Goal: Task Accomplishment & Management: Use online tool/utility

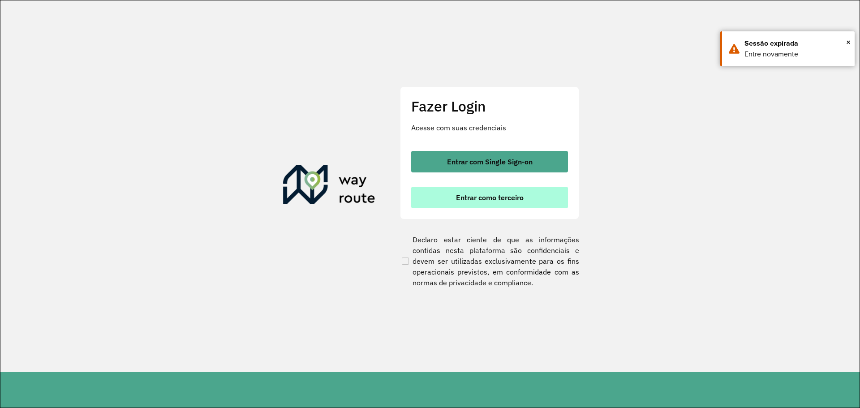
click at [478, 192] on button "Entrar como terceiro" at bounding box center [489, 197] width 157 height 21
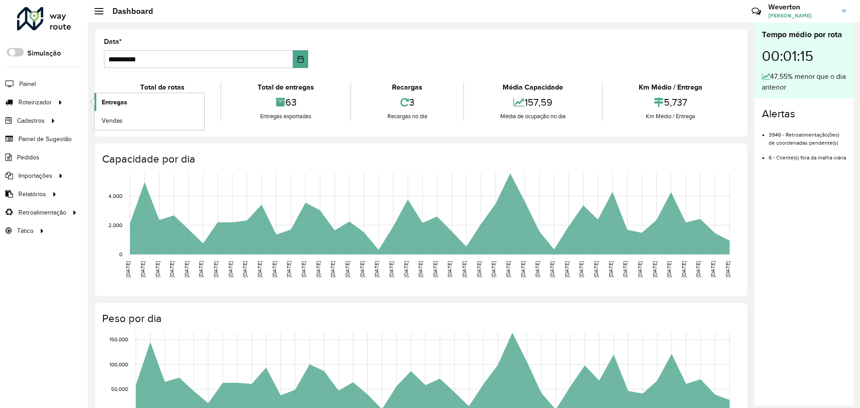
click at [105, 103] on span "Entregas" at bounding box center [115, 102] width 26 height 9
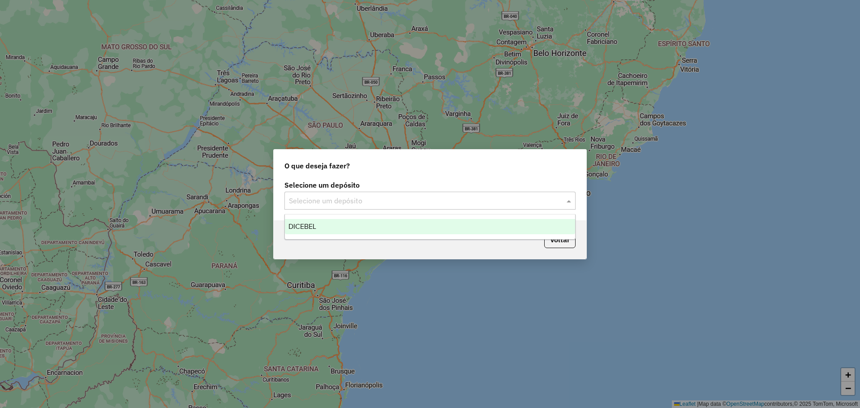
click at [321, 192] on div "Selecione um depósito" at bounding box center [429, 201] width 291 height 18
click at [328, 226] on div "DICEBEL" at bounding box center [430, 226] width 290 height 15
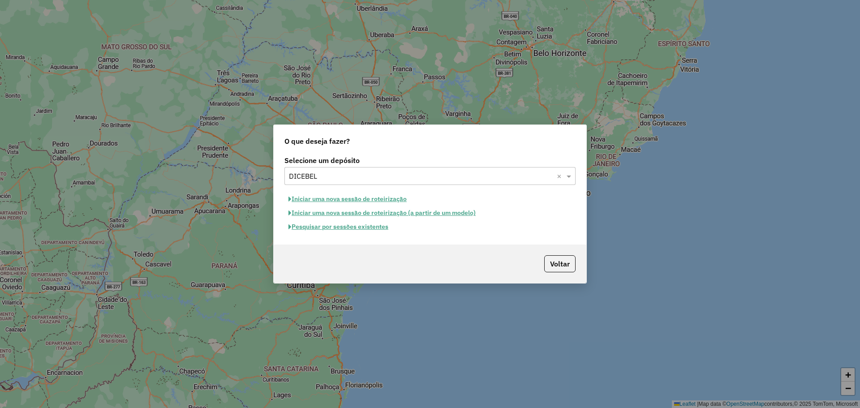
click at [357, 198] on button "Iniciar uma nova sessão de roteirização" at bounding box center [347, 199] width 126 height 14
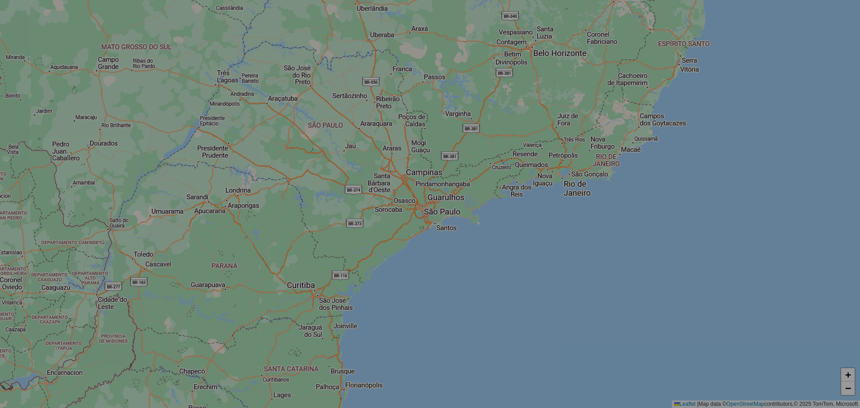
select select "*"
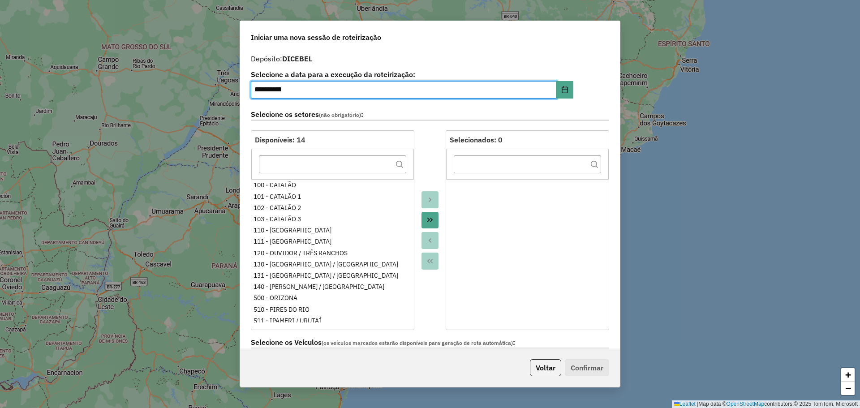
click at [429, 220] on icon "Move All to Target" at bounding box center [429, 219] width 7 height 7
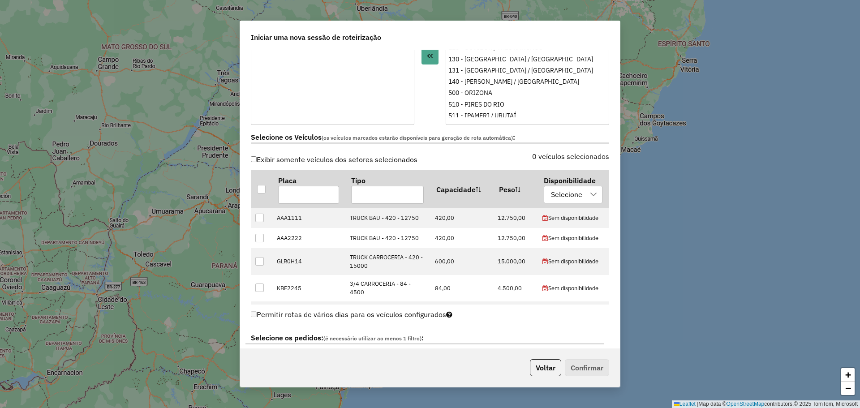
scroll to position [224, 0]
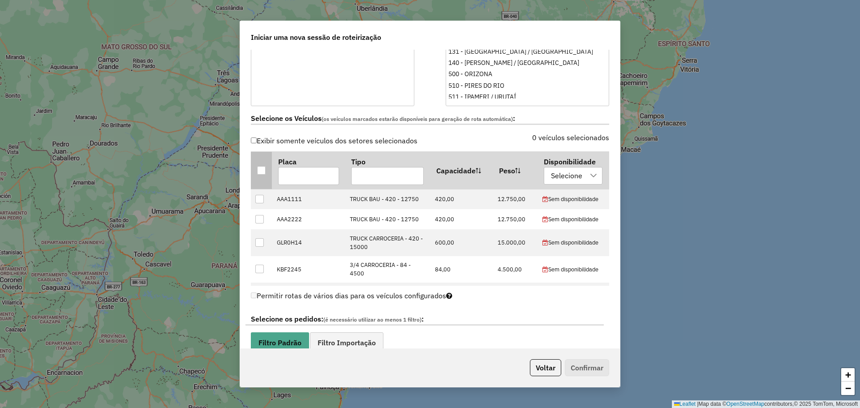
click at [262, 168] on div at bounding box center [261, 170] width 9 height 9
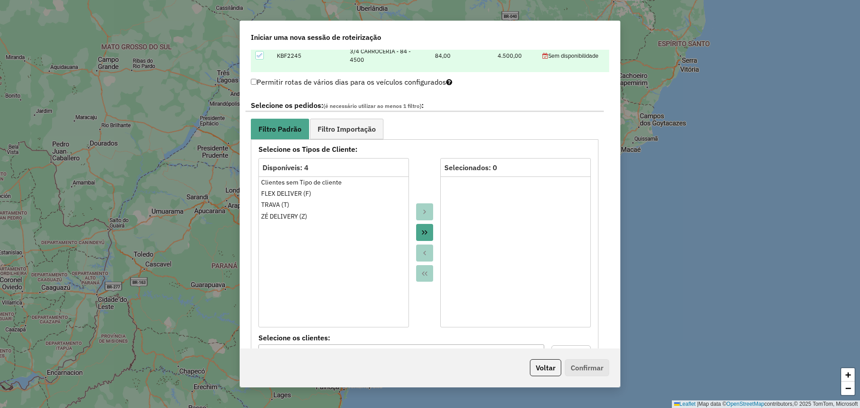
scroll to position [448, 0]
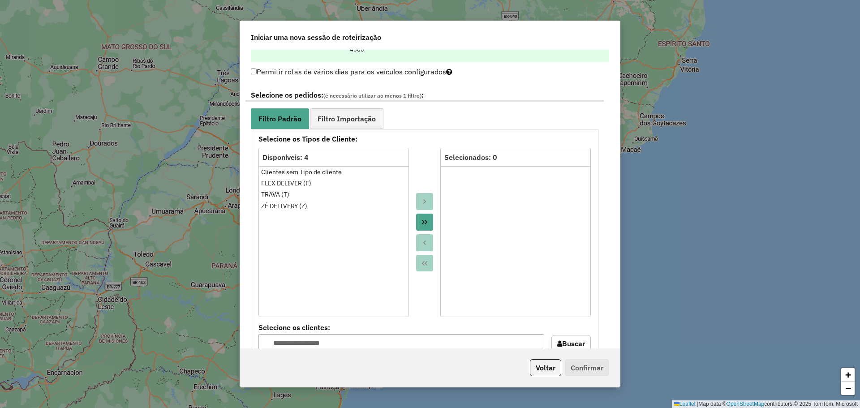
click at [429, 223] on button "Move All to Target" at bounding box center [424, 222] width 17 height 17
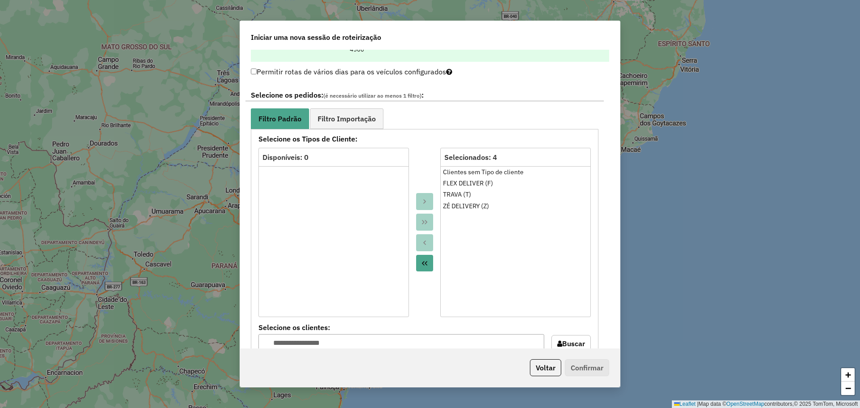
scroll to position [717, 0]
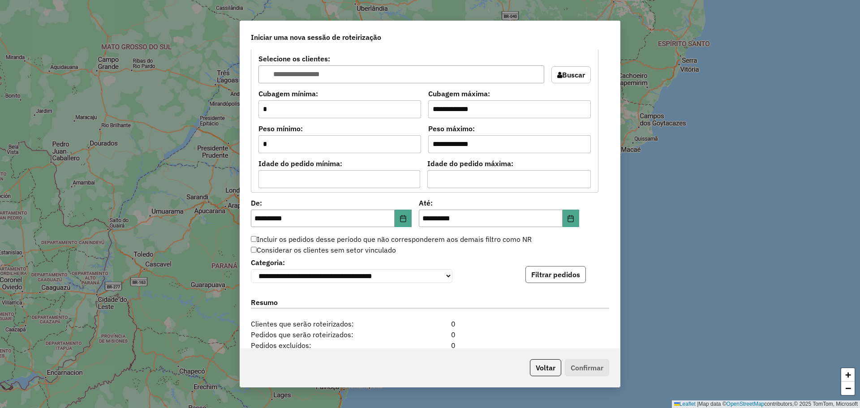
click at [570, 279] on button "Filtrar pedidos" at bounding box center [555, 274] width 60 height 17
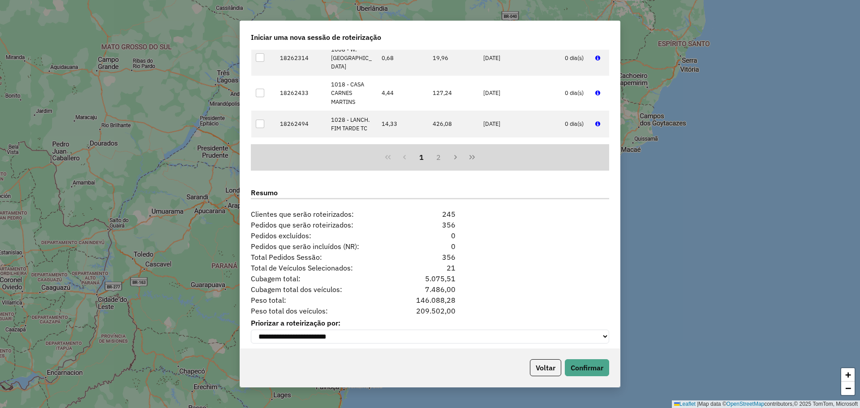
scroll to position [1022, 0]
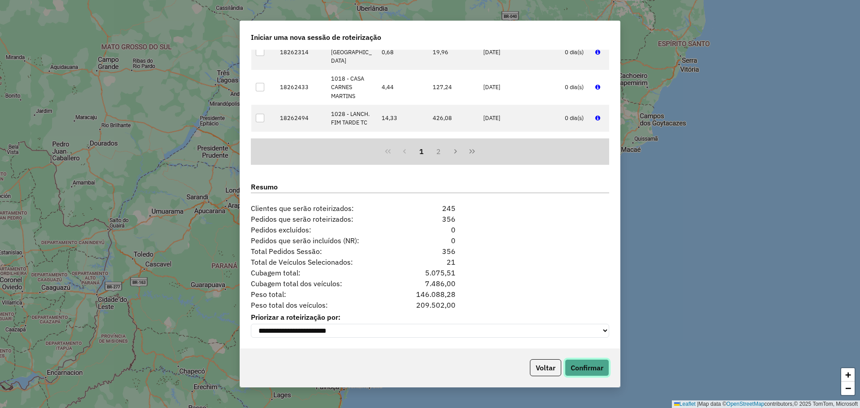
click at [584, 373] on button "Confirmar" at bounding box center [587, 367] width 44 height 17
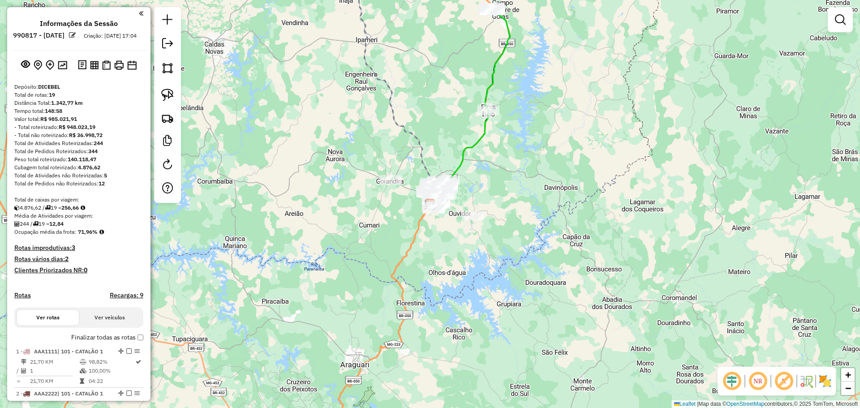
click at [726, 387] on em at bounding box center [731, 380] width 21 height 21
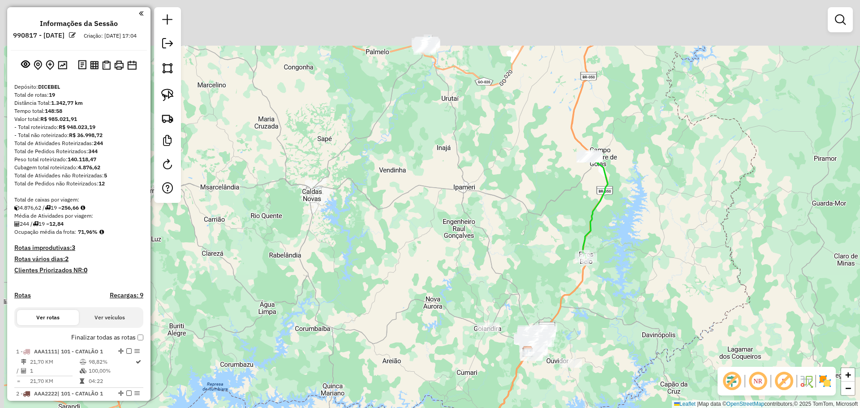
drag, startPoint x: 732, startPoint y: 347, endPoint x: 601, endPoint y: 193, distance: 201.7
click at [724, 347] on div "Janela de atendimento Grade de atendimento Capacidade Transportadoras Veículos …" at bounding box center [430, 204] width 860 height 408
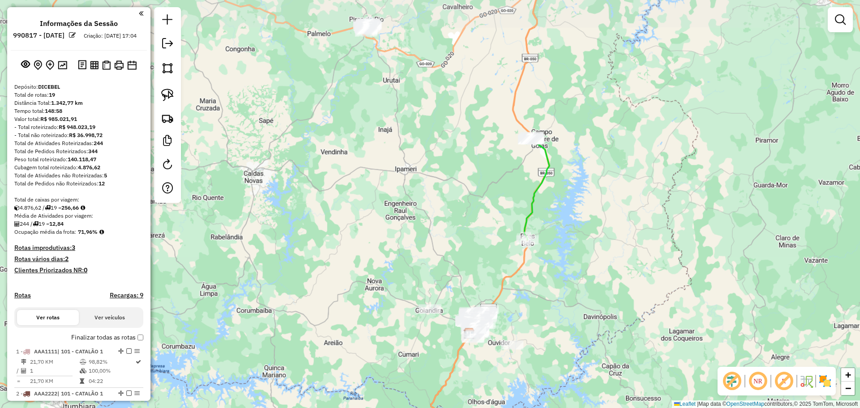
drag, startPoint x: 586, startPoint y: 179, endPoint x: 647, endPoint y: 310, distance: 144.5
click at [648, 310] on div "Janela de atendimento Grade de atendimento Capacidade Transportadoras Veículos …" at bounding box center [430, 204] width 860 height 408
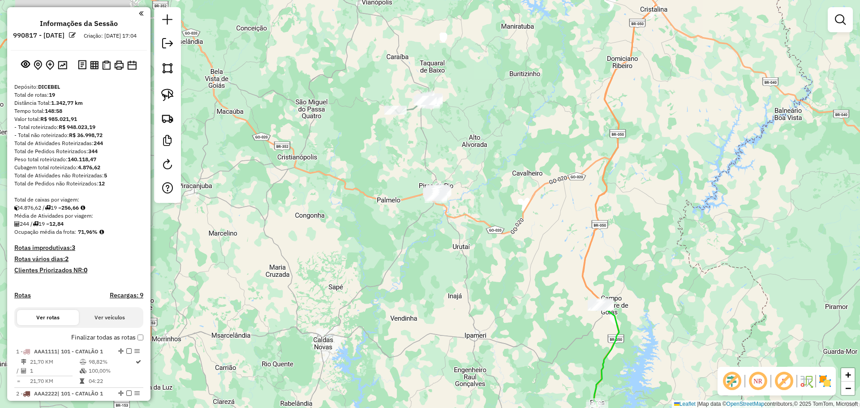
drag, startPoint x: 542, startPoint y: 149, endPoint x: 535, endPoint y: 150, distance: 7.3
click at [544, 159] on div "Janela de atendimento Grade de atendimento Capacidade Transportadoras Veículos …" at bounding box center [430, 204] width 860 height 408
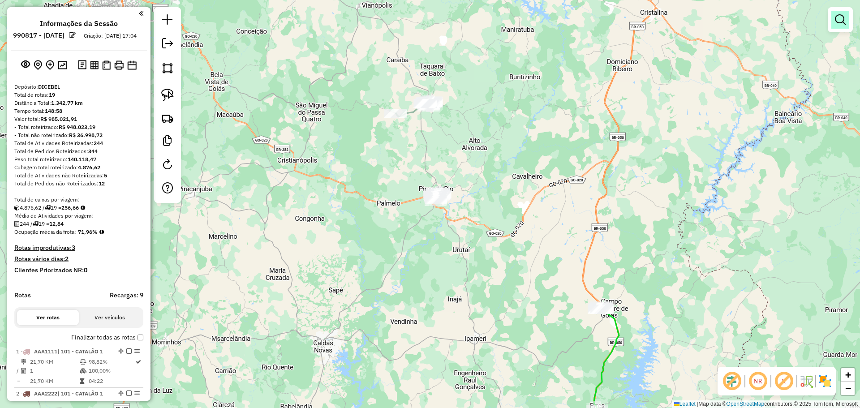
click at [843, 20] on em at bounding box center [840, 19] width 11 height 11
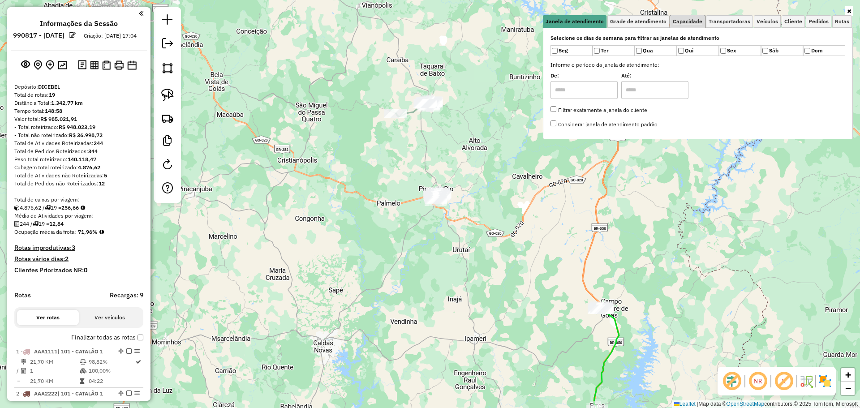
click at [681, 21] on span "Capacidade" at bounding box center [688, 21] width 30 height 5
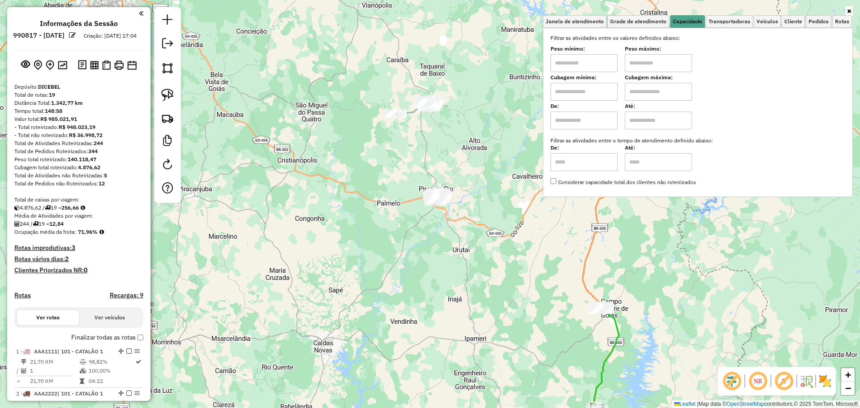
click at [577, 69] on input "text" at bounding box center [583, 63] width 67 height 18
type input "****"
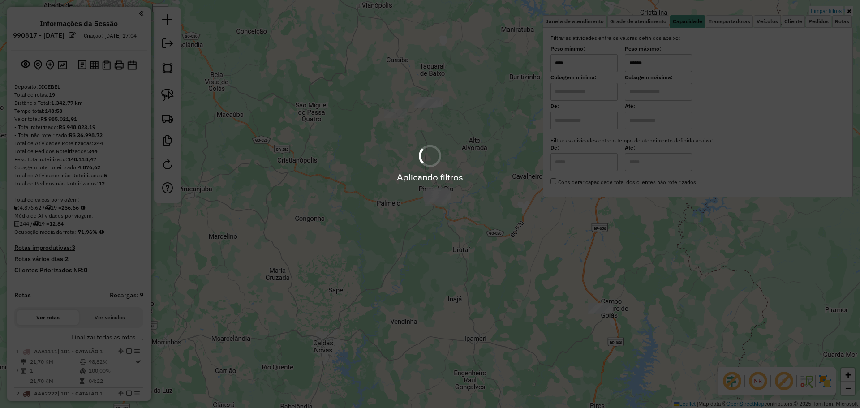
click at [376, 187] on div "Aplicando filtros" at bounding box center [430, 204] width 860 height 408
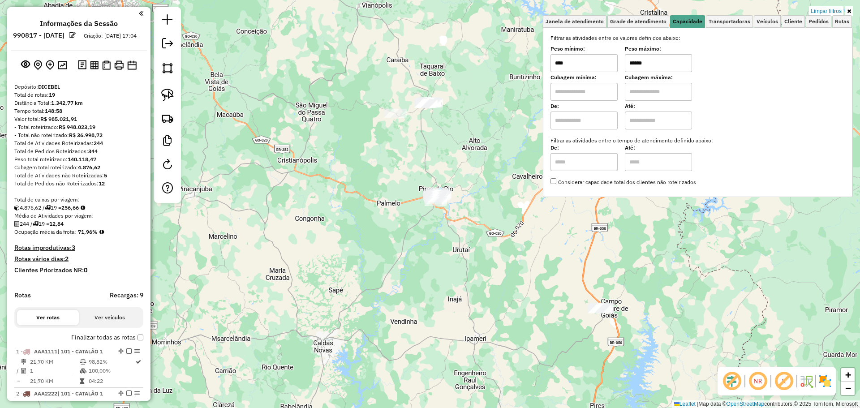
click at [382, 211] on div "Limpar filtros Janela de atendimento Grade de atendimento Capacidade Transporta…" at bounding box center [430, 204] width 860 height 408
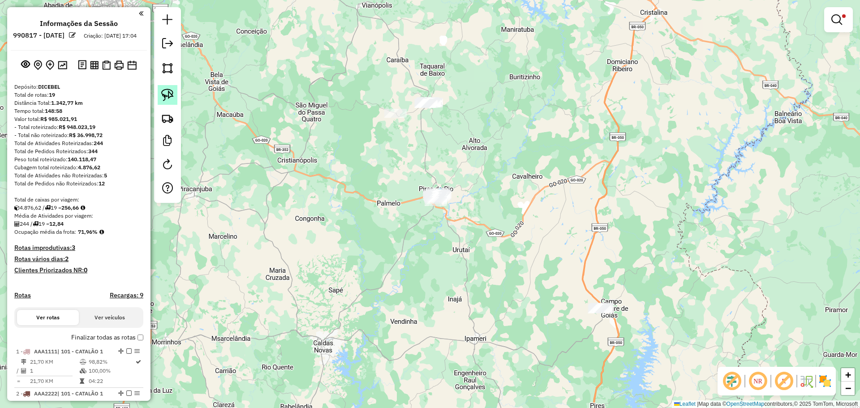
click at [168, 96] on img at bounding box center [167, 95] width 13 height 13
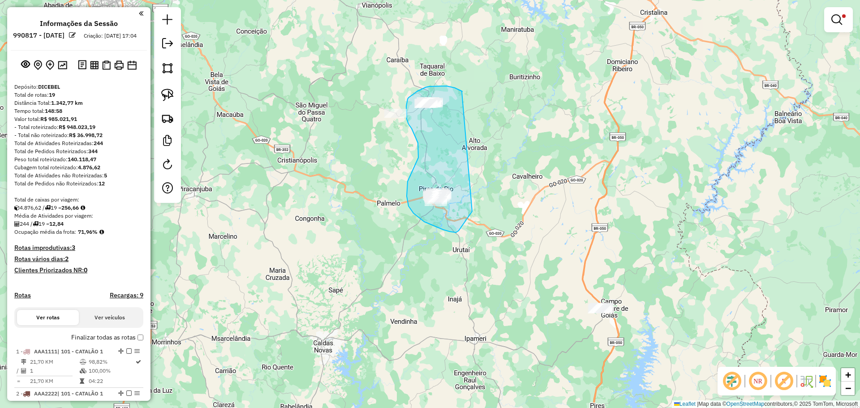
drag, startPoint x: 462, startPoint y: 92, endPoint x: 466, endPoint y: 213, distance: 121.0
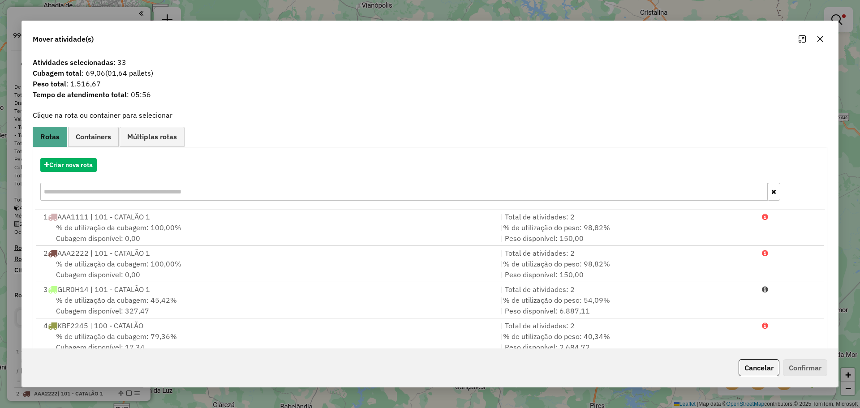
click at [818, 41] on icon "button" at bounding box center [820, 39] width 6 height 6
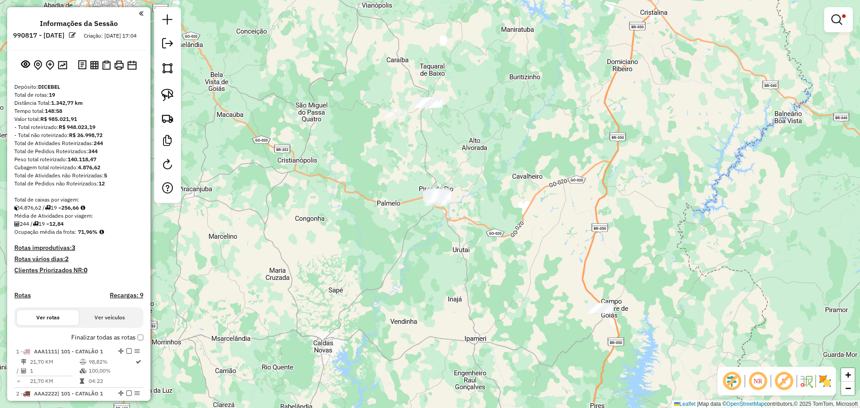
click at [842, 9] on div at bounding box center [838, 19] width 29 height 25
click at [831, 24] on link at bounding box center [838, 20] width 21 height 18
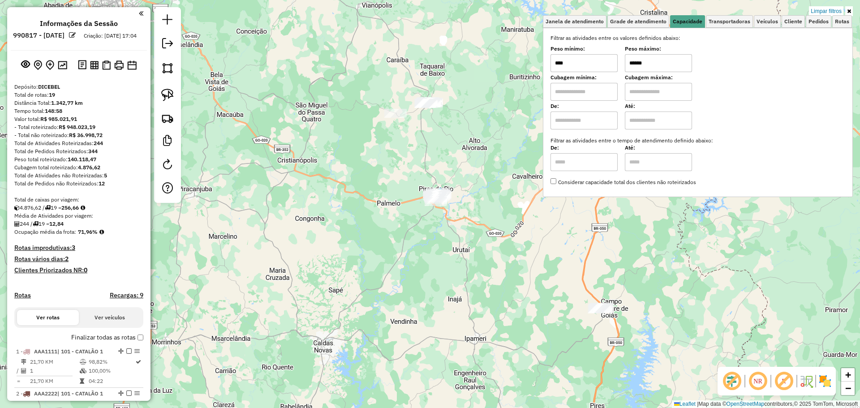
click at [667, 58] on input "******" at bounding box center [658, 63] width 67 height 18
click at [667, 59] on input "******" at bounding box center [658, 63] width 67 height 18
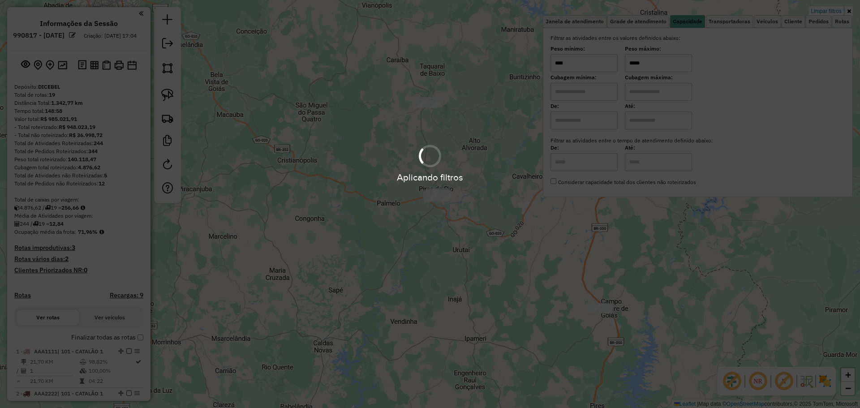
type input "*****"
click at [366, 207] on div "Limpar filtros Janela de atendimento Grade de atendimento Capacidade Transporta…" at bounding box center [430, 204] width 860 height 408
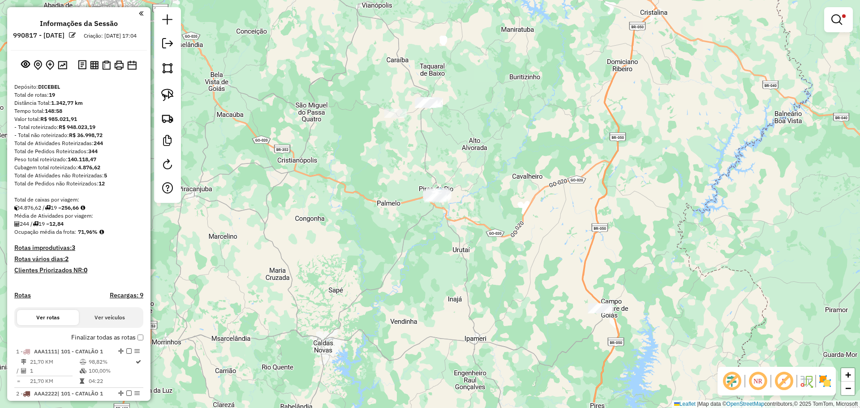
drag, startPoint x: 175, startPoint y: 97, endPoint x: 211, endPoint y: 95, distance: 35.9
click at [174, 97] on link at bounding box center [168, 95] width 20 height 20
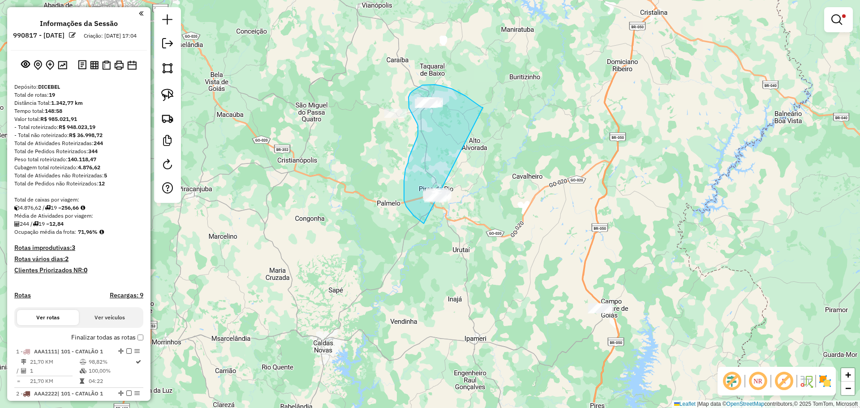
drag, startPoint x: 483, startPoint y: 107, endPoint x: 461, endPoint y: 200, distance: 95.3
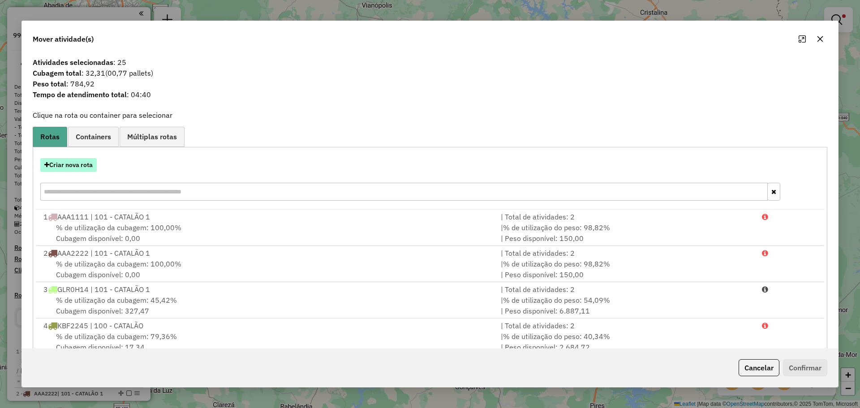
click at [56, 171] on button "Criar nova rota" at bounding box center [68, 165] width 56 height 14
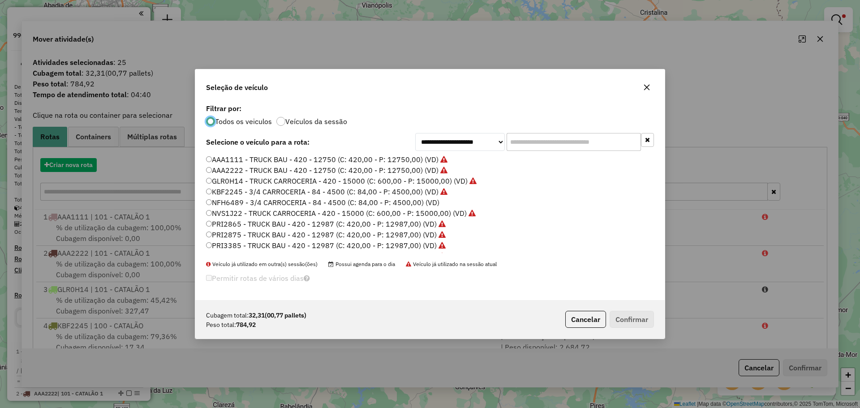
scroll to position [5, 3]
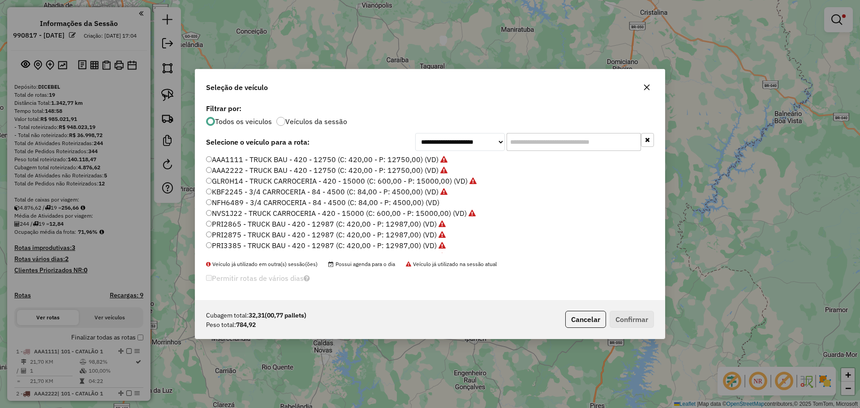
click at [562, 153] on div "**********" at bounding box center [429, 201] width 469 height 198
click at [558, 147] on input "text" at bounding box center [574, 142] width 134 height 18
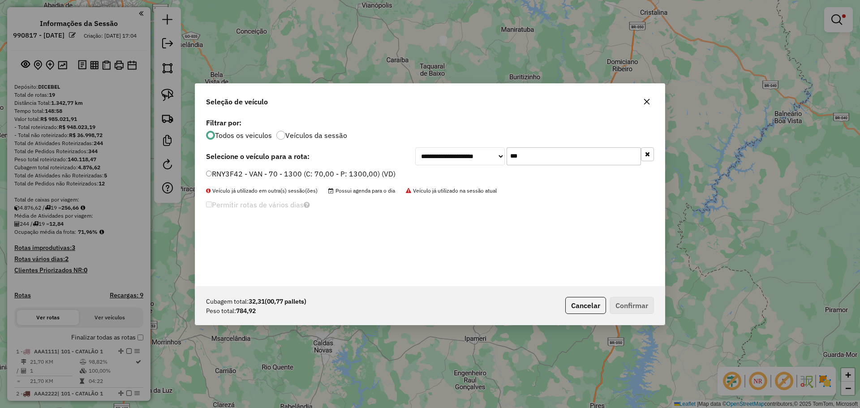
type input "***"
drag, startPoint x: 221, startPoint y: 172, endPoint x: 292, endPoint y: 201, distance: 76.7
click at [221, 172] on label "RNY3F42 - VAN - 70 - 1300 (C: 70,00 - P: 1300,00) (VD)" at bounding box center [300, 173] width 189 height 11
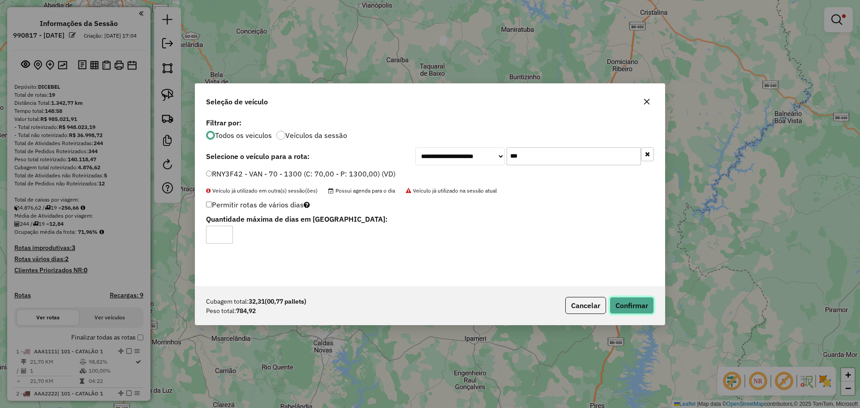
click at [630, 305] on button "Confirmar" at bounding box center [632, 305] width 44 height 17
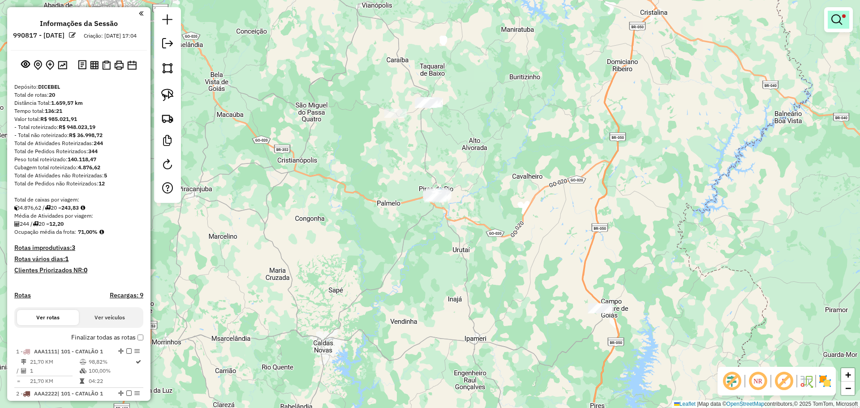
click at [839, 17] on em at bounding box center [836, 19] width 11 height 11
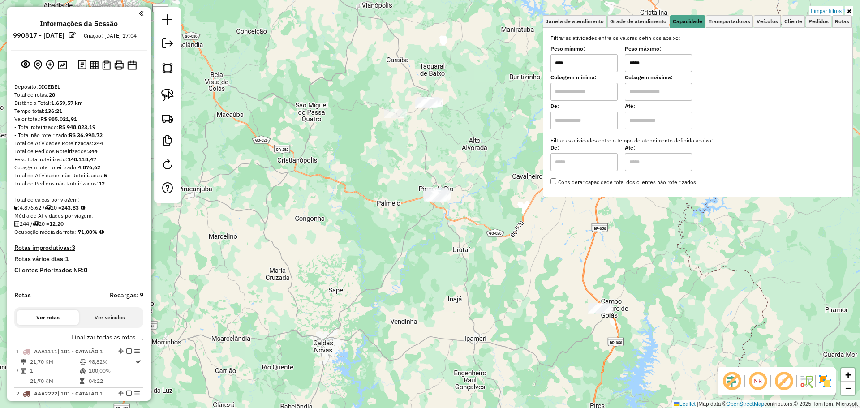
click at [658, 63] on input "*****" at bounding box center [658, 63] width 67 height 18
type input "******"
select select "**********"
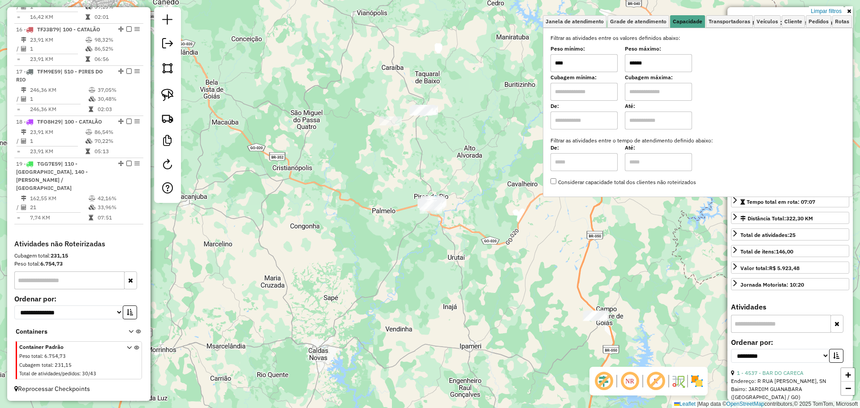
scroll to position [1004, 0]
click at [457, 225] on div "Limpar filtros Janela de atendimento Grade de atendimento Capacidade Transporta…" at bounding box center [430, 204] width 860 height 408
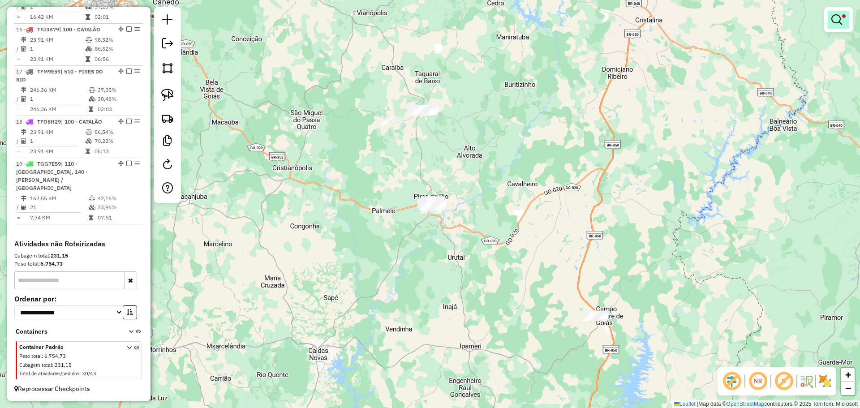
click at [833, 27] on link at bounding box center [838, 20] width 21 height 18
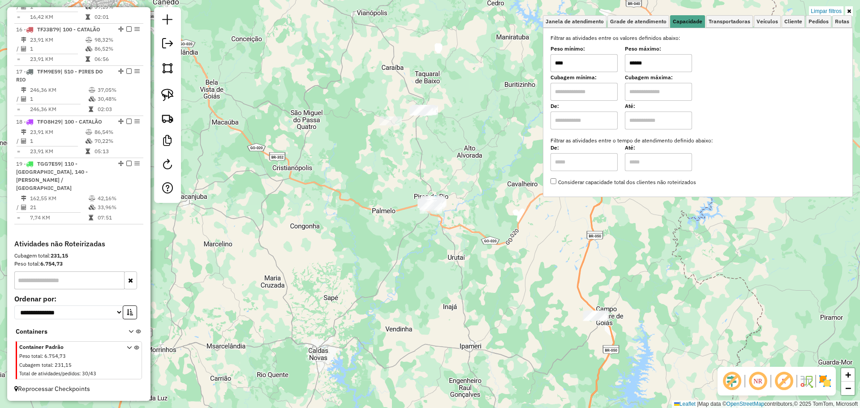
click at [670, 69] on input "******" at bounding box center [658, 63] width 67 height 18
click at [345, 154] on div "Limpar filtros Janela de atendimento Grade de atendimento Capacidade Transporta…" at bounding box center [430, 204] width 860 height 408
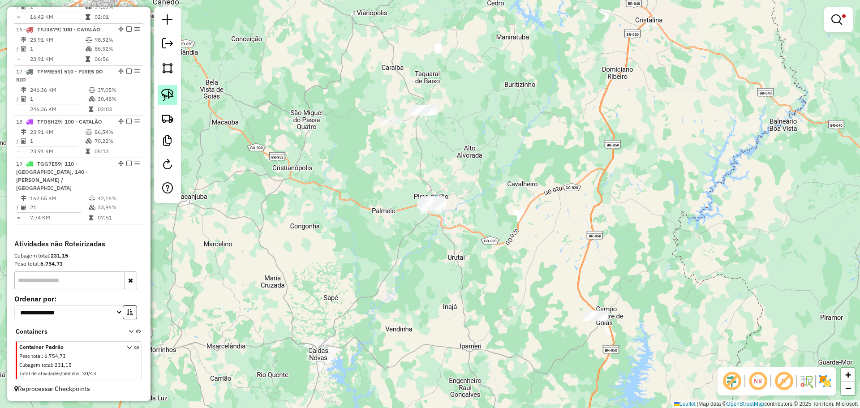
click at [166, 93] on img at bounding box center [167, 95] width 13 height 13
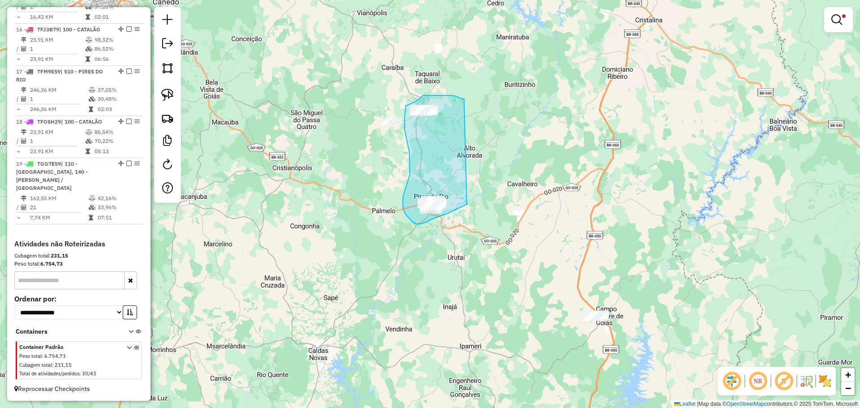
drag, startPoint x: 464, startPoint y: 99, endPoint x: 461, endPoint y: 206, distance: 107.1
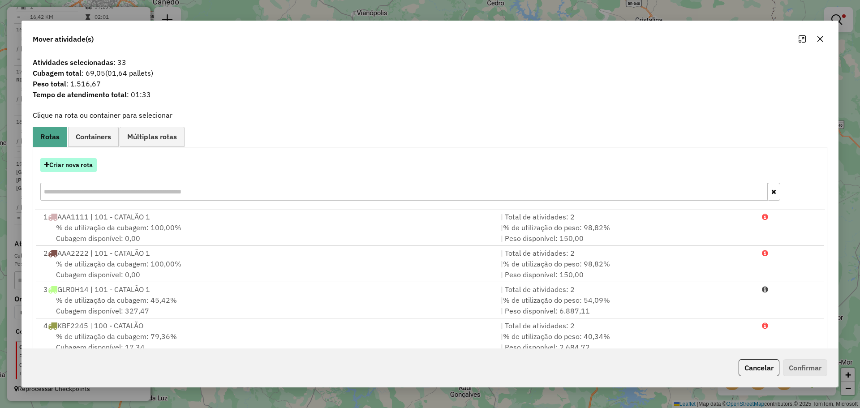
click at [76, 168] on button "Criar nova rota" at bounding box center [68, 165] width 56 height 14
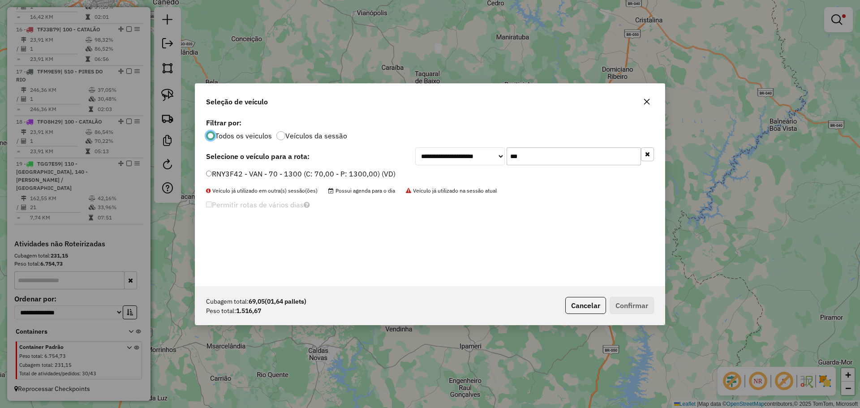
scroll to position [5, 3]
drag, startPoint x: 342, startPoint y: 170, endPoint x: 343, endPoint y: 175, distance: 5.0
click at [342, 170] on label "RNY3F42 - VAN - 70 - 1300 (C: 70,00 - P: 1300,00) (VD)" at bounding box center [300, 173] width 189 height 11
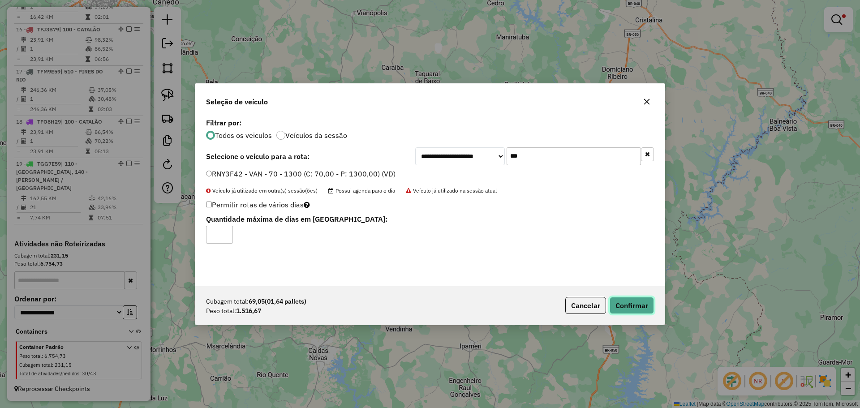
click at [635, 310] on button "Confirmar" at bounding box center [632, 305] width 44 height 17
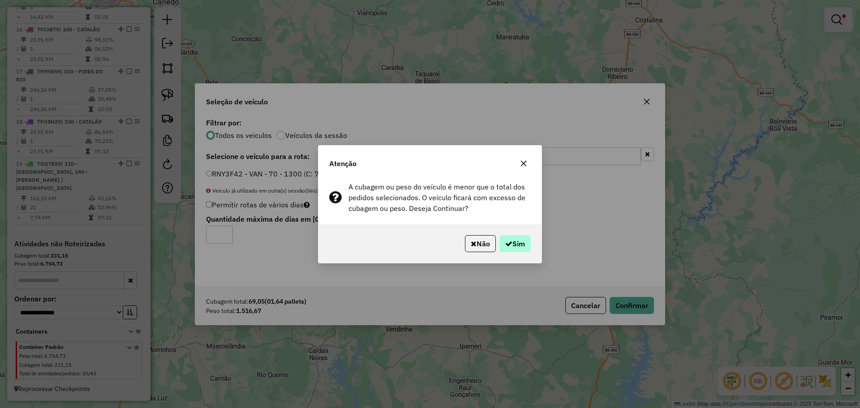
drag, startPoint x: 521, startPoint y: 226, endPoint x: 505, endPoint y: 240, distance: 21.2
click at [520, 226] on div "Não Sim" at bounding box center [429, 243] width 223 height 39
click at [505, 241] on icon "button" at bounding box center [508, 243] width 7 height 7
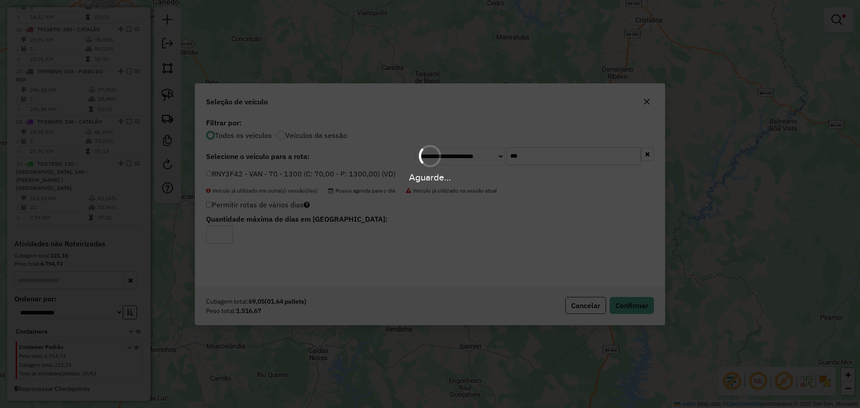
scroll to position [1054, 0]
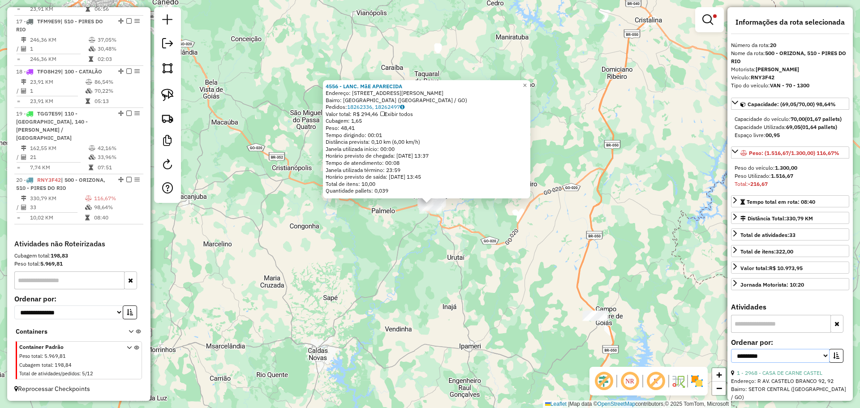
click at [818, 363] on select "**********" at bounding box center [780, 356] width 99 height 14
click at [731, 357] on select "**********" at bounding box center [780, 356] width 99 height 14
click at [782, 363] on select "**********" at bounding box center [780, 356] width 99 height 14
select select "*********"
click at [731, 357] on select "**********" at bounding box center [780, 356] width 99 height 14
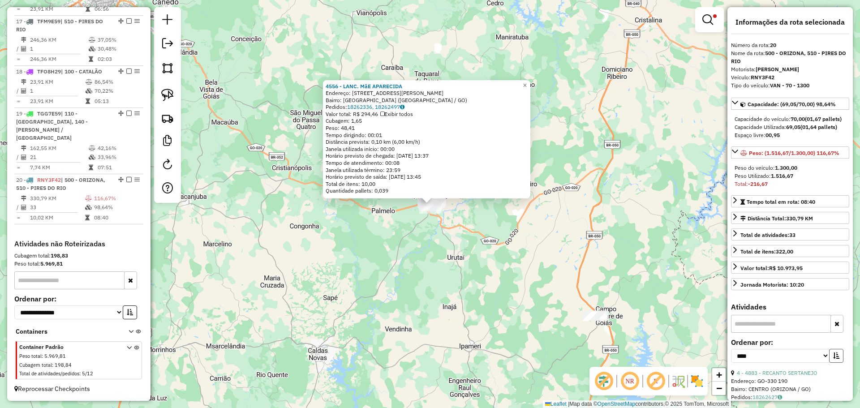
click at [833, 359] on icon "button" at bounding box center [836, 355] width 6 height 6
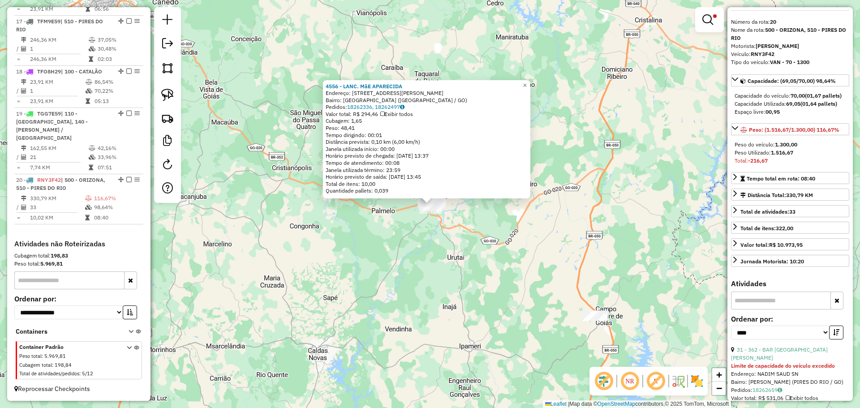
scroll to position [45, 0]
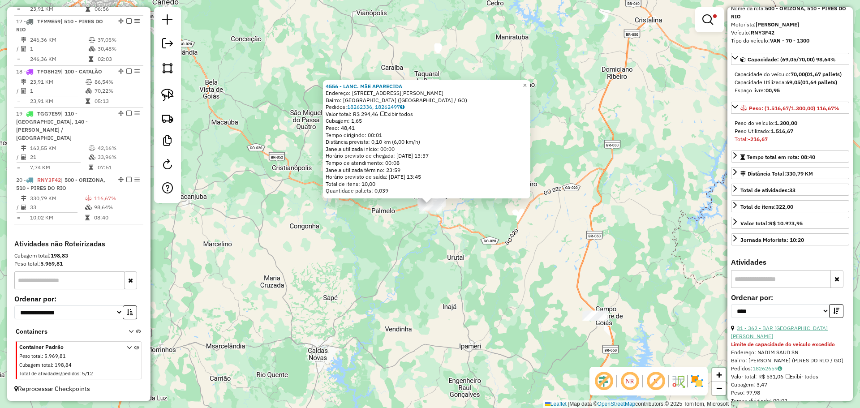
click at [803, 338] on link "31 - 362 - BAR DO MAURICIO" at bounding box center [779, 332] width 97 height 15
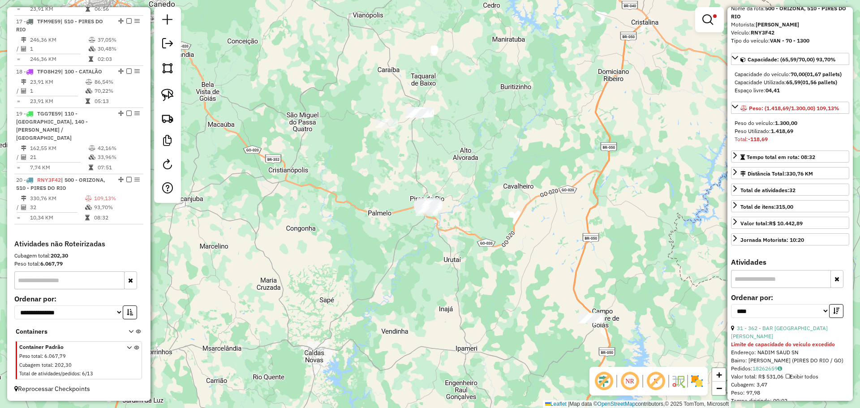
click at [793, 338] on link "31 - 362 - BAR DO MAURICIO" at bounding box center [779, 332] width 97 height 15
click at [793, 331] on link "19 - 4796 - CANINDE GASTROBAR" at bounding box center [779, 328] width 85 height 7
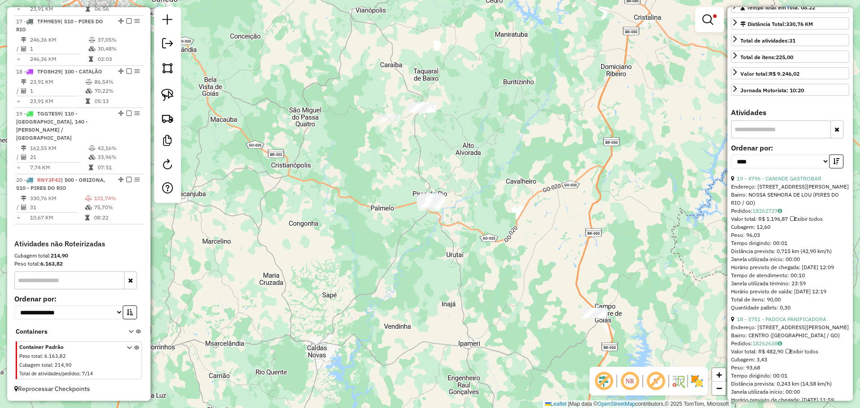
scroll to position [224, 0]
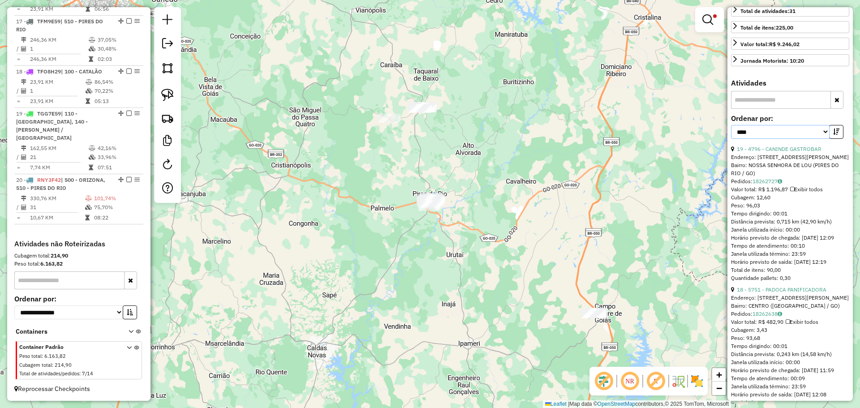
click at [769, 139] on select "**********" at bounding box center [780, 132] width 99 height 14
click at [731, 133] on select "**********" at bounding box center [780, 132] width 99 height 14
click at [770, 152] on link "19 - 4796 - CANINDE GASTROBAR" at bounding box center [779, 149] width 85 height 7
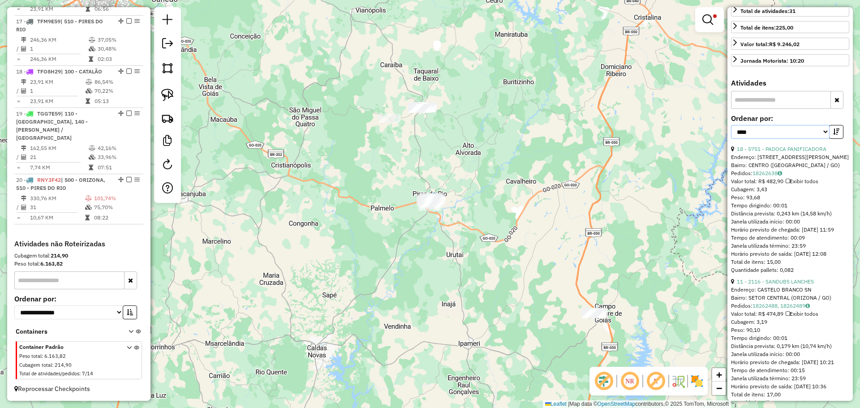
click at [809, 137] on select "**********" at bounding box center [780, 132] width 99 height 14
click at [731, 133] on select "**********" at bounding box center [780, 132] width 99 height 14
click at [836, 135] on icon "button" at bounding box center [836, 132] width 6 height 6
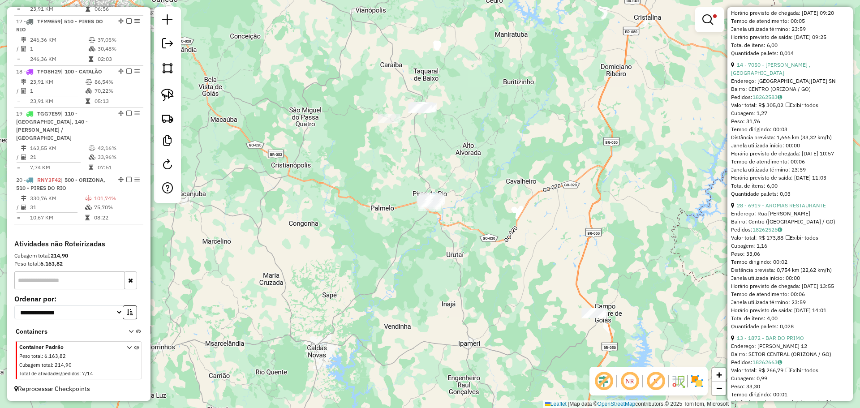
scroll to position [1657, 0]
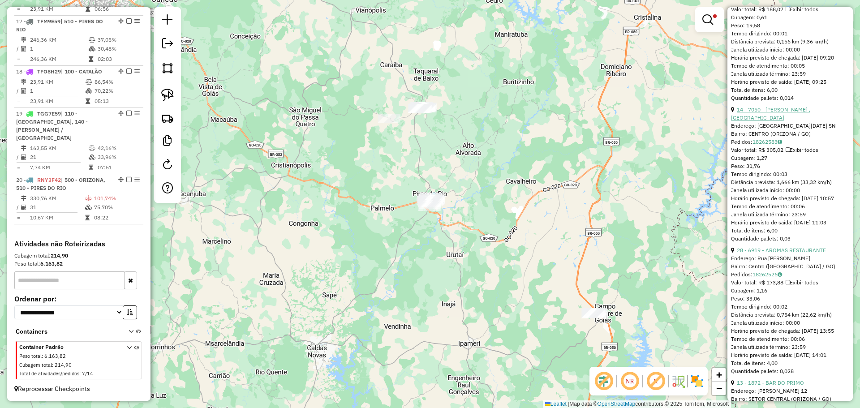
click at [761, 121] on link "14 - 7050 - CARVALHO , S HOTEL" at bounding box center [770, 113] width 79 height 15
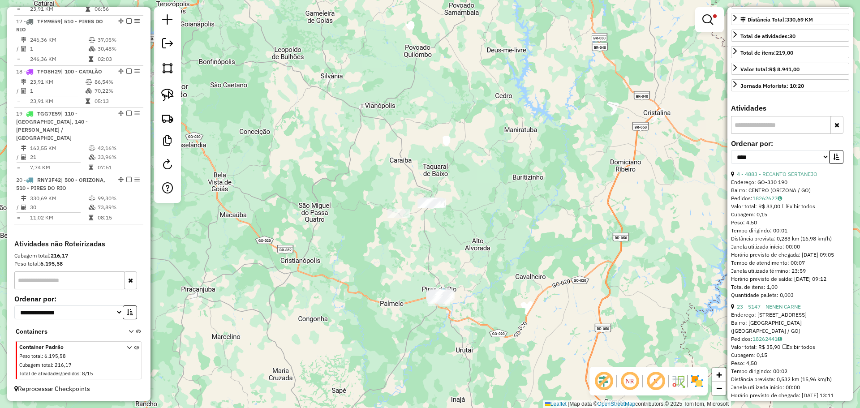
scroll to position [0, 0]
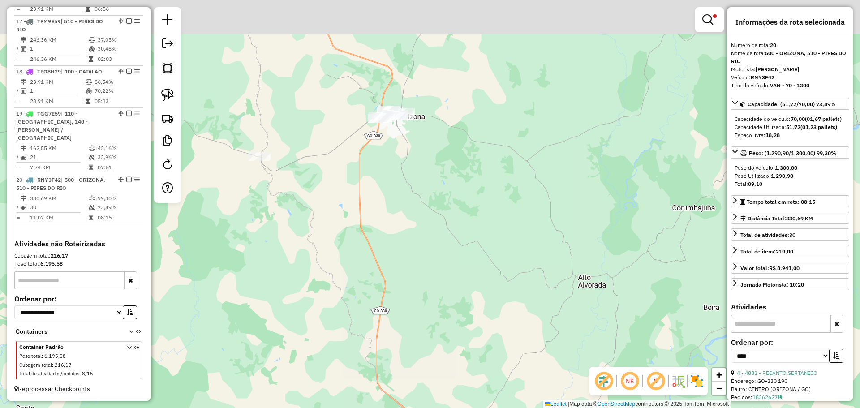
drag, startPoint x: 427, startPoint y: 195, endPoint x: 419, endPoint y: 204, distance: 12.1
click at [425, 217] on div "Limpar filtros Janela de atendimento Grade de atendimento Capacidade Transporta…" at bounding box center [430, 204] width 860 height 408
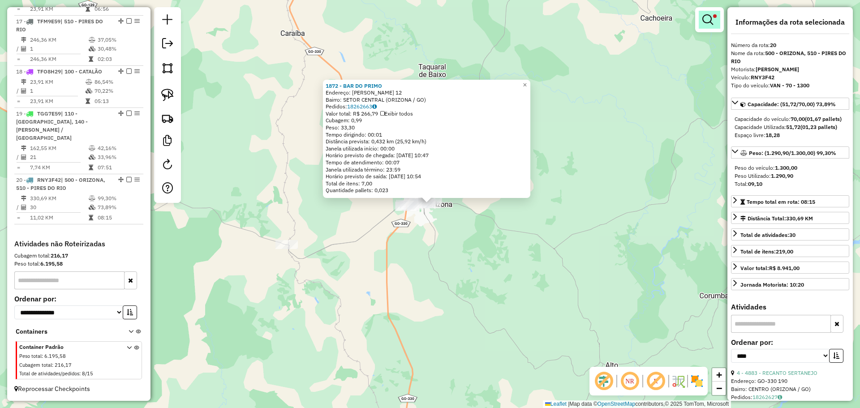
click at [703, 22] on em at bounding box center [707, 19] width 11 height 11
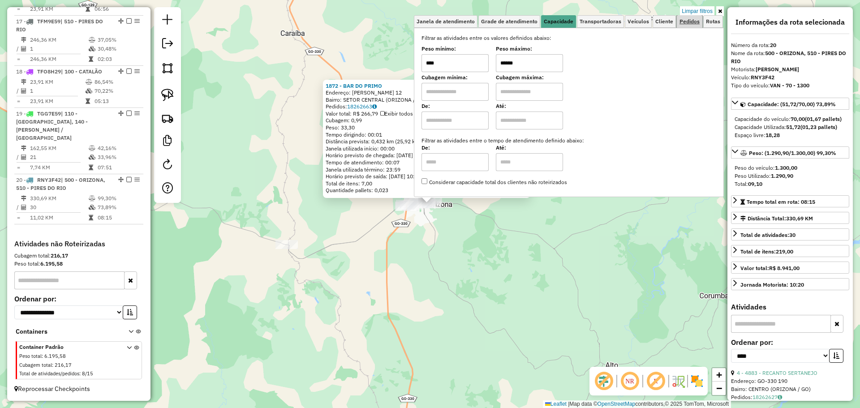
click at [698, 23] on span "Pedidos" at bounding box center [689, 21] width 20 height 5
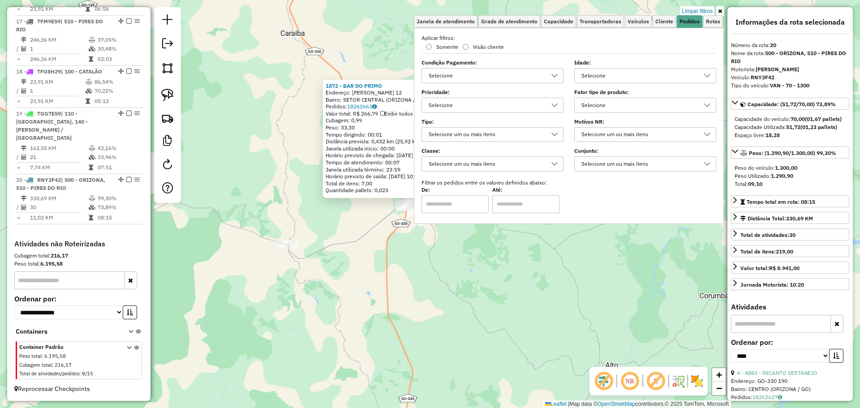
click at [625, 109] on div "Selecione" at bounding box center [638, 105] width 120 height 14
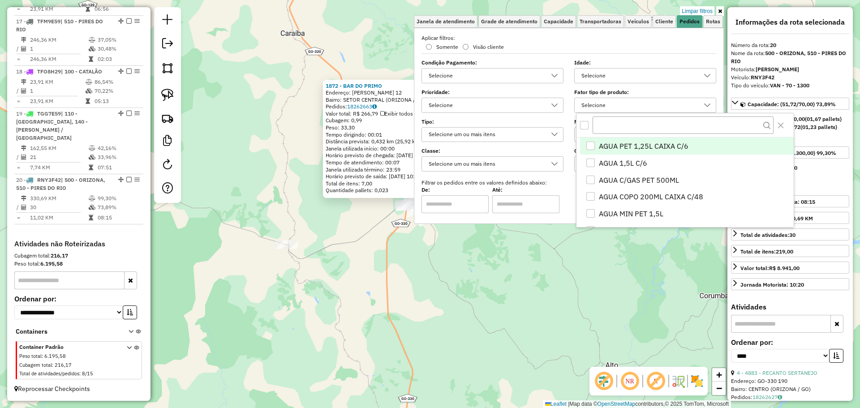
scroll to position [5, 31]
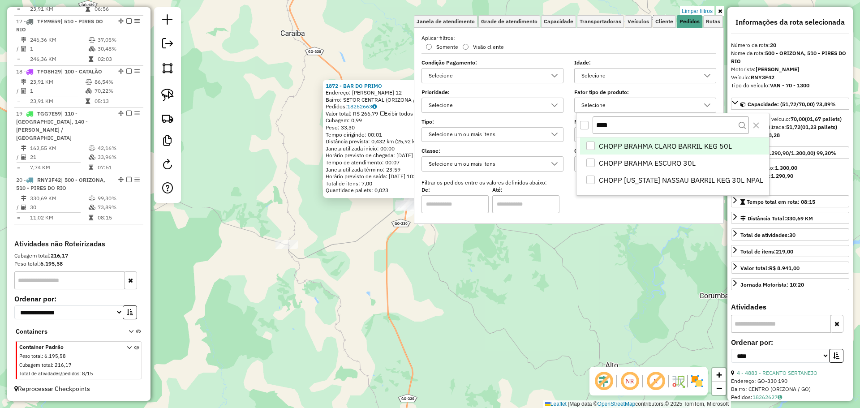
type input "****"
click at [587, 143] on div "CHOPP BRAHMA CLARO BARRIL KEG 50L" at bounding box center [590, 146] width 9 height 9
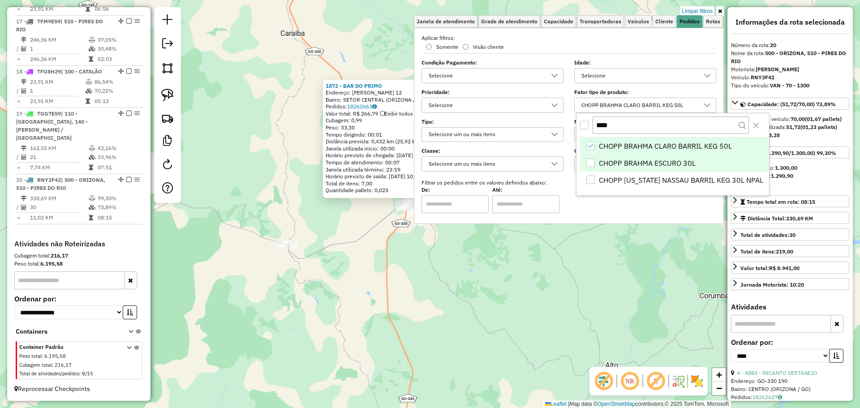
click at [0, 0] on div "Aguarde..." at bounding box center [0, 0] width 0 height 0
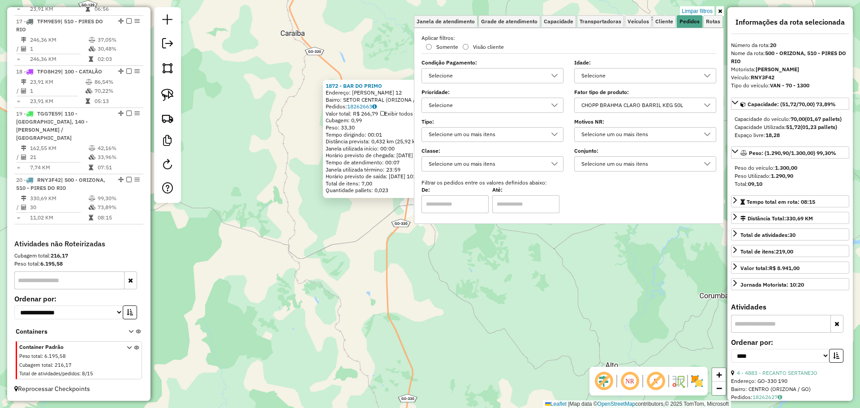
click at [604, 135] on div "Selecione um ou mais itens" at bounding box center [638, 135] width 120 height 14
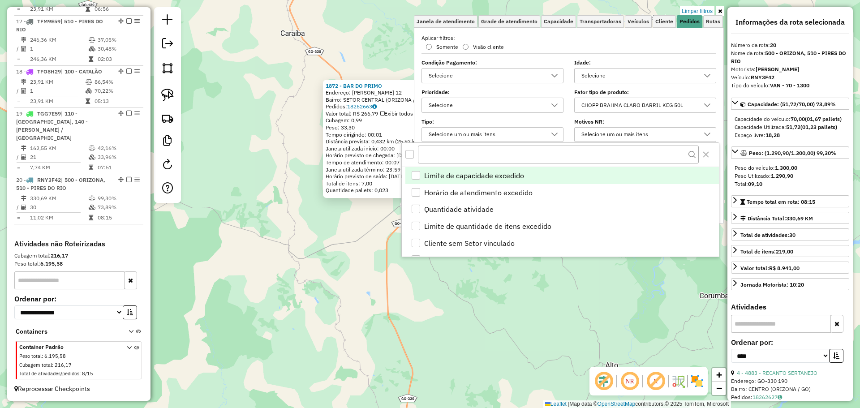
click at [625, 107] on div "CHOPP BRAHMA CLARO BARRIL KEG 50L" at bounding box center [638, 105] width 120 height 14
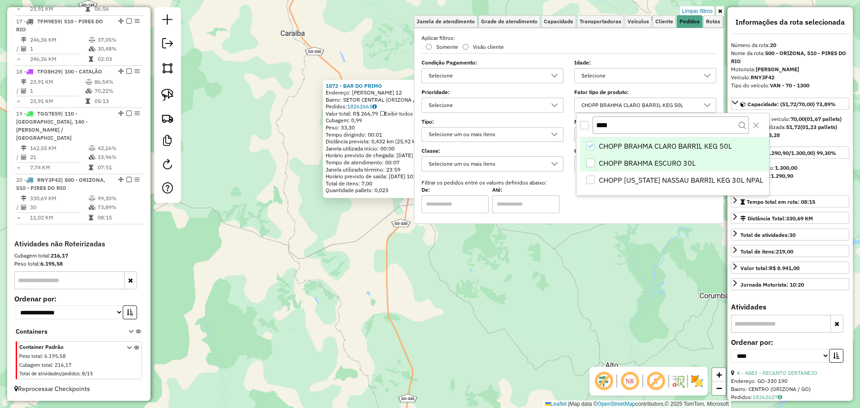
click at [591, 163] on div "CHOPP BRAHMA ESCURO 30L" at bounding box center [590, 163] width 9 height 9
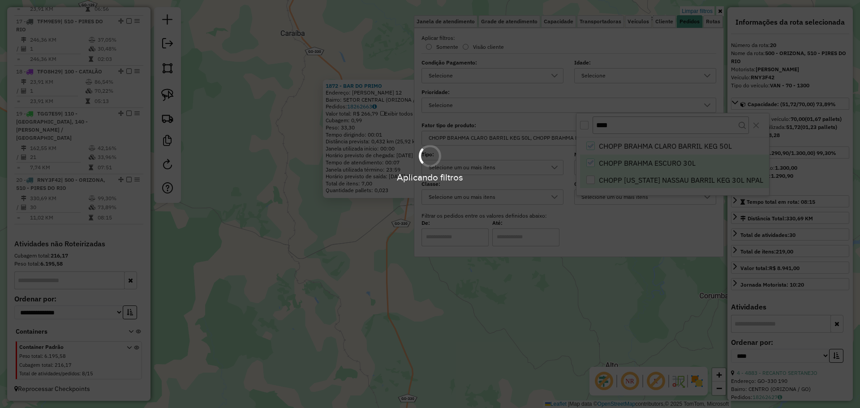
click at [593, 179] on div "Aplicando filtros" at bounding box center [430, 178] width 860 height 14
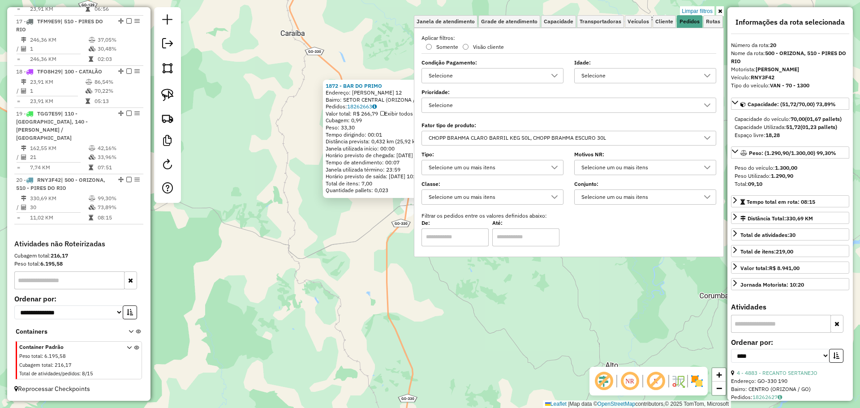
click at [624, 134] on div "CHOPP BRAHMA CLARO BARRIL KEG 50L, CHOPP BRAHMA ESCURO 30L" at bounding box center [561, 138] width 273 height 14
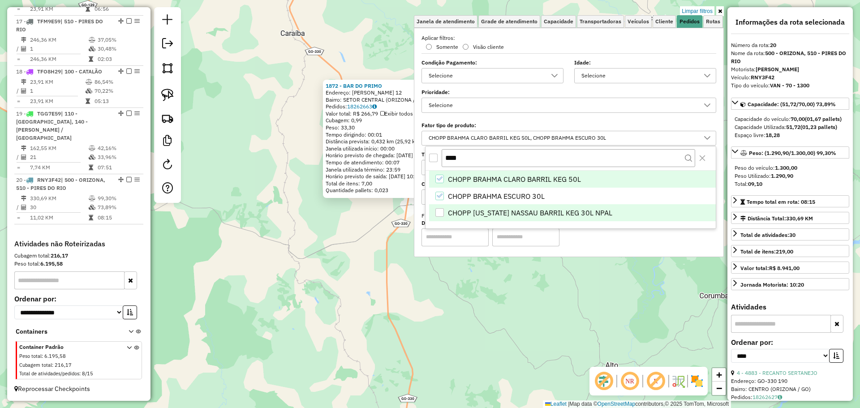
click at [438, 212] on div "CHOPP COLORADO NASSAU BARRIL KEG 30L NPAL" at bounding box center [439, 212] width 9 height 9
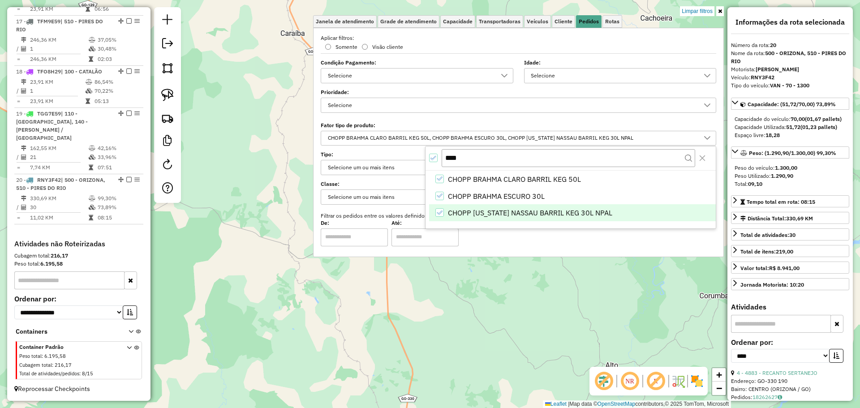
click at [469, 303] on div "1872 - BAR DO PRIMO Endereço: JOAQUIM L BASTOS 12 Bairro: SETOR CENTRAL (ORIZON…" at bounding box center [430, 204] width 860 height 408
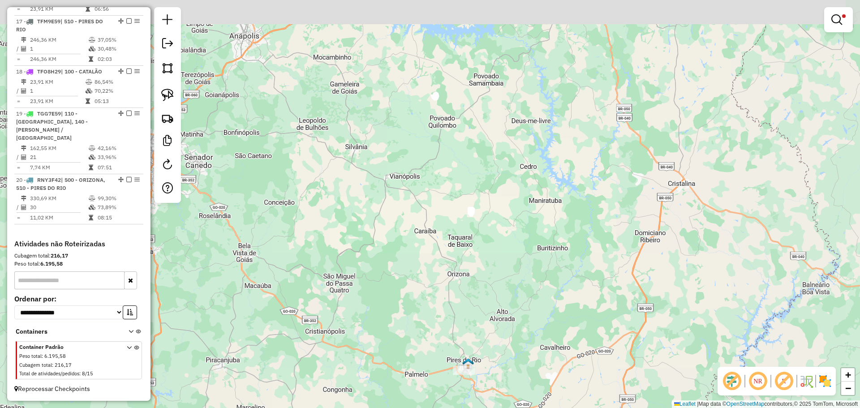
drag, startPoint x: 483, startPoint y: 329, endPoint x: 470, endPoint y: 246, distance: 83.9
click at [470, 246] on div "Limpar filtros Janela de atendimento Grade de atendimento Capacidade Transporta…" at bounding box center [430, 204] width 860 height 408
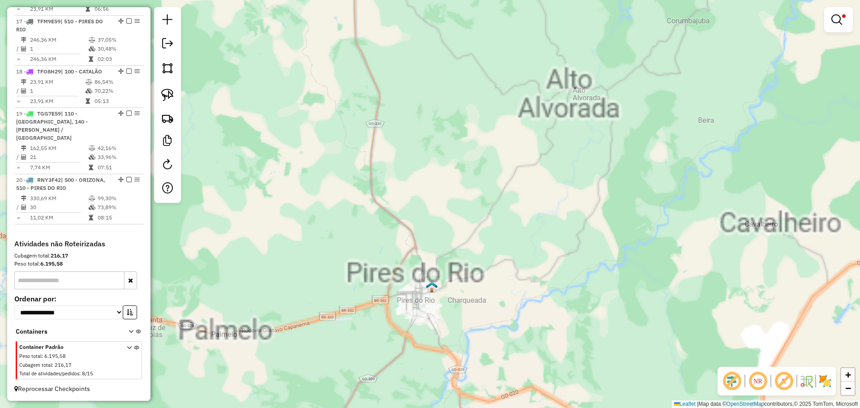
click at [443, 269] on div "Limpar filtros Janela de atendimento Grade de atendimento Capacidade Transporta…" at bounding box center [430, 204] width 860 height 408
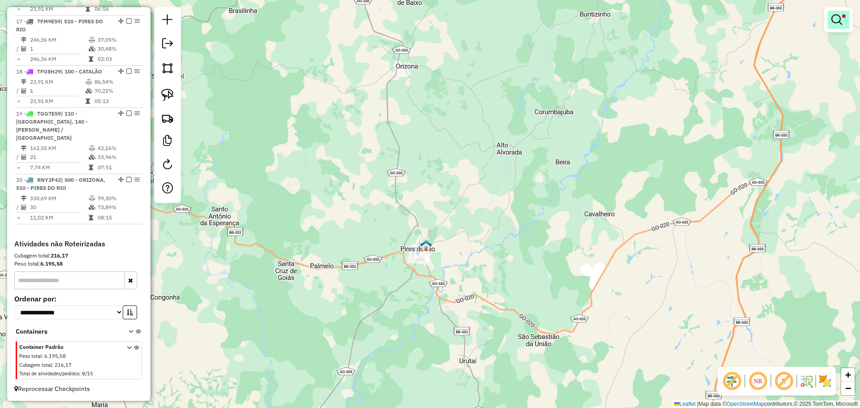
click at [833, 17] on em at bounding box center [836, 19] width 11 height 11
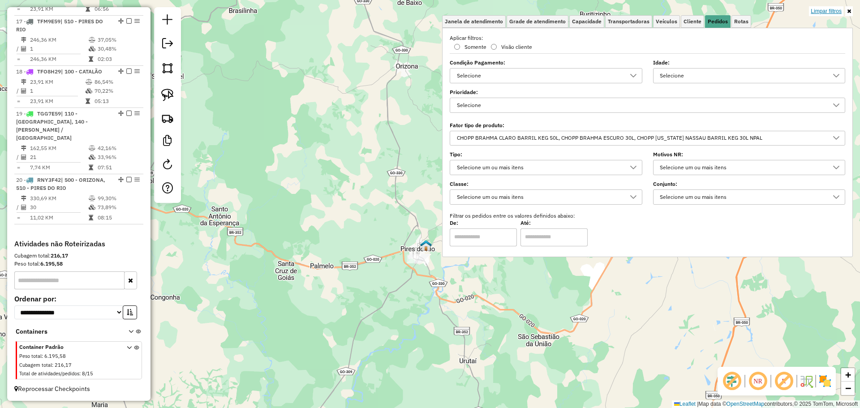
click at [819, 12] on link "Limpar filtros" at bounding box center [826, 11] width 34 height 10
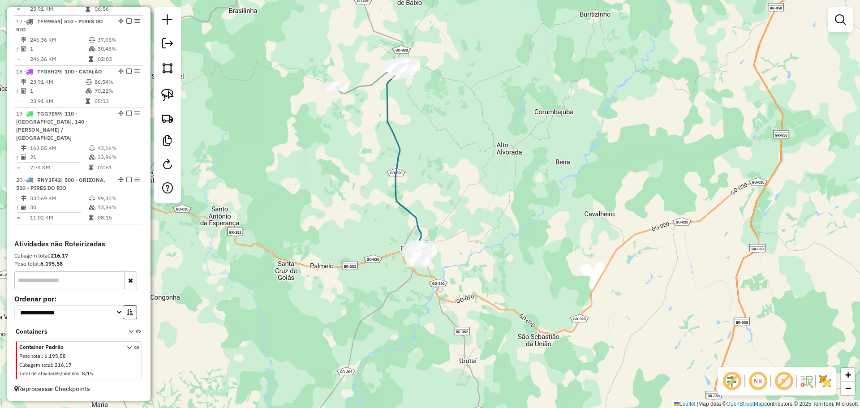
click at [853, 19] on div "Janela de atendimento Grade de atendimento Capacidade Transportadoras Veículos …" at bounding box center [430, 204] width 860 height 408
click at [838, 26] on link at bounding box center [840, 20] width 18 height 18
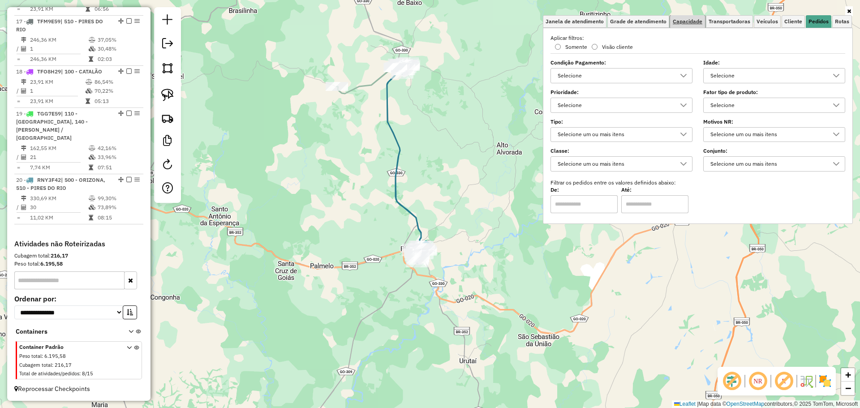
click at [681, 23] on span "Capacidade" at bounding box center [688, 21] width 30 height 5
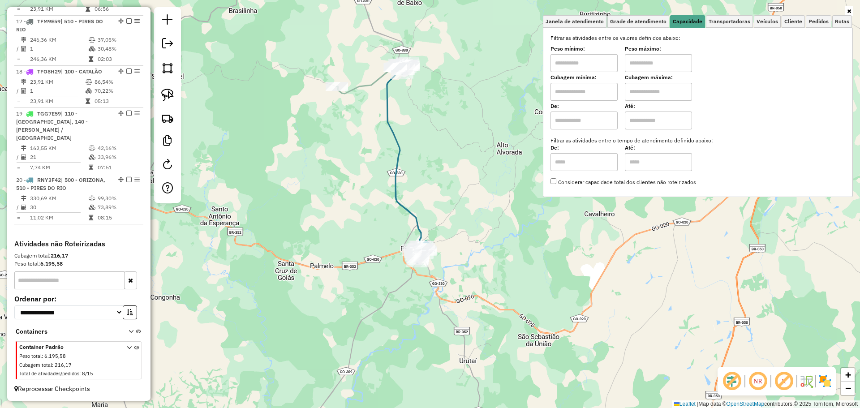
click at [447, 142] on div "Janela de atendimento Grade de atendimento Capacidade Transportadoras Veículos …" at bounding box center [430, 204] width 860 height 408
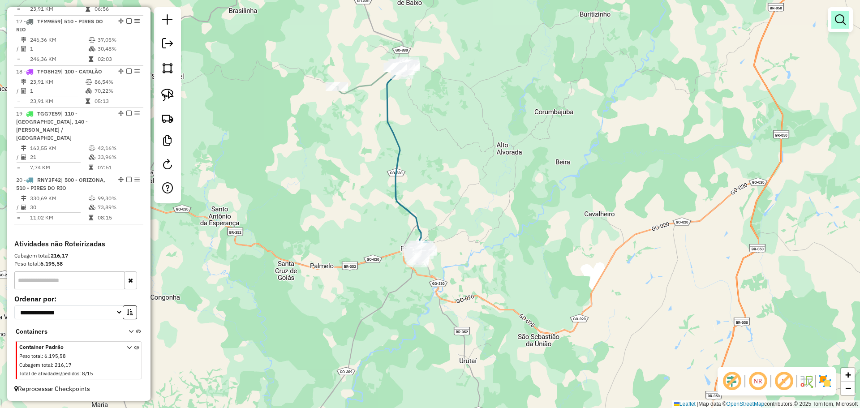
drag, startPoint x: 847, startPoint y: 17, endPoint x: 749, endPoint y: 41, distance: 100.4
click at [846, 17] on link at bounding box center [840, 20] width 18 height 18
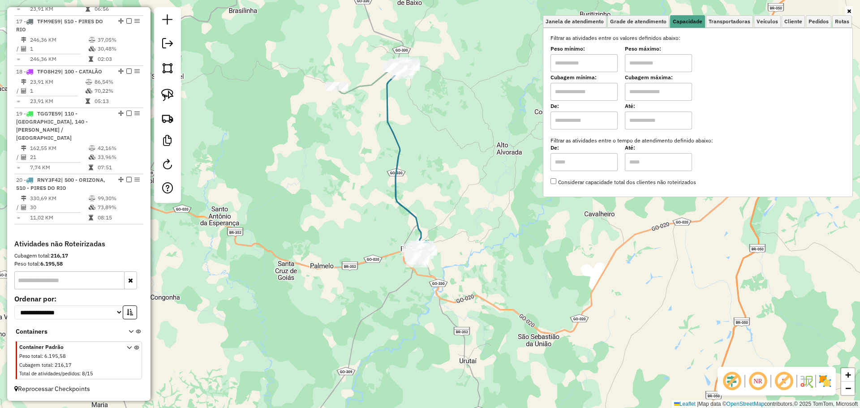
click at [598, 62] on input "text" at bounding box center [583, 63] width 67 height 18
type input "****"
type input "******"
select select "*********"
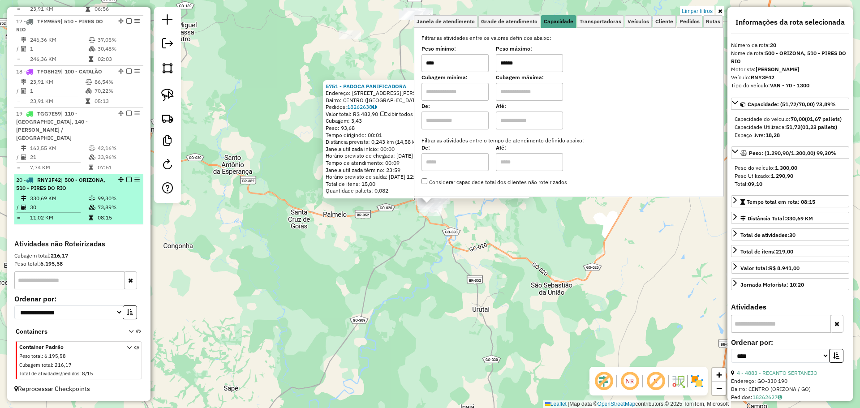
click at [126, 178] on em at bounding box center [128, 179] width 5 height 5
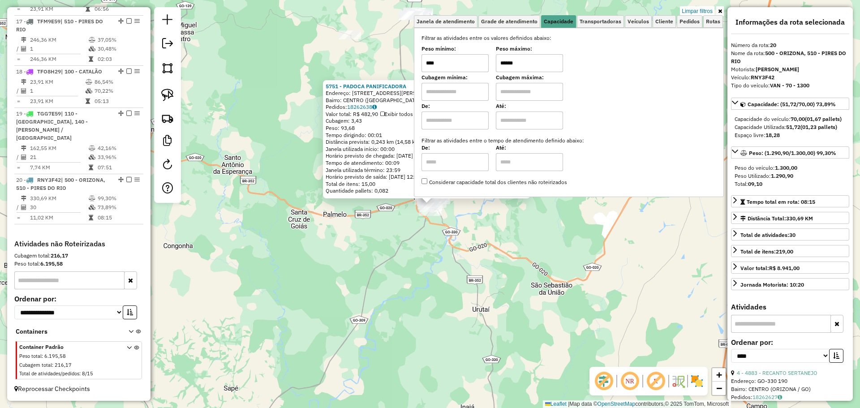
scroll to position [1016, 0]
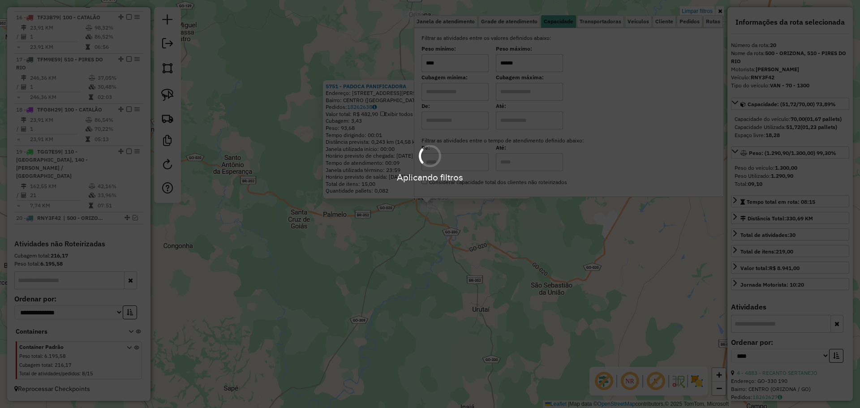
click at [477, 262] on hb-app "Aplicando filtros Pop-up bloqueado! Seu navegador bloqueou automáticamente a ab…" at bounding box center [430, 204] width 860 height 408
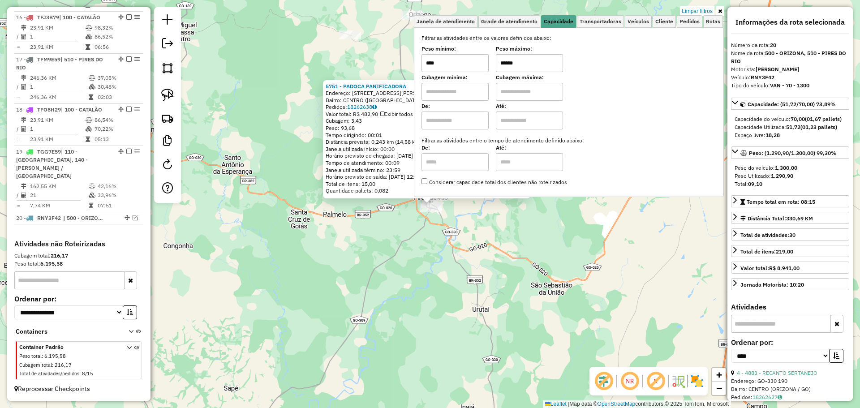
click at [700, 4] on div "5751 - PADOCA PANIFICADORA Endereço: AV COSME JOSE DO NASCIMENTO 43 Bairro: CEN…" at bounding box center [430, 204] width 860 height 408
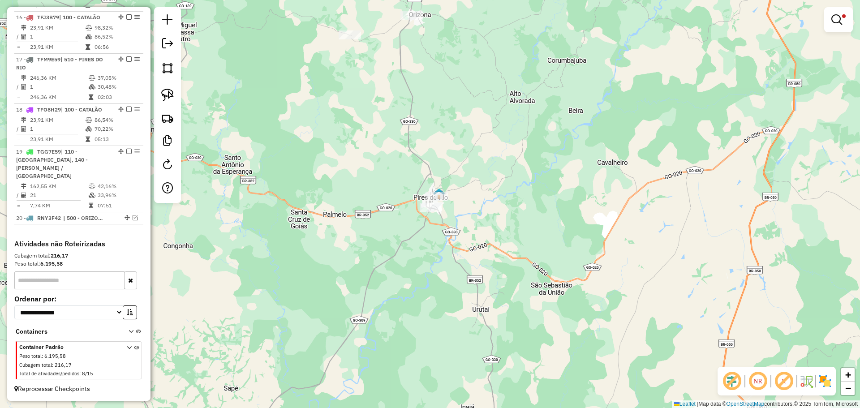
click at [701, 10] on div "Limpar filtros Janela de atendimento Grade de atendimento Capacidade Transporta…" at bounding box center [430, 204] width 860 height 408
click at [836, 28] on div at bounding box center [838, 19] width 29 height 25
click at [833, 18] on em at bounding box center [836, 19] width 11 height 11
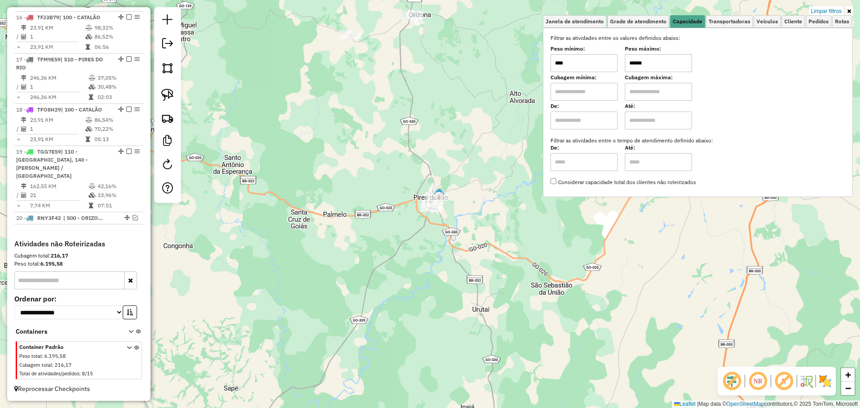
click at [825, 10] on link "Limpar filtros" at bounding box center [826, 11] width 34 height 10
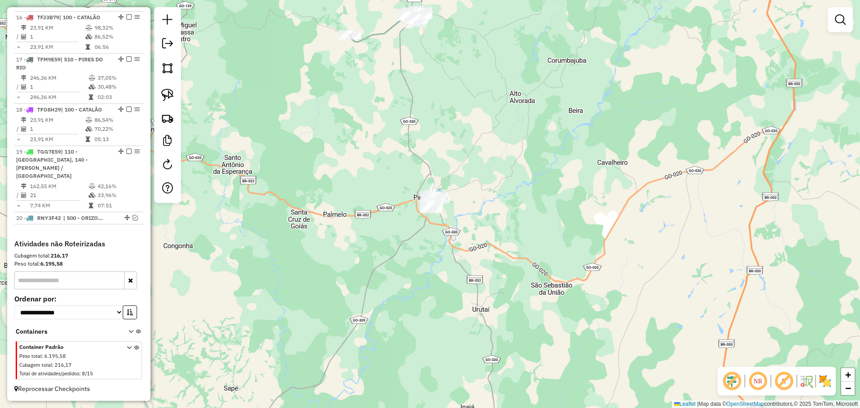
drag, startPoint x: 367, startPoint y: 103, endPoint x: 379, endPoint y: 119, distance: 20.2
click at [379, 119] on div "Janela de atendimento Grade de atendimento Capacidade Transportadoras Veículos …" at bounding box center [430, 204] width 860 height 408
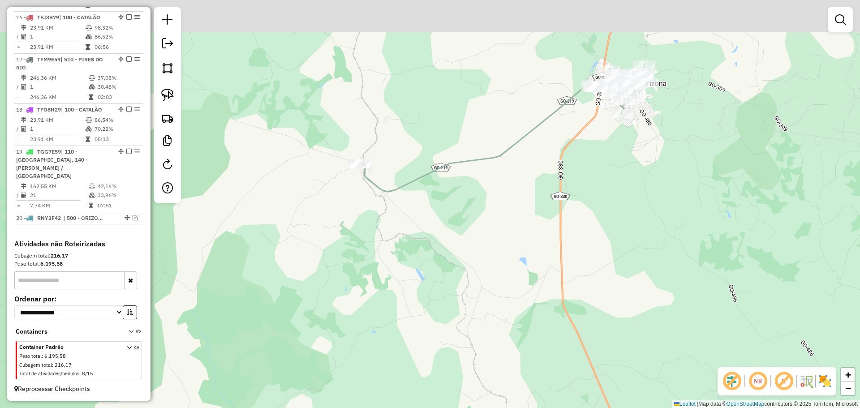
drag, startPoint x: 417, startPoint y: 124, endPoint x: 354, endPoint y: 206, distance: 103.8
click at [354, 206] on div "Janela de atendimento Grade de atendimento Capacidade Transportadoras Veículos …" at bounding box center [430, 204] width 860 height 408
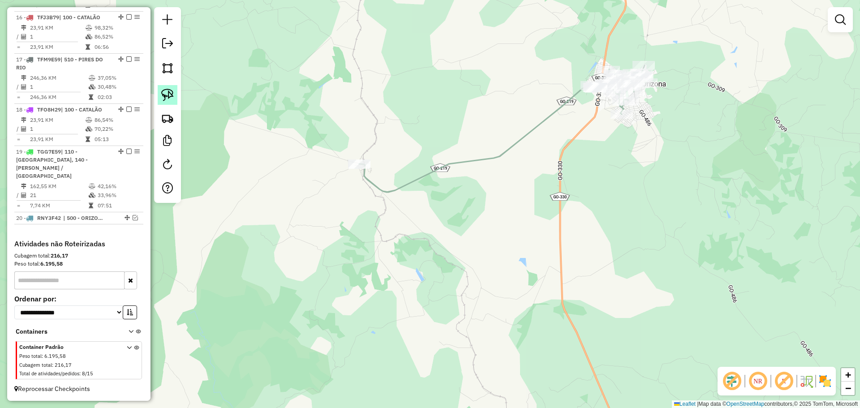
click at [171, 96] on img at bounding box center [167, 95] width 13 height 13
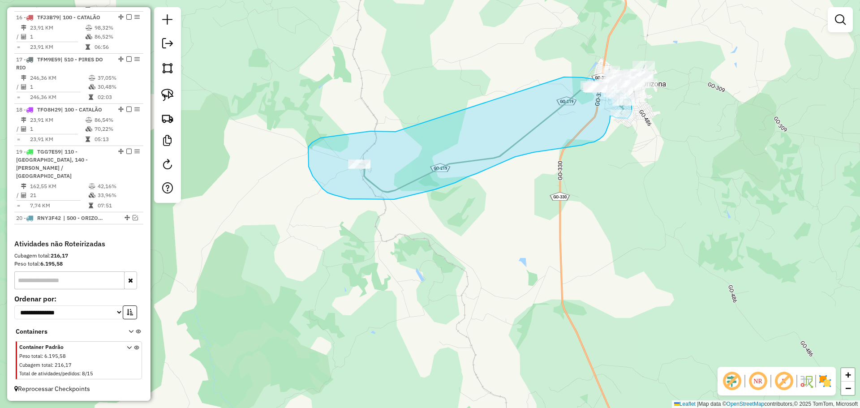
drag, startPoint x: 395, startPoint y: 132, endPoint x: 526, endPoint y: 121, distance: 131.2
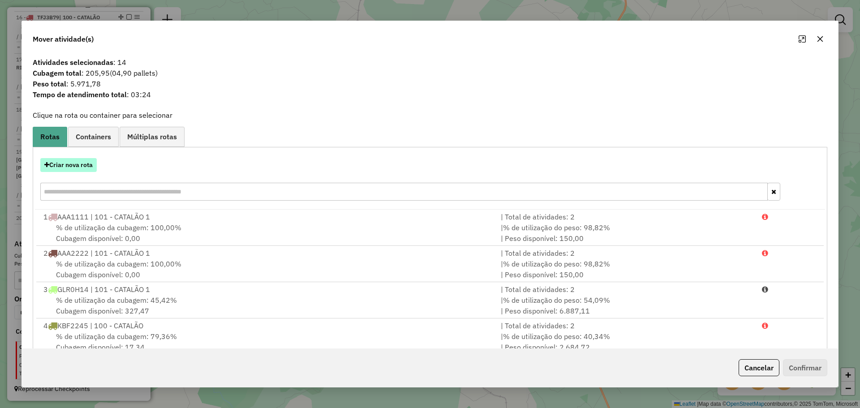
click at [79, 165] on button "Criar nova rota" at bounding box center [68, 165] width 56 height 14
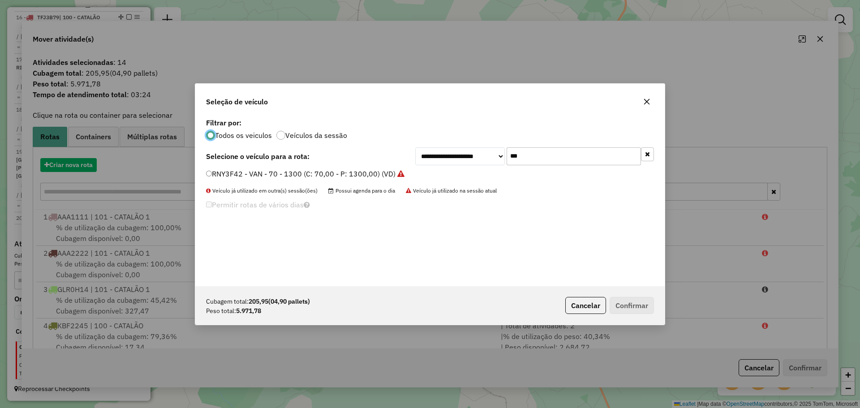
scroll to position [5, 3]
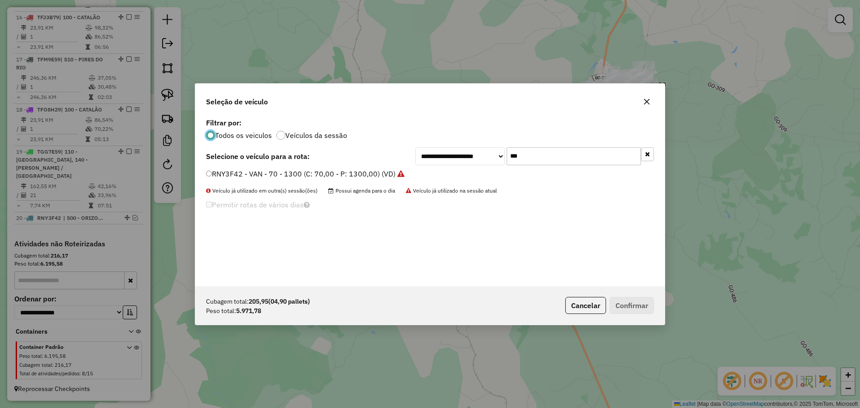
click at [559, 146] on div "**********" at bounding box center [429, 201] width 469 height 170
click at [550, 159] on input "***" at bounding box center [574, 156] width 134 height 18
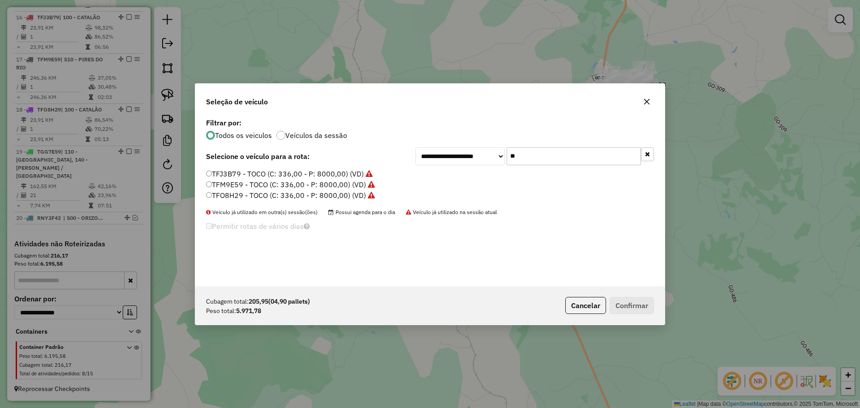
type input "**"
drag, startPoint x: 223, startPoint y: 189, endPoint x: 359, endPoint y: 226, distance: 140.7
click at [223, 189] on label "TFM9E59 - TOCO (C: 336,00 - P: 8000,00) (VD)" at bounding box center [290, 184] width 169 height 11
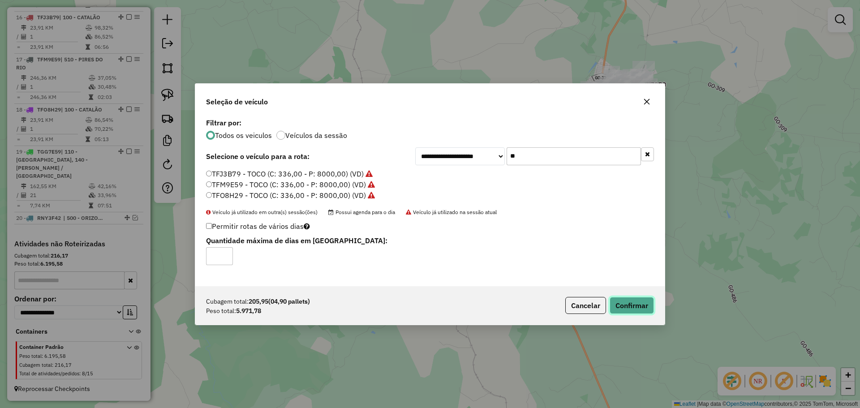
click at [637, 304] on button "Confirmar" at bounding box center [632, 305] width 44 height 17
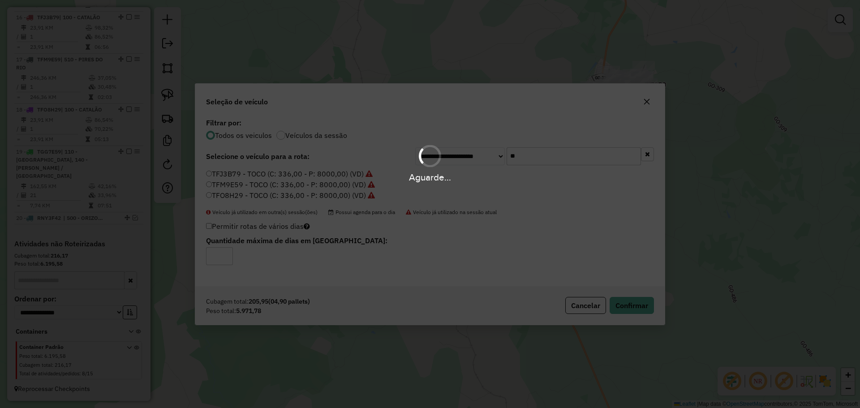
scroll to position [1054, 0]
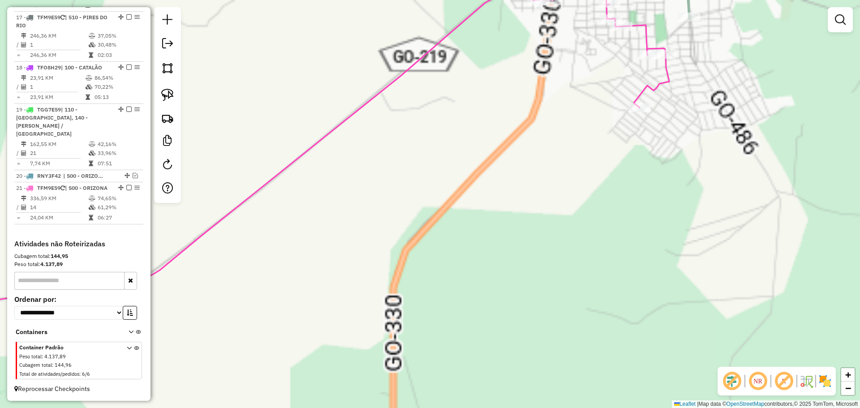
drag, startPoint x: 623, startPoint y: 130, endPoint x: 511, endPoint y: 253, distance: 165.8
click at [518, 266] on div "Janela de atendimento Grade de atendimento Capacidade Transportadoras Veículos …" at bounding box center [430, 204] width 860 height 408
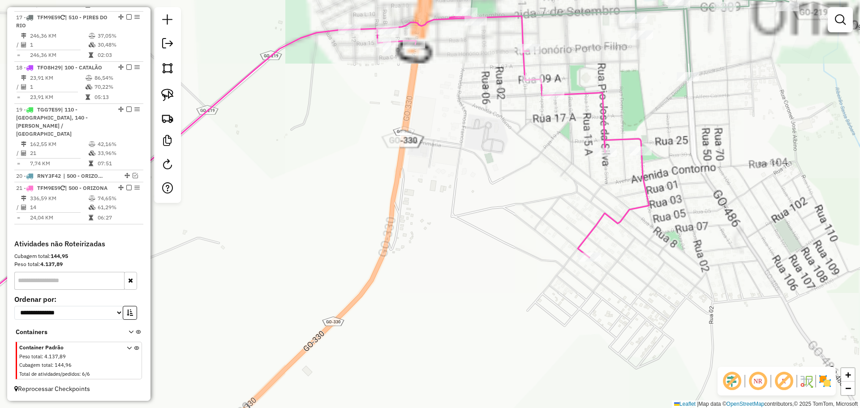
drag, startPoint x: 498, startPoint y: 201, endPoint x: 478, endPoint y: 285, distance: 86.9
click at [481, 300] on div "Janela de atendimento Grade de atendimento Capacidade Transportadoras Veículos …" at bounding box center [430, 204] width 860 height 408
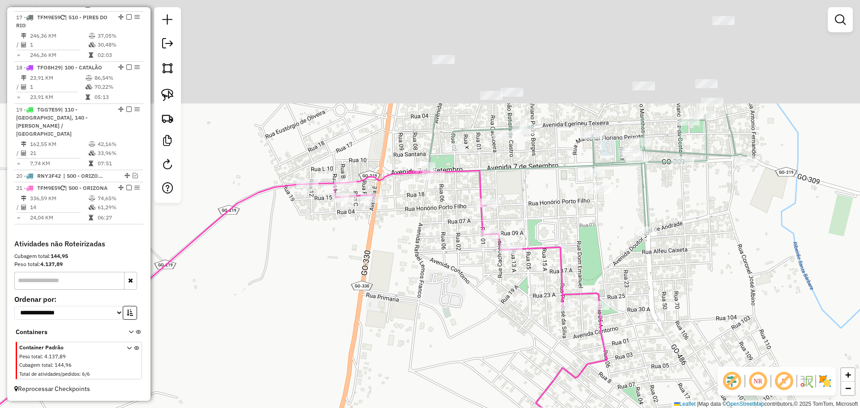
drag, startPoint x: 485, startPoint y: 185, endPoint x: 446, endPoint y: 311, distance: 132.2
click at [441, 340] on div "Janela de atendimento Grade de atendimento Capacidade Transportadoras Veículos …" at bounding box center [430, 204] width 860 height 408
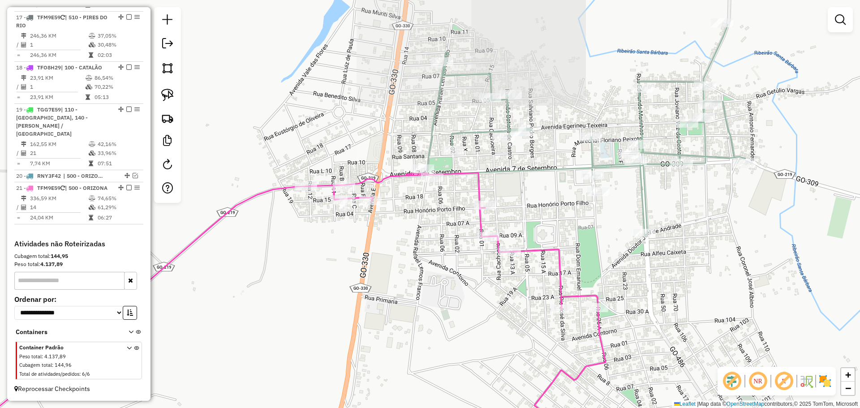
select select "*********"
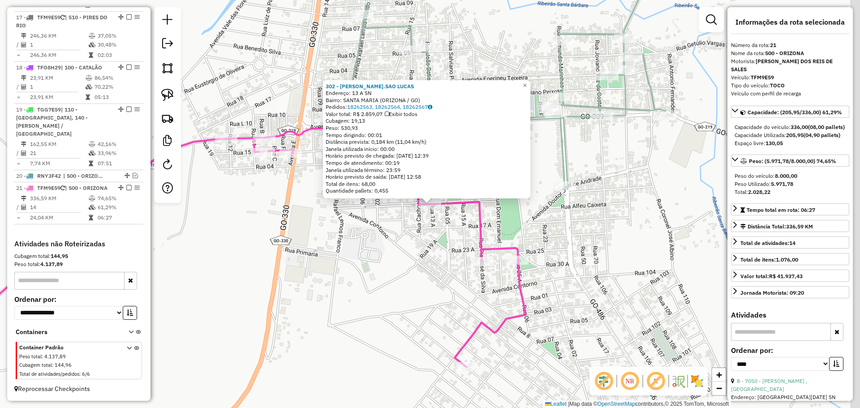
scroll to position [1064, 0]
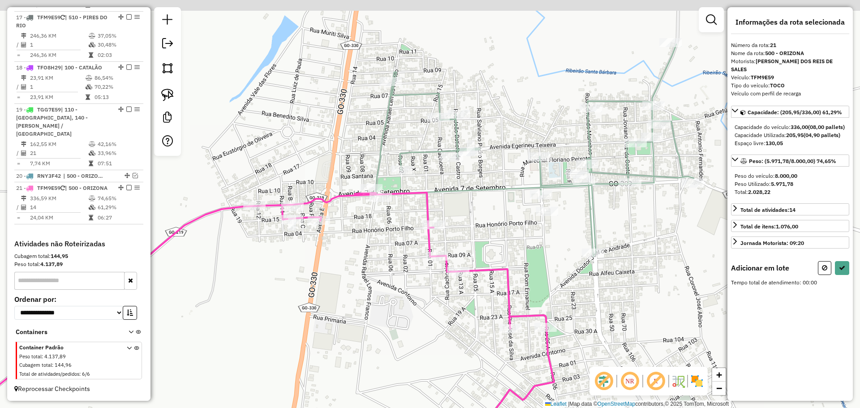
drag, startPoint x: 374, startPoint y: 306, endPoint x: 383, endPoint y: 330, distance: 25.5
click at [383, 330] on div "Janela de atendimento Grade de atendimento Capacidade Transportadoras Veículos …" at bounding box center [430, 204] width 860 height 408
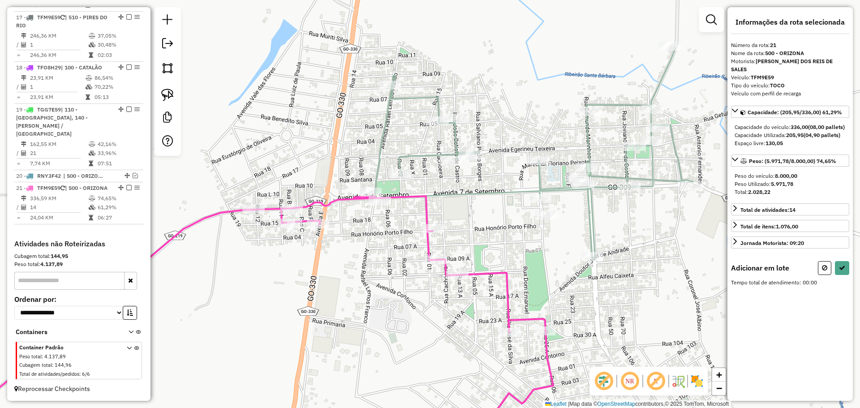
drag, startPoint x: 502, startPoint y: 222, endPoint x: 495, endPoint y: 269, distance: 47.9
click at [495, 269] on div "Janela de atendimento Grade de atendimento Capacidade Transportadoras Veículos …" at bounding box center [430, 204] width 860 height 408
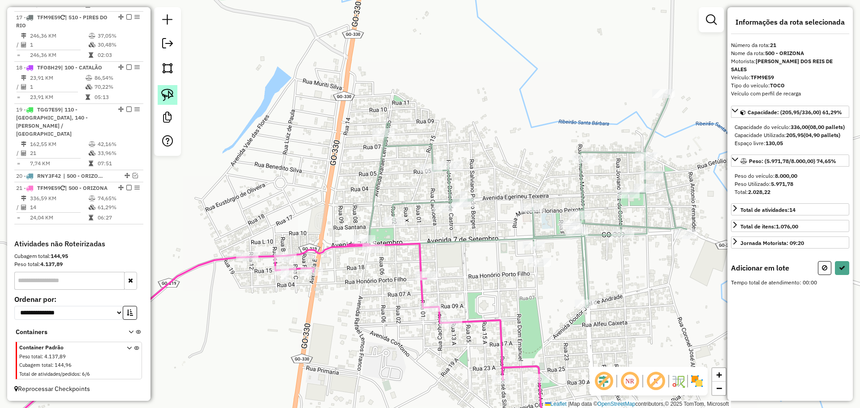
click at [169, 95] on img at bounding box center [167, 95] width 13 height 13
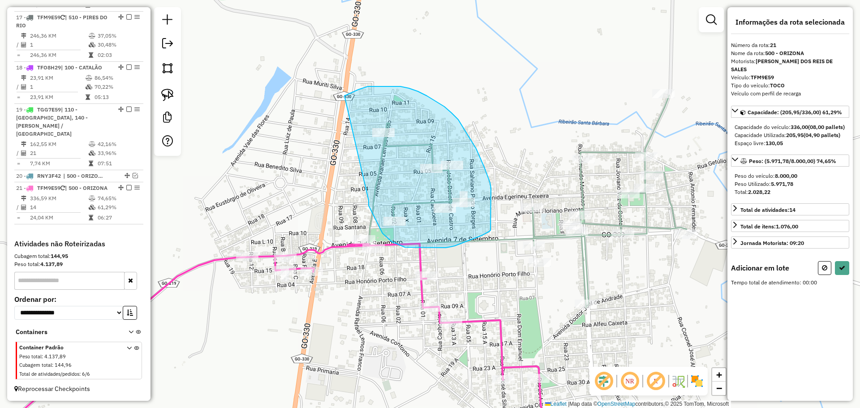
drag, startPoint x: 369, startPoint y: 201, endPoint x: 344, endPoint y: 96, distance: 107.6
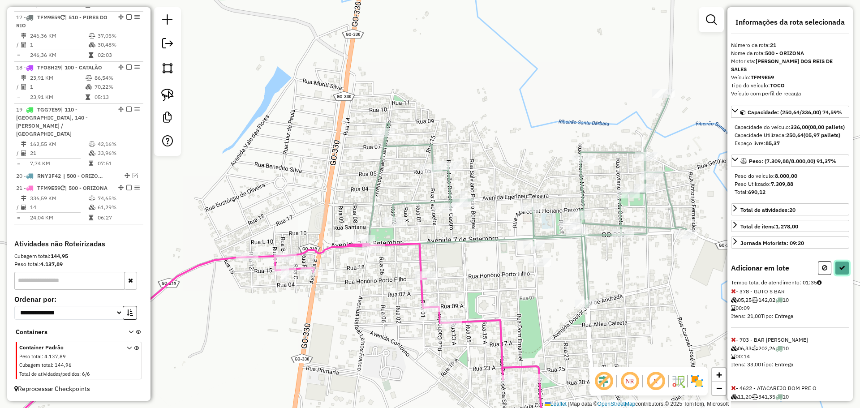
click at [841, 271] on icon at bounding box center [842, 268] width 6 height 6
select select "*********"
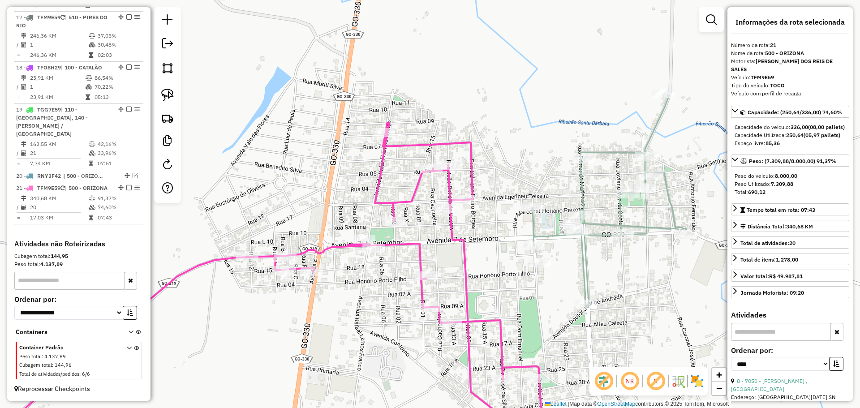
drag, startPoint x: 659, startPoint y: 294, endPoint x: 602, endPoint y: 234, distance: 82.1
click at [602, 234] on div "Janela de atendimento Grade de atendimento Capacidade Transportadoras Veículos …" at bounding box center [430, 204] width 860 height 408
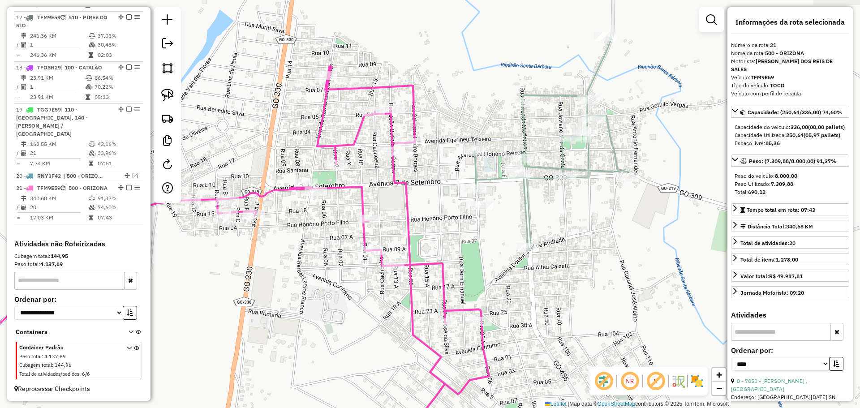
drag, startPoint x: 612, startPoint y: 239, endPoint x: 541, endPoint y: 259, distance: 73.9
click at [543, 260] on div "Janela de atendimento Grade de atendimento Capacidade Transportadoras Veículos …" at bounding box center [430, 204] width 860 height 408
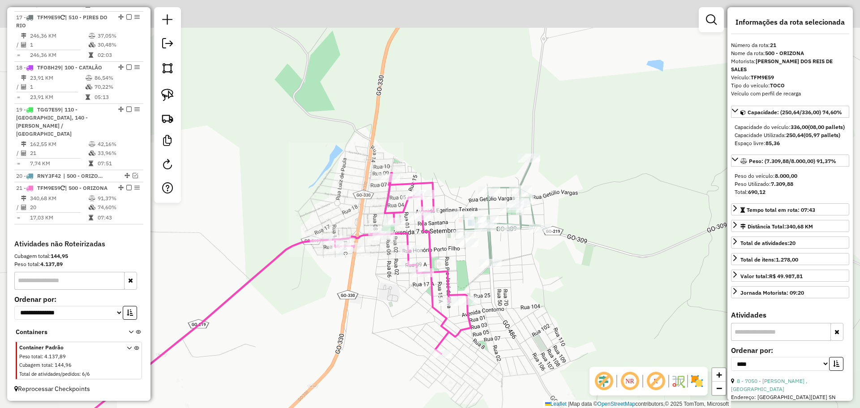
drag, startPoint x: 552, startPoint y: 280, endPoint x: 429, endPoint y: 210, distance: 142.2
click at [541, 274] on div "Janela de atendimento Grade de atendimento Capacidade Transportadoras Veículos …" at bounding box center [430, 204] width 860 height 408
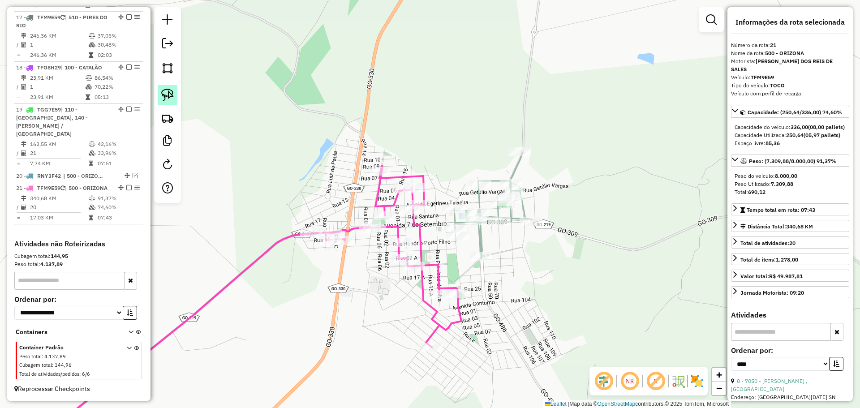
click at [170, 97] on img at bounding box center [167, 95] width 13 height 13
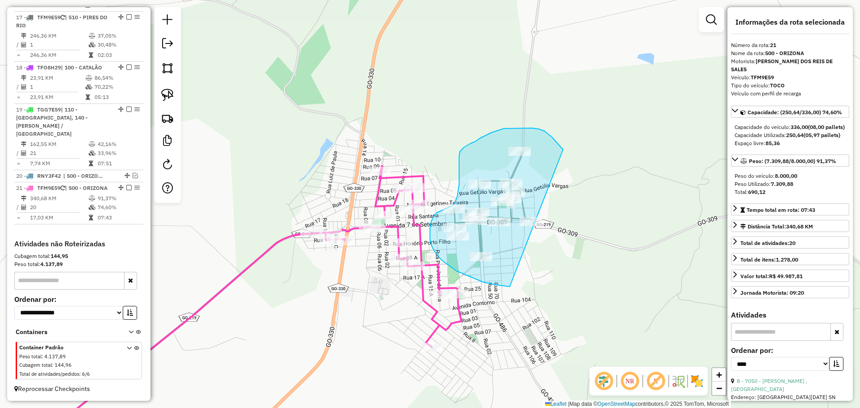
drag, startPoint x: 563, startPoint y: 150, endPoint x: 543, endPoint y: 285, distance: 137.2
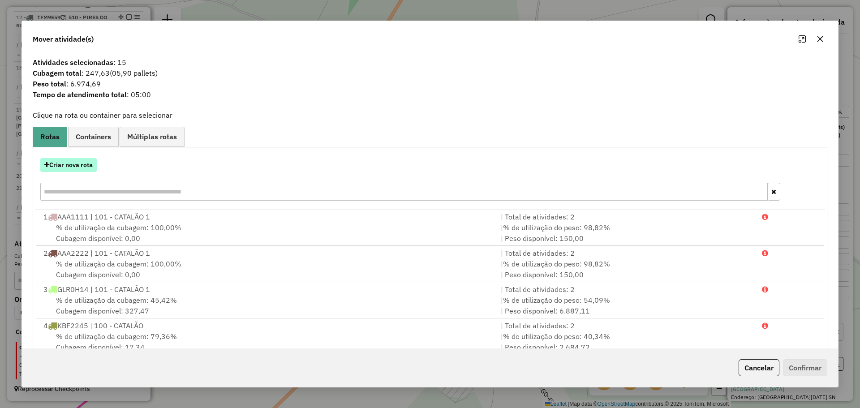
click at [84, 165] on button "Criar nova rota" at bounding box center [68, 165] width 56 height 14
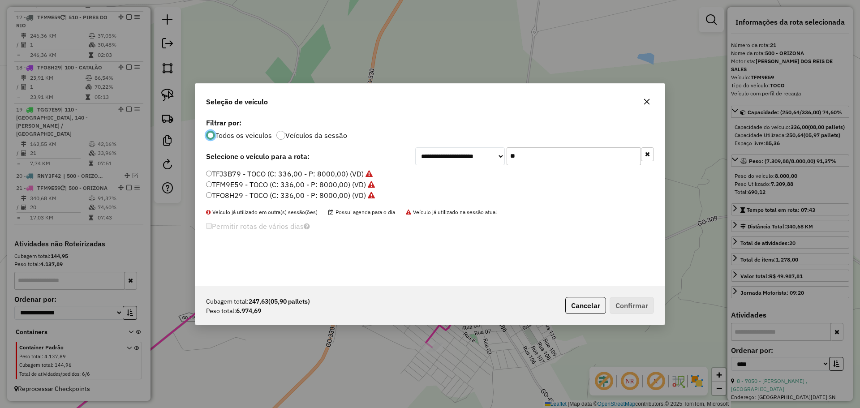
scroll to position [5, 3]
click at [539, 159] on input "**" at bounding box center [574, 156] width 134 height 18
click at [540, 160] on input "**" at bounding box center [574, 156] width 134 height 18
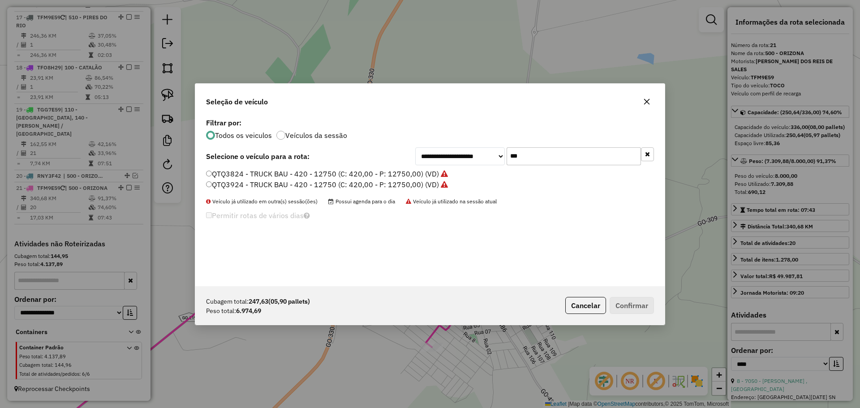
type input "***"
click at [225, 173] on label "QTQ3824 - TRUCK BAU - 420 - 12750 (C: 420,00 - P: 12750,00) (VD)" at bounding box center [327, 173] width 242 height 11
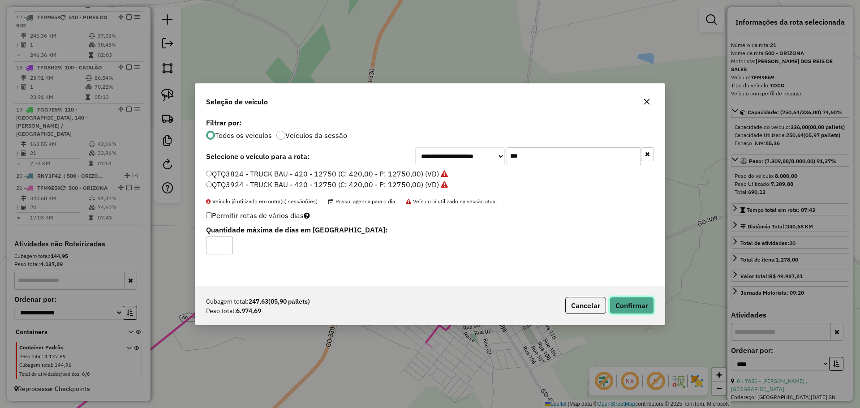
click at [646, 310] on button "Confirmar" at bounding box center [632, 305] width 44 height 17
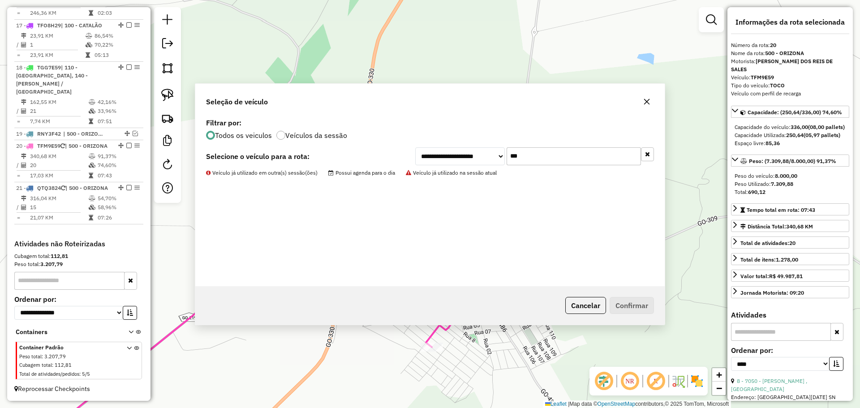
scroll to position [1072, 0]
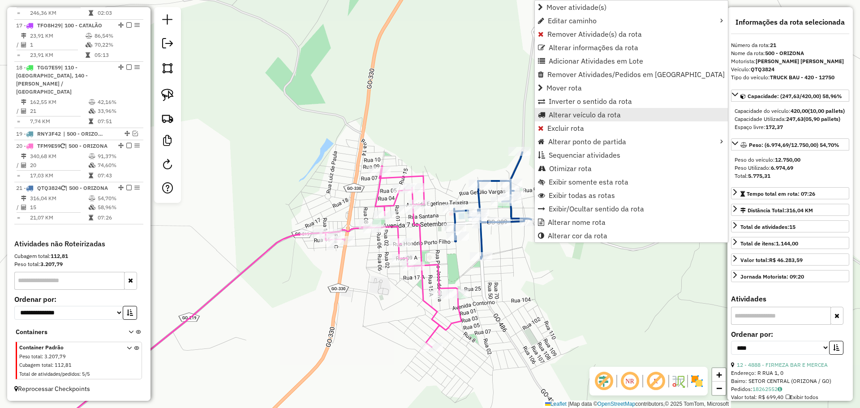
click at [569, 117] on span "Alterar veículo da rota" at bounding box center [585, 114] width 72 height 7
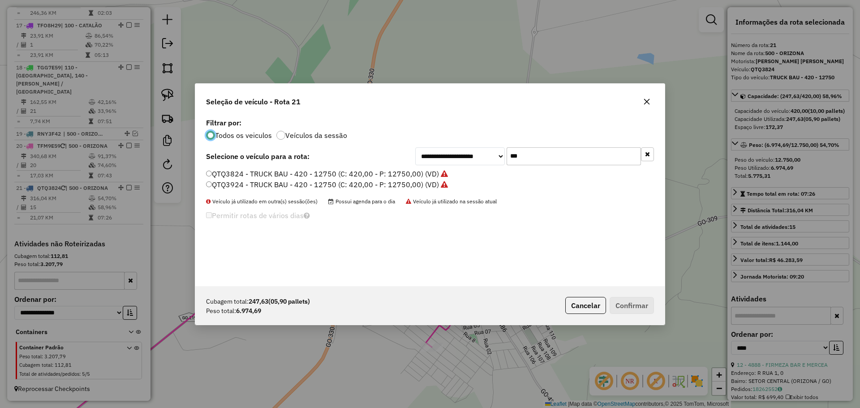
scroll to position [5, 3]
click at [602, 161] on input "***" at bounding box center [574, 156] width 134 height 18
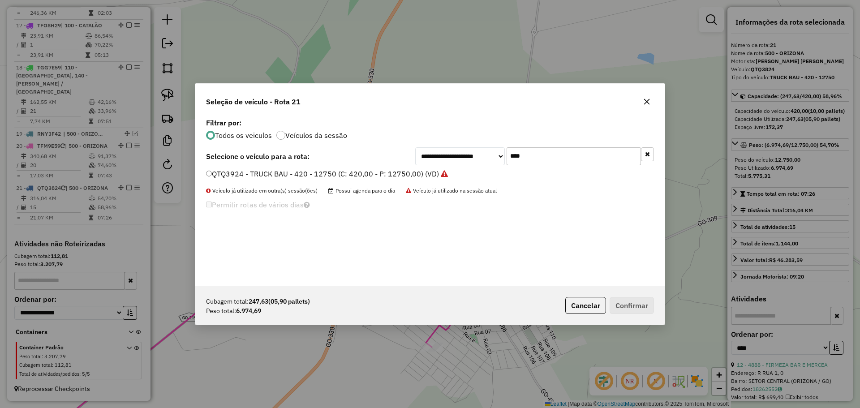
type input "****"
click at [289, 177] on label "QTQ3924 - TRUCK BAU - 420 - 12750 (C: 420,00 - P: 12750,00) (VD)" at bounding box center [327, 173] width 242 height 11
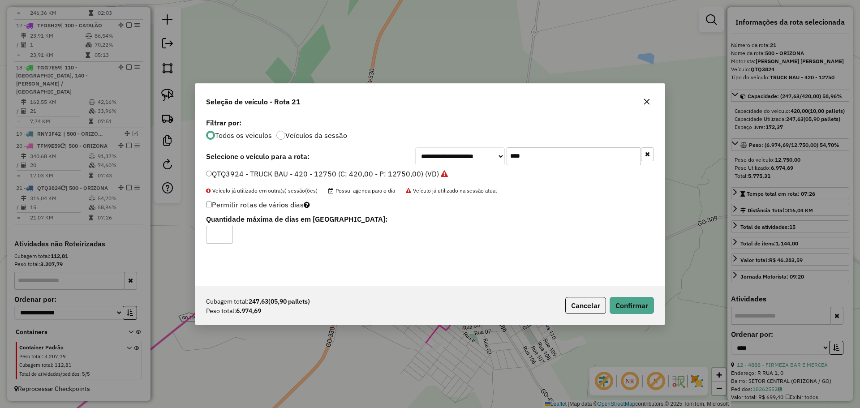
click at [656, 310] on div "Cubagem total: 247,63 (05,90 pallets) Peso total: 6.974,69 Cancelar Confirmar" at bounding box center [429, 305] width 469 height 39
click at [649, 308] on button "Confirmar" at bounding box center [632, 305] width 44 height 17
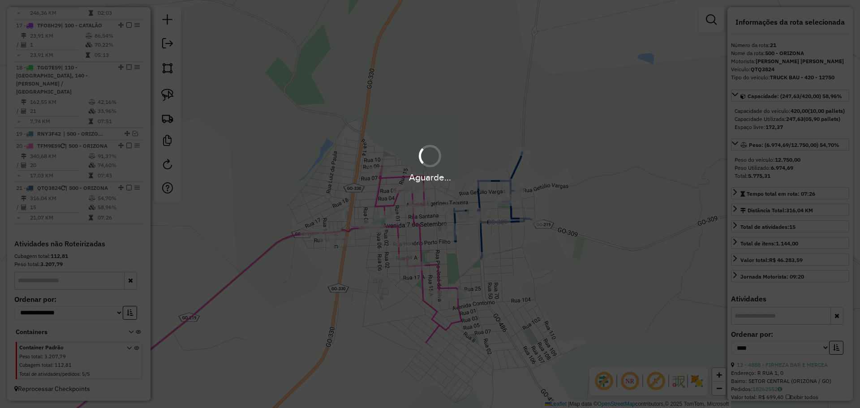
scroll to position [1080, 0]
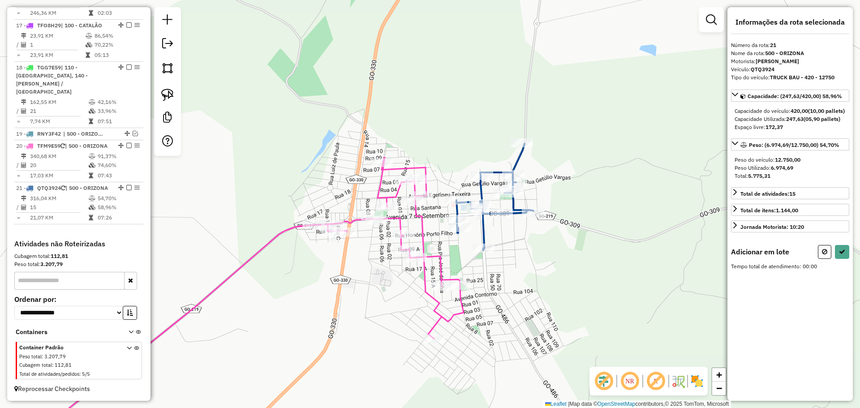
drag, startPoint x: 479, startPoint y: 292, endPoint x: 331, endPoint y: 162, distance: 197.7
click at [483, 256] on div "Janela de atendimento Grade de atendimento Capacidade Transportadoras Veículos …" at bounding box center [430, 204] width 860 height 408
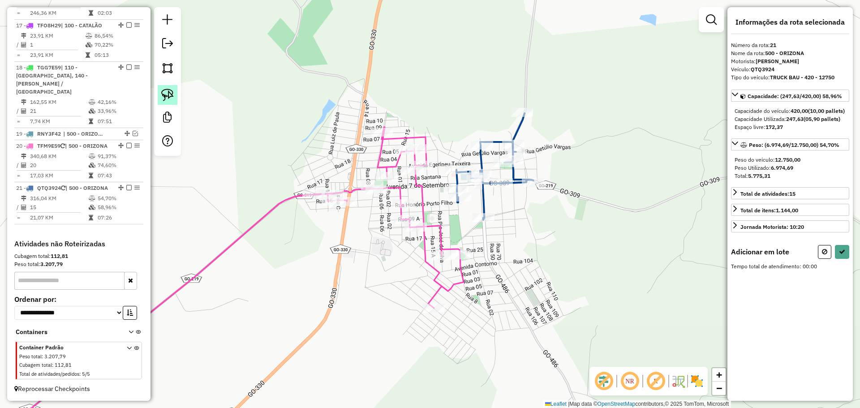
click at [168, 92] on img at bounding box center [167, 95] width 13 height 13
drag, startPoint x: 436, startPoint y: 244, endPoint x: 487, endPoint y: 323, distance: 94.1
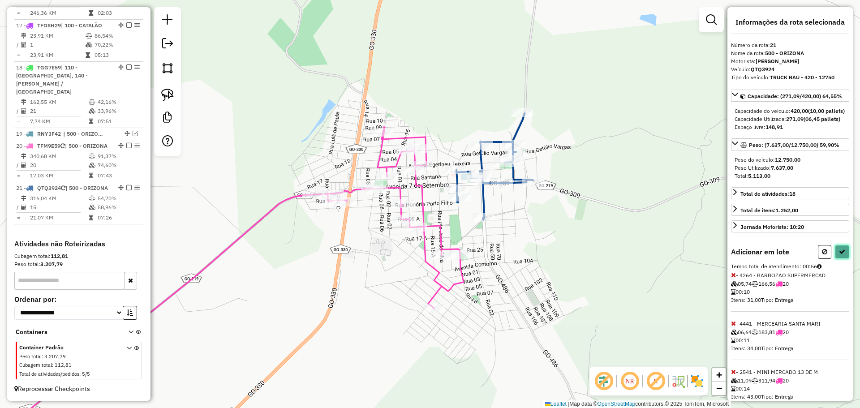
click at [841, 255] on icon at bounding box center [842, 252] width 6 height 6
select select "*********"
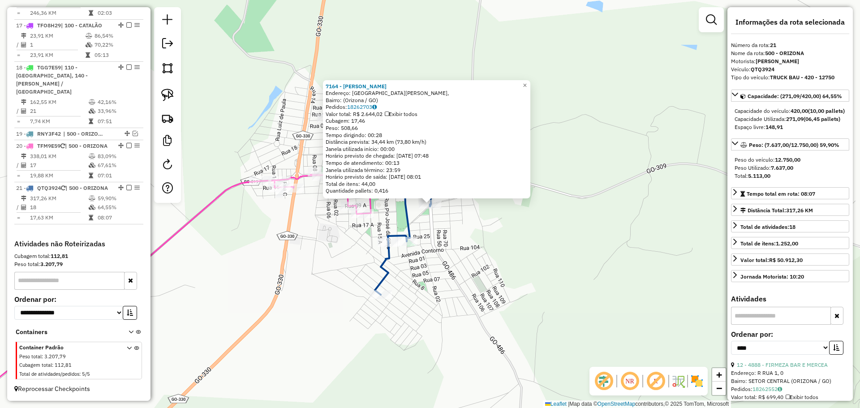
click at [471, 290] on div "7164 - CARLOS EDUARDO MATI Endereço: Avenida Augusto Pereira Mesquita, Bairro: …" at bounding box center [430, 204] width 860 height 408
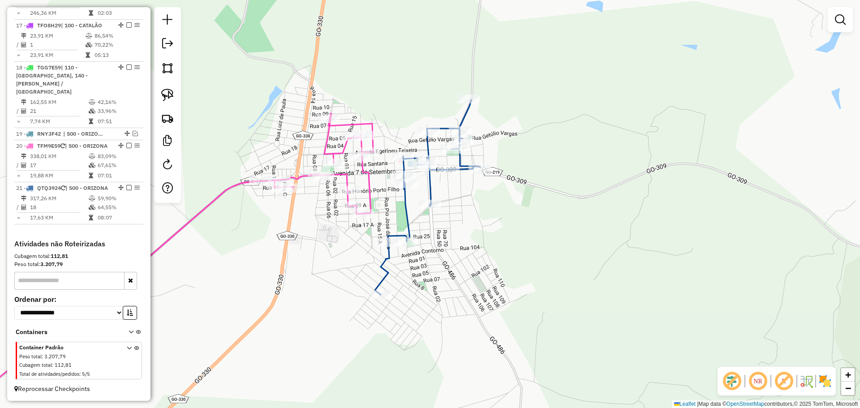
select select "*********"
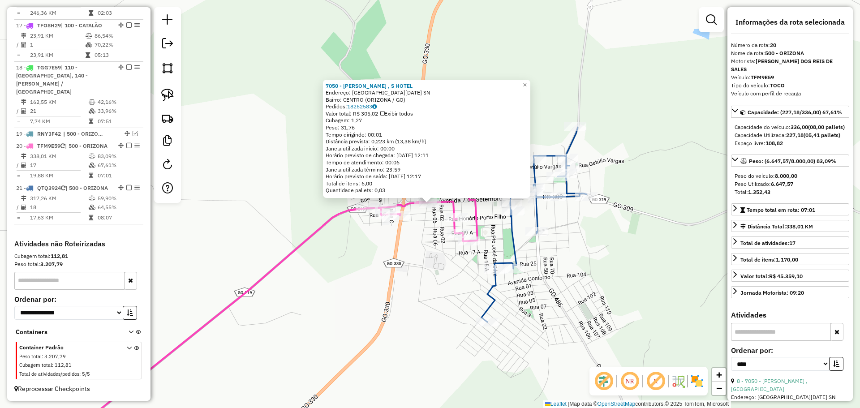
click at [366, 275] on div "7050 - CARVALHO , S HOTEL Endereço: avenida 7 de setembro SN Bairro: CENTRO (OR…" at bounding box center [430, 204] width 860 height 408
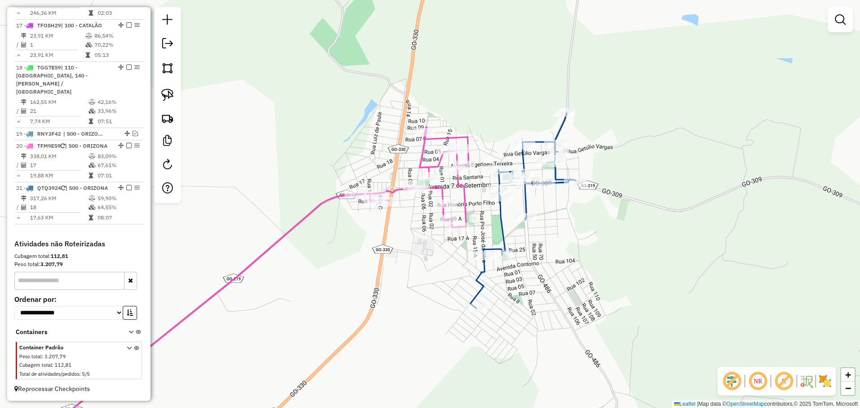
drag, startPoint x: 447, startPoint y: 288, endPoint x: 437, endPoint y: 269, distance: 22.1
click at [437, 269] on div "Janela de atendimento Grade de atendimento Capacidade Transportadoras Veículos …" at bounding box center [430, 204] width 860 height 408
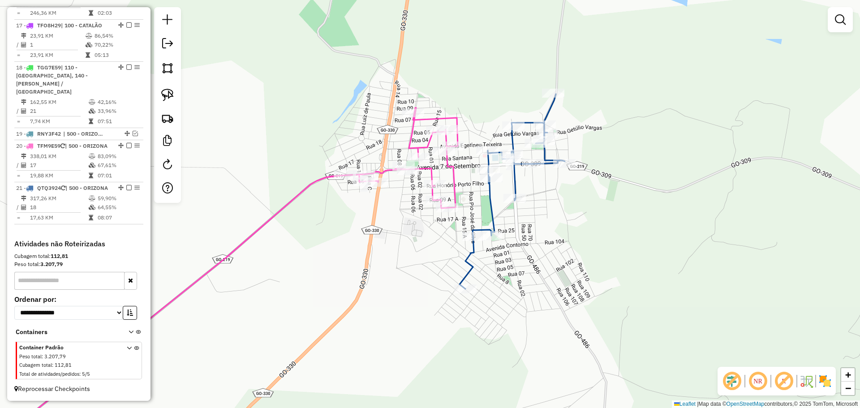
click at [417, 243] on div "Rota 20 - Placa TFM9E59 302 - M.E.PANIF.SAO LUCAS Janela de atendimento Grade d…" at bounding box center [430, 204] width 860 height 408
select select "*********"
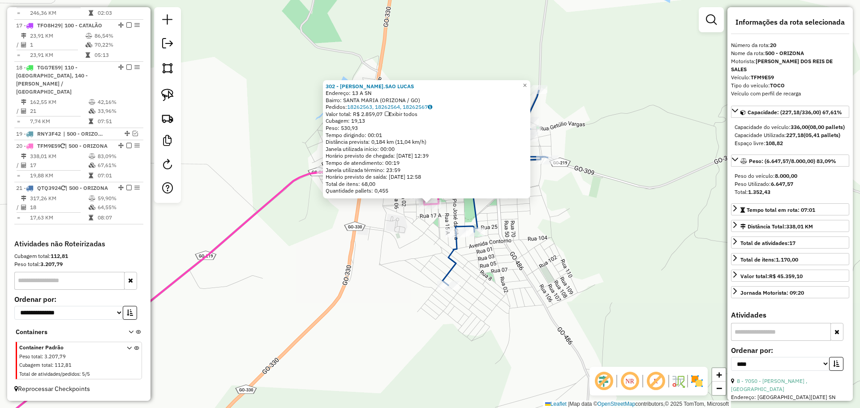
click at [425, 268] on div "302 - M.E.PANIF.SAO LUCAS Endereço: 13 A SN Bairro: SANTA MARIA (ORIZONA / GO) …" at bounding box center [430, 204] width 860 height 408
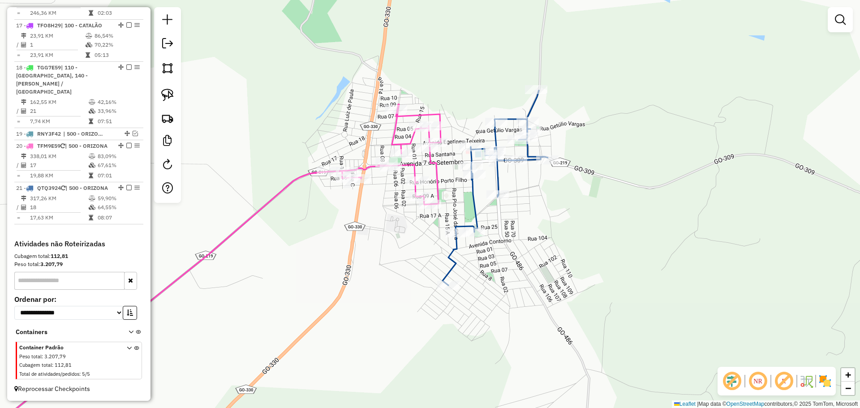
drag, startPoint x: 497, startPoint y: 308, endPoint x: 486, endPoint y: 298, distance: 14.6
click at [486, 298] on div "Rota 21 - Placa QTQ3924 4264 - BARBOZAO SUPERMERCAD Janela de atendimento Grade…" at bounding box center [430, 204] width 860 height 408
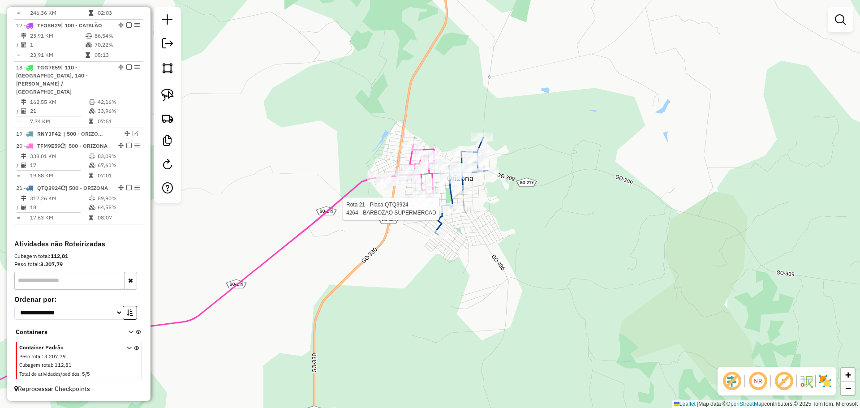
click at [444, 213] on div at bounding box center [442, 208] width 22 height 9
select select "*********"
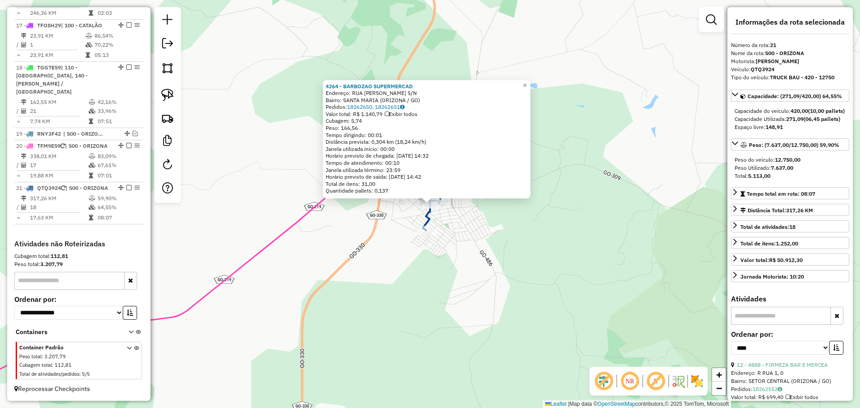
drag, startPoint x: 366, startPoint y: 243, endPoint x: 376, endPoint y: 194, distance: 49.9
click at [366, 243] on div "4264 - BARBOZAO SUPERMERCAD Endereço: RUA PIO JOSe DA SILVA S/N Bairro: SANTA M…" at bounding box center [430, 204] width 860 height 408
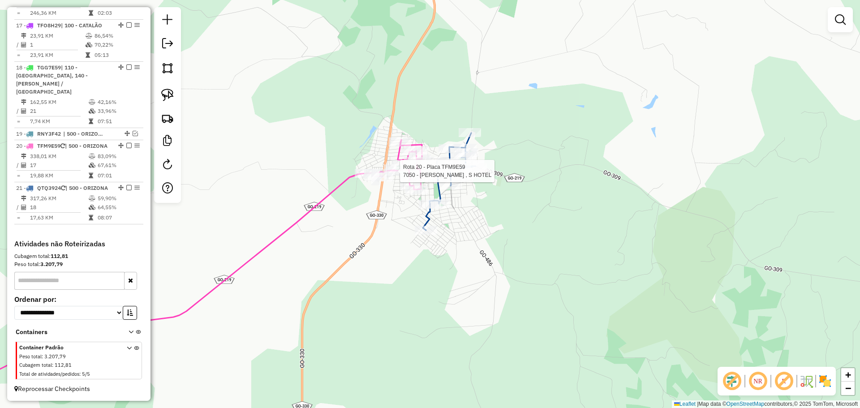
select select "*********"
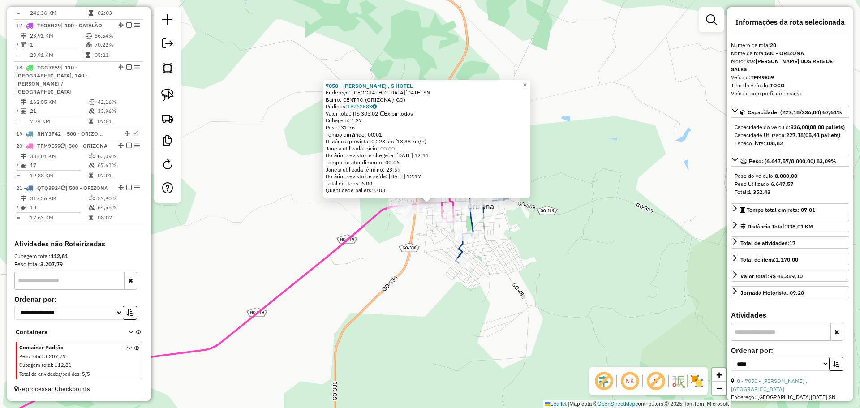
click at [420, 258] on div "7050 - CARVALHO , S HOTEL Endereço: avenida 7 de setembro SN Bairro: CENTRO (OR…" at bounding box center [430, 204] width 860 height 408
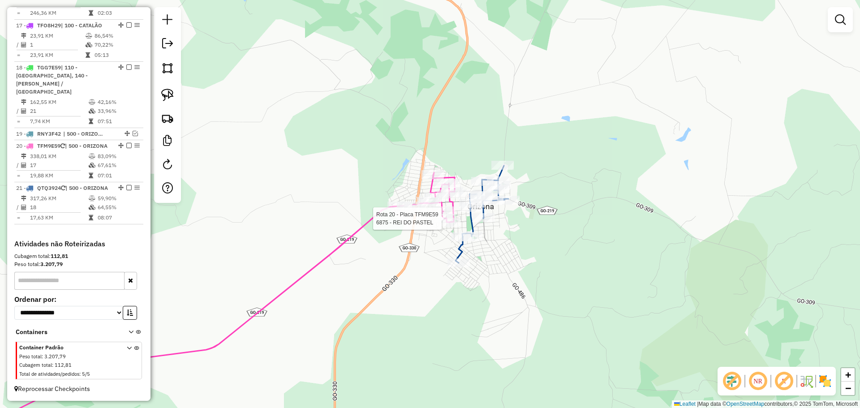
select select "*********"
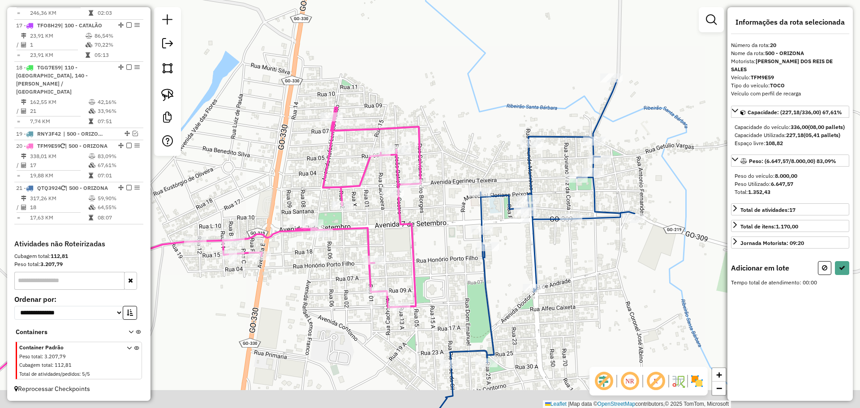
drag, startPoint x: 543, startPoint y: 271, endPoint x: 532, endPoint y: 255, distance: 19.4
click at [532, 255] on icon at bounding box center [537, 245] width 196 height 330
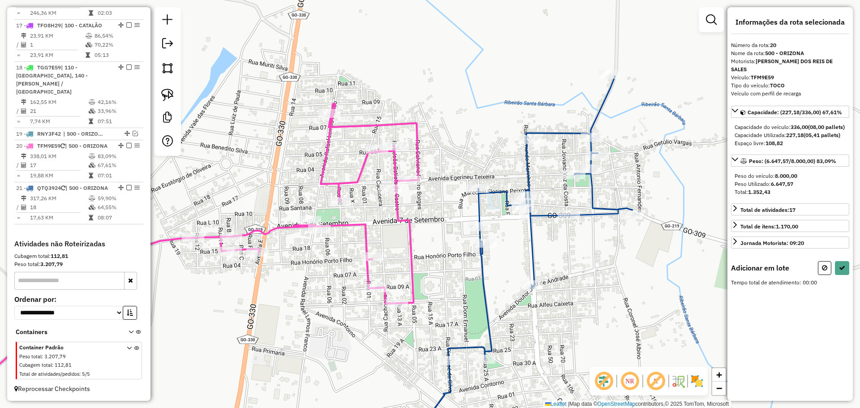
drag, startPoint x: 602, startPoint y: 279, endPoint x: 535, endPoint y: 131, distance: 161.8
click at [535, 131] on div "Janela de atendimento Grade de atendimento Capacidade Transportadoras Veículos …" at bounding box center [430, 204] width 860 height 408
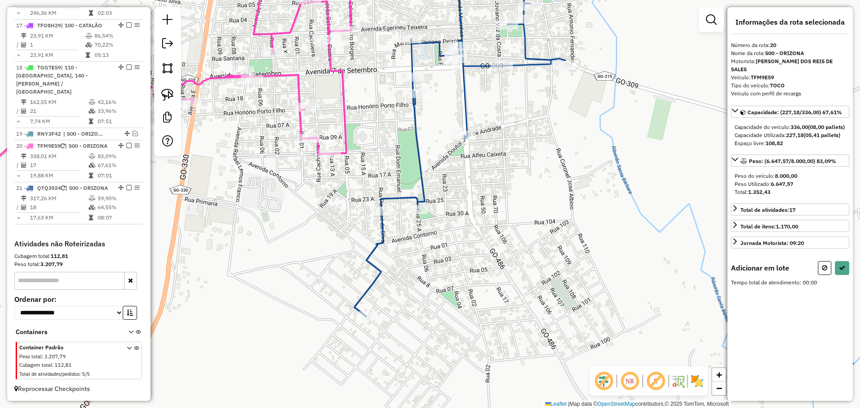
drag, startPoint x: 486, startPoint y: 252, endPoint x: 487, endPoint y: 228, distance: 24.2
click at [487, 228] on div "Janela de atendimento Grade de atendimento Capacidade Transportadoras Veículos …" at bounding box center [430, 204] width 860 height 408
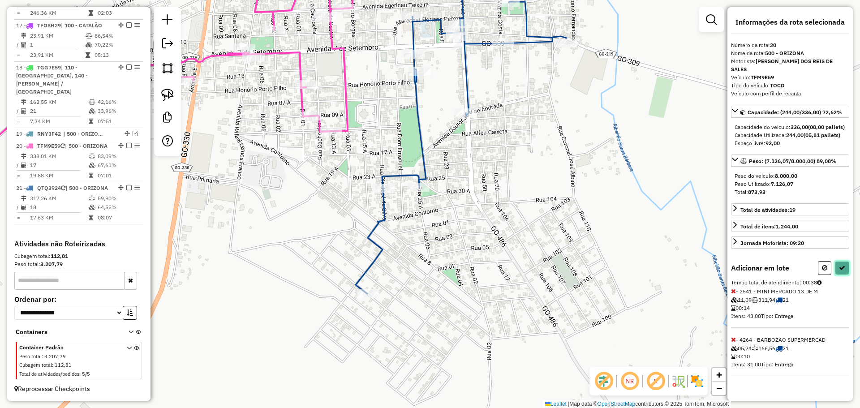
click at [842, 268] on icon at bounding box center [842, 268] width 6 height 6
select select "*********"
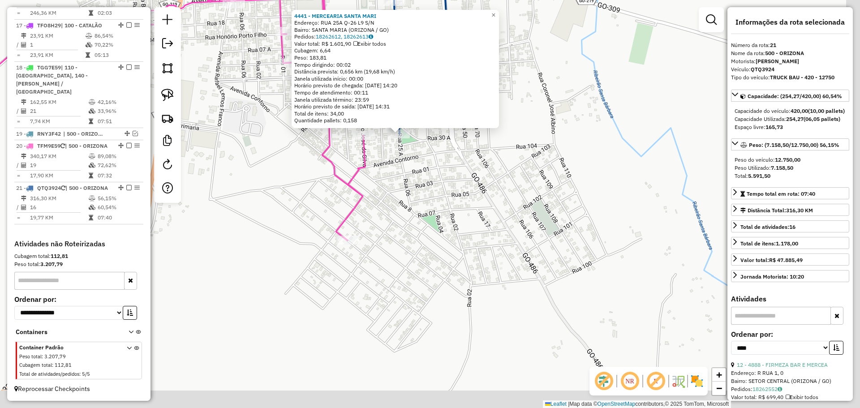
drag, startPoint x: 460, startPoint y: 243, endPoint x: 396, endPoint y: 129, distance: 130.2
click at [396, 129] on div "4441 - MERCEARIA SANTA MARI Endereço: RUA 25A Q-26 L9 S/N Bairro: SANTA MARIA (…" at bounding box center [430, 204] width 860 height 408
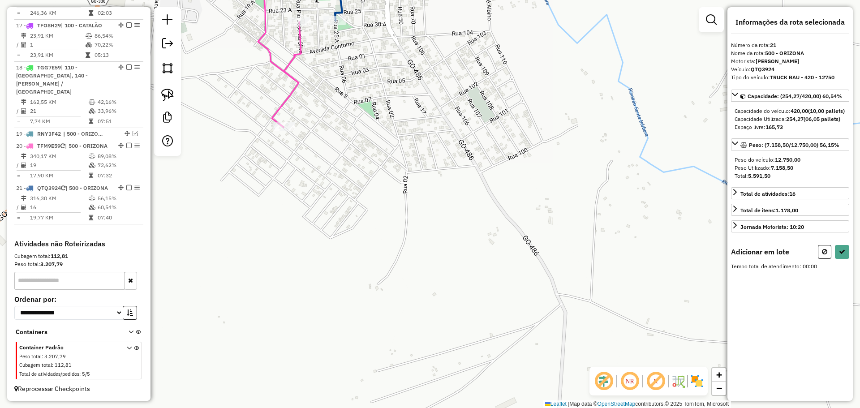
drag, startPoint x: 509, startPoint y: 276, endPoint x: 447, endPoint y: 119, distance: 169.5
click at [450, 129] on div "4441 - MERCEARIA SANTA MARI Endereço: RUA 25A Q-26 L9 S/N Bairro: SANTA MARIA (…" at bounding box center [430, 204] width 860 height 408
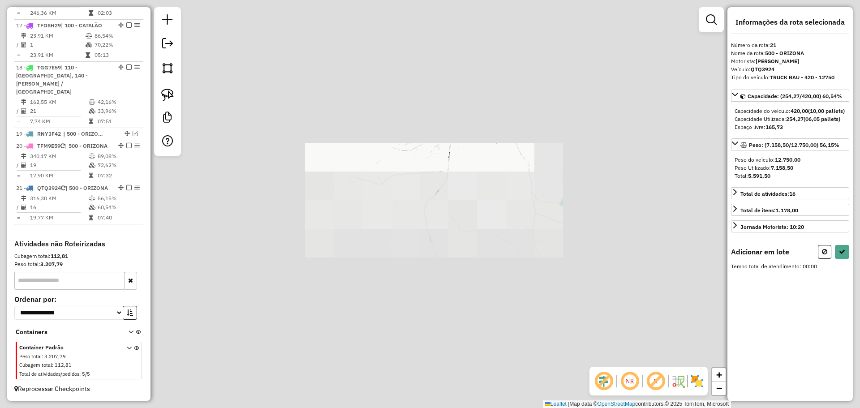
drag, startPoint x: 502, startPoint y: 273, endPoint x: 432, endPoint y: 102, distance: 185.0
click at [432, 102] on div "Janela de atendimento Grade de atendimento Capacidade Transportadoras Veículos …" at bounding box center [430, 204] width 860 height 408
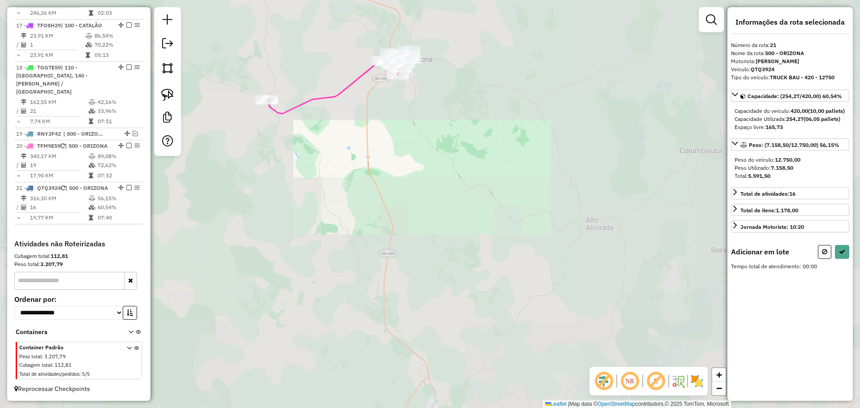
drag, startPoint x: 475, startPoint y: 278, endPoint x: 435, endPoint y: 201, distance: 86.9
click at [430, 124] on div "Janela de atendimento Grade de atendimento Capacidade Transportadoras Veículos …" at bounding box center [430, 204] width 860 height 408
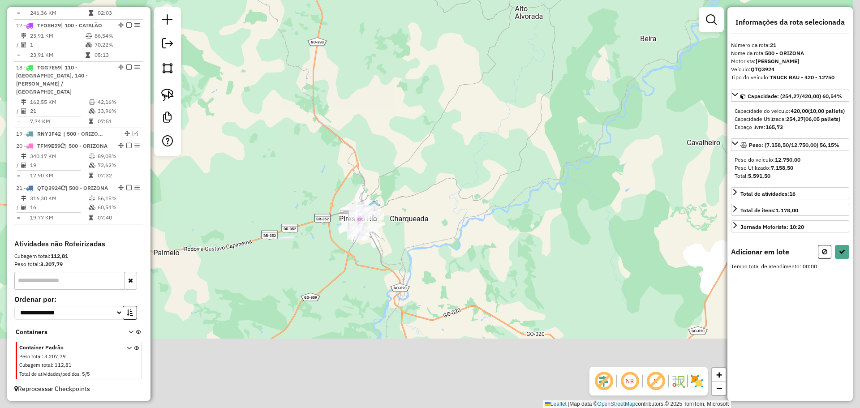
drag, startPoint x: 427, startPoint y: 228, endPoint x: 400, endPoint y: 167, distance: 66.4
click at [402, 166] on div "Janela de atendimento Grade de atendimento Capacidade Transportadoras Veículos …" at bounding box center [430, 204] width 860 height 408
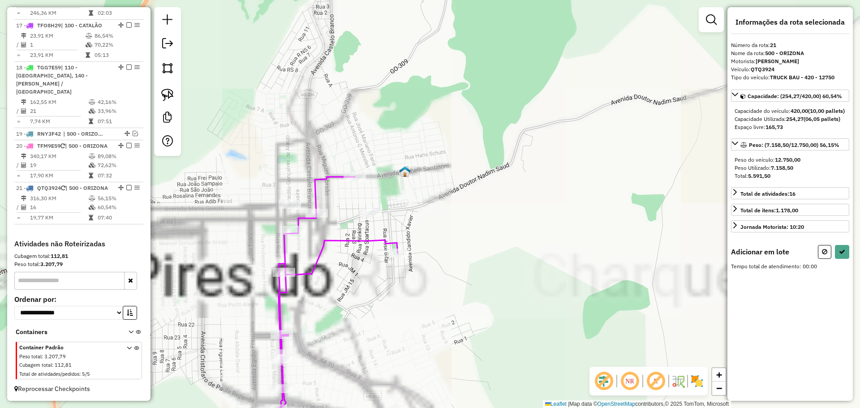
drag, startPoint x: 374, startPoint y: 192, endPoint x: 376, endPoint y: 184, distance: 8.6
click at [376, 185] on div "Janela de atendimento Grade de atendimento Capacidade Transportadoras Veículos …" at bounding box center [430, 204] width 860 height 408
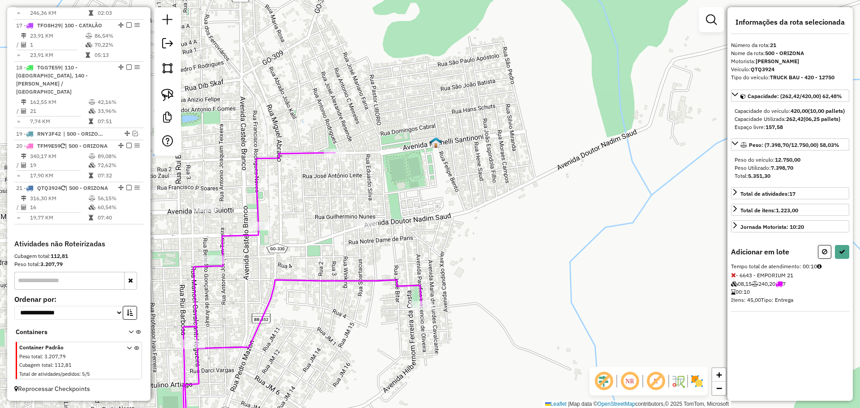
click at [366, 217] on div "Janela de atendimento Grade de atendimento Capacidade Transportadoras Veículos …" at bounding box center [430, 204] width 860 height 408
click at [841, 255] on icon at bounding box center [842, 252] width 6 height 6
select select "*********"
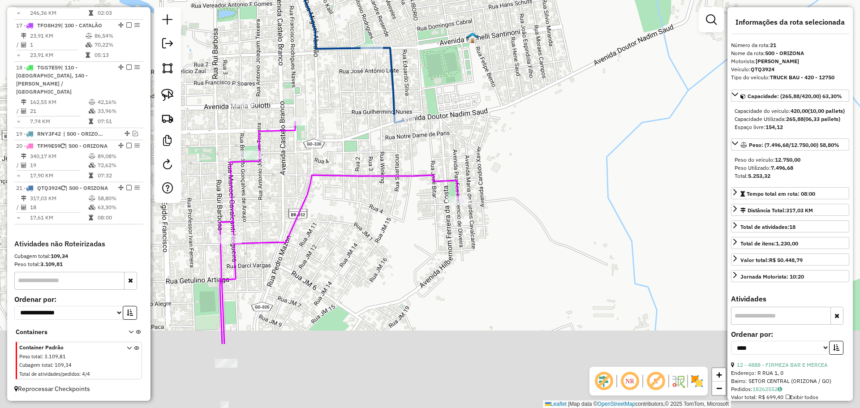
drag, startPoint x: 464, startPoint y: 250, endPoint x: 481, endPoint y: 159, distance: 93.0
click at [504, 137] on div "Janela de atendimento Grade de atendimento Capacidade Transportadoras Veículos …" at bounding box center [430, 204] width 860 height 408
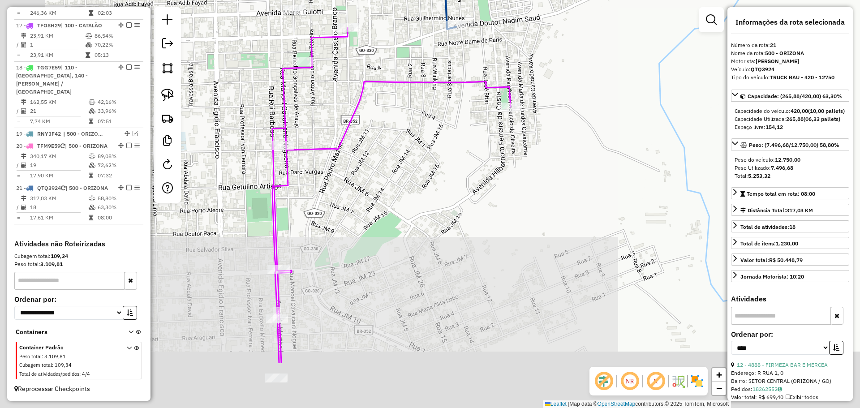
drag, startPoint x: 441, startPoint y: 161, endPoint x: 460, endPoint y: 148, distance: 22.6
click at [458, 142] on div "Janela de atendimento Grade de atendimento Capacidade Transportadoras Veículos …" at bounding box center [430, 204] width 860 height 408
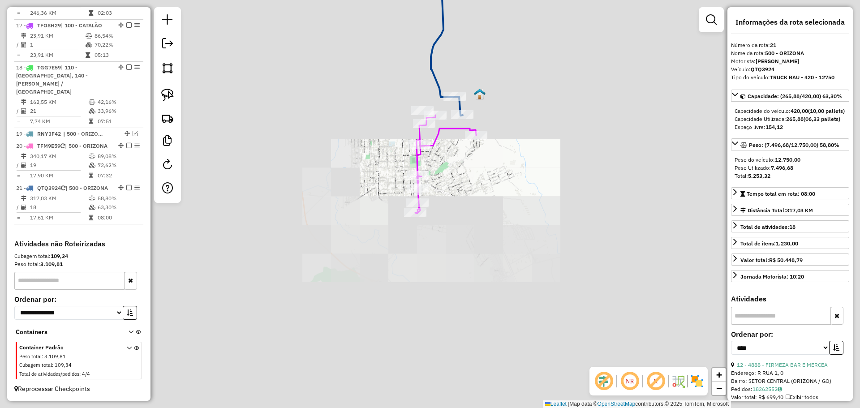
drag, startPoint x: 462, startPoint y: 188, endPoint x: 454, endPoint y: 170, distance: 19.4
click at [454, 170] on div "Janela de atendimento Grade de atendimento Capacidade Transportadoras Veículos …" at bounding box center [430, 204] width 860 height 408
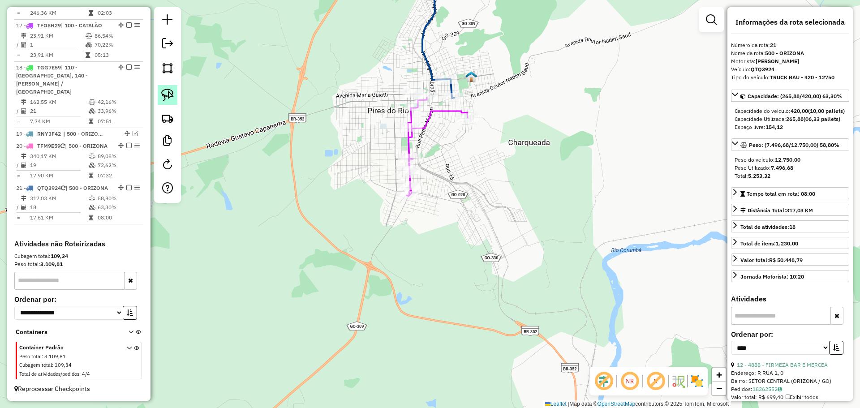
click at [174, 87] on link at bounding box center [168, 95] width 20 height 20
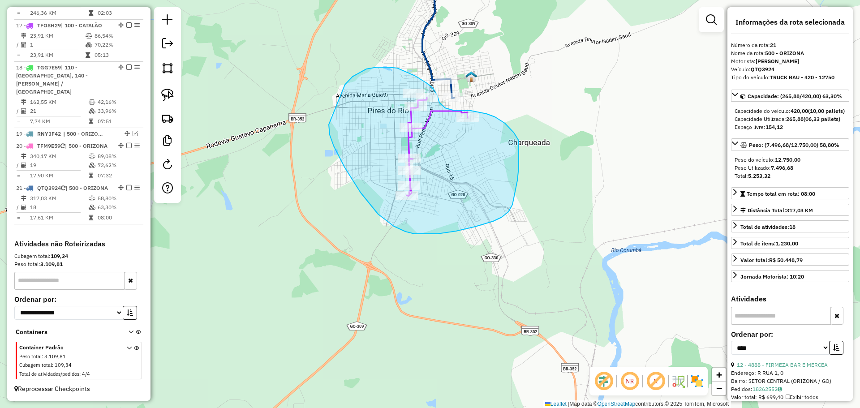
drag, startPoint x: 329, startPoint y: 125, endPoint x: 344, endPoint y: 92, distance: 35.9
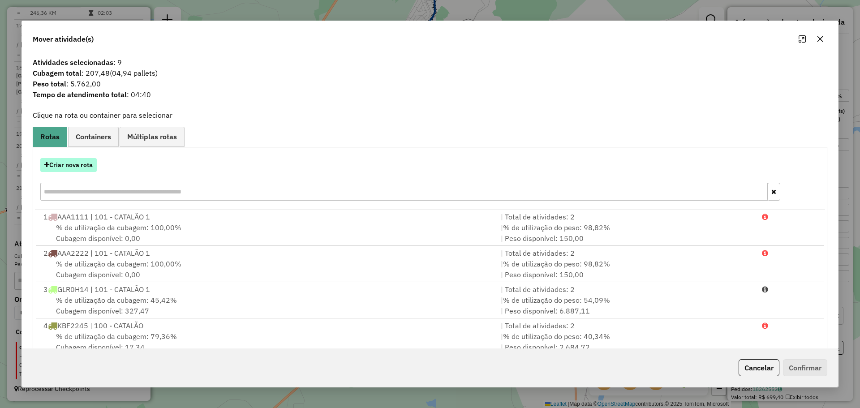
click at [53, 161] on button "Criar nova rota" at bounding box center [68, 165] width 56 height 14
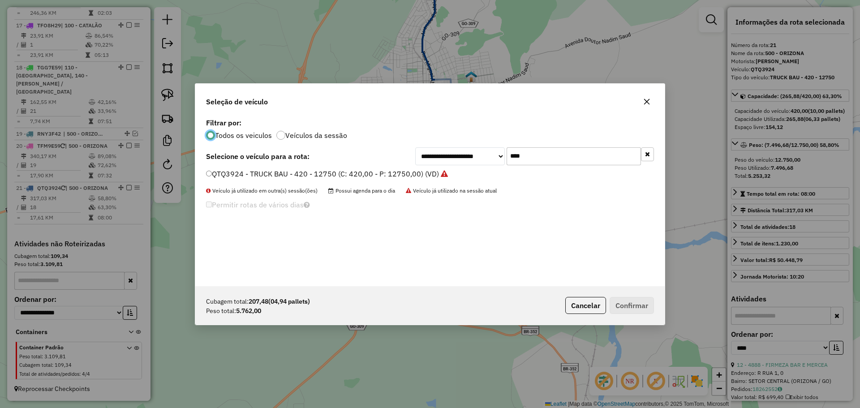
scroll to position [5, 3]
click at [543, 163] on input "****" at bounding box center [574, 156] width 134 height 18
type input "****"
click at [244, 180] on div "PRI2865 - TRUCK BAU - 420 - 12987 (C: 420,00 - P: 12987,00) (VD)" at bounding box center [430, 178] width 459 height 18
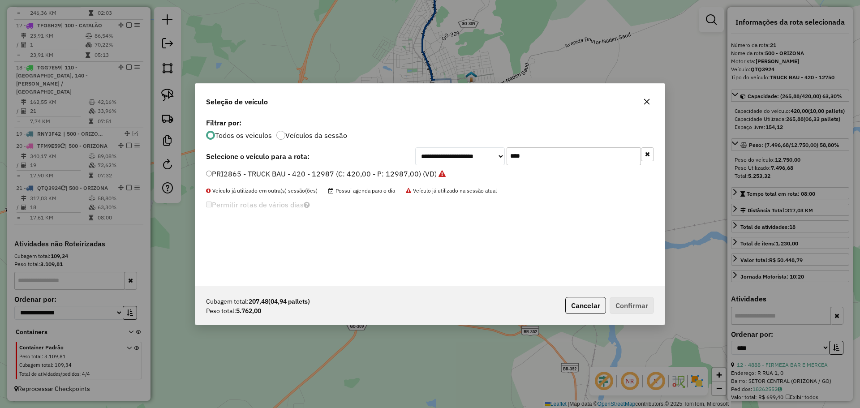
click at [242, 175] on label "PRI2865 - TRUCK BAU - 420 - 12987 (C: 420,00 - P: 12987,00) (VD)" at bounding box center [326, 173] width 240 height 11
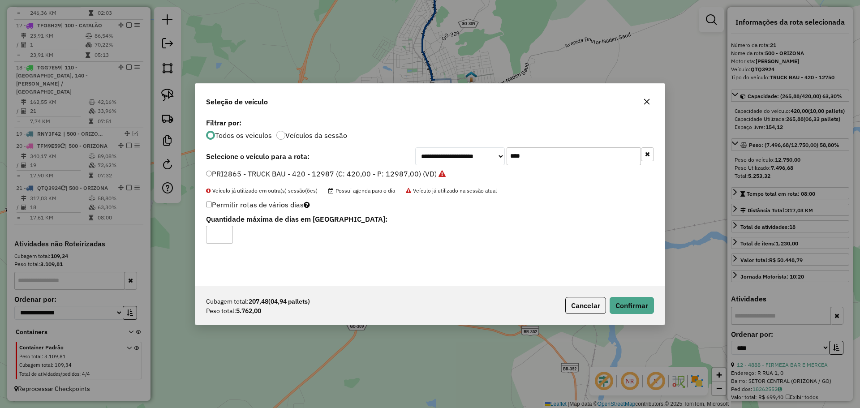
click at [623, 294] on div "Cubagem total: 207,48 (04,94 pallets) Peso total: 5.762,00 Cancelar Confirmar" at bounding box center [429, 305] width 469 height 39
click at [624, 297] on button "Confirmar" at bounding box center [632, 305] width 44 height 17
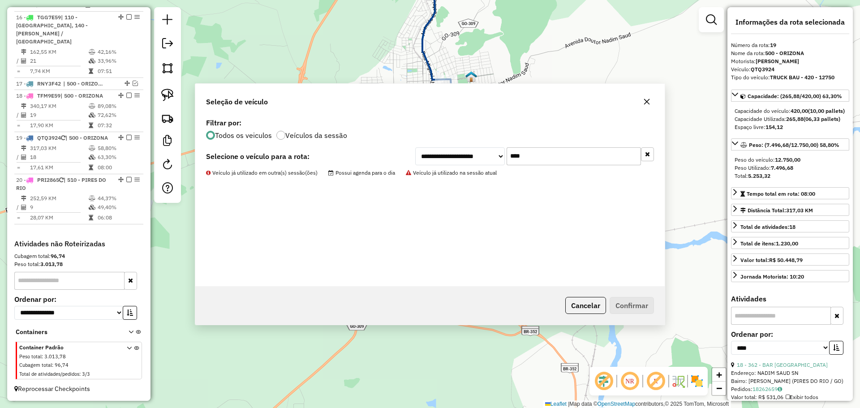
scroll to position [1022, 0]
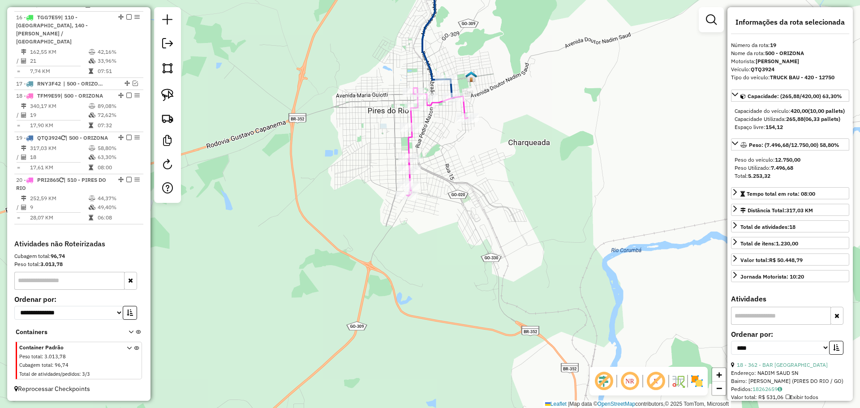
drag, startPoint x: 487, startPoint y: 156, endPoint x: 507, endPoint y: 244, distance: 90.0
click at [507, 244] on div "Janela de atendimento Grade de atendimento Capacidade Transportadoras Veículos …" at bounding box center [430, 204] width 860 height 408
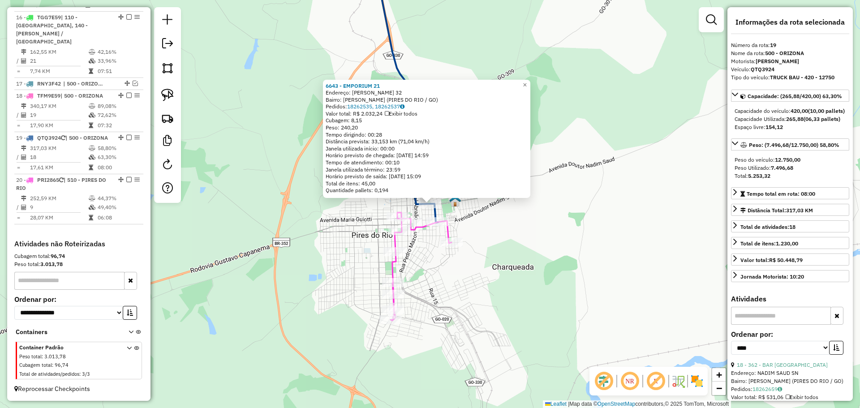
click at [534, 270] on div "6643 - EMPORIUM 21 Endereço: MICHEL SANTINONE 32 Bairro: SAO MIGUEL (PIRES DO R…" at bounding box center [430, 204] width 860 height 408
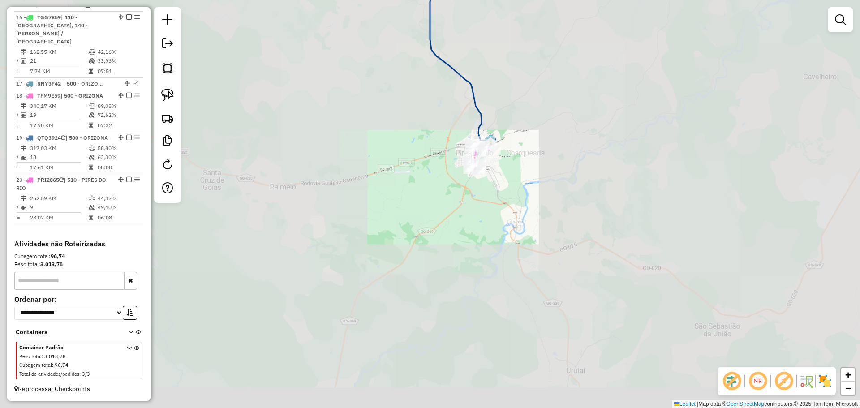
drag, startPoint x: 500, startPoint y: 87, endPoint x: 511, endPoint y: 298, distance: 211.2
click at [530, 306] on div "Janela de atendimento Grade de atendimento Capacidade Transportadoras Veículos …" at bounding box center [430, 204] width 860 height 408
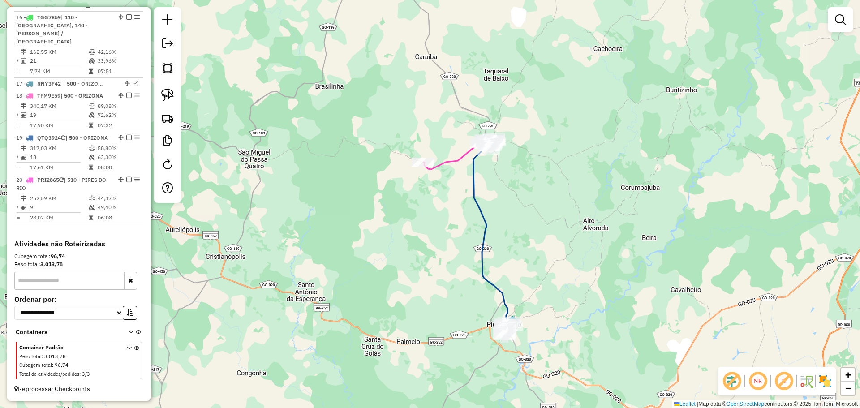
select select "*********"
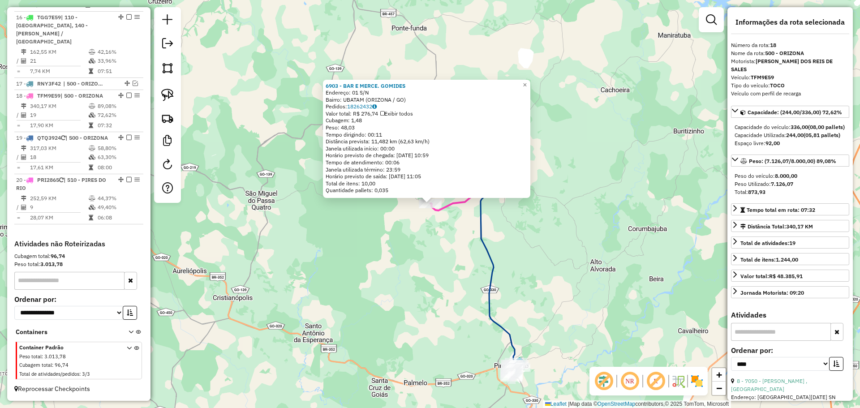
drag, startPoint x: 466, startPoint y: 288, endPoint x: 398, endPoint y: 106, distance: 194.6
click at [398, 106] on div "6903 - BAR E MERCE. GOMIDES Endereço: 01 S/N Bairro: UBATAM (ORIZONA / GO) Pedi…" at bounding box center [430, 204] width 860 height 408
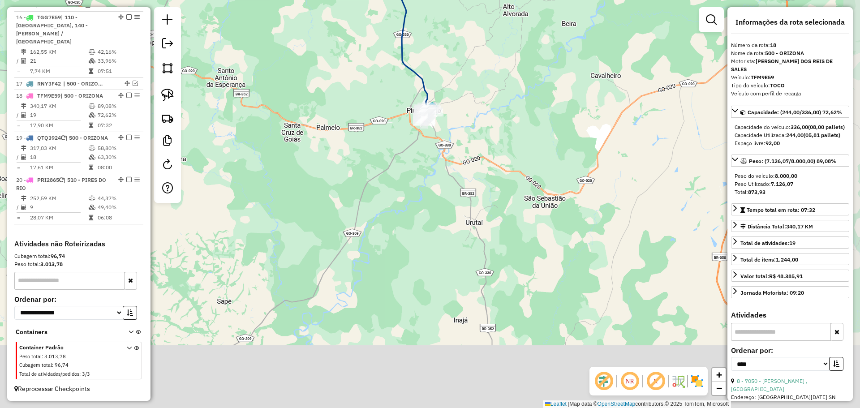
drag, startPoint x: 471, startPoint y: 197, endPoint x: 460, endPoint y: 158, distance: 40.7
click at [461, 160] on div "6903 - BAR E MERCE. GOMIDES Endereço: 01 S/N Bairro: UBATAM (ORIZONA / GO) Pedi…" at bounding box center [430, 204] width 860 height 408
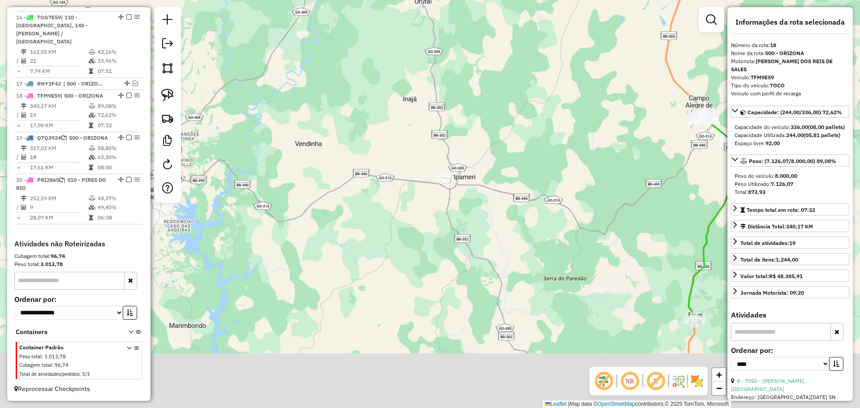
drag, startPoint x: 498, startPoint y: 278, endPoint x: 476, endPoint y: 195, distance: 85.3
click at [475, 174] on div "6903 - BAR E MERCE. GOMIDES Endereço: 01 S/N Bairro: UBATAM (ORIZONA / GO) Pedi…" at bounding box center [430, 204] width 860 height 408
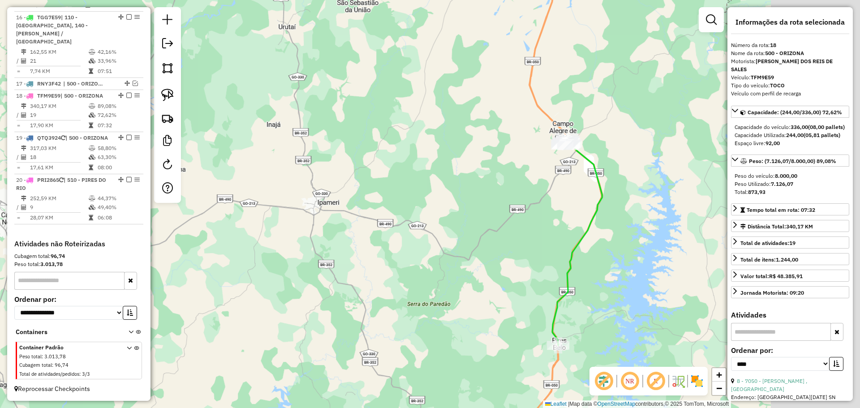
drag, startPoint x: 575, startPoint y: 157, endPoint x: 439, endPoint y: 184, distance: 138.3
click at [439, 184] on div "6903 - BAR E MERCE. GOMIDES Endereço: 01 S/N Bairro: UBATAM (ORIZONA / GO) Pedi…" at bounding box center [430, 204] width 860 height 408
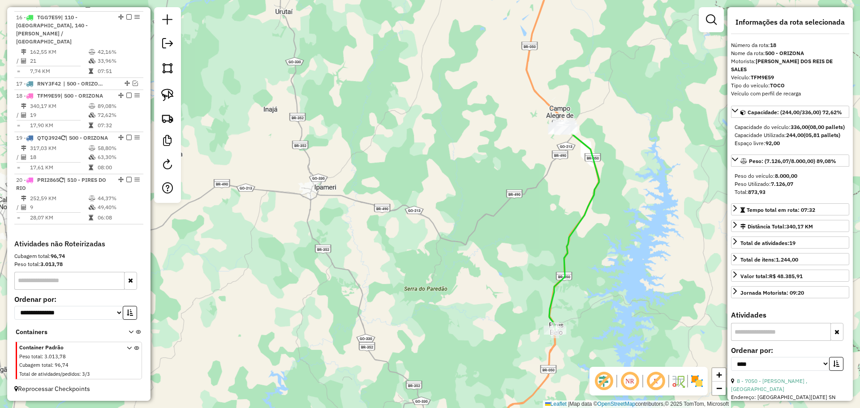
drag, startPoint x: 485, startPoint y: 229, endPoint x: 472, endPoint y: 184, distance: 47.3
click at [472, 184] on div "6903 - BAR E MERCE. GOMIDES Endereço: 01 S/N Bairro: UBATAM (ORIZONA / GO) Pedi…" at bounding box center [430, 204] width 860 height 408
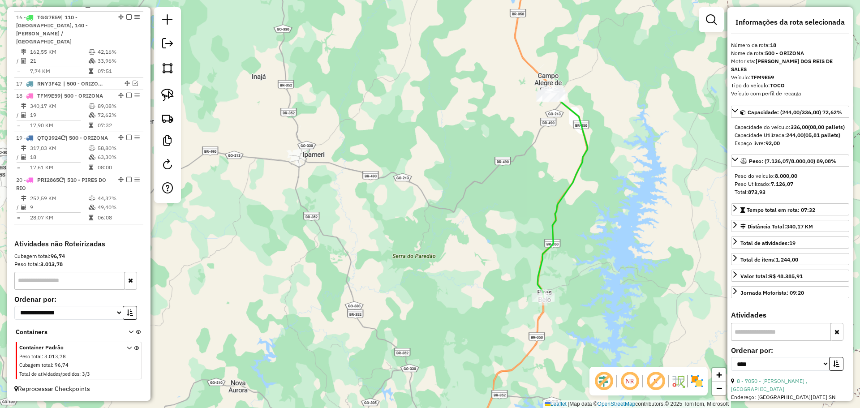
drag, startPoint x: 170, startPoint y: 92, endPoint x: 284, endPoint y: 90, distance: 114.7
click at [170, 92] on img at bounding box center [167, 95] width 13 height 13
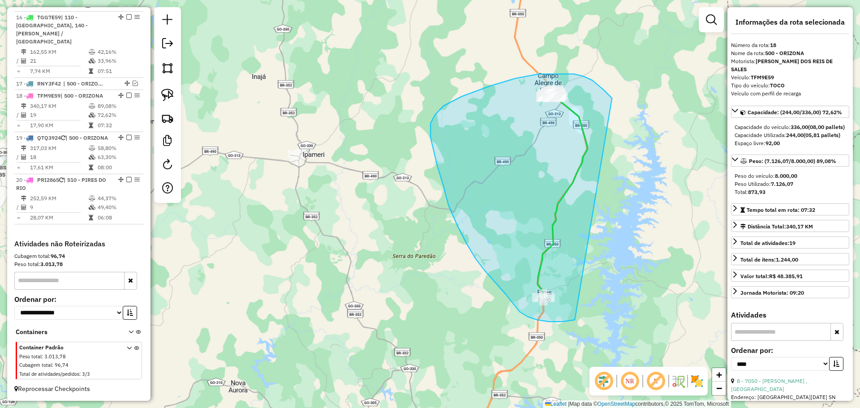
drag, startPoint x: 612, startPoint y: 98, endPoint x: 579, endPoint y: 308, distance: 212.7
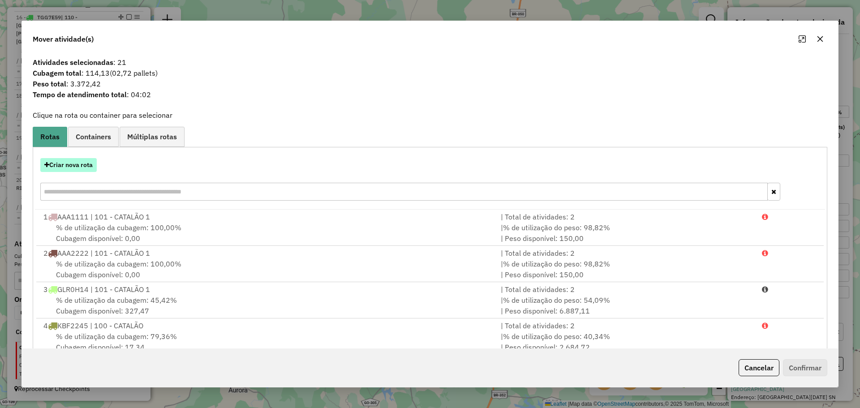
click at [83, 172] on button "Criar nova rota" at bounding box center [68, 165] width 56 height 14
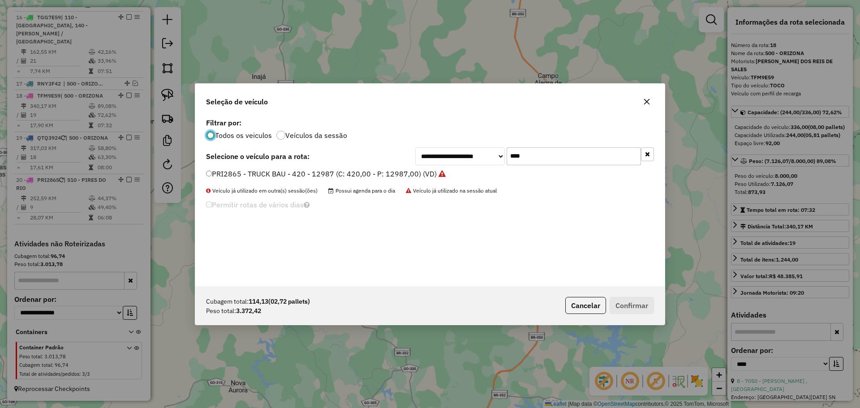
scroll to position [5, 3]
click at [549, 160] on input "****" at bounding box center [574, 156] width 134 height 18
type input "***"
click at [241, 169] on label "TGG7E59 - TOCO (C: 336,00 - P: 8000,00) (VD)" at bounding box center [290, 173] width 169 height 11
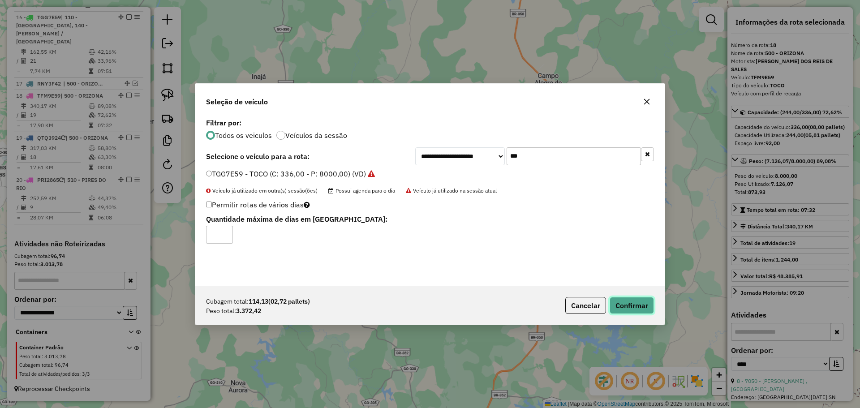
click at [650, 307] on button "Confirmar" at bounding box center [632, 305] width 44 height 17
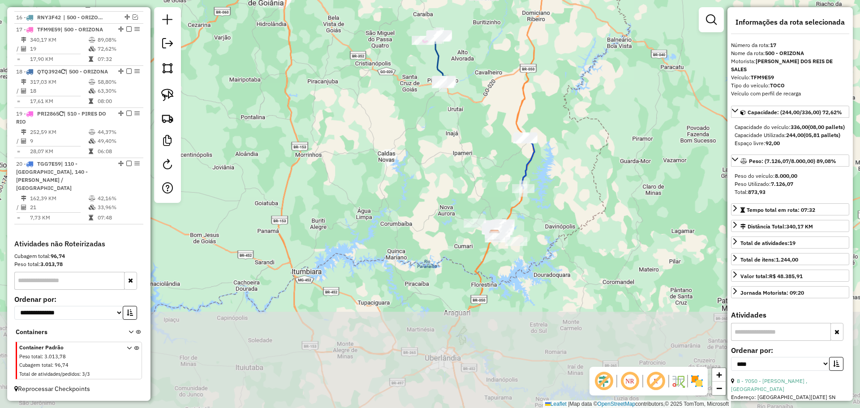
drag, startPoint x: 539, startPoint y: 346, endPoint x: 538, endPoint y: 269, distance: 77.0
click at [534, 231] on div "Janela de atendimento Grade de atendimento Capacidade Transportadoras Veículos …" at bounding box center [430, 204] width 860 height 408
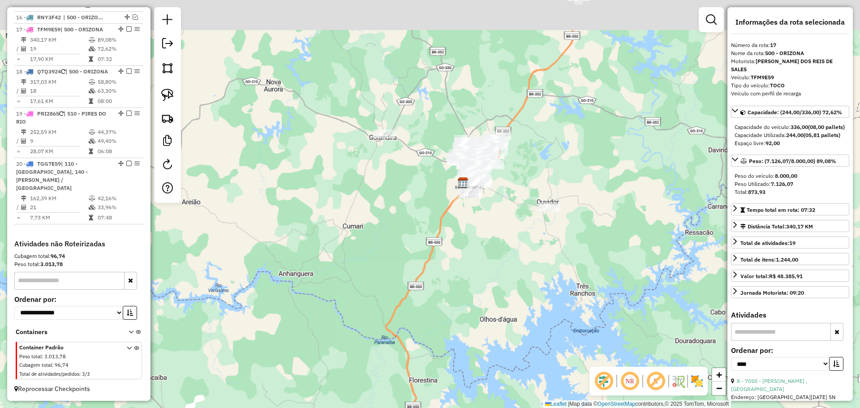
drag, startPoint x: 508, startPoint y: 204, endPoint x: 526, endPoint y: 250, distance: 49.7
click at [526, 250] on div "Janela de atendimento Grade de atendimento Capacidade Transportadoras Veículos …" at bounding box center [430, 204] width 860 height 408
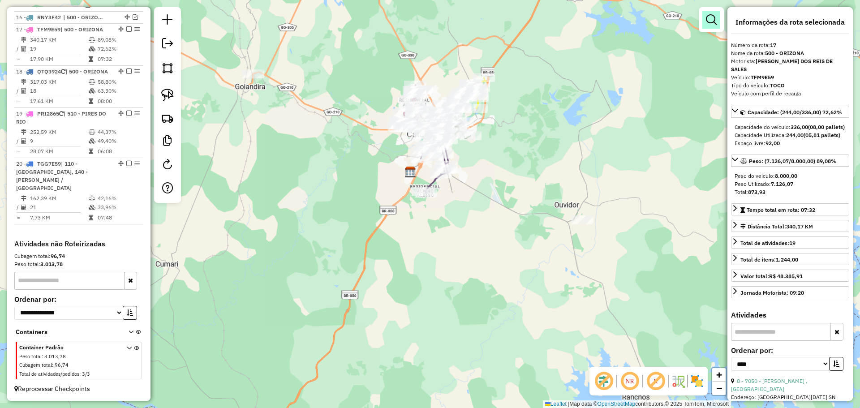
click at [715, 14] on em at bounding box center [711, 19] width 11 height 11
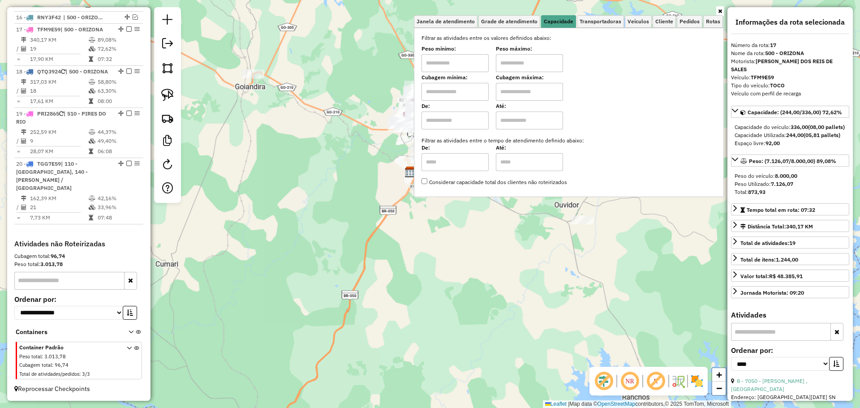
click at [473, 69] on input "text" at bounding box center [454, 63] width 67 height 18
click at [550, 314] on div "Janela de atendimento Grade de atendimento Capacidade Transportadoras Veículos …" at bounding box center [430, 204] width 860 height 408
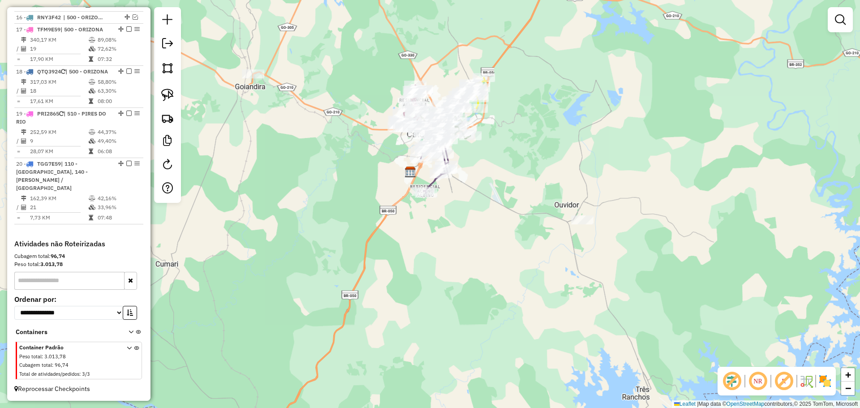
drag, startPoint x: 851, startPoint y: 15, endPoint x: 808, endPoint y: 27, distance: 45.6
click at [851, 15] on div at bounding box center [840, 19] width 25 height 25
drag, startPoint x: 823, startPoint y: 28, endPoint x: 838, endPoint y: 28, distance: 15.7
click at [824, 28] on div "Janela de atendimento Grade de atendimento Capacidade Transportadoras Veículos …" at bounding box center [430, 204] width 860 height 408
click at [838, 28] on link at bounding box center [840, 20] width 18 height 18
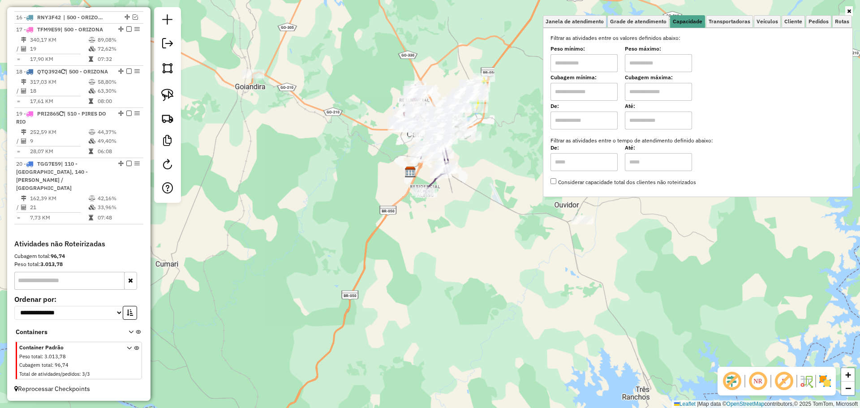
click at [597, 66] on input "text" at bounding box center [583, 63] width 67 height 18
click at [596, 69] on input "****" at bounding box center [583, 63] width 67 height 18
type input "****"
type input "******"
click at [465, 208] on div "Limpar filtros Janela de atendimento Grade de atendimento Capacidade Transporta…" at bounding box center [430, 204] width 860 height 408
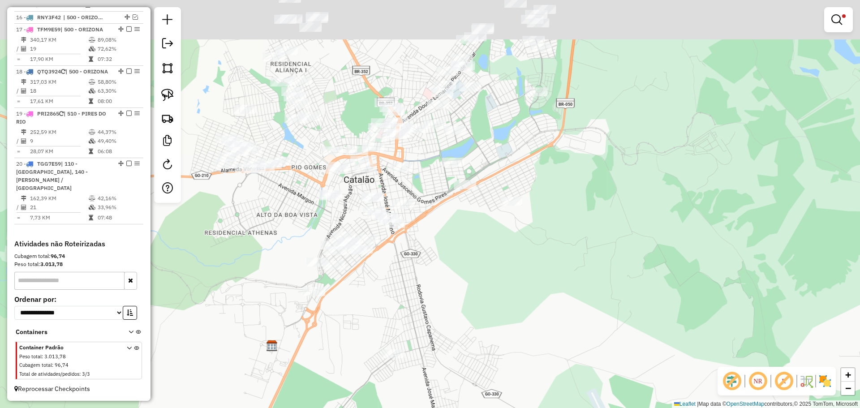
drag, startPoint x: 449, startPoint y: 146, endPoint x: 461, endPoint y: 267, distance: 121.5
click at [454, 278] on div "Limpar filtros Janela de atendimento Grade de atendimento Capacidade Transporta…" at bounding box center [430, 204] width 860 height 408
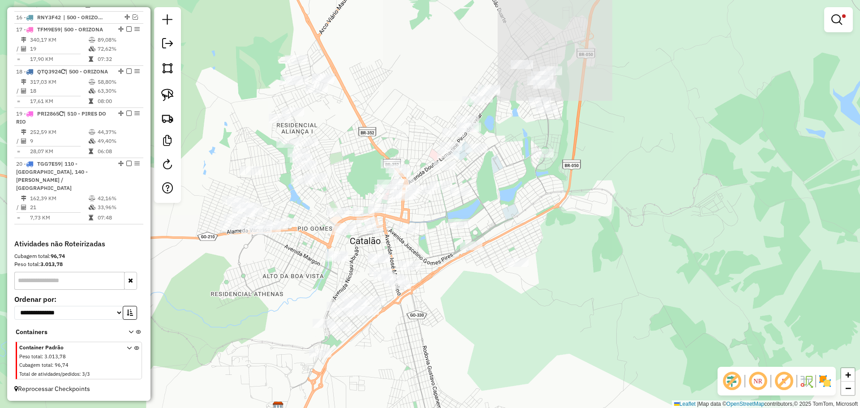
click at [564, 225] on div "Limpar filtros Janela de atendimento Grade de atendimento Capacidade Transporta…" at bounding box center [430, 204] width 860 height 408
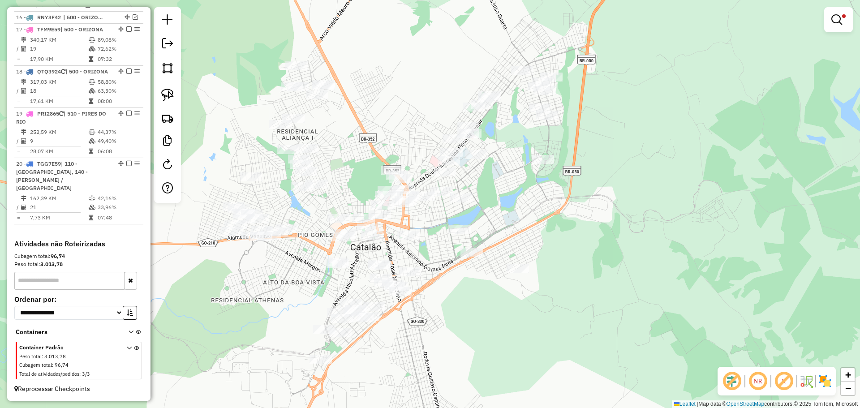
drag, startPoint x: 536, startPoint y: 206, endPoint x: 536, endPoint y: 212, distance: 6.3
click at [536, 212] on div "Limpar filtros Janela de atendimento Grade de atendimento Capacidade Transporta…" at bounding box center [430, 204] width 860 height 408
click at [172, 98] on img at bounding box center [167, 95] width 13 height 13
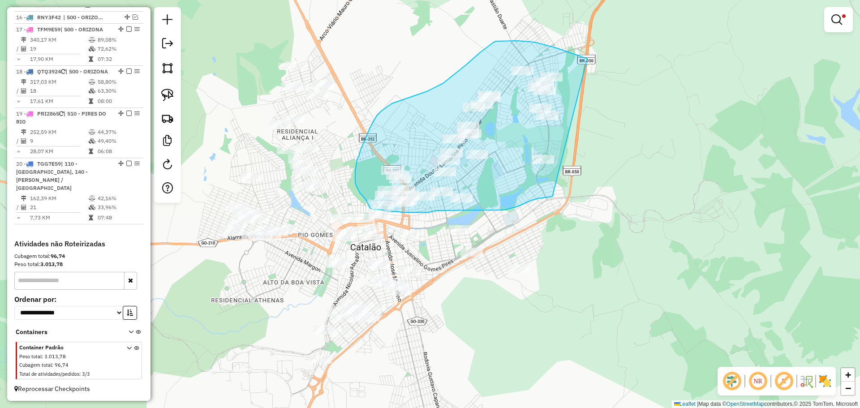
drag, startPoint x: 587, startPoint y: 59, endPoint x: 588, endPoint y: 188, distance: 129.4
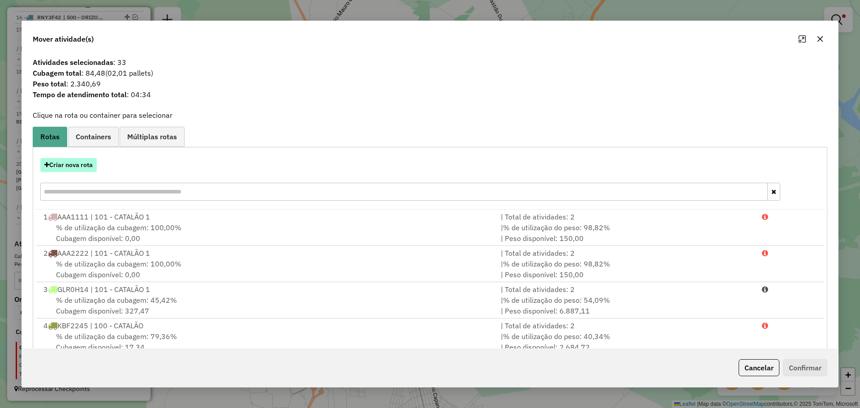
click at [82, 167] on button "Criar nova rota" at bounding box center [68, 165] width 56 height 14
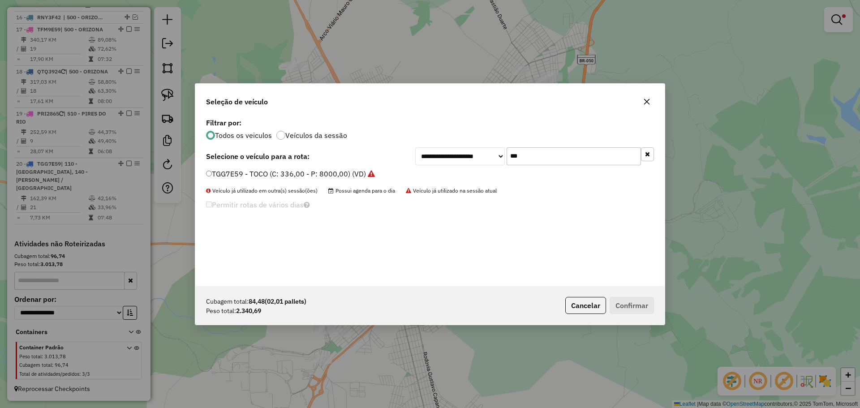
click at [584, 162] on input "***" at bounding box center [574, 156] width 134 height 18
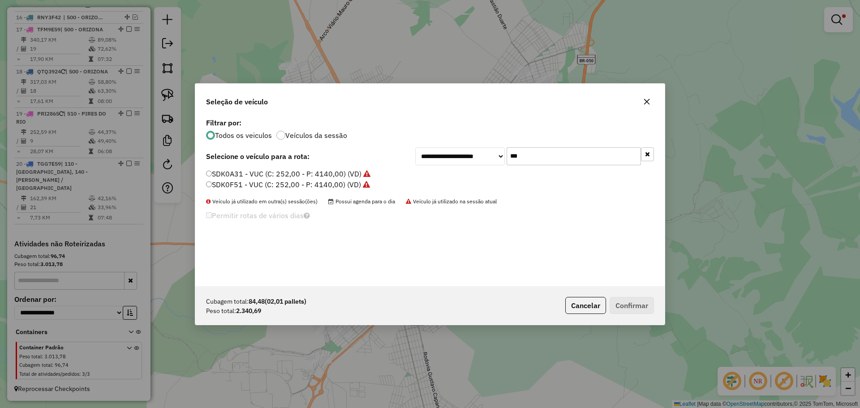
type input "***"
click at [215, 173] on label "SDK0A31 - VUC (C: 252,00 - P: 4140,00) (VD)" at bounding box center [288, 173] width 164 height 11
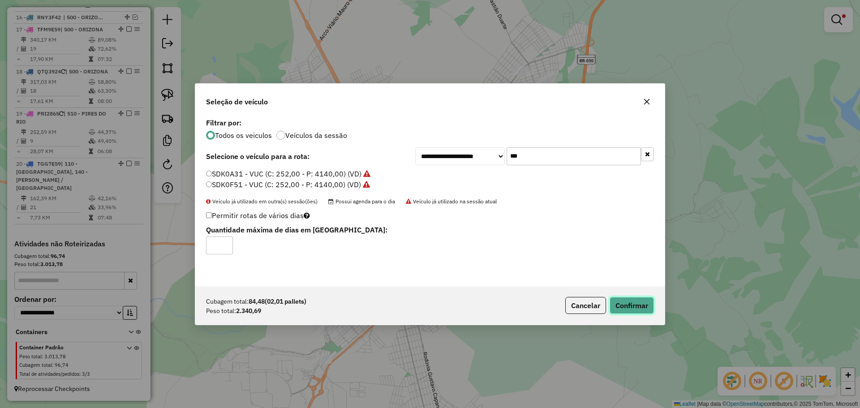
click at [646, 311] on button "Confirmar" at bounding box center [632, 305] width 44 height 17
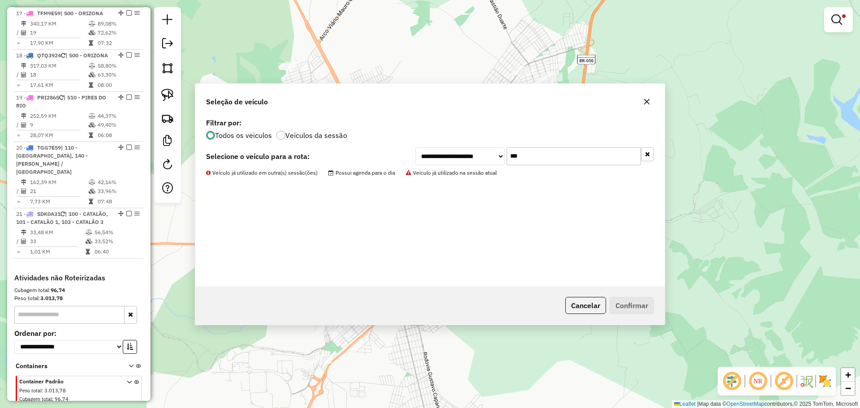
scroll to position [1030, 0]
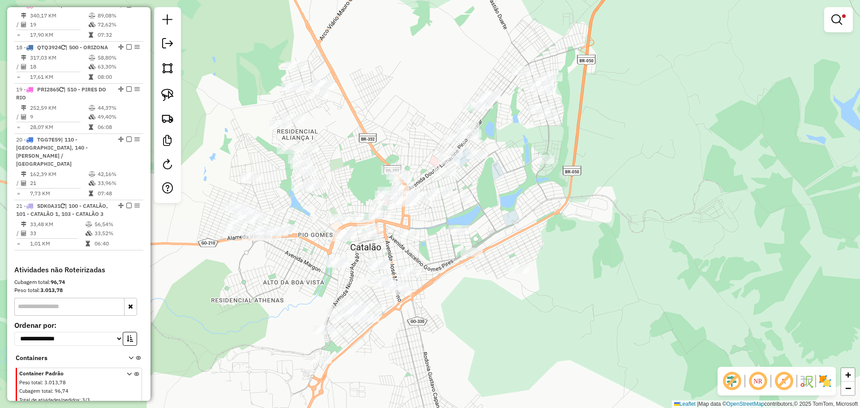
click at [548, 243] on div "Limpar filtros Janela de atendimento Grade de atendimento Capacidade Transporta…" at bounding box center [430, 204] width 860 height 408
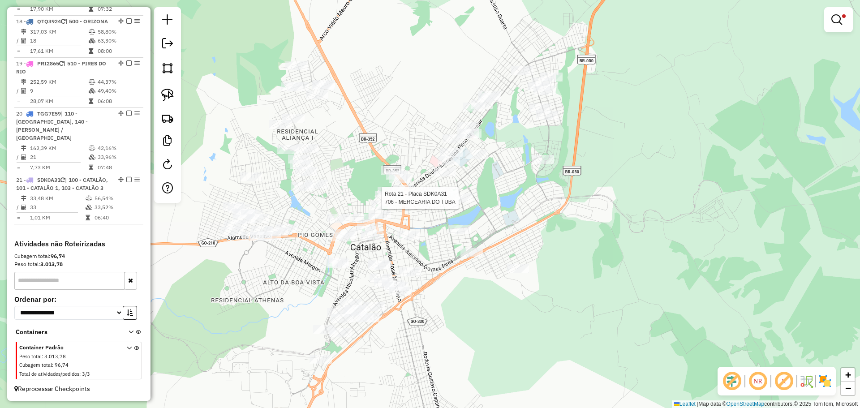
select select "*********"
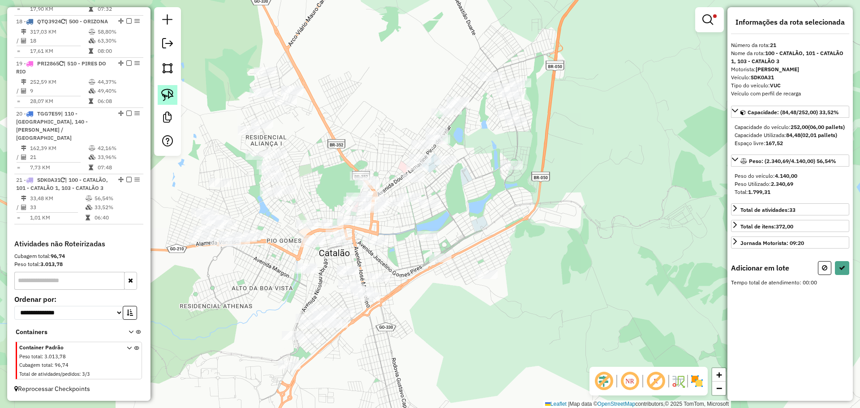
drag, startPoint x: 174, startPoint y: 101, endPoint x: 355, endPoint y: 186, distance: 200.0
click at [174, 101] on link at bounding box center [168, 95] width 20 height 20
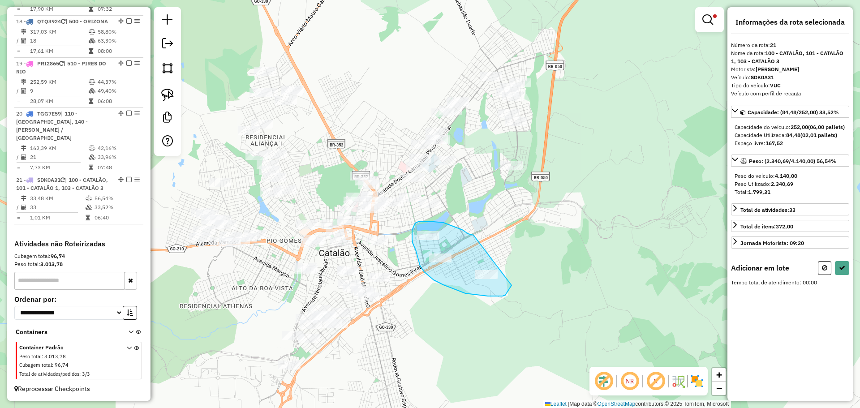
drag, startPoint x: 473, startPoint y: 235, endPoint x: 515, endPoint y: 276, distance: 58.6
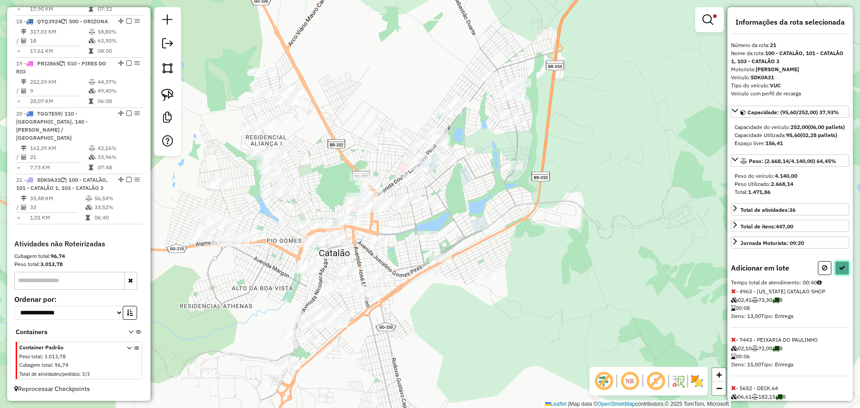
click at [841, 271] on icon at bounding box center [842, 268] width 6 height 6
select select "*********"
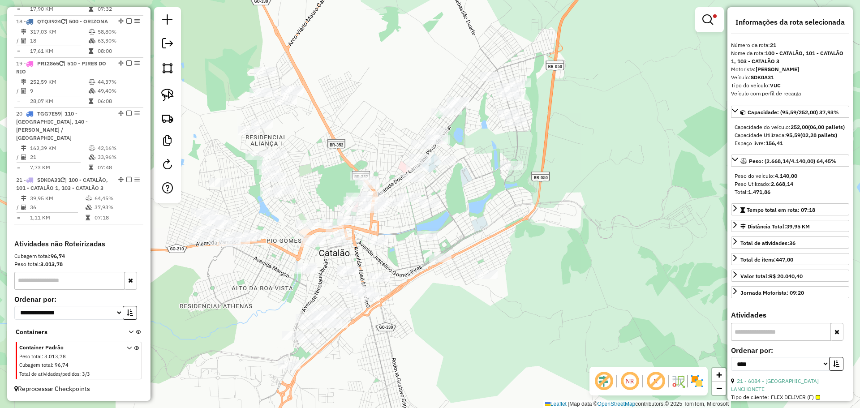
drag, startPoint x: 584, startPoint y: 255, endPoint x: 610, endPoint y: 211, distance: 50.6
click at [610, 211] on div "Limpar filtros Janela de atendimento Grade de atendimento Capacidade Transporta…" at bounding box center [430, 204] width 860 height 408
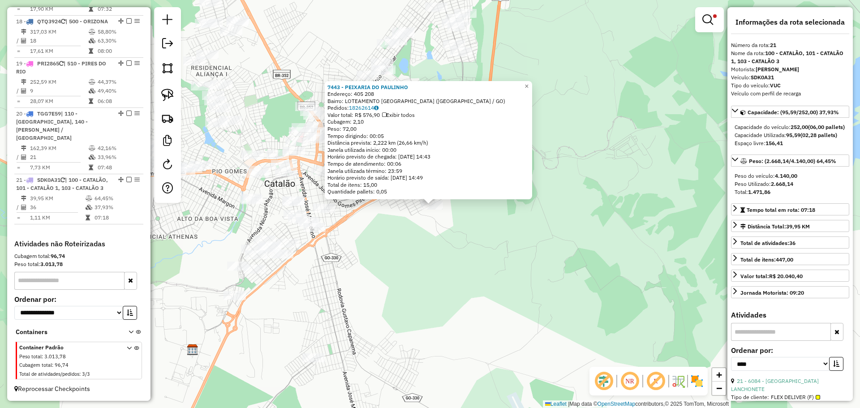
drag, startPoint x: 485, startPoint y: 275, endPoint x: 490, endPoint y: 274, distance: 4.7
click at [490, 274] on div "Rota 21 - Placa SDK0A31 7443 - PEIXARIA DO PAULINHO 7443 - PEIXARIA DO PAULINHO…" at bounding box center [430, 204] width 860 height 408
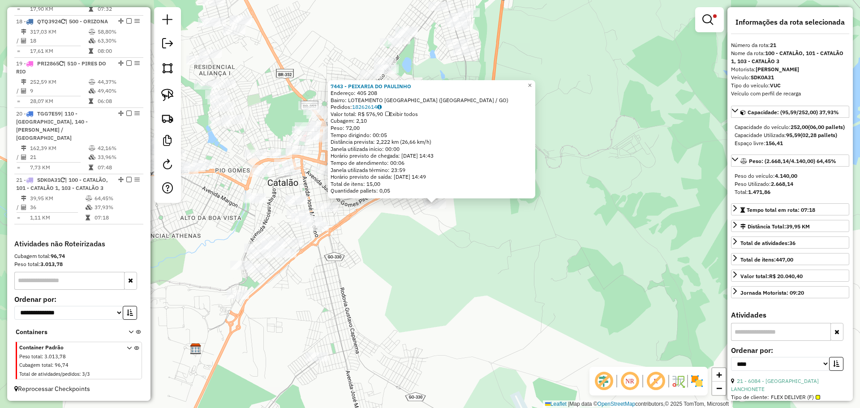
click at [433, 266] on div "7443 - PEIXARIA DO PAULINHO Endereço: 405 208 Bairro: LOTEAMENTO PONTAL NORTE (…" at bounding box center [430, 204] width 860 height 408
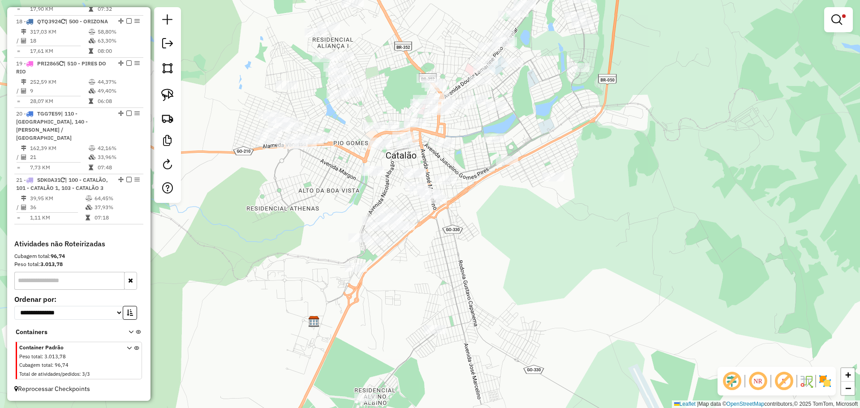
drag, startPoint x: 402, startPoint y: 255, endPoint x: 524, endPoint y: 226, distance: 125.4
click at [523, 226] on div "Limpar filtros Janela de atendimento Grade de atendimento Capacidade Transporta…" at bounding box center [430, 204] width 860 height 408
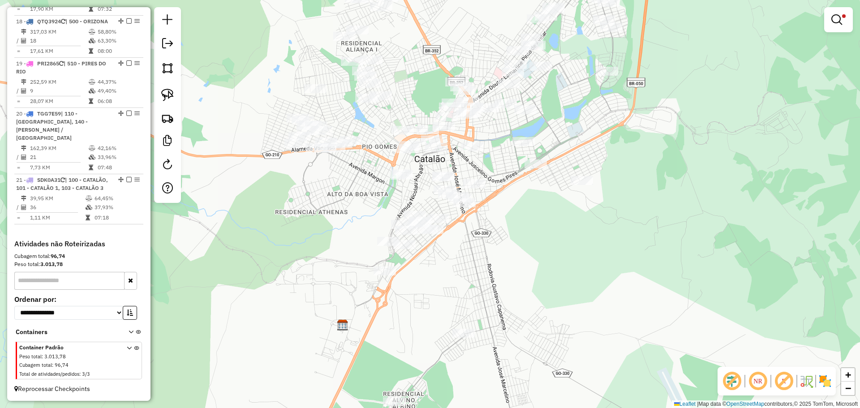
click at [519, 213] on div "Limpar filtros Janela de atendimento Grade de atendimento Capacidade Transporta…" at bounding box center [430, 204] width 860 height 408
click at [165, 92] on img at bounding box center [167, 95] width 13 height 13
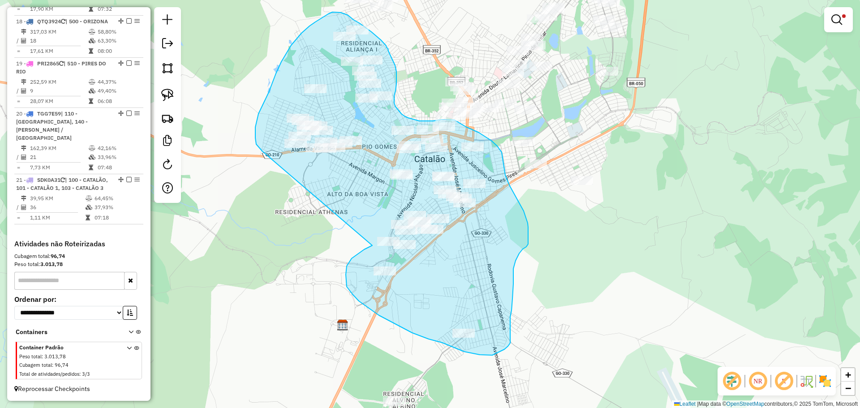
drag, startPoint x: 369, startPoint y: 247, endPoint x: 285, endPoint y: 170, distance: 114.5
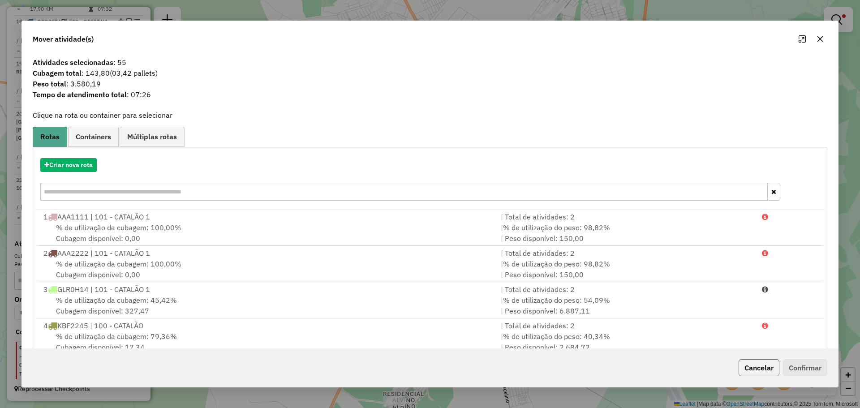
click at [764, 365] on button "Cancelar" at bounding box center [759, 367] width 41 height 17
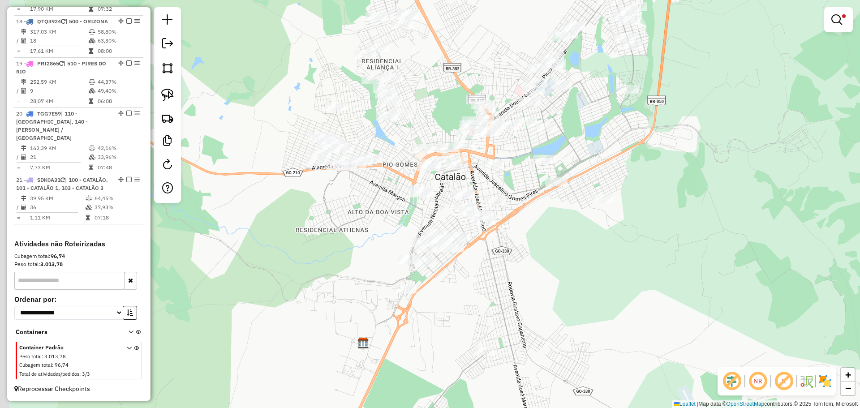
drag, startPoint x: 492, startPoint y: 246, endPoint x: 511, endPoint y: 264, distance: 26.3
click at [511, 264] on div "Limpar filtros Janela de atendimento Grade de atendimento Capacidade Transporta…" at bounding box center [430, 204] width 860 height 408
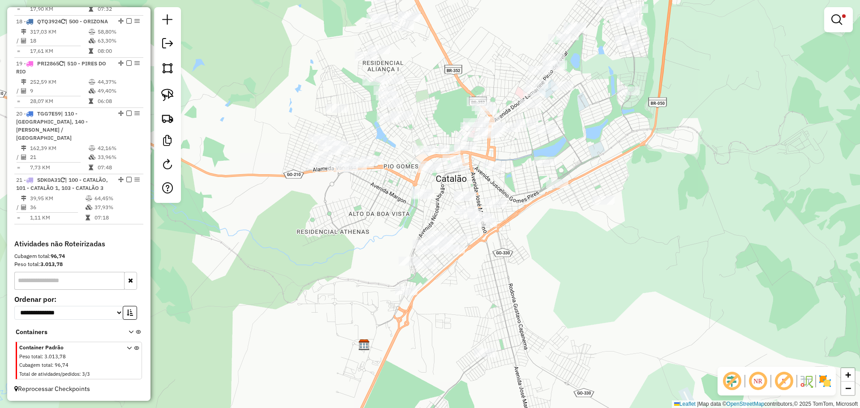
drag, startPoint x: 173, startPoint y: 92, endPoint x: 195, endPoint y: 101, distance: 24.0
click at [173, 93] on img at bounding box center [167, 95] width 13 height 13
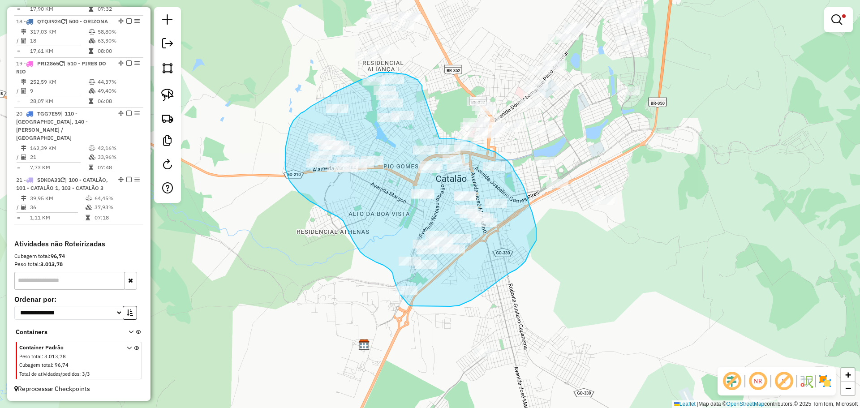
drag, startPoint x: 417, startPoint y: 80, endPoint x: 428, endPoint y: 141, distance: 61.8
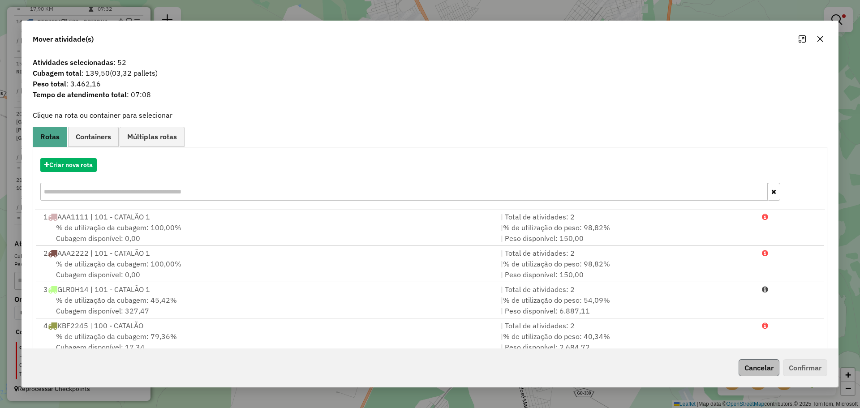
drag, startPoint x: 725, startPoint y: 363, endPoint x: 762, endPoint y: 365, distance: 37.2
click at [727, 362] on div "Cancelar Confirmar" at bounding box center [430, 367] width 816 height 39
drag, startPoint x: 762, startPoint y: 365, endPoint x: 725, endPoint y: 367, distance: 37.2
click at [761, 365] on button "Cancelar" at bounding box center [759, 367] width 41 height 17
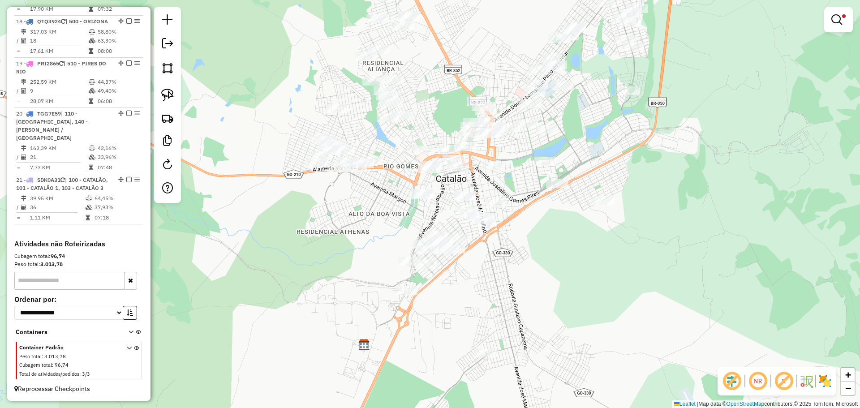
drag, startPoint x: 522, startPoint y: 298, endPoint x: 537, endPoint y: 294, distance: 15.3
click at [537, 294] on div "Limpar filtros Janela de atendimento Grade de atendimento Capacidade Transporta…" at bounding box center [430, 204] width 860 height 408
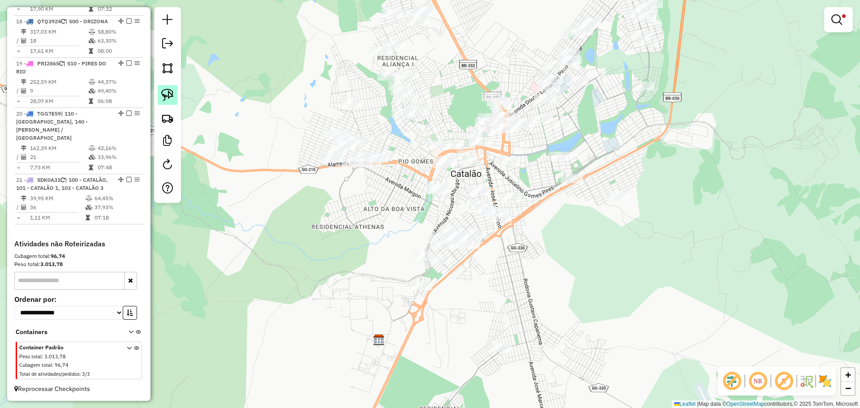
drag, startPoint x: 164, startPoint y: 98, endPoint x: 285, endPoint y: 108, distance: 121.8
click at [164, 98] on img at bounding box center [167, 95] width 13 height 13
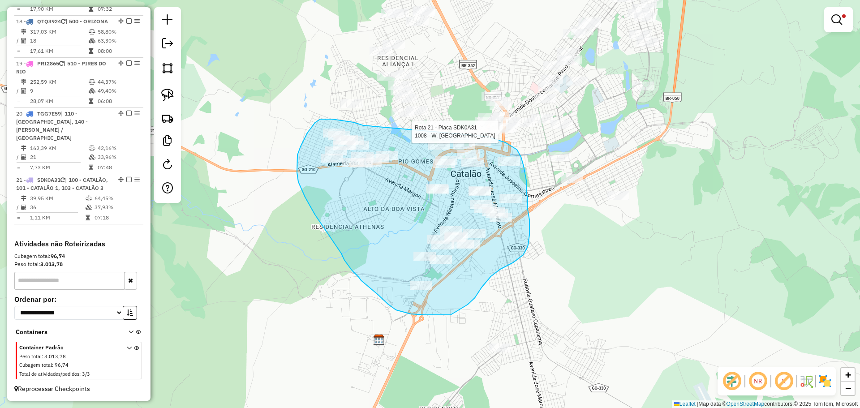
click at [476, 135] on div "Rota 11 - Placa QTQ3924 3662 - FRUTARIA DO OSVALDO Rota 21 - Placa SDK0A31 1008…" at bounding box center [430, 204] width 860 height 408
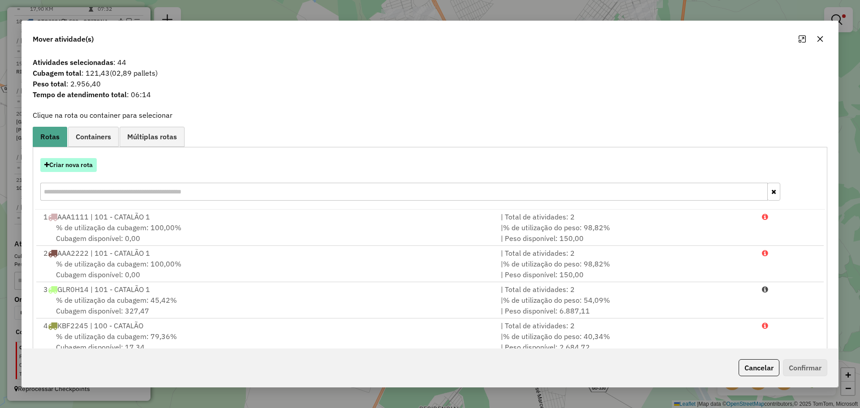
click at [76, 172] on button "Criar nova rota" at bounding box center [68, 165] width 56 height 14
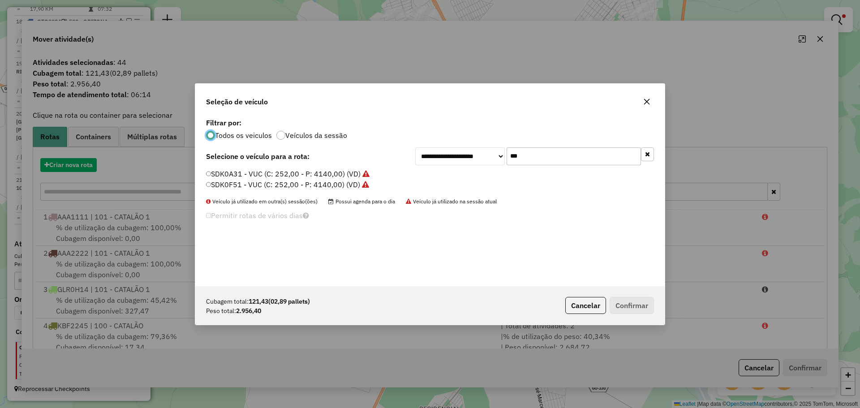
scroll to position [5, 3]
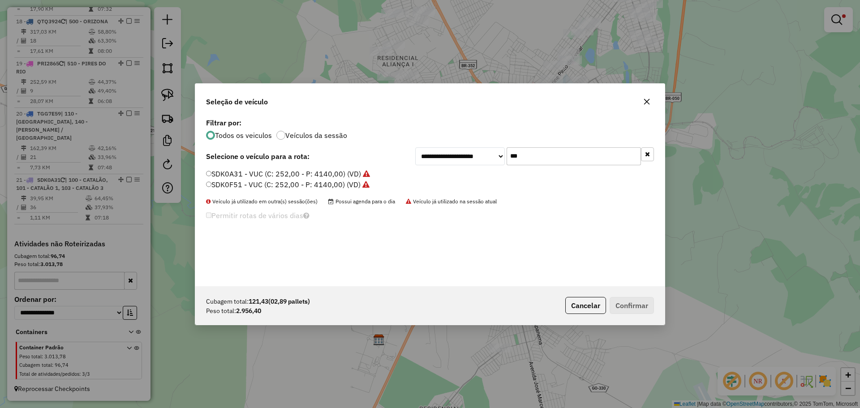
click at [568, 163] on input "***" at bounding box center [574, 156] width 134 height 18
click at [228, 186] on label "SDK0F51 - VUC (C: 252,00 - P: 4140,00) (VD)" at bounding box center [287, 184] width 163 height 11
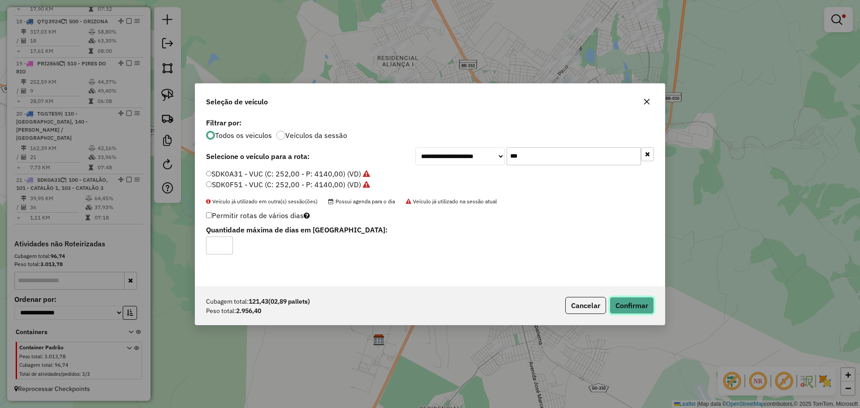
click at [643, 312] on button "Confirmar" at bounding box center [632, 305] width 44 height 17
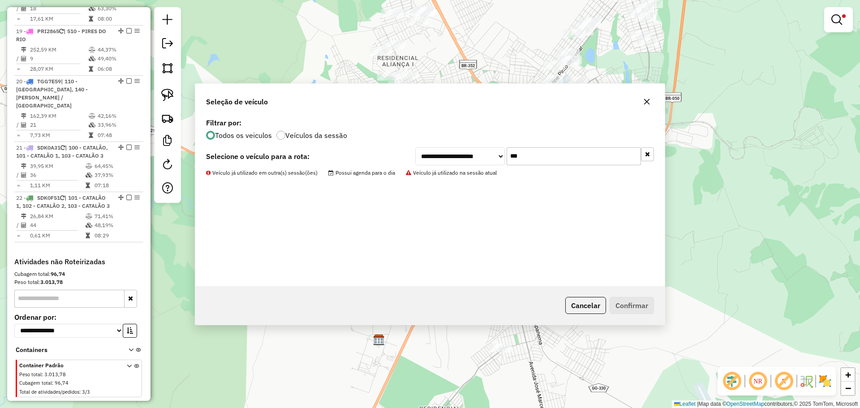
scroll to position [1096, 0]
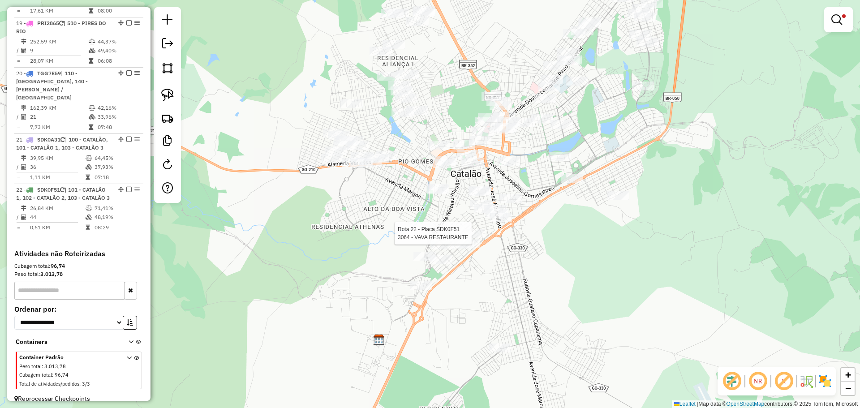
select select "*********"
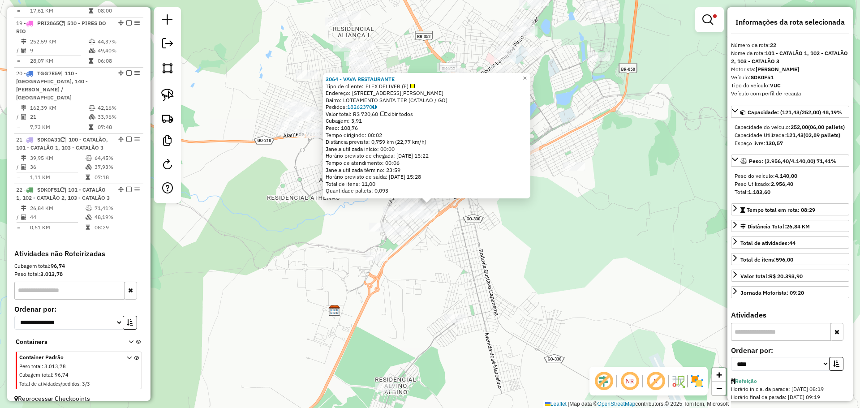
scroll to position [1155, 0]
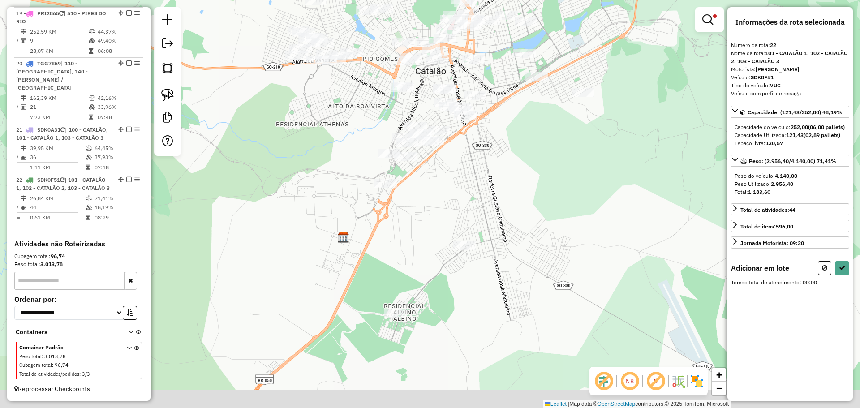
drag, startPoint x: 529, startPoint y: 319, endPoint x: 538, endPoint y: 245, distance: 74.0
click at [538, 245] on div "Limpar filtros Janela de atendimento Grade de atendimento Capacidade Transporta…" at bounding box center [430, 204] width 860 height 408
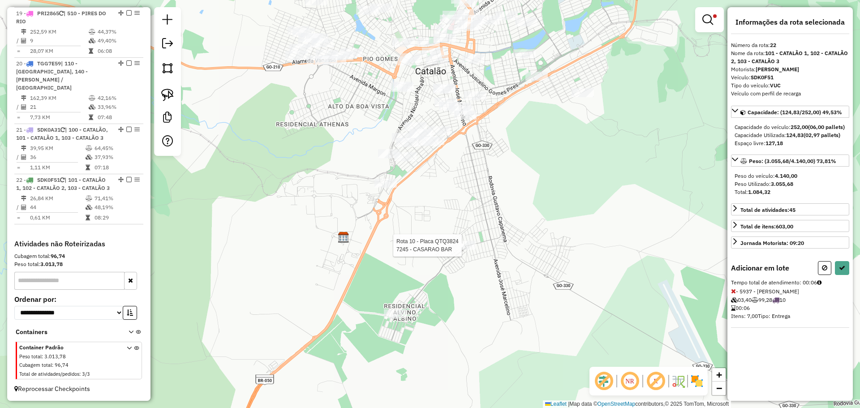
click at [458, 250] on div at bounding box center [464, 245] width 22 height 9
click at [825, 271] on icon at bounding box center [824, 268] width 5 height 6
select select "*********"
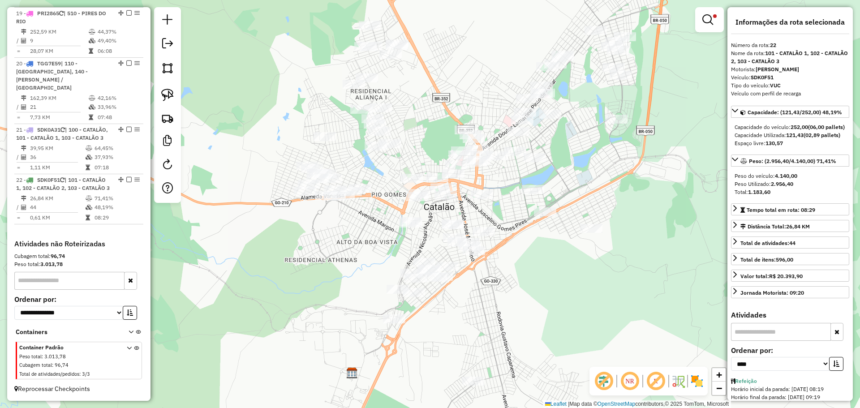
drag, startPoint x: 540, startPoint y: 167, endPoint x: 542, endPoint y: 254, distance: 87.4
click at [543, 254] on div "Limpar filtros Janela de atendimento Grade de atendimento Capacidade Transporta…" at bounding box center [430, 204] width 860 height 408
click at [595, 265] on div "Limpar filtros Janela de atendimento Grade de atendimento Capacidade Transporta…" at bounding box center [430, 204] width 860 height 408
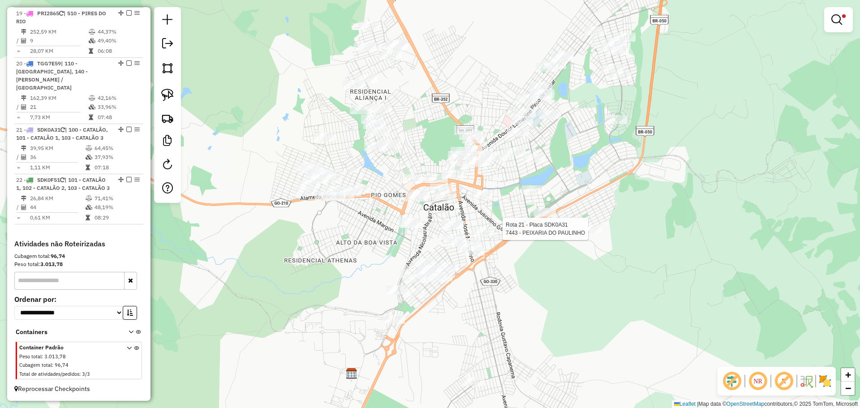
select select "*********"
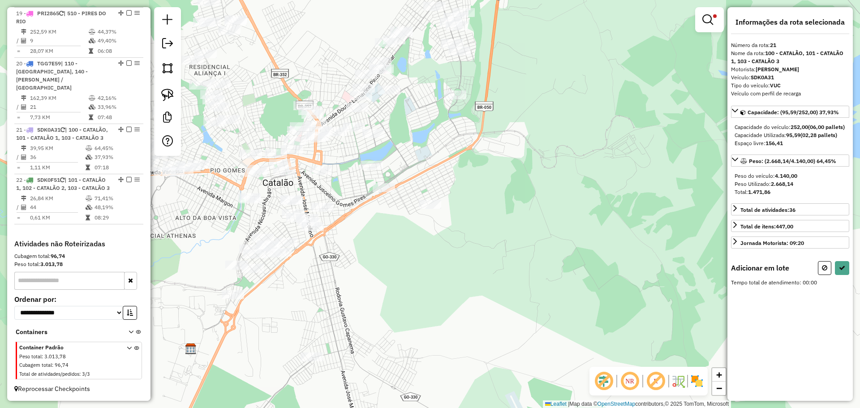
select select "*********"
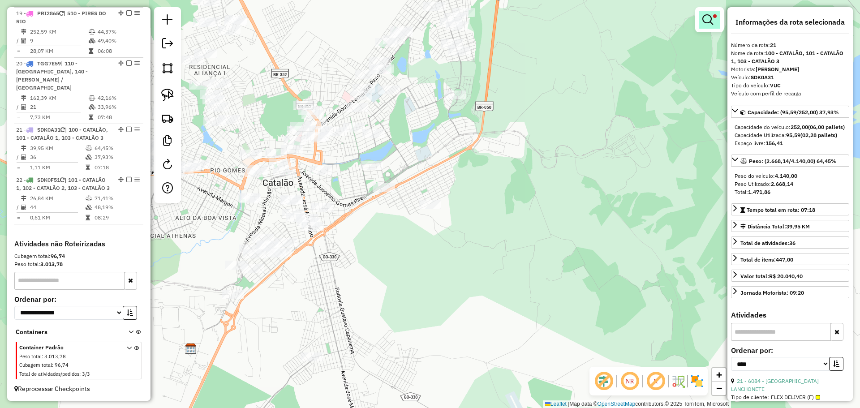
click at [704, 28] on link at bounding box center [709, 20] width 21 height 18
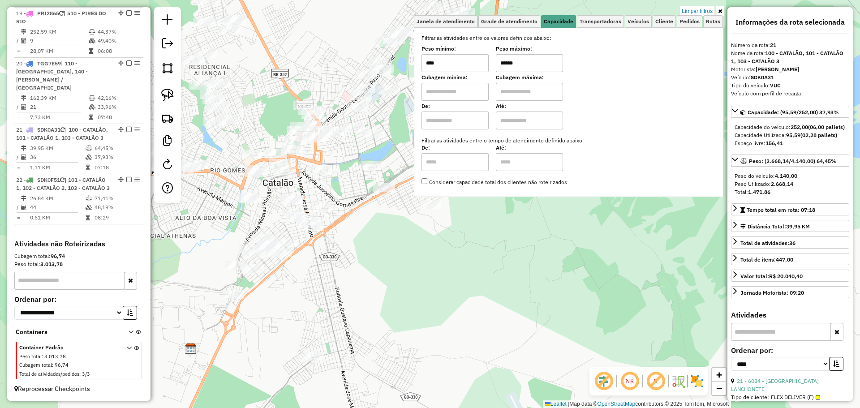
click at [536, 62] on input "******" at bounding box center [529, 63] width 67 height 18
type input "******"
click at [385, 237] on div "Limpar filtros Janela de atendimento Grade de atendimento Capacidade Transporta…" at bounding box center [430, 204] width 860 height 408
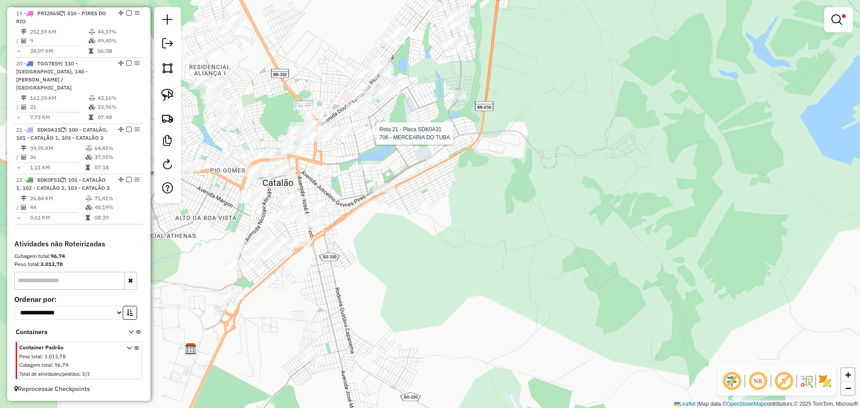
select select "*********"
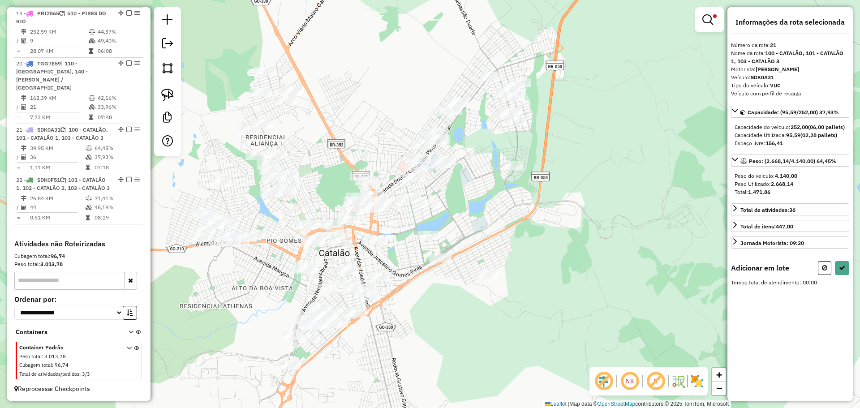
click at [821, 275] on button at bounding box center [824, 268] width 13 height 14
select select "*********"
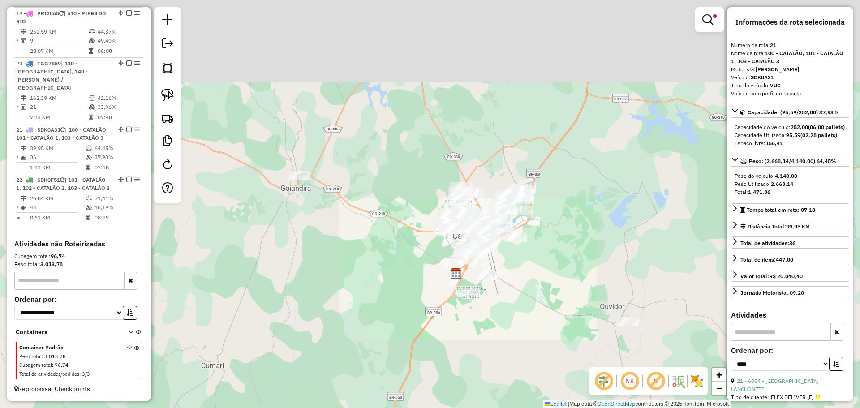
drag, startPoint x: 455, startPoint y: 157, endPoint x: 535, endPoint y: 288, distance: 153.2
click at [547, 294] on div "Limpar filtros Janela de atendimento Grade de atendimento Capacidade Transporta…" at bounding box center [430, 204] width 860 height 408
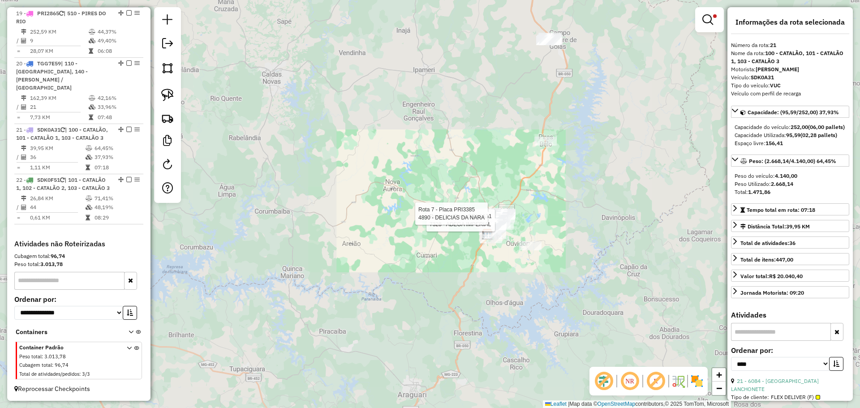
drag, startPoint x: 432, startPoint y: 157, endPoint x: 531, endPoint y: 246, distance: 133.5
click at [531, 246] on div "Rota 21 - Placa SDK0A31 7328 - ADEGA IMPERIAL Rota 7 - Placa PRI3385 4890 - DEL…" at bounding box center [430, 204] width 860 height 408
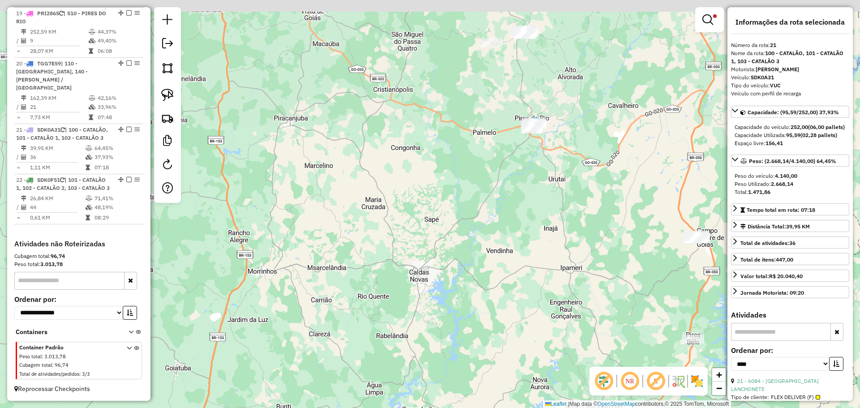
drag, startPoint x: 510, startPoint y: 245, endPoint x: 517, endPoint y: 268, distance: 24.1
click at [518, 272] on div "Rota 21 - Placa SDK0A31 7328 - ADEGA IMPERIAL Rota 7 - Placa PRI3385 4890 - DEL…" at bounding box center [430, 204] width 860 height 408
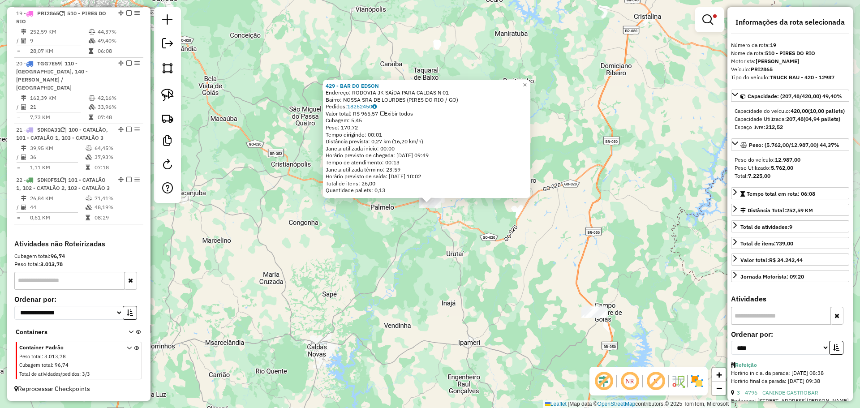
scroll to position [1147, 0]
click at [712, 20] on em at bounding box center [707, 19] width 11 height 11
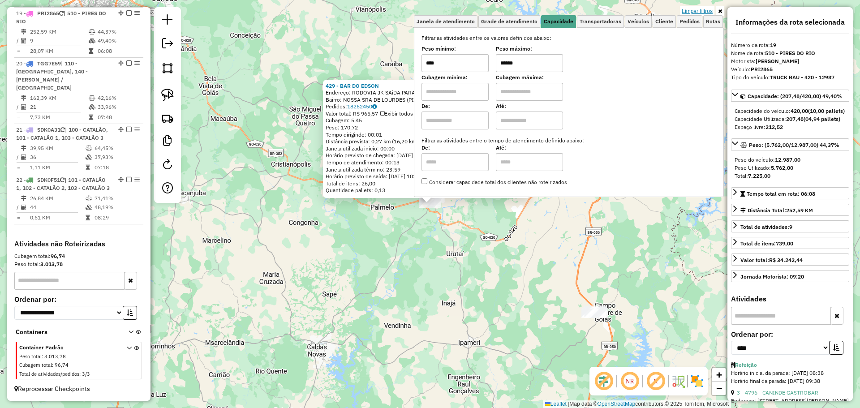
click at [708, 8] on link "Limpar filtros" at bounding box center [697, 11] width 34 height 10
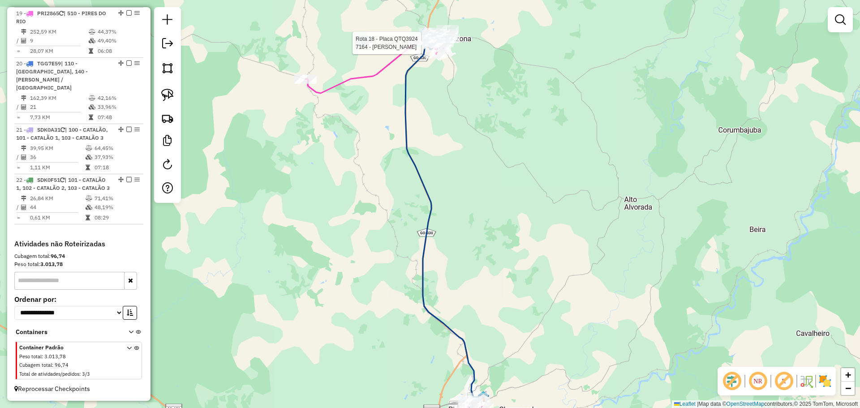
select select "*********"
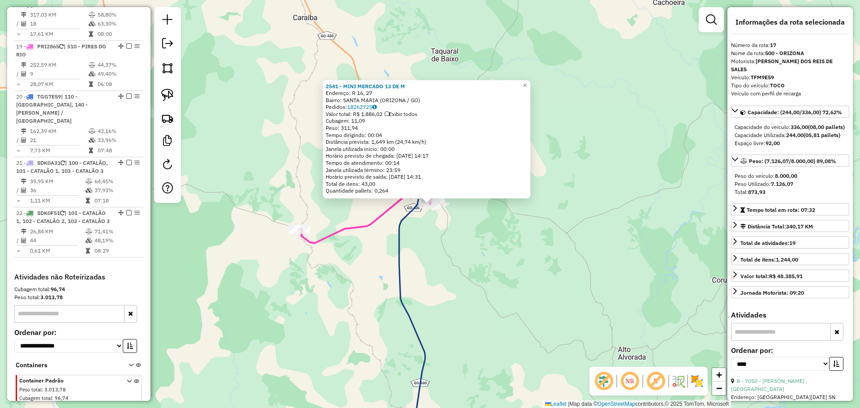
scroll to position [1055, 0]
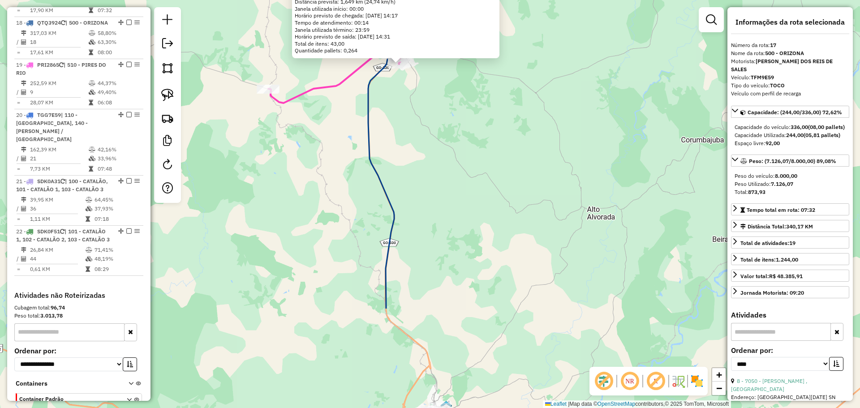
drag, startPoint x: 477, startPoint y: 333, endPoint x: 446, endPoint y: 196, distance: 140.4
click at [442, 184] on div "2541 - MINI MERCADO 13 DE M Endereço: R 16, 27 Bairro: SANTA MARIA (ORIZONA / G…" at bounding box center [430, 204] width 860 height 408
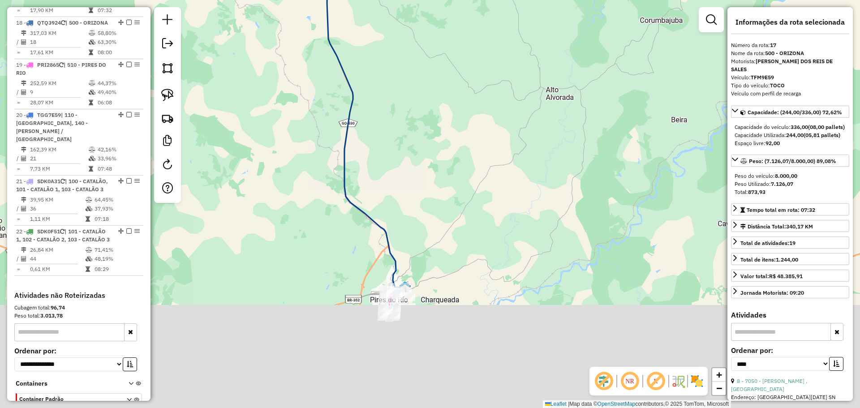
drag, startPoint x: 448, startPoint y: 201, endPoint x: 449, endPoint y: 206, distance: 5.1
click at [442, 181] on div "2541 - MINI MERCADO 13 DE M Endereço: R 16, 27 Bairro: SANTA MARIA (ORIZONA / G…" at bounding box center [430, 204] width 860 height 408
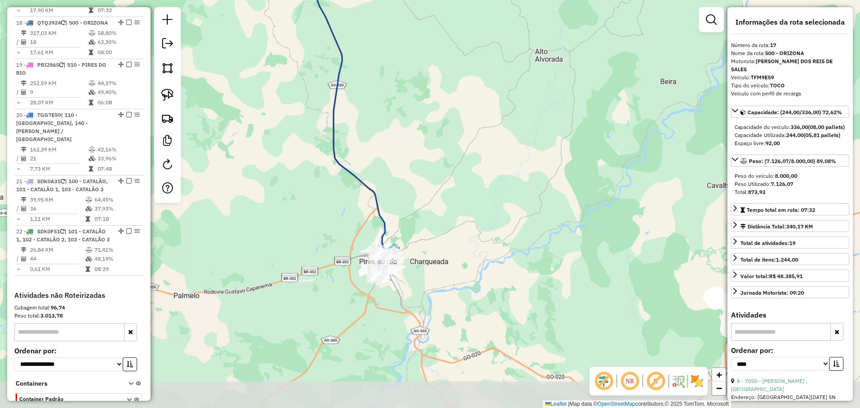
drag, startPoint x: 461, startPoint y: 279, endPoint x: 461, endPoint y: 233, distance: 46.1
click at [461, 233] on div "2541 - MINI MERCADO 13 DE M Endereço: R 16, 27 Bairro: SANTA MARIA (ORIZONA / G…" at bounding box center [430, 204] width 860 height 408
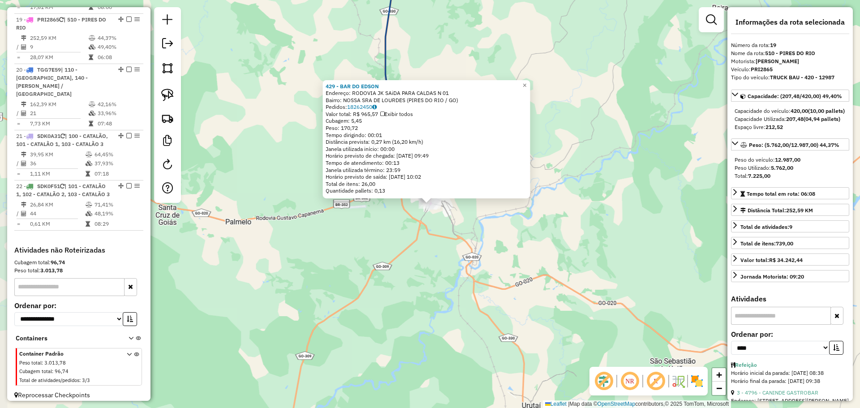
scroll to position [1147, 0]
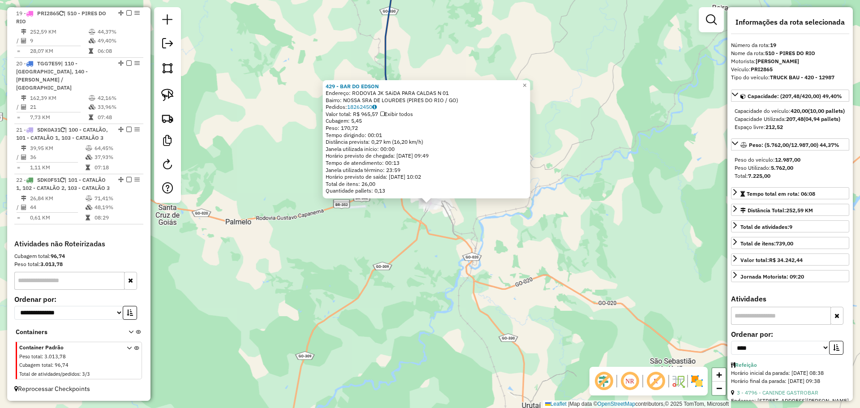
click at [424, 266] on div "429 - BAR DO EDSON Endereço: RODOVIA JK SAiDA PARA CALDAS N 01 Bairro: NOSSA SR…" at bounding box center [430, 204] width 860 height 408
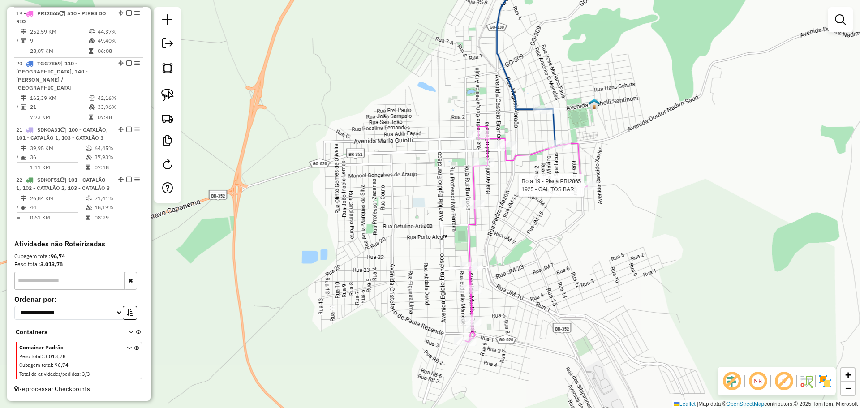
select select "*********"
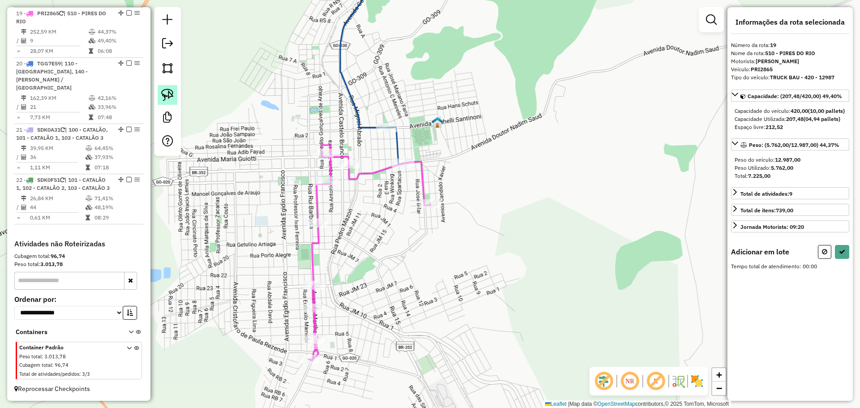
click at [170, 88] on link at bounding box center [168, 95] width 20 height 20
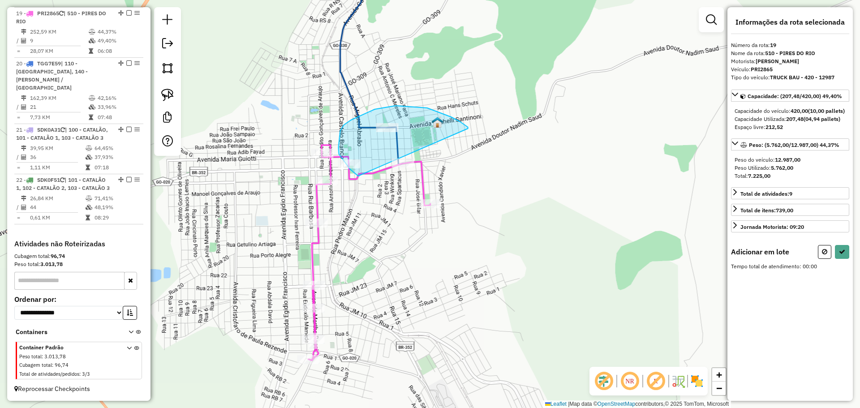
drag, startPoint x: 451, startPoint y: 117, endPoint x: 481, endPoint y: 185, distance: 74.0
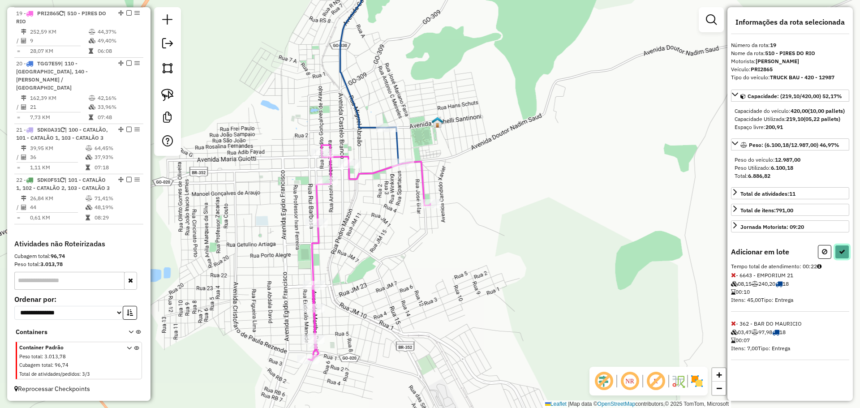
click at [848, 259] on button at bounding box center [842, 252] width 14 height 14
select select "*********"
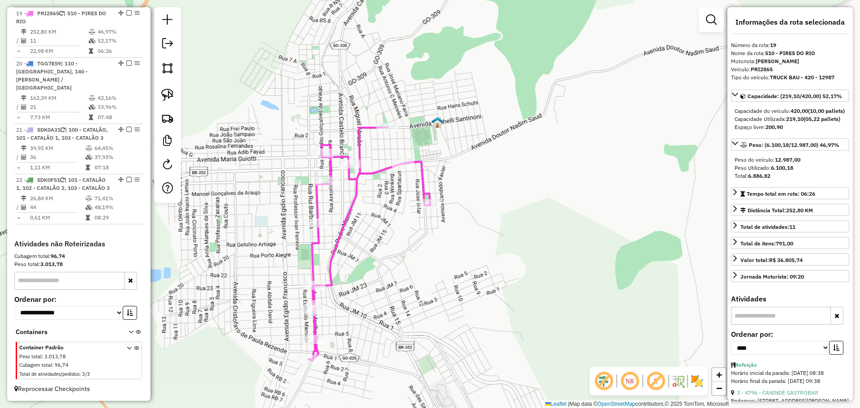
drag, startPoint x: 450, startPoint y: 73, endPoint x: 530, endPoint y: 238, distance: 184.3
click at [530, 236] on div "Janela de atendimento Grade de atendimento Capacidade Transportadoras Veículos …" at bounding box center [430, 204] width 860 height 408
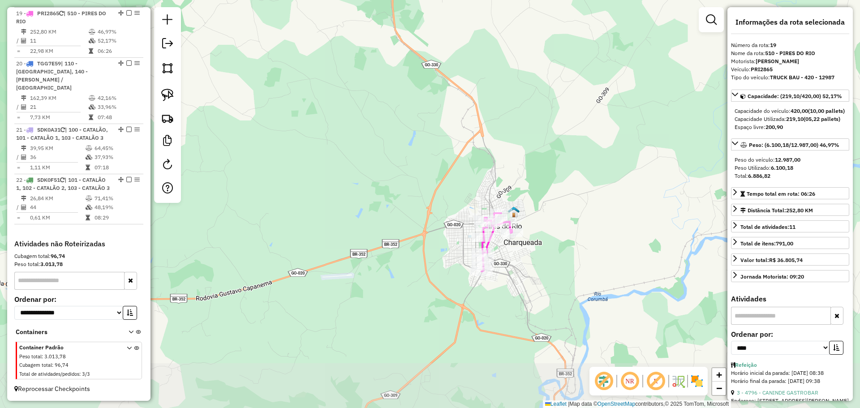
drag, startPoint x: 547, startPoint y: 274, endPoint x: 531, endPoint y: 223, distance: 53.0
click at [531, 223] on div "Janela de atendimento Grade de atendimento Capacidade Transportadoras Veículos …" at bounding box center [430, 204] width 860 height 408
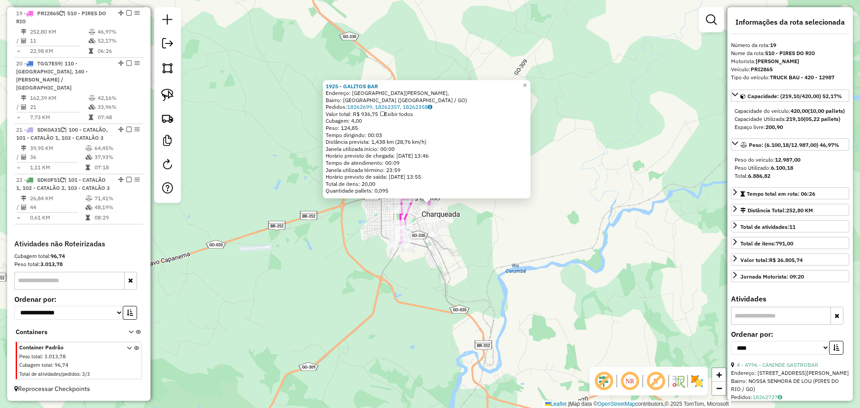
click at [440, 238] on div "1925 - GALITOS BAR Endereço: Rua N Ferreira da Costa, Bairro: Jardim Guanabara …" at bounding box center [430, 204] width 860 height 408
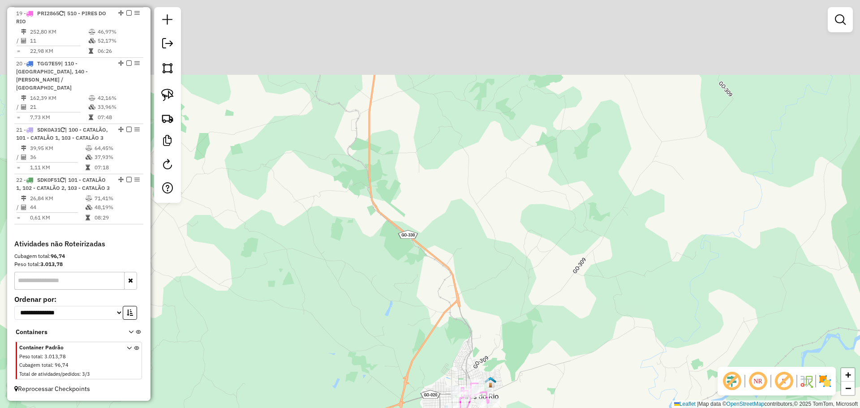
drag, startPoint x: 452, startPoint y: 162, endPoint x: 486, endPoint y: 298, distance: 140.0
click at [486, 298] on div "Janela de atendimento Grade de atendimento Capacidade Transportadoras Veículos …" at bounding box center [430, 204] width 860 height 408
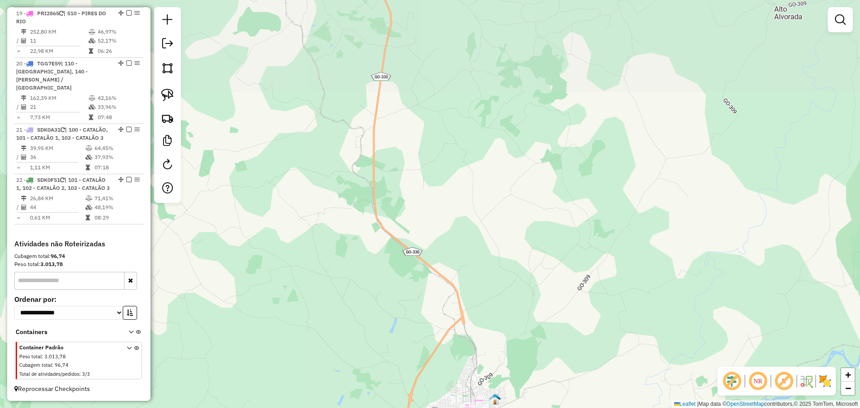
drag, startPoint x: 451, startPoint y: 132, endPoint x: 504, endPoint y: 336, distance: 211.3
click at [504, 336] on div "Janela de atendimento Grade de atendimento Capacidade Transportadoras Veículos …" at bounding box center [430, 204] width 860 height 408
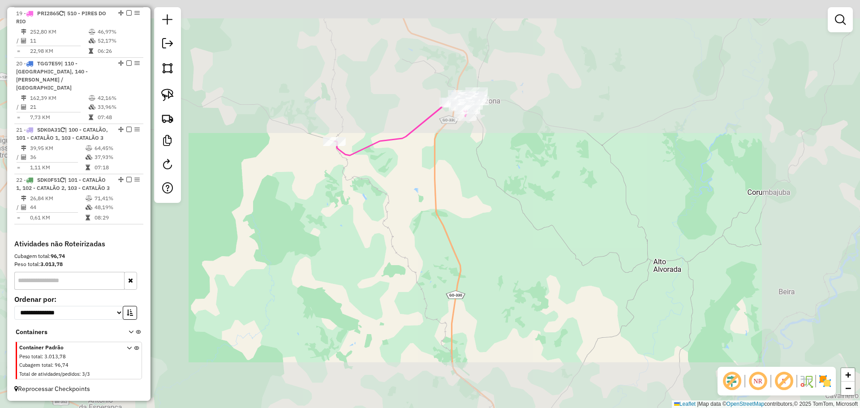
drag, startPoint x: 430, startPoint y: 155, endPoint x: 449, endPoint y: 270, distance: 115.9
click at [449, 270] on div "Janela de atendimento Grade de atendimento Capacidade Transportadoras Veículos …" at bounding box center [430, 204] width 860 height 408
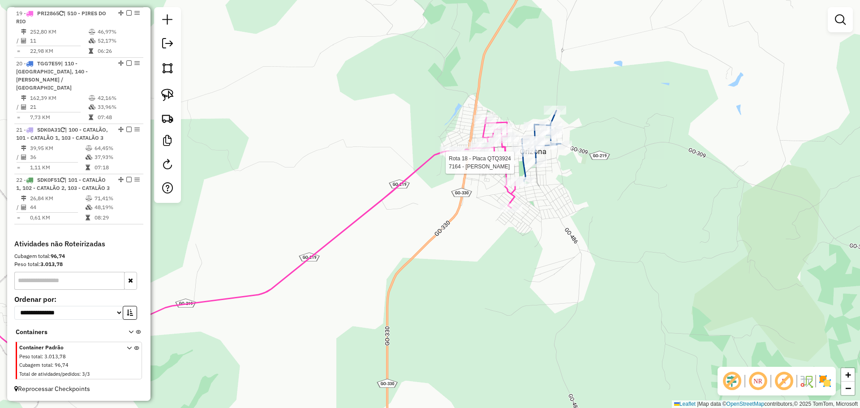
select select "*********"
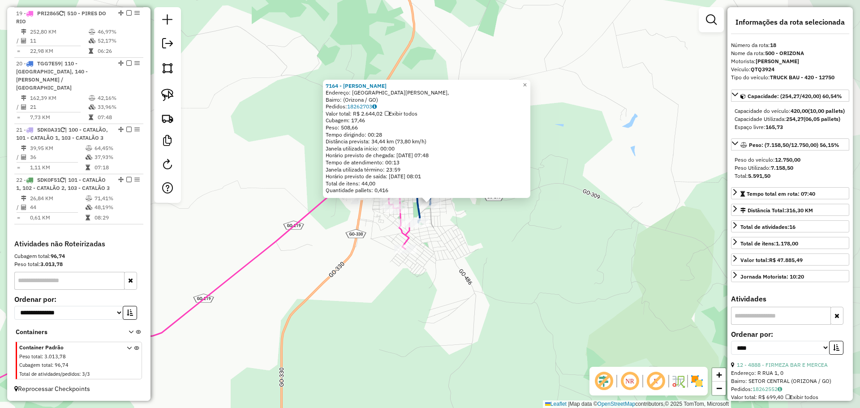
scroll to position [1097, 0]
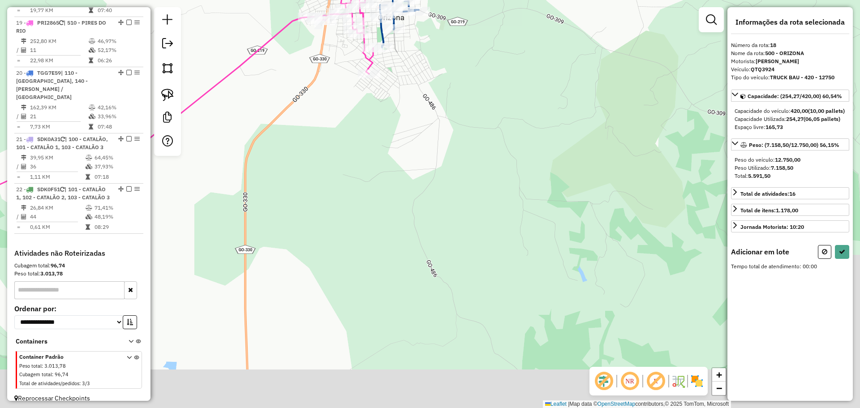
drag, startPoint x: 480, startPoint y: 329, endPoint x: 435, endPoint y: 129, distance: 205.1
click at [435, 130] on div "Janela de atendimento Grade de atendimento Capacidade Transportadoras Veículos …" at bounding box center [430, 204] width 860 height 408
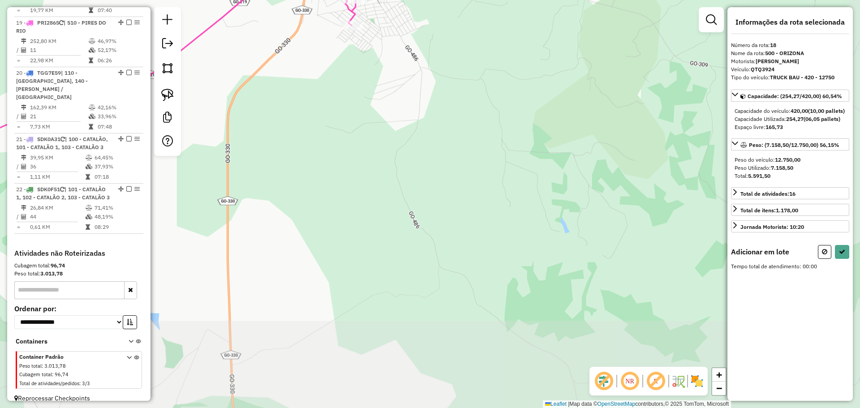
drag, startPoint x: 432, startPoint y: 223, endPoint x: 409, endPoint y: 117, distance: 108.6
click at [409, 120] on div "Janela de atendimento Grade de atendimento Capacidade Transportadoras Veículos …" at bounding box center [430, 204] width 860 height 408
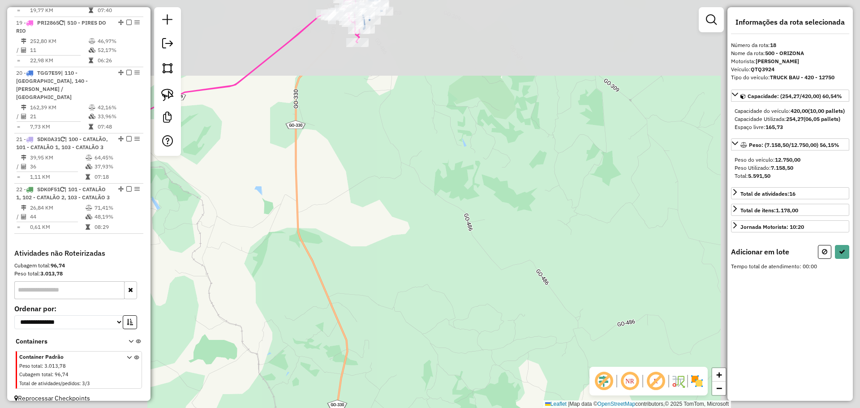
drag, startPoint x: 425, startPoint y: 326, endPoint x: 382, endPoint y: 137, distance: 193.2
click at [382, 137] on div "Janela de atendimento Grade de atendimento Capacidade Transportadoras Veículos …" at bounding box center [430, 204] width 860 height 408
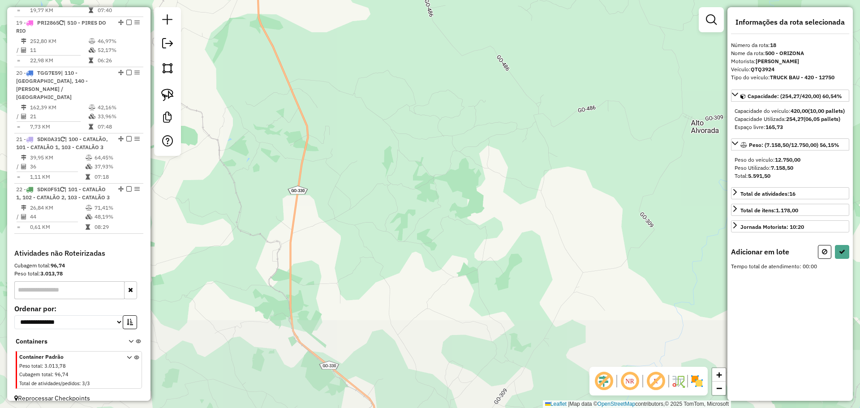
drag, startPoint x: 365, startPoint y: 277, endPoint x: 371, endPoint y: 104, distance: 172.5
click at [368, 112] on div "Janela de atendimento Grade de atendimento Capacidade Transportadoras Veículos …" at bounding box center [430, 204] width 860 height 408
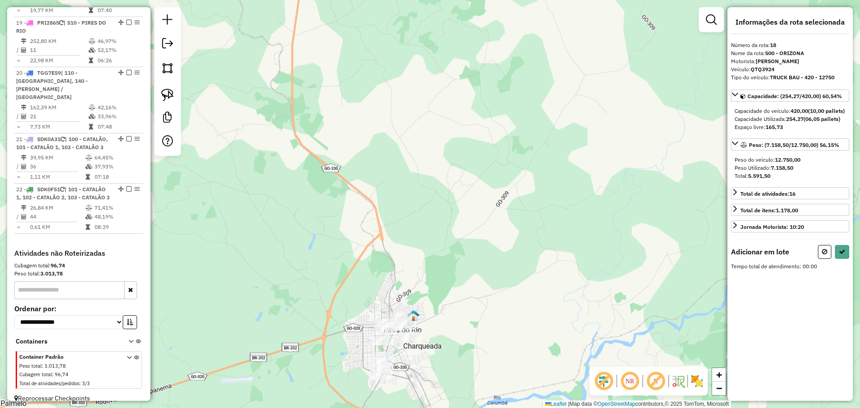
drag, startPoint x: 410, startPoint y: 301, endPoint x: 382, endPoint y: 155, distance: 149.7
click at [382, 155] on div "Janela de atendimento Grade de atendimento Capacidade Transportadoras Veículos …" at bounding box center [430, 204] width 860 height 408
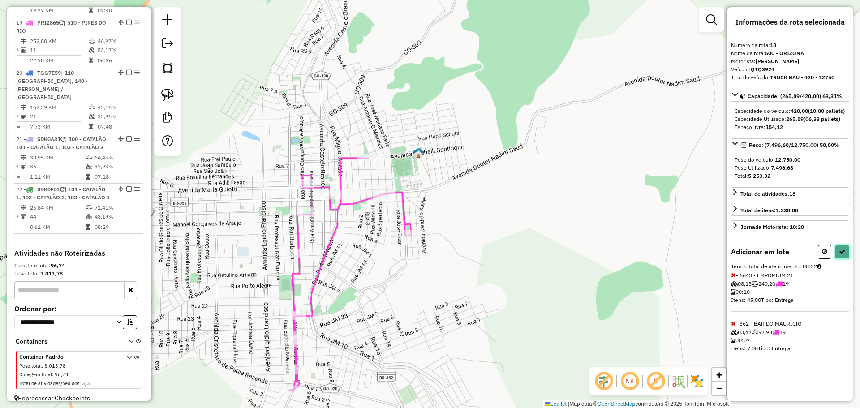
click at [846, 259] on button at bounding box center [842, 252] width 14 height 14
select select "*********"
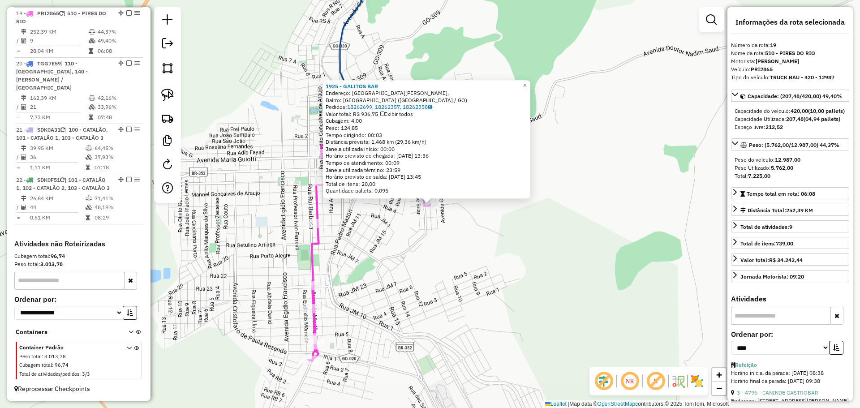
scroll to position [1147, 0]
click at [424, 267] on div "1925 - GALITOS BAR Endereço: Rua N Ferreira da Costa, Bairro: Jardim Guanabara …" at bounding box center [430, 204] width 860 height 408
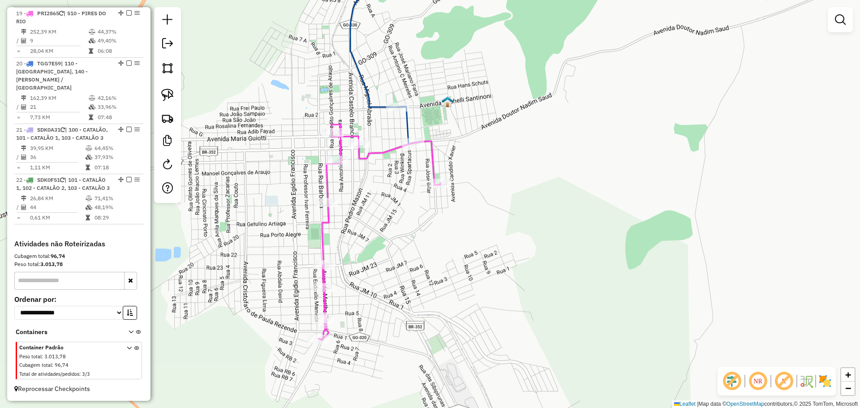
drag, startPoint x: 436, startPoint y: 245, endPoint x: 456, endPoint y: 177, distance: 70.0
click at [457, 177] on div "Janela de atendimento Grade de atendimento Capacidade Transportadoras Veículos …" at bounding box center [430, 204] width 860 height 408
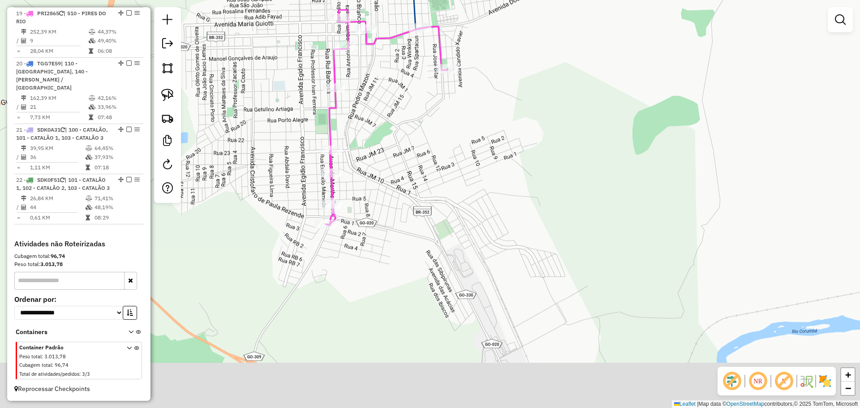
drag, startPoint x: 417, startPoint y: 275, endPoint x: 402, endPoint y: 237, distance: 41.3
click at [402, 237] on div "Janela de atendimento Grade de atendimento Capacidade Transportadoras Veículos …" at bounding box center [430, 204] width 860 height 408
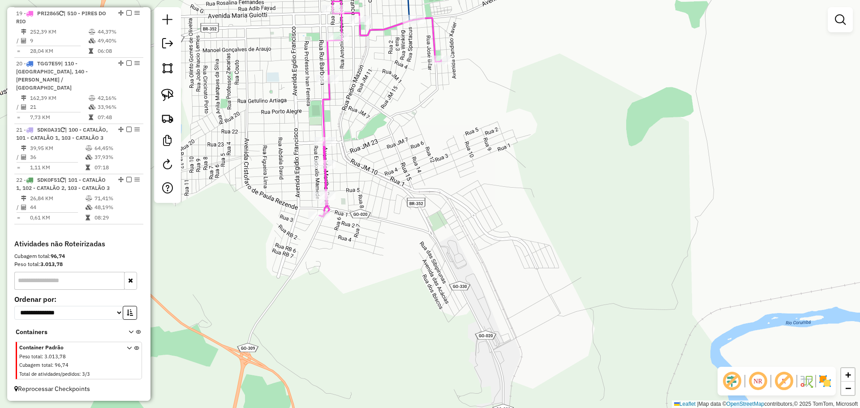
drag, startPoint x: 314, startPoint y: 224, endPoint x: 378, endPoint y: 291, distance: 92.2
click at [315, 224] on div "Janela de atendimento Grade de atendimento Capacidade Transportadoras Veículos …" at bounding box center [430, 204] width 860 height 408
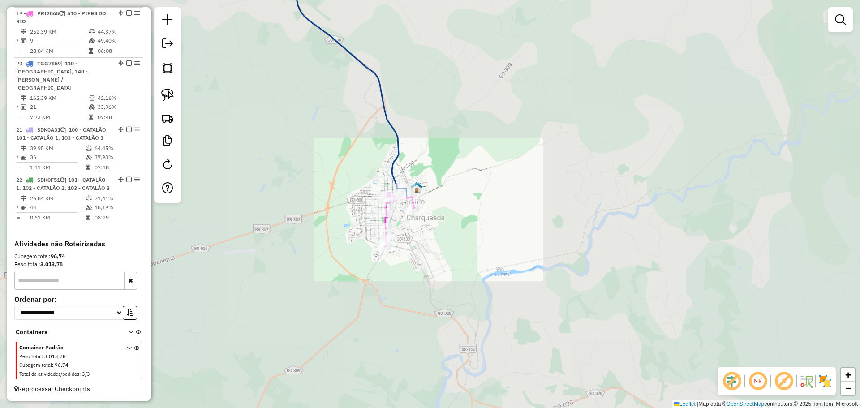
drag, startPoint x: 494, startPoint y: 276, endPoint x: 423, endPoint y: 125, distance: 166.7
click at [427, 127] on div "Janela de atendimento Grade de atendimento Capacidade Transportadoras Veículos …" at bounding box center [430, 204] width 860 height 408
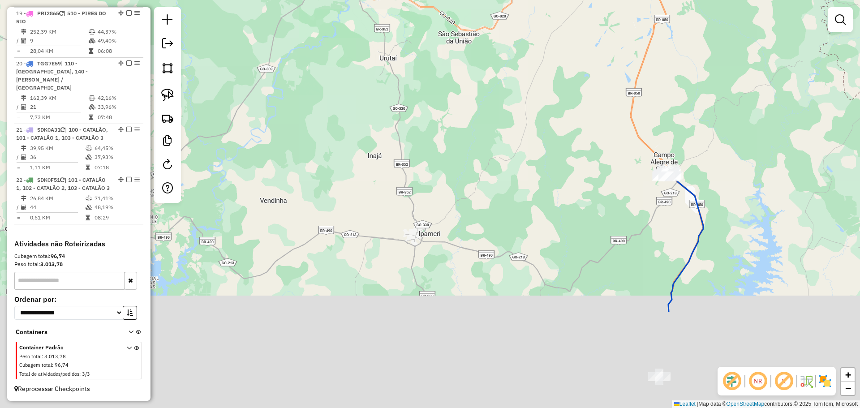
drag, startPoint x: 489, startPoint y: 288, endPoint x: 397, endPoint y: 72, distance: 234.6
click at [397, 72] on div "Janela de atendimento Grade de atendimento Capacidade Transportadoras Veículos …" at bounding box center [430, 204] width 860 height 408
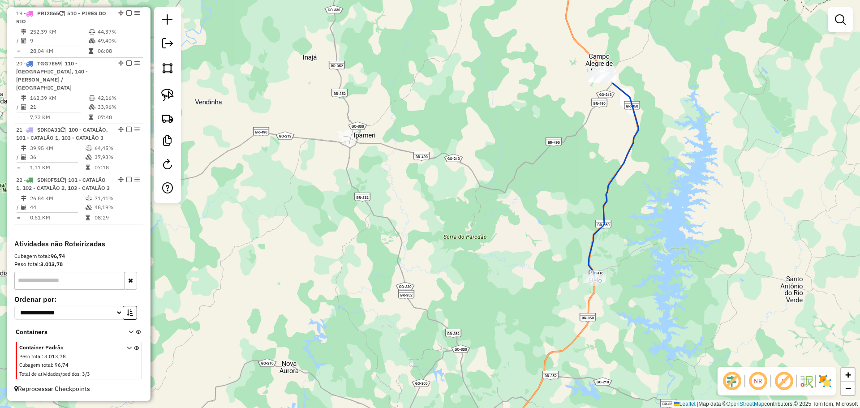
drag, startPoint x: 456, startPoint y: 163, endPoint x: 521, endPoint y: 338, distance: 187.2
click at [521, 337] on div "Janela de atendimento Grade de atendimento Capacidade Transportadoras Veículos …" at bounding box center [430, 204] width 860 height 408
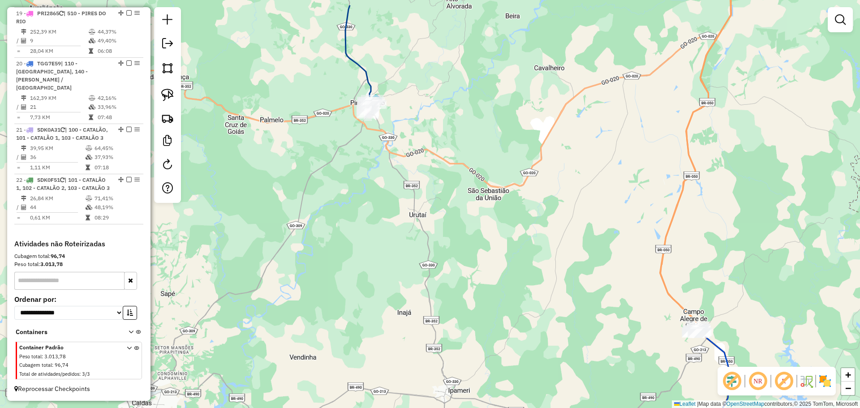
drag, startPoint x: 550, startPoint y: 215, endPoint x: 591, endPoint y: 352, distance: 143.0
click at [594, 356] on div "Janela de atendimento Grade de atendimento Capacidade Transportadoras Veículos …" at bounding box center [430, 204] width 860 height 408
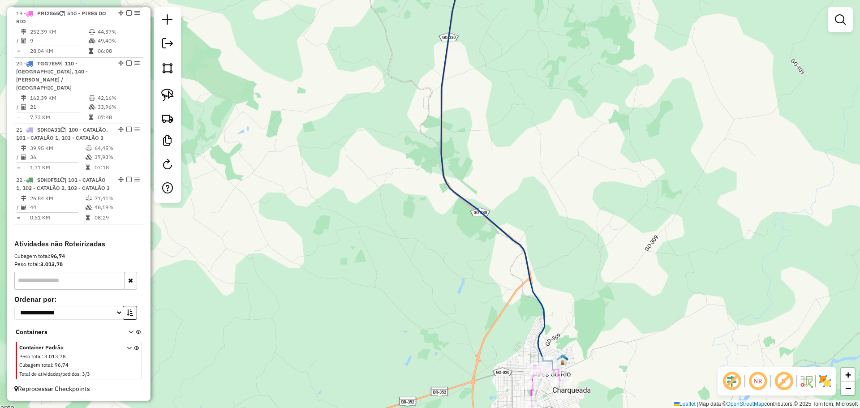
drag, startPoint x: 503, startPoint y: 198, endPoint x: 531, endPoint y: 214, distance: 32.0
click at [503, 190] on div "Janela de atendimento Grade de atendimento Capacidade Transportadoras Veículos …" at bounding box center [430, 204] width 860 height 408
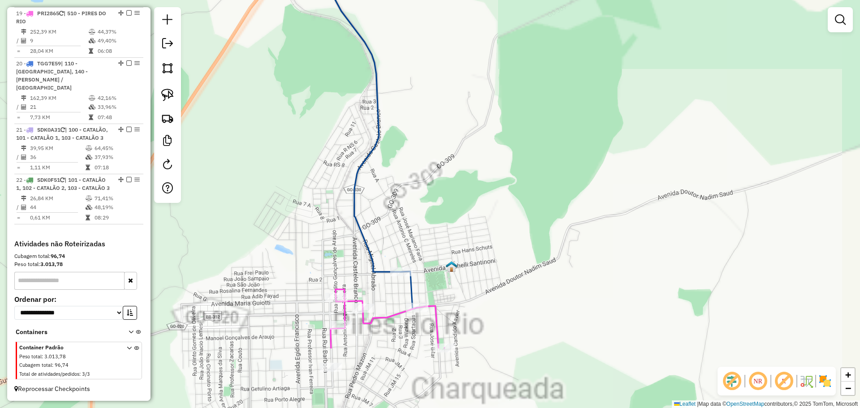
drag, startPoint x: 539, startPoint y: 236, endPoint x: 511, endPoint y: 142, distance: 97.9
click at [508, 134] on div "Janela de atendimento Grade de atendimento Capacidade Transportadoras Veículos …" at bounding box center [430, 204] width 860 height 408
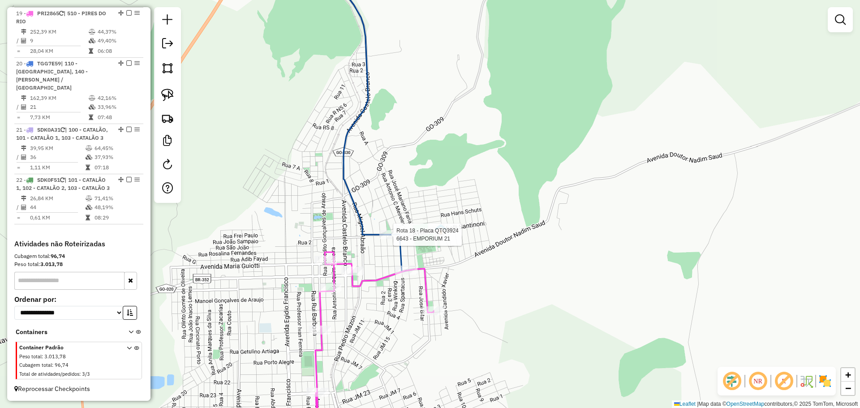
select select "*********"
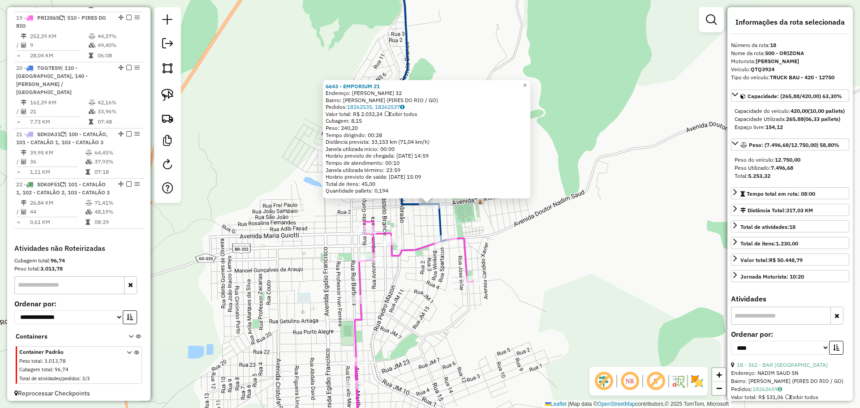
scroll to position [1097, 0]
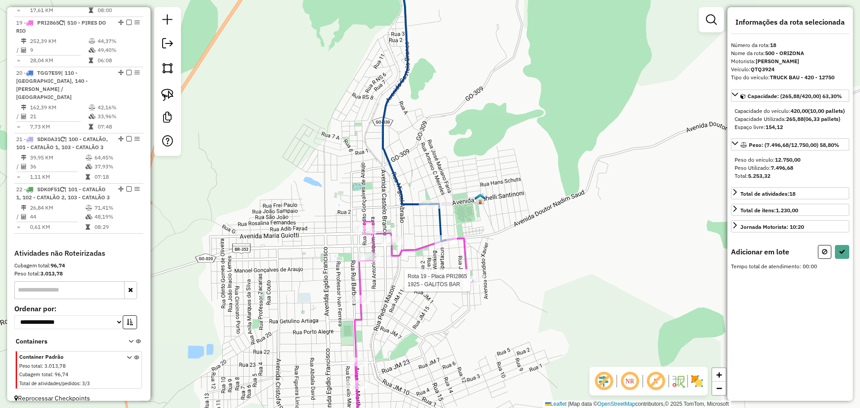
click at [468, 285] on div at bounding box center [473, 280] width 22 height 9
click at [840, 255] on icon at bounding box center [842, 252] width 6 height 6
select select "*********"
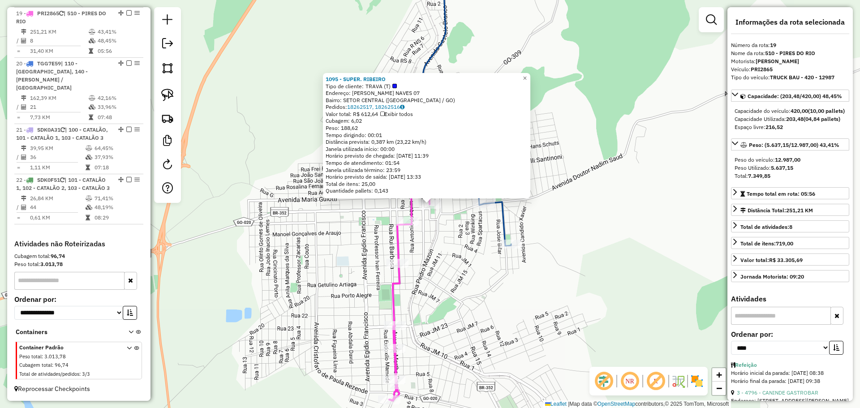
scroll to position [1147, 0]
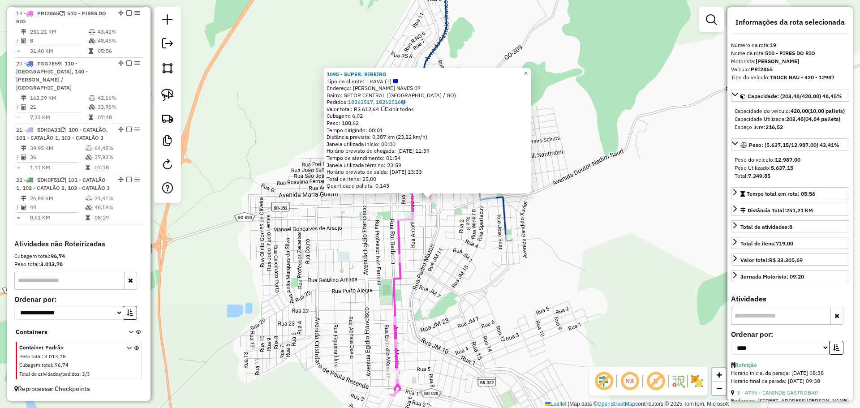
drag, startPoint x: 444, startPoint y: 308, endPoint x: 383, endPoint y: 129, distance: 188.9
click at [382, 121] on div "1095 - SUPER. RIBEIRO Tipo de cliente: TRAVA (T) Endereço: FRANCISCO RODRIGUES …" at bounding box center [430, 204] width 860 height 408
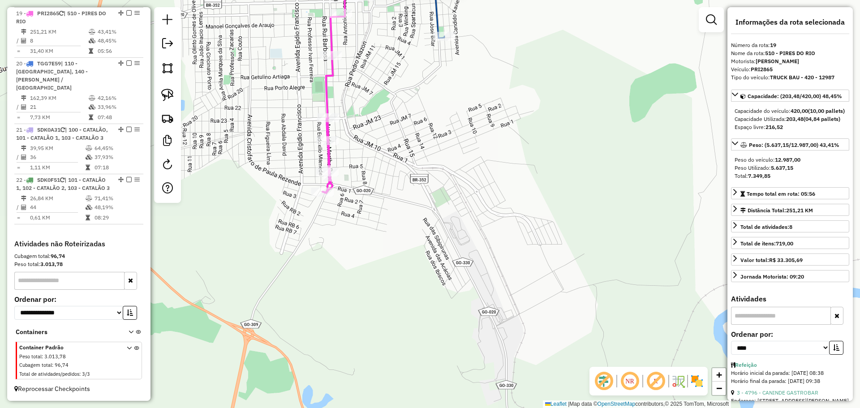
drag, startPoint x: 450, startPoint y: 247, endPoint x: 418, endPoint y: 149, distance: 103.0
click at [418, 149] on div "1095 - SUPER. RIBEIRO Tipo de cliente: TRAVA (T) Endereço: FRANCISCO RODRIGUES …" at bounding box center [430, 204] width 860 height 408
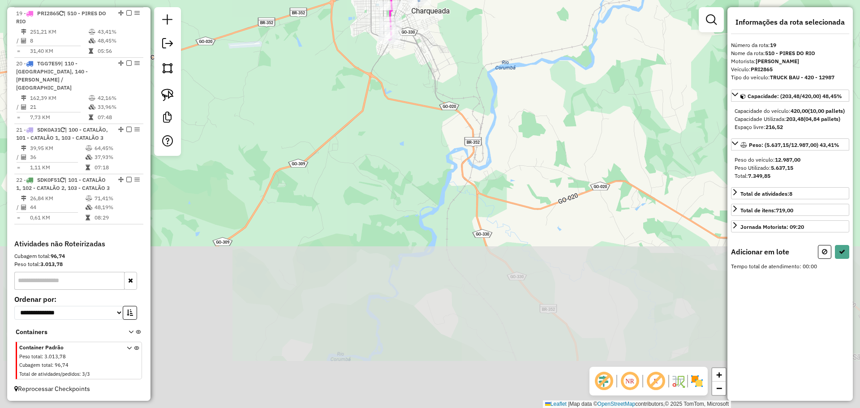
drag, startPoint x: 528, startPoint y: 331, endPoint x: 441, endPoint y: 66, distance: 278.3
click at [443, 69] on div "Janela de atendimento Grade de atendimento Capacidade Transportadoras Veículos …" at bounding box center [430, 204] width 860 height 408
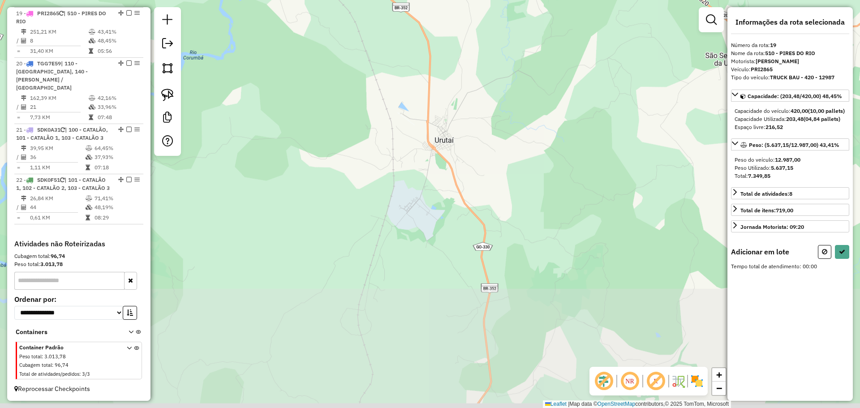
drag, startPoint x: 506, startPoint y: 210, endPoint x: 462, endPoint y: 149, distance: 75.4
click at [459, 88] on div "Janela de atendimento Grade de atendimento Capacidade Transportadoras Veículos …" at bounding box center [430, 204] width 860 height 408
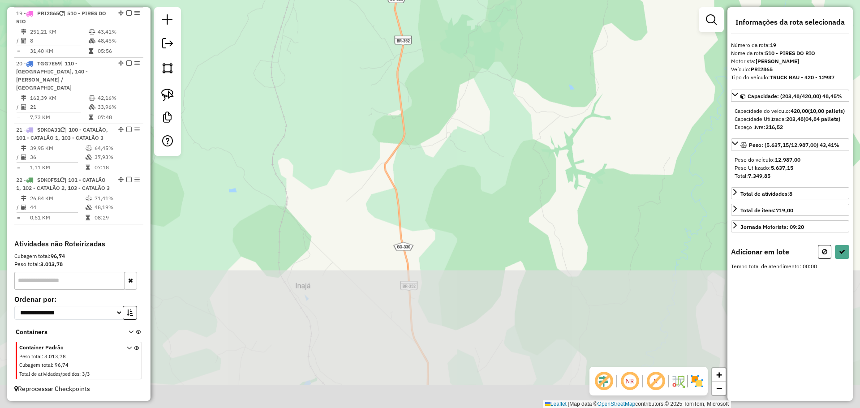
drag, startPoint x: 503, startPoint y: 221, endPoint x: 451, endPoint y: 113, distance: 120.4
click at [457, 116] on div "Janela de atendimento Grade de atendimento Capacidade Transportadoras Veículos …" at bounding box center [430, 204] width 860 height 408
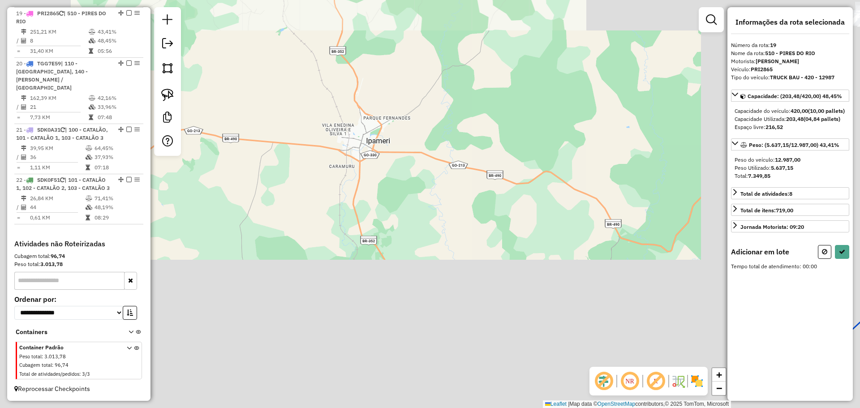
drag, startPoint x: 468, startPoint y: 223, endPoint x: 422, endPoint y: 137, distance: 96.8
click at [422, 137] on div "Janela de atendimento Grade de atendimento Capacidade Transportadoras Veículos …" at bounding box center [430, 204] width 860 height 408
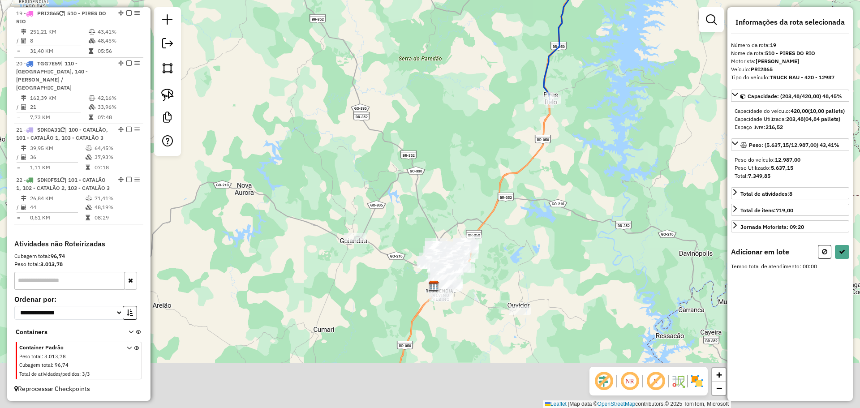
drag, startPoint x: 464, startPoint y: 288, endPoint x: 399, endPoint y: 128, distance: 172.3
click at [399, 128] on div "Janela de atendimento Grade de atendimento Capacidade Transportadoras Veículos …" at bounding box center [430, 204] width 860 height 408
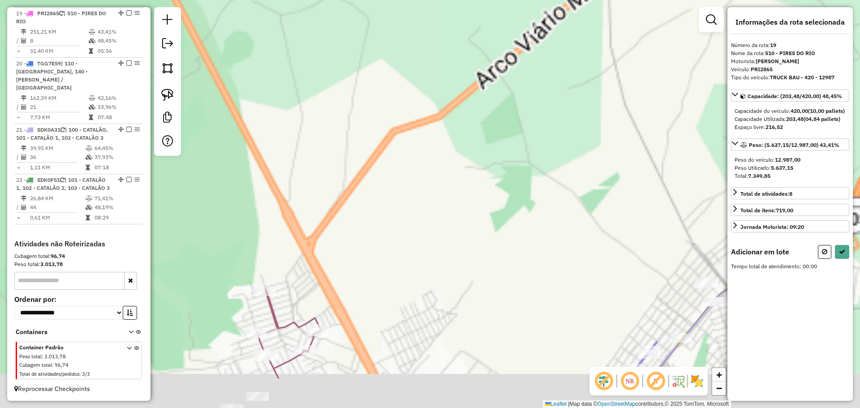
drag, startPoint x: 444, startPoint y: 300, endPoint x: 414, endPoint y: 196, distance: 108.2
click at [431, 154] on div "Janela de atendimento Grade de atendimento Capacidade Transportadoras Veículos …" at bounding box center [430, 204] width 860 height 408
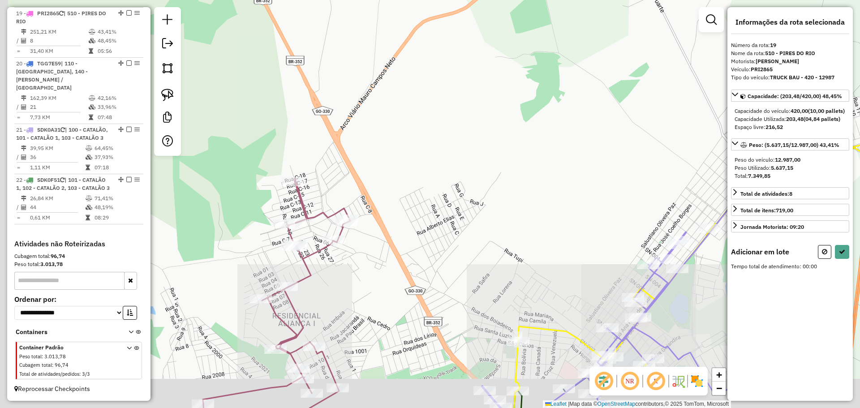
drag, startPoint x: 397, startPoint y: 220, endPoint x: 427, endPoint y: 185, distance: 45.7
click at [427, 185] on div "Janela de atendimento Grade de atendimento Capacidade Transportadoras Veículos …" at bounding box center [430, 204] width 860 height 408
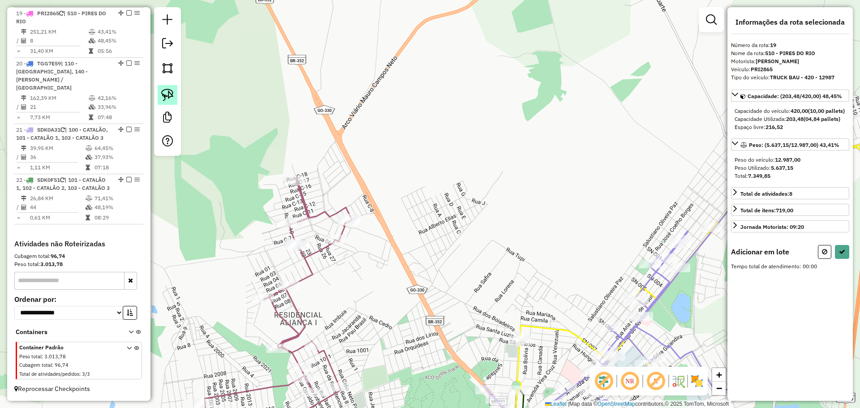
click at [172, 92] on img at bounding box center [167, 95] width 13 height 13
click at [824, 253] on button at bounding box center [824, 252] width 13 height 14
select select "*********"
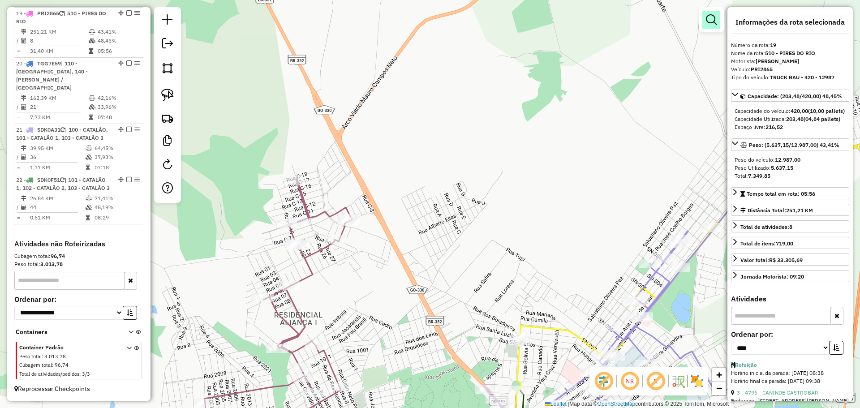
click at [707, 21] on em at bounding box center [711, 19] width 11 height 11
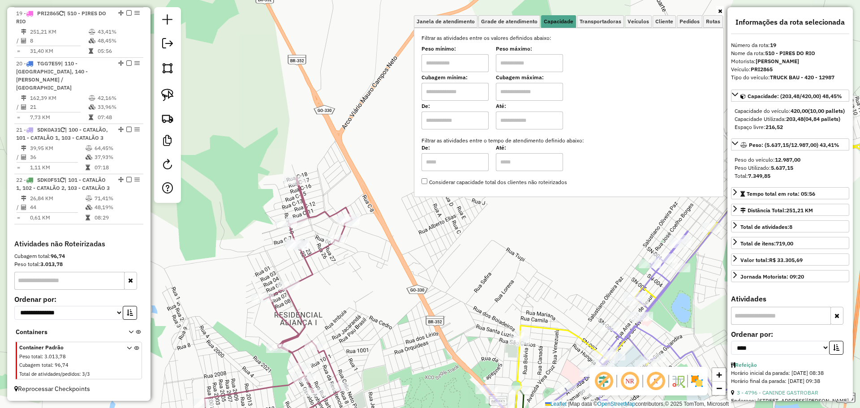
click at [487, 61] on input "text" at bounding box center [454, 63] width 67 height 18
type input "****"
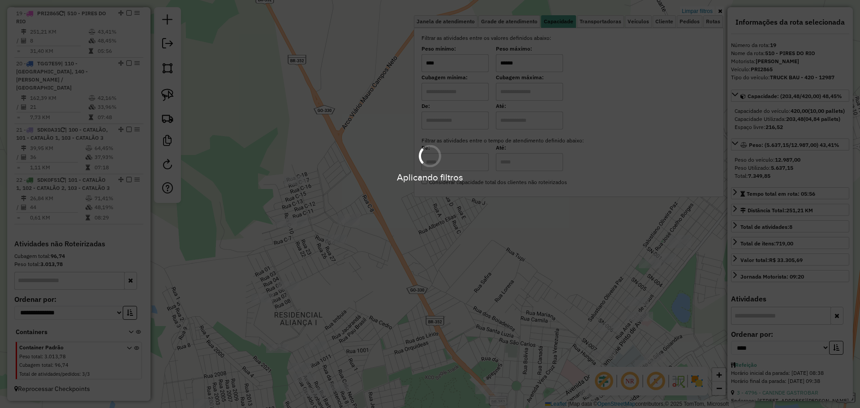
type input "******"
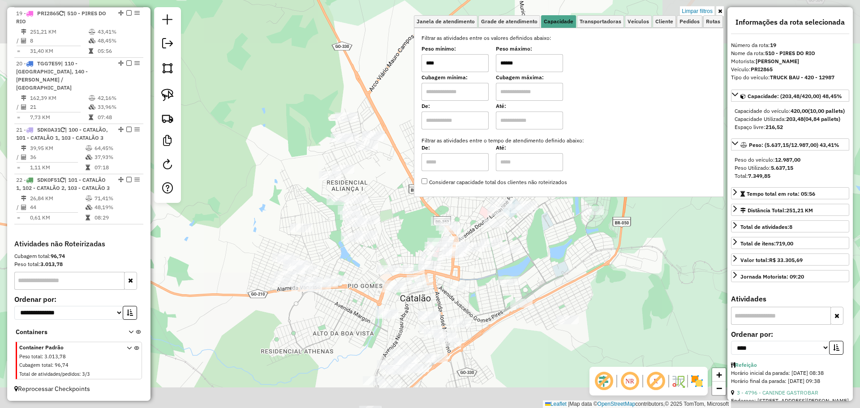
drag, startPoint x: 608, startPoint y: 333, endPoint x: 540, endPoint y: 211, distance: 140.2
click at [527, 171] on div "Limpar filtros Janela de atendimento Grade de atendimento Capacidade Transporta…" at bounding box center [430, 204] width 860 height 408
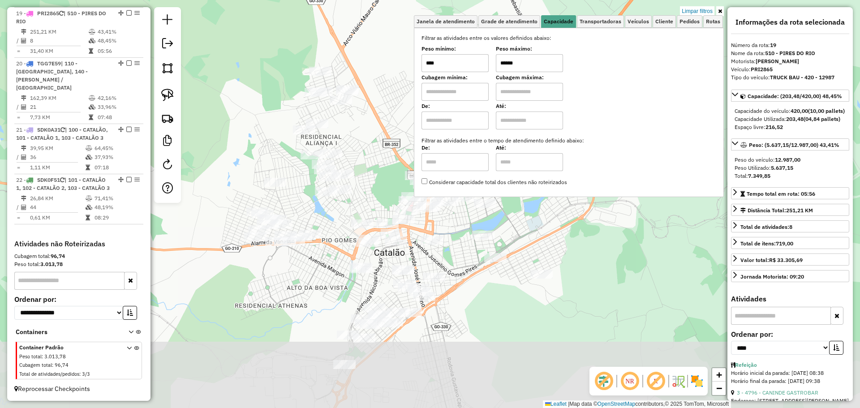
click at [545, 246] on div "Limpar filtros Janela de atendimento Grade de atendimento Capacidade Transporta…" at bounding box center [430, 204] width 860 height 408
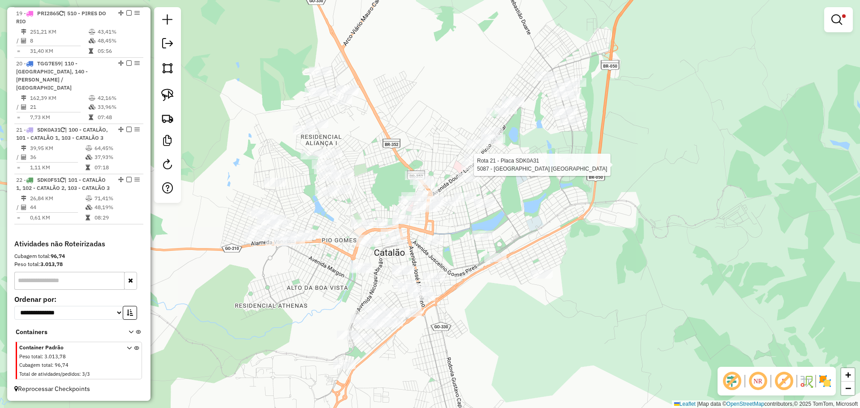
scroll to position [1155, 0]
select select "*********"
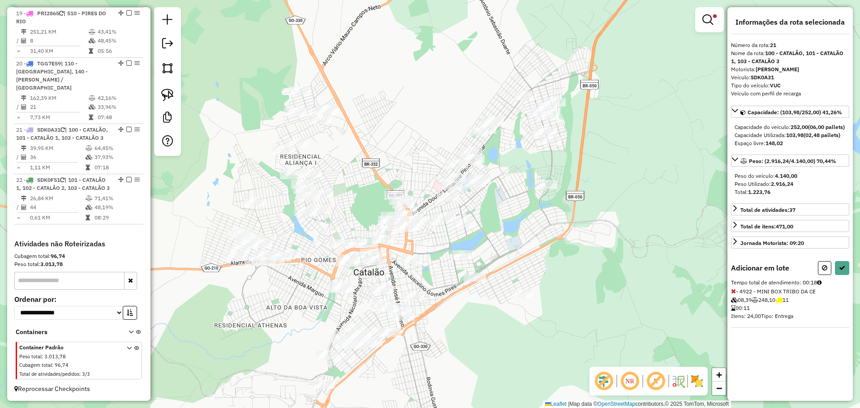
drag, startPoint x: 510, startPoint y: 252, endPoint x: 626, endPoint y: 232, distance: 117.6
click at [626, 232] on div "Limpar filtros Janela de atendimento Grade de atendimento Capacidade Transporta…" at bounding box center [430, 204] width 860 height 408
click at [840, 271] on icon at bounding box center [842, 268] width 6 height 6
select select "*********"
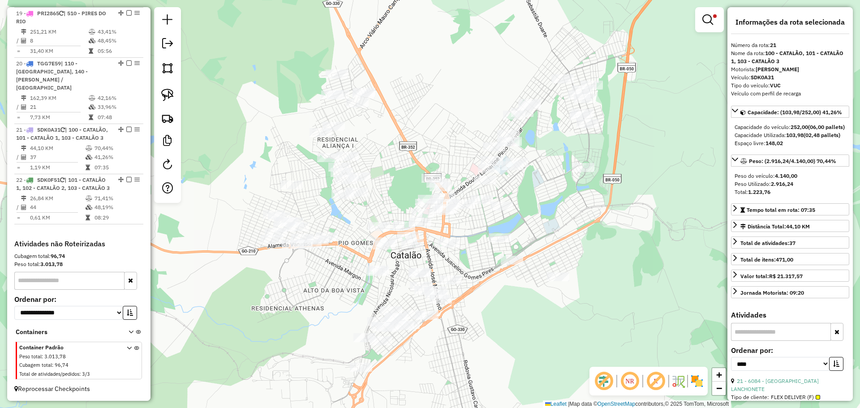
drag, startPoint x: 471, startPoint y: 243, endPoint x: 513, endPoint y: 223, distance: 46.7
click at [513, 223] on div "Limpar filtros Janela de atendimento Grade de atendimento Capacidade Transporta…" at bounding box center [430, 204] width 860 height 408
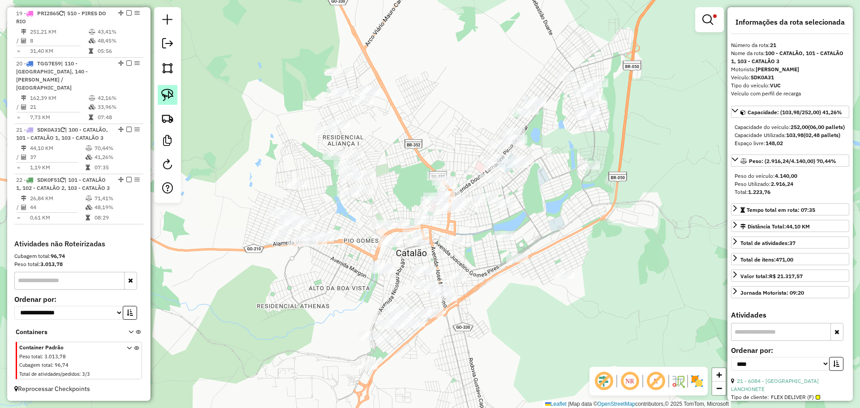
click at [171, 95] on img at bounding box center [167, 95] width 13 height 13
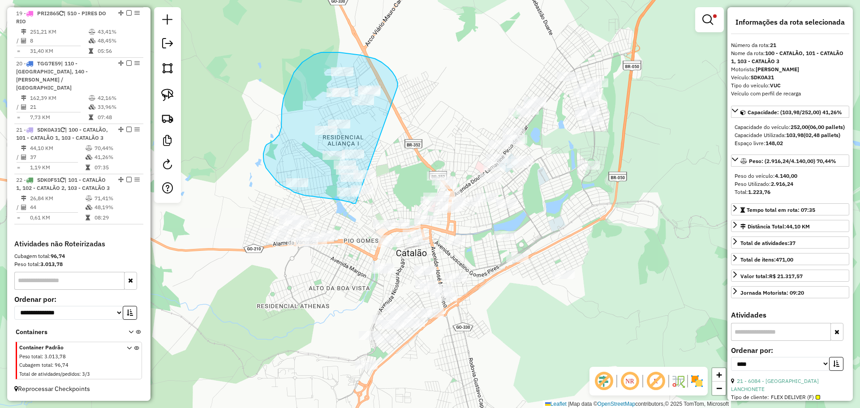
drag, startPoint x: 397, startPoint y: 87, endPoint x: 385, endPoint y: 202, distance: 115.7
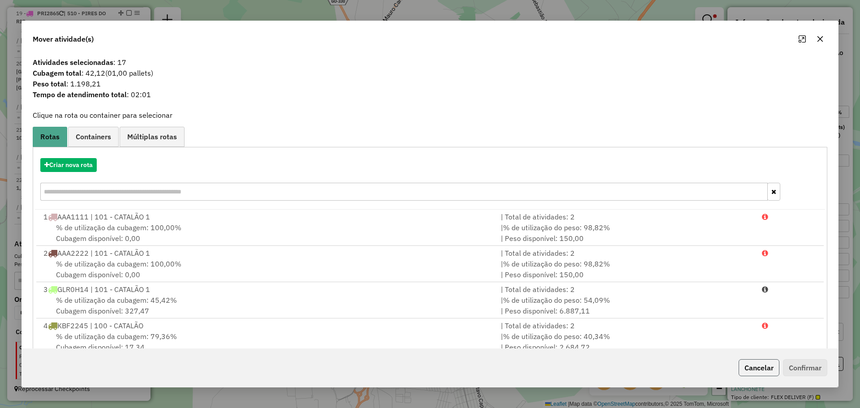
click at [743, 365] on button "Cancelar" at bounding box center [759, 367] width 41 height 17
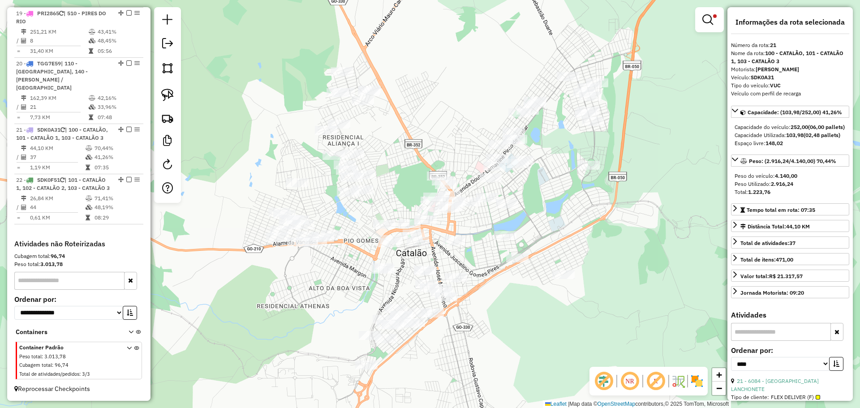
drag, startPoint x: 638, startPoint y: 331, endPoint x: 577, endPoint y: 237, distance: 112.1
click at [577, 237] on div "Limpar filtros Janela de atendimento Grade de atendimento Capacidade Transporta…" at bounding box center [430, 204] width 860 height 408
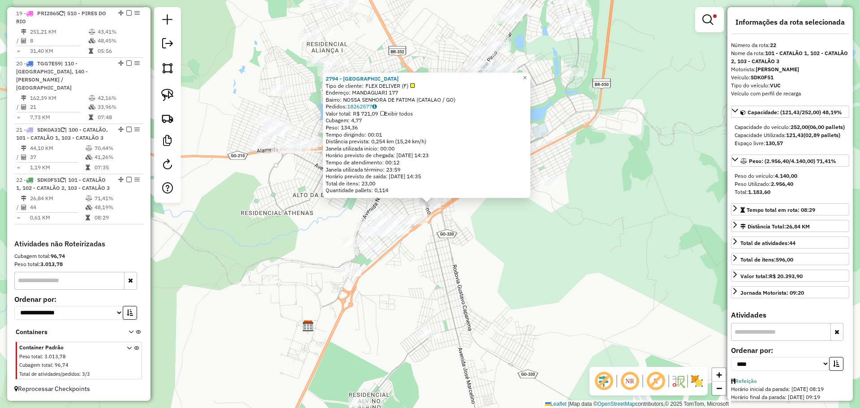
click at [470, 280] on div "2794 - IBIS HOTEL FORT CE Tipo de cliente: FLEX DELIVER (F) Endereço: MANDAGUAR…" at bounding box center [430, 204] width 860 height 408
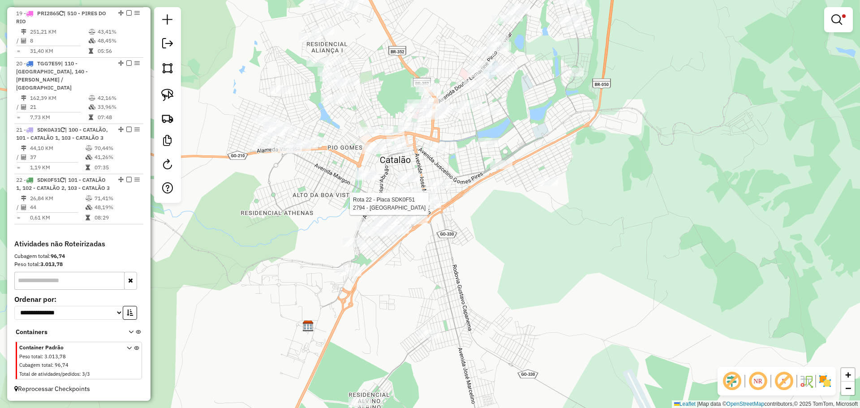
select select "*********"
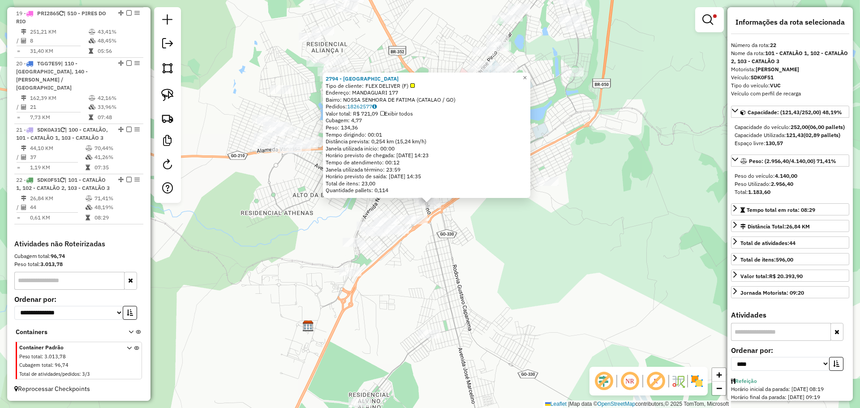
click at [446, 249] on div "2794 - IBIS HOTEL FORT CE Tipo de cliente: FLEX DELIVER (F) Endereço: MANDAGUAR…" at bounding box center [430, 204] width 860 height 408
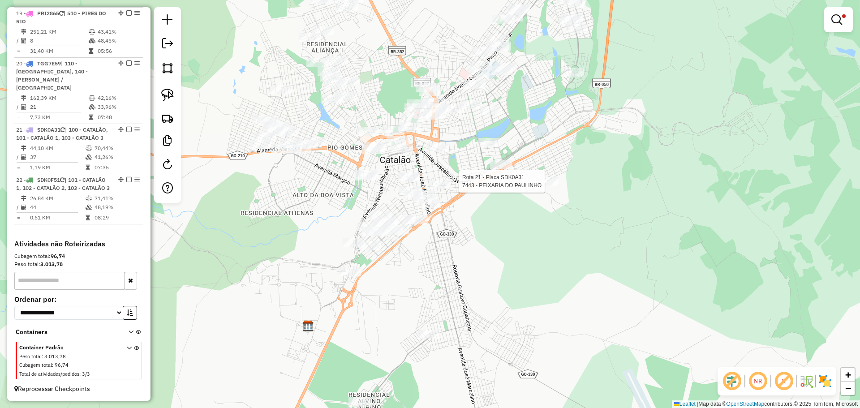
select select "*********"
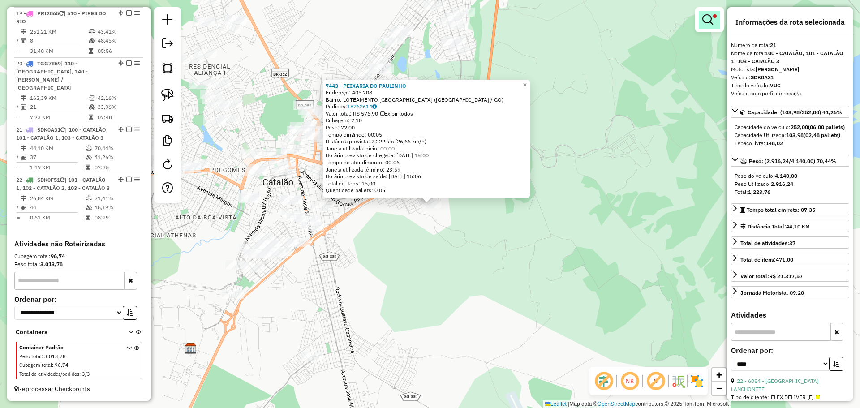
click at [711, 26] on link at bounding box center [709, 20] width 21 height 18
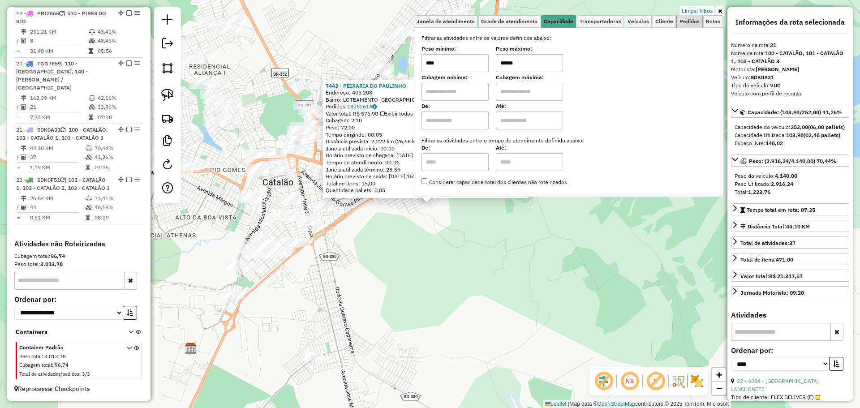
click at [689, 25] on link "Pedidos" at bounding box center [690, 21] width 26 height 13
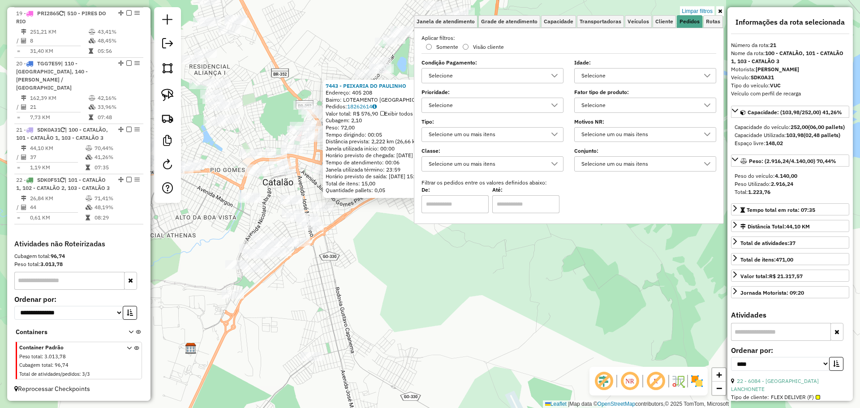
click at [624, 105] on div "Selecione" at bounding box center [638, 105] width 120 height 14
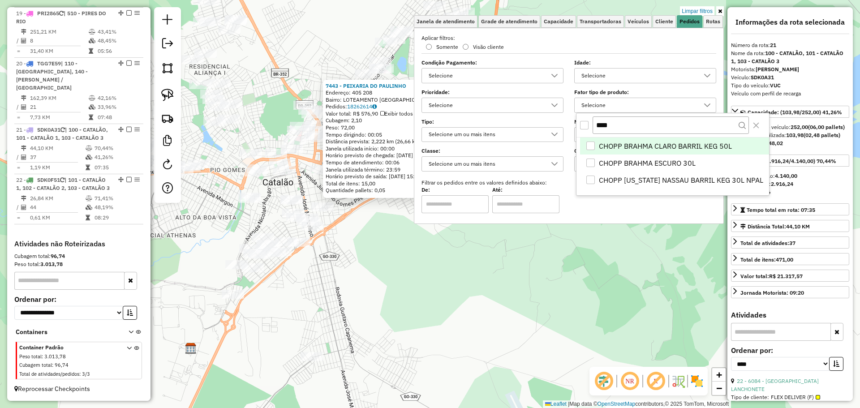
scroll to position [5, 31]
click at [613, 139] on li "CHOPP BRAHMA CLARO BARRIL KEG 50L" at bounding box center [674, 145] width 189 height 17
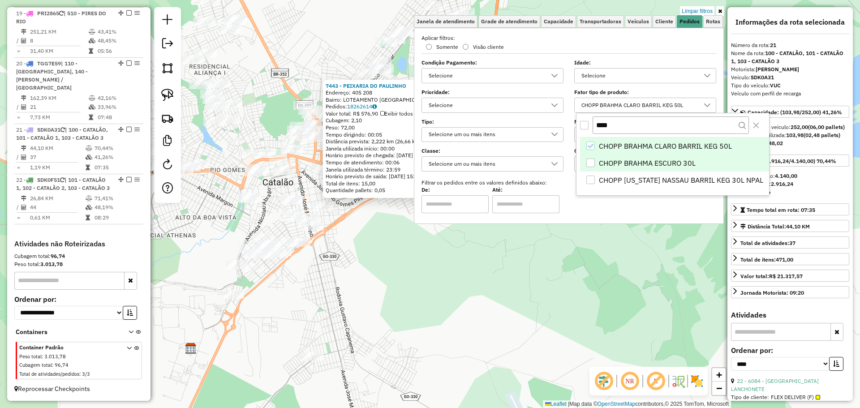
click at [605, 163] on span "CHOPP BRAHMA ESCURO 30L" at bounding box center [647, 163] width 97 height 11
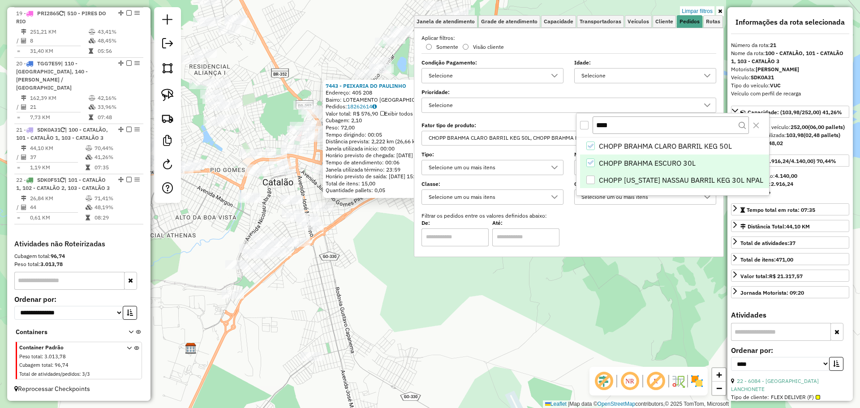
click at [609, 179] on span "CHOPP COLORADO NASSAU BARRIL KEG 30L NPAL" at bounding box center [681, 180] width 164 height 11
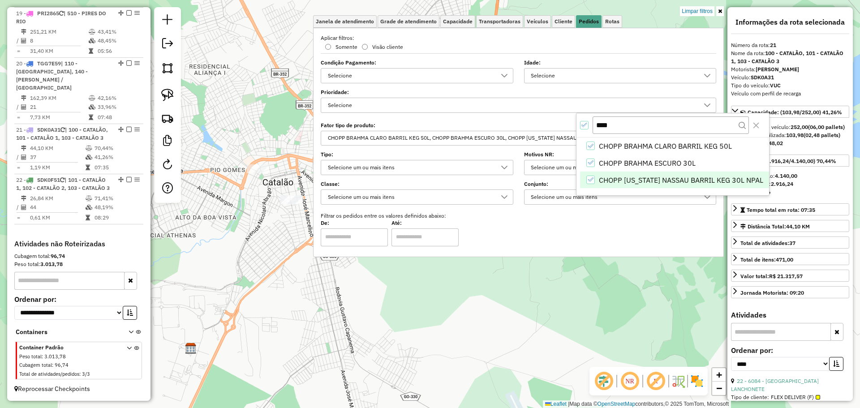
click at [530, 295] on div "7443 - PEIXARIA DO PAULINHO Endereço: 405 208 Bairro: LOTEAMENTO PONTAL NORTE (…" at bounding box center [430, 204] width 860 height 408
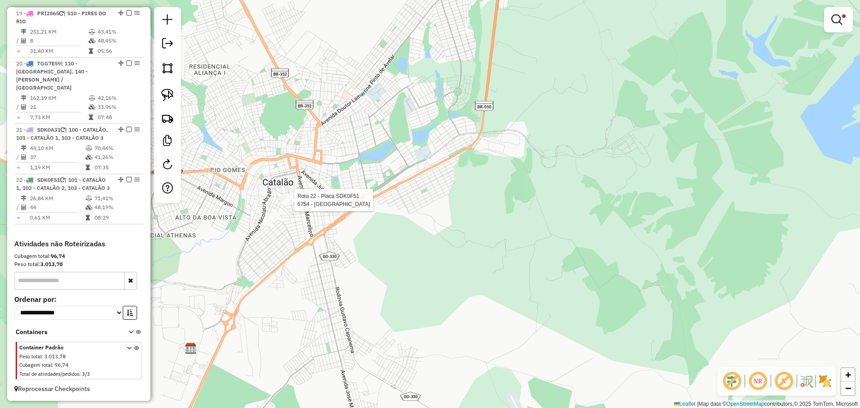
select select "*********"
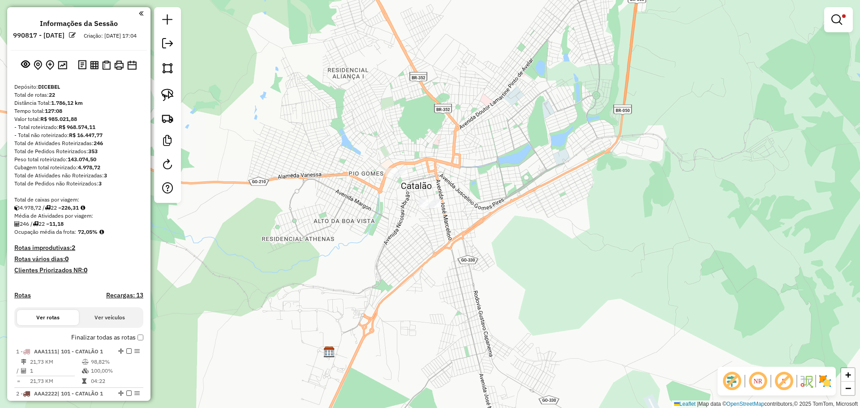
scroll to position [1155, 0]
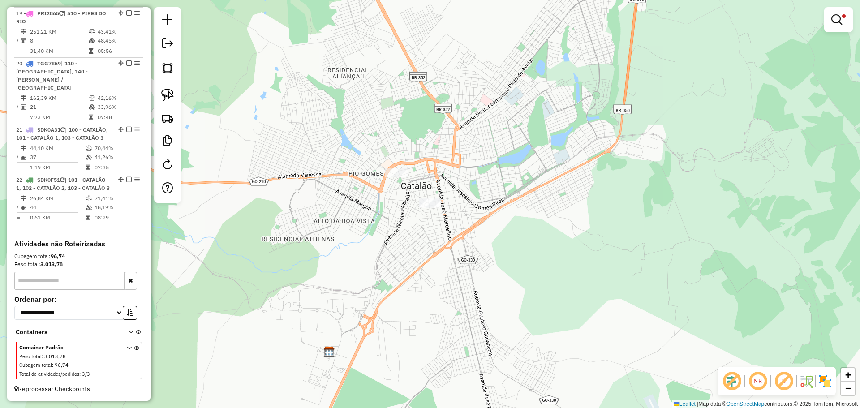
click at [390, 177] on div at bounding box center [396, 172] width 22 height 9
select select "*********"
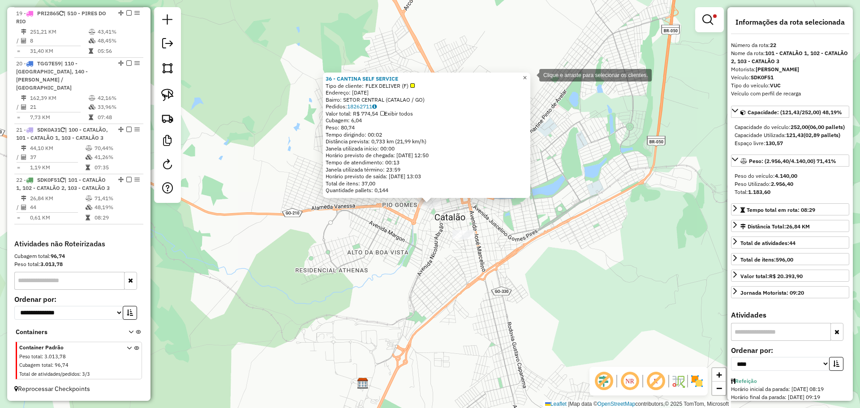
click at [527, 74] on span "×" at bounding box center [525, 78] width 4 height 8
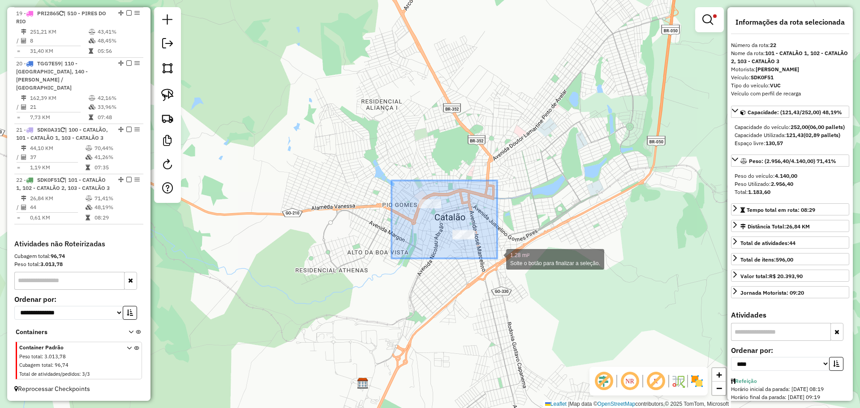
drag, startPoint x: 399, startPoint y: 190, endPoint x: 497, endPoint y: 258, distance: 119.4
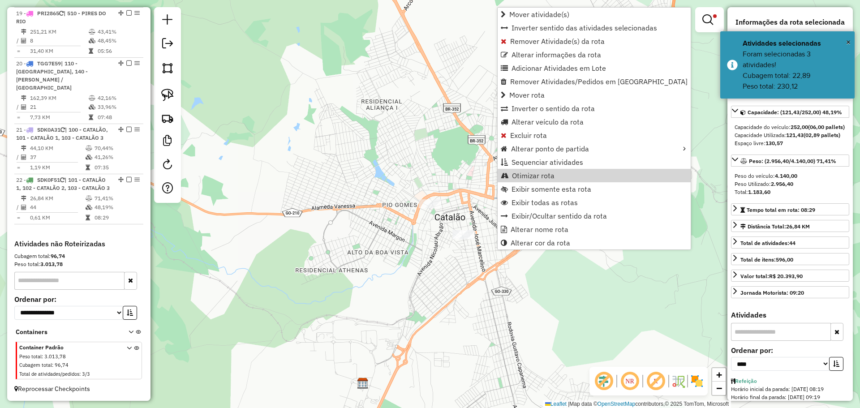
click at [687, 288] on div "Limpar filtros Janela de atendimento Grade de atendimento Capacidade Transporta…" at bounding box center [430, 204] width 860 height 408
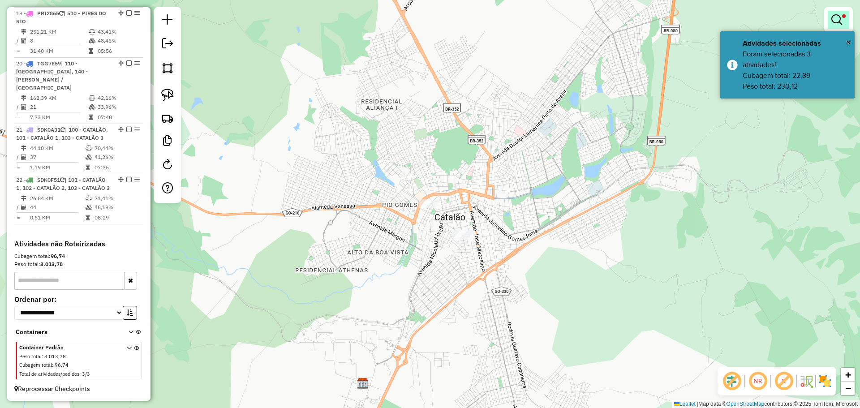
click at [833, 21] on em at bounding box center [836, 19] width 11 height 11
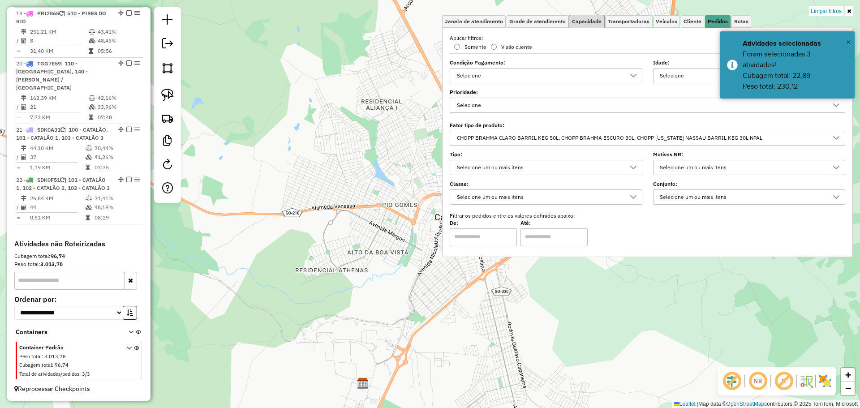
click at [585, 19] on span "Capacidade" at bounding box center [587, 21] width 30 height 5
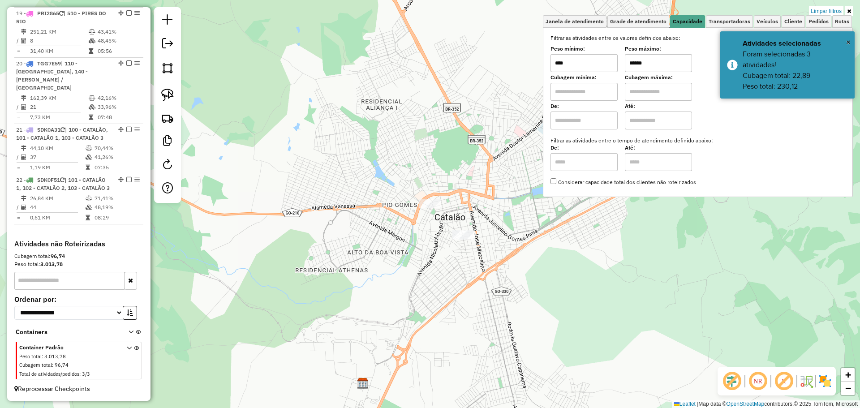
click at [653, 64] on input "******" at bounding box center [658, 63] width 67 height 18
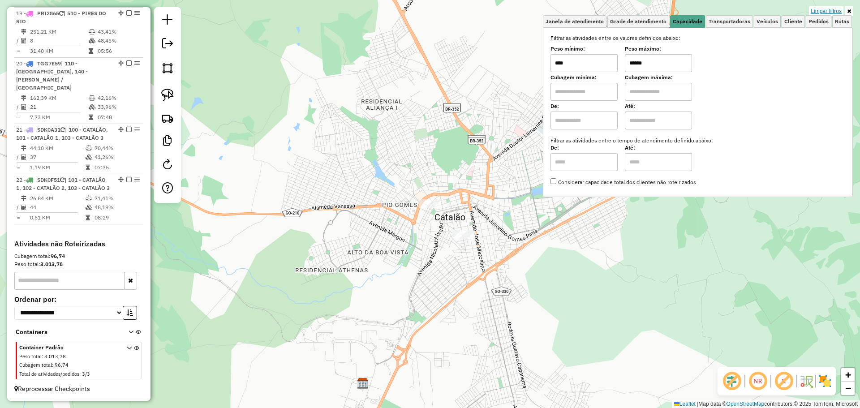
type input "******"
click at [831, 11] on link "Limpar filtros" at bounding box center [826, 11] width 34 height 10
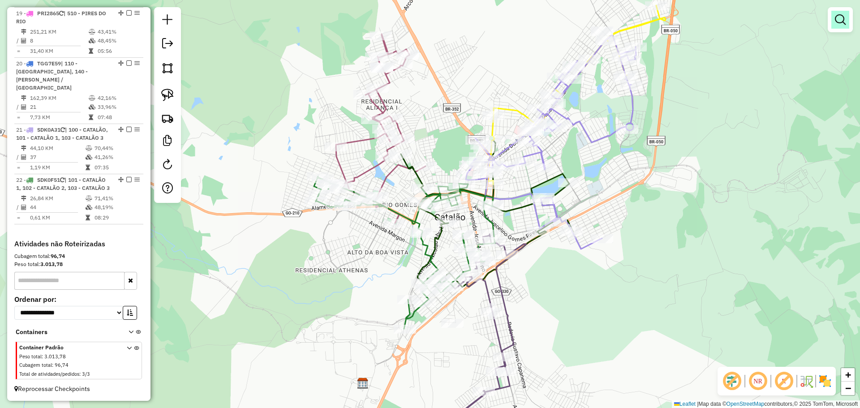
click at [842, 12] on link at bounding box center [840, 20] width 18 height 18
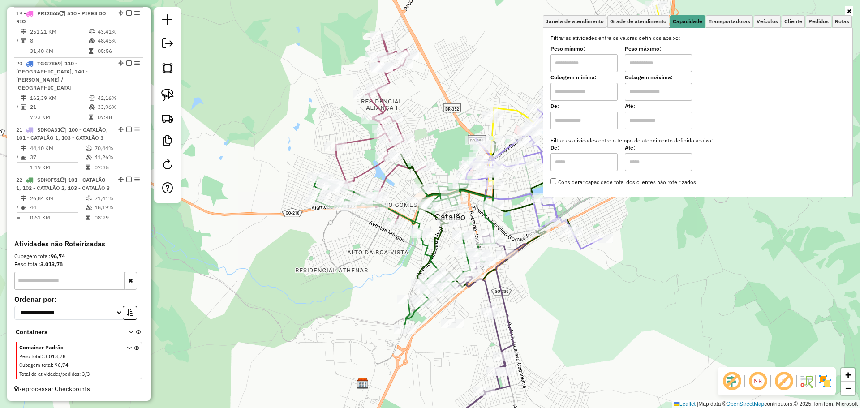
click at [597, 58] on input "text" at bounding box center [583, 63] width 67 height 18
type input "****"
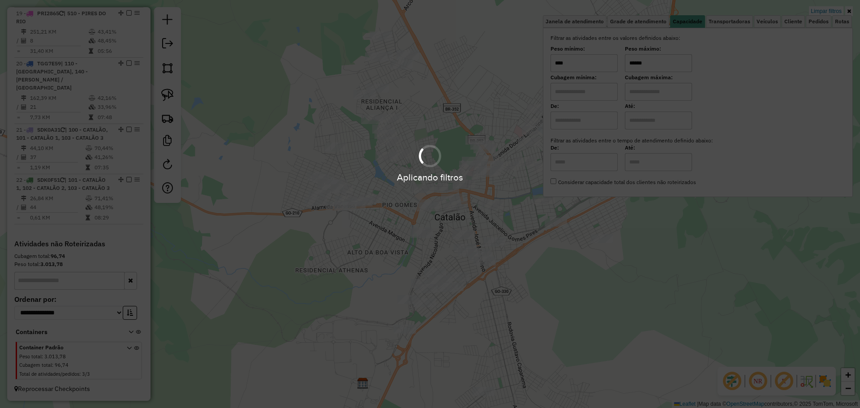
type input "******"
click at [563, 238] on hb-app "Aplicando filtros Pop-up bloqueado! Seu navegador bloqueou automáticamente a ab…" at bounding box center [430, 204] width 860 height 408
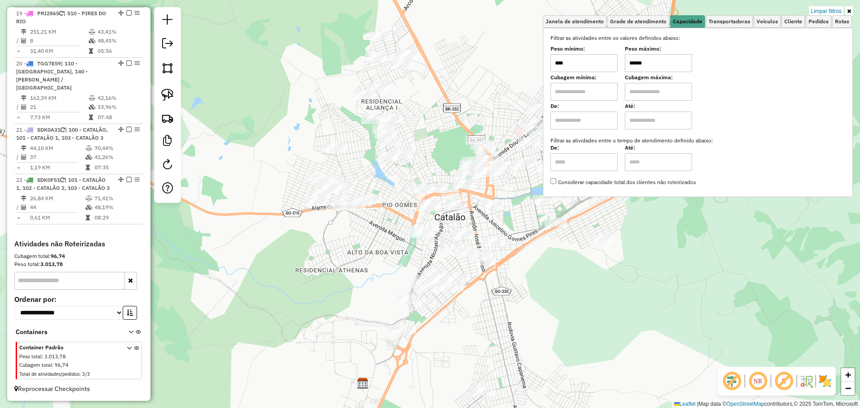
select select "*********"
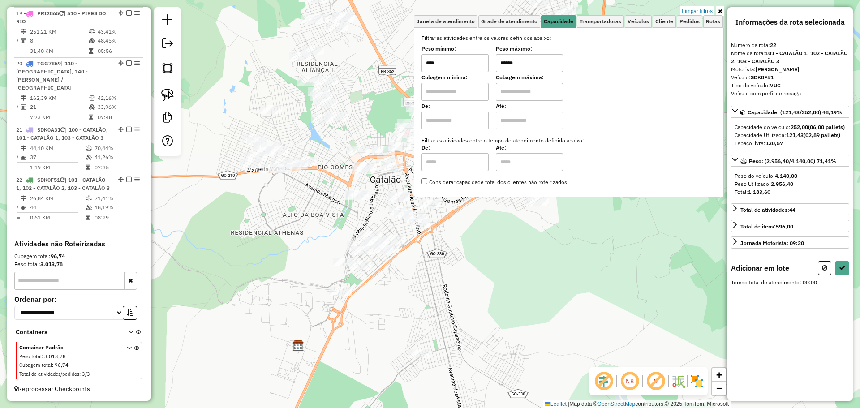
click at [510, 270] on div "Limpar filtros Janela de atendimento Grade de atendimento Capacidade Transporta…" at bounding box center [430, 204] width 860 height 408
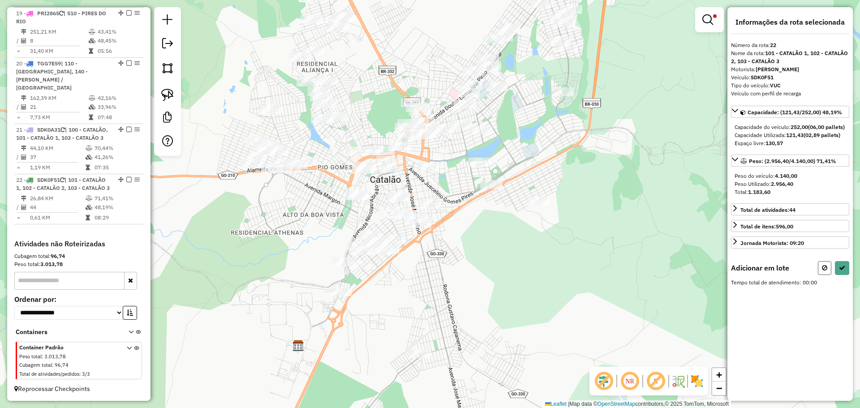
click at [823, 271] on icon at bounding box center [824, 268] width 5 height 6
select select "*********"
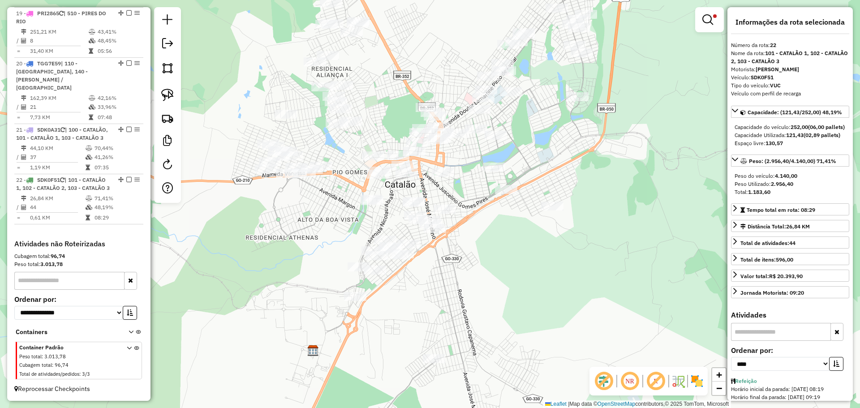
drag, startPoint x: 524, startPoint y: 237, endPoint x: 460, endPoint y: 213, distance: 67.6
click at [525, 237] on div "Limpar filtros Janela de atendimento Grade de atendimento Capacidade Transporta…" at bounding box center [430, 204] width 860 height 408
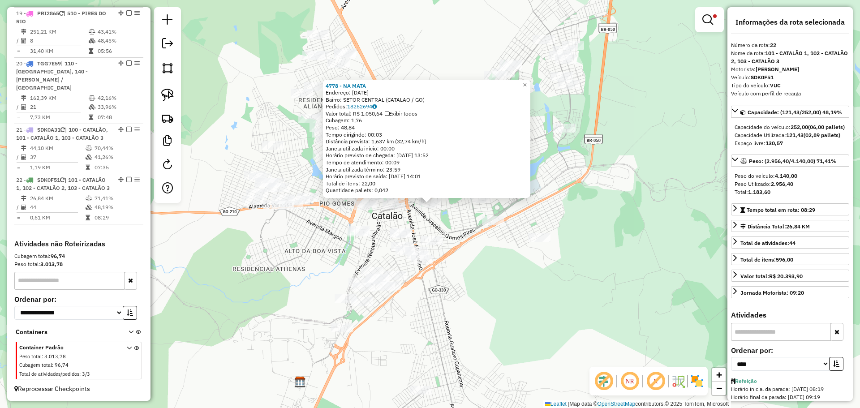
click at [488, 265] on div "4778 - NA MATA Endereço: 20 DE AGOSTO 2345 Bairro: SETOR CENTRAL (CATALAO / GO)…" at bounding box center [430, 204] width 860 height 408
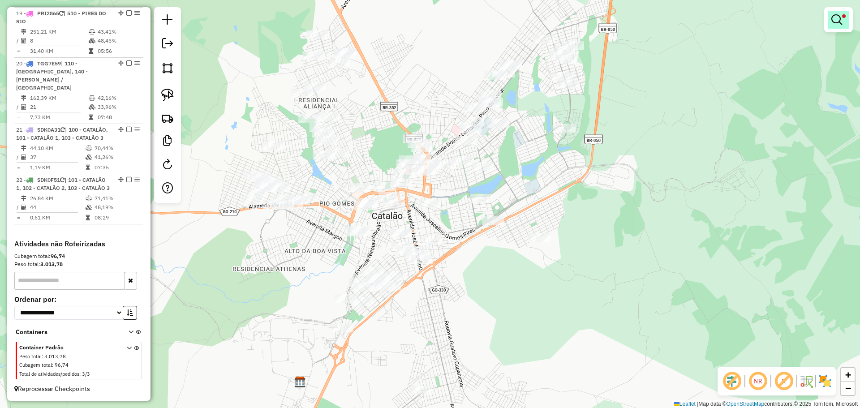
click at [848, 18] on link at bounding box center [838, 20] width 21 height 18
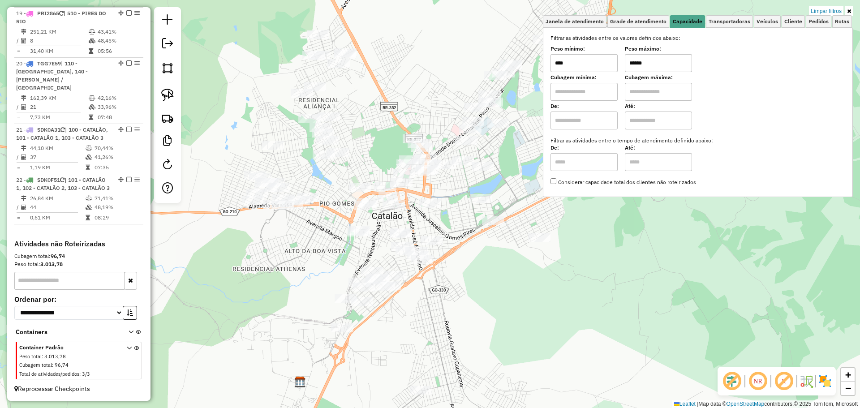
click at [666, 64] on input "******" at bounding box center [658, 63] width 67 height 18
click at [475, 271] on div "Limpar filtros Janela de atendimento Grade de atendimento Capacidade Transporta…" at bounding box center [430, 204] width 860 height 408
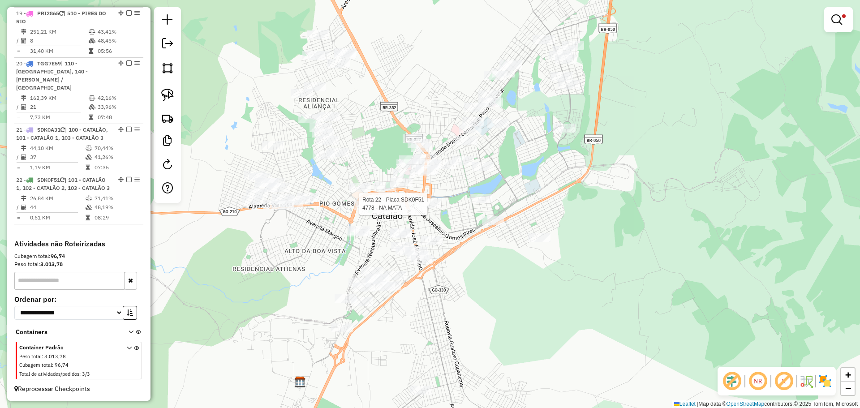
select select "*********"
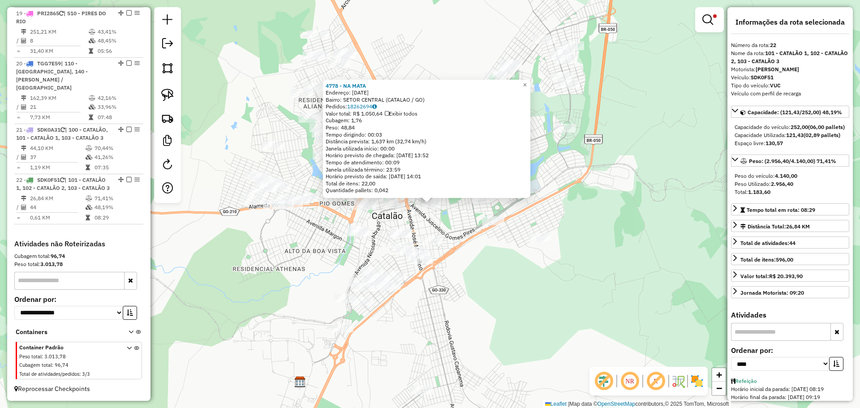
click at [477, 247] on div "4778 - NA MATA Endereço: 20 DE AGOSTO 2345 Bairro: SETOR CENTRAL (CATALAO / GO)…" at bounding box center [430, 204] width 860 height 408
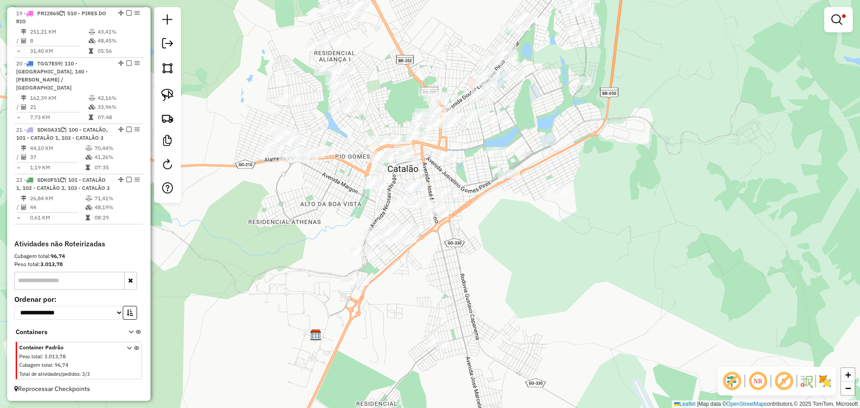
drag, startPoint x: 463, startPoint y: 289, endPoint x: 477, endPoint y: 246, distance: 45.7
click at [477, 246] on div "Limpar filtros Janela de atendimento Grade de atendimento Capacidade Transporta…" at bounding box center [430, 204] width 860 height 408
click at [163, 92] on img at bounding box center [167, 95] width 13 height 13
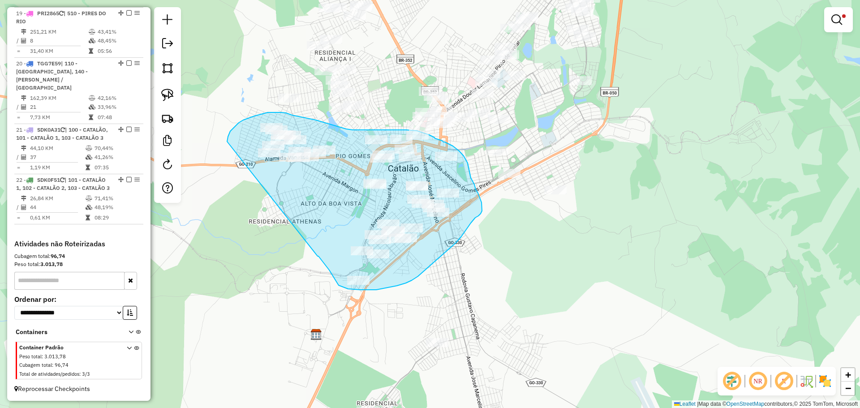
drag, startPoint x: 318, startPoint y: 256, endPoint x: 240, endPoint y: 171, distance: 115.1
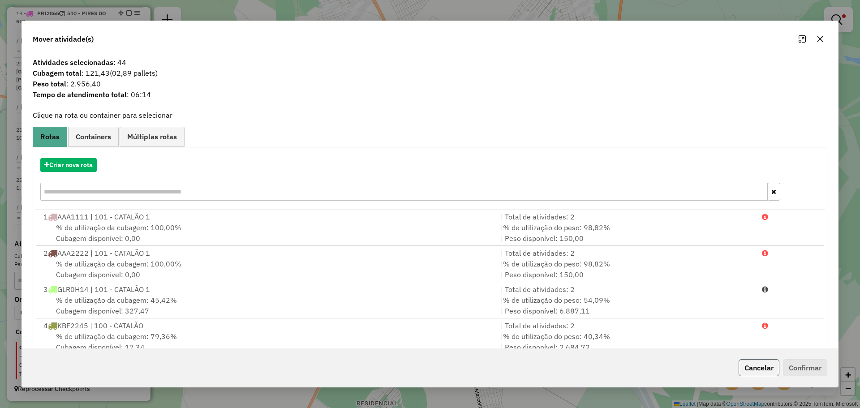
click at [757, 373] on button "Cancelar" at bounding box center [759, 367] width 41 height 17
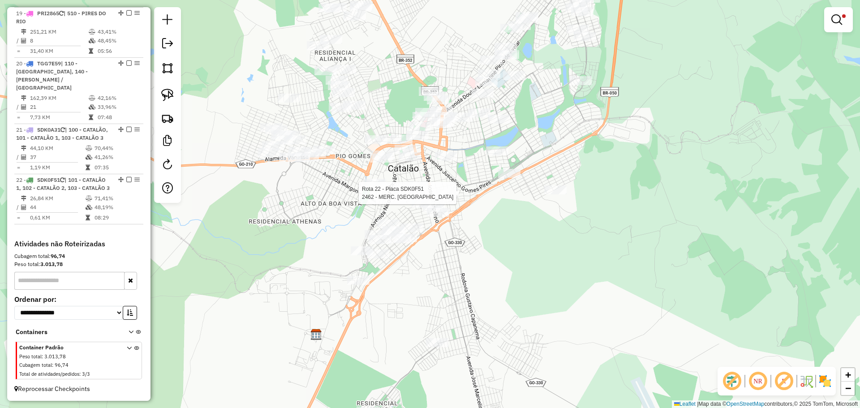
click at [442, 198] on div at bounding box center [448, 193] width 22 height 9
select select "*********"
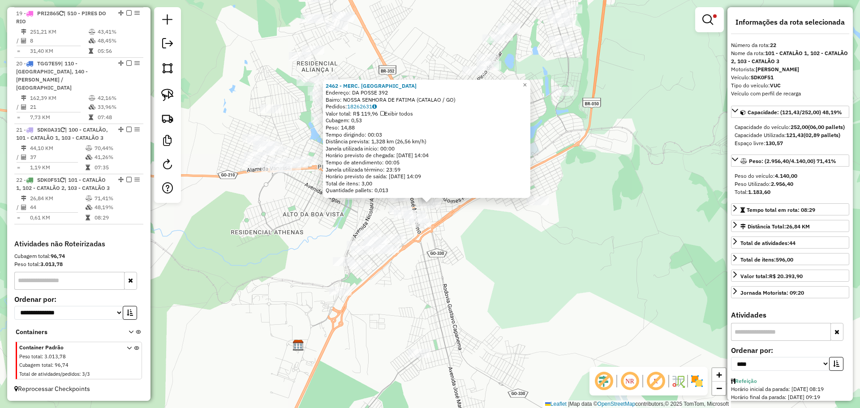
click at [546, 274] on div "2462 - MERC. SAO FRANCISCO Endereço: DA POSSE 392 Bairro: NOSSA SENHORA DE FATI…" at bounding box center [430, 204] width 860 height 408
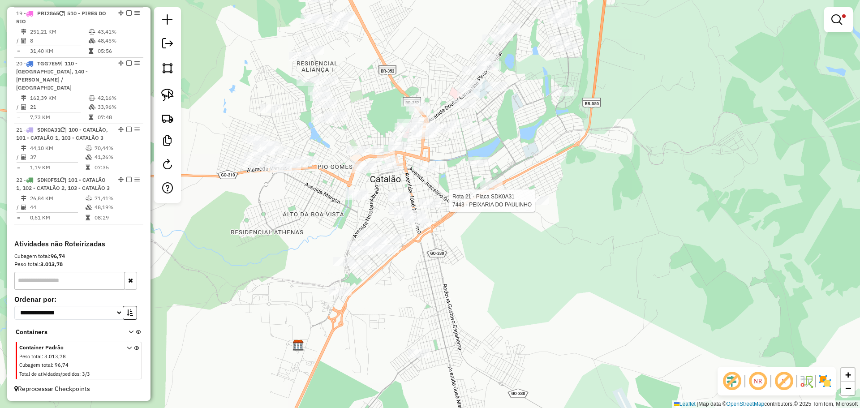
click at [532, 205] on div at bounding box center [537, 200] width 22 height 9
select select "*********"
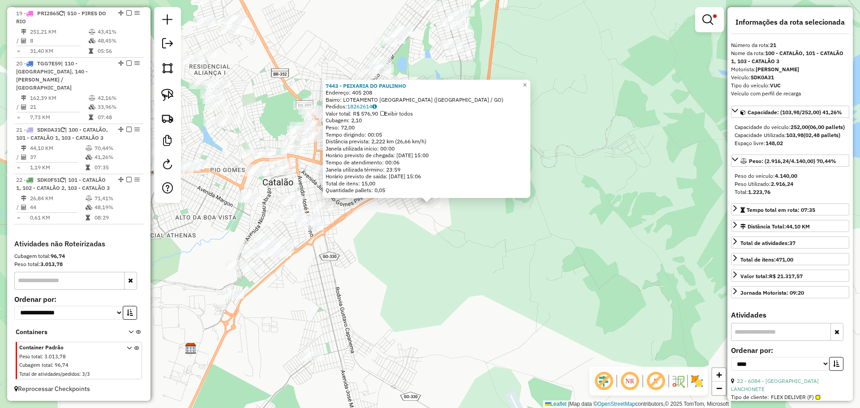
click at [491, 271] on div "7443 - PEIXARIA DO PAULINHO Endereço: 405 208 Bairro: LOTEAMENTO PONTAL NORTE (…" at bounding box center [430, 204] width 860 height 408
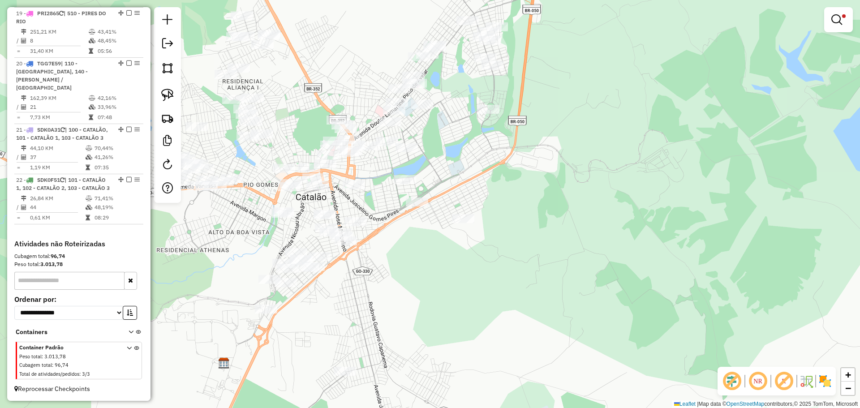
drag, startPoint x: 456, startPoint y: 265, endPoint x: 610, endPoint y: 335, distance: 168.7
click at [610, 335] on div "Limpar filtros Janela de atendimento Grade de atendimento Capacidade Transporta…" at bounding box center [430, 204] width 860 height 408
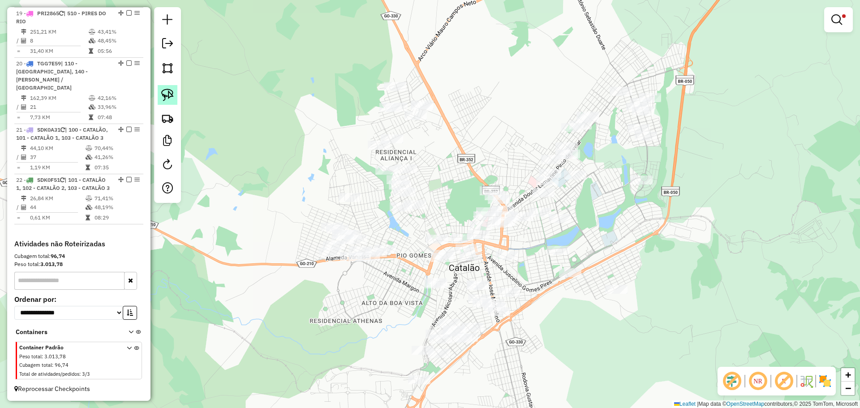
drag, startPoint x: 172, startPoint y: 90, endPoint x: 440, endPoint y: 93, distance: 268.3
click at [172, 90] on img at bounding box center [167, 95] width 13 height 13
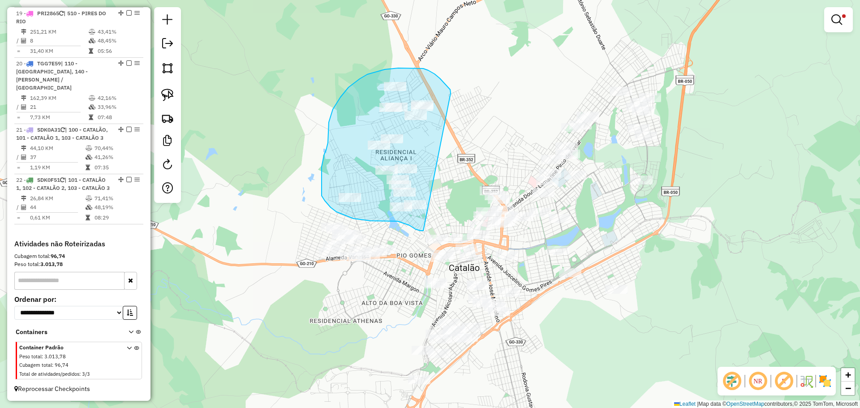
drag, startPoint x: 451, startPoint y: 93, endPoint x: 427, endPoint y: 220, distance: 129.3
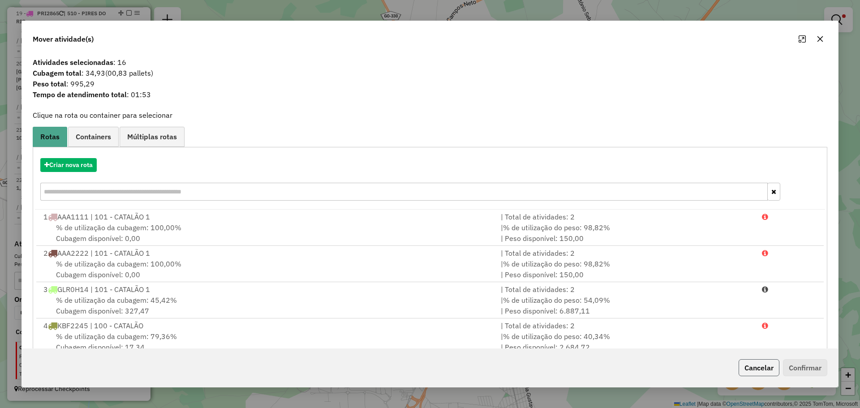
click at [747, 365] on button "Cancelar" at bounding box center [759, 367] width 41 height 17
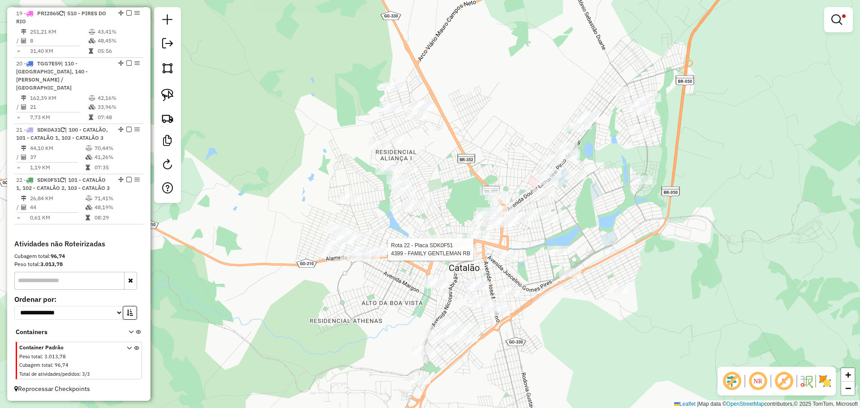
click at [391, 254] on div at bounding box center [385, 249] width 22 height 9
select select "*********"
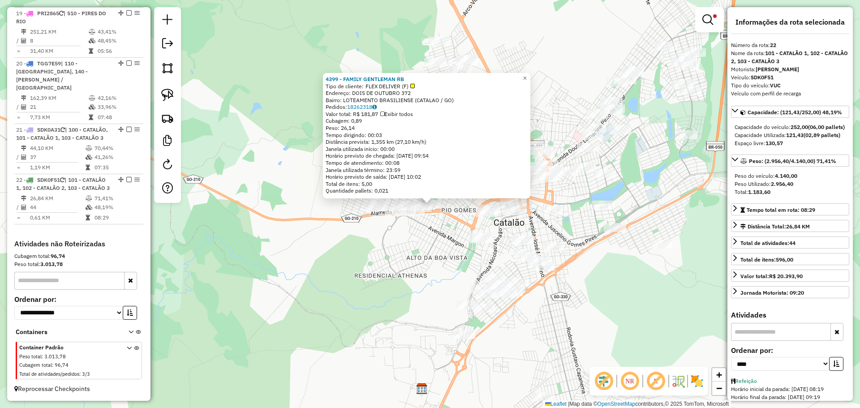
click at [391, 253] on div "4399 - FAMILY GENTLEMAN RB Tipo de cliente: FLEX DELIVER (F) Endereço: DOIS DE …" at bounding box center [430, 204] width 860 height 408
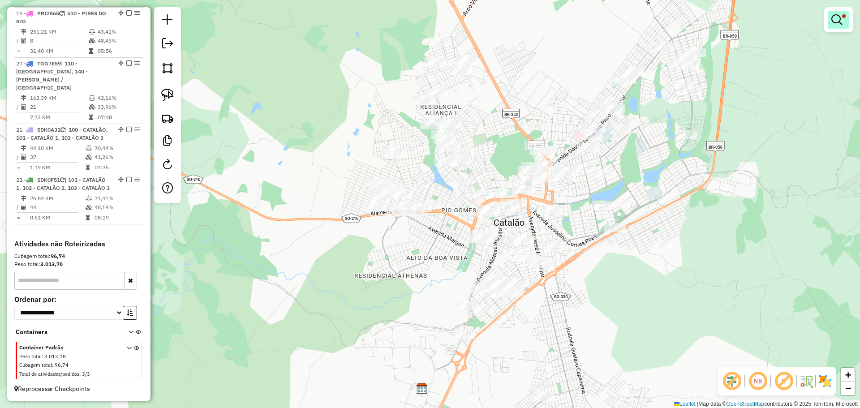
click at [835, 24] on em at bounding box center [836, 19] width 11 height 11
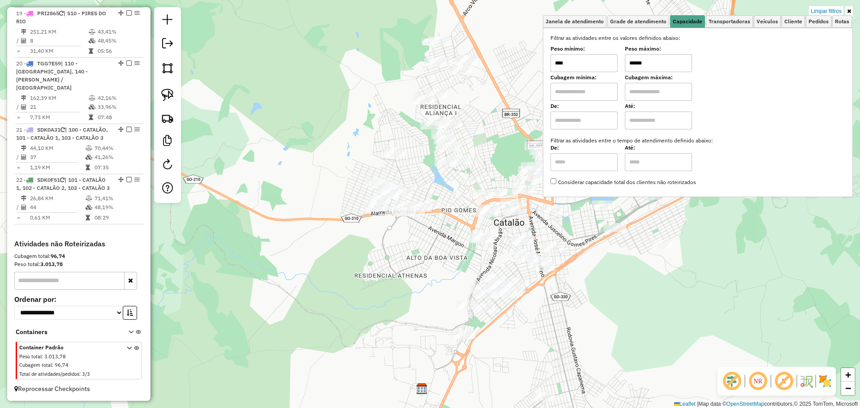
click at [668, 69] on input "******" at bounding box center [658, 63] width 67 height 18
type input "******"
click at [584, 307] on div "Limpar filtros Janela de atendimento Grade de atendimento Capacidade Transporta…" at bounding box center [430, 204] width 860 height 408
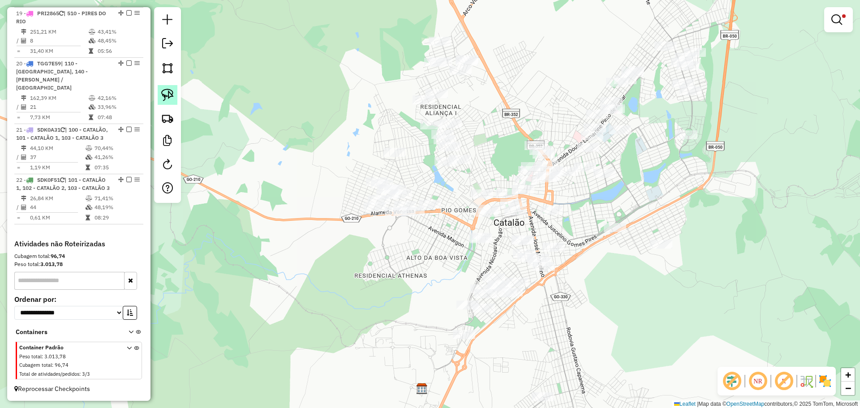
click at [170, 98] on img at bounding box center [167, 95] width 13 height 13
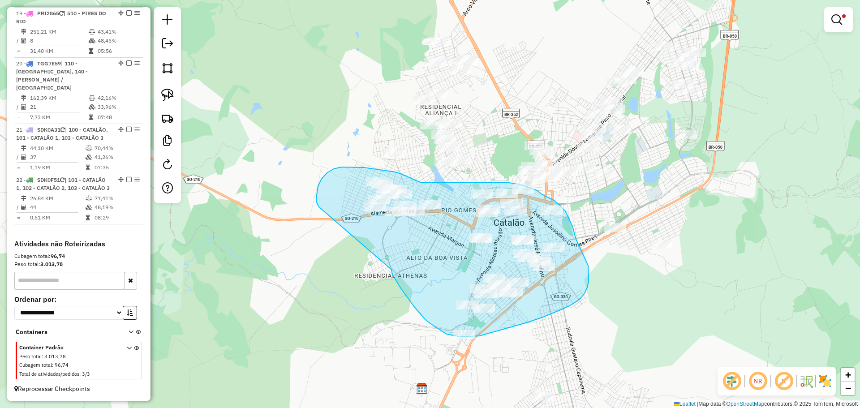
drag, startPoint x: 396, startPoint y: 281, endPoint x: 319, endPoint y: 211, distance: 104.0
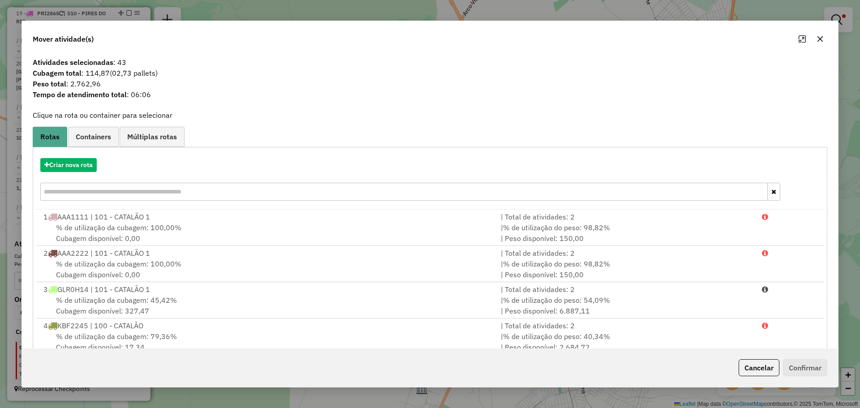
click at [816, 39] on button "button" at bounding box center [820, 39] width 14 height 14
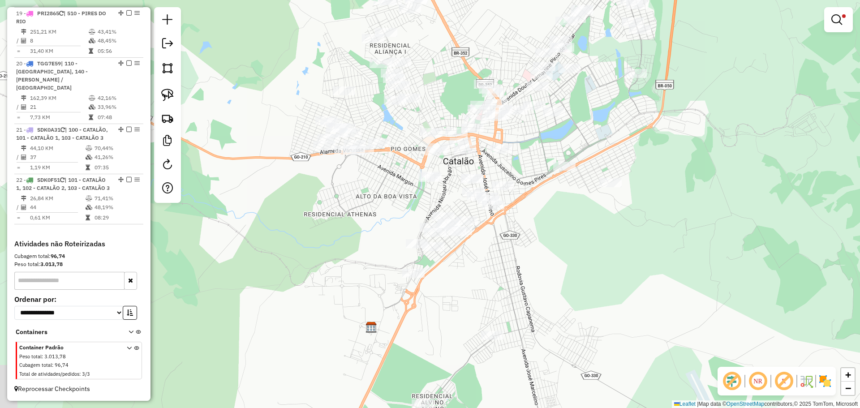
drag, startPoint x: 628, startPoint y: 314, endPoint x: 582, endPoint y: 256, distance: 74.3
click at [582, 256] on div "Limpar filtros Janela de atendimento Grade de atendimento Capacidade Transporta…" at bounding box center [430, 204] width 860 height 408
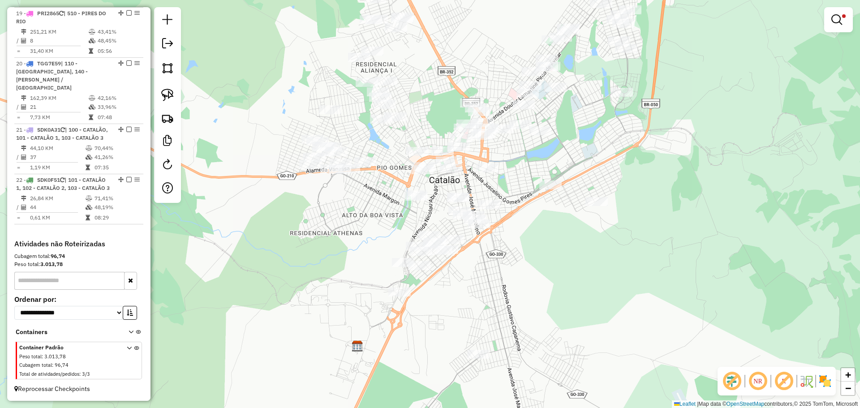
drag, startPoint x: 572, startPoint y: 259, endPoint x: 563, endPoint y: 272, distance: 16.0
click at [563, 272] on div "Limpar filtros Janela de atendimento Grade de atendimento Capacidade Transporta…" at bounding box center [430, 204] width 860 height 408
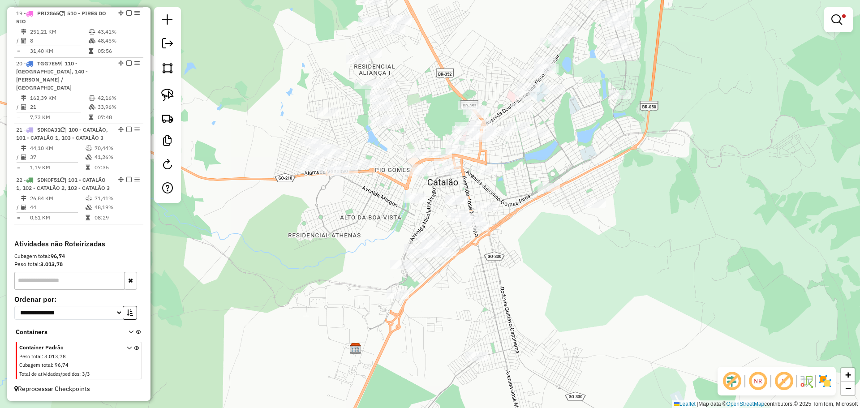
drag, startPoint x: 550, startPoint y: 267, endPoint x: 527, endPoint y: 266, distance: 22.4
click at [527, 266] on div "Limpar filtros Janela de atendimento Grade de atendimento Capacidade Transporta…" at bounding box center [430, 204] width 860 height 408
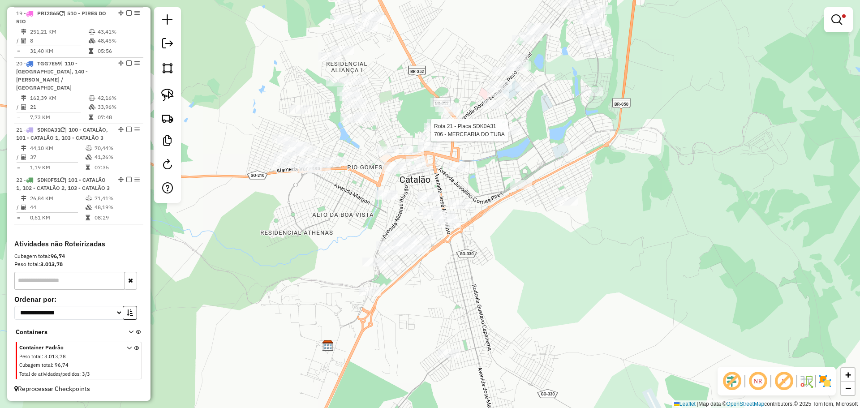
select select "*********"
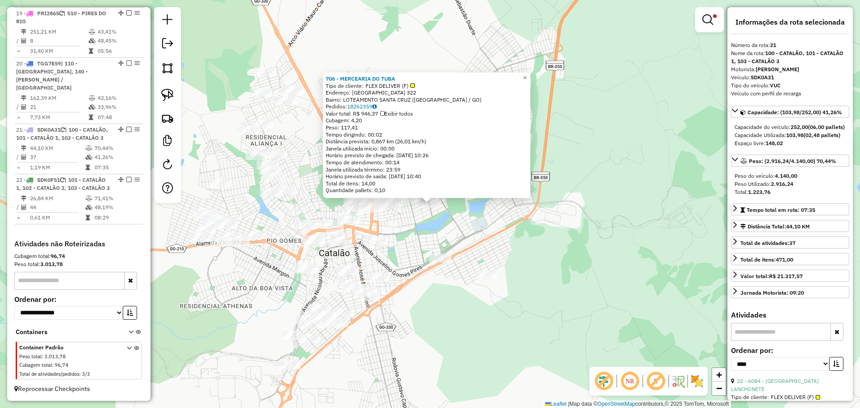
click at [550, 236] on div "706 - MERCEARIA DO TUBA Tipo de cliente: FLEX DELIVER (F) Endereço: CASTELO BRA…" at bounding box center [430, 204] width 860 height 408
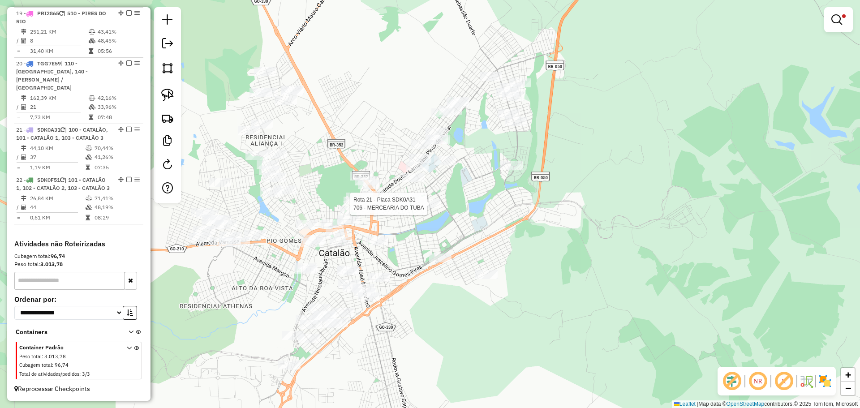
select select "*********"
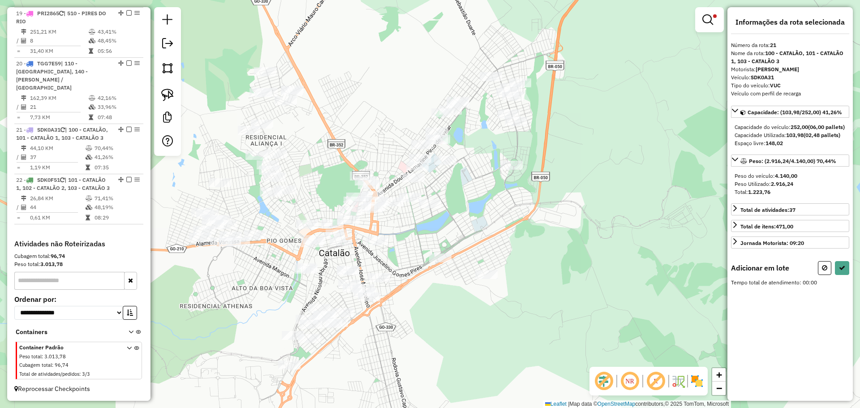
select select "*********"
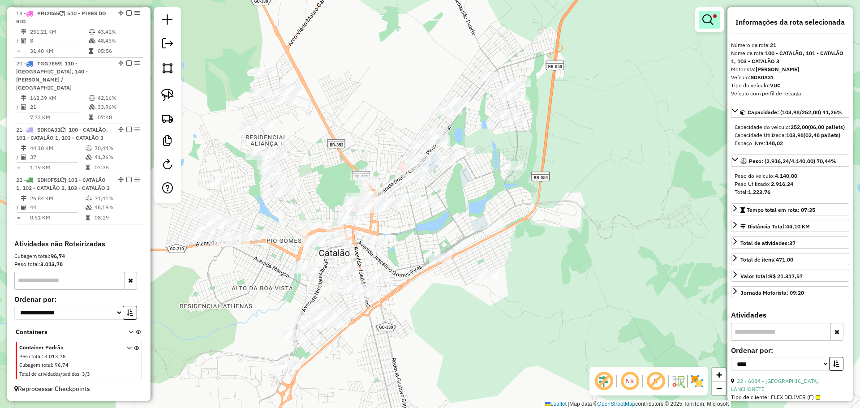
click at [717, 22] on link at bounding box center [709, 20] width 21 height 18
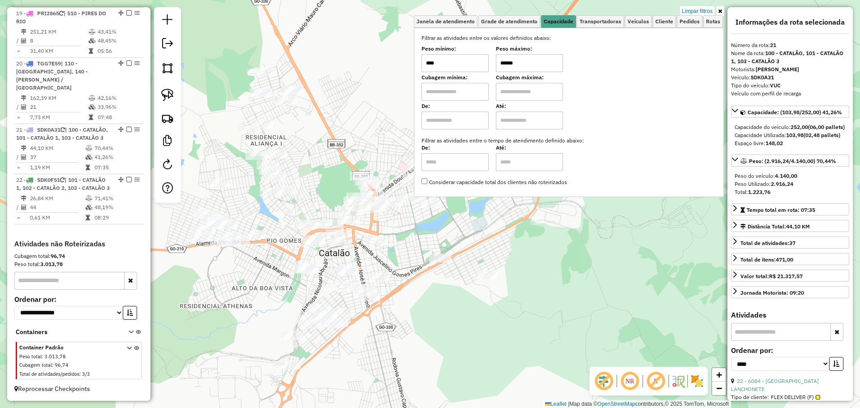
click at [463, 252] on div "Rota 21 - Placa SDK0A31 5015 - PAN. NOSSO PAO Rota 21 - Placa SDK0A31 3116 - BI…" at bounding box center [430, 204] width 860 height 408
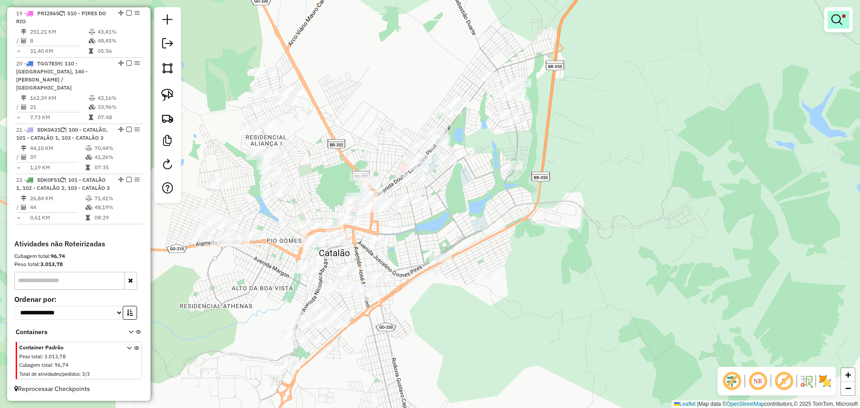
click at [851, 22] on div at bounding box center [838, 19] width 29 height 25
click at [829, 26] on link at bounding box center [838, 20] width 21 height 18
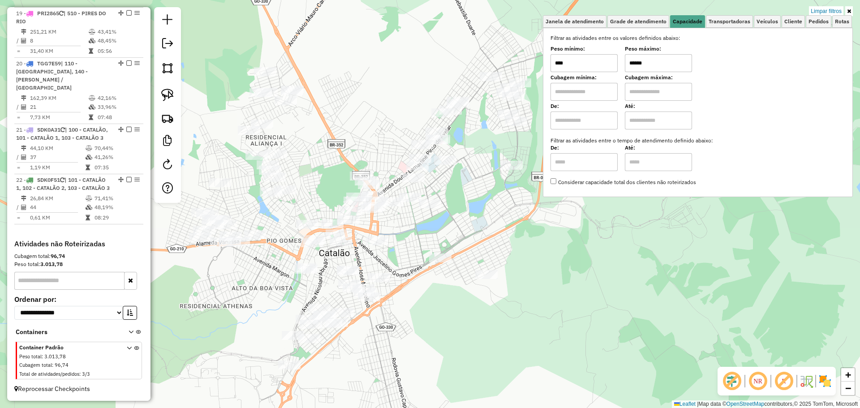
click at [658, 67] on input "******" at bounding box center [658, 63] width 67 height 18
click at [679, 290] on div "Limpar filtros Janela de atendimento Grade de atendimento Capacidade Transporta…" at bounding box center [430, 204] width 860 height 408
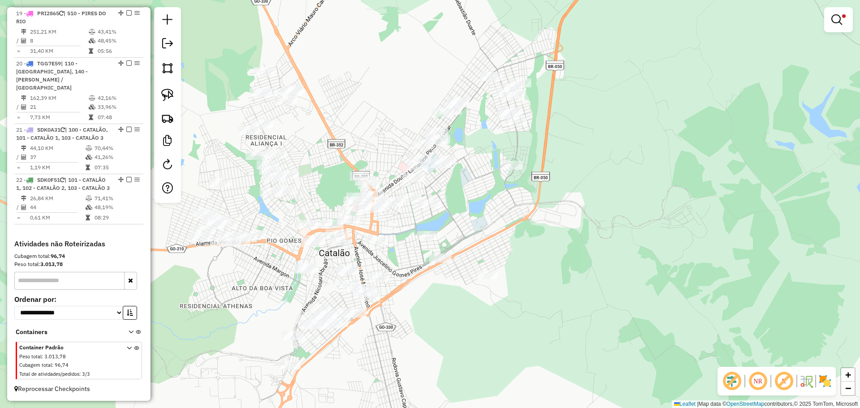
click at [836, 30] on div at bounding box center [838, 19] width 29 height 25
click at [826, 24] on div at bounding box center [838, 19] width 29 height 25
click at [834, 22] on em at bounding box center [836, 19] width 11 height 11
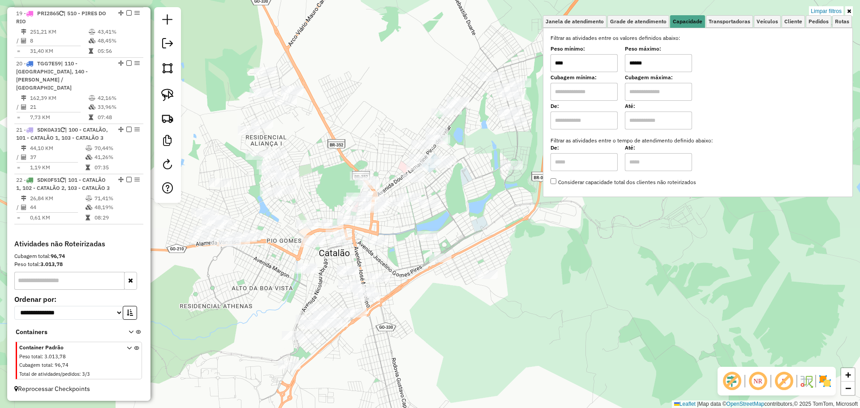
click at [692, 61] on input "******" at bounding box center [658, 63] width 67 height 18
click at [686, 64] on input "******" at bounding box center [658, 63] width 67 height 18
type input "******"
select select "*********"
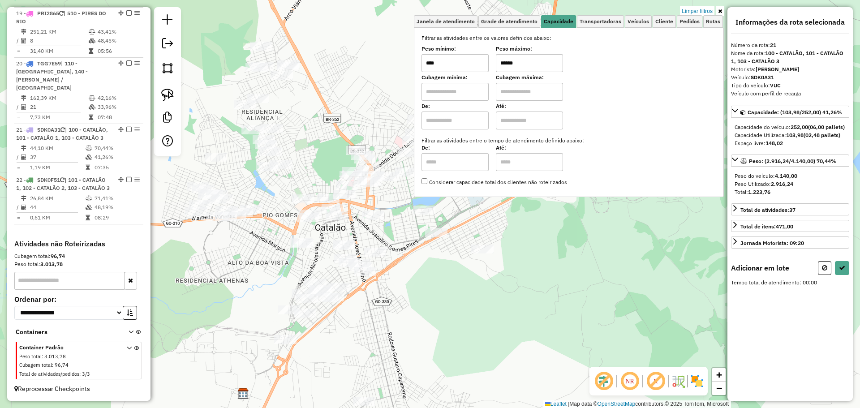
drag, startPoint x: 382, startPoint y: 249, endPoint x: 378, endPoint y: 224, distance: 25.8
click at [378, 224] on div "Limpar filtros Janela de atendimento Grade de atendimento Capacidade Transporta…" at bounding box center [430, 204] width 860 height 408
click at [168, 95] on img at bounding box center [167, 95] width 13 height 13
drag, startPoint x: 335, startPoint y: 184, endPoint x: 419, endPoint y: 198, distance: 85.9
click at [419, 199] on div "Limpar filtros Janela de atendimento Grade de atendimento Capacidade Transporta…" at bounding box center [430, 204] width 860 height 408
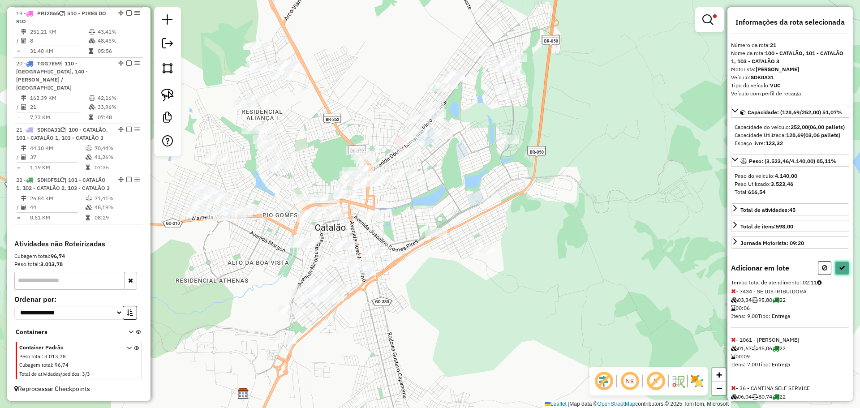
click at [839, 271] on icon at bounding box center [842, 268] width 6 height 6
select select "*********"
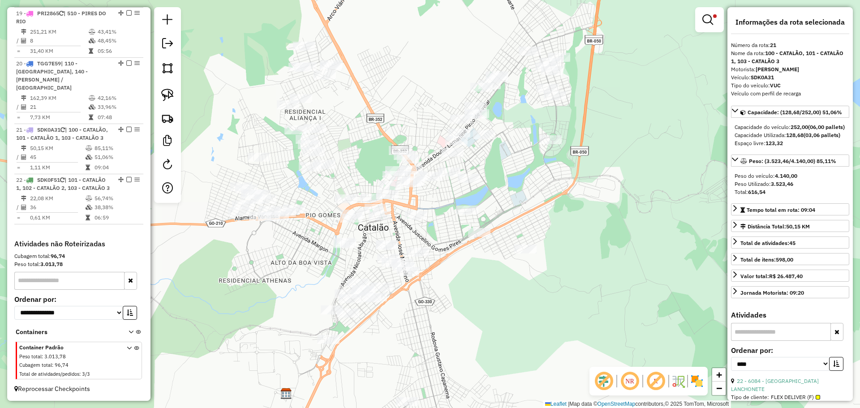
drag, startPoint x: 439, startPoint y: 264, endPoint x: 461, endPoint y: 264, distance: 21.9
click at [461, 264] on div "Limpar filtros Janela de atendimento Grade de atendimento Capacidade Transporta…" at bounding box center [430, 204] width 860 height 408
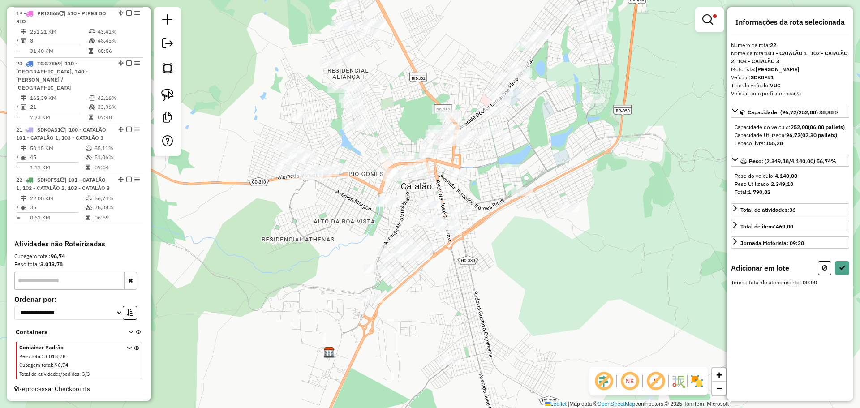
drag, startPoint x: 165, startPoint y: 86, endPoint x: 389, endPoint y: 105, distance: 225.2
click at [165, 86] on link at bounding box center [168, 95] width 20 height 20
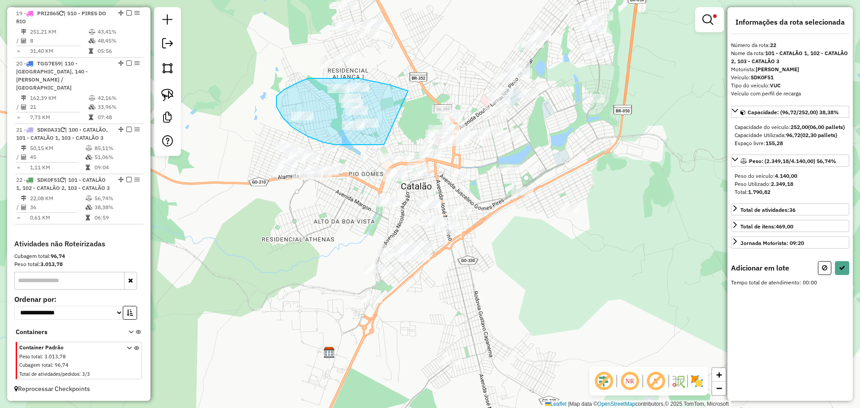
drag, startPoint x: 408, startPoint y: 91, endPoint x: 382, endPoint y: 143, distance: 57.9
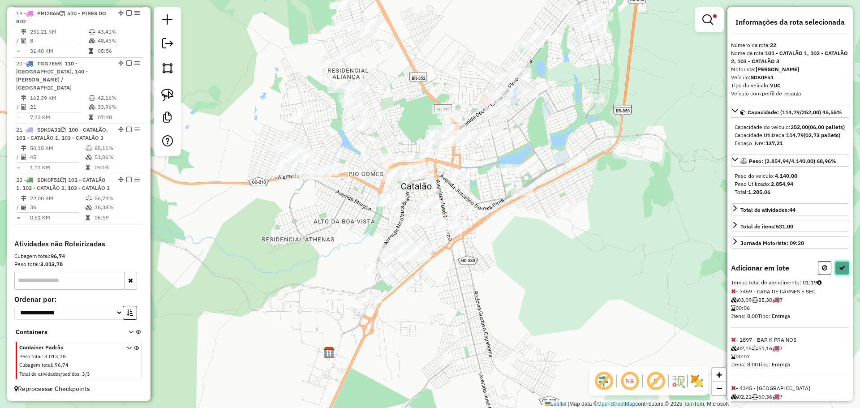
click at [841, 271] on icon at bounding box center [842, 268] width 6 height 6
select select "*********"
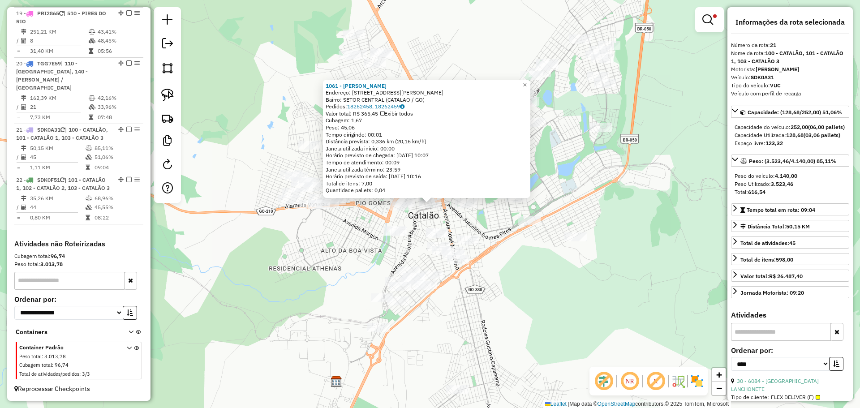
click at [562, 252] on div "1061 - FLAVIO S LANCHES Endereço: DOUTOR PEDRO LUDOVICO 413 Bairro: SETOR CENTR…" at bounding box center [430, 204] width 860 height 408
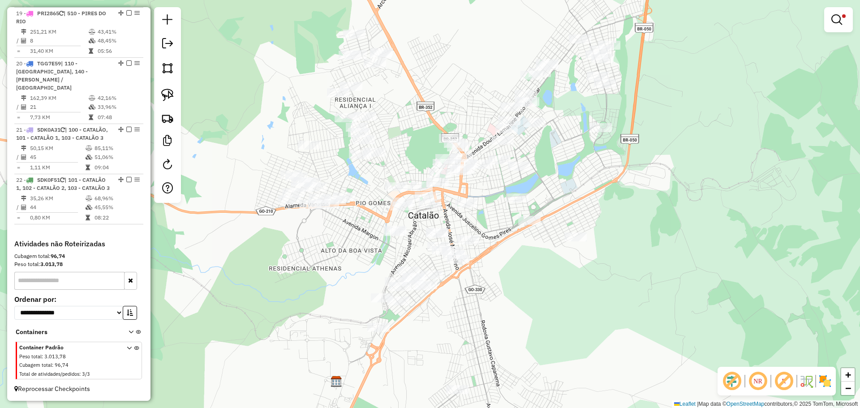
select select "*********"
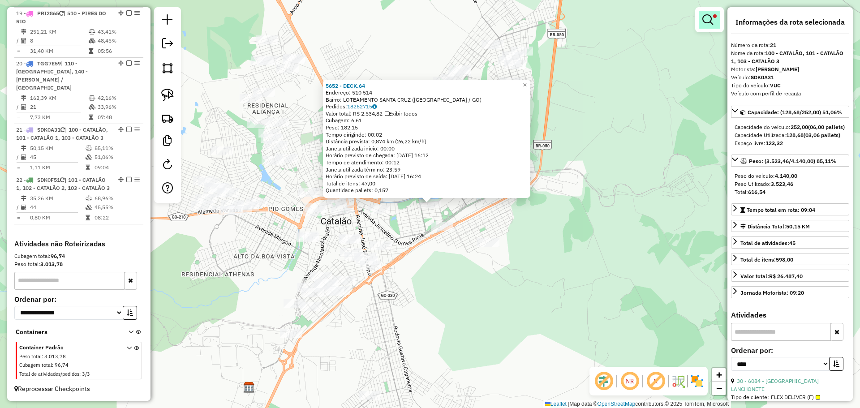
click at [709, 25] on link at bounding box center [709, 20] width 21 height 18
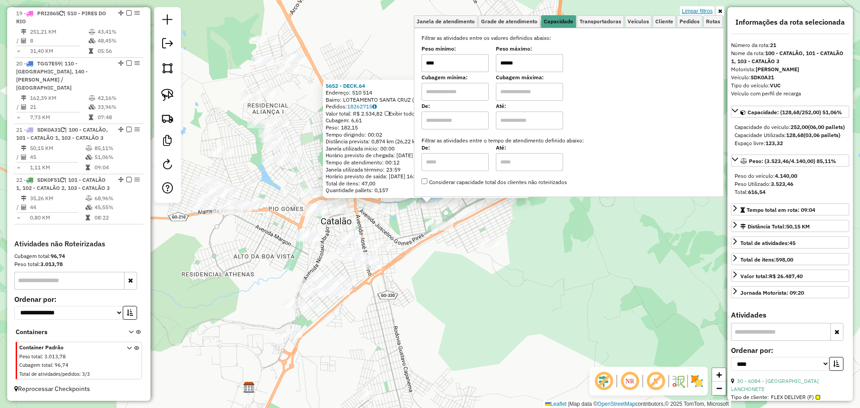
click at [709, 9] on link "Limpar filtros" at bounding box center [697, 11] width 34 height 10
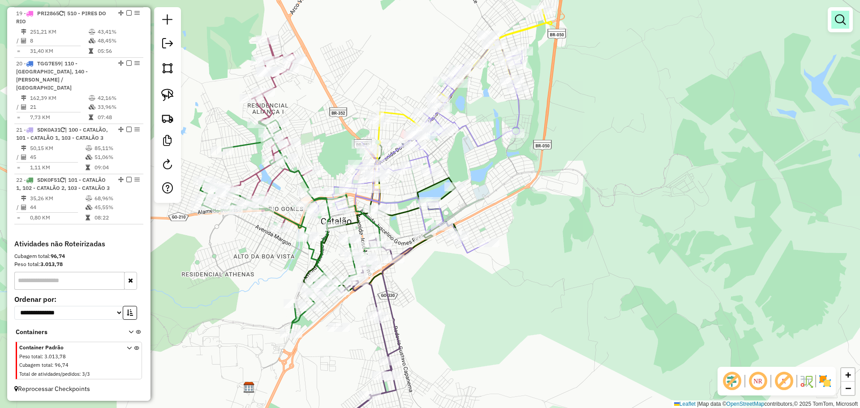
click at [838, 24] on em at bounding box center [840, 19] width 11 height 11
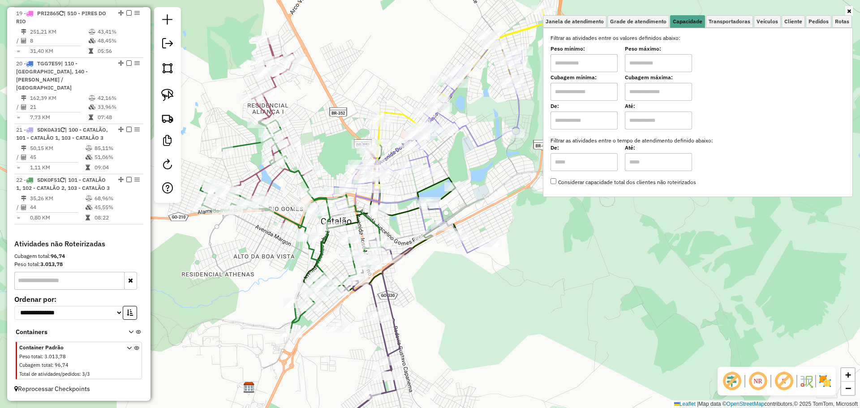
click at [617, 66] on input "text" at bounding box center [583, 63] width 67 height 18
type input "****"
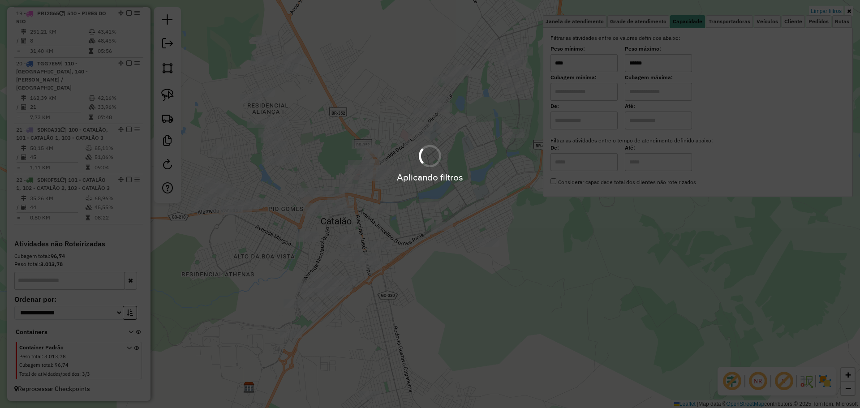
type input "******"
click at [496, 297] on div "Aplicando filtros" at bounding box center [430, 204] width 860 height 408
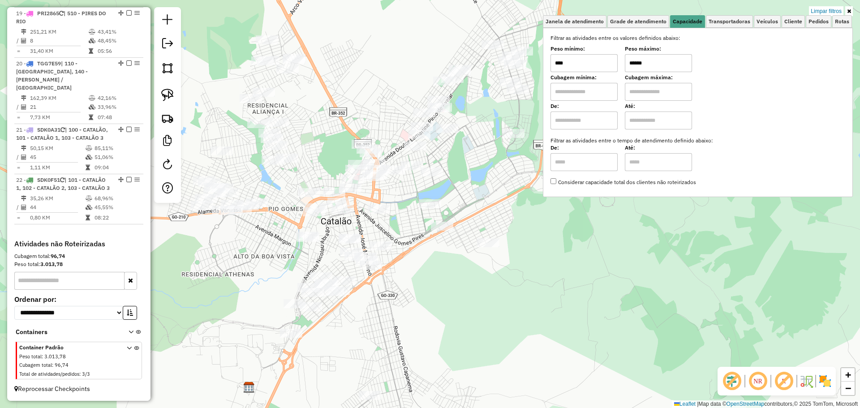
select select "*********"
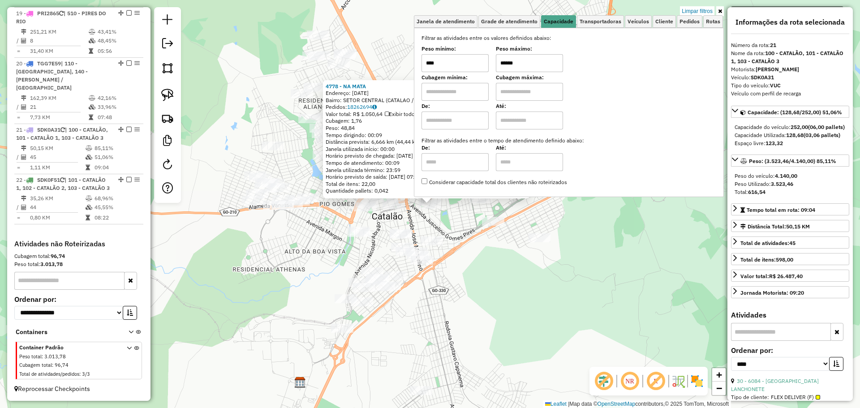
click at [722, 10] on link at bounding box center [720, 11] width 8 height 10
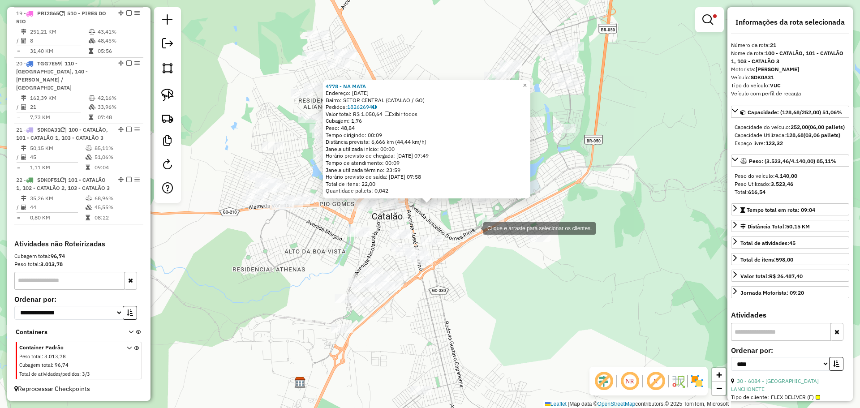
click at [474, 228] on div "4778 - NA MATA Endereço: 20 DE AGOSTO 2345 Bairro: SETOR CENTRAL (CATALAO / GO)…" at bounding box center [430, 204] width 860 height 408
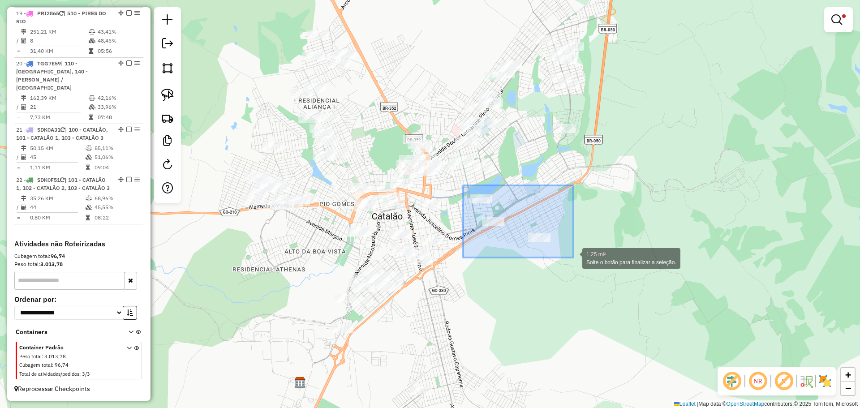
drag, startPoint x: 463, startPoint y: 185, endPoint x: 573, endPoint y: 258, distance: 131.7
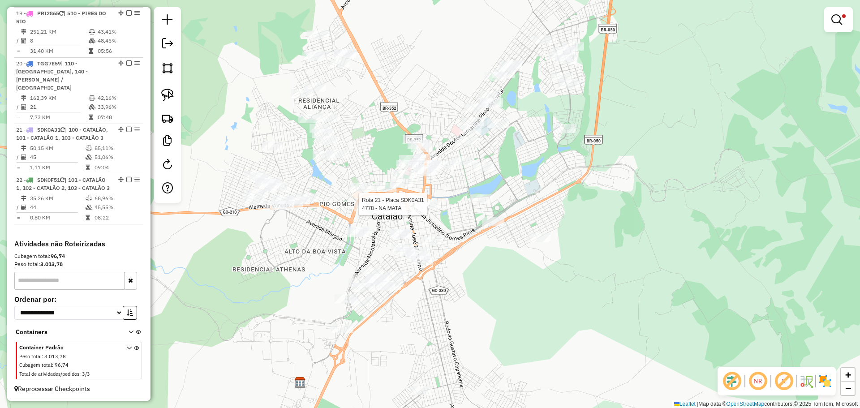
select select "*********"
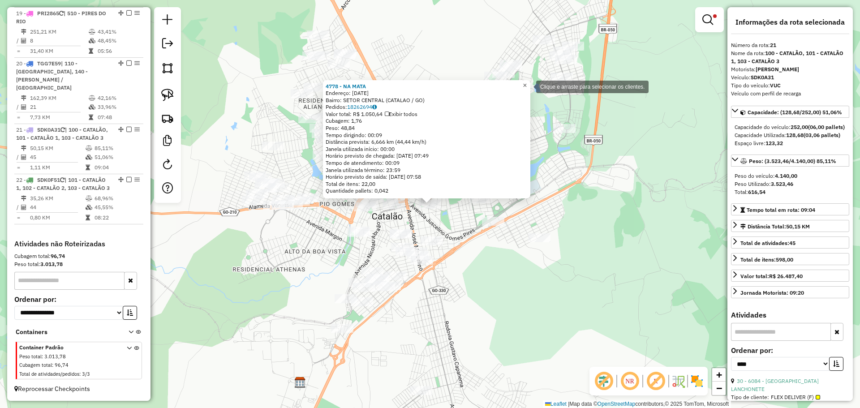
click at [528, 85] on link "×" at bounding box center [525, 85] width 11 height 11
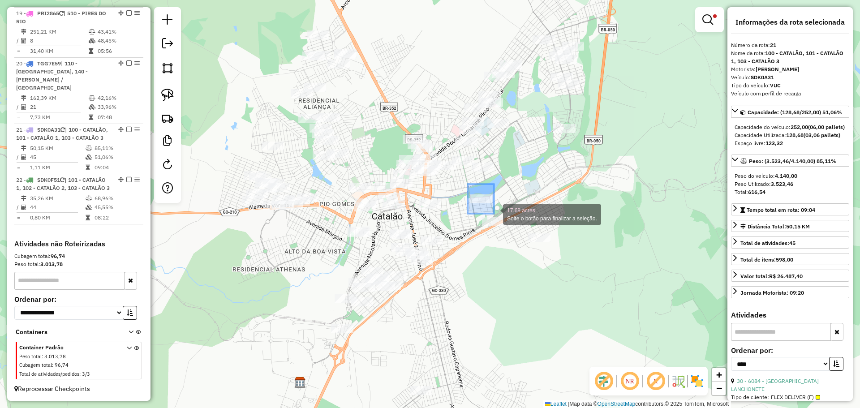
drag, startPoint x: 468, startPoint y: 184, endPoint x: 611, endPoint y: 281, distance: 173.5
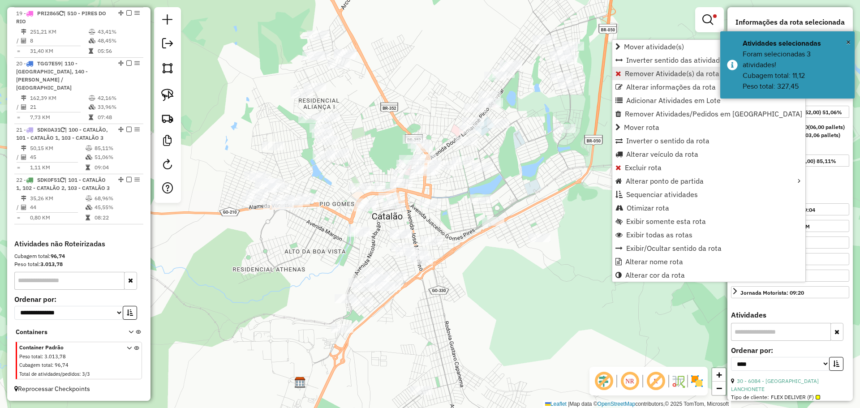
click at [632, 76] on span "Remover Atividade(s) da rota" at bounding box center [672, 73] width 95 height 7
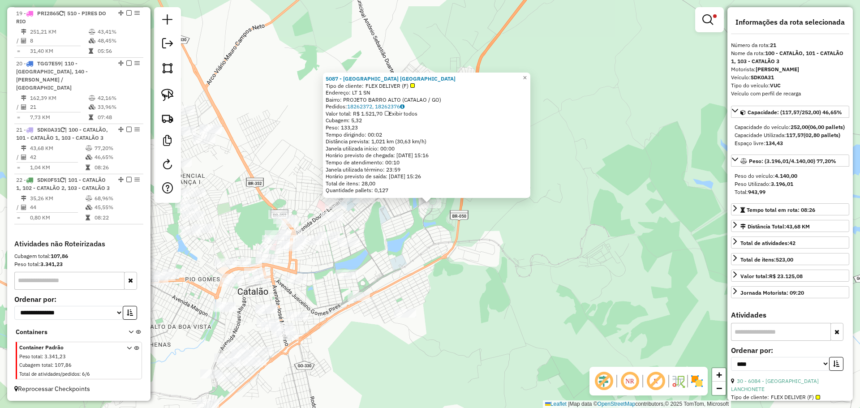
click at [494, 295] on div "5087 - CAMPO BELLO BEACH SP Tipo de cliente: FLEX DELIVER (F) Endereço: LT 1 SN…" at bounding box center [430, 204] width 860 height 408
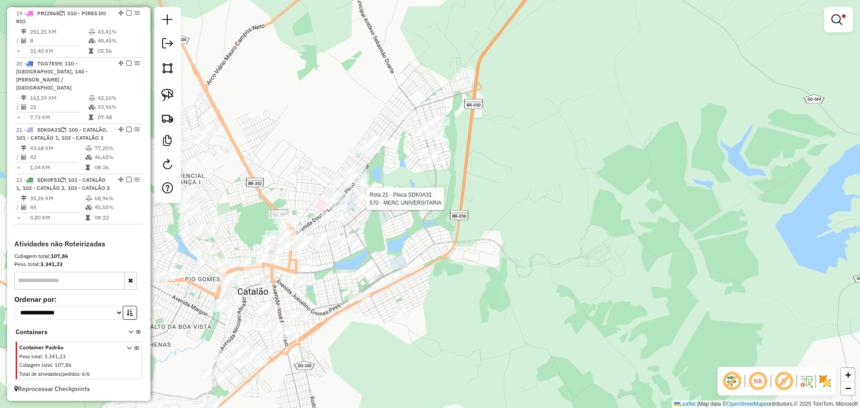
select select "*********"
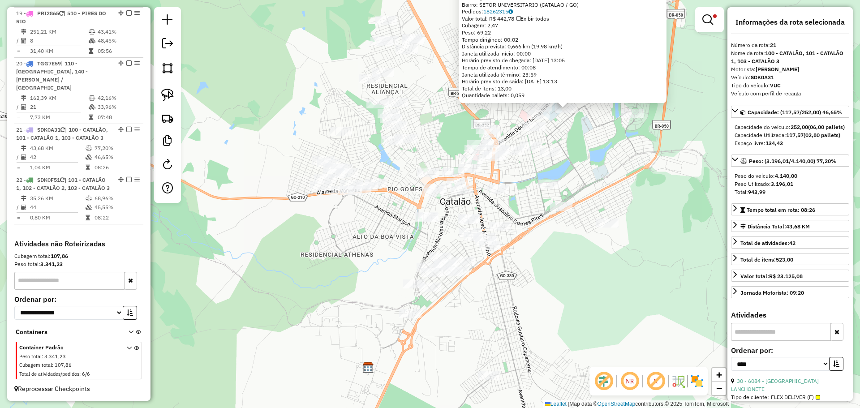
drag, startPoint x: 493, startPoint y: 265, endPoint x: 625, endPoint y: 172, distance: 161.8
click at [630, 169] on div "570 - MERC UNIVERSITARIA Tipo de cliente: FLEX DELIVER (F) Endereço: 13 03 Bair…" at bounding box center [430, 204] width 860 height 408
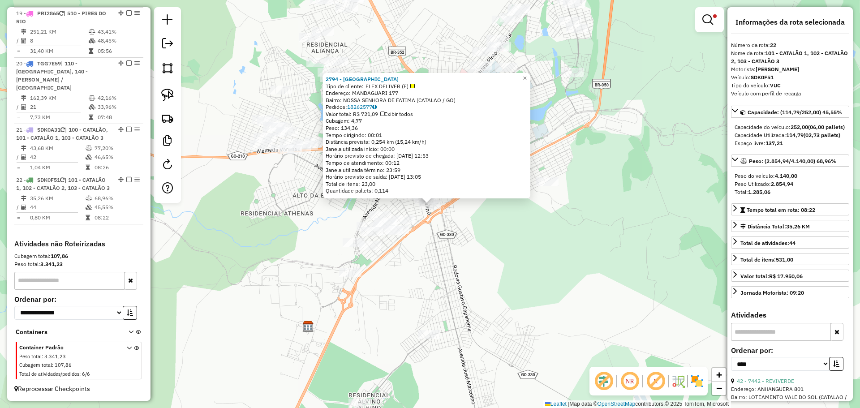
click at [494, 253] on div "2794 - IBIS HOTEL FORT CE Tipo de cliente: FLEX DELIVER (F) Endereço: MANDAGUAR…" at bounding box center [430, 204] width 860 height 408
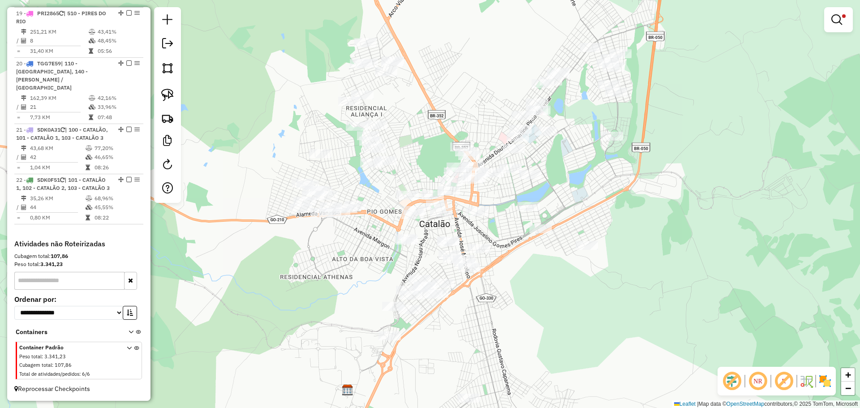
drag, startPoint x: 507, startPoint y: 236, endPoint x: 528, endPoint y: 274, distance: 43.7
click at [528, 274] on div "Limpar filtros Janela de atendimento Grade de atendimento Capacidade Transporta…" at bounding box center [430, 204] width 860 height 408
select select "*********"
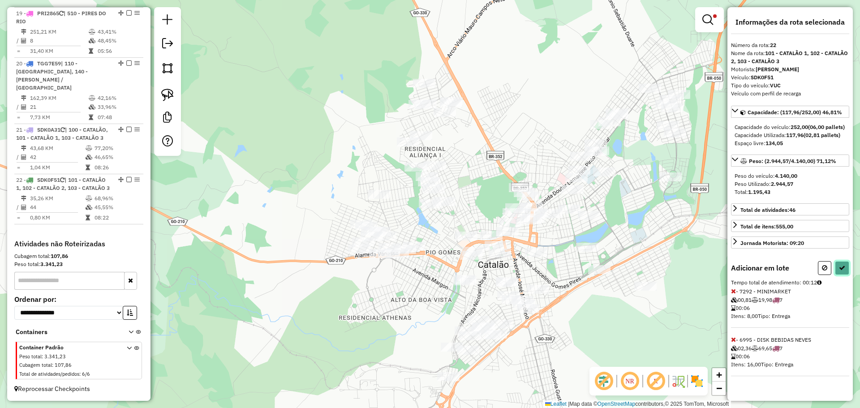
click at [842, 275] on button at bounding box center [842, 268] width 14 height 14
select select "*********"
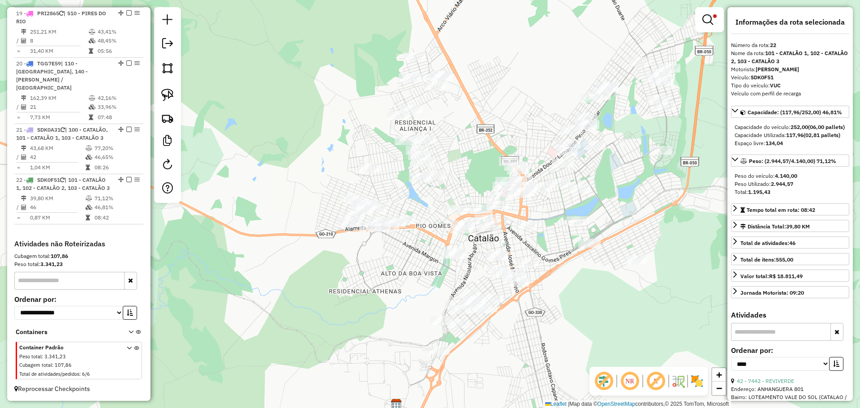
drag, startPoint x: 435, startPoint y: 260, endPoint x: 377, endPoint y: 142, distance: 131.2
click at [377, 142] on div "Limpar filtros Janela de atendimento Grade de atendimento Capacidade Transporta…" at bounding box center [430, 204] width 860 height 408
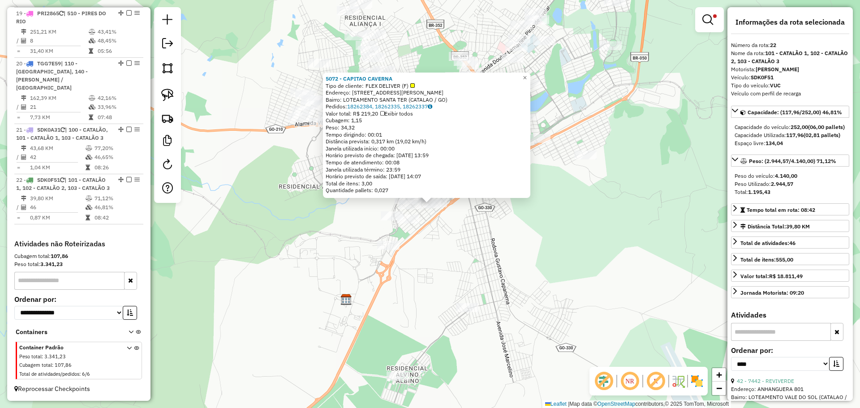
drag, startPoint x: 433, startPoint y: 256, endPoint x: 433, endPoint y: 244, distance: 12.1
click at [433, 256] on div "5072 - CAPITAO CAVERNA Tipo de cliente: FLEX DELIVER (F) Endereço: AV AURORA EV…" at bounding box center [430, 204] width 860 height 408
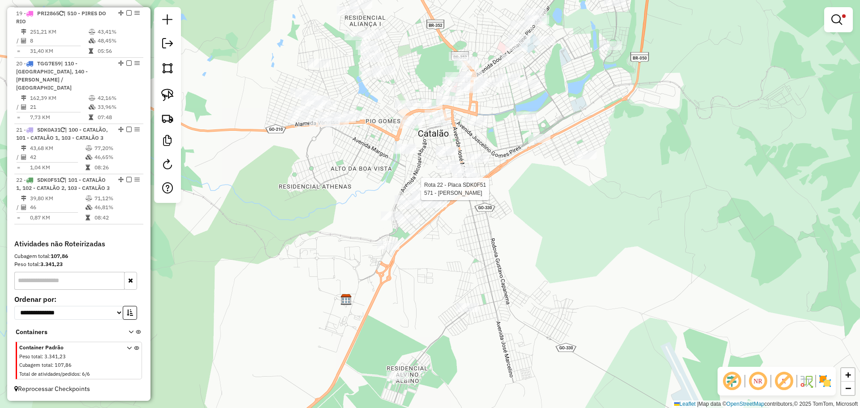
select select "*********"
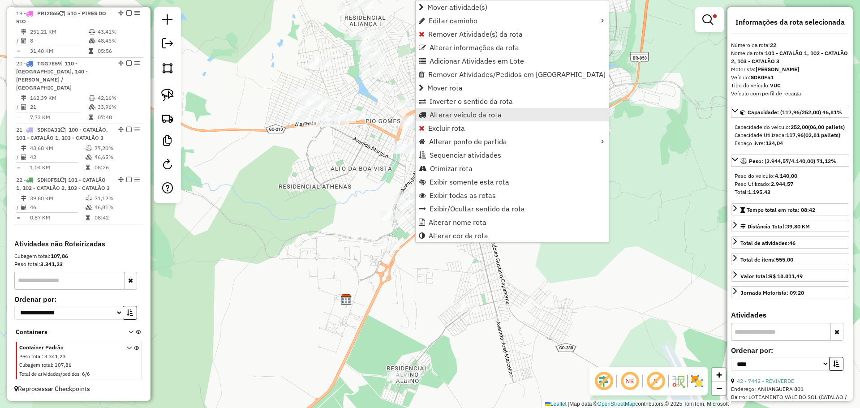
click at [476, 118] on span "Alterar veículo da rota" at bounding box center [466, 114] width 72 height 7
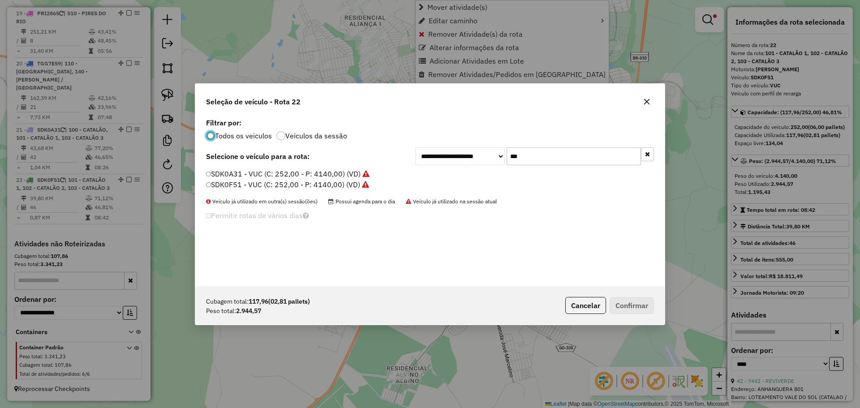
scroll to position [5, 3]
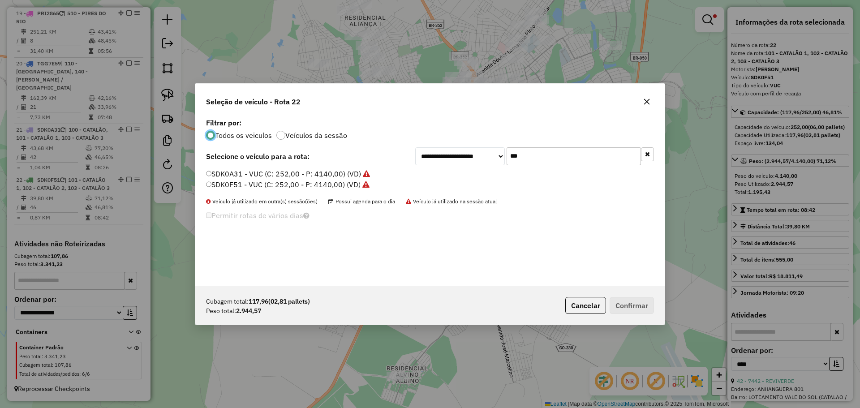
drag, startPoint x: 566, startPoint y: 153, endPoint x: 561, endPoint y: 153, distance: 4.9
click at [566, 153] on input "***" at bounding box center [574, 156] width 134 height 18
click at [270, 182] on label "SDK0F51 - VUC (C: 252,00 - P: 4140,00) (VD)" at bounding box center [287, 184] width 163 height 11
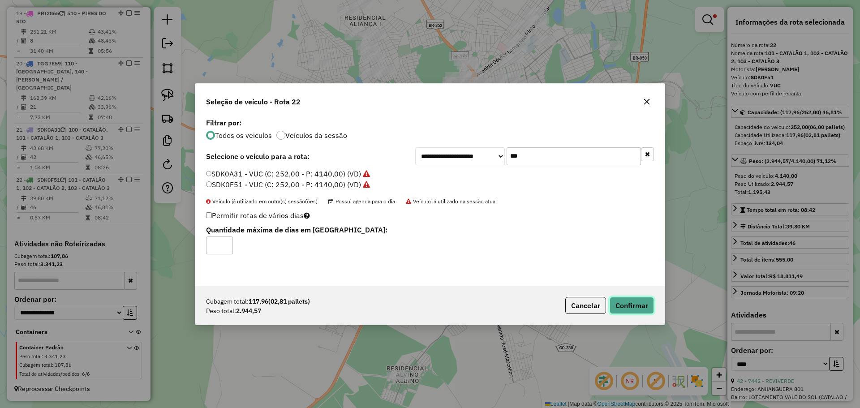
click at [643, 307] on button "Confirmar" at bounding box center [632, 305] width 44 height 17
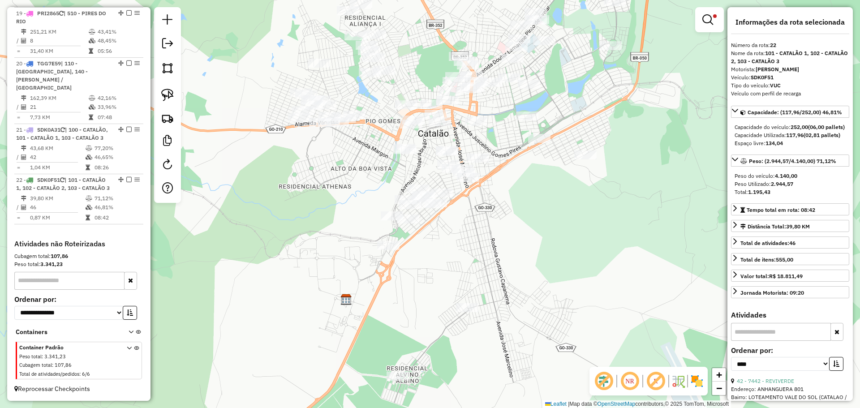
click at [526, 91] on div "Limpar filtros Janela de atendimento Grade de atendimento Capacidade Transporta…" at bounding box center [430, 204] width 860 height 408
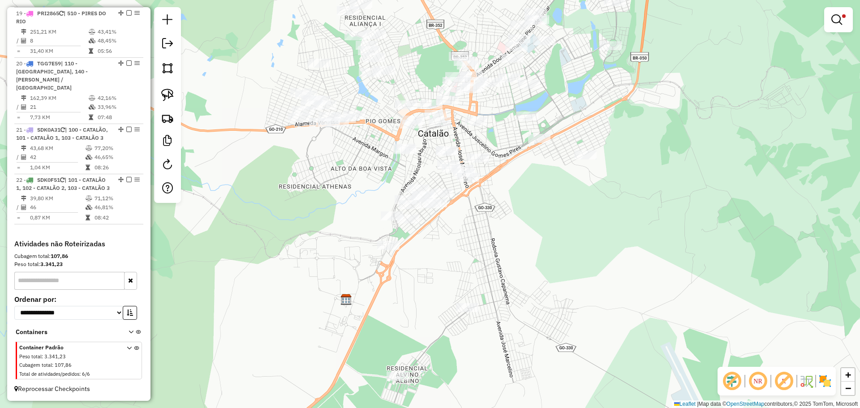
click at [523, 78] on div "Limpar filtros Janela de atendimento Grade de atendimento Capacidade Transporta…" at bounding box center [430, 204] width 860 height 408
select select "*********"
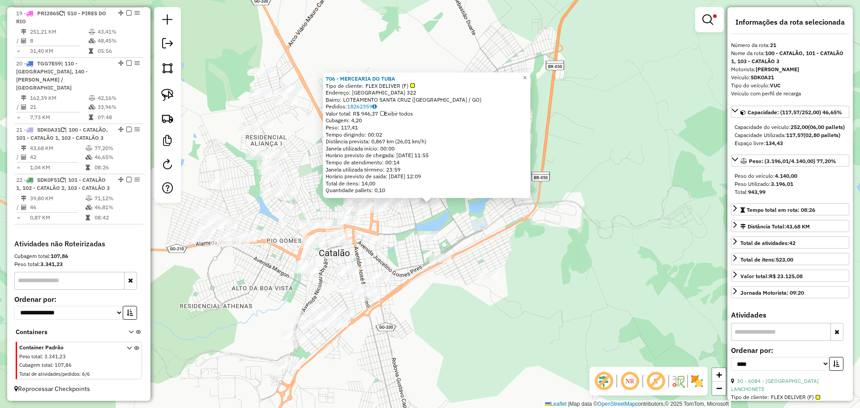
click at [614, 212] on div "706 - MERCEARIA DO TUBA Tipo de cliente: FLEX DELIVER (F) Endereço: CASTELO BRA…" at bounding box center [430, 204] width 860 height 408
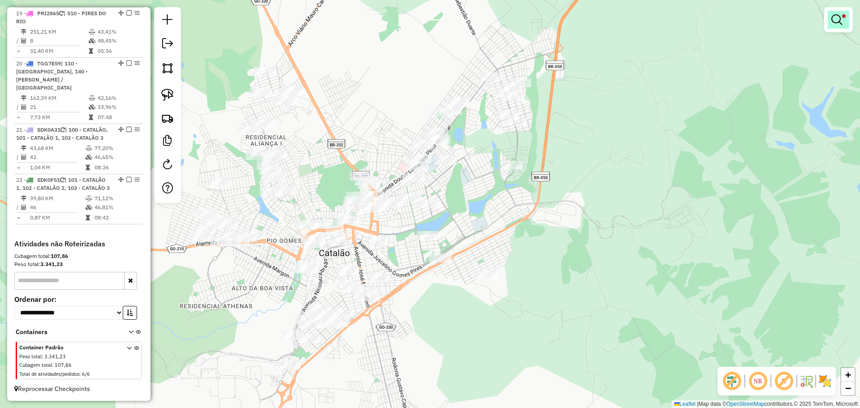
drag, startPoint x: 846, startPoint y: 24, endPoint x: 833, endPoint y: 26, distance: 12.7
click at [846, 24] on link at bounding box center [838, 20] width 21 height 18
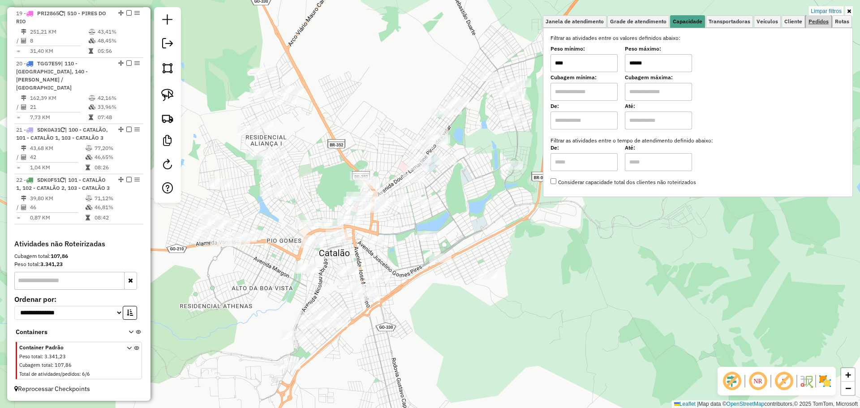
click at [824, 21] on span "Pedidos" at bounding box center [818, 21] width 20 height 5
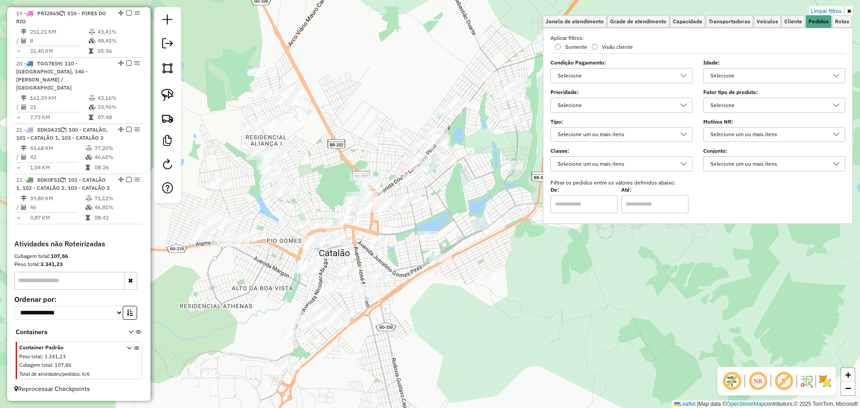
click at [750, 106] on div "Selecione" at bounding box center [767, 105] width 120 height 14
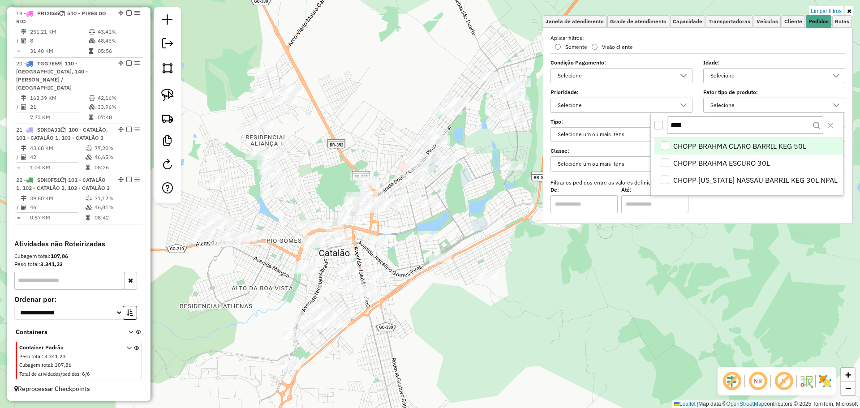
click at [662, 147] on div "CHOPP BRAHMA CLARO BARRIL KEG 50L" at bounding box center [665, 146] width 9 height 9
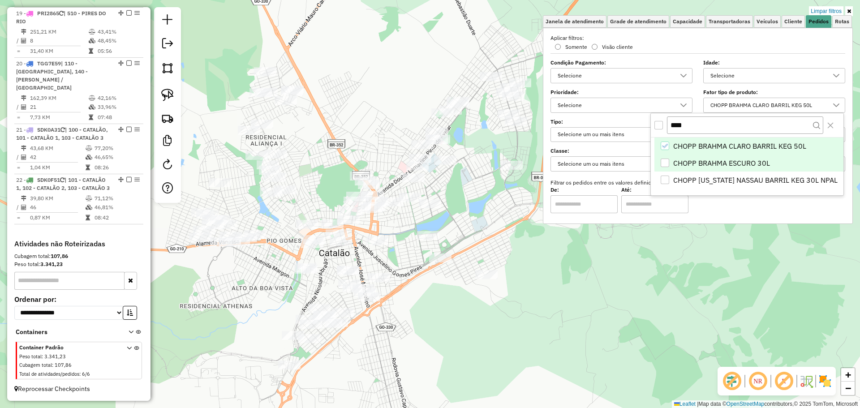
click at [669, 164] on div "CHOPP BRAHMA ESCURO 30L" at bounding box center [665, 163] width 9 height 9
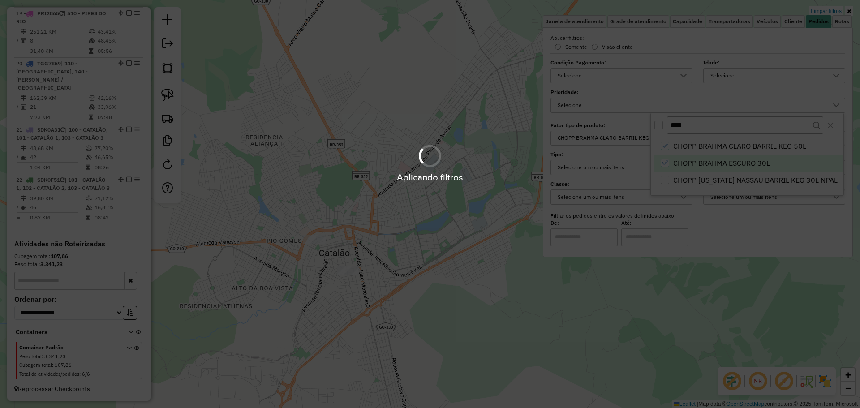
click at [666, 184] on div "Aplicando filtros" at bounding box center [430, 178] width 860 height 14
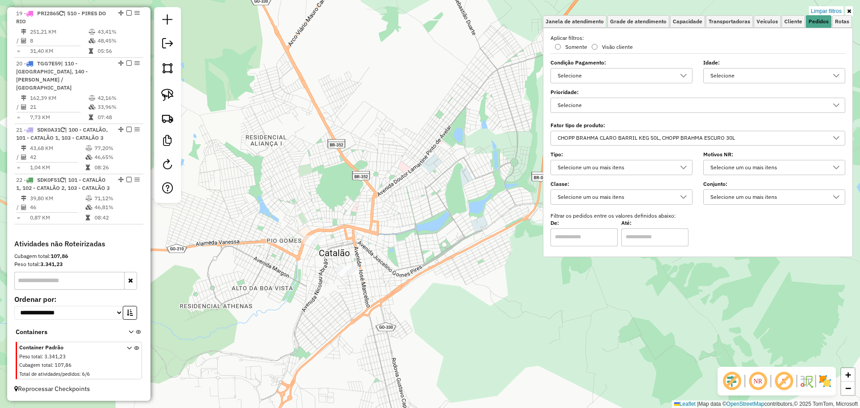
click at [692, 136] on div "CHOPP BRAHMA CLARO BARRIL KEG 50L, CHOPP BRAHMA ESCURO 30L" at bounding box center [690, 138] width 273 height 14
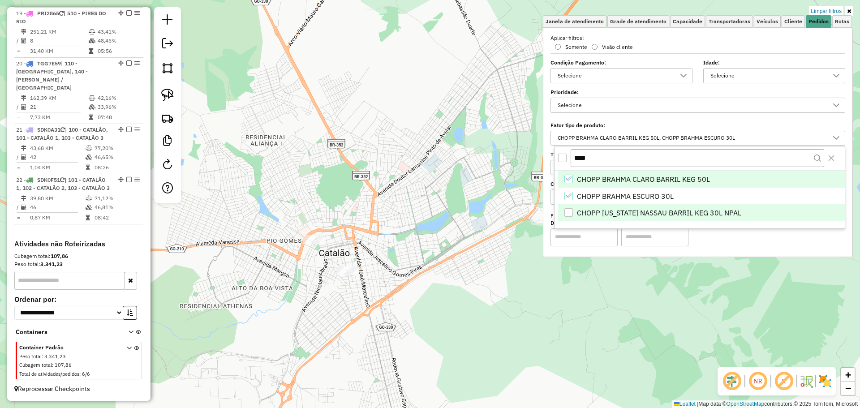
click at [569, 209] on div "CHOPP COLORADO NASSAU BARRIL KEG 30L NPAL" at bounding box center [568, 212] width 9 height 9
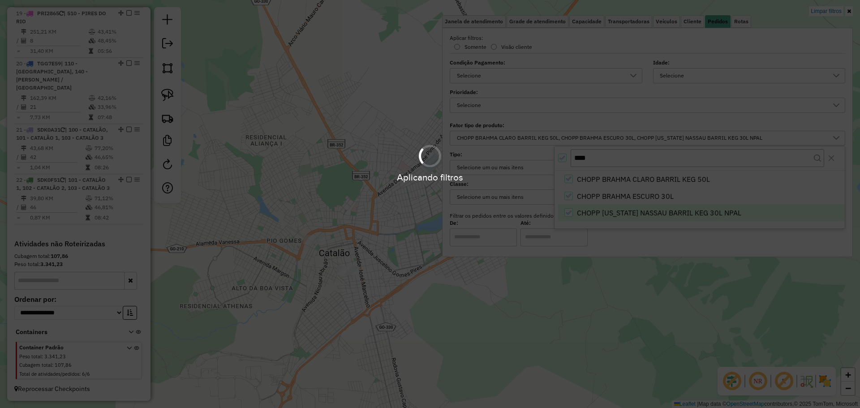
click at [404, 292] on div "Aplicando filtros" at bounding box center [430, 204] width 860 height 408
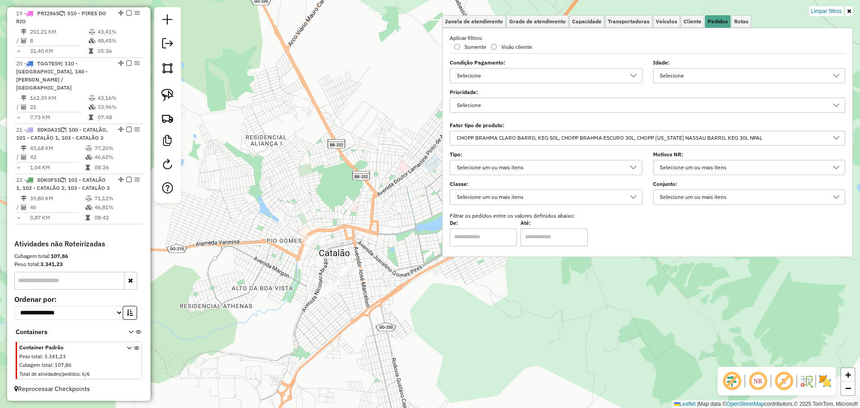
drag, startPoint x: 401, startPoint y: 288, endPoint x: 406, endPoint y: 284, distance: 7.3
click at [404, 286] on div "Limpar filtros Janela de atendimento Grade de atendimento Capacidade Transporta…" at bounding box center [430, 204] width 860 height 408
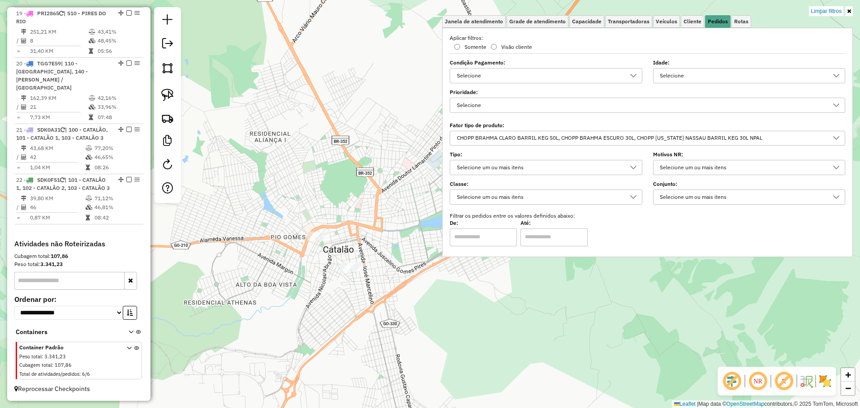
click at [407, 283] on div "Limpar filtros Janela de atendimento Grade de atendimento Capacidade Transporta…" at bounding box center [430, 204] width 860 height 408
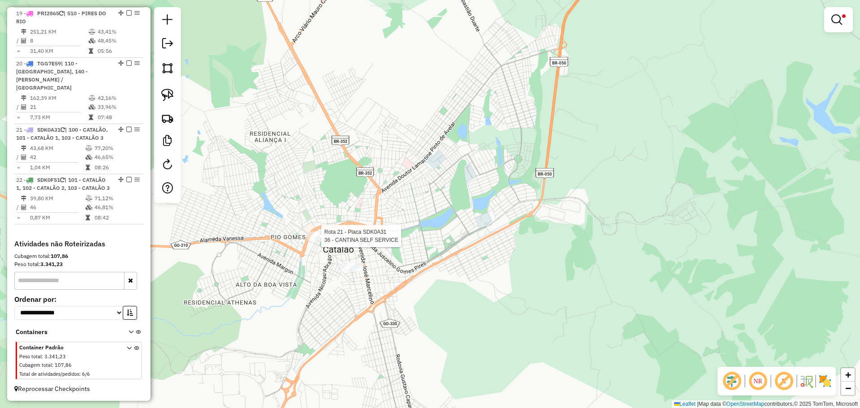
select select "*********"
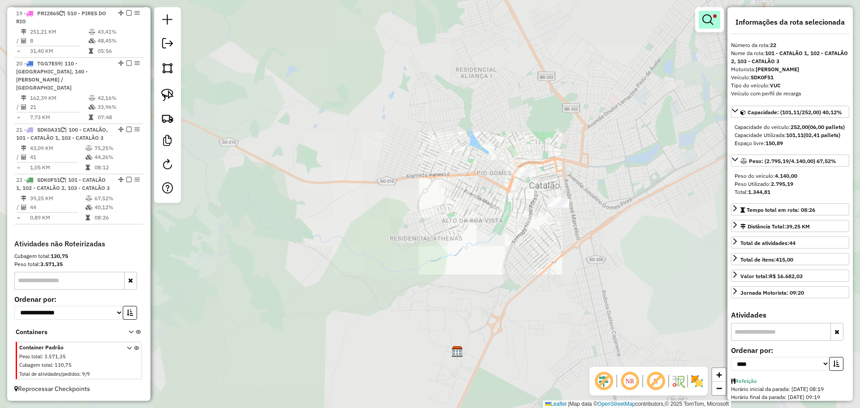
click at [702, 18] on em at bounding box center [707, 19] width 11 height 11
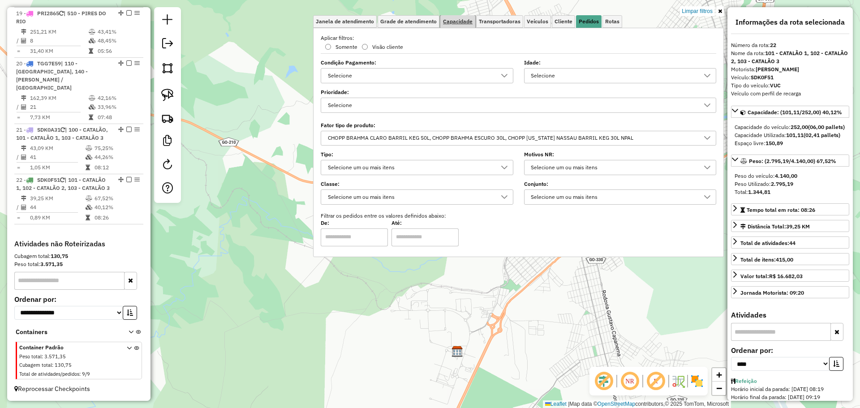
click at [449, 24] on span "Capacidade" at bounding box center [458, 21] width 30 height 5
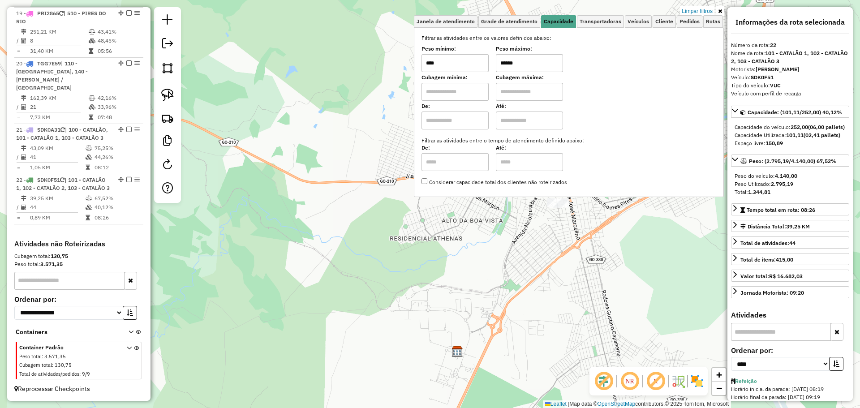
click at [452, 70] on input "****" at bounding box center [454, 63] width 67 height 18
click at [453, 70] on input "****" at bounding box center [454, 63] width 67 height 18
click at [530, 65] on input "******" at bounding box center [529, 63] width 67 height 18
click at [700, 15] on link "Limpar filtros" at bounding box center [697, 11] width 34 height 10
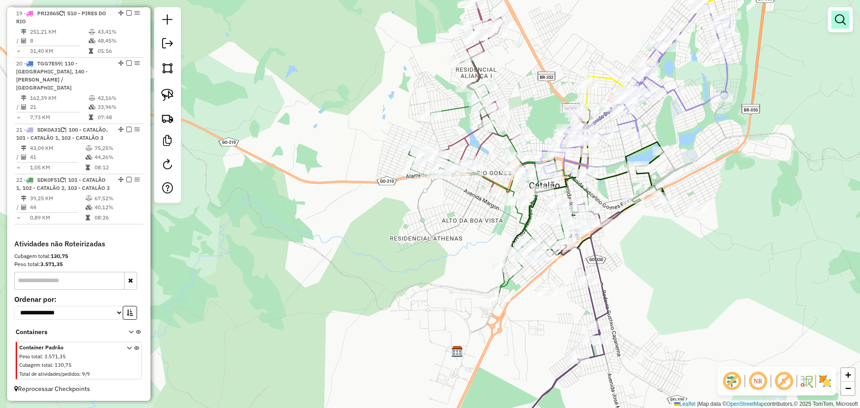
click at [832, 20] on link at bounding box center [840, 20] width 18 height 18
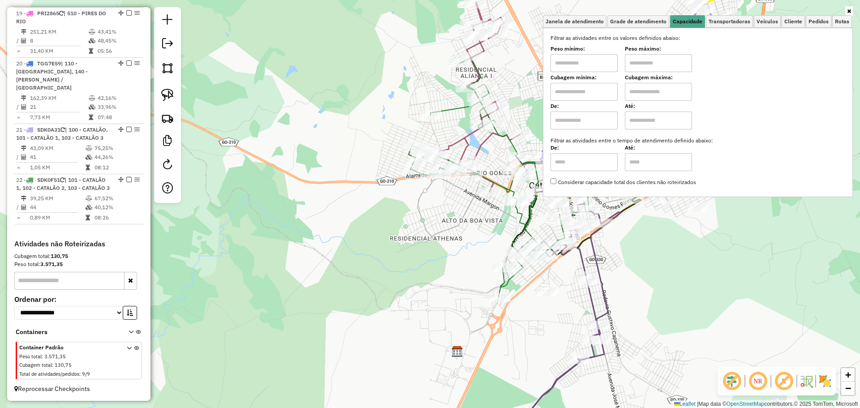
click at [566, 60] on input "text" at bounding box center [583, 63] width 67 height 18
type input "****"
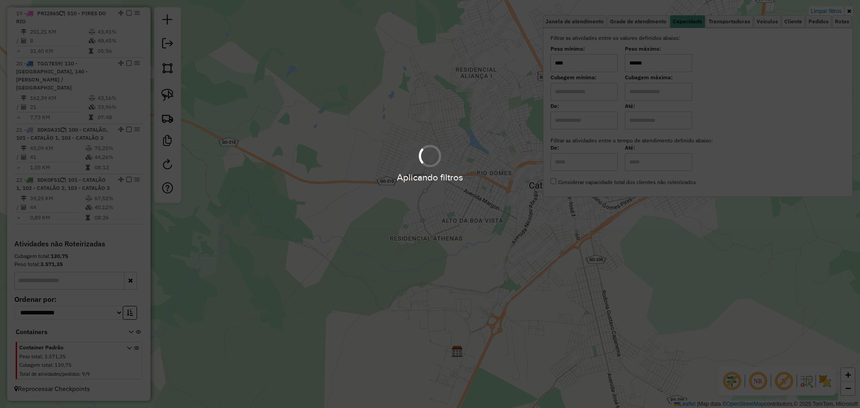
type input "******"
click at [648, 278] on div "Limpar filtros Janela de atendimento Grade de atendimento Capacidade Transporta…" at bounding box center [430, 204] width 860 height 408
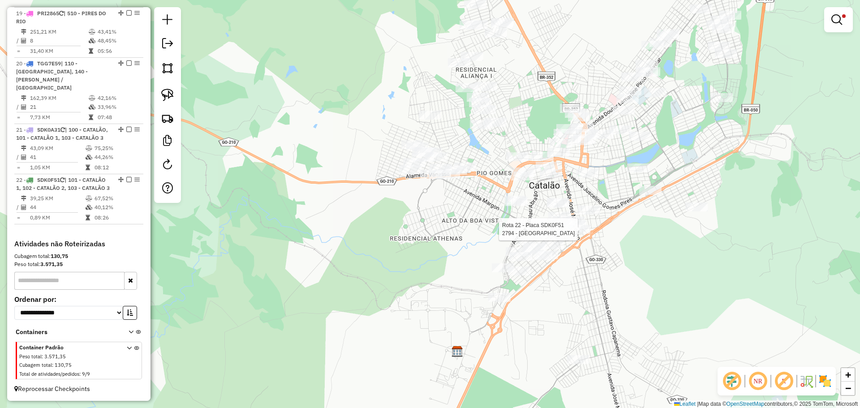
click at [582, 234] on div at bounding box center [579, 229] width 22 height 9
select select "*********"
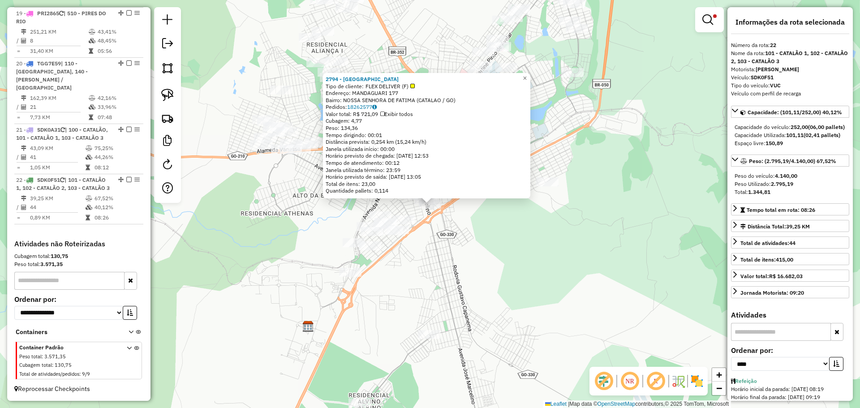
click at [487, 267] on div "2794 - IBIS HOTEL FORT CE Tipo de cliente: FLEX DELIVER (F) Endereço: MANDAGUAR…" at bounding box center [430, 204] width 860 height 408
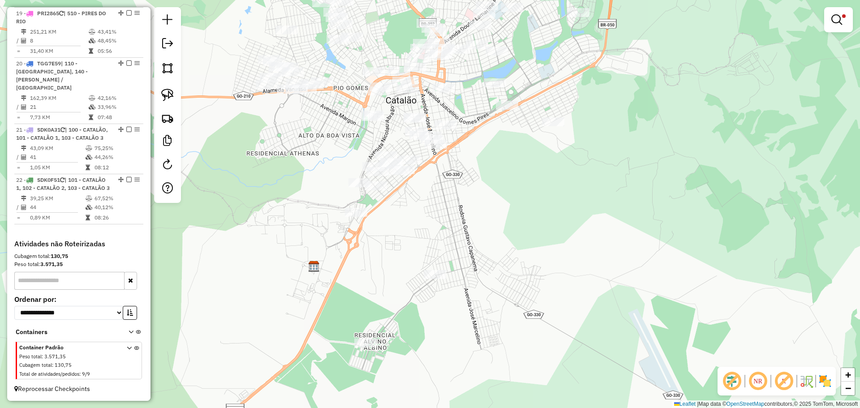
drag, startPoint x: 472, startPoint y: 258, endPoint x: 485, endPoint y: 198, distance: 60.9
click at [485, 198] on div "Limpar filtros Janela de atendimento Grade de atendimento Capacidade Transporta…" at bounding box center [430, 204] width 860 height 408
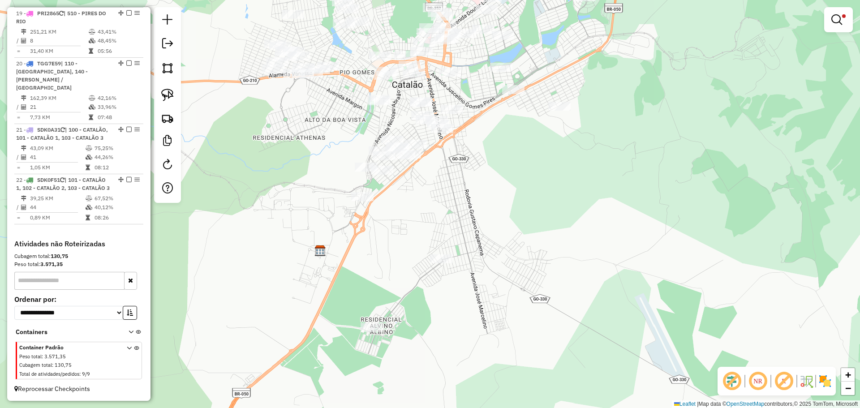
click at [360, 204] on div "Limpar filtros Janela de atendimento Grade de atendimento Capacidade Transporta…" at bounding box center [430, 204] width 860 height 408
select select "*********"
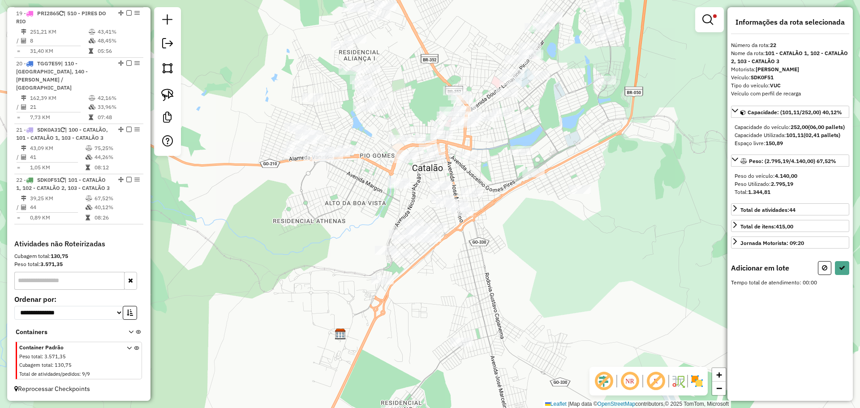
drag, startPoint x: 532, startPoint y: 266, endPoint x: 507, endPoint y: 301, distance: 42.4
click at [508, 301] on div "Limpar filtros Janela de atendimento Grade de atendimento Capacidade Transporta…" at bounding box center [430, 204] width 860 height 408
click at [823, 271] on icon at bounding box center [824, 268] width 5 height 6
select select "*********"
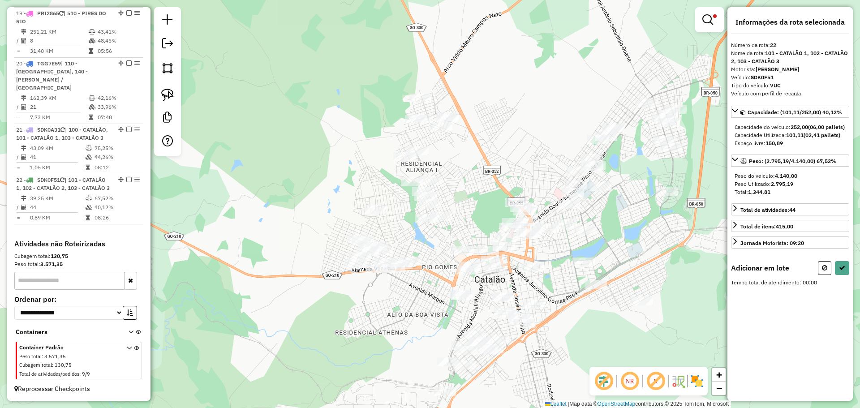
drag, startPoint x: 483, startPoint y: 146, endPoint x: 469, endPoint y: 194, distance: 50.6
click at [470, 194] on div "Limpar filtros Janela de atendimento Grade de atendimento Capacidade Transporta…" at bounding box center [430, 204] width 860 height 408
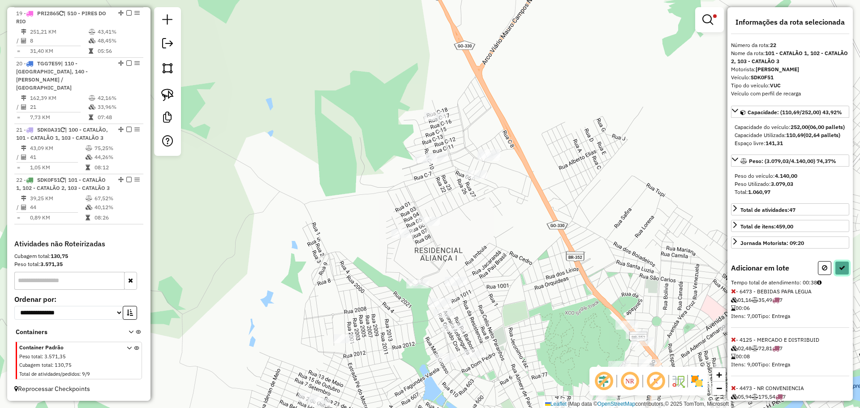
click at [839, 271] on icon at bounding box center [842, 268] width 6 height 6
select select "*********"
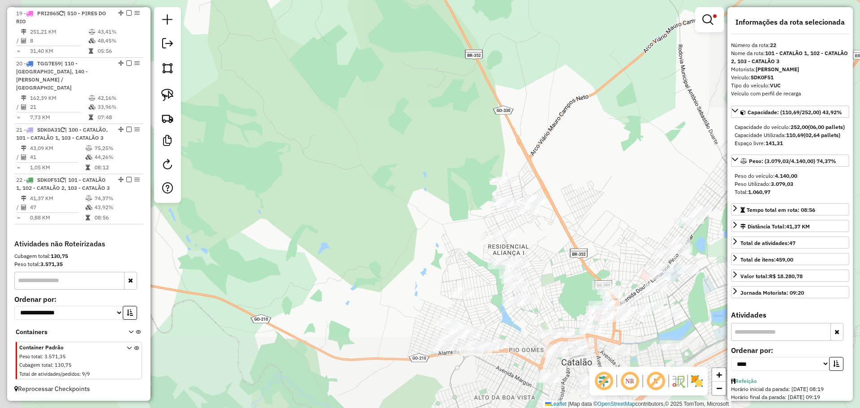
drag, startPoint x: 632, startPoint y: 301, endPoint x: 554, endPoint y: 203, distance: 125.9
click at [554, 203] on div "Limpar filtros Janela de atendimento Grade de atendimento Capacidade Transporta…" at bounding box center [430, 204] width 860 height 408
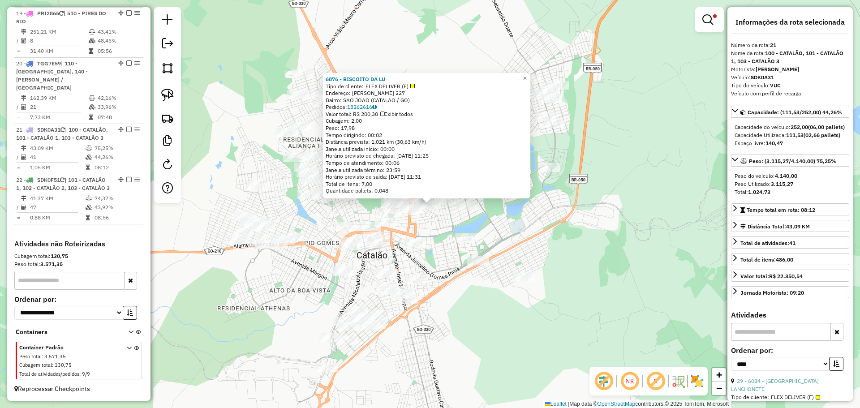
click at [570, 254] on div "6876 - BISCOITO DA LU Tipo de cliente: FLEX DELIVER (F) Endereço: JOAO SOARES 2…" at bounding box center [430, 204] width 860 height 408
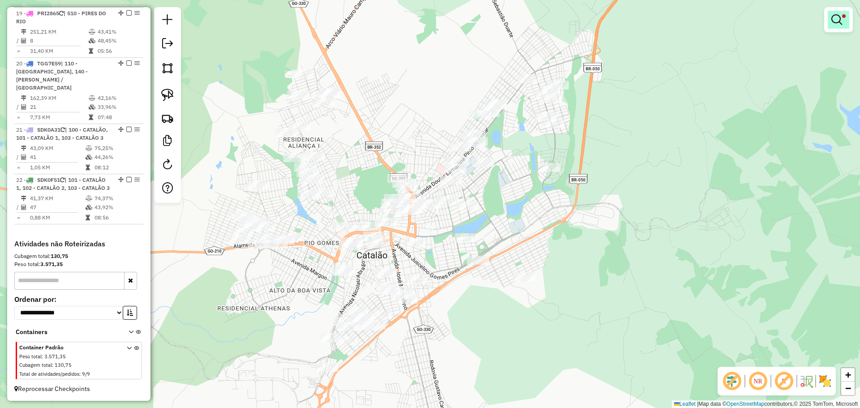
click at [839, 27] on link at bounding box center [838, 20] width 21 height 18
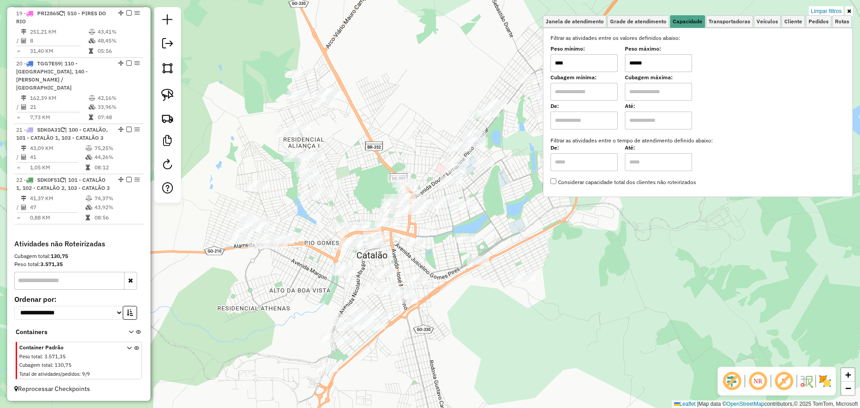
click at [666, 62] on input "******" at bounding box center [658, 63] width 67 height 18
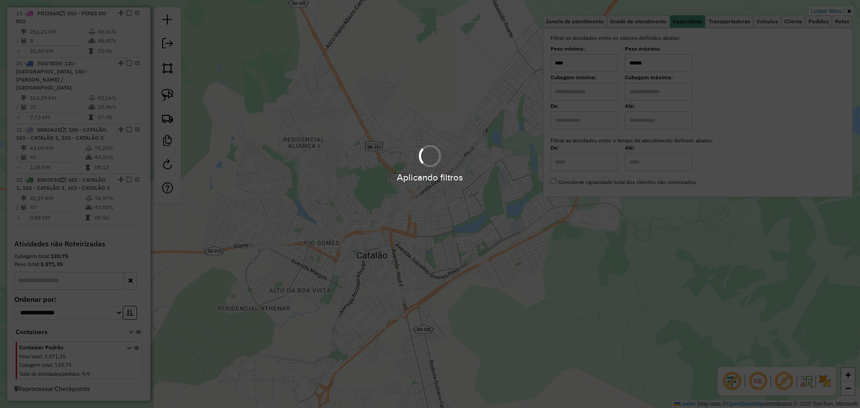
type input "******"
click at [496, 189] on div "Limpar filtros Janela de atendimento Grade de atendimento Capacidade Transporta…" at bounding box center [430, 204] width 860 height 408
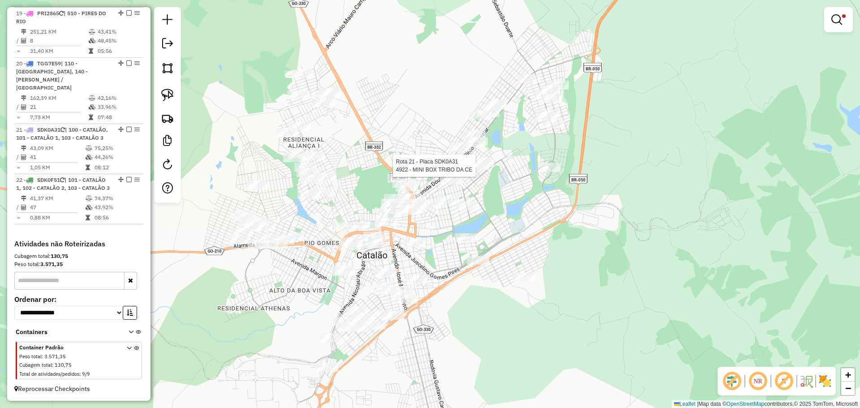
select select "*********"
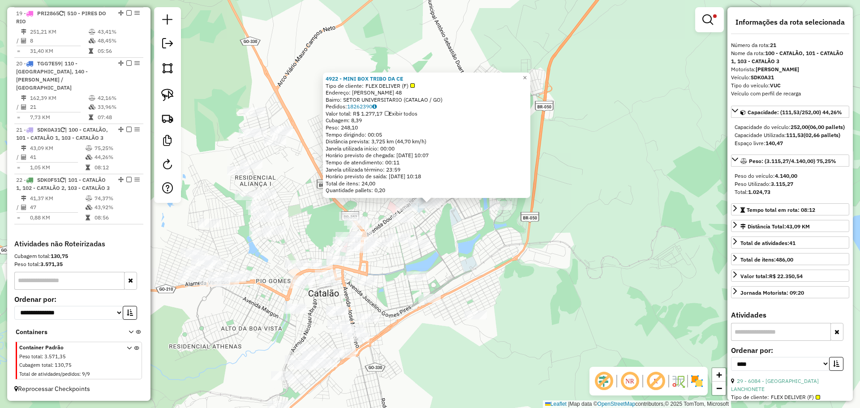
click at [498, 238] on div "4922 - MINI BOX TRIBO DA CE Tipo de cliente: FLEX DELIVER (F) Endereço: GERALDO…" at bounding box center [430, 204] width 860 height 408
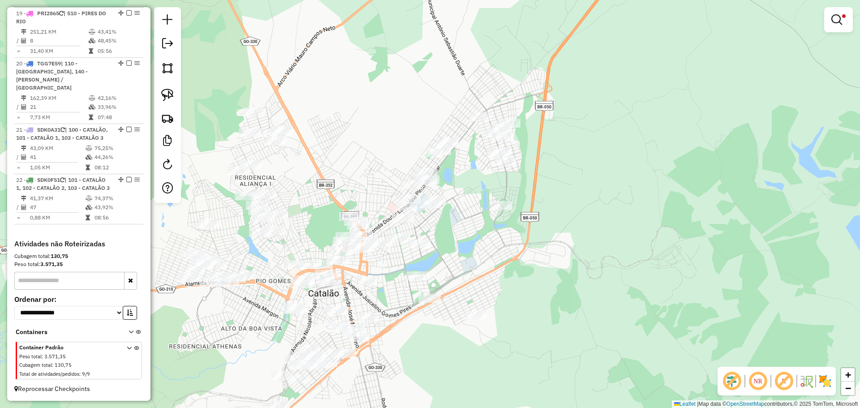
click at [499, 210] on div at bounding box center [501, 205] width 22 height 9
select select "*********"
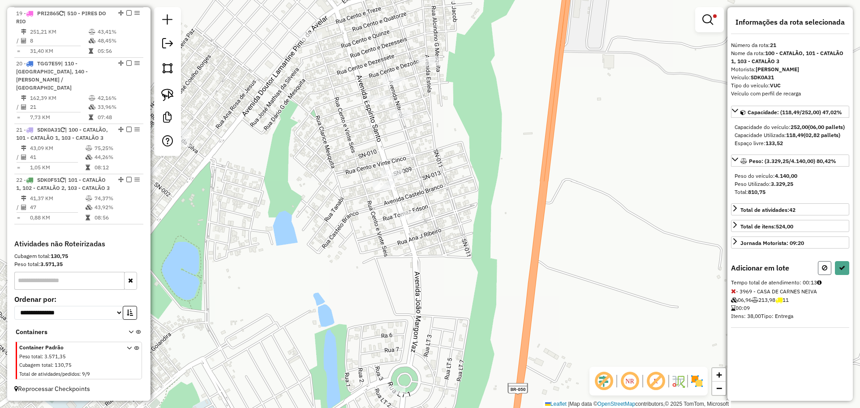
click at [822, 271] on icon at bounding box center [824, 268] width 5 height 6
select select "*********"
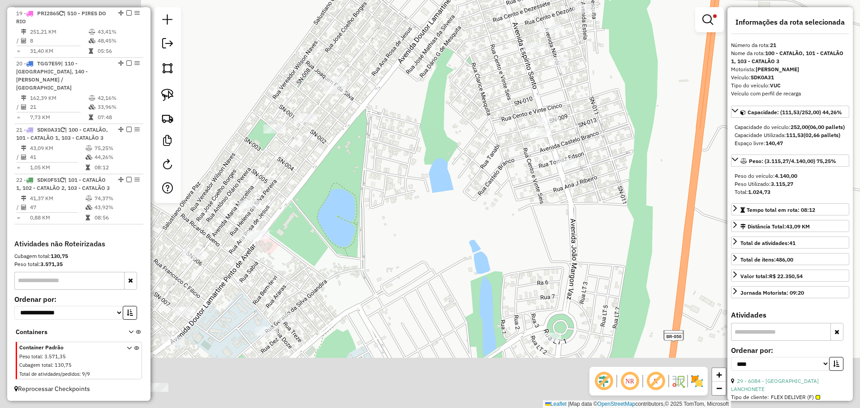
drag, startPoint x: 440, startPoint y: 249, endPoint x: 605, endPoint y: 181, distance: 177.6
click at [600, 183] on div "Limpar filtros Janela de atendimento Grade de atendimento Capacidade Transporta…" at bounding box center [430, 204] width 860 height 408
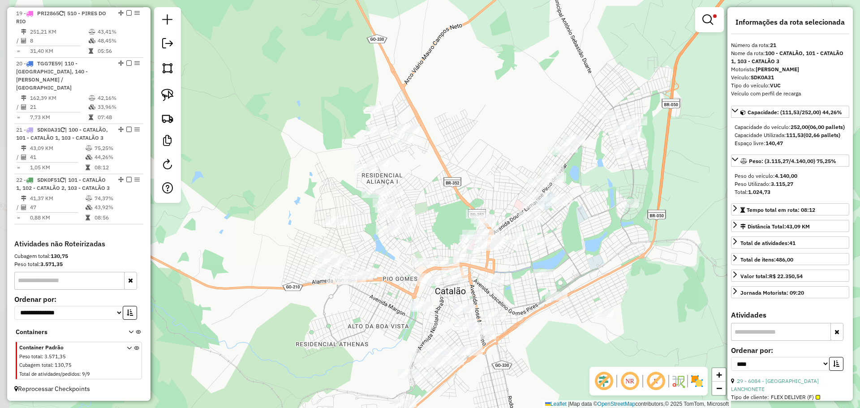
drag, startPoint x: 533, startPoint y: 246, endPoint x: 560, endPoint y: 226, distance: 33.6
click at [560, 226] on div "Limpar filtros Janela de atendimento Grade de atendimento Capacidade Transporta…" at bounding box center [430, 204] width 860 height 408
click at [557, 206] on div at bounding box center [557, 201] width 22 height 9
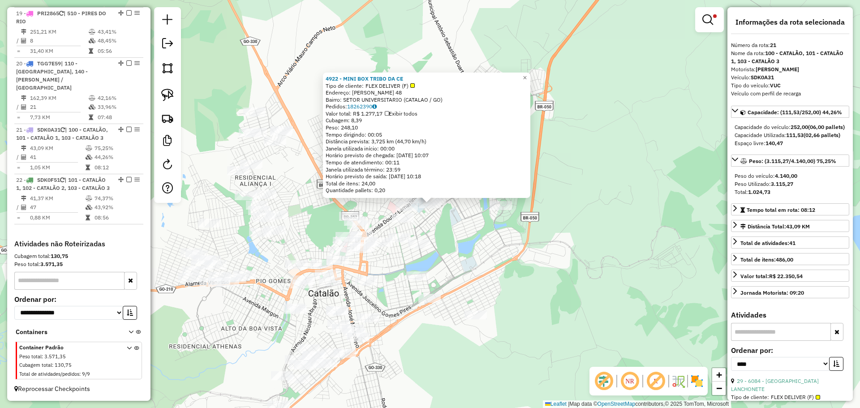
drag, startPoint x: 542, startPoint y: 265, endPoint x: 581, endPoint y: 237, distance: 47.7
click at [581, 237] on div "4922 - MINI BOX TRIBO DA CE Tipo de cliente: FLEX DELIVER (F) Endereço: GERALDO…" at bounding box center [430, 204] width 860 height 408
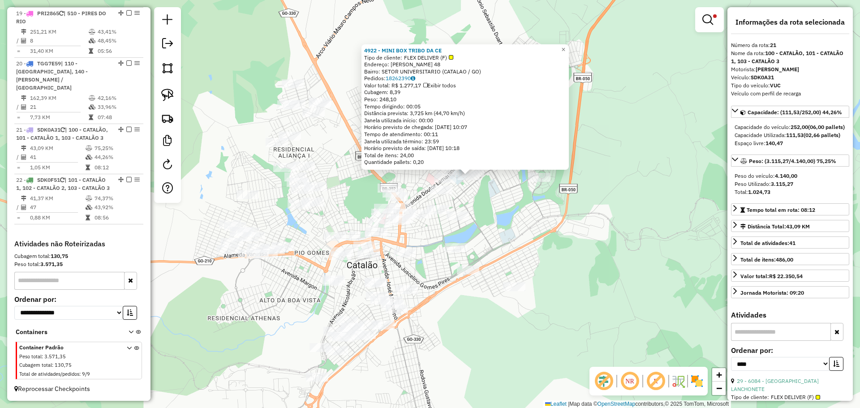
click at [302, 209] on div at bounding box center [299, 204] width 22 height 9
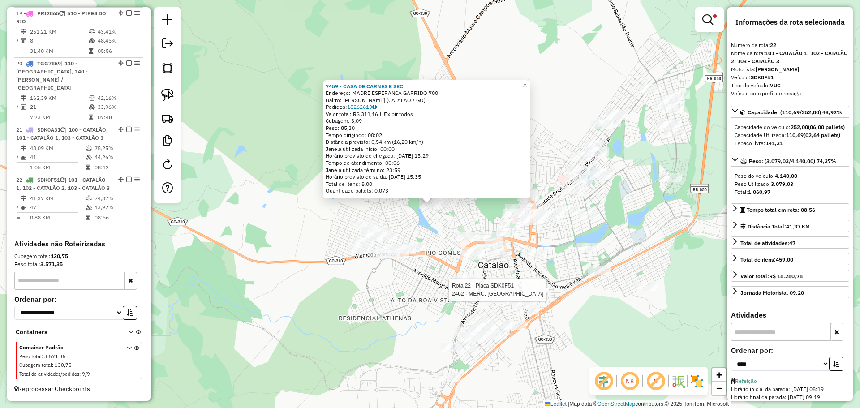
click at [599, 275] on div at bounding box center [599, 270] width 22 height 9
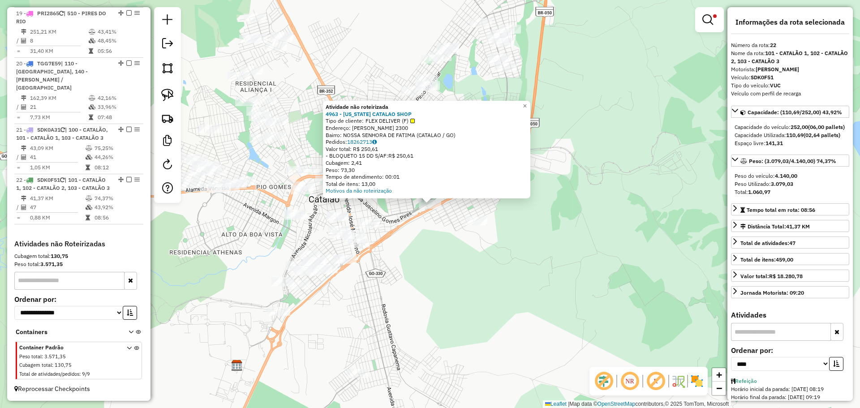
click at [459, 269] on div "Atividade não roteirizada 4963 - MONTANA CATALAO SHOP Tipo de cliente: FLEX DEL…" at bounding box center [430, 204] width 860 height 408
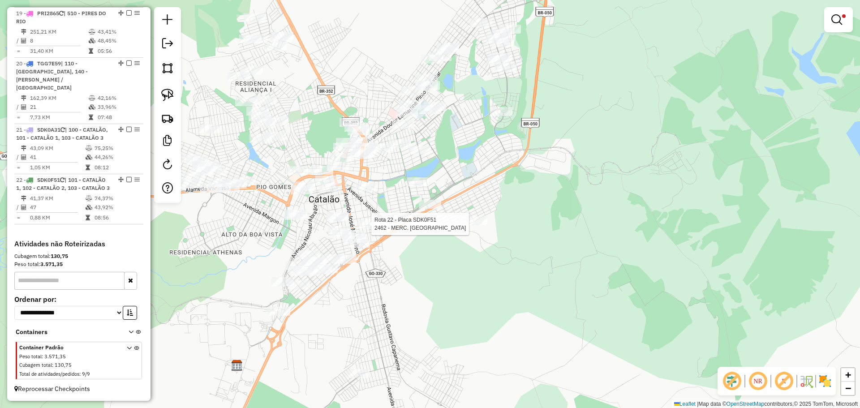
click at [371, 228] on div at bounding box center [368, 223] width 22 height 9
select select "*********"
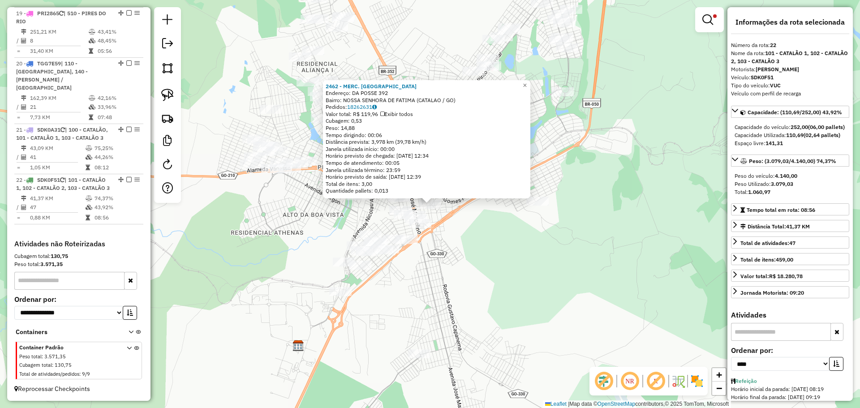
drag, startPoint x: 126, startPoint y: 172, endPoint x: 133, endPoint y: 175, distance: 8.1
click at [126, 177] on em at bounding box center [128, 179] width 5 height 5
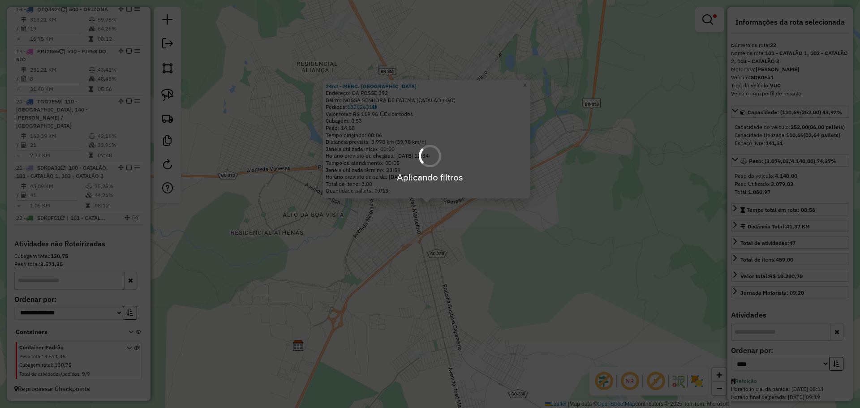
scroll to position [1108, 0]
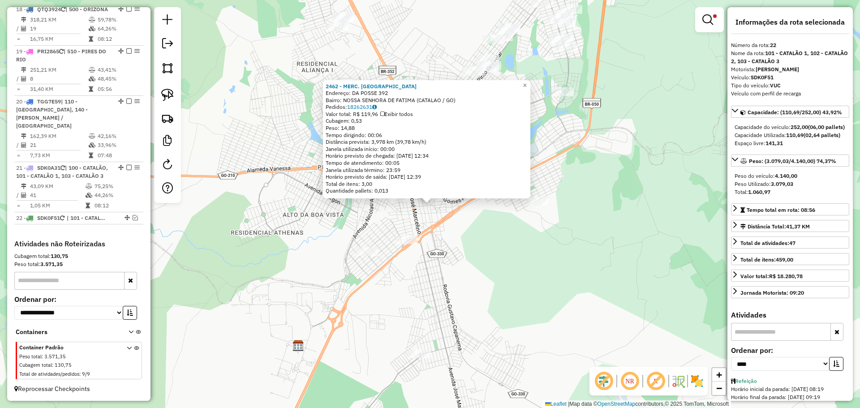
click at [529, 238] on div "2462 - MERC. SAO FRANCISCO Endereço: DA POSSE 392 Bairro: NOSSA SENHORA DE FATI…" at bounding box center [430, 204] width 860 height 408
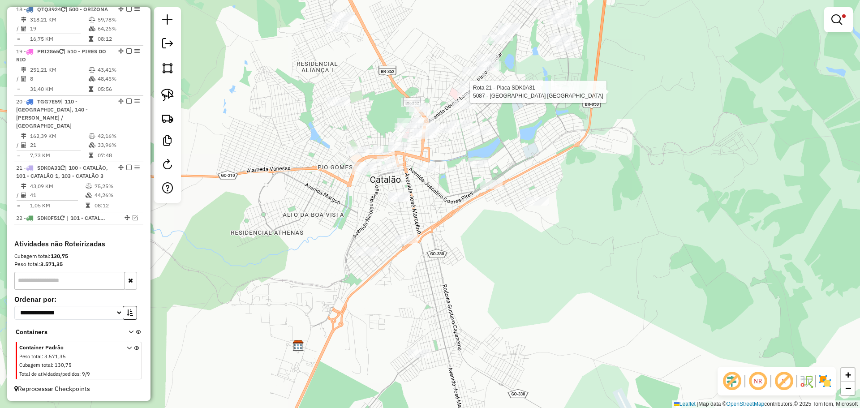
select select "*********"
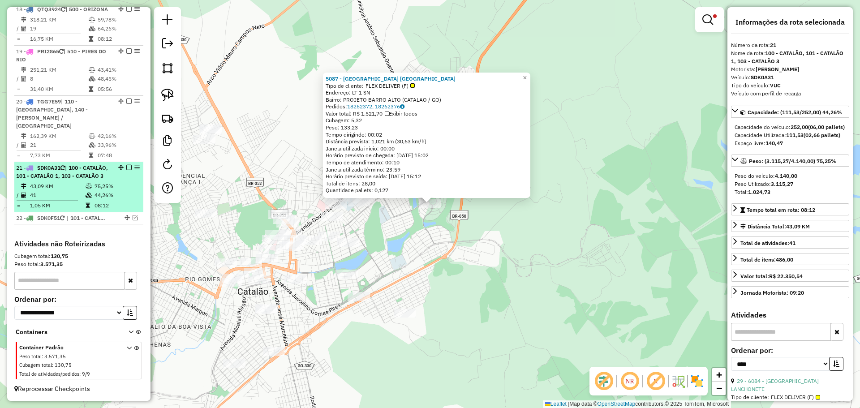
click at [126, 165] on em at bounding box center [128, 167] width 5 height 5
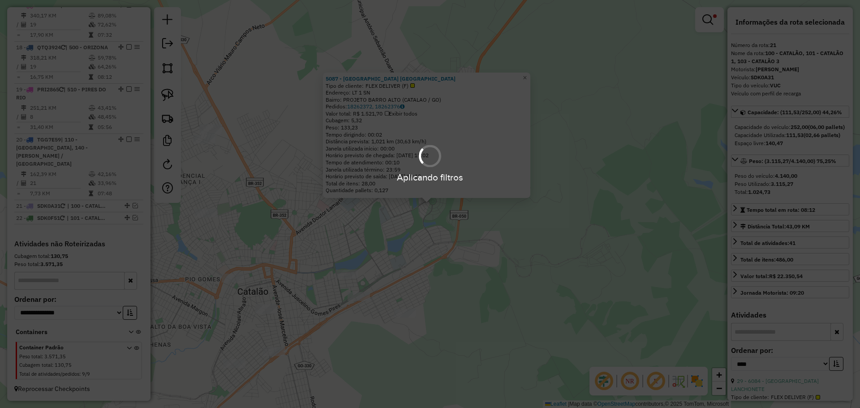
scroll to position [1062, 0]
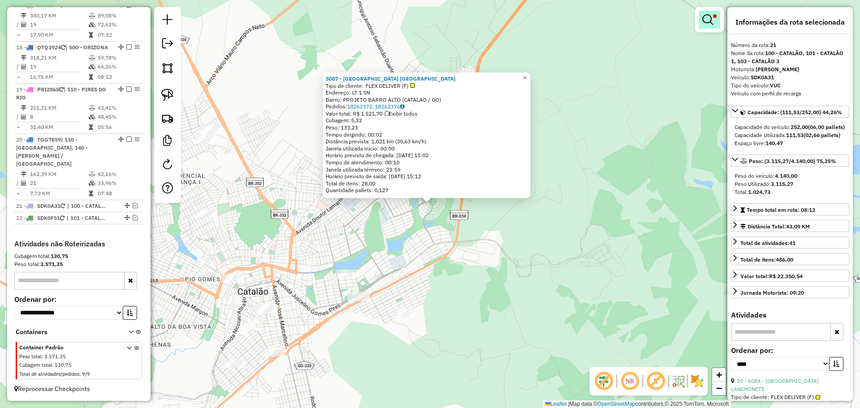
click at [711, 23] on em at bounding box center [707, 19] width 11 height 11
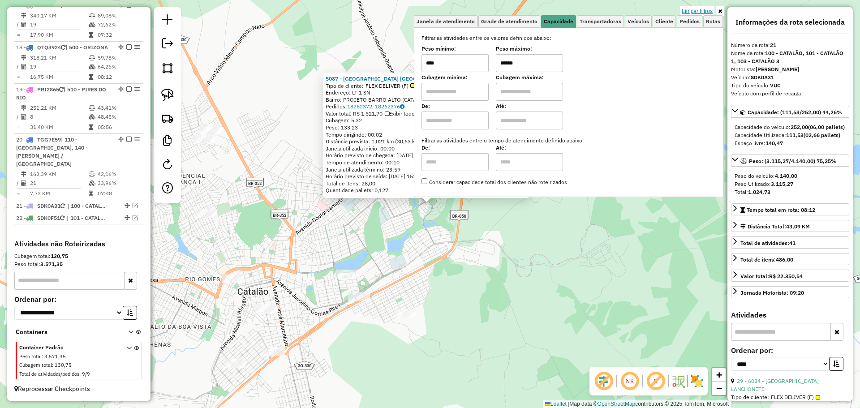
drag, startPoint x: 705, startPoint y: 12, endPoint x: 637, endPoint y: 39, distance: 72.8
click at [705, 12] on link "Limpar filtros" at bounding box center [697, 11] width 34 height 10
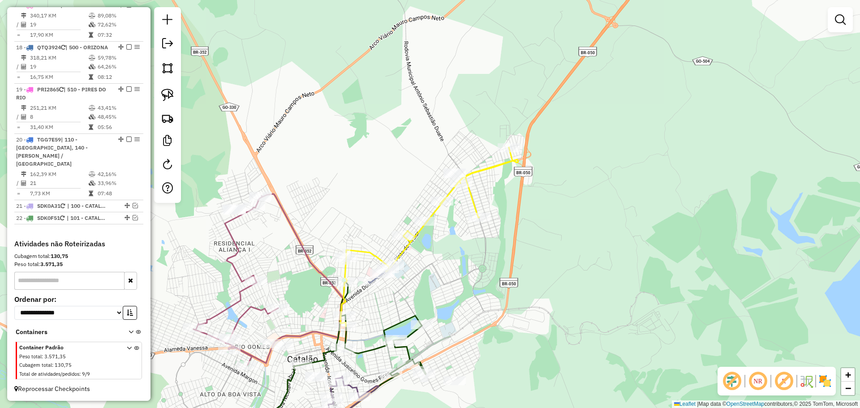
drag, startPoint x: 253, startPoint y: 73, endPoint x: 421, endPoint y: 265, distance: 254.9
click at [421, 264] on div "Janela de atendimento Grade de atendimento Capacidade Transportadoras Veículos …" at bounding box center [430, 204] width 860 height 408
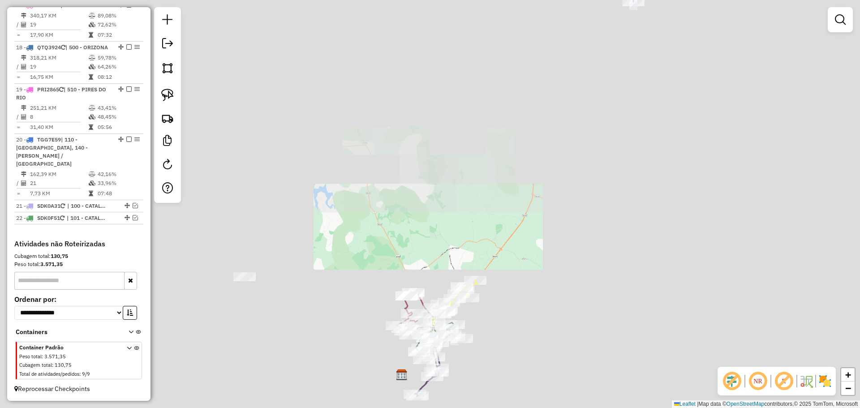
click at [407, 196] on div "Janela de atendimento Grade de atendimento Capacidade Transportadoras Veículos …" at bounding box center [430, 204] width 860 height 408
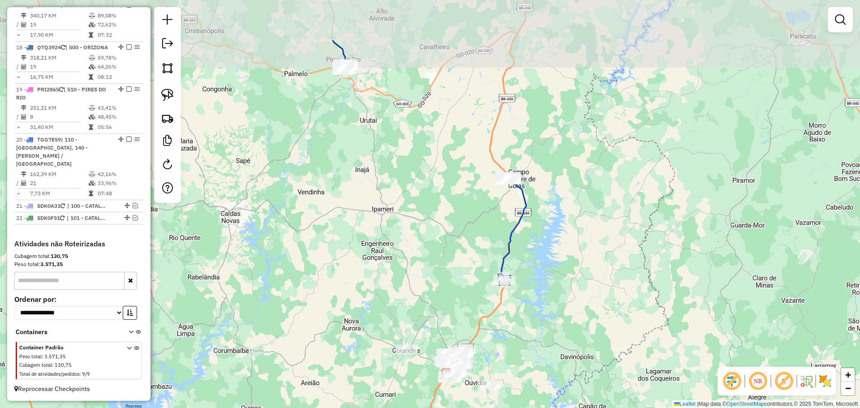
click at [409, 231] on div "Janela de atendimento Grade de atendimento Capacidade Transportadoras Veículos …" at bounding box center [430, 204] width 860 height 408
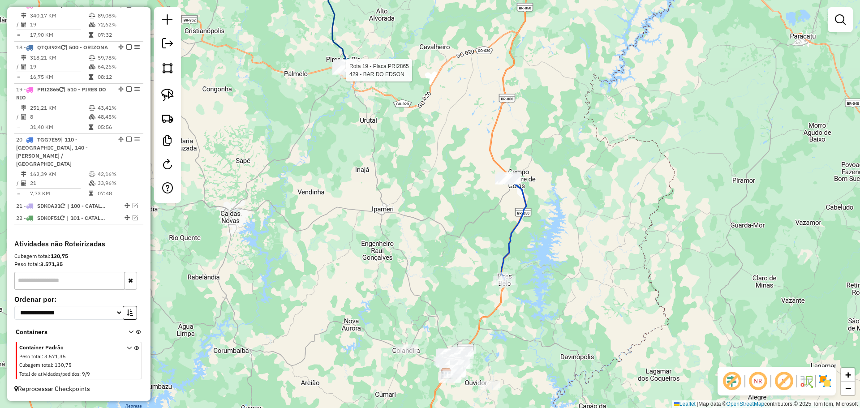
select select "*********"
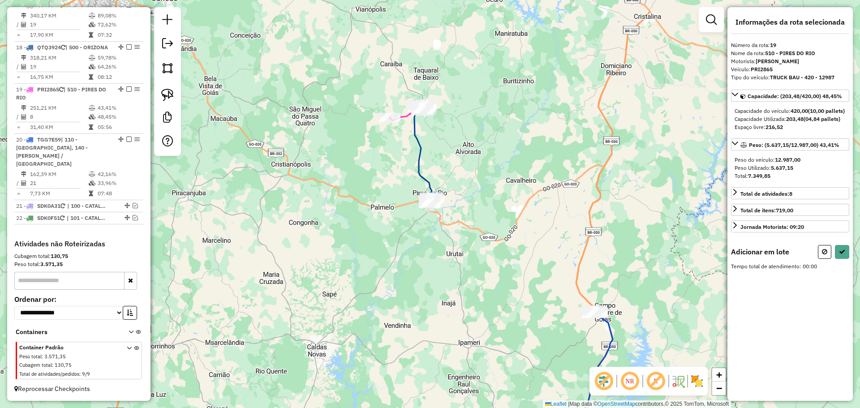
drag, startPoint x: 451, startPoint y: 296, endPoint x: 388, endPoint y: 138, distance: 170.2
click at [389, 139] on div "Janela de atendimento Grade de atendimento Capacidade Transportadoras Veículos …" at bounding box center [430, 204] width 860 height 408
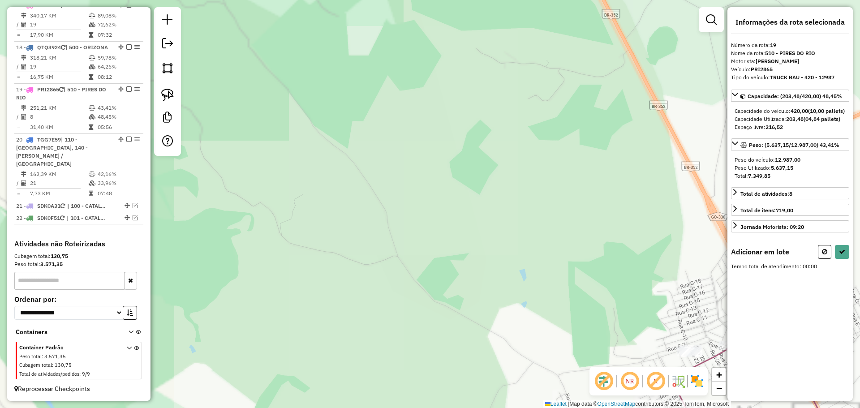
drag, startPoint x: 507, startPoint y: 279, endPoint x: 372, endPoint y: 144, distance: 191.0
click at [372, 144] on div "Janela de atendimento Grade de atendimento Capacidade Transportadoras Veículos …" at bounding box center [430, 204] width 860 height 408
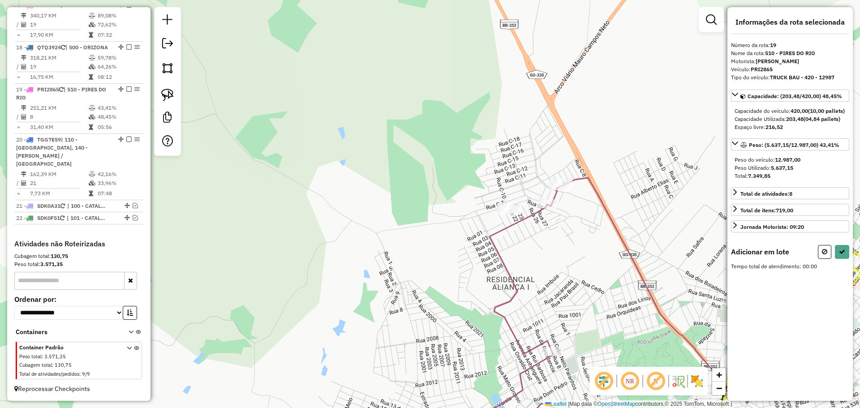
drag, startPoint x: 595, startPoint y: 268, endPoint x: 474, endPoint y: 228, distance: 127.0
click at [479, 232] on div "Janela de atendimento Grade de atendimento Capacidade Transportadoras Veículos …" at bounding box center [430, 204] width 860 height 408
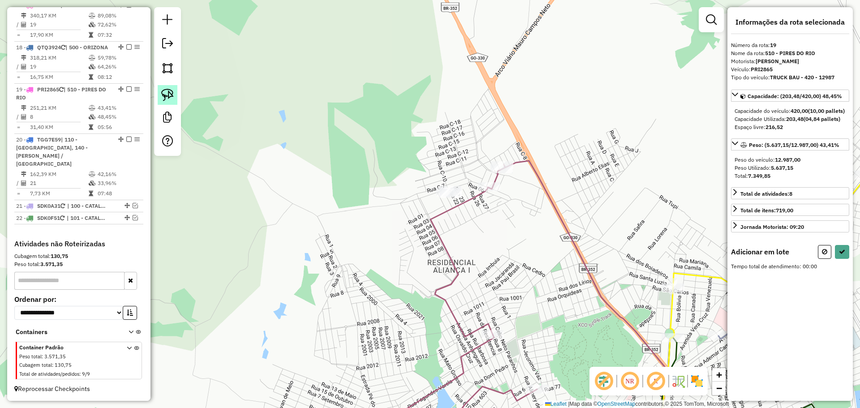
click at [174, 94] on link at bounding box center [168, 95] width 20 height 20
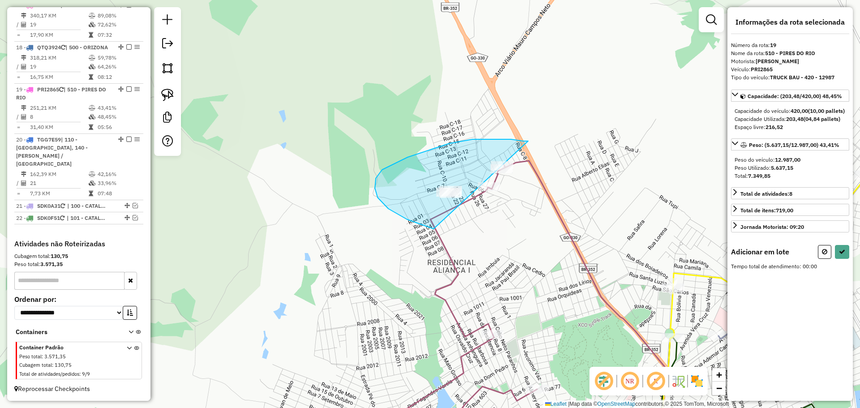
drag, startPoint x: 528, startPoint y: 141, endPoint x: 572, endPoint y: 211, distance: 82.5
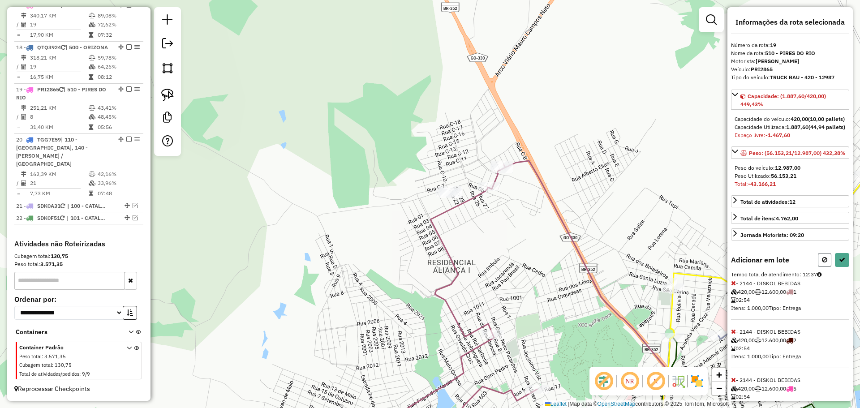
click at [820, 267] on button at bounding box center [824, 260] width 13 height 14
select select "*********"
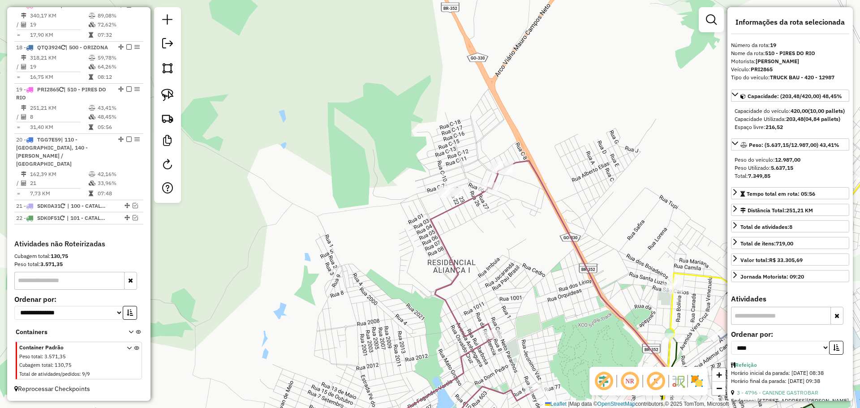
drag, startPoint x: 511, startPoint y: 40, endPoint x: 534, endPoint y: 235, distance: 196.2
click at [537, 231] on div "Janela de atendimento Grade de atendimento Capacidade Transportadoras Veículos …" at bounding box center [430, 204] width 860 height 408
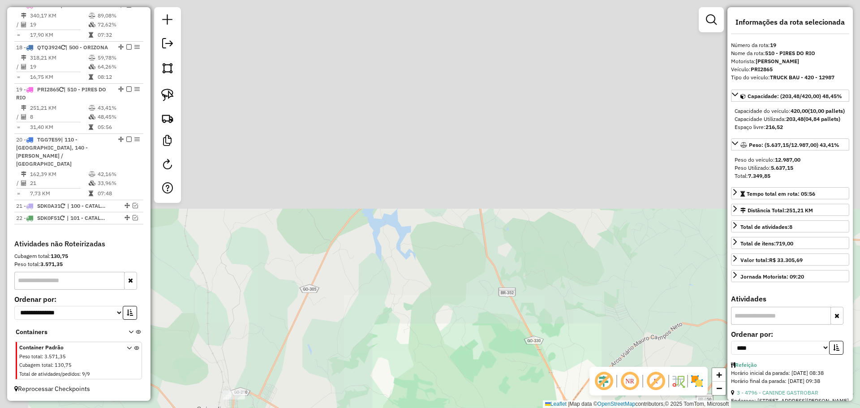
drag, startPoint x: 489, startPoint y: 85, endPoint x: 541, endPoint y: 301, distance: 221.9
click at [541, 301] on div "Janela de atendimento Grade de atendimento Capacidade Transportadoras Veículos …" at bounding box center [430, 204] width 860 height 408
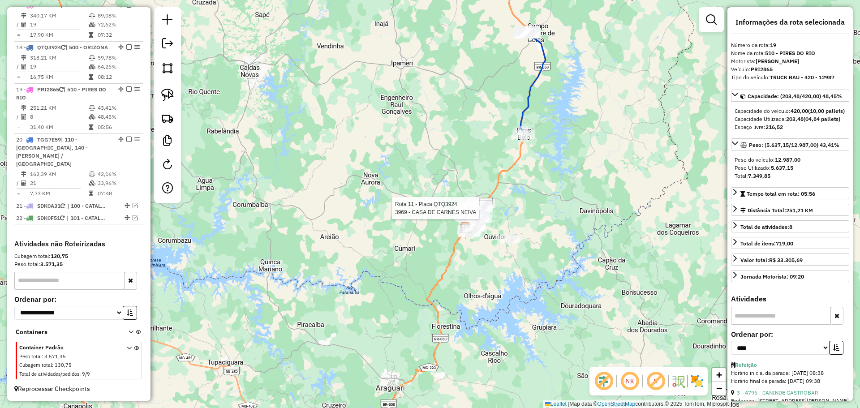
drag, startPoint x: 490, startPoint y: 213, endPoint x: 442, endPoint y: 138, distance: 89.7
click at [493, 213] on div at bounding box center [482, 208] width 22 height 9
drag, startPoint x: 433, startPoint y: 126, endPoint x: 504, endPoint y: 304, distance: 191.5
click at [504, 304] on div "Rota 11 - Placa QTQ3924 3969 - CASA DE CARNES NEIVA Janela de atendimento Grade…" at bounding box center [430, 204] width 860 height 408
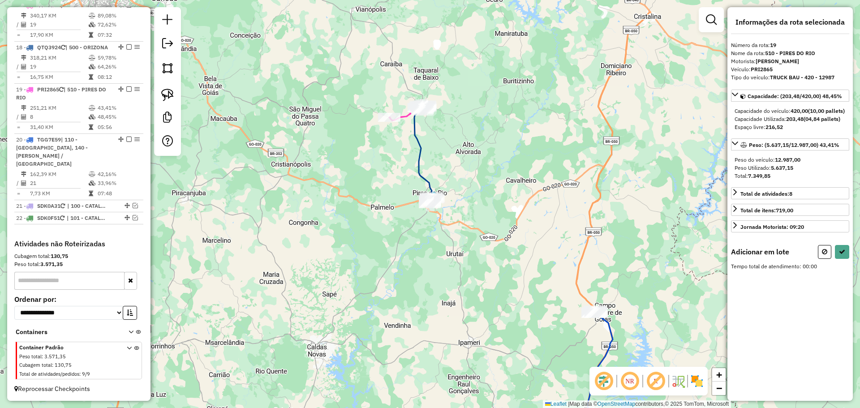
drag, startPoint x: 498, startPoint y: 321, endPoint x: 431, endPoint y: 139, distance: 194.3
click at [439, 152] on div "Janela de atendimento Grade de atendimento Capacidade Transportadoras Veículos …" at bounding box center [430, 204] width 860 height 408
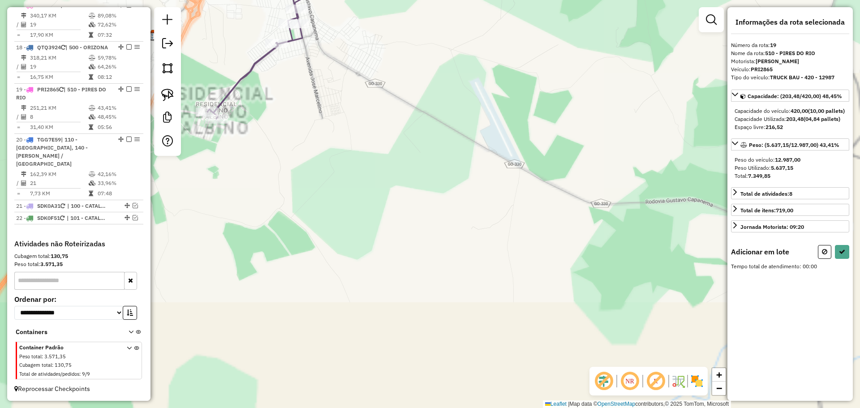
drag, startPoint x: 379, startPoint y: 105, endPoint x: 498, endPoint y: 414, distance: 331.4
click at [498, 408] on html "Aguarde... Pop-up bloqueado! Seu navegador bloqueou automáticamente a abertura …" at bounding box center [430, 204] width 860 height 408
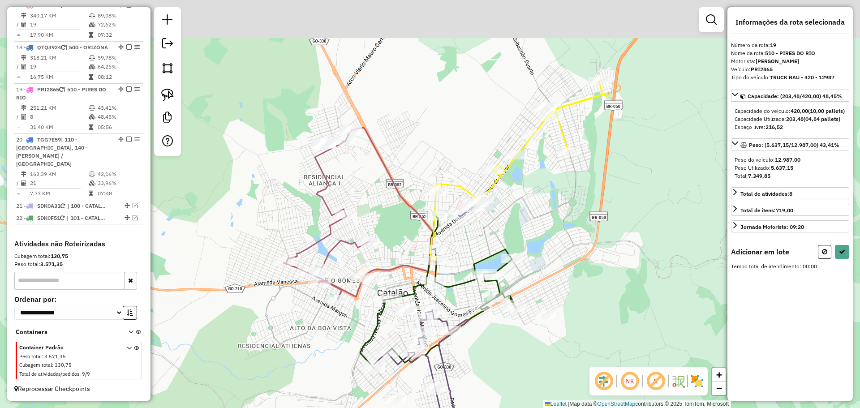
drag, startPoint x: 369, startPoint y: 105, endPoint x: 417, endPoint y: 258, distance: 159.8
click at [417, 258] on icon at bounding box center [359, 213] width 150 height 171
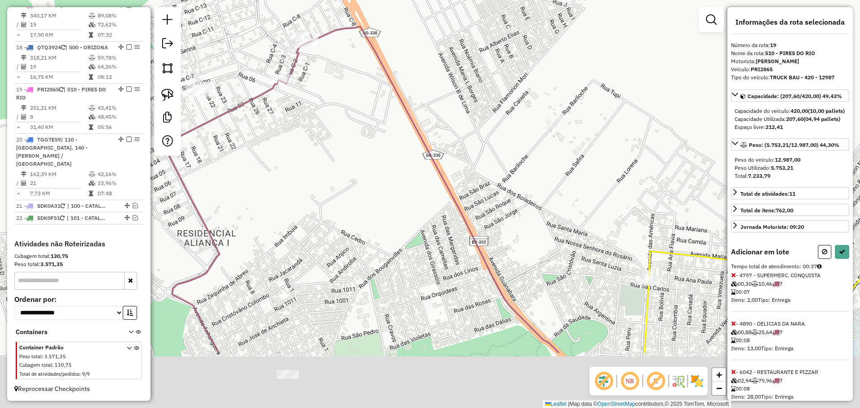
drag, startPoint x: 486, startPoint y: 293, endPoint x: 382, endPoint y: 164, distance: 165.9
click at [382, 164] on div "Janela de atendimento Grade de atendimento Capacidade Transportadoras Veículos …" at bounding box center [430, 204] width 860 height 408
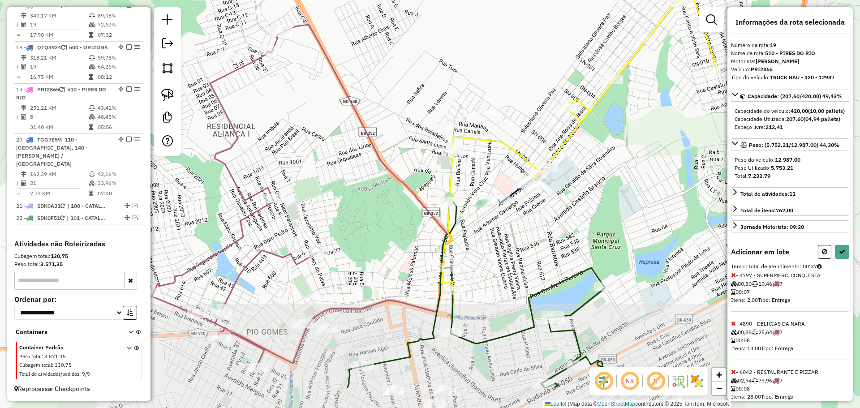
drag, startPoint x: 455, startPoint y: 254, endPoint x: 409, endPoint y: 194, distance: 76.1
click at [409, 194] on icon at bounding box center [297, 196] width 299 height 343
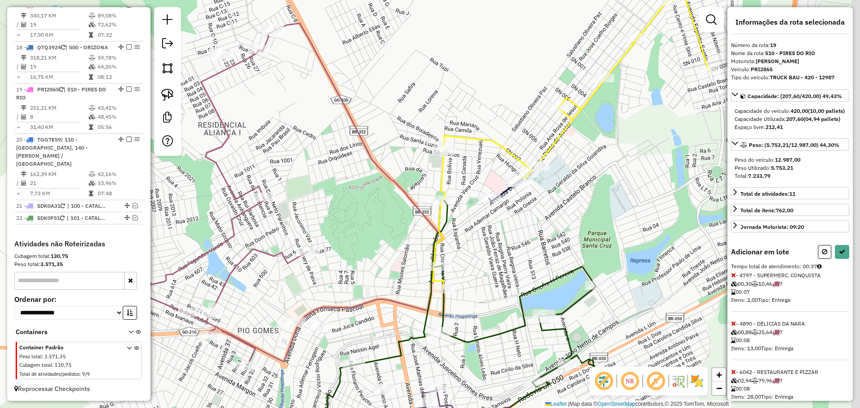
drag, startPoint x: 472, startPoint y: 244, endPoint x: 464, endPoint y: 243, distance: 8.2
click at [464, 243] on div "Janela de atendimento Grade de atendimento Capacidade Transportadoras Veículos …" at bounding box center [430, 204] width 860 height 408
click at [842, 259] on button at bounding box center [842, 252] width 14 height 14
select select "*********"
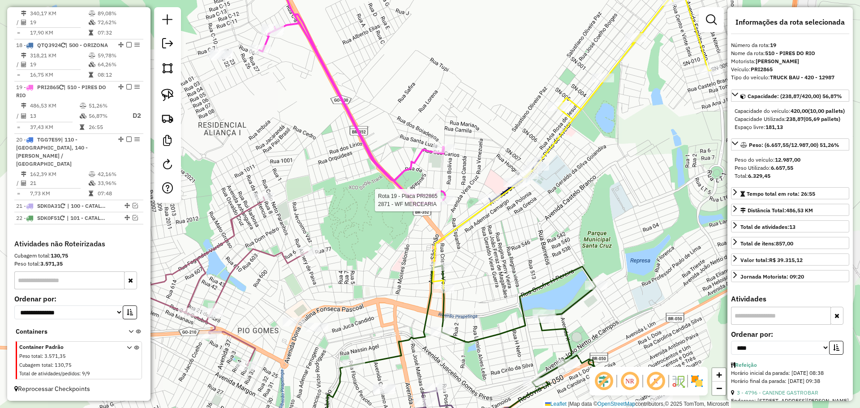
scroll to position [1065, 0]
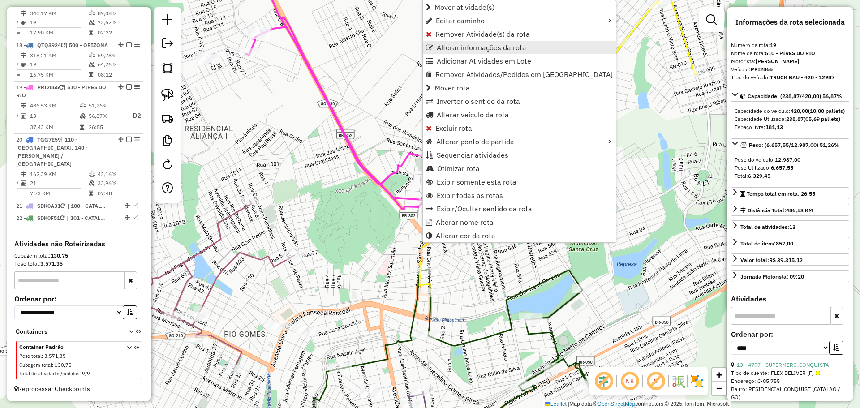
click at [461, 46] on span "Alterar informações da rota" at bounding box center [482, 47] width 90 height 7
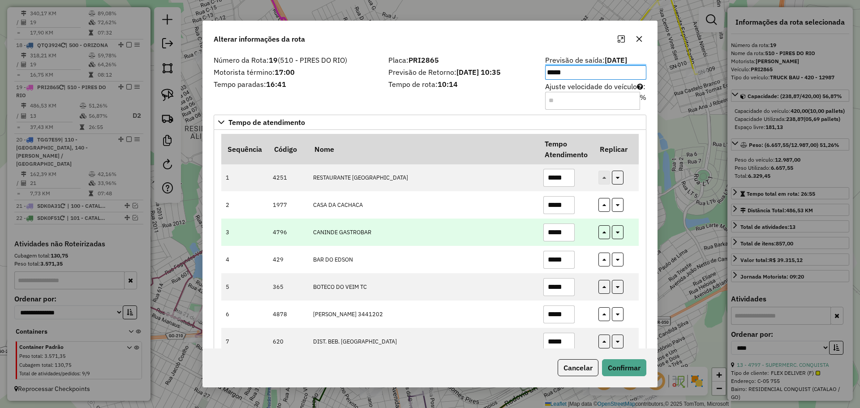
click at [413, 234] on td "CANINDE GASTROBAR" at bounding box center [423, 232] width 230 height 27
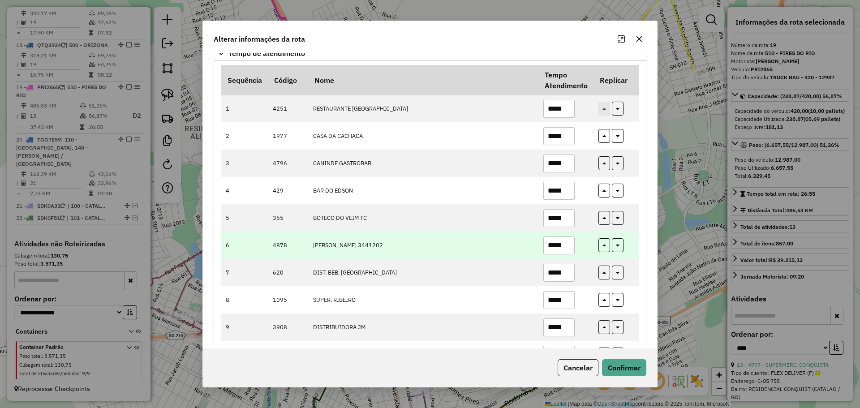
scroll to position [90, 0]
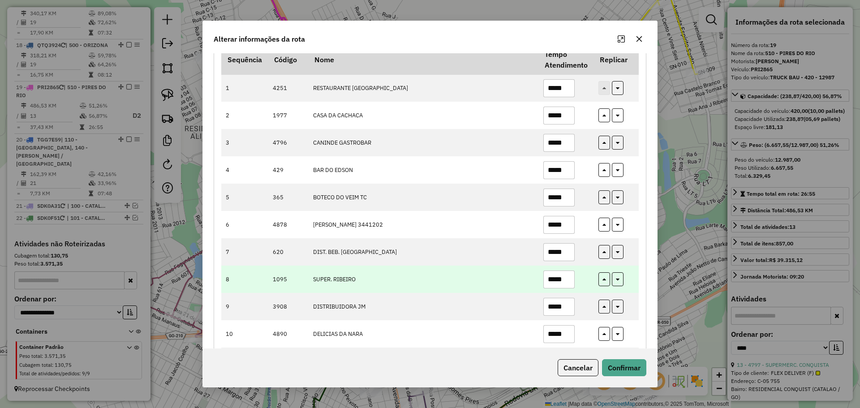
drag, startPoint x: 557, startPoint y: 279, endPoint x: 572, endPoint y: 279, distance: 14.8
click at [572, 279] on input "*****" at bounding box center [558, 280] width 31 height 18
drag, startPoint x: 551, startPoint y: 280, endPoint x: 578, endPoint y: 283, distance: 27.5
click at [578, 283] on td "*****" at bounding box center [565, 279] width 55 height 27
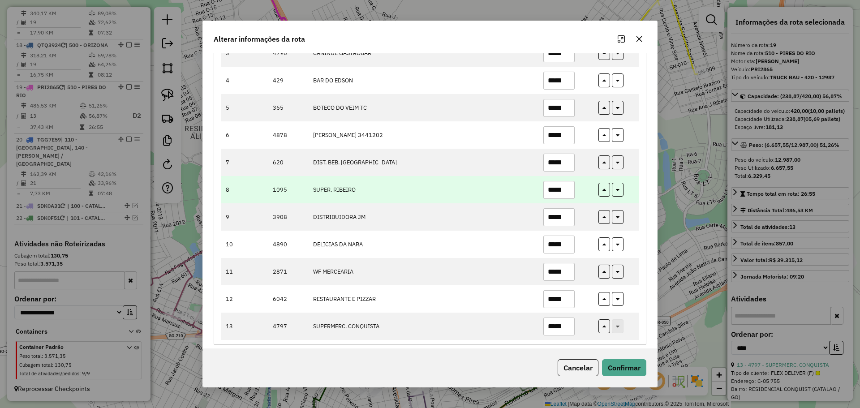
scroll to position [187, 0]
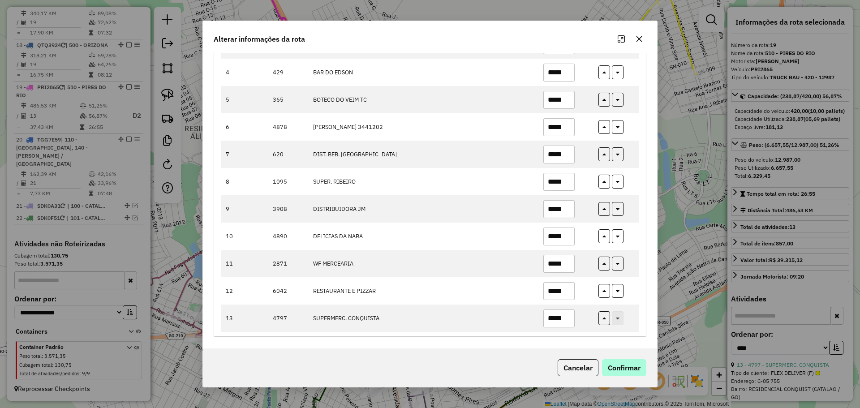
type input "*****"
click at [625, 360] on button "Confirmar" at bounding box center [624, 367] width 44 height 17
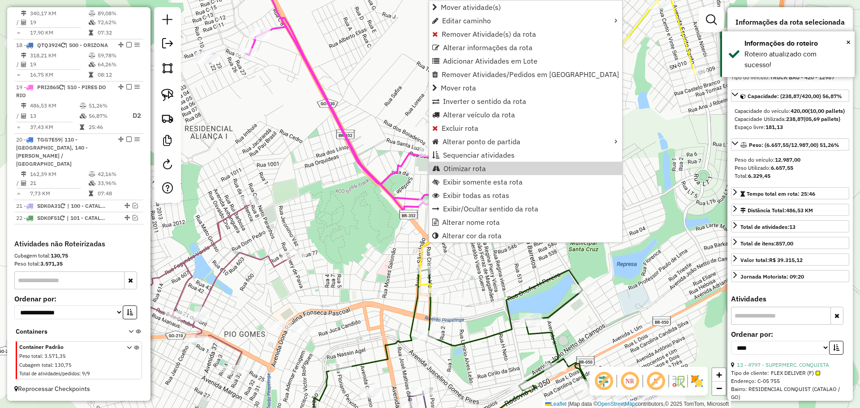
click at [459, 168] on span "Otimizar rota" at bounding box center [464, 168] width 43 height 7
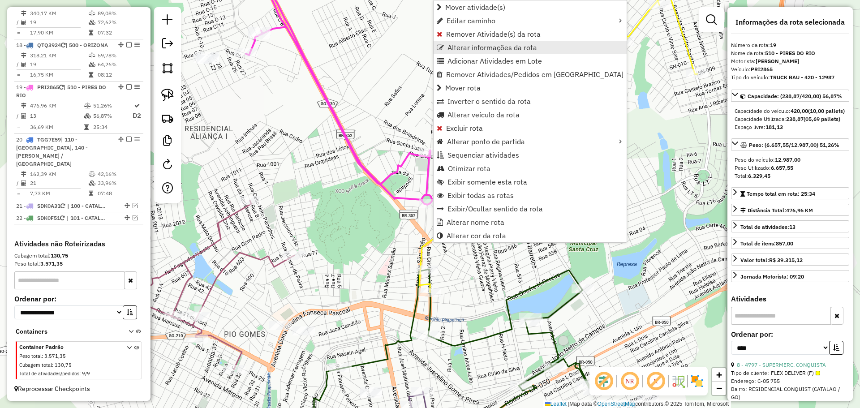
click at [458, 49] on span "Alterar informações da rota" at bounding box center [492, 47] width 90 height 7
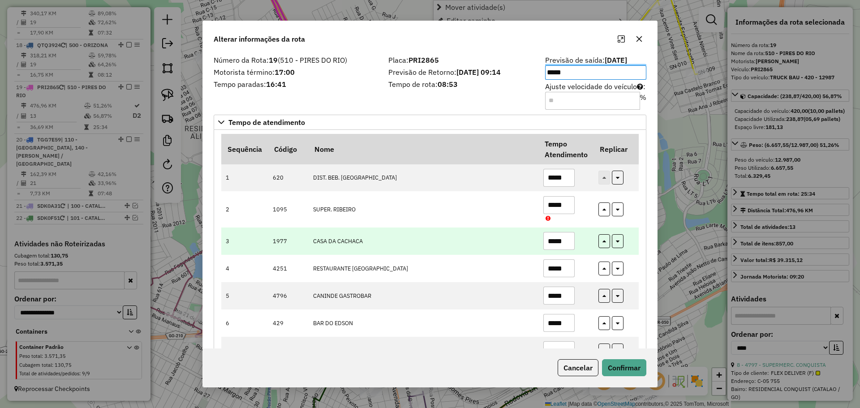
click at [424, 240] on td "CASA DA CACHACA" at bounding box center [423, 241] width 230 height 27
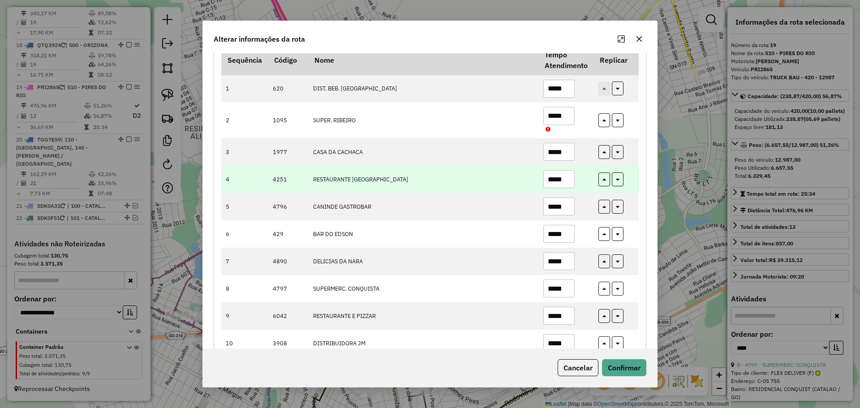
scroll to position [90, 0]
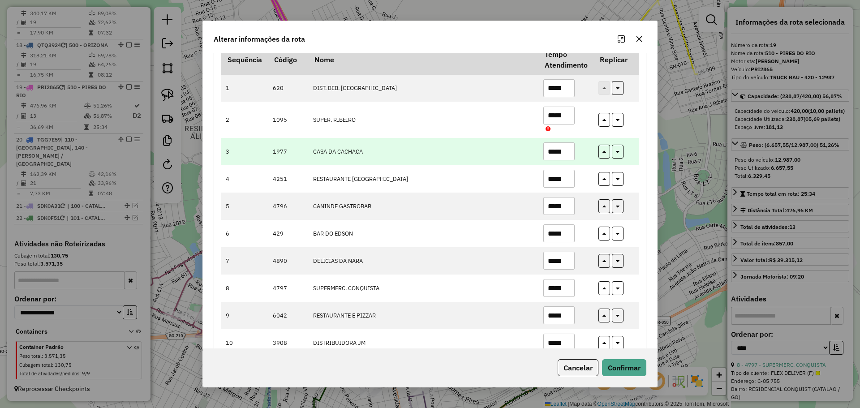
drag, startPoint x: 558, startPoint y: 149, endPoint x: 574, endPoint y: 154, distance: 17.2
click at [574, 154] on td "*****" at bounding box center [565, 151] width 55 height 27
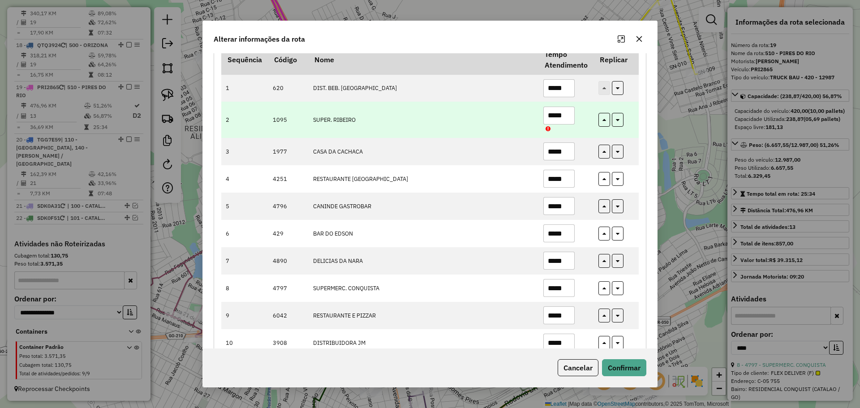
type input "*****"
drag, startPoint x: 560, startPoint y: 118, endPoint x: 580, endPoint y: 121, distance: 19.6
click at [580, 121] on td "*****" at bounding box center [565, 120] width 55 height 36
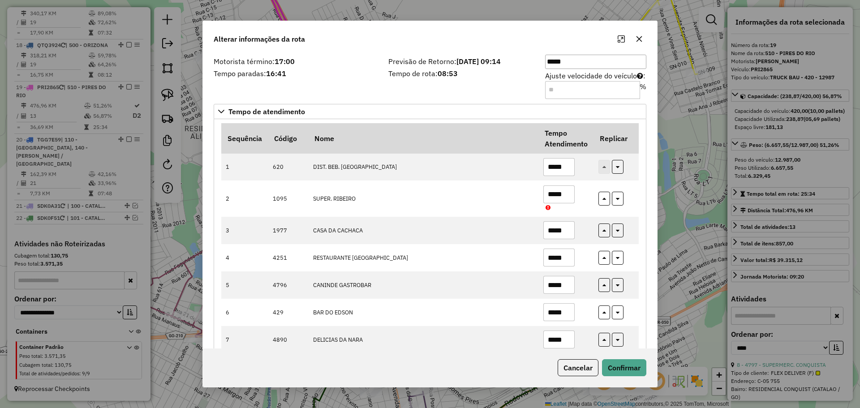
scroll to position [0, 0]
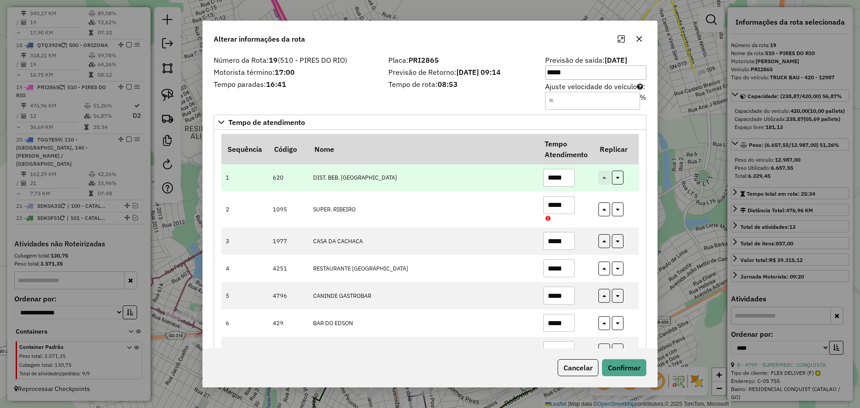
type input "*****"
drag, startPoint x: 559, startPoint y: 173, endPoint x: 573, endPoint y: 177, distance: 14.5
click at [573, 177] on td "*****" at bounding box center [565, 177] width 55 height 27
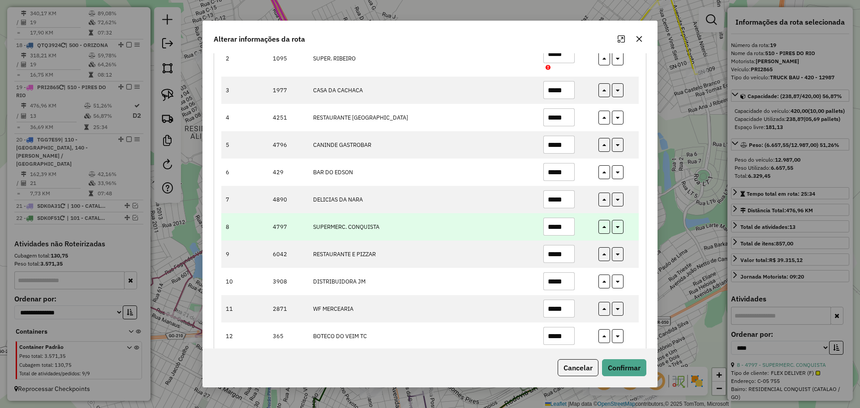
scroll to position [196, 0]
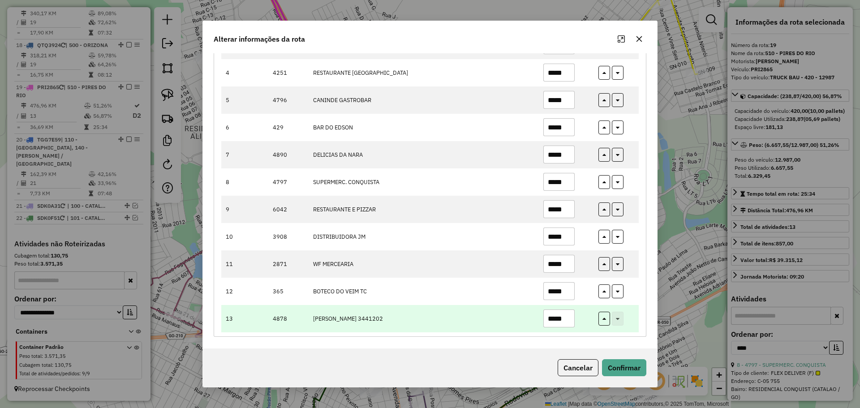
type input "*****"
drag, startPoint x: 563, startPoint y: 321, endPoint x: 571, endPoint y: 322, distance: 7.2
click at [570, 322] on input "*****" at bounding box center [558, 318] width 31 height 18
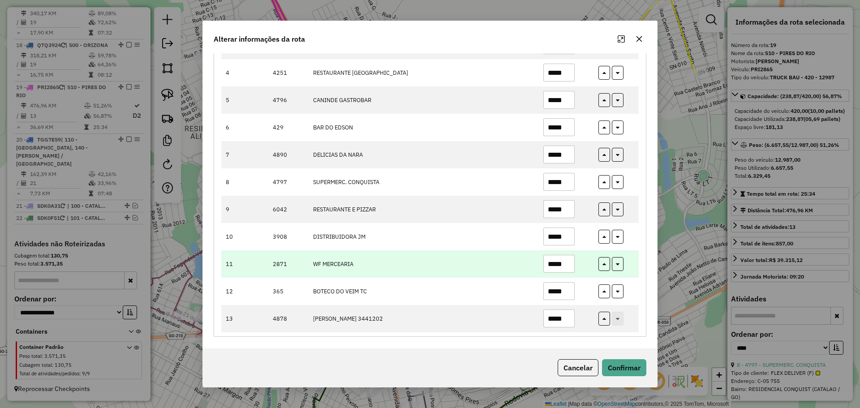
type input "*****"
drag, startPoint x: 560, startPoint y: 267, endPoint x: 575, endPoint y: 268, distance: 14.8
click at [575, 268] on td "*****" at bounding box center [565, 263] width 55 height 27
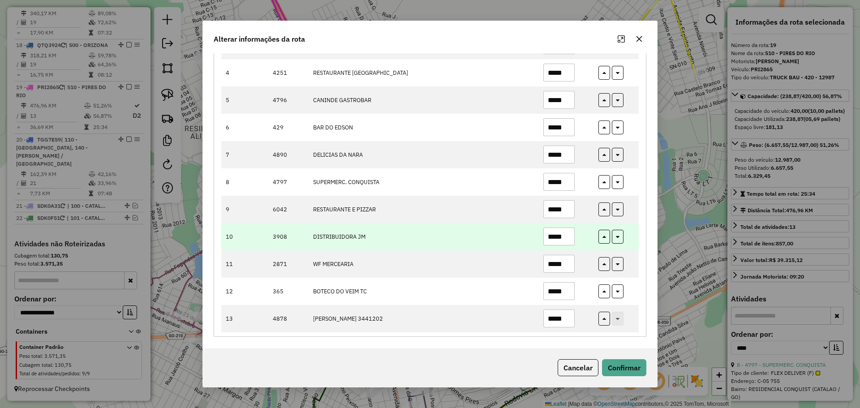
type input "*****"
drag, startPoint x: 561, startPoint y: 239, endPoint x: 573, endPoint y: 243, distance: 12.7
click at [573, 243] on td "*****" at bounding box center [565, 236] width 55 height 27
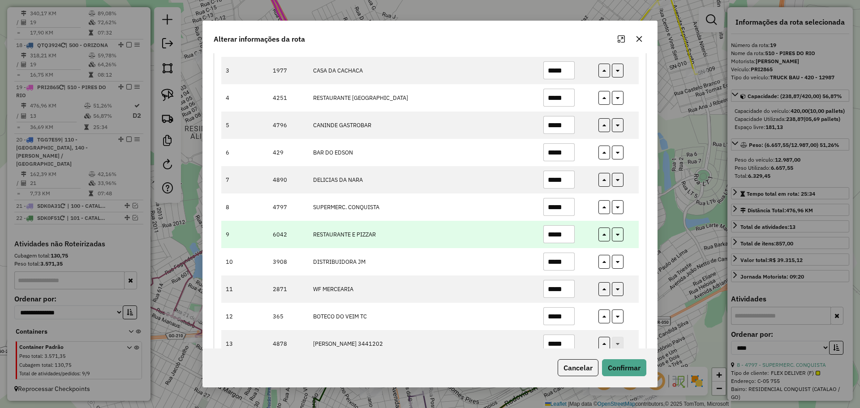
scroll to position [151, 0]
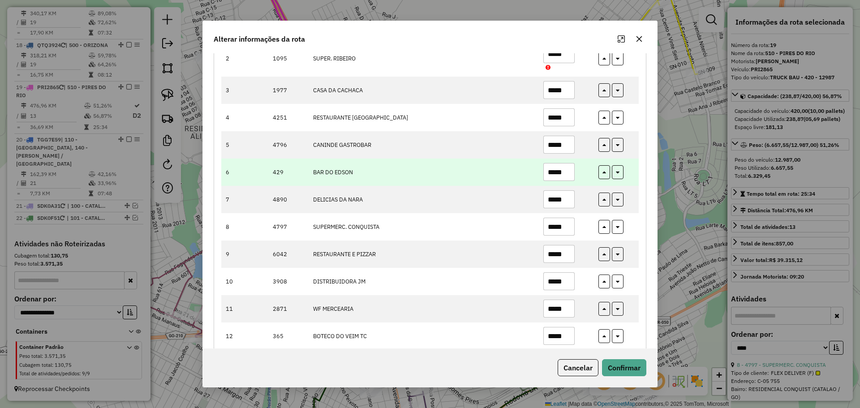
type input "*****"
drag, startPoint x: 559, startPoint y: 176, endPoint x: 567, endPoint y: 176, distance: 8.1
click at [567, 176] on input "*****" at bounding box center [558, 172] width 31 height 18
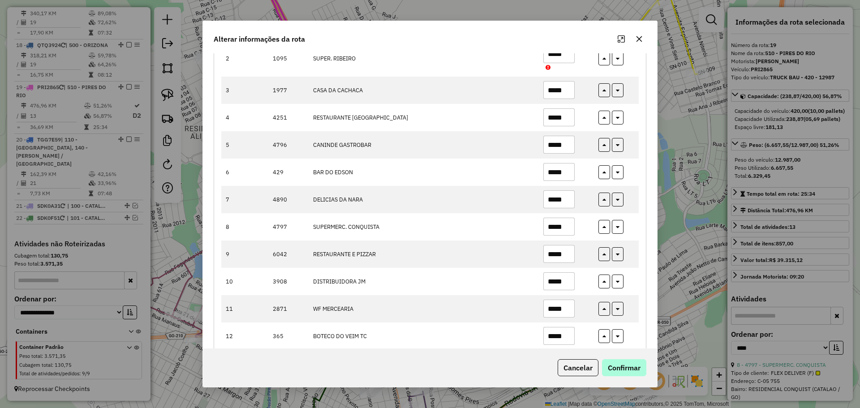
type input "*****"
click at [617, 370] on button "Confirmar" at bounding box center [624, 367] width 44 height 17
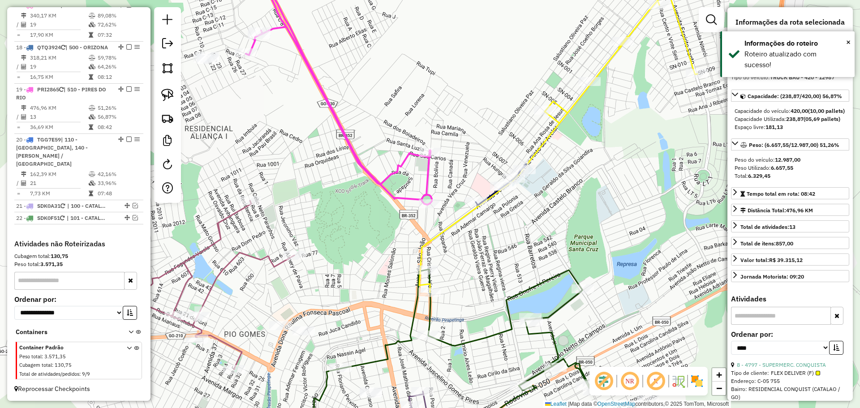
scroll to position [1062, 0]
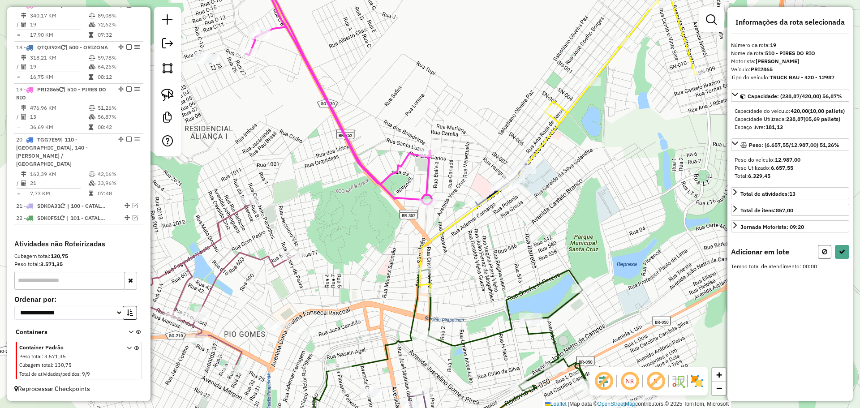
click at [825, 255] on icon at bounding box center [824, 252] width 5 height 6
select select "*********"
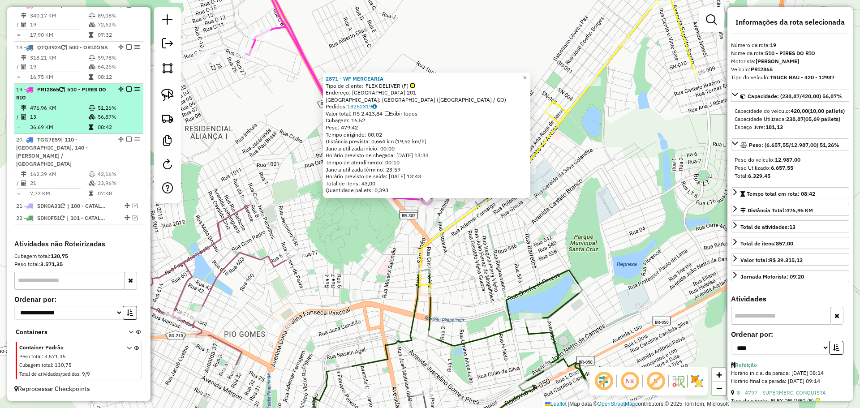
click at [127, 92] on em at bounding box center [128, 88] width 5 height 5
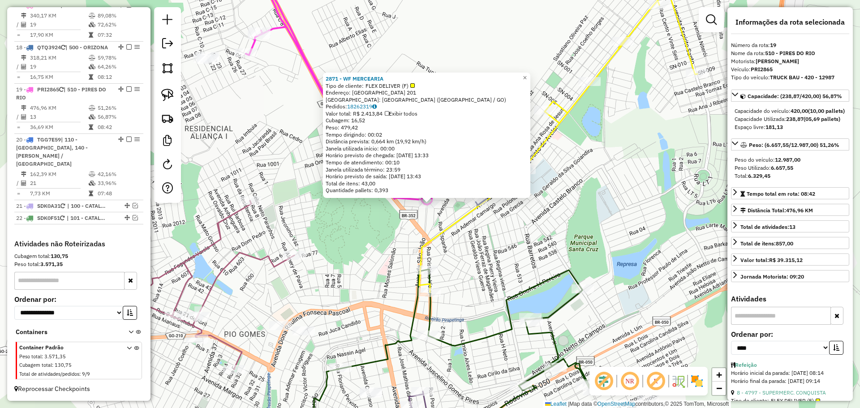
scroll to position [1024, 0]
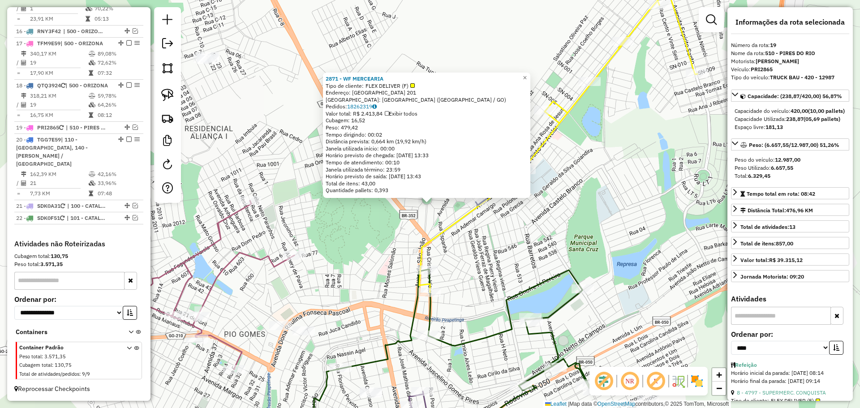
click at [351, 208] on div "2871 - WF MERCEARIA Tipo de cliente: FLEX DELIVER (F) Endereço: [GEOGRAPHIC_DAT…" at bounding box center [430, 204] width 860 height 408
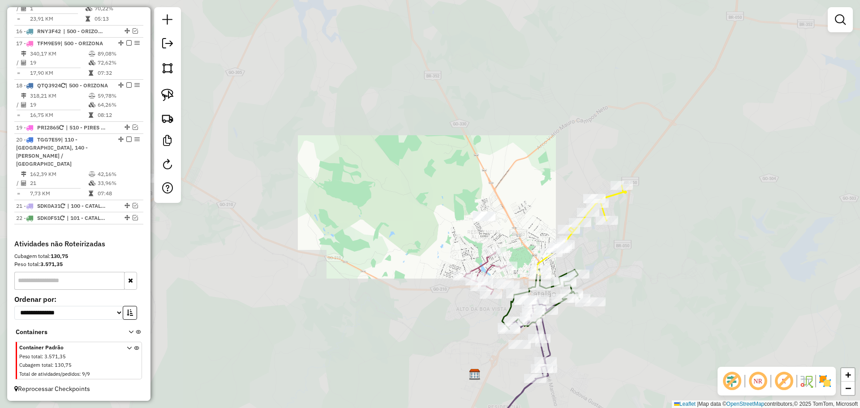
drag, startPoint x: 603, startPoint y: 320, endPoint x: 521, endPoint y: 245, distance: 111.0
click at [521, 245] on div "Janela de atendimento Grade de atendimento Capacidade Transportadoras Veículos …" at bounding box center [430, 204] width 860 height 408
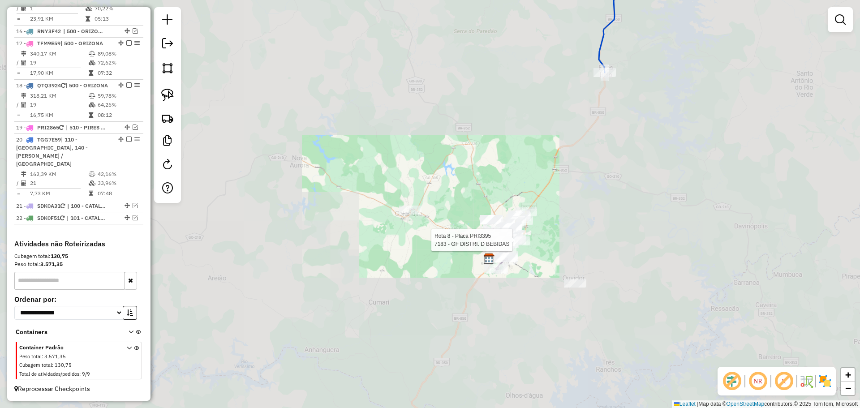
drag, startPoint x: 634, startPoint y: 172, endPoint x: 541, endPoint y: 238, distance: 113.4
click at [543, 243] on div "Rota 8 - Placa PRI3395 7183 - GF DISTRI. D BEBIDAS Janela de atendimento Grade …" at bounding box center [430, 204] width 860 height 408
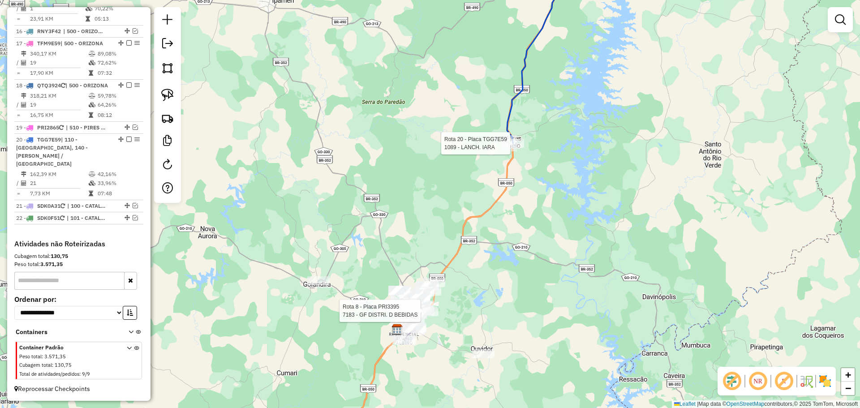
click at [509, 133] on icon at bounding box center [532, 51] width 50 height 184
select select "*********"
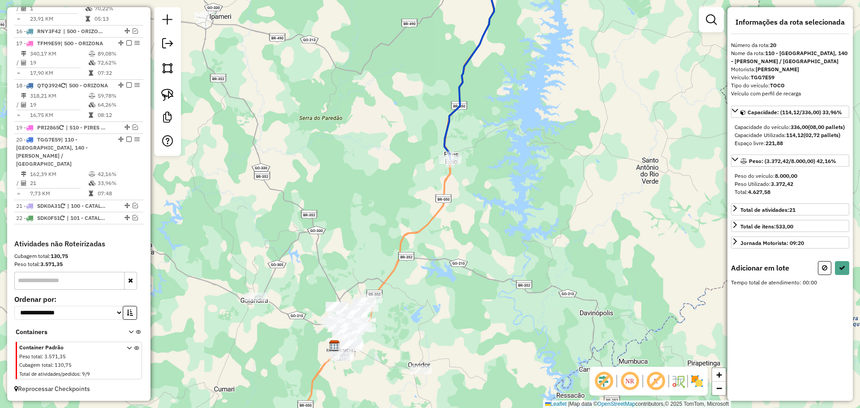
drag, startPoint x: 475, startPoint y: 223, endPoint x: 470, endPoint y: 210, distance: 14.3
click at [506, 171] on div "Janela de atendimento Grade de atendimento Capacidade Transportadoras Veículos …" at bounding box center [430, 204] width 860 height 408
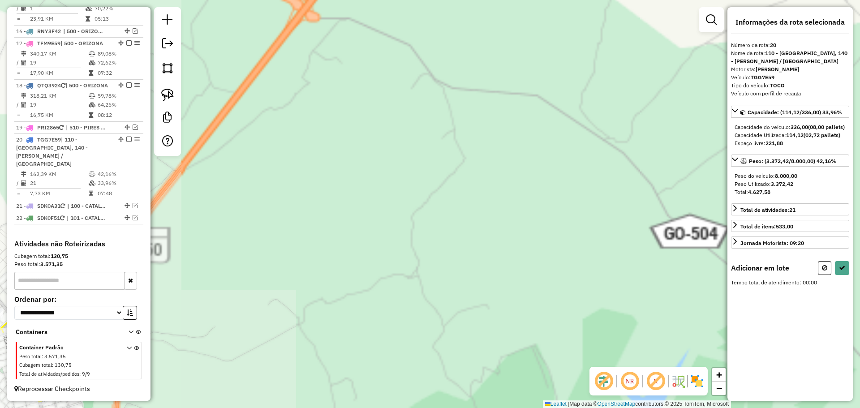
drag, startPoint x: 291, startPoint y: 217, endPoint x: 474, endPoint y: 208, distance: 183.4
click at [532, 198] on div "Janela de atendimento Grade de atendimento Capacidade Transportadoras Veículos …" at bounding box center [430, 204] width 860 height 408
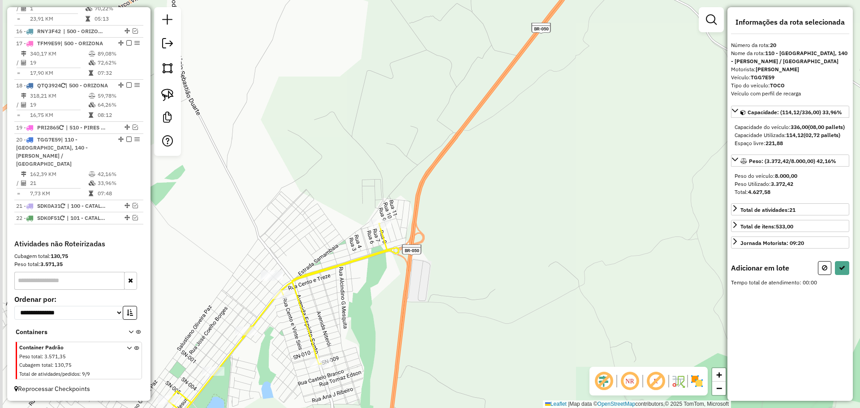
drag, startPoint x: 486, startPoint y: 200, endPoint x: 507, endPoint y: 194, distance: 21.4
click at [507, 194] on div "Janela de atendimento Grade de atendimento Capacidade Transportadoras Veículos …" at bounding box center [430, 204] width 860 height 408
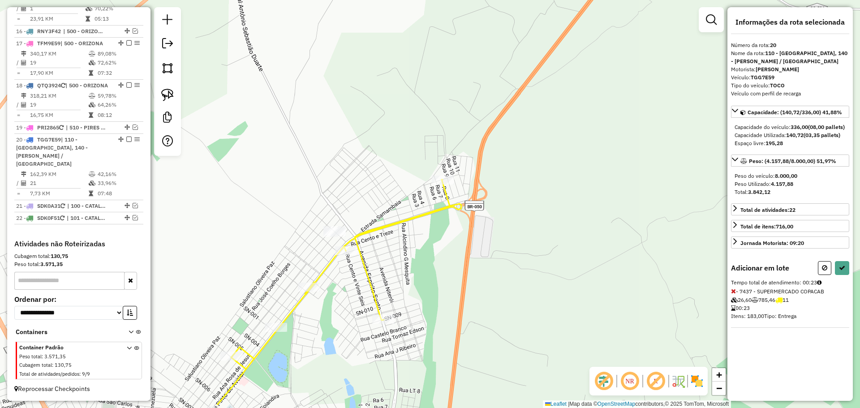
drag, startPoint x: 473, startPoint y: 241, endPoint x: 502, endPoint y: 228, distance: 32.1
click at [502, 228] on div "Janela de atendimento Grade de atendimento Capacidade Transportadoras Veículos …" at bounding box center [430, 204] width 860 height 408
click at [734, 343] on icon at bounding box center [733, 339] width 5 height 6
click at [844, 275] on button at bounding box center [842, 268] width 14 height 14
select select "*********"
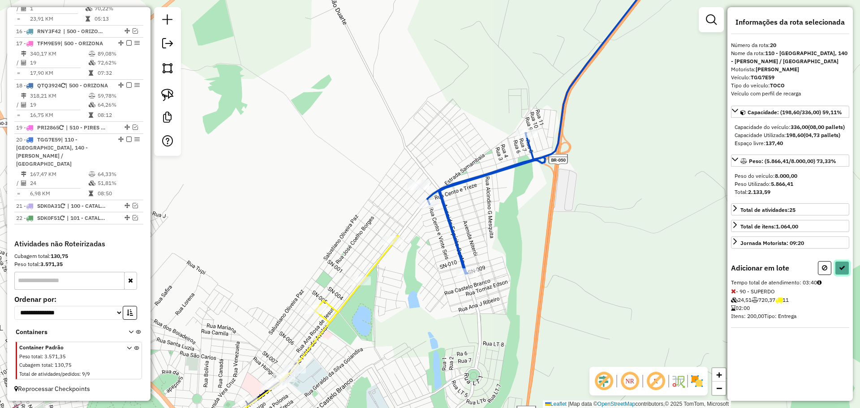
click at [839, 272] on button at bounding box center [842, 268] width 14 height 14
select select "*********"
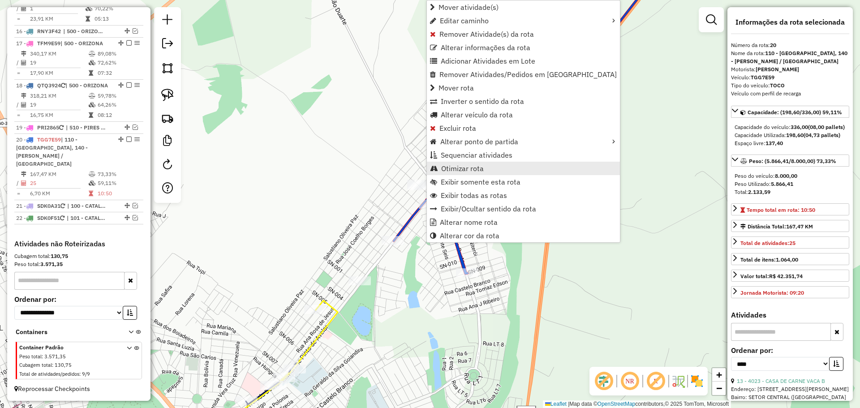
click at [465, 171] on span "Otimizar rota" at bounding box center [462, 168] width 43 height 7
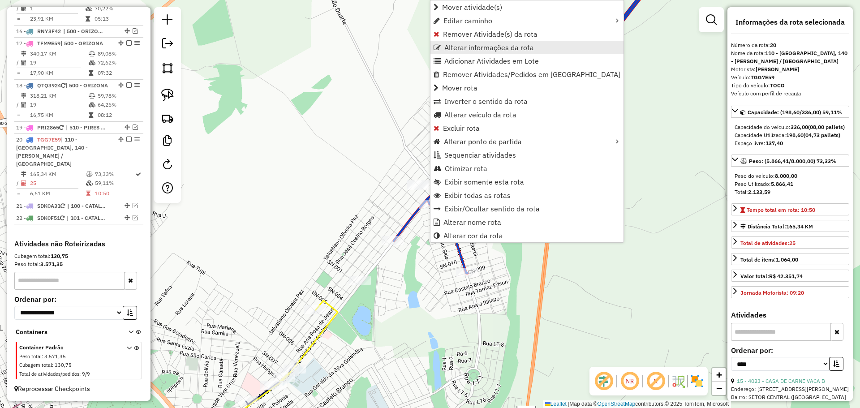
click at [479, 50] on span "Alterar informações da rota" at bounding box center [489, 47] width 90 height 7
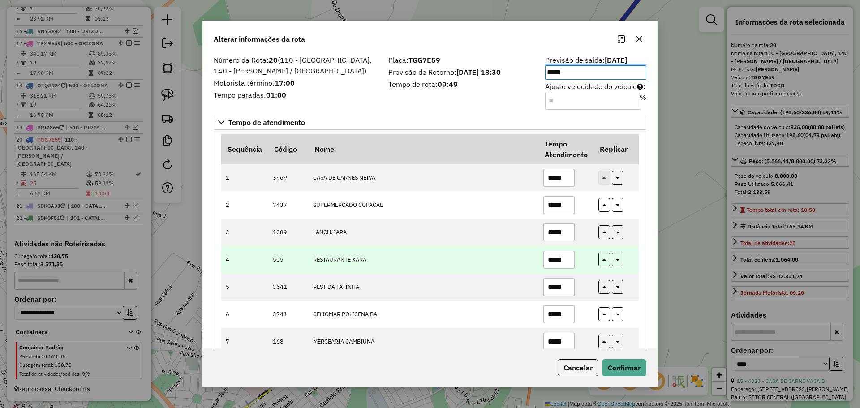
click at [408, 259] on td "RESTAURANTE XARA" at bounding box center [423, 259] width 230 height 27
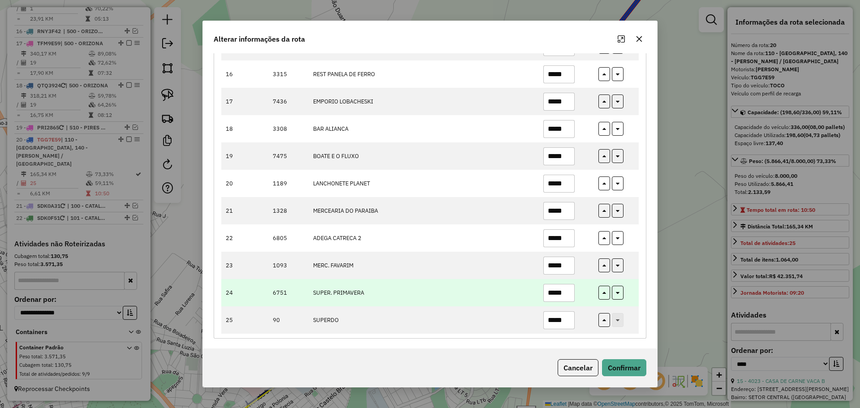
scroll to position [515, 0]
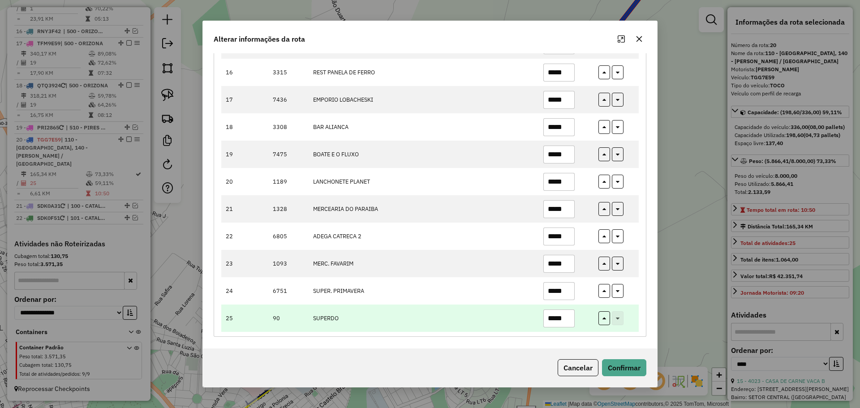
drag, startPoint x: 549, startPoint y: 319, endPoint x: 602, endPoint y: 332, distance: 54.9
click at [602, 332] on tr "25 90 SUPERDO *****" at bounding box center [429, 318] width 417 height 27
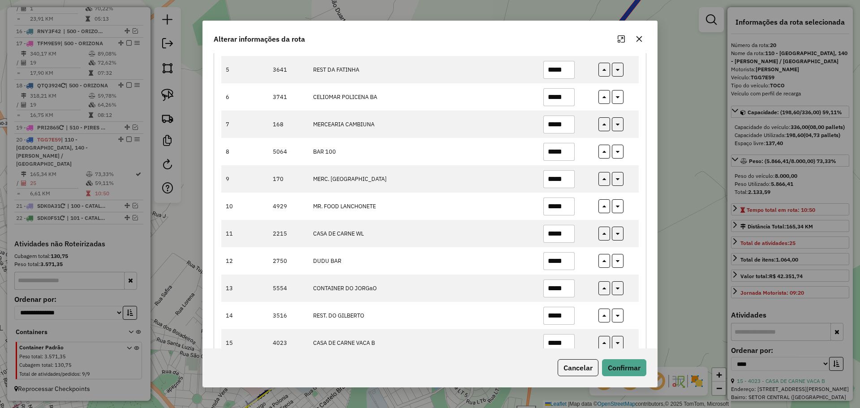
scroll to position [67, 0]
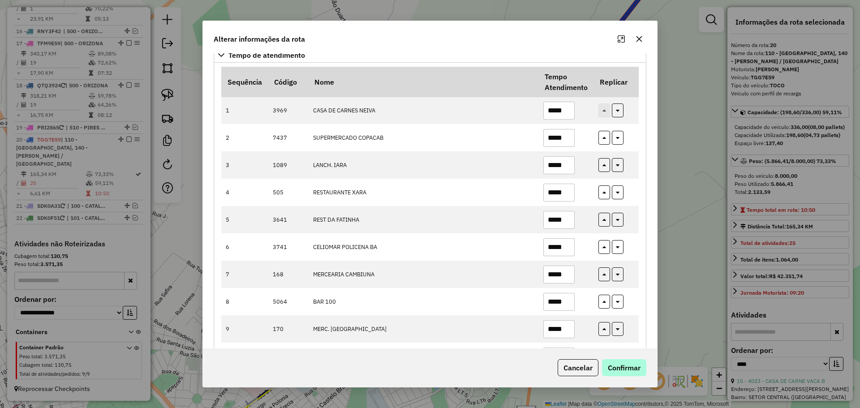
type input "*****"
click at [623, 364] on button "Confirmar" at bounding box center [624, 367] width 44 height 17
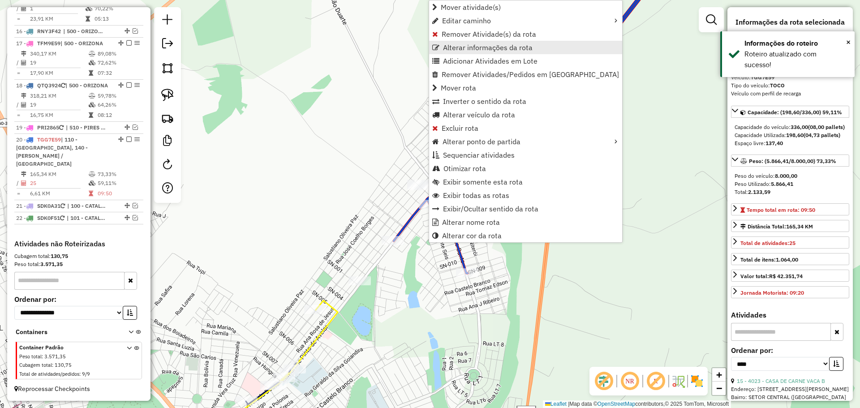
click at [451, 48] on span "Alterar informações da rota" at bounding box center [488, 47] width 90 height 7
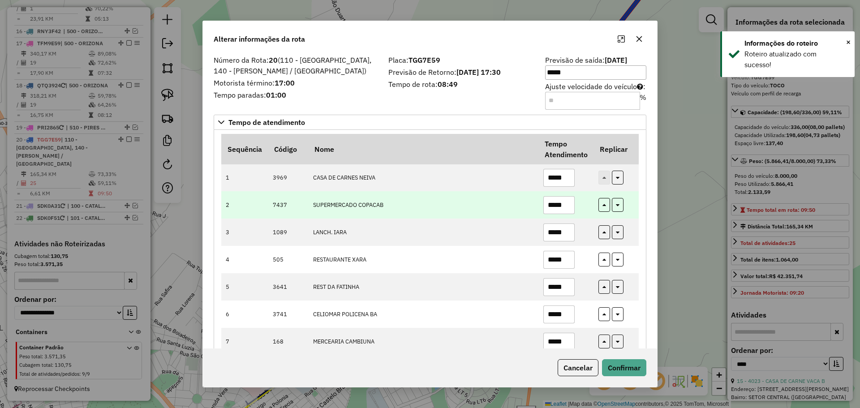
click at [411, 210] on td "SUPERMERCADO COPACAB" at bounding box center [423, 204] width 230 height 27
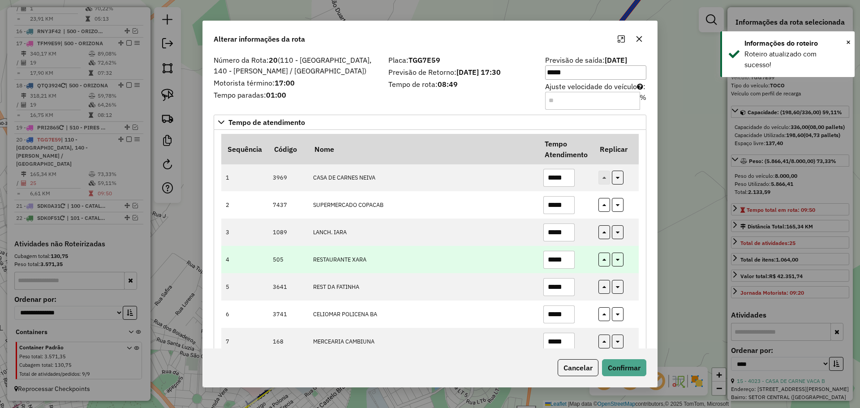
click at [576, 261] on td "*****" at bounding box center [565, 259] width 55 height 27
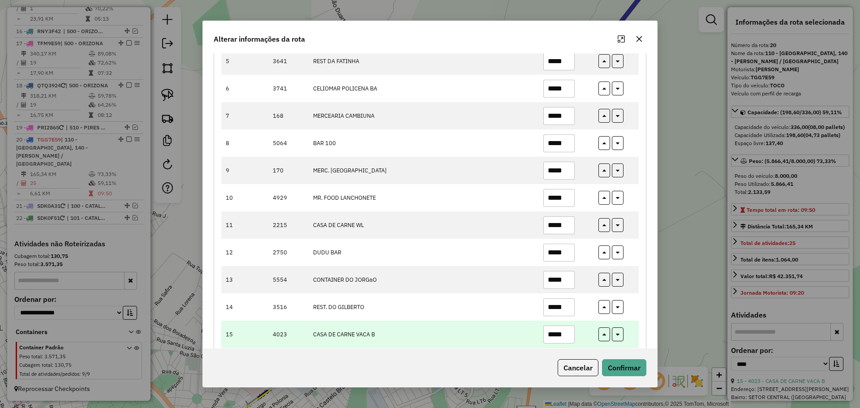
scroll to position [269, 0]
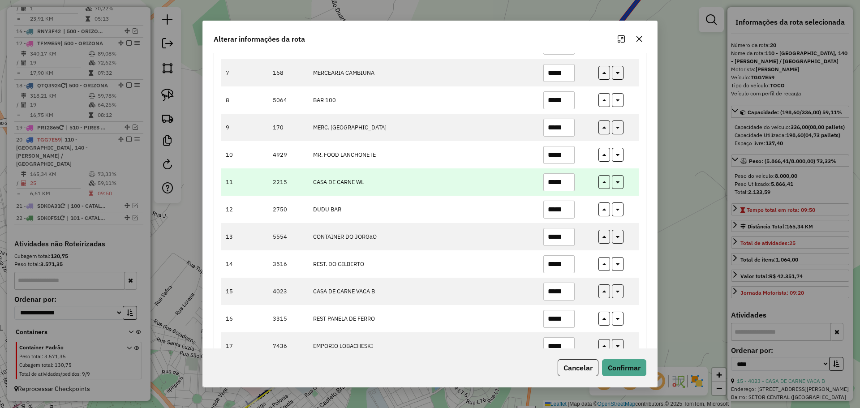
type input "*****"
drag, startPoint x: 558, startPoint y: 183, endPoint x: 569, endPoint y: 185, distance: 11.5
click at [569, 185] on input "*****" at bounding box center [558, 182] width 31 height 18
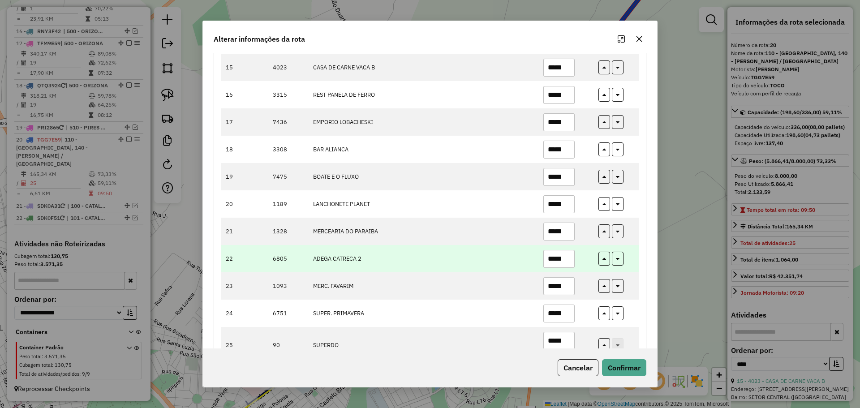
scroll to position [524, 0]
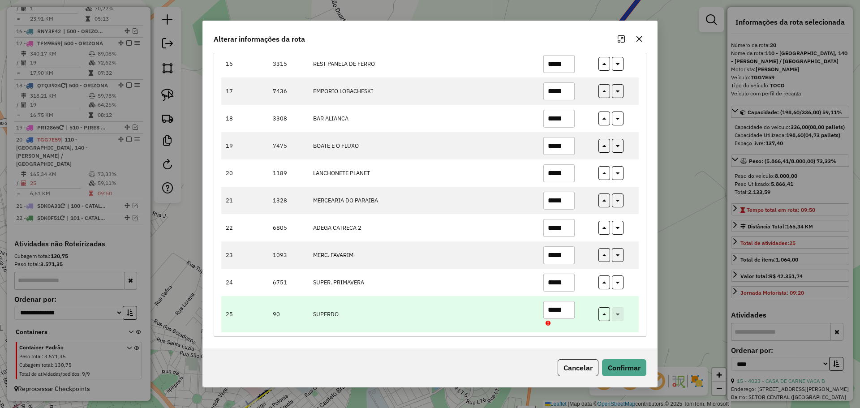
type input "*****"
drag, startPoint x: 551, startPoint y: 309, endPoint x: 574, endPoint y: 309, distance: 22.4
click at [573, 309] on input "*****" at bounding box center [558, 310] width 31 height 18
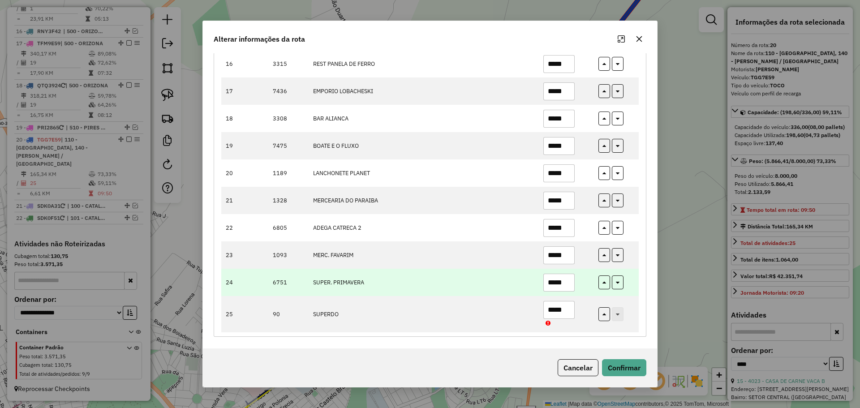
type input "*****"
drag, startPoint x: 561, startPoint y: 285, endPoint x: 569, endPoint y: 286, distance: 8.1
click at [569, 286] on input "*****" at bounding box center [558, 283] width 31 height 18
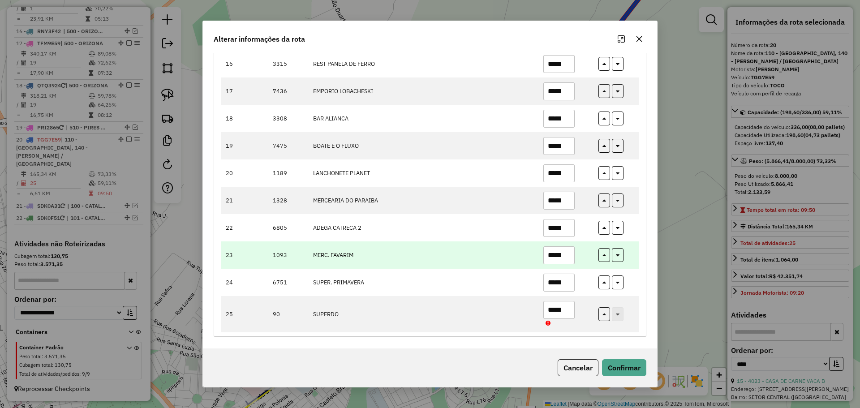
type input "*****"
drag, startPoint x: 561, startPoint y: 256, endPoint x: 570, endPoint y: 259, distance: 9.8
click at [570, 259] on input "*****" at bounding box center [558, 255] width 31 height 18
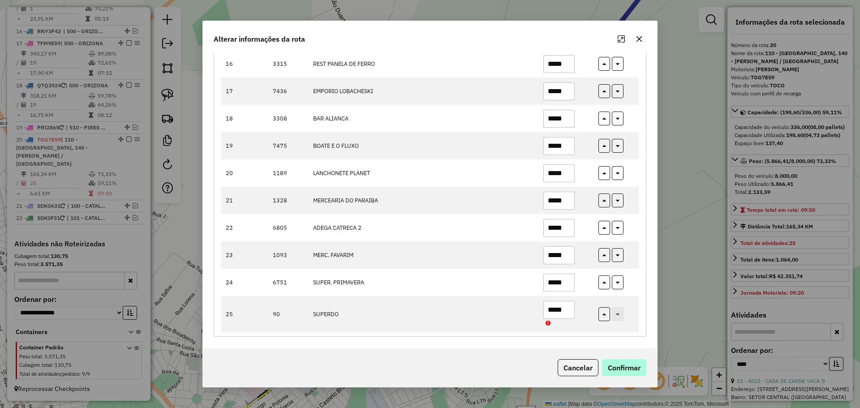
type input "*****"
click at [634, 363] on button "Confirmar" at bounding box center [624, 367] width 44 height 17
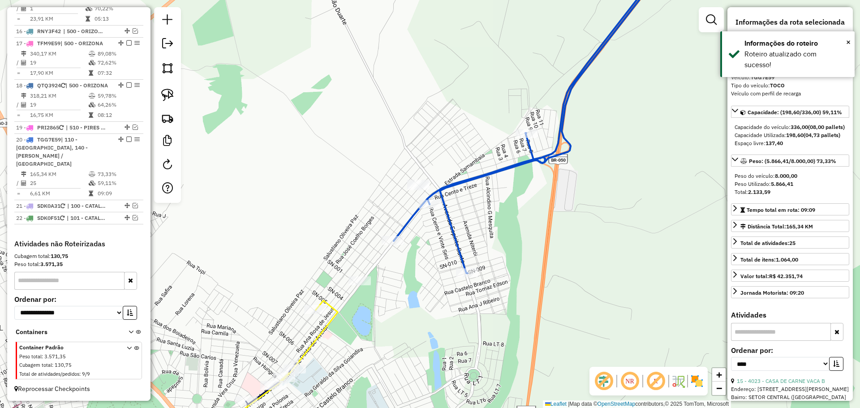
drag, startPoint x: 486, startPoint y: 237, endPoint x: 471, endPoint y: 230, distance: 16.4
click at [485, 237] on div "Janela de atendimento Grade de atendimento Capacidade Transportadoras Veículos …" at bounding box center [430, 204] width 860 height 408
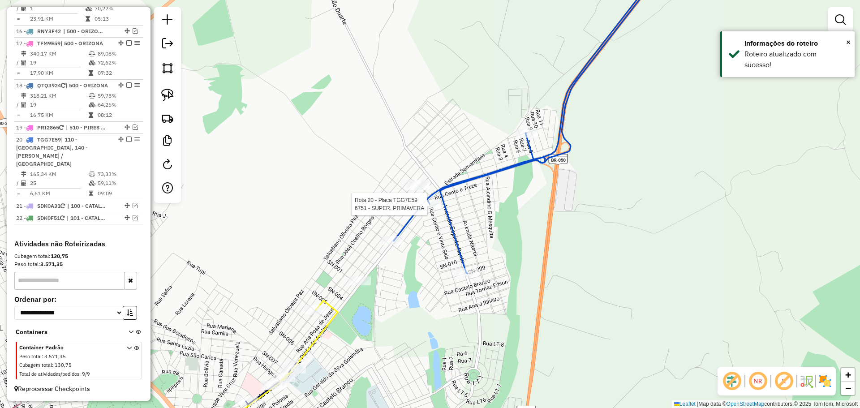
select select "*********"
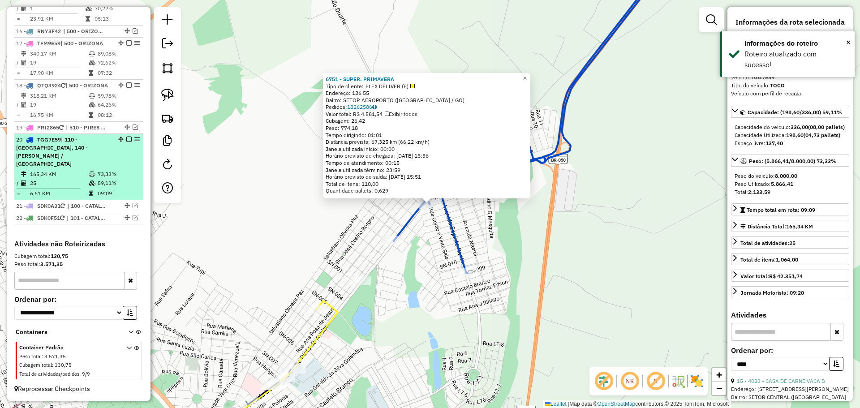
click at [128, 142] on em at bounding box center [128, 139] width 5 height 5
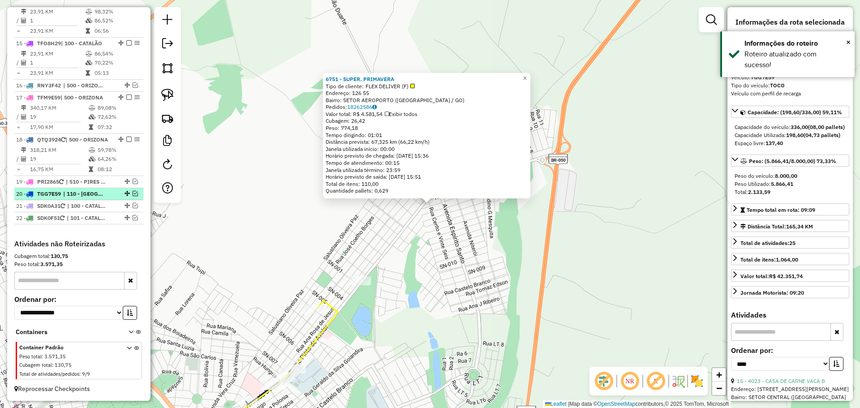
scroll to position [978, 0]
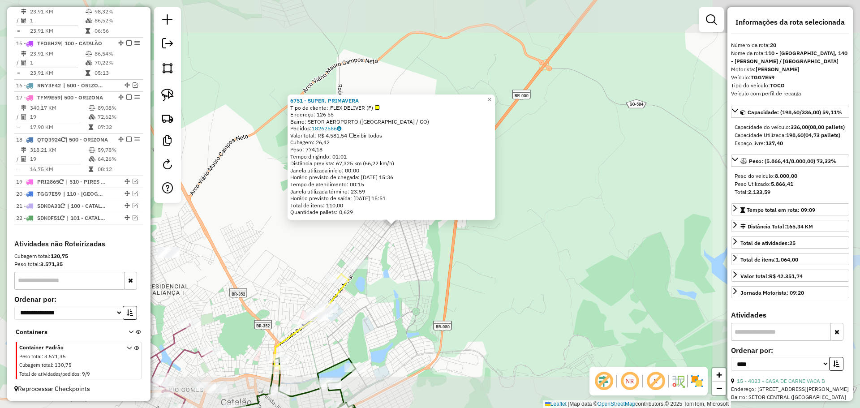
click at [436, 296] on div "6751 - SUPER. PRIMAVERA Tipo de cliente: FLEX DELIVER (F) Endereço: 126 55 Bair…" at bounding box center [430, 204] width 860 height 408
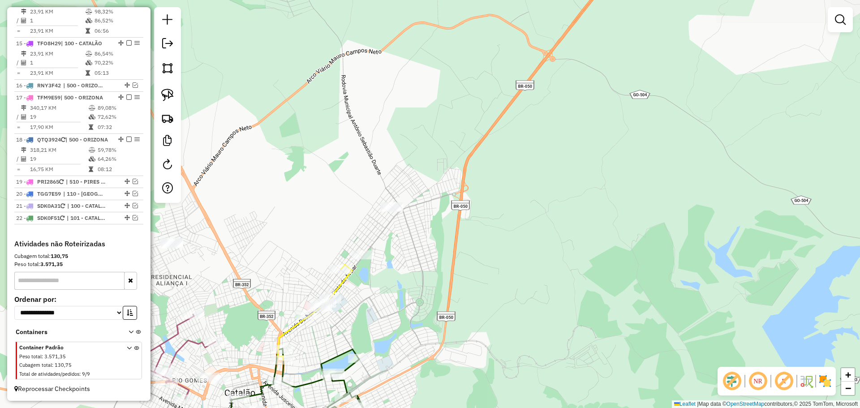
drag, startPoint x: 442, startPoint y: 290, endPoint x: 515, endPoint y: 170, distance: 140.6
click at [509, 177] on div "Janela de atendimento Grade de atendimento Capacidade Transportadoras Veículos …" at bounding box center [430, 204] width 860 height 408
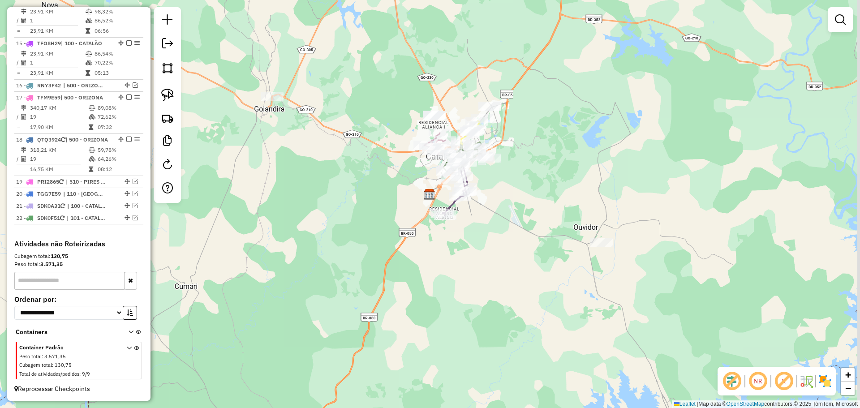
drag, startPoint x: 517, startPoint y: 268, endPoint x: 501, endPoint y: 236, distance: 35.7
click at [501, 236] on div "Janela de atendimento Grade de atendimento Capacidade Transportadoras Veículos …" at bounding box center [430, 204] width 860 height 408
click at [168, 95] on img at bounding box center [167, 95] width 13 height 13
drag, startPoint x: 625, startPoint y: 242, endPoint x: 626, endPoint y: 251, distance: 9.4
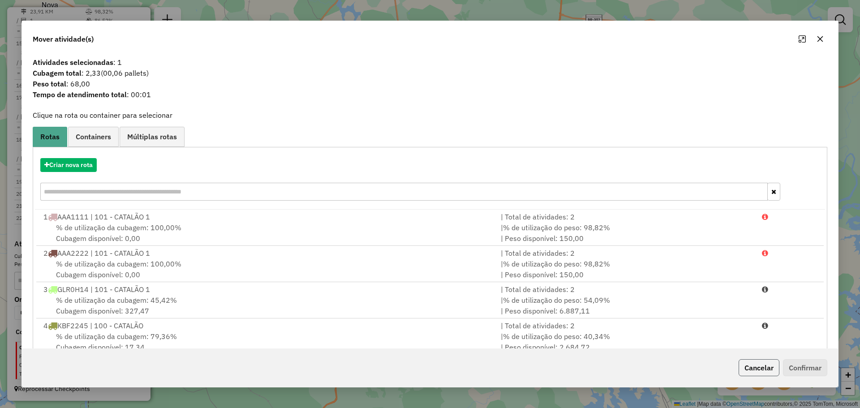
click at [740, 363] on button "Cancelar" at bounding box center [759, 367] width 41 height 17
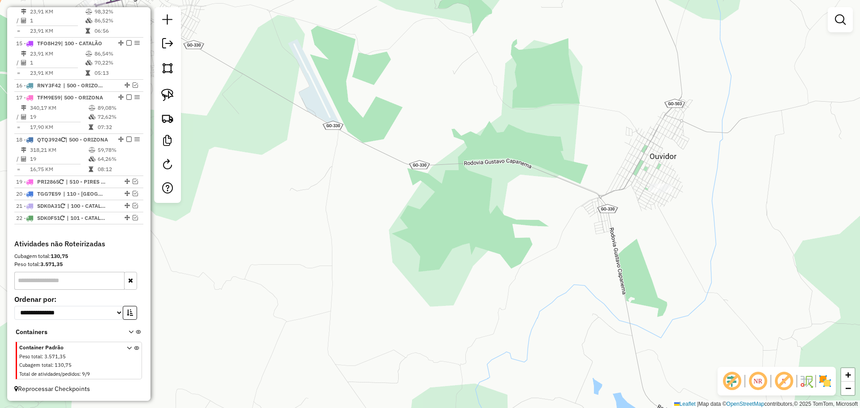
drag, startPoint x: 680, startPoint y: 218, endPoint x: 642, endPoint y: 215, distance: 38.7
click at [643, 215] on div "Janela de atendimento Grade de atendimento Capacidade Transportadoras Veículos …" at bounding box center [430, 204] width 860 height 408
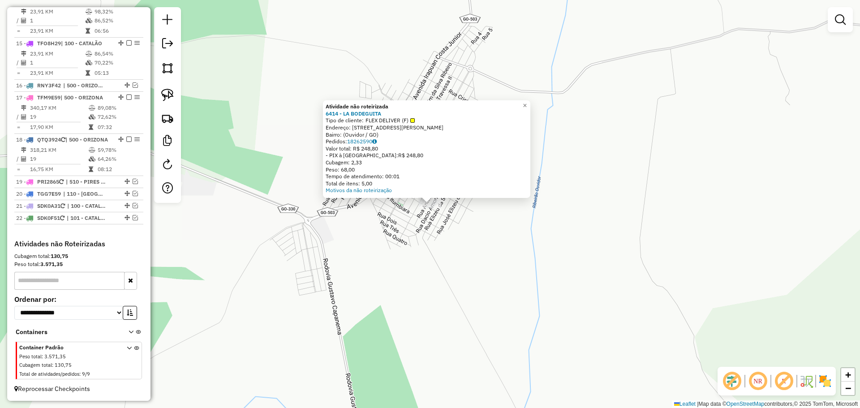
click at [326, 253] on div "Atividade não roteirizada 6414 - LA BODEGUITA Tipo de cliente: FLEX DELIVER (F)…" at bounding box center [430, 204] width 860 height 408
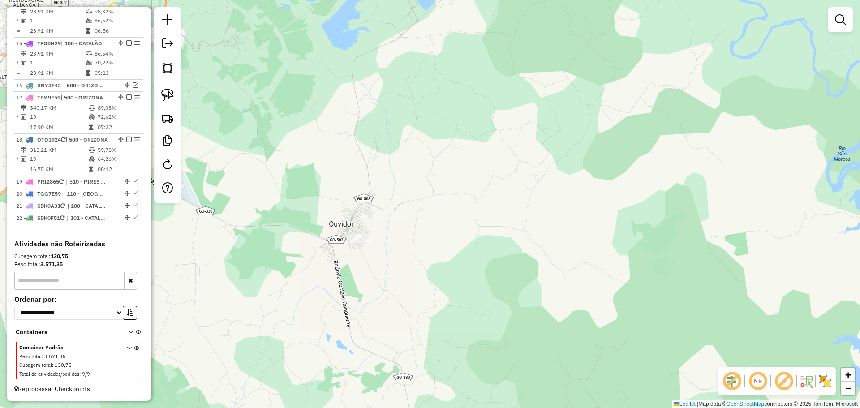
drag, startPoint x: 266, startPoint y: 186, endPoint x: 322, endPoint y: 181, distance: 55.8
click at [314, 184] on div "Janela de atendimento Grade de atendimento Capacidade Transportadoras Veículos …" at bounding box center [430, 204] width 860 height 408
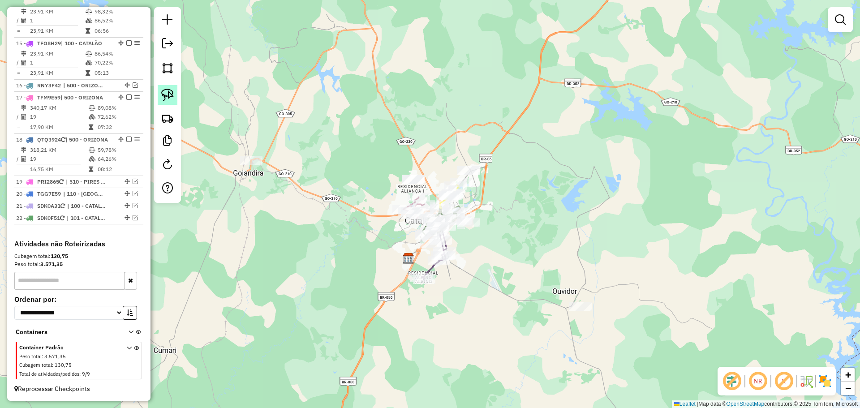
click at [168, 99] on img at bounding box center [167, 95] width 13 height 13
drag, startPoint x: 269, startPoint y: 154, endPoint x: 270, endPoint y: 169, distance: 15.7
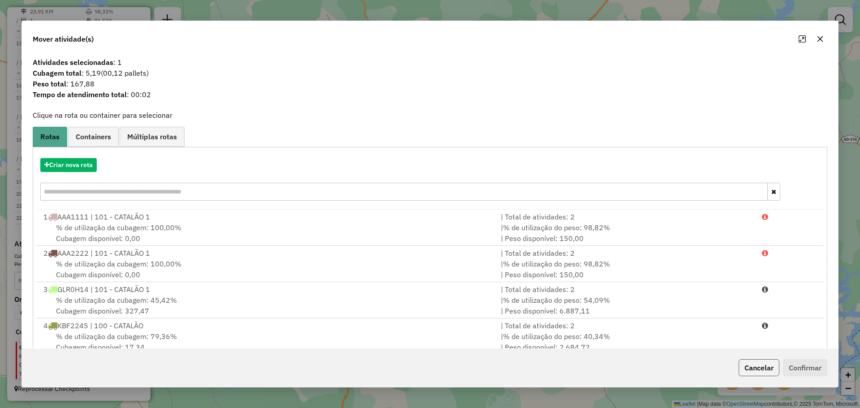
click at [778, 363] on button "Cancelar" at bounding box center [759, 367] width 41 height 17
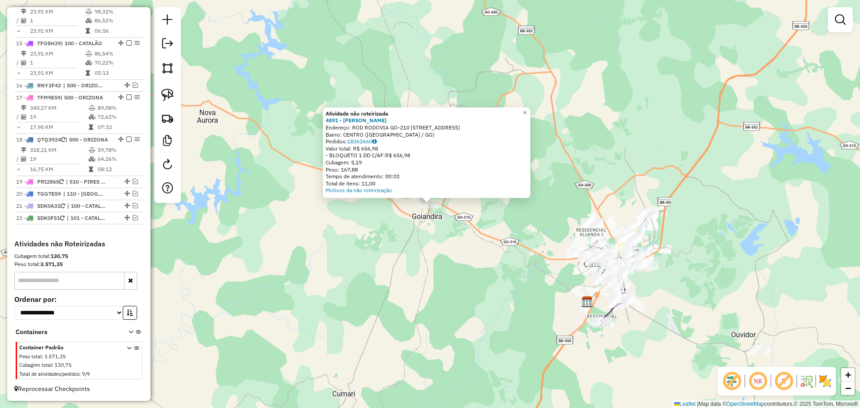
click at [352, 252] on div "Atividade não roteirizada 4891 - CARLA LANCHES Endereço: ROD RODOVIA GO-210 AVE…" at bounding box center [430, 204] width 860 height 408
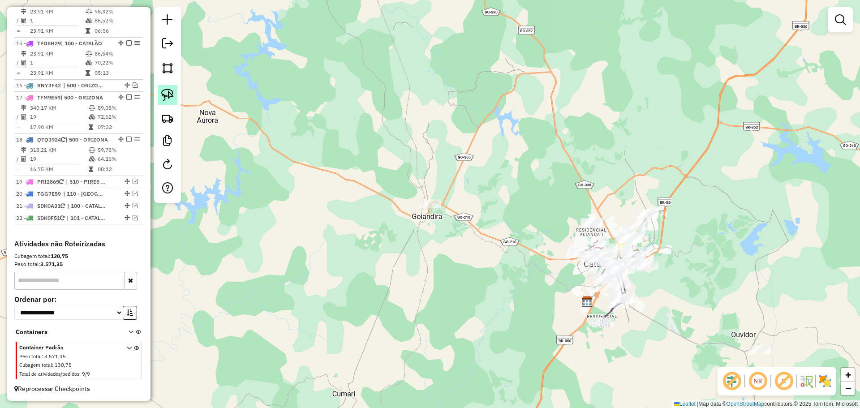
click at [159, 91] on link at bounding box center [168, 95] width 20 height 20
drag, startPoint x: 410, startPoint y: 188, endPoint x: 464, endPoint y: 209, distance: 58.6
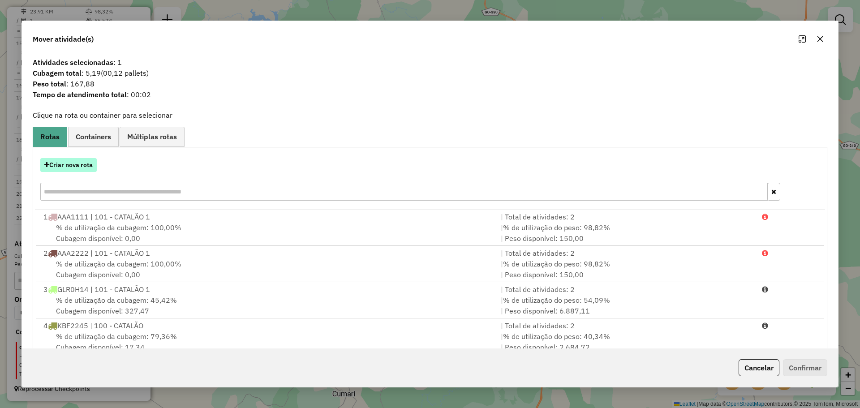
click at [83, 171] on button "Criar nova rota" at bounding box center [68, 165] width 56 height 14
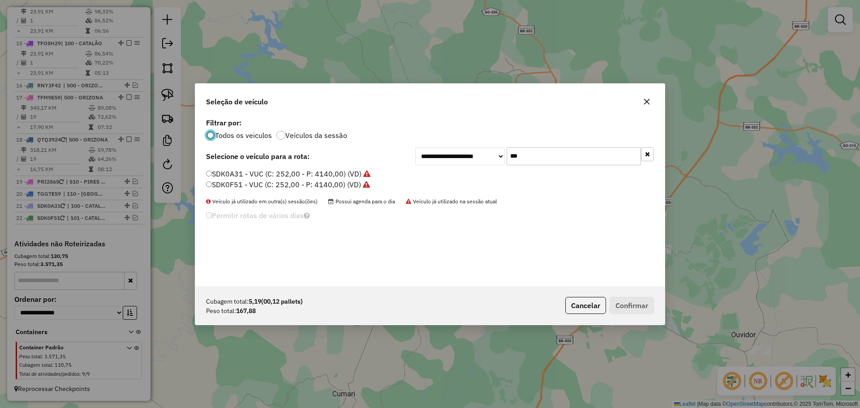
scroll to position [5, 3]
click at [556, 157] on input "***" at bounding box center [574, 156] width 134 height 18
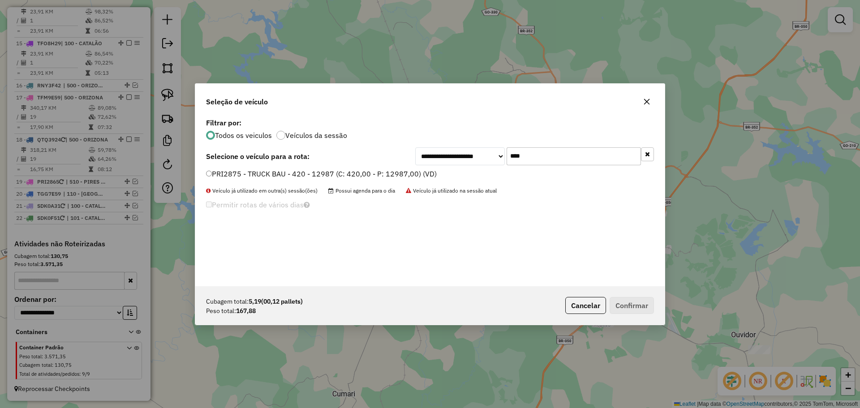
type input "****"
drag, startPoint x: 226, startPoint y: 179, endPoint x: 438, endPoint y: 209, distance: 213.5
click at [226, 179] on li "PRI2875 - TRUCK BAU - 420 - 12987 (C: 420,00 - P: 12987,00) (VD)" at bounding box center [430, 174] width 448 height 11
click at [275, 173] on label "PRI2875 - TRUCK BAU - 420 - 12987 (C: 420,00 - P: 12987,00) (VD)" at bounding box center [321, 173] width 231 height 11
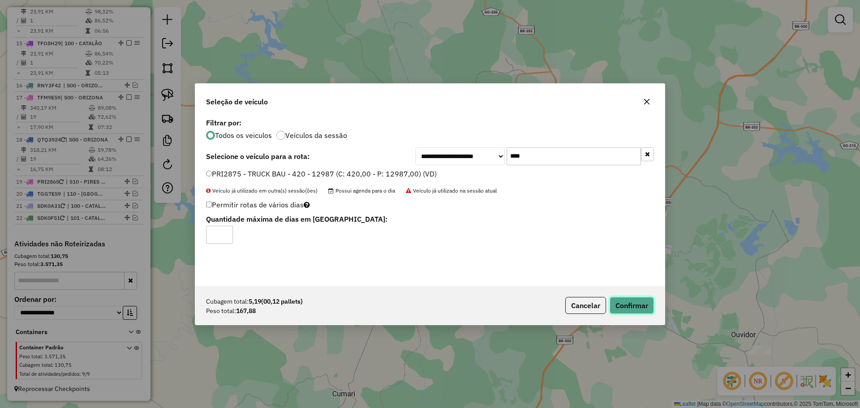
click at [631, 307] on button "Confirmar" at bounding box center [632, 305] width 44 height 17
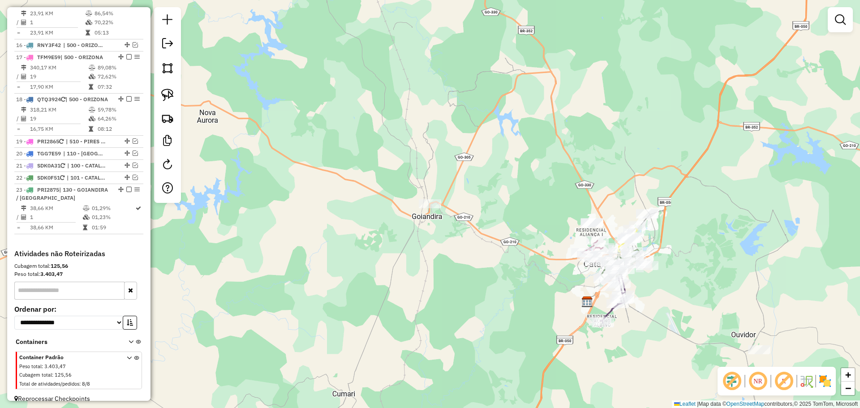
scroll to position [1028, 0]
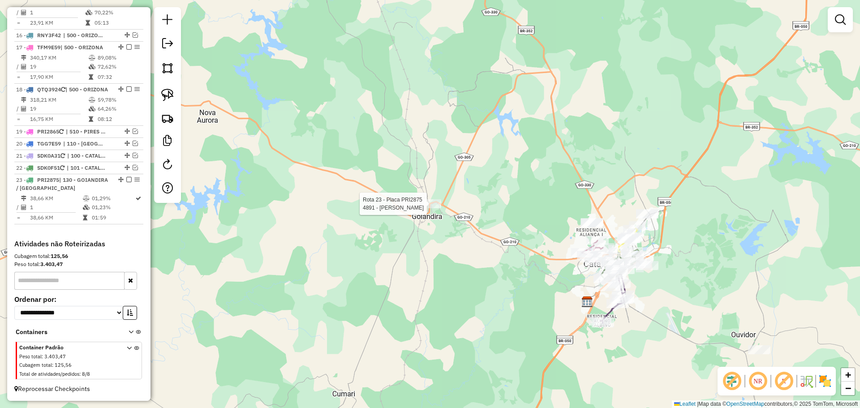
select select "*********"
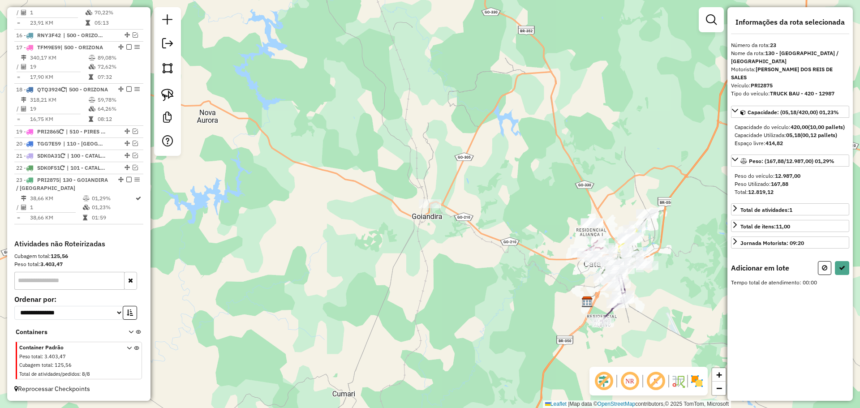
select select "*********"
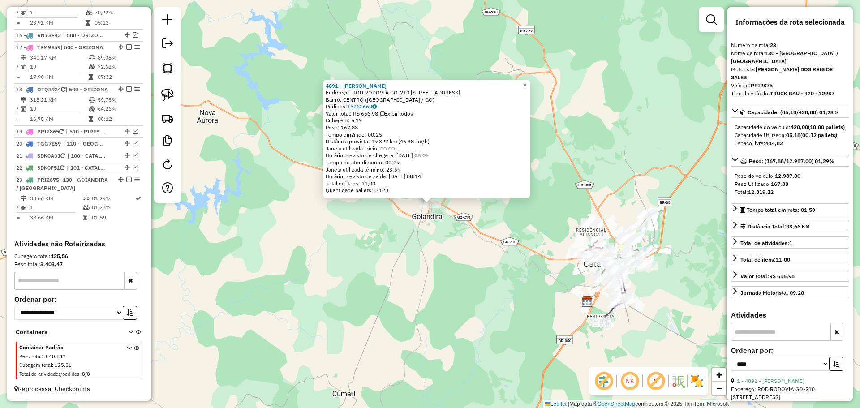
click at [431, 224] on div "Rota 23 - Placa PRI2875 4891 - CARLA LANCHES 4891 - CARLA LANCHES Endereço: ROD…" at bounding box center [430, 204] width 860 height 408
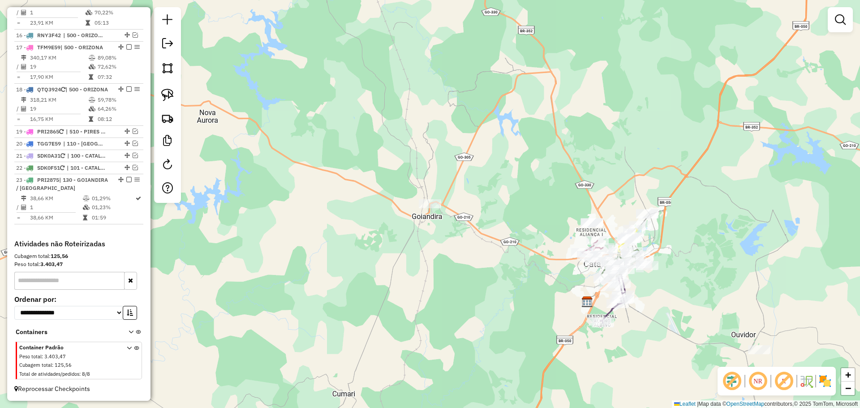
click at [430, 208] on div at bounding box center [430, 203] width 22 height 9
select select "*********"
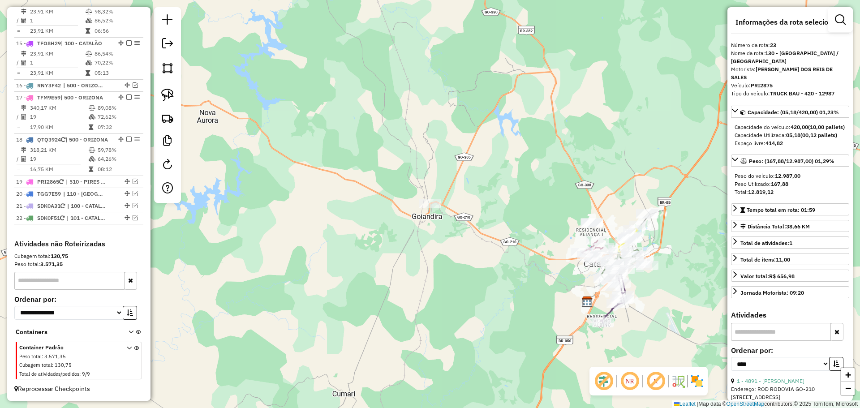
scroll to position [978, 0]
click at [168, 95] on img at bounding box center [167, 95] width 13 height 13
drag, startPoint x: 450, startPoint y: 204, endPoint x: 455, endPoint y: 215, distance: 12.1
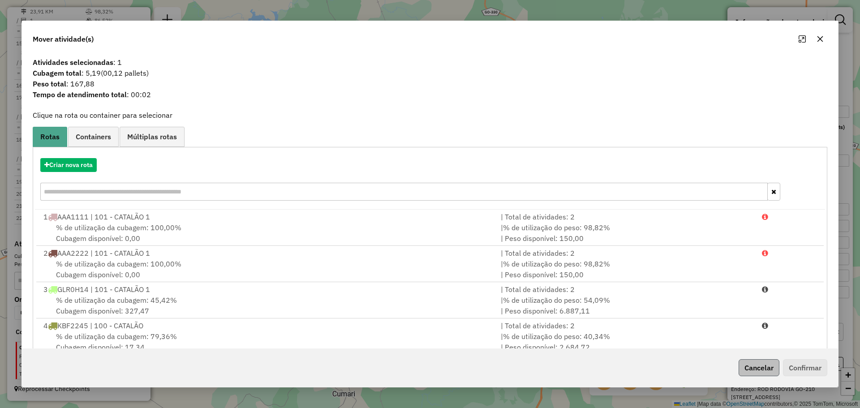
click at [777, 375] on div "Cancelar Confirmar" at bounding box center [781, 367] width 92 height 17
drag, startPoint x: 772, startPoint y: 371, endPoint x: 666, endPoint y: 341, distance: 109.9
click at [770, 370] on button "Cancelar" at bounding box center [759, 367] width 41 height 17
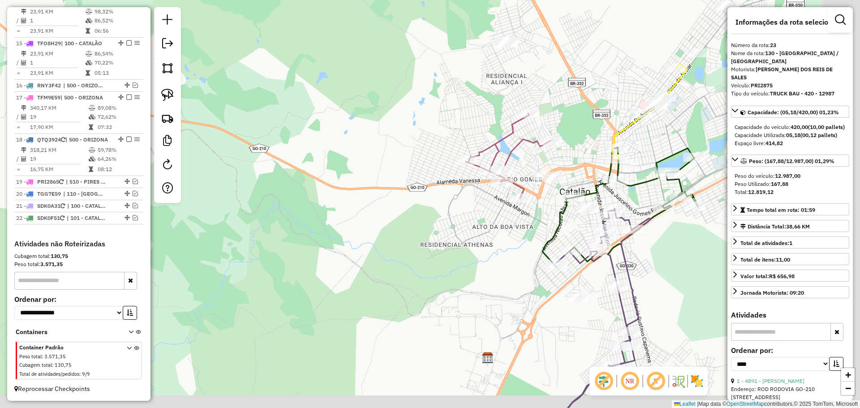
drag, startPoint x: 541, startPoint y: 272, endPoint x: 468, endPoint y: 271, distance: 72.1
click at [468, 271] on div "Janela de atendimento Grade de atendimento Capacidade Transportadoras Veículos …" at bounding box center [430, 204] width 860 height 408
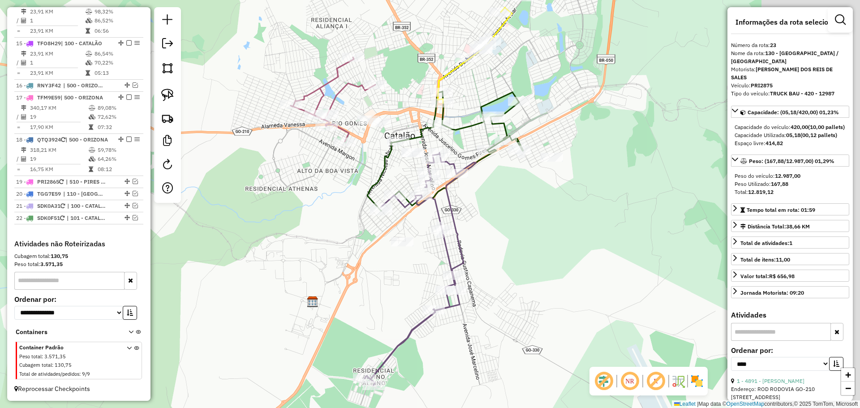
drag, startPoint x: 467, startPoint y: 245, endPoint x: 440, endPoint y: 237, distance: 27.9
click at [441, 237] on div "Janela de atendimento Grade de atendimento Capacidade Transportadoras Veículos …" at bounding box center [430, 204] width 860 height 408
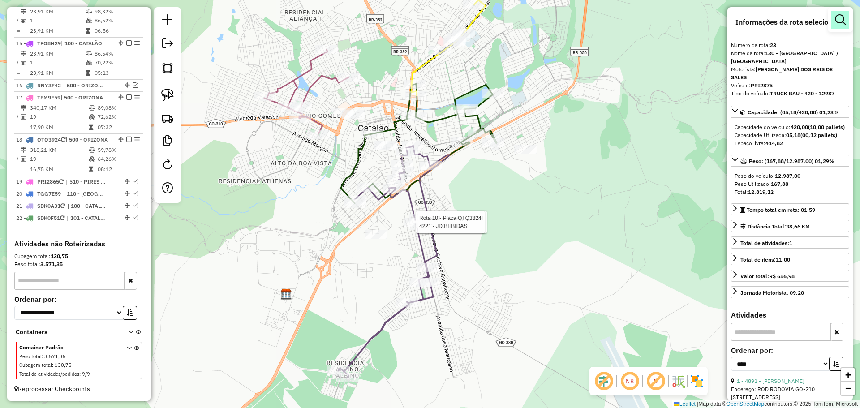
drag, startPoint x: 842, startPoint y: 25, endPoint x: 831, endPoint y: 27, distance: 11.0
click at [841, 25] on link at bounding box center [840, 20] width 18 height 18
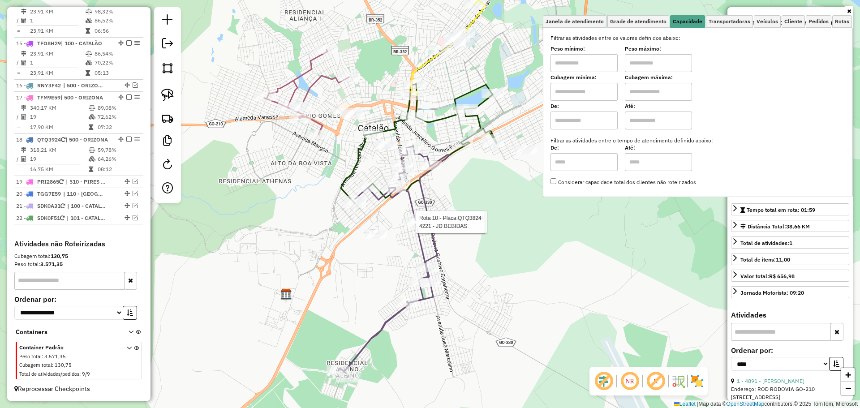
click at [589, 59] on input "text" at bounding box center [583, 63] width 67 height 18
type input "*******"
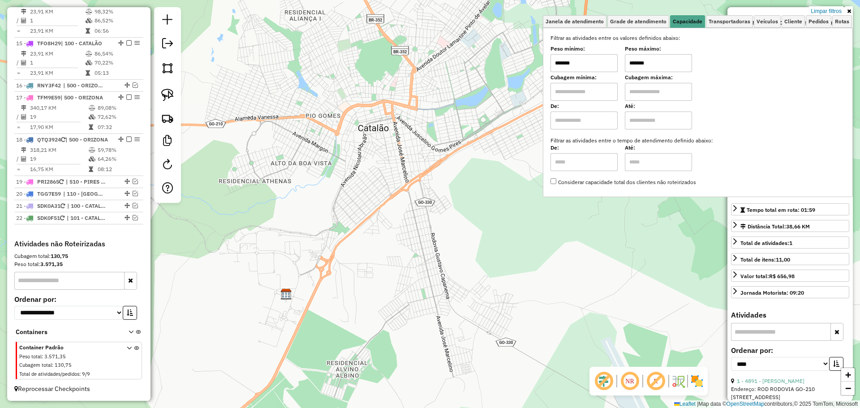
click at [436, 139] on div "Limpar filtros Janela de atendimento Grade de atendimento Capacidade Transporta…" at bounding box center [430, 204] width 860 height 408
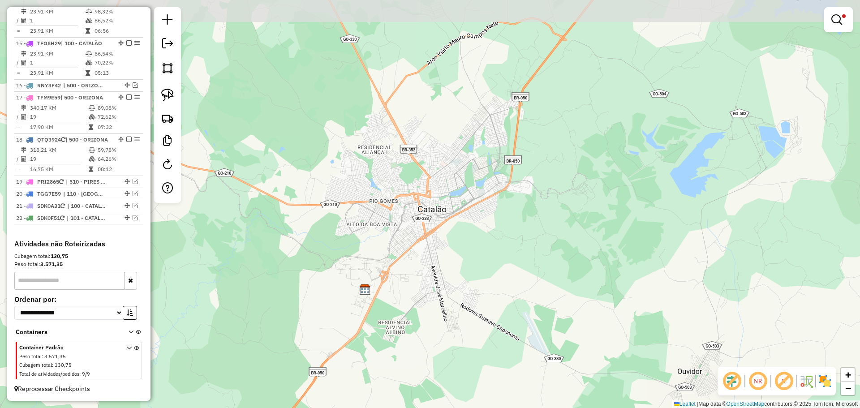
drag, startPoint x: 505, startPoint y: 189, endPoint x: 545, endPoint y: 162, distance: 47.7
click at [505, 196] on div "Limpar filtros Janela de atendimento Grade de atendimento Capacidade Transporta…" at bounding box center [430, 204] width 860 height 408
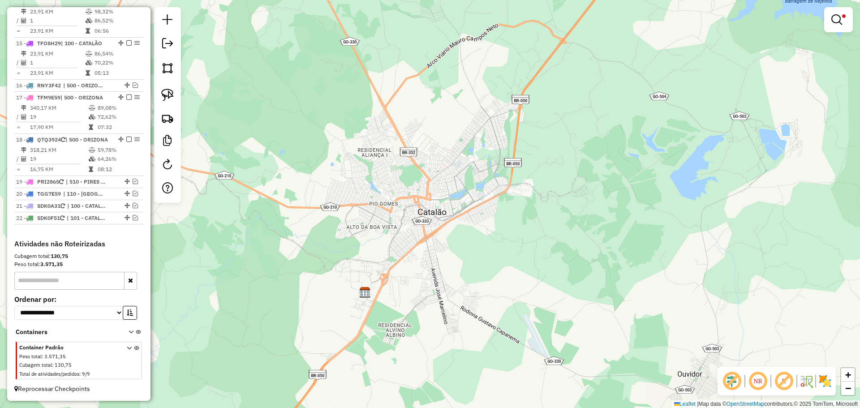
click at [833, 29] on div at bounding box center [838, 19] width 29 height 25
click at [827, 21] on div at bounding box center [838, 19] width 29 height 25
click at [836, 19] on em at bounding box center [836, 19] width 11 height 11
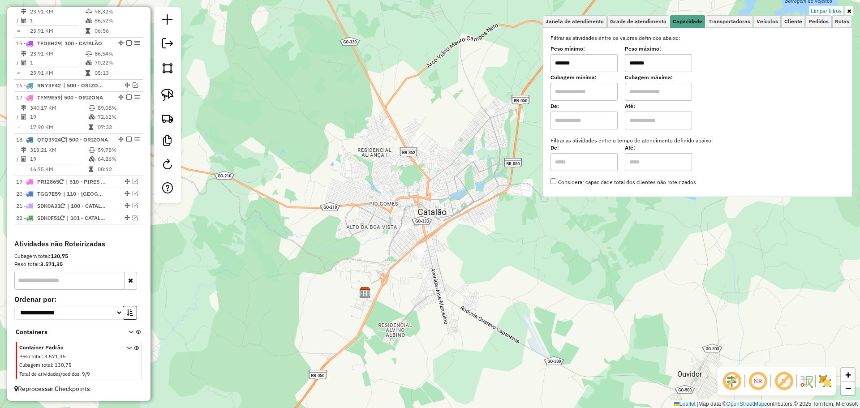
click at [680, 65] on input "*******" at bounding box center [658, 63] width 67 height 18
type input "********"
click at [464, 192] on div "Rota 6 - Placa PRI2865 3259 - MERCADO DA ECONOMIA Limpar filtros Janela de aten…" at bounding box center [430, 204] width 860 height 408
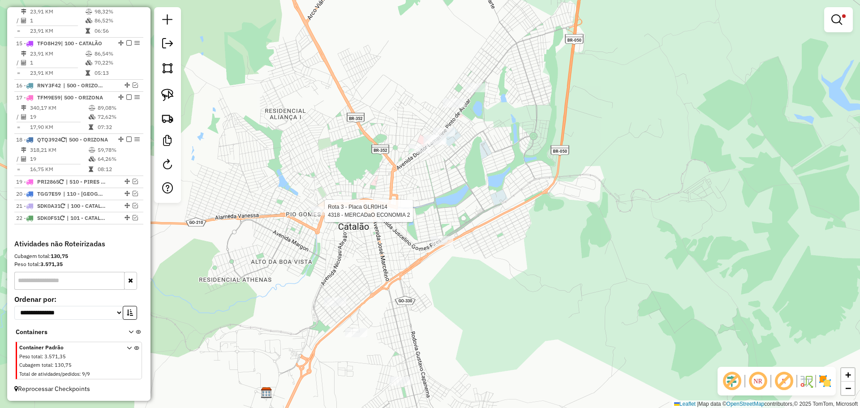
select select "*********"
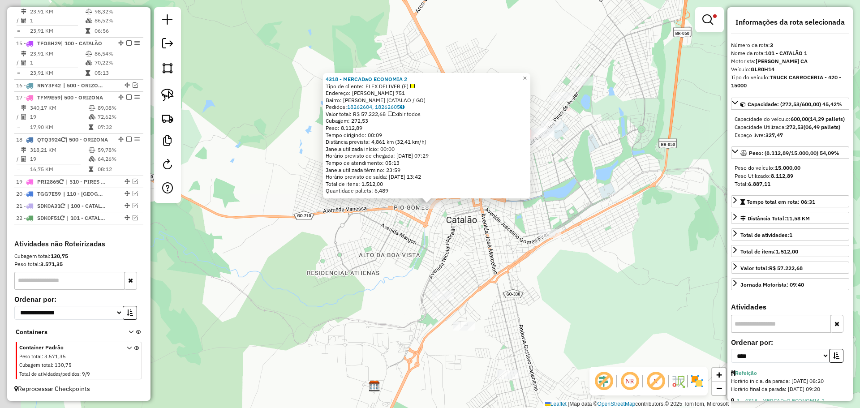
scroll to position [431, 0]
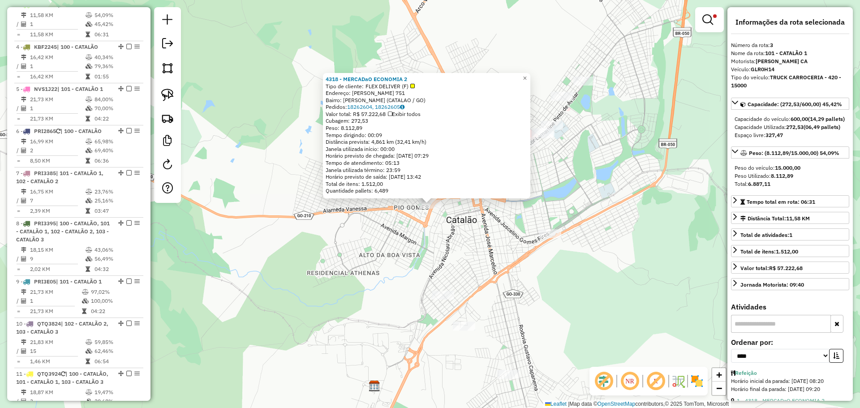
click at [320, 211] on div "4318 - MERCADaO ECONOMIA 2 Tipo de cliente: FLEX DELIVER (F) Endereço: DONA RAU…" at bounding box center [430, 204] width 860 height 408
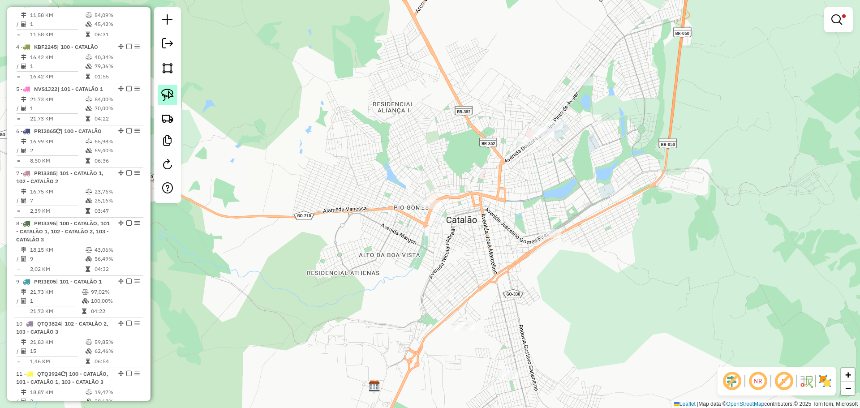
click at [174, 94] on link at bounding box center [168, 95] width 20 height 20
drag, startPoint x: 456, startPoint y: 200, endPoint x: 468, endPoint y: 218, distance: 21.2
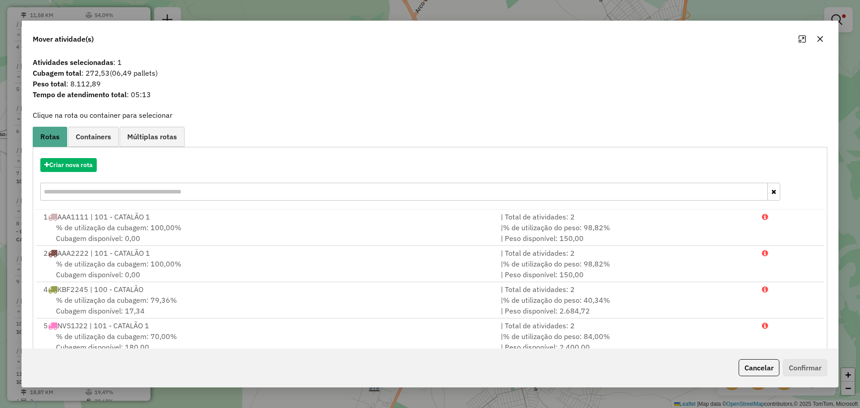
click at [76, 173] on div "Criar nova rota" at bounding box center [430, 180] width 790 height 58
click at [72, 162] on button "Criar nova rota" at bounding box center [68, 165] width 56 height 14
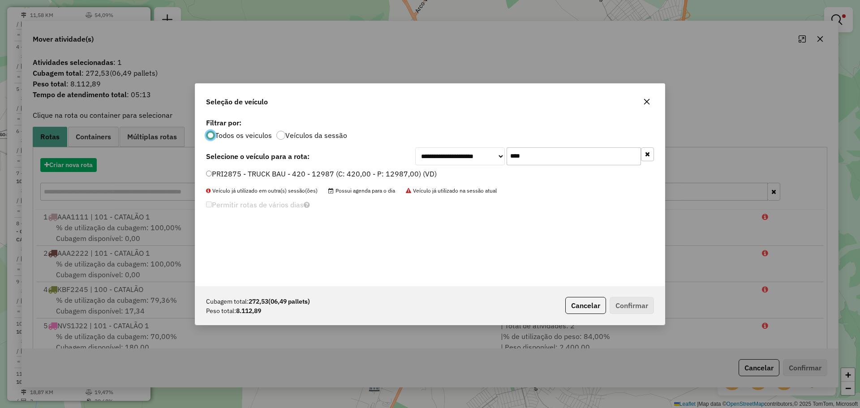
scroll to position [5, 3]
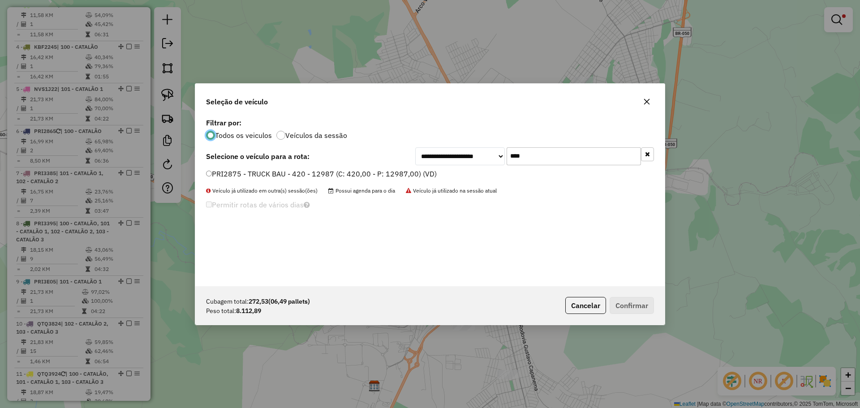
click at [533, 155] on input "****" at bounding box center [574, 156] width 134 height 18
type input "***"
drag, startPoint x: 251, startPoint y: 173, endPoint x: 362, endPoint y: 172, distance: 111.1
click at [252, 173] on label "GLR0H14 - TRUCK CARROCERIA - 420 - 15000 (C: 600,00 - P: 15000,00) (VD)" at bounding box center [341, 173] width 271 height 11
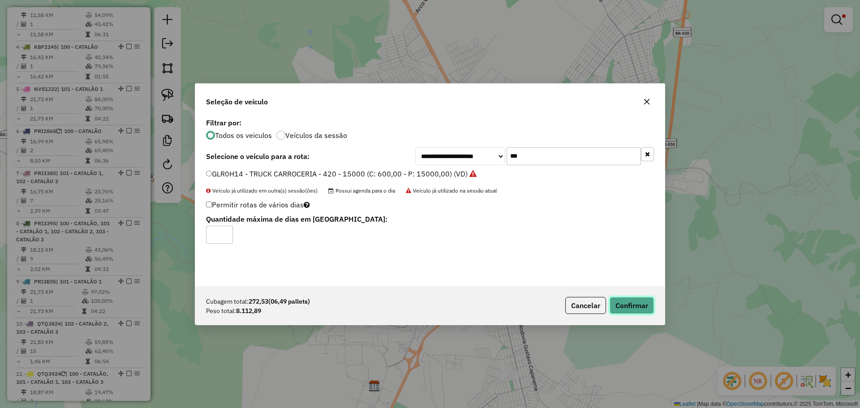
click at [635, 309] on button "Confirmar" at bounding box center [632, 305] width 44 height 17
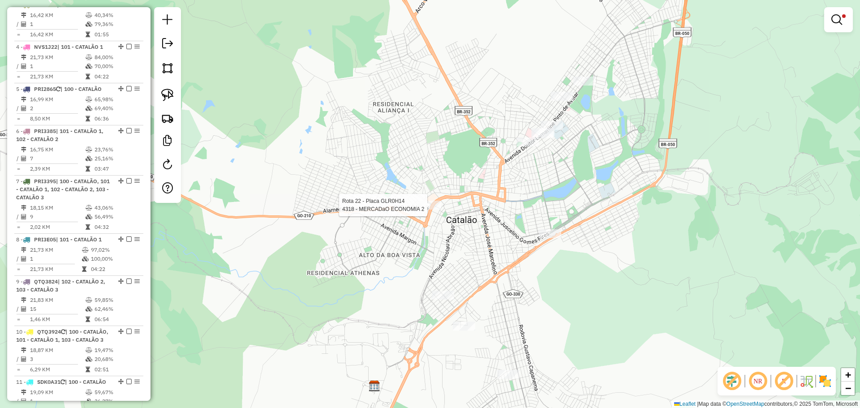
click at [433, 210] on div at bounding box center [430, 205] width 22 height 9
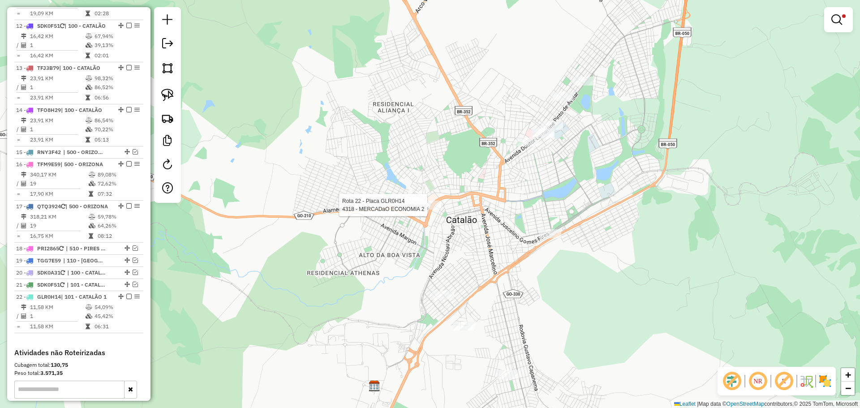
select select "*********"
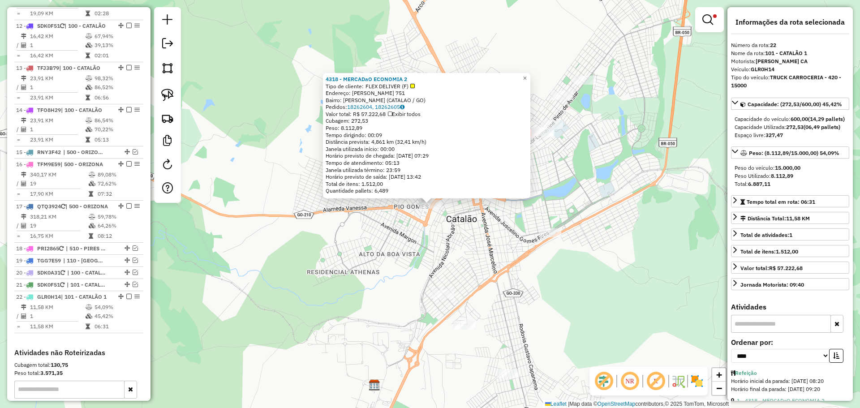
scroll to position [986, 0]
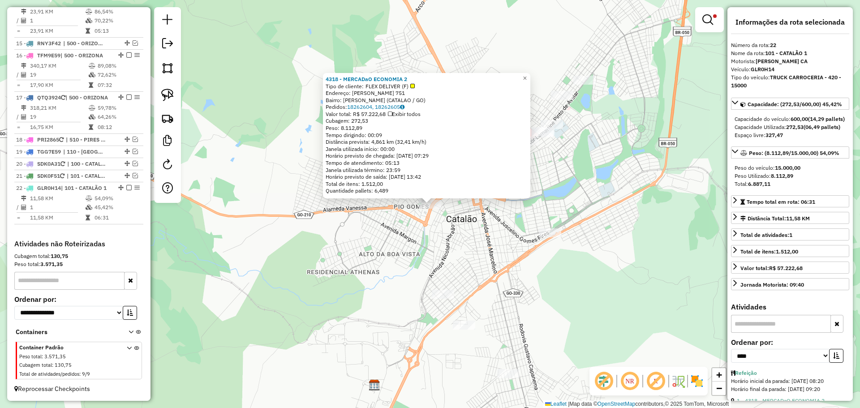
click at [442, 246] on div "4318 - MERCADaO ECONOMIA 2 Tipo de cliente: FLEX DELIVER (F) Endereço: DONA RAU…" at bounding box center [430, 204] width 860 height 408
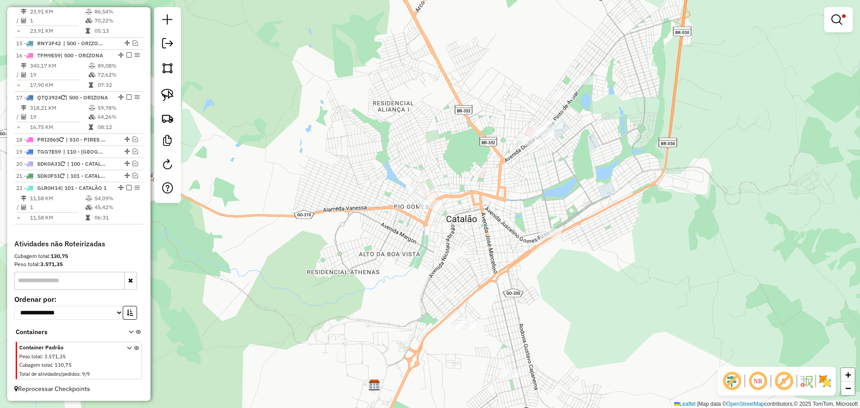
drag, startPoint x: 538, startPoint y: 180, endPoint x: 513, endPoint y: 186, distance: 25.7
click at [513, 186] on div "Limpar filtros Janela de atendimento Grade de atendimento Capacidade Transporta…" at bounding box center [430, 204] width 860 height 408
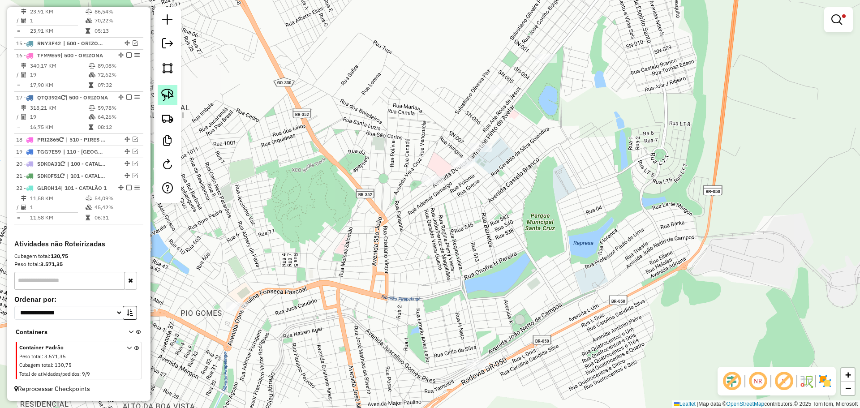
click at [171, 95] on img at bounding box center [167, 95] width 13 height 13
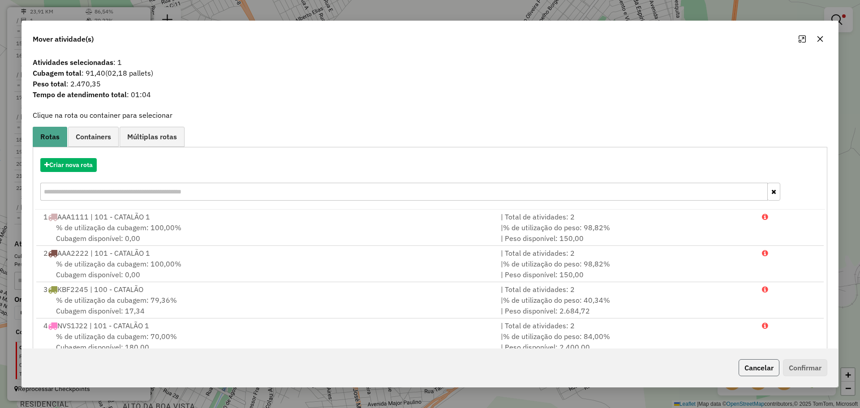
click at [752, 368] on button "Cancelar" at bounding box center [759, 367] width 41 height 17
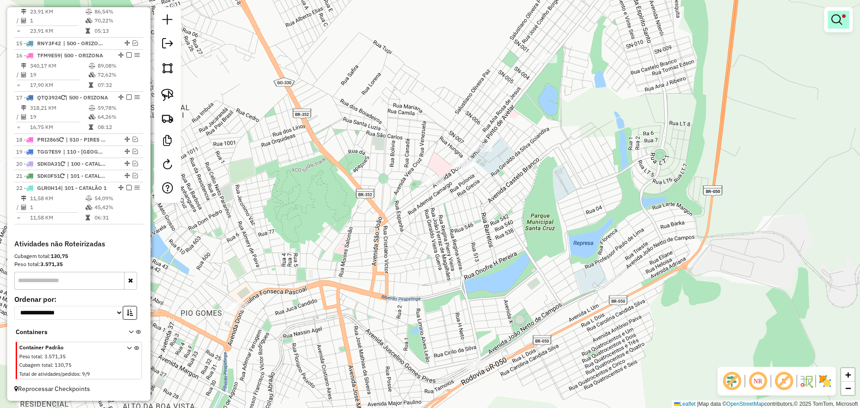
click at [832, 27] on link at bounding box center [838, 20] width 21 height 18
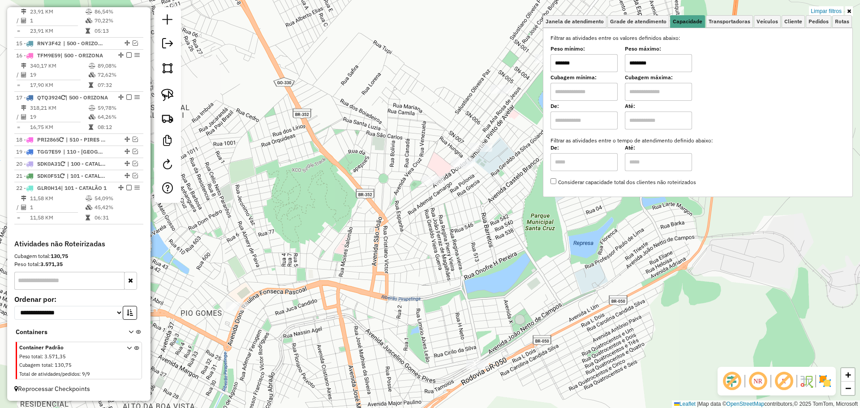
click at [503, 246] on div "Limpar filtros Janela de atendimento Grade de atendimento Capacidade Transporta…" at bounding box center [430, 204] width 860 height 408
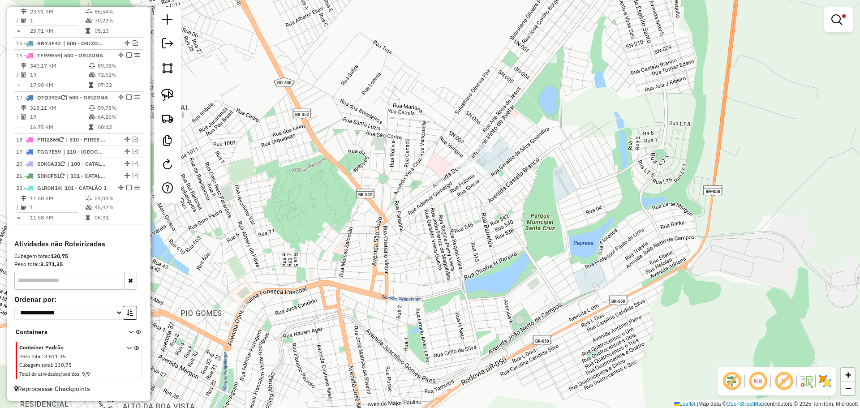
drag, startPoint x: 846, startPoint y: 25, endPoint x: 810, endPoint y: 29, distance: 35.7
click at [845, 24] on link at bounding box center [838, 20] width 21 height 18
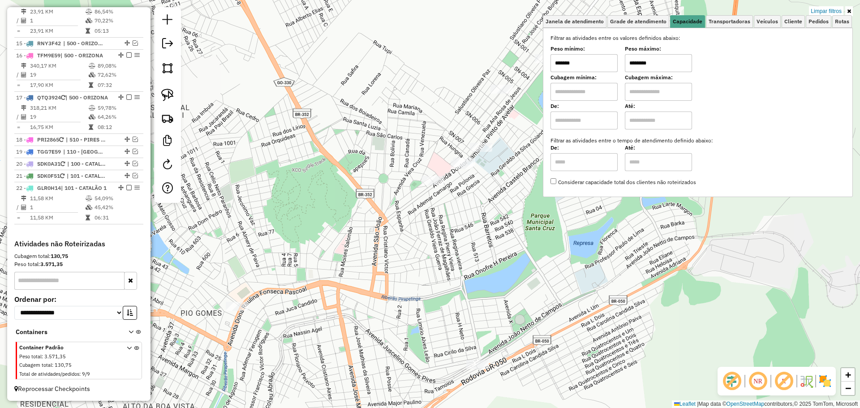
click at [586, 69] on input "*******" at bounding box center [583, 63] width 67 height 18
click at [382, 200] on div "Limpar filtros Janela de atendimento Grade de atendimento Capacidade Transporta…" at bounding box center [430, 204] width 860 height 408
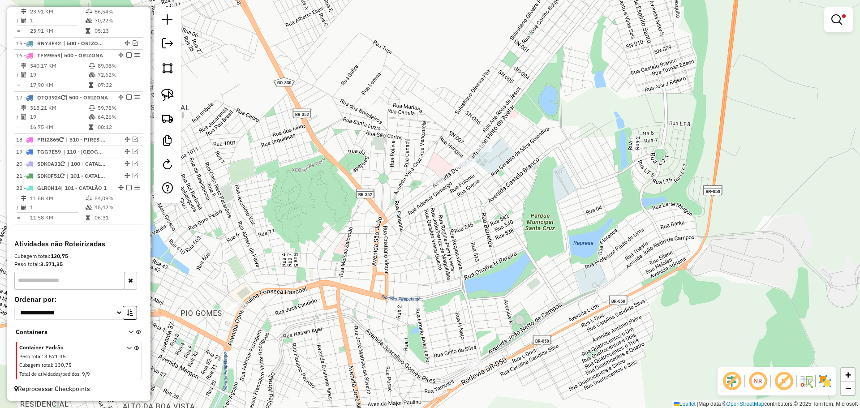
drag, startPoint x: 379, startPoint y: 247, endPoint x: 497, endPoint y: 131, distance: 165.6
click at [497, 131] on div "Limpar filtros Janela de atendimento Grade de atendimento Capacidade Transporta…" at bounding box center [430, 204] width 860 height 408
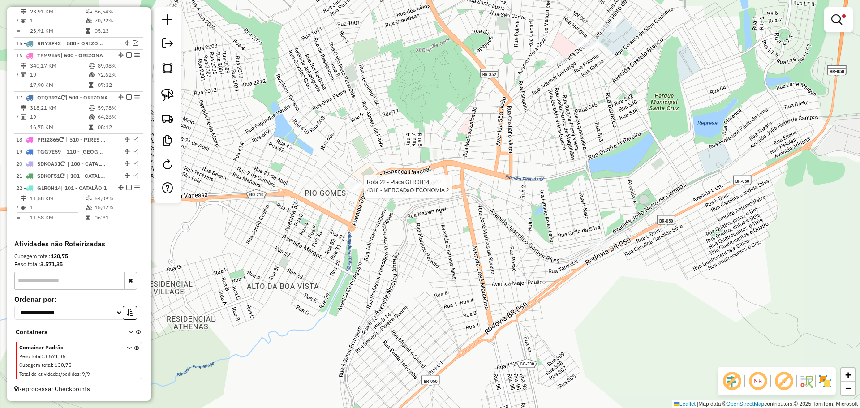
select select "*********"
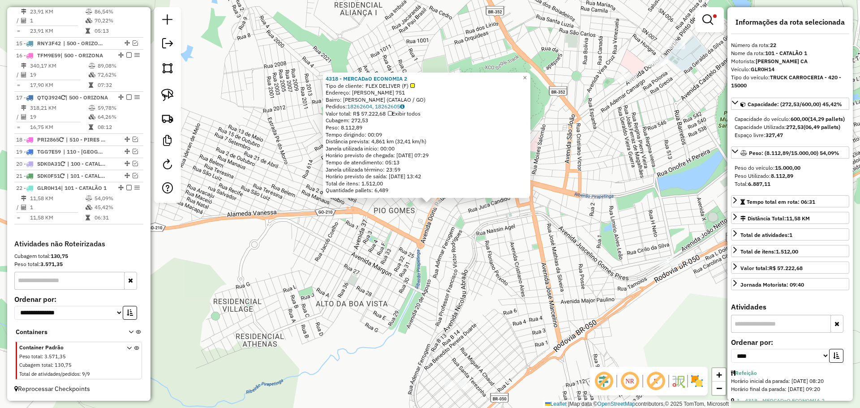
click at [370, 229] on div "4318 - MERCADaO ECONOMIA 2 Tipo de cliente: FLEX DELIVER (F) Endereço: DONA RAU…" at bounding box center [430, 204] width 860 height 408
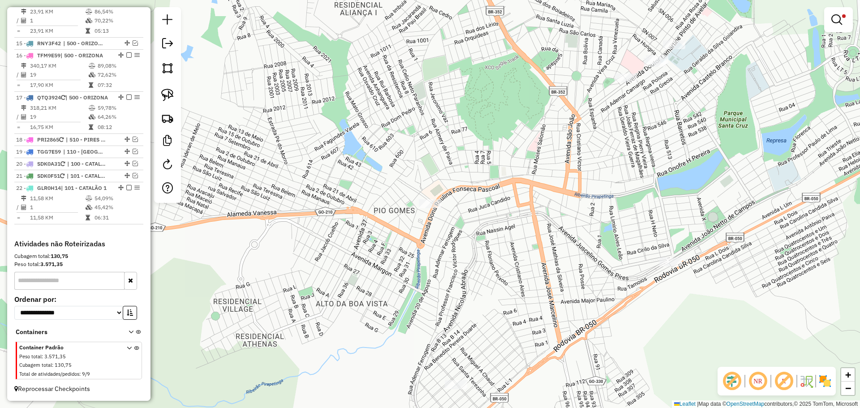
drag, startPoint x: 636, startPoint y: 109, endPoint x: 601, endPoint y: 143, distance: 49.1
click at [601, 143] on div "Limpar filtros Janela de atendimento Grade de atendimento Capacidade Transporta…" at bounding box center [430, 204] width 860 height 408
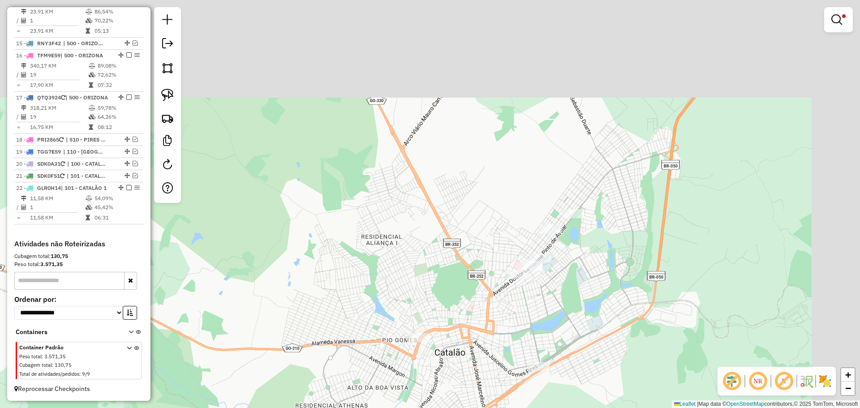
drag, startPoint x: 631, startPoint y: 183, endPoint x: 573, endPoint y: 259, distance: 95.6
click at [573, 259] on div "Limpar filtros Janela de atendimento Grade de atendimento Capacidade Transporta…" at bounding box center [430, 204] width 860 height 408
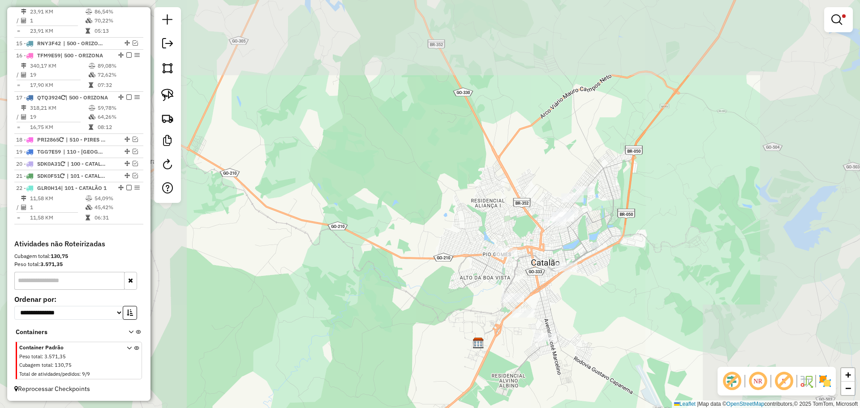
click at [644, 136] on div "Limpar filtros Janela de atendimento Grade de atendimento Capacidade Transporta…" at bounding box center [430, 204] width 860 height 408
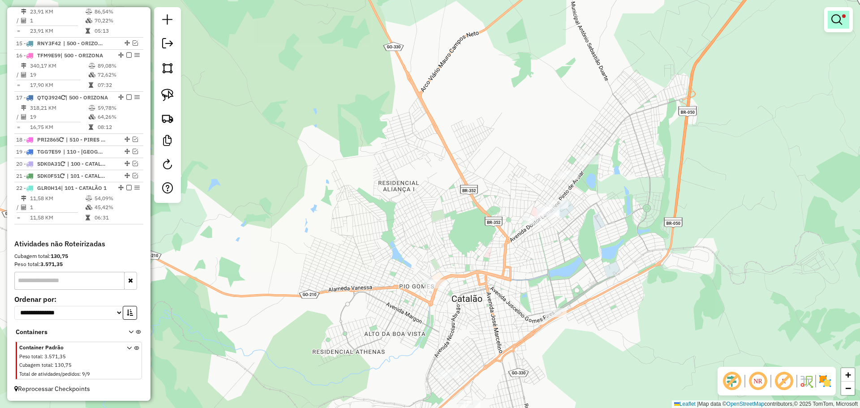
click at [829, 26] on link at bounding box center [838, 20] width 21 height 18
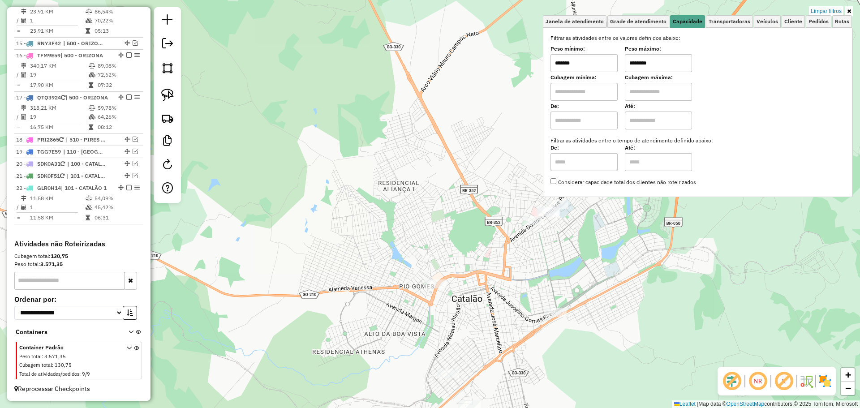
click at [608, 67] on input "*******" at bounding box center [583, 63] width 67 height 18
type input "*******"
click at [682, 60] on input "********" at bounding box center [658, 63] width 67 height 18
click at [682, 61] on input "********" at bounding box center [658, 63] width 67 height 18
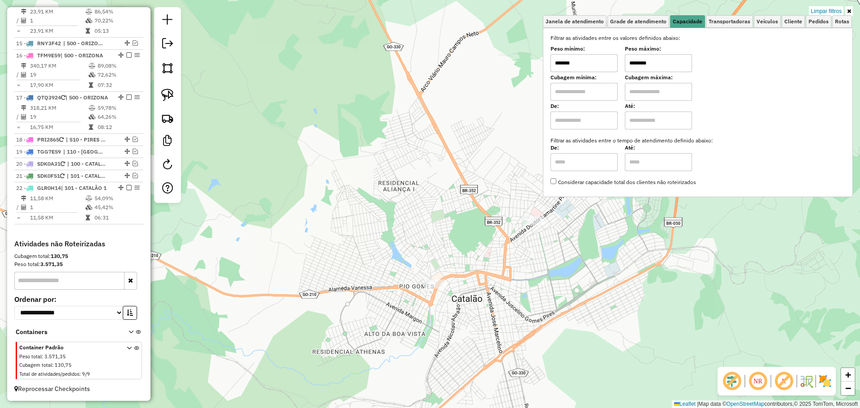
type input "********"
click at [580, 243] on div "Limpar filtros Janela de atendimento Grade de atendimento Capacidade Transporta…" at bounding box center [430, 204] width 860 height 408
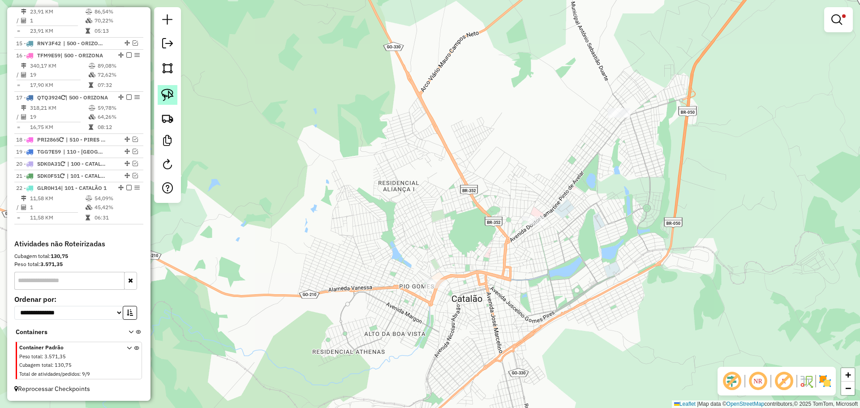
click at [174, 93] on link at bounding box center [168, 95] width 20 height 20
drag, startPoint x: 663, startPoint y: 107, endPoint x: 688, endPoint y: 127, distance: 32.1
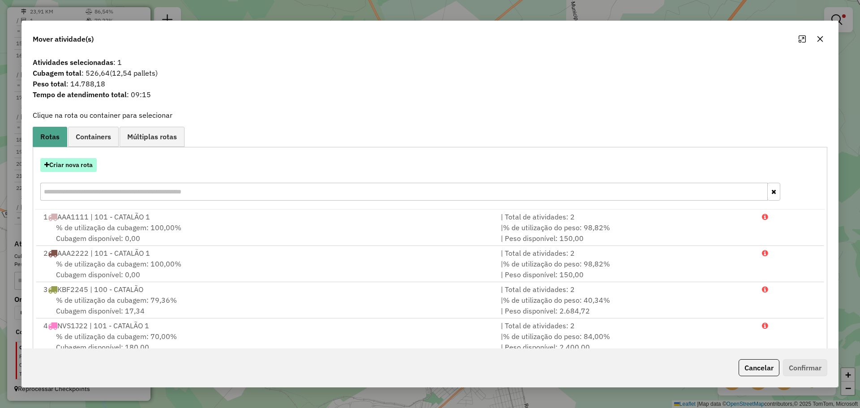
click at [73, 167] on button "Criar nova rota" at bounding box center [68, 165] width 56 height 14
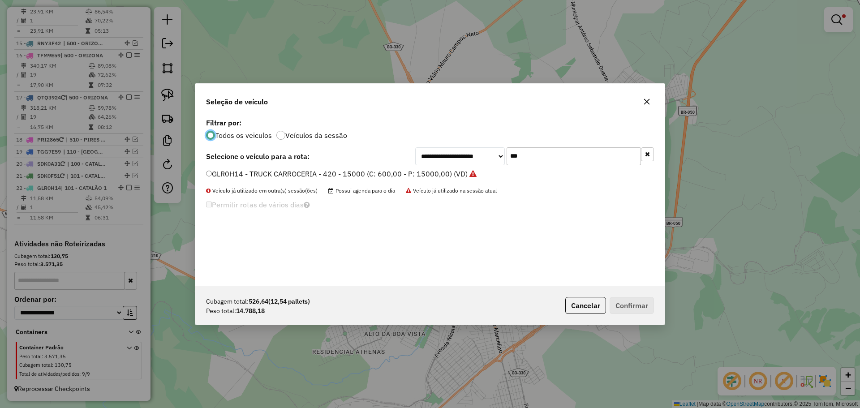
scroll to position [5, 3]
drag, startPoint x: 248, startPoint y: 171, endPoint x: 416, endPoint y: 230, distance: 178.3
click at [248, 171] on label "GLR0H14 - TRUCK CARROCERIA - 420 - 15000 (C: 600,00 - P: 15000,00) (VD)" at bounding box center [341, 173] width 271 height 11
click at [270, 170] on label "GLR0H14 - TRUCK CARROCERIA - 420 - 15000 (C: 600,00 - P: 15000,00) (VD)" at bounding box center [341, 173] width 271 height 11
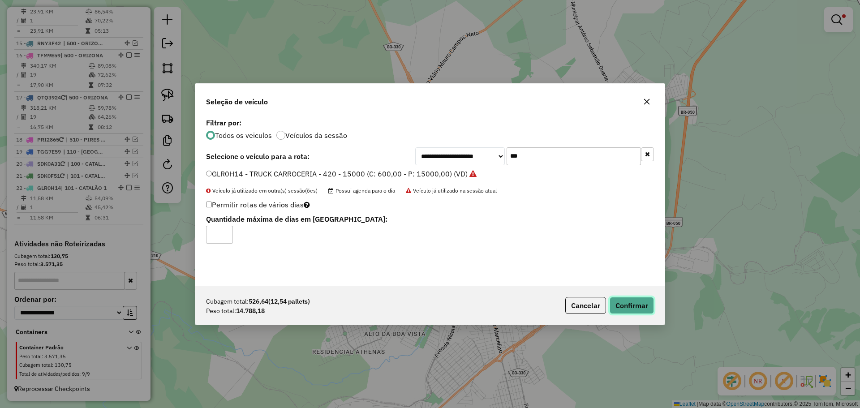
click at [627, 302] on button "Confirmar" at bounding box center [632, 305] width 44 height 17
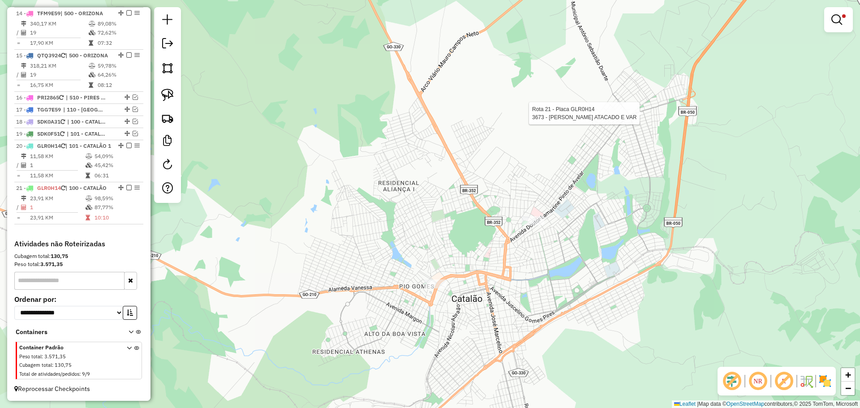
scroll to position [952, 0]
select select "*********"
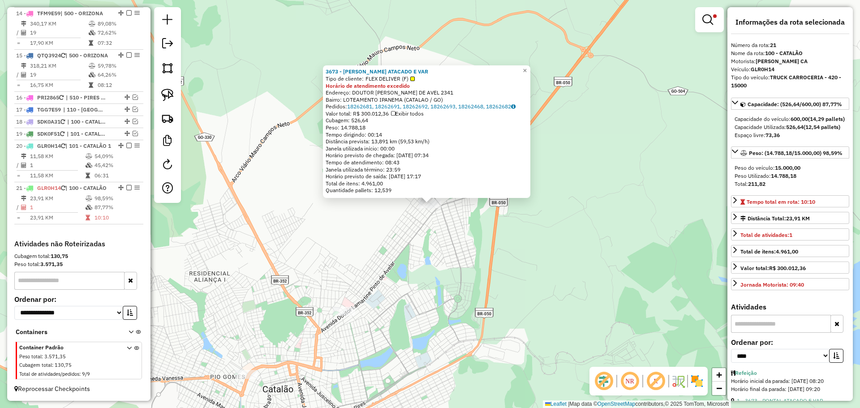
click at [461, 230] on div "3673 - PONTAL ATACADO E VAR Tipo de cliente: FLEX DELIVER (F) Horário de atendi…" at bounding box center [430, 204] width 860 height 408
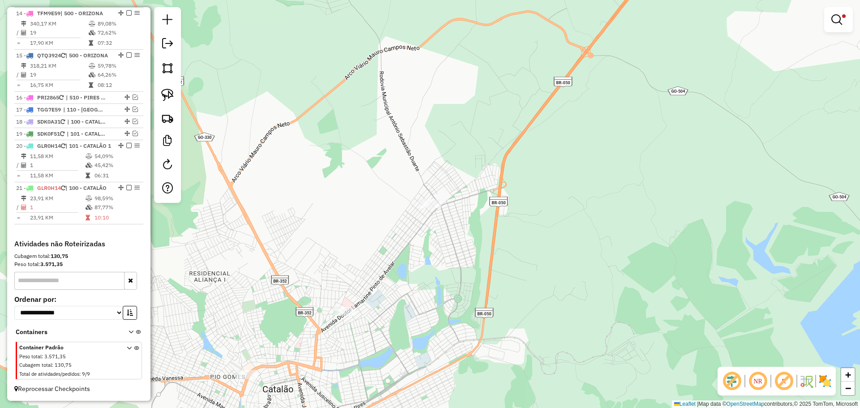
select select "*********"
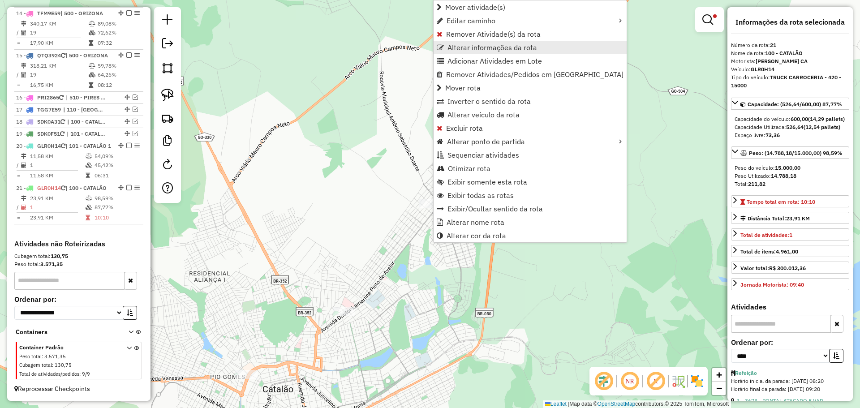
click at [468, 46] on span "Alterar informações da rota" at bounding box center [492, 47] width 90 height 7
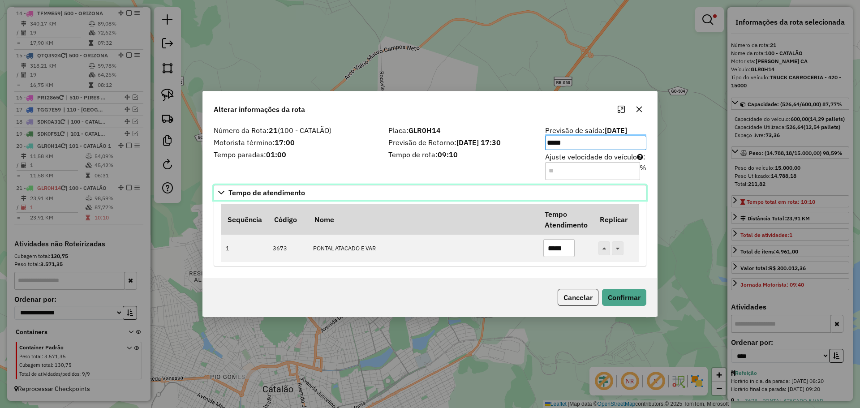
click at [464, 186] on link "Tempo de atendimento" at bounding box center [430, 192] width 433 height 15
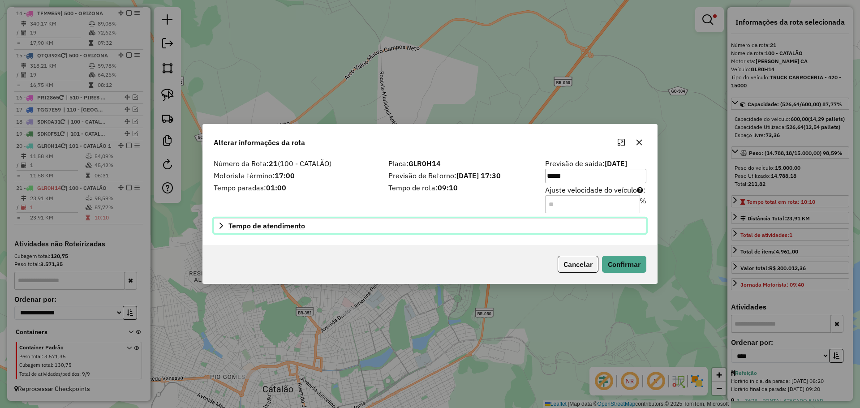
click at [356, 225] on link "Tempo de atendimento" at bounding box center [430, 225] width 433 height 15
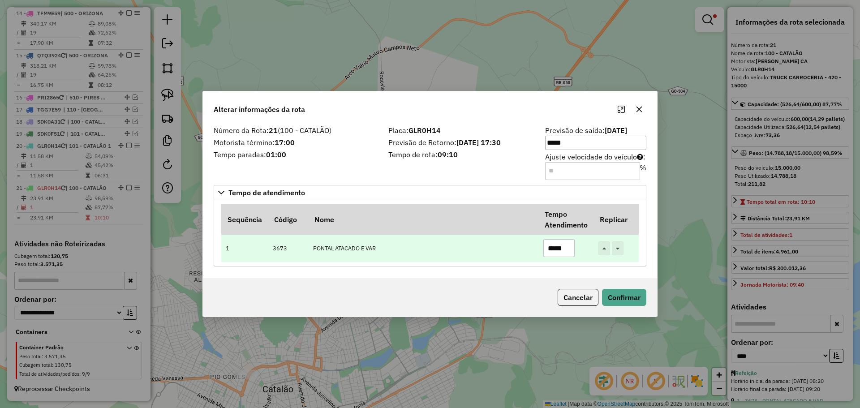
drag, startPoint x: 552, startPoint y: 250, endPoint x: 586, endPoint y: 250, distance: 34.0
click at [585, 250] on td "*****" at bounding box center [565, 248] width 55 height 27
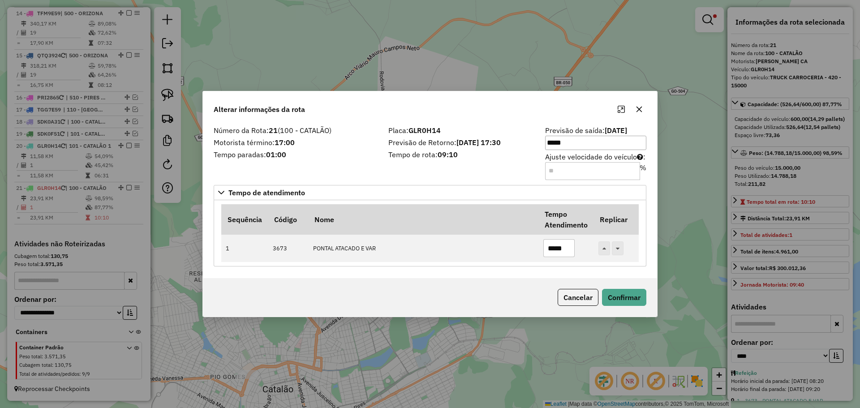
type input "*****"
click at [614, 306] on div "Cancelar Confirmar" at bounding box center [430, 297] width 454 height 39
click at [614, 298] on button "Confirmar" at bounding box center [624, 297] width 44 height 17
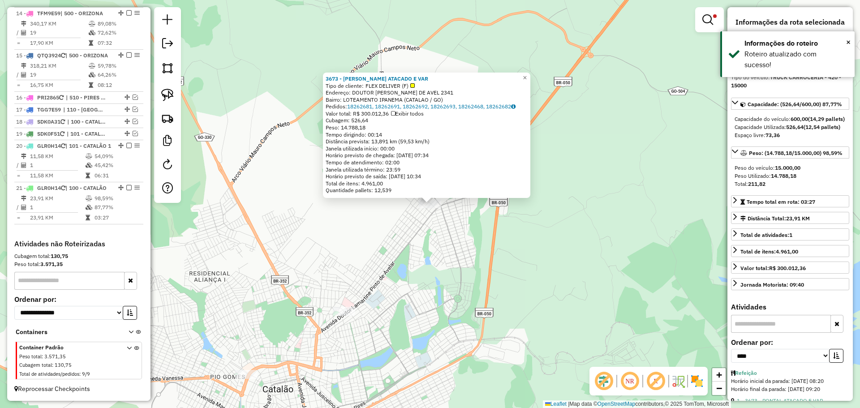
click at [484, 276] on div "3673 - PONTAL ATACADO E VAR Tipo de cliente: FLEX DELIVER (F) Endereço: DOUTOR …" at bounding box center [430, 204] width 860 height 408
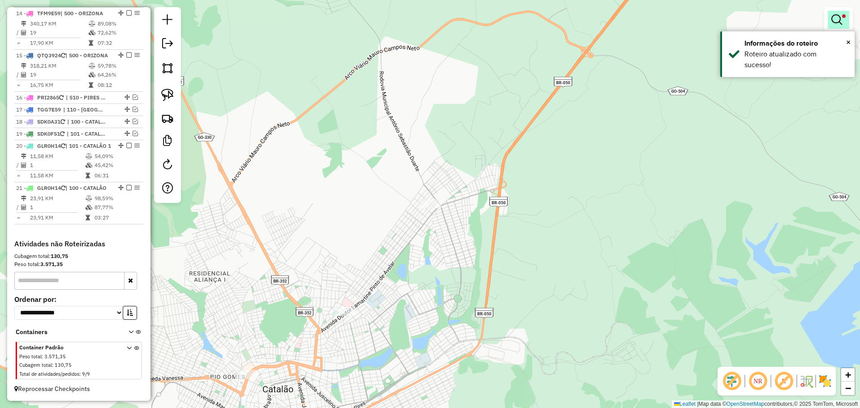
click at [833, 17] on em at bounding box center [836, 19] width 11 height 11
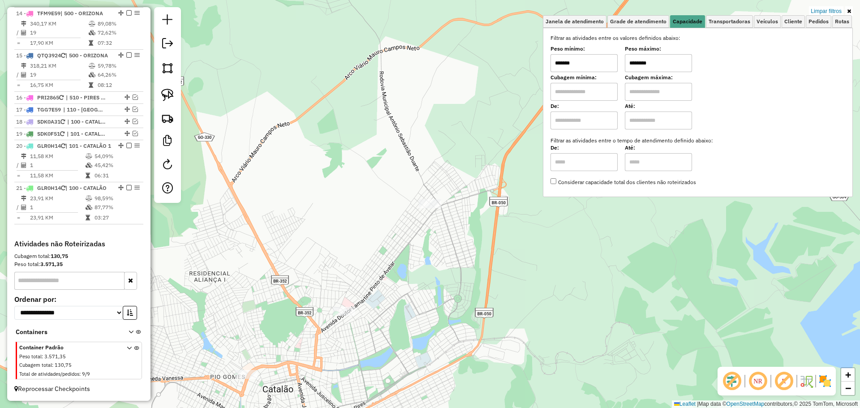
drag, startPoint x: 422, startPoint y: 275, endPoint x: 413, endPoint y: 282, distance: 11.1
click at [422, 271] on div "Rota 21 - Placa GLR0H14 3673 - PONTAL ATACADO E VAR Limpar filtros Janela de at…" at bounding box center [430, 204] width 860 height 408
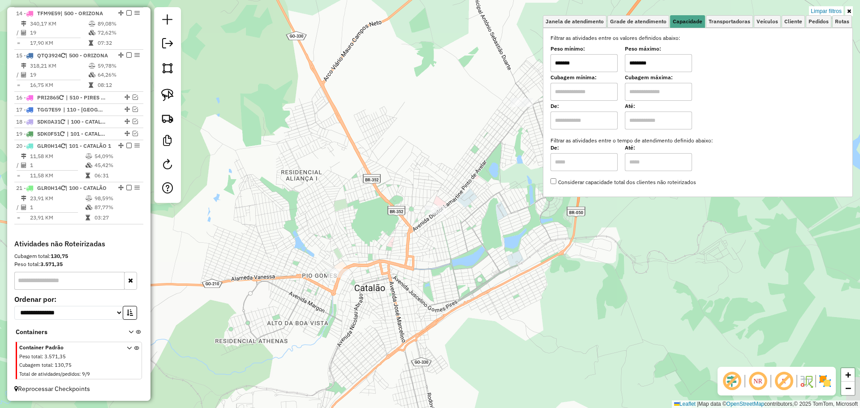
drag, startPoint x: 400, startPoint y: 289, endPoint x: 492, endPoint y: 192, distance: 134.0
click at [492, 192] on div "Limpar filtros Janela de atendimento Grade de atendimento Capacidade Transporta…" at bounding box center [430, 204] width 860 height 408
click at [585, 67] on input "*******" at bounding box center [583, 63] width 67 height 18
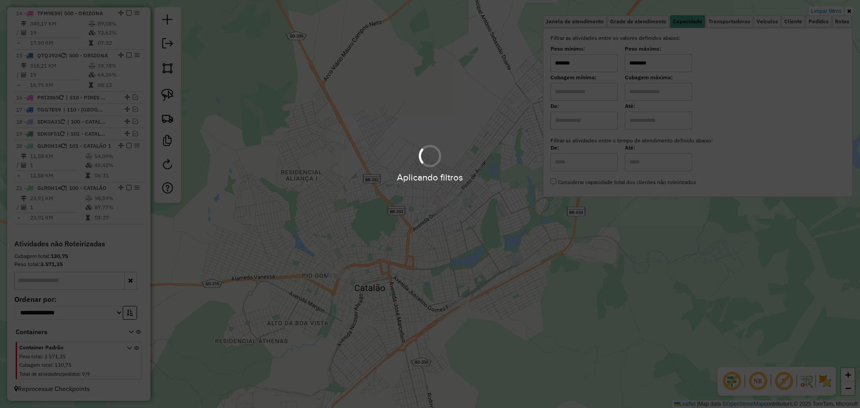
type input "*******"
click at [382, 306] on div "Limpar filtros Janela de atendimento Grade de atendimento Capacidade Transporta…" at bounding box center [430, 204] width 860 height 408
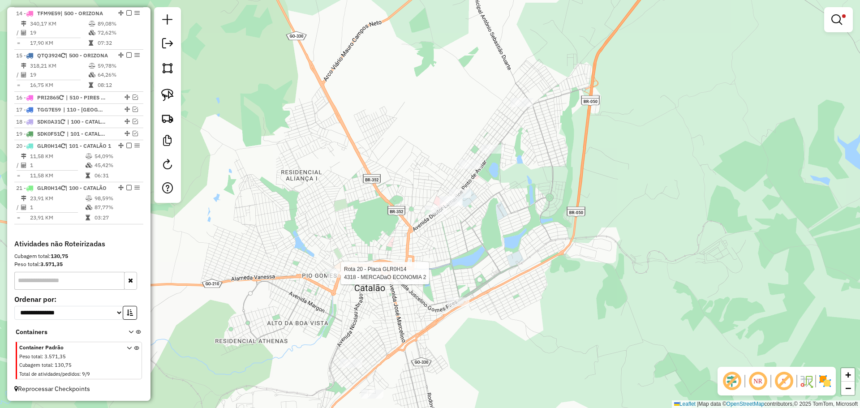
click at [336, 278] on div at bounding box center [338, 273] width 22 height 9
select select "*********"
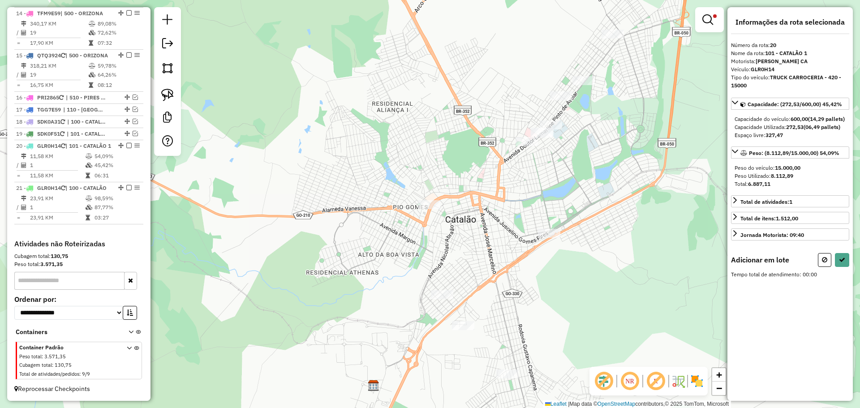
drag, startPoint x: 558, startPoint y: 173, endPoint x: 545, endPoint y: 175, distance: 13.2
click at [545, 175] on div "Limpar filtros Janela de atendimento Grade de atendimento Capacidade Transporta…" at bounding box center [430, 204] width 860 height 408
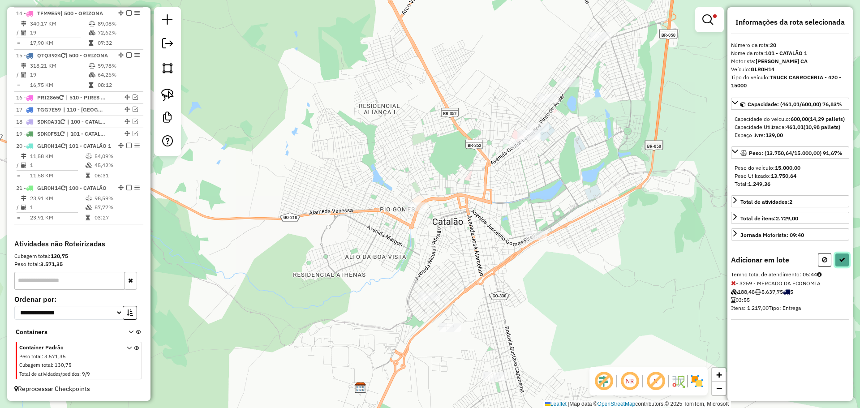
click at [845, 267] on button at bounding box center [842, 260] width 14 height 14
select select "*********"
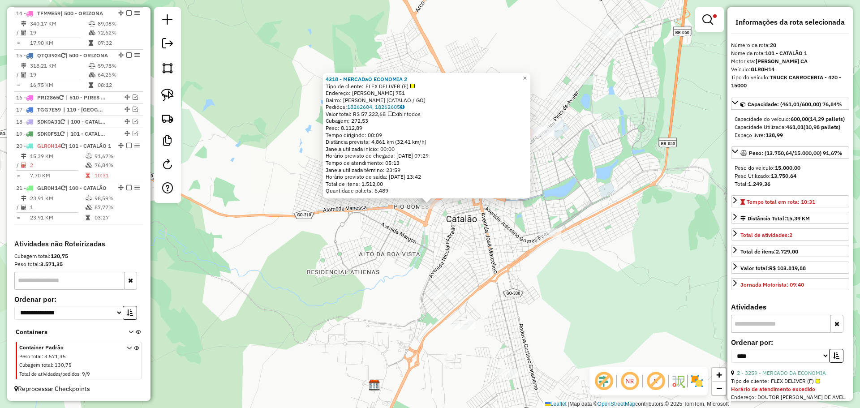
click at [464, 228] on div "Rota 20 - Placa GLR0H14 4318 - MERCADaO ECONOMIA 2 4318 - MERCADaO ECONOMIA 2 T…" at bounding box center [430, 204] width 860 height 408
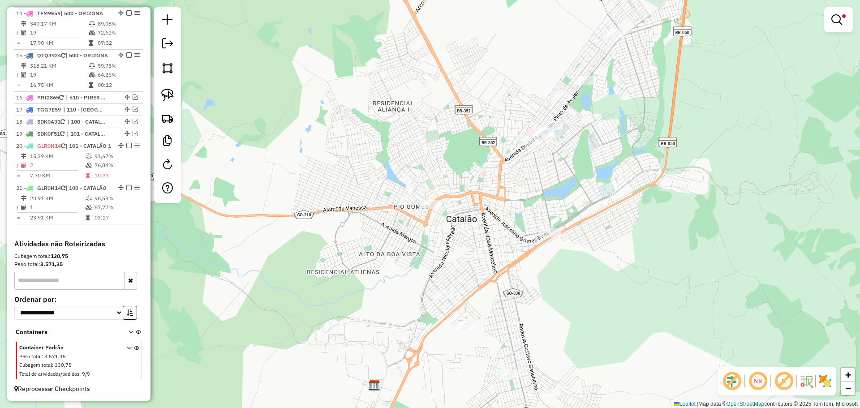
select select "*********"
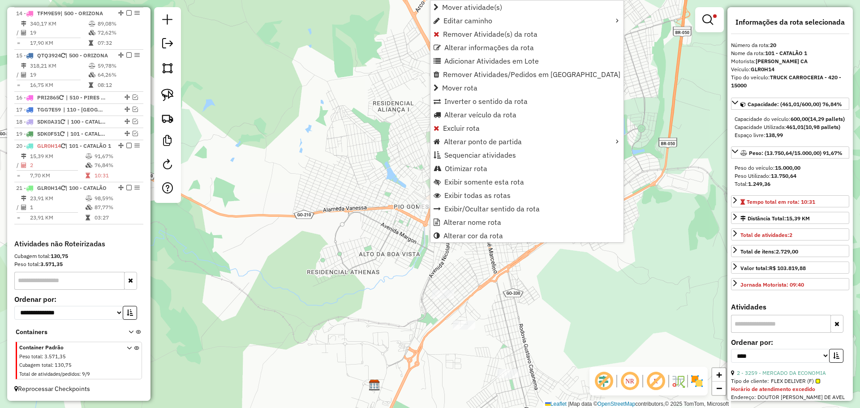
click at [343, 142] on div "Limpar filtros Janela de atendimento Grade de atendimento Capacidade Transporta…" at bounding box center [430, 204] width 860 height 408
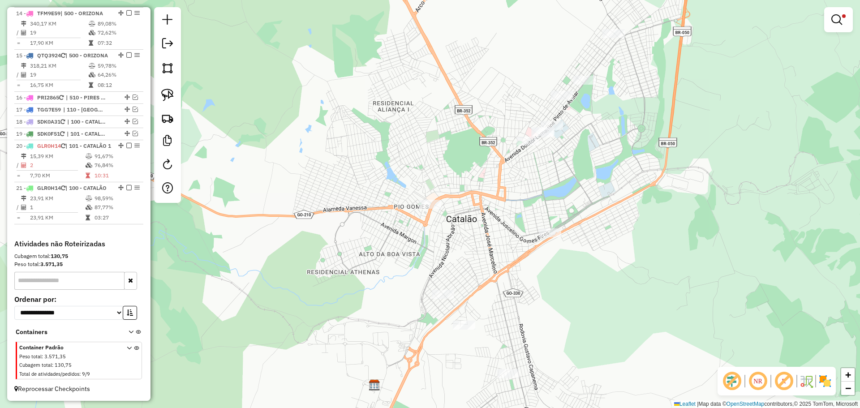
click at [424, 199] on div "Rota 20 - Placa GLR0H14 4318 - MERCADaO ECONOMIA 2 Limpar filtros Janela de ate…" at bounding box center [430, 204] width 860 height 408
click at [435, 209] on div at bounding box center [430, 204] width 22 height 9
select select "*********"
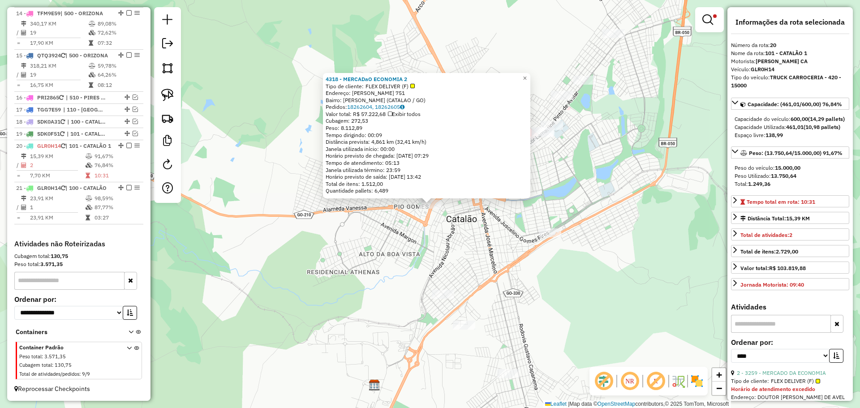
click at [480, 233] on div "Rota 20 - Placa GLR0H14 4318 - MERCADaO ECONOMIA 2 4318 - MERCADaO ECONOMIA 2 T…" at bounding box center [430, 204] width 860 height 408
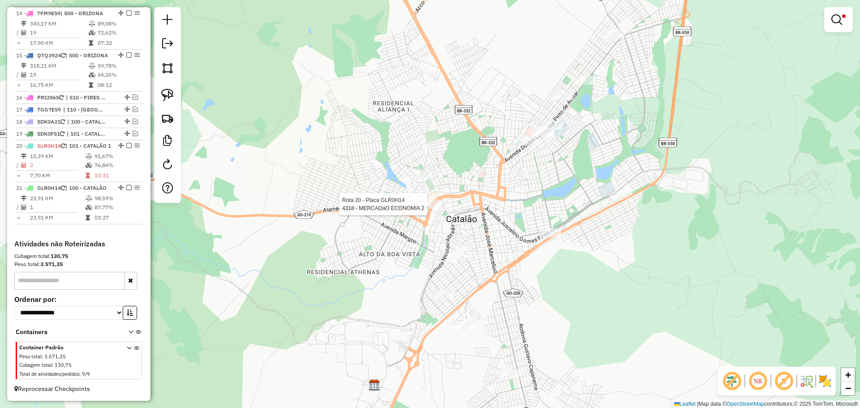
select select "*********"
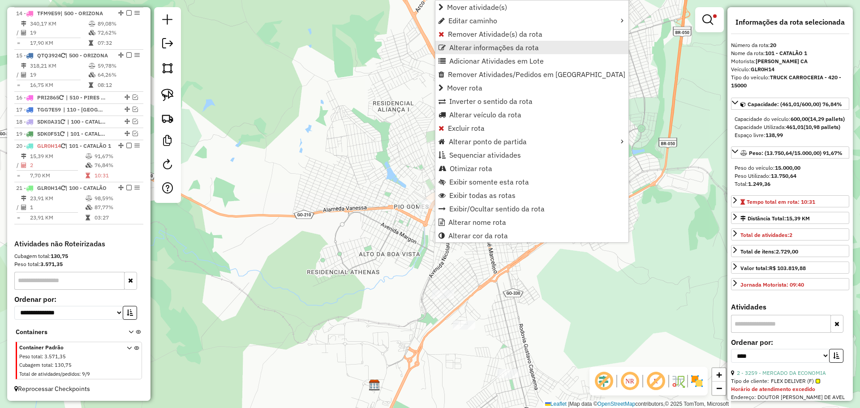
click at [461, 48] on span "Alterar informações da rota" at bounding box center [494, 47] width 90 height 7
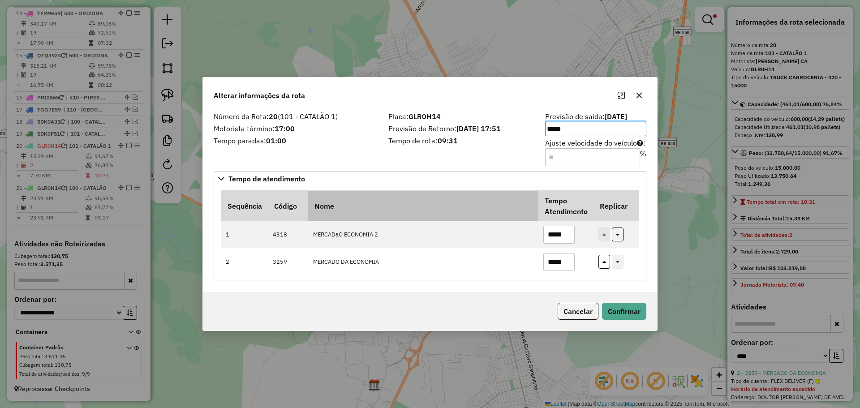
click at [479, 209] on th "Nome" at bounding box center [423, 206] width 230 height 30
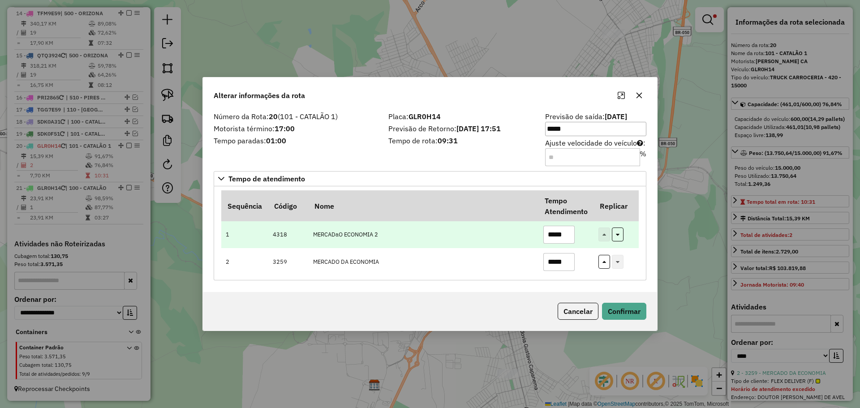
click at [587, 243] on td "*****" at bounding box center [565, 234] width 55 height 27
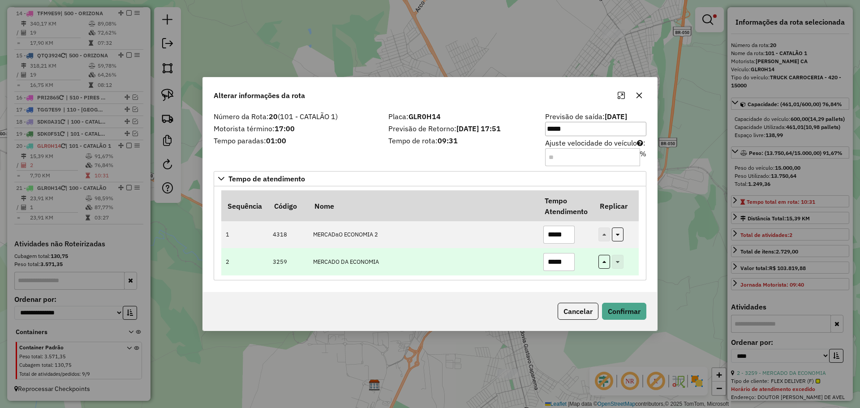
type input "*****"
drag, startPoint x: 553, startPoint y: 263, endPoint x: 580, endPoint y: 267, distance: 27.2
click at [580, 267] on td "*****" at bounding box center [565, 261] width 55 height 27
type input "*****"
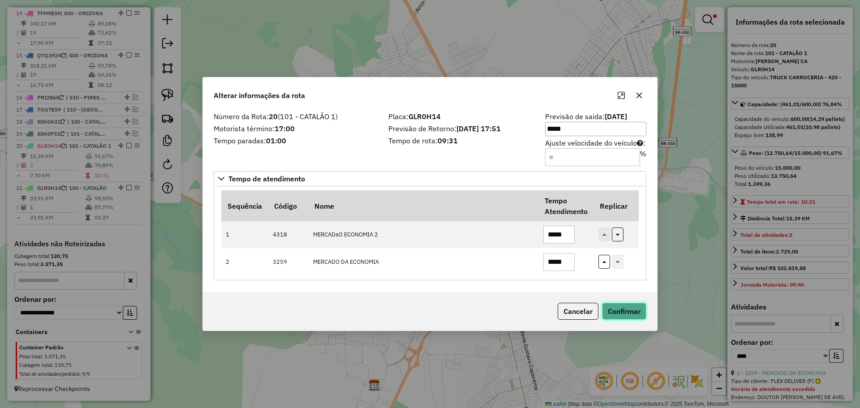
drag, startPoint x: 580, startPoint y: 267, endPoint x: 639, endPoint y: 309, distance: 72.7
click at [639, 309] on button "Confirmar" at bounding box center [624, 311] width 44 height 17
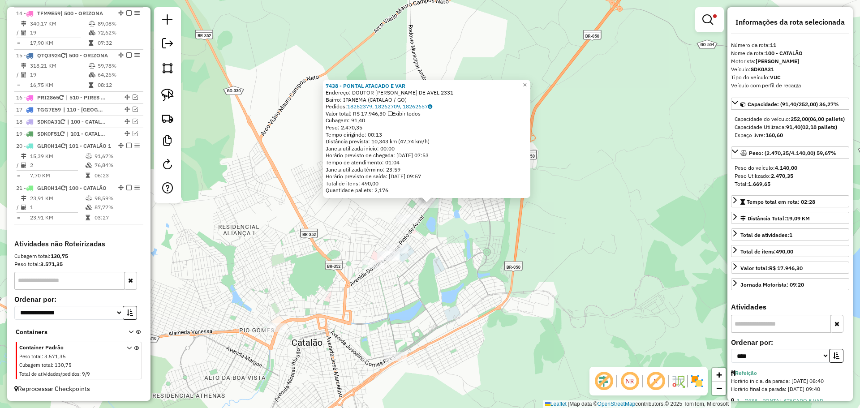
scroll to position [816, 0]
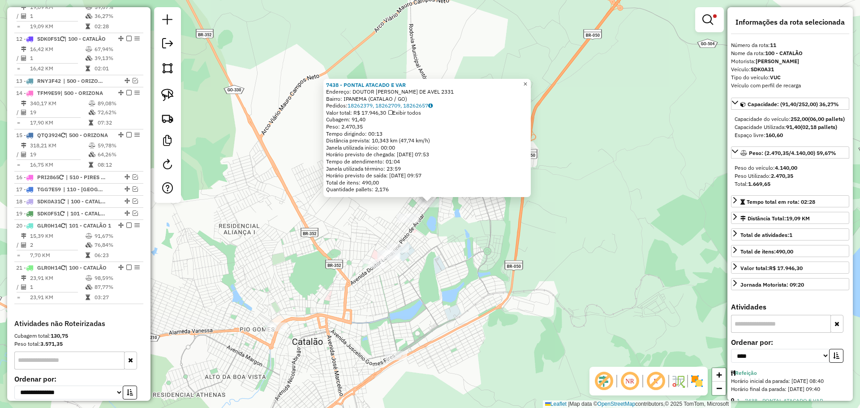
click at [528, 83] on link "×" at bounding box center [525, 84] width 11 height 11
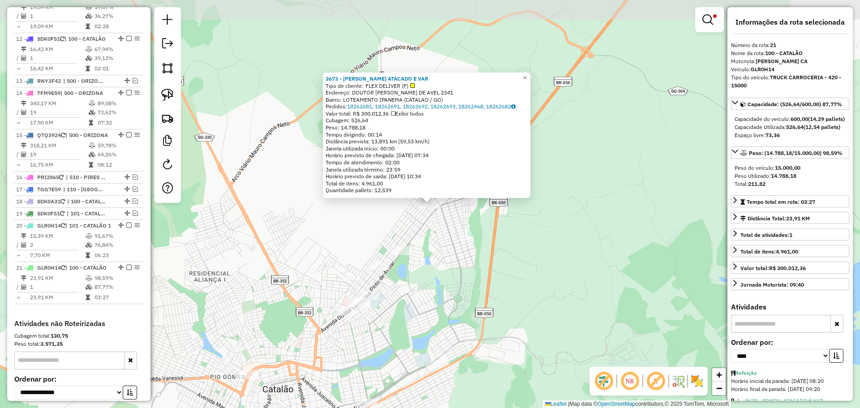
scroll to position [952, 0]
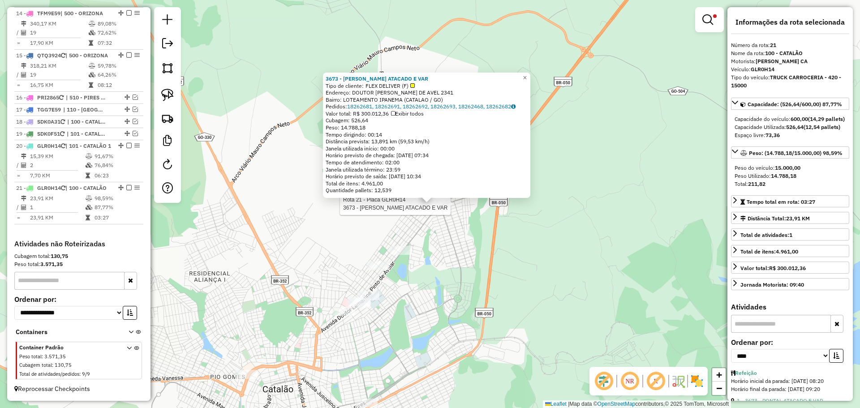
click at [726, 15] on div "Rota 21 - Placa GLR0H14 3673 - PONTAL ATACADO E VAR 3673 - PONTAL ATACADO E VAR…" at bounding box center [430, 204] width 860 height 408
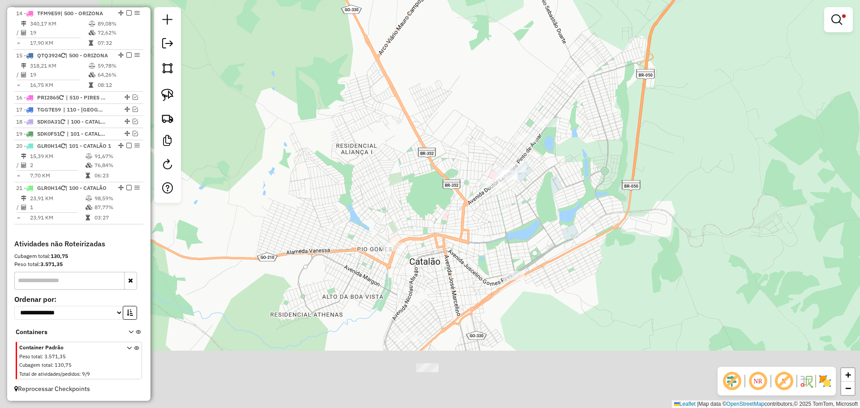
drag, startPoint x: 498, startPoint y: 280, endPoint x: 529, endPoint y: 206, distance: 81.3
click at [654, 142] on div "Limpar filtros Janela de atendimento Grade de atendimento Capacidade Transporta…" at bounding box center [430, 204] width 860 height 408
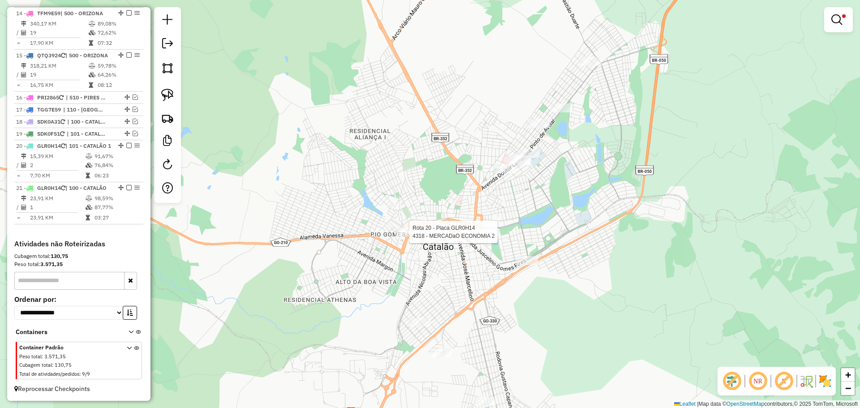
select select "*********"
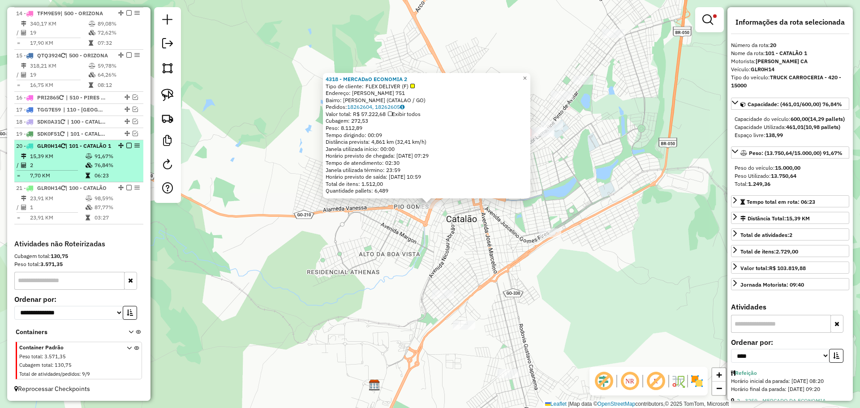
click at [128, 143] on em at bounding box center [128, 145] width 5 height 5
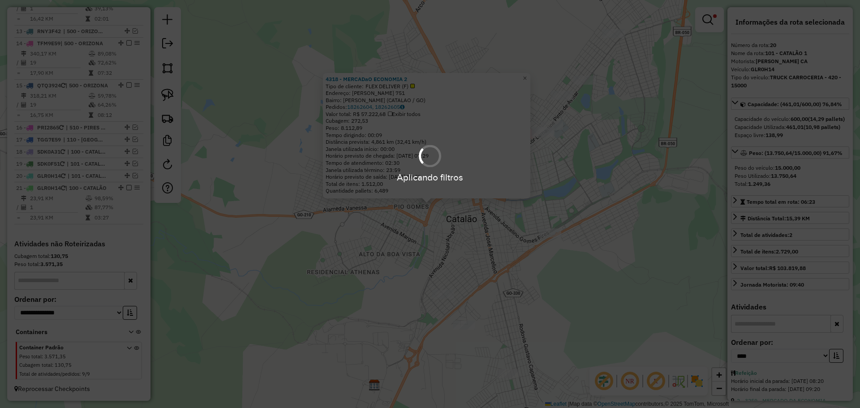
scroll to position [914, 0]
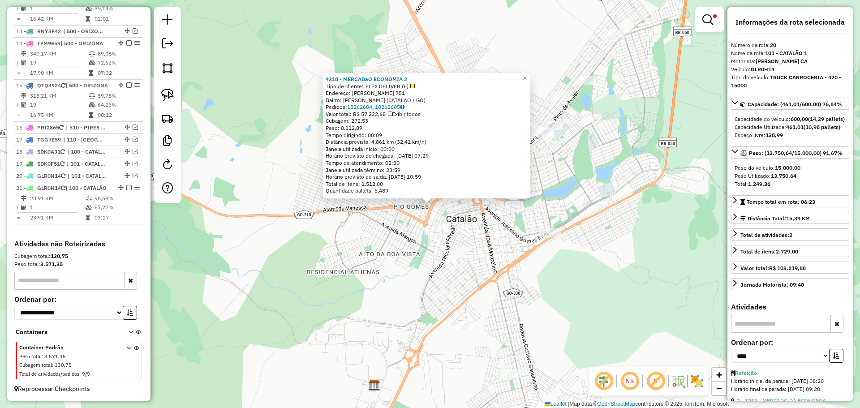
click at [699, 24] on link at bounding box center [709, 20] width 21 height 18
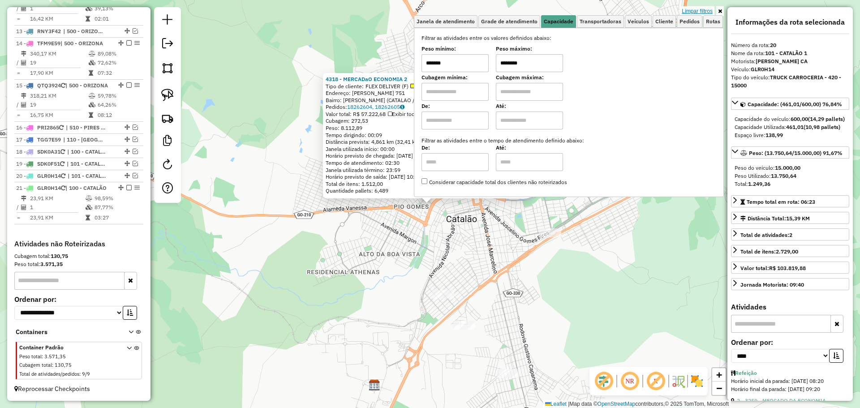
click at [704, 10] on link "Limpar filtros" at bounding box center [697, 11] width 34 height 10
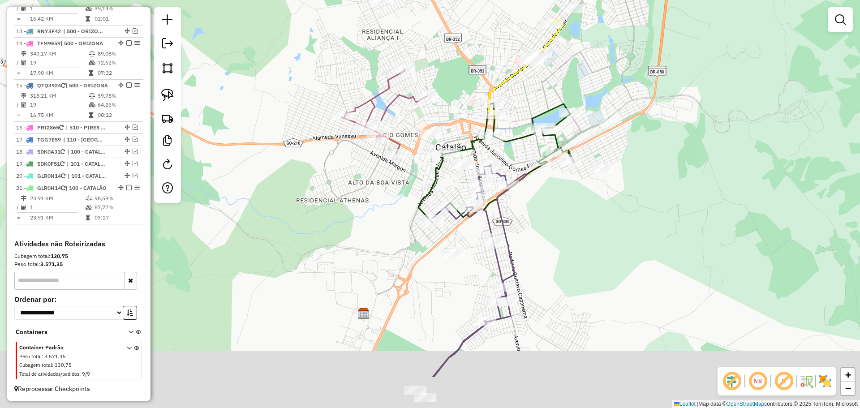
drag, startPoint x: 550, startPoint y: 232, endPoint x: 535, endPoint y: 186, distance: 47.9
click at [535, 186] on div "Janela de atendimento Grade de atendimento Capacidade Transportadoras Veículos …" at bounding box center [430, 204] width 860 height 408
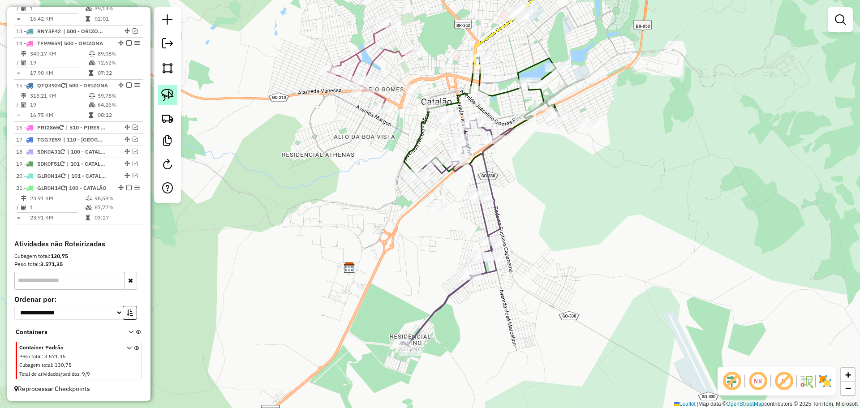
click at [164, 97] on img at bounding box center [167, 95] width 13 height 13
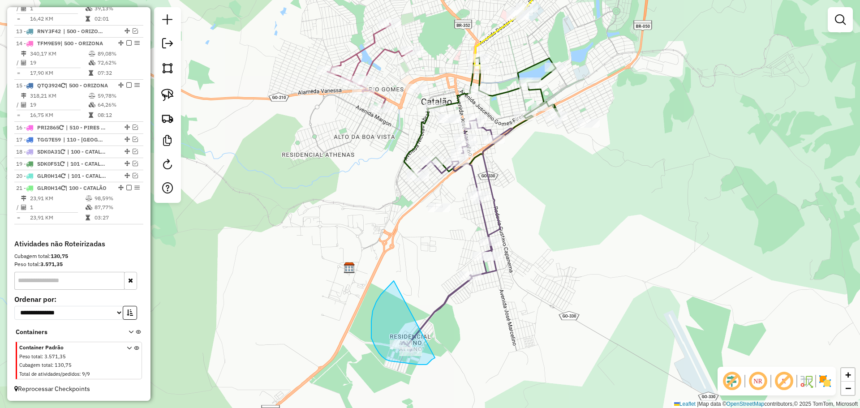
drag, startPoint x: 381, startPoint y: 295, endPoint x: 435, endPoint y: 358, distance: 83.2
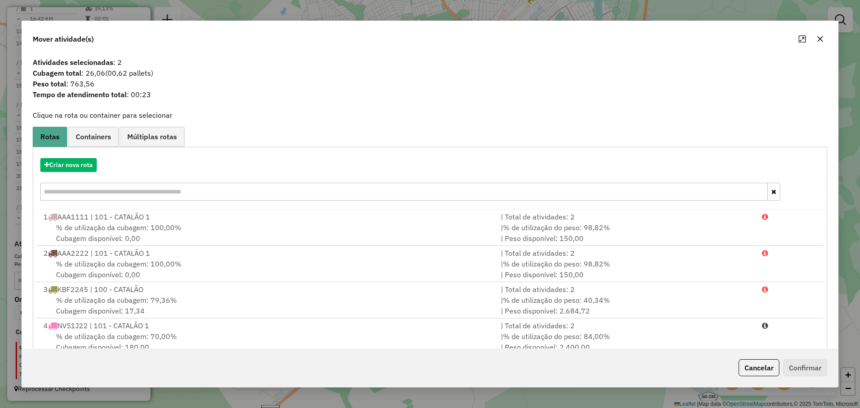
click at [821, 40] on icon "button" at bounding box center [819, 38] width 7 height 7
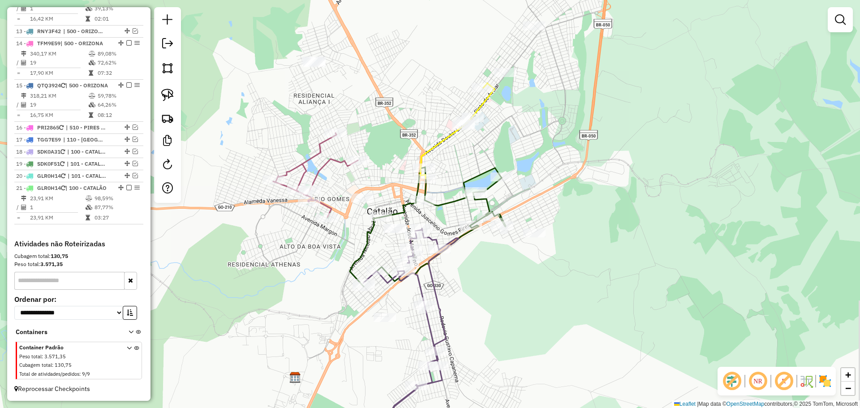
drag, startPoint x: 640, startPoint y: 53, endPoint x: 567, endPoint y: 202, distance: 166.0
click at [567, 202] on div "Janela de atendimento Grade de atendimento Capacidade Transportadoras Veículos …" at bounding box center [430, 204] width 860 height 408
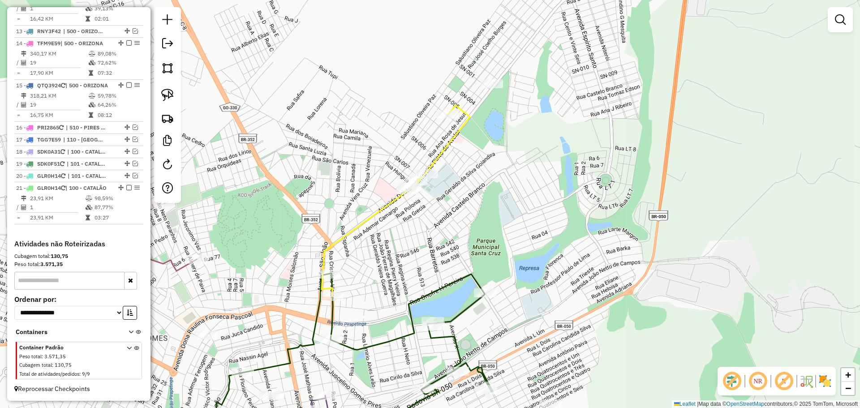
drag, startPoint x: 553, startPoint y: 105, endPoint x: 520, endPoint y: 236, distance: 135.8
click at [520, 236] on div "Janela de atendimento Grade de atendimento Capacidade Transportadoras Veículos …" at bounding box center [430, 204] width 860 height 408
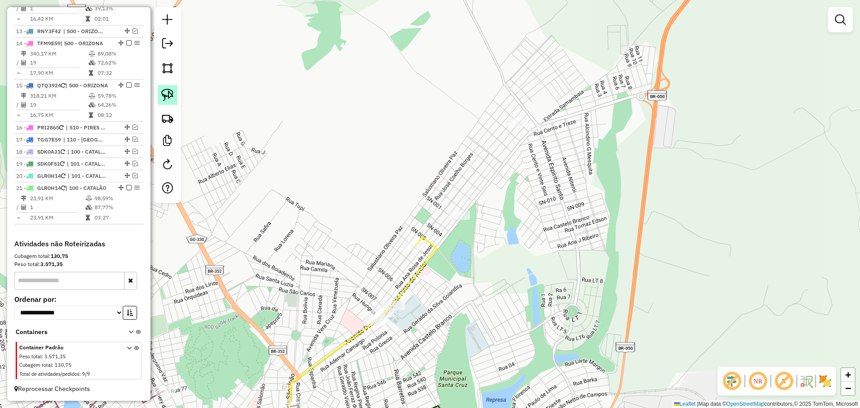
click at [168, 95] on img at bounding box center [167, 95] width 13 height 13
drag, startPoint x: 529, startPoint y: 119, endPoint x: 521, endPoint y: 157, distance: 38.4
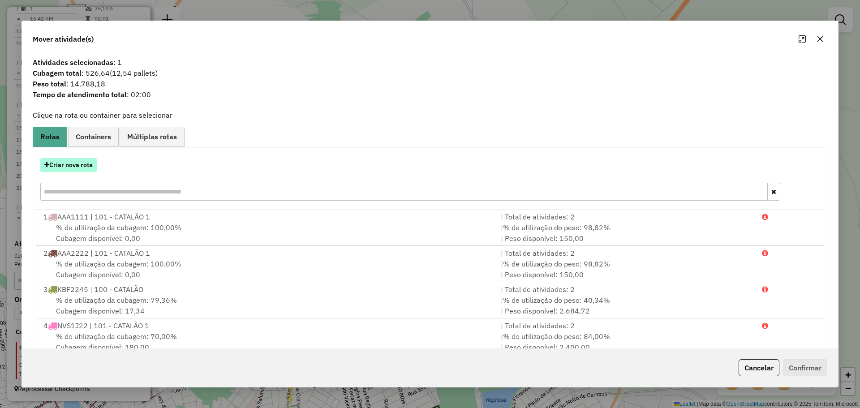
click at [79, 167] on button "Criar nova rota" at bounding box center [68, 165] width 56 height 14
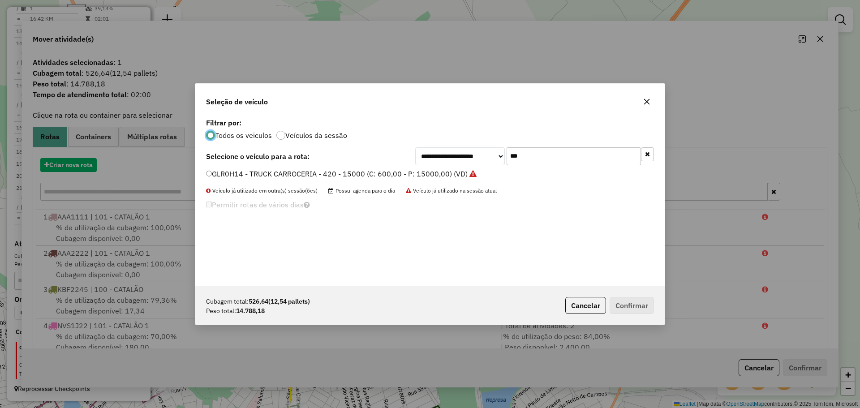
scroll to position [5, 3]
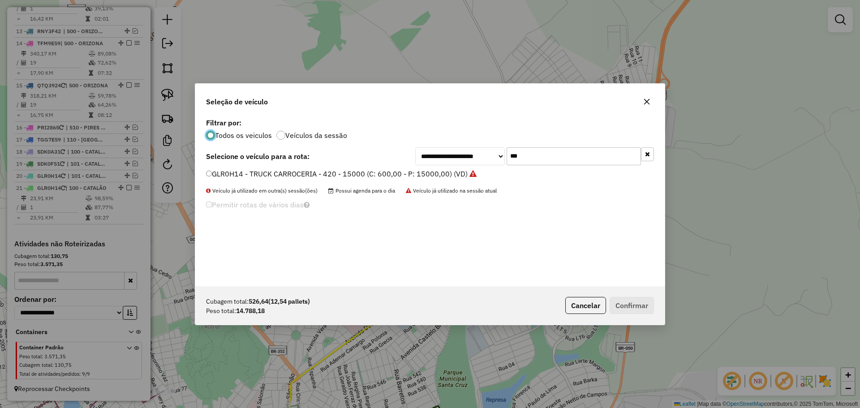
click at [525, 158] on input "***" at bounding box center [574, 156] width 134 height 18
click at [264, 174] on label "GLR0H14 - TRUCK CARROCERIA - 420 - 15000 (C: 600,00 - P: 15000,00) (VD)" at bounding box center [341, 173] width 271 height 11
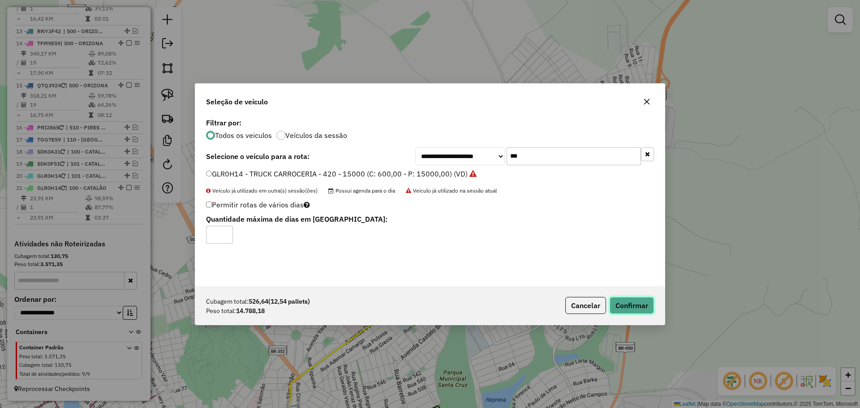
click at [627, 301] on button "Confirmar" at bounding box center [632, 305] width 44 height 17
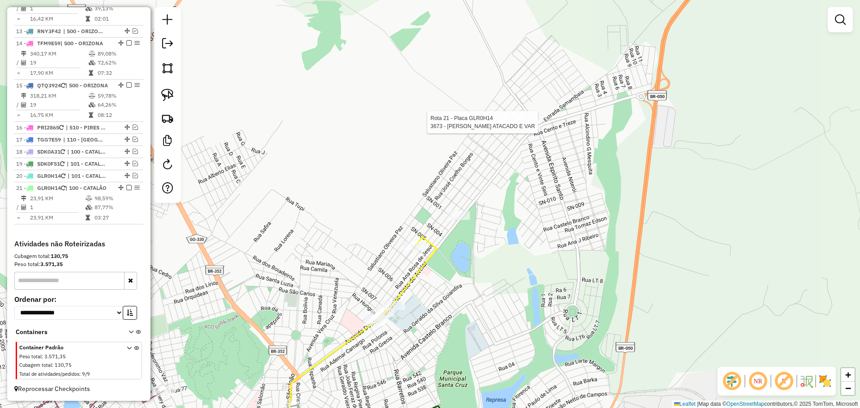
select select "*********"
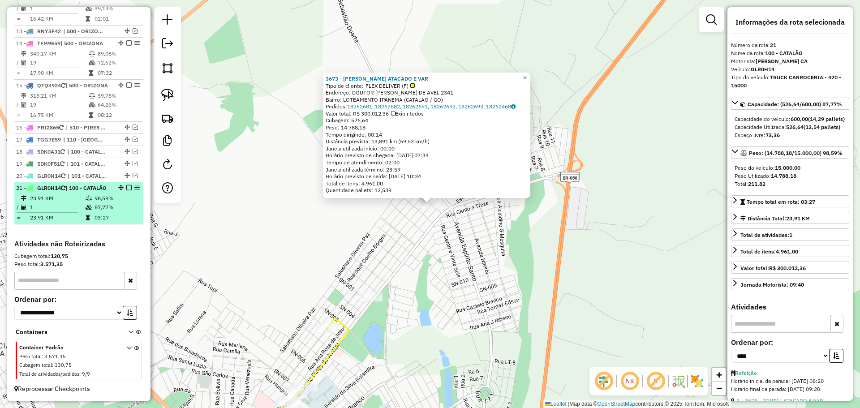
click at [126, 185] on em at bounding box center [128, 187] width 5 height 5
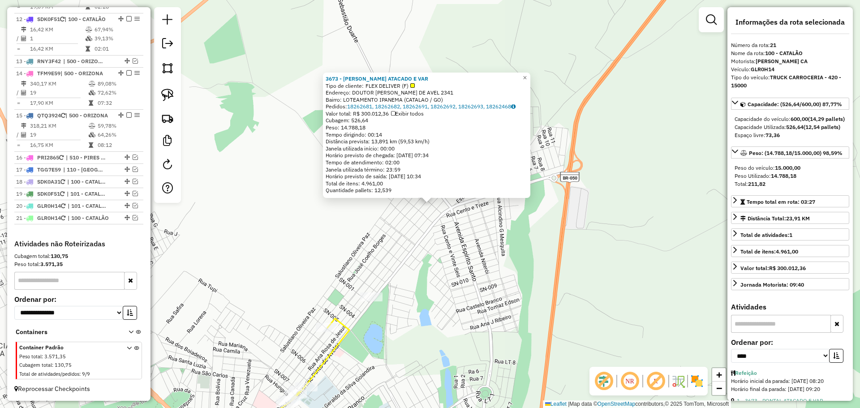
scroll to position [876, 0]
drag, startPoint x: 496, startPoint y: 343, endPoint x: 547, endPoint y: 198, distance: 154.0
click at [541, 202] on div "3673 - PONTAL ATACADO E VAR Tipo de cliente: FLEX DELIVER (F) Endereço: DOUTOR …" at bounding box center [430, 204] width 860 height 408
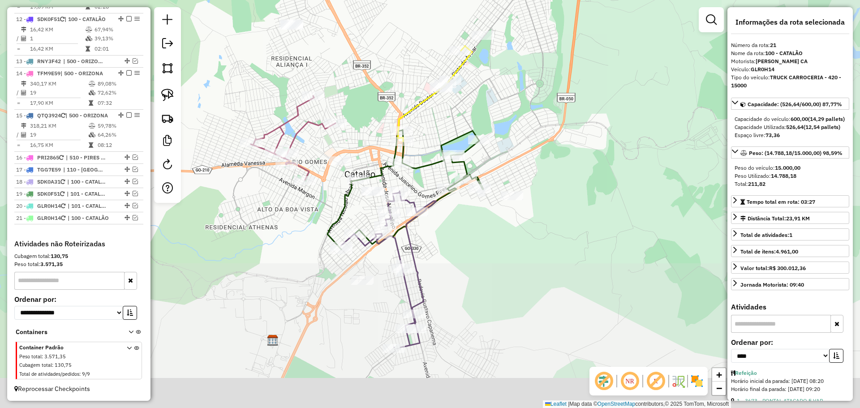
drag, startPoint x: 520, startPoint y: 322, endPoint x: 474, endPoint y: 233, distance: 100.6
click at [485, 165] on div "3673 - PONTAL ATACADO E VAR Tipo de cliente: FLEX DELIVER (F) Endereço: DOUTOR …" at bounding box center [430, 204] width 860 height 408
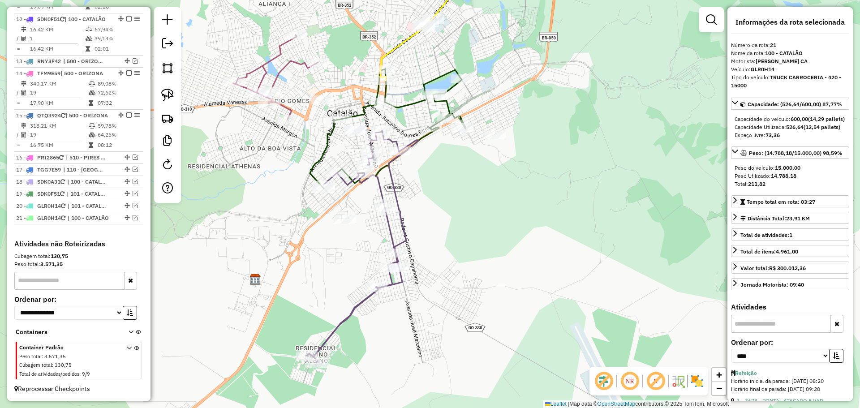
drag, startPoint x: 462, startPoint y: 268, endPoint x: 454, endPoint y: 201, distance: 67.2
click at [454, 201] on div "3673 - PONTAL ATACADO E VAR Tipo de cliente: FLEX DELIVER (F) Endereço: DOUTOR …" at bounding box center [430, 204] width 860 height 408
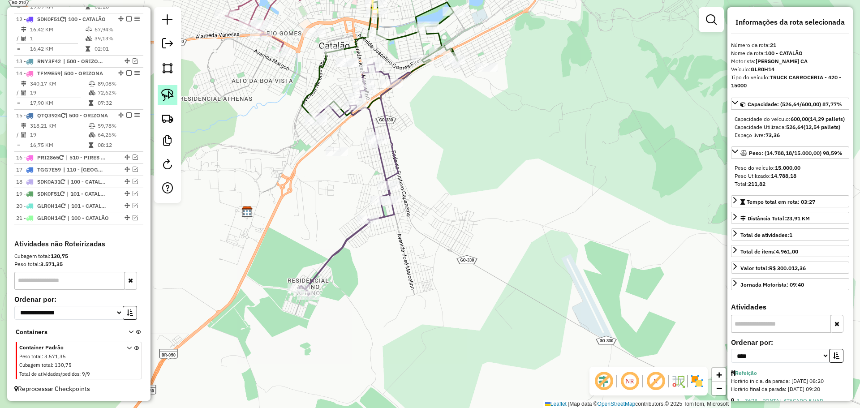
click at [174, 96] on link at bounding box center [168, 95] width 20 height 20
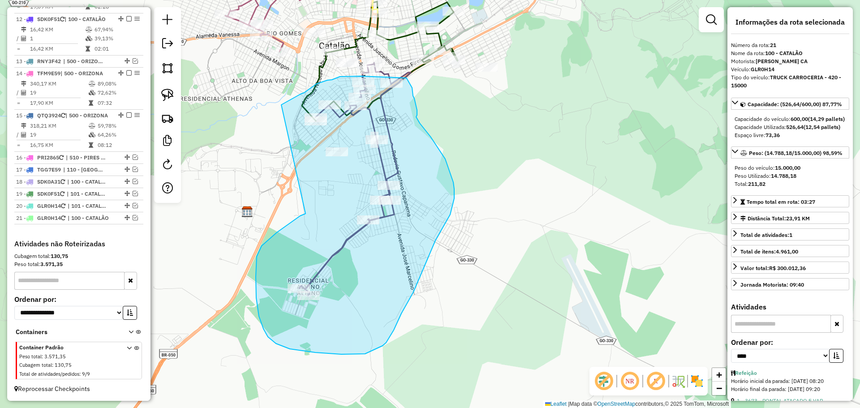
drag, startPoint x: 305, startPoint y: 214, endPoint x: 334, endPoint y: 181, distance: 42.8
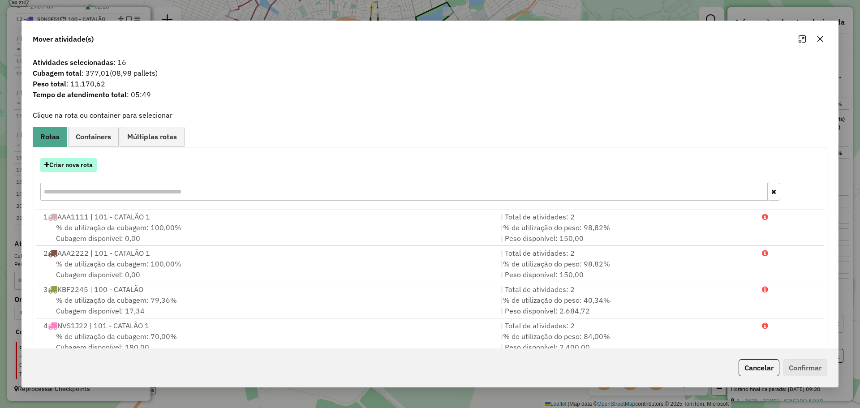
click at [86, 168] on button "Criar nova rota" at bounding box center [68, 165] width 56 height 14
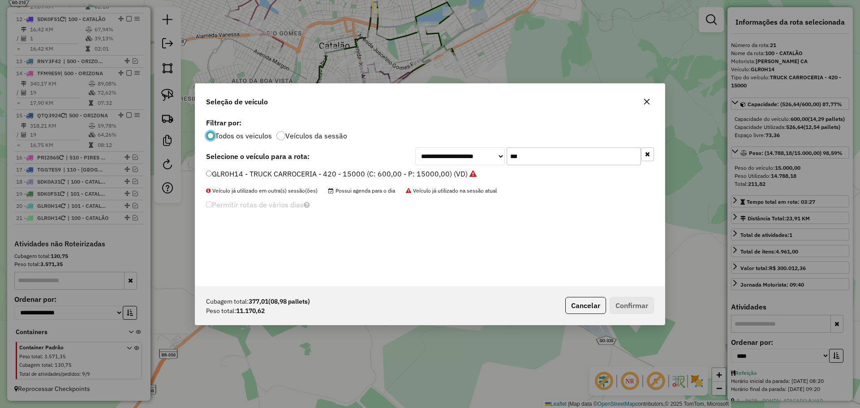
scroll to position [5, 3]
click at [539, 157] on input "***" at bounding box center [574, 156] width 134 height 18
click at [559, 157] on input "***" at bounding box center [574, 156] width 134 height 18
click at [559, 156] on input "***" at bounding box center [574, 156] width 134 height 18
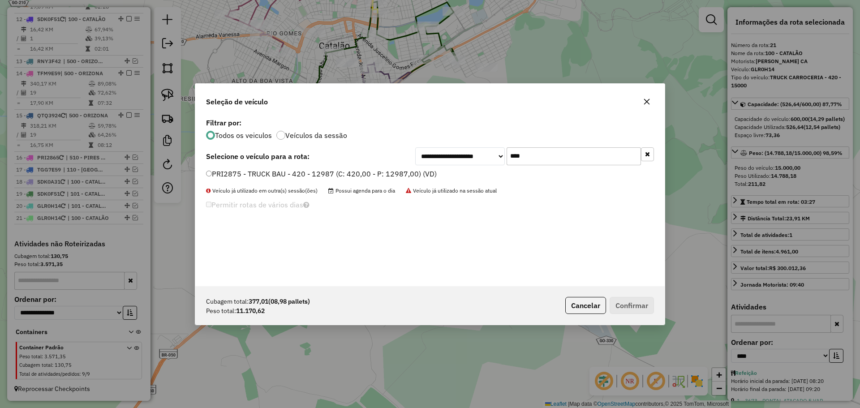
type input "****"
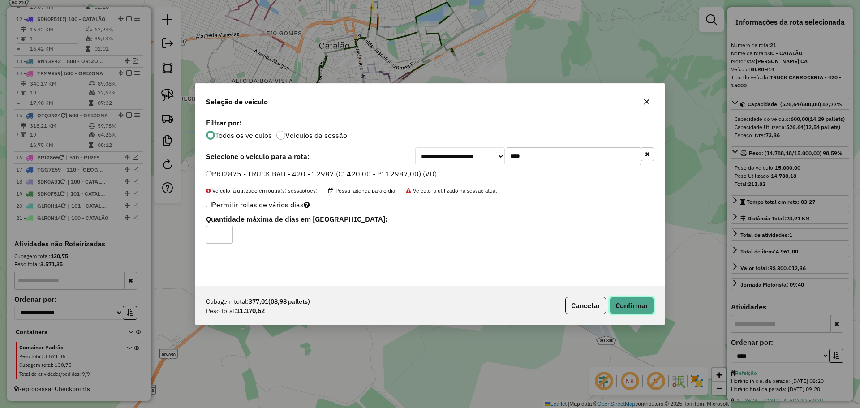
click at [629, 300] on button "Confirmar" at bounding box center [632, 305] width 44 height 17
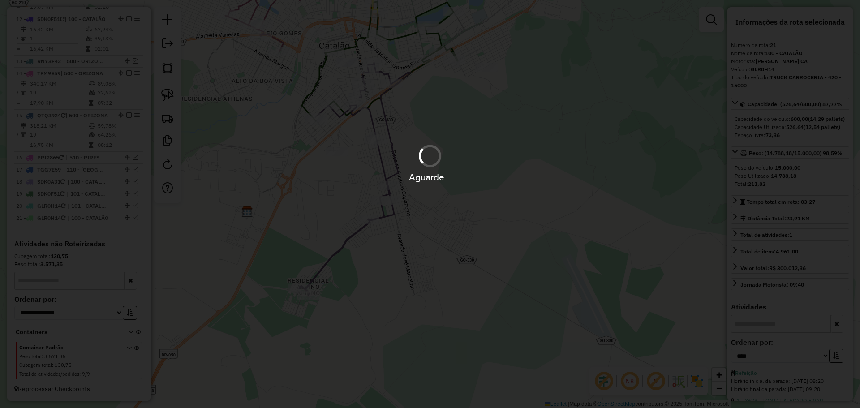
scroll to position [926, 0]
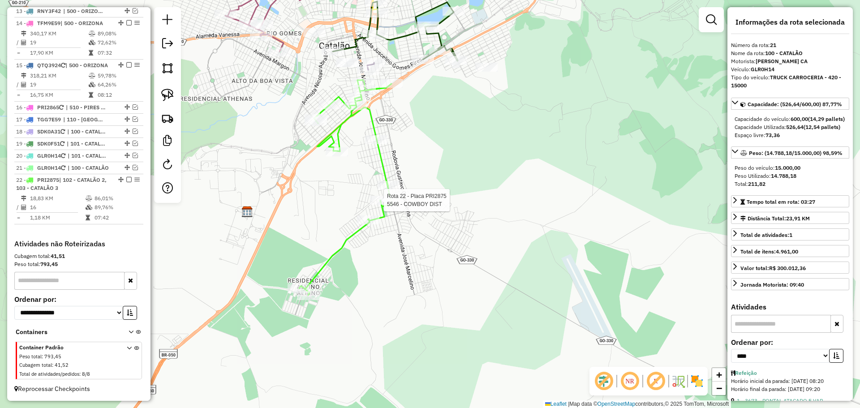
click at [380, 205] on div at bounding box center [381, 200] width 22 height 9
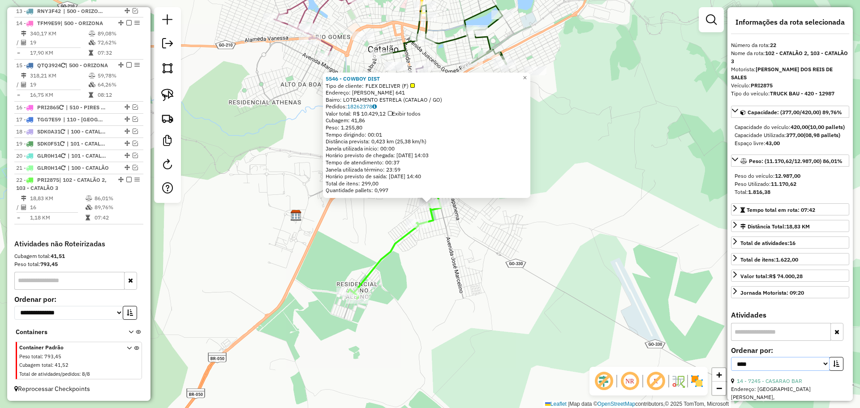
click at [796, 370] on select "**********" at bounding box center [780, 364] width 99 height 14
click at [731, 365] on select "**********" at bounding box center [780, 364] width 99 height 14
click at [837, 367] on button "button" at bounding box center [836, 364] width 14 height 14
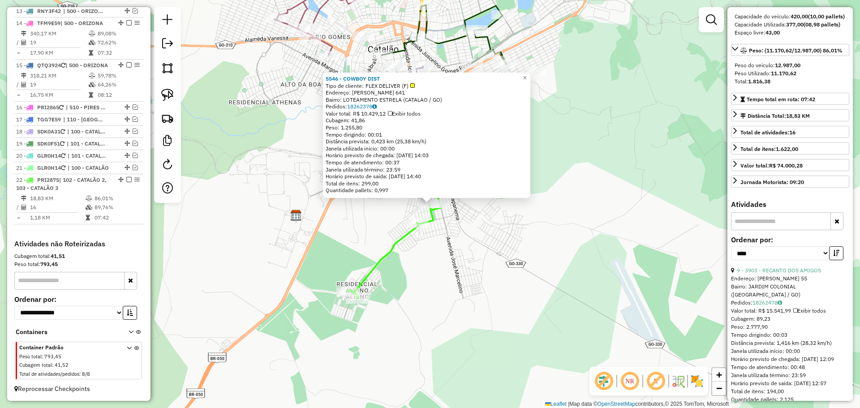
scroll to position [134, 0]
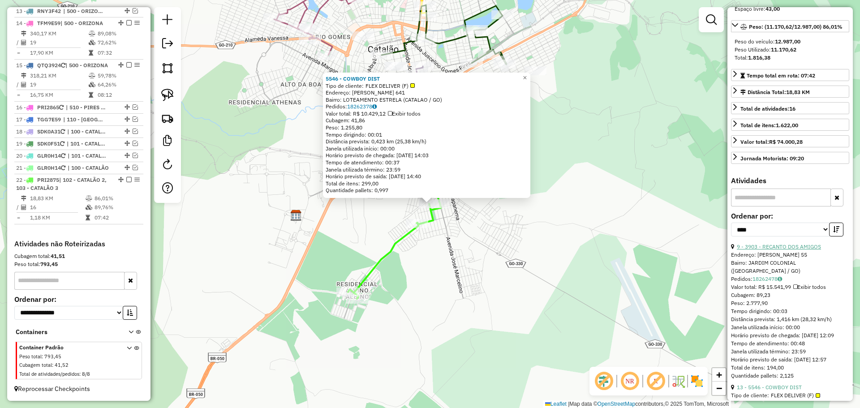
click at [790, 250] on link "9 - 3903 - RECANTO DOS AMIGOS" at bounding box center [779, 246] width 84 height 7
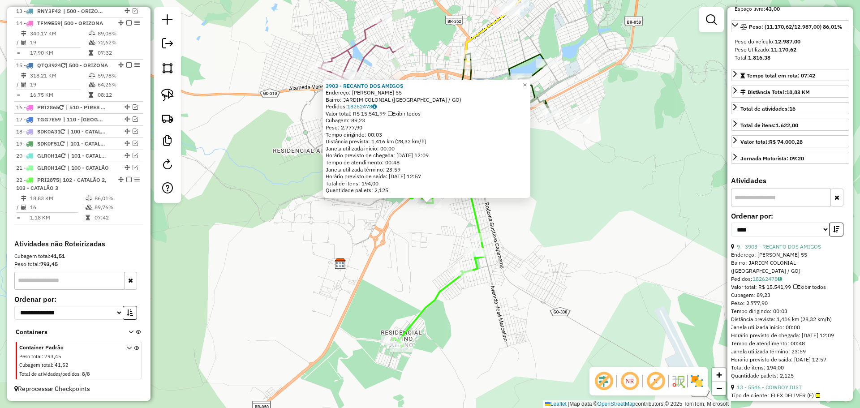
click at [523, 270] on div "3903 - RECANTO DOS AMIGOS Endereço: DONA AMBROZINA 55 Bairro: JARDIM COLONIAL (…" at bounding box center [430, 204] width 860 height 408
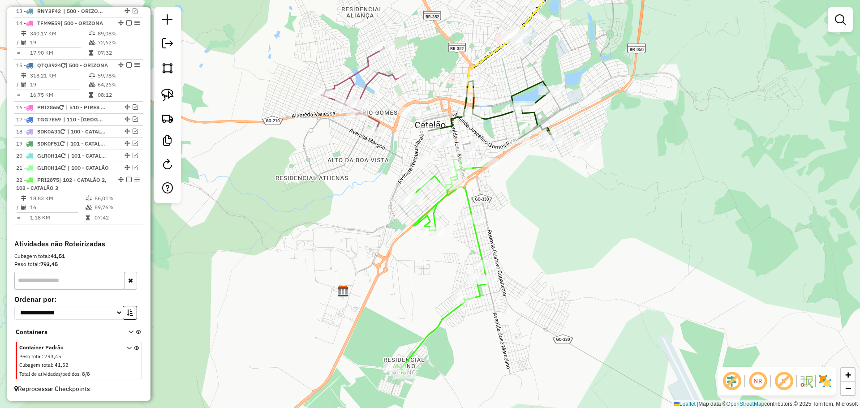
drag, startPoint x: 518, startPoint y: 231, endPoint x: 518, endPoint y: 237, distance: 6.7
click at [518, 237] on div "Janela de atendimento Grade de atendimento Capacidade Transportadoras Veículos …" at bounding box center [430, 204] width 860 height 408
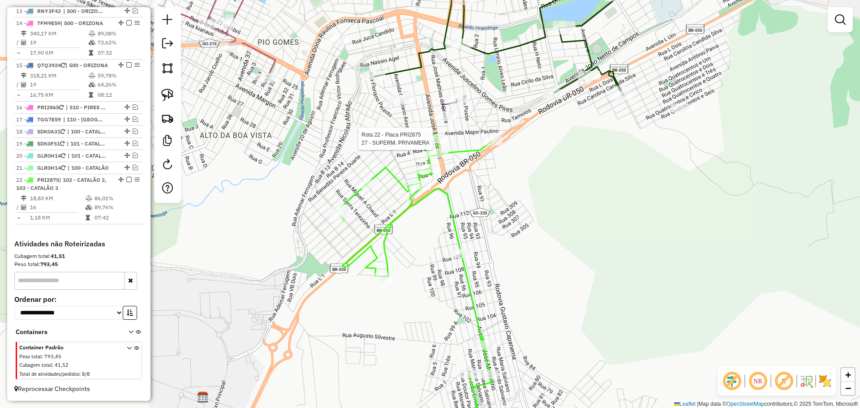
select select "*********"
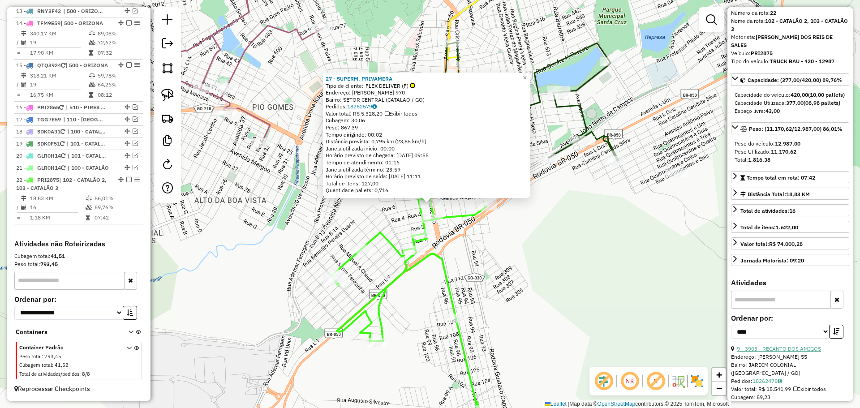
scroll to position [45, 0]
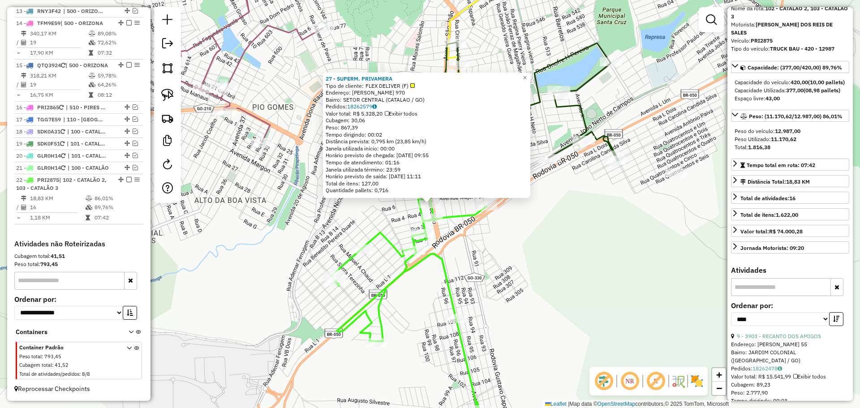
click at [505, 270] on div "27 - SUPERM. PRIVAMERA Tipo de cliente: FLEX DELIVER (F) Endereço: JOSE MARCELI…" at bounding box center [430, 204] width 860 height 408
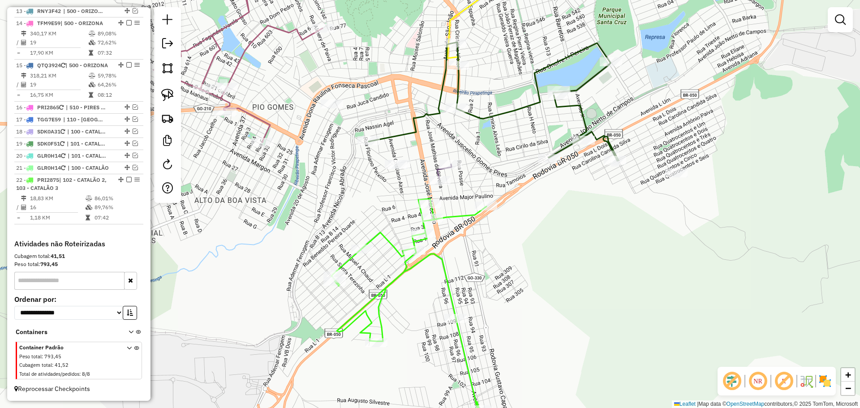
click at [447, 216] on icon at bounding box center [408, 324] width 155 height 250
select select "*********"
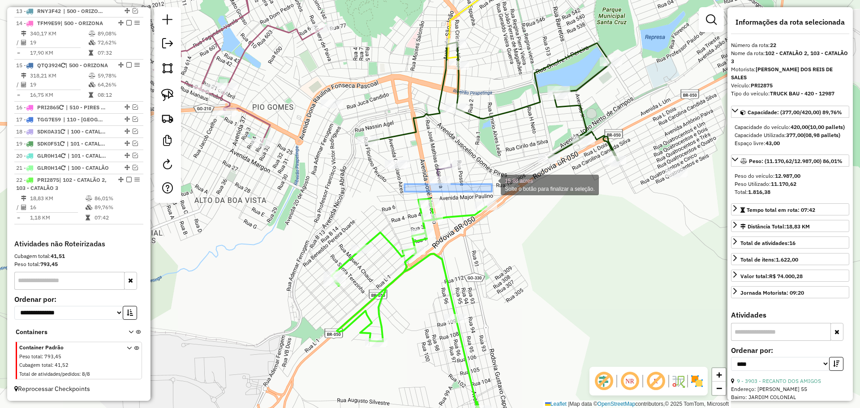
drag, startPoint x: 404, startPoint y: 192, endPoint x: 491, endPoint y: 181, distance: 87.1
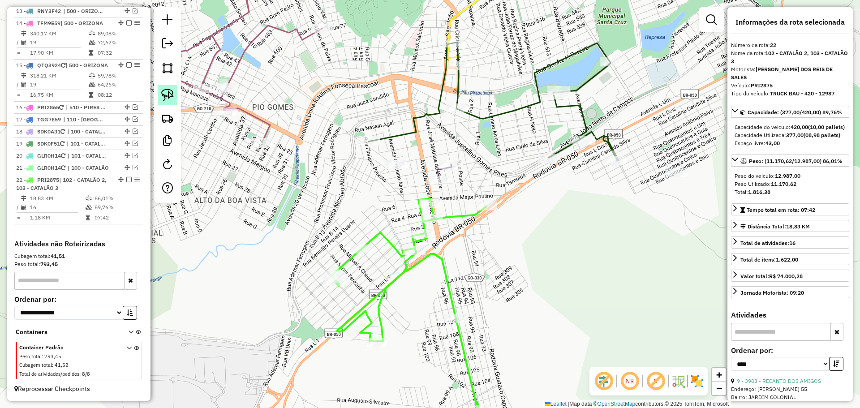
click at [161, 91] on img at bounding box center [167, 95] width 13 height 13
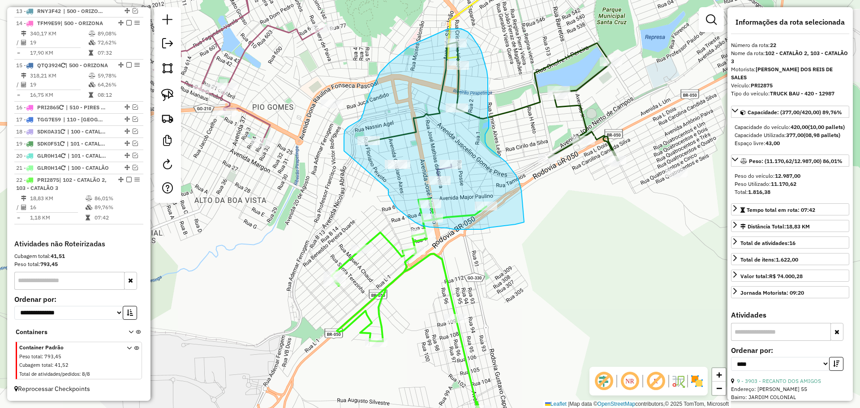
drag, startPoint x: 391, startPoint y: 200, endPoint x: 366, endPoint y: 202, distance: 25.6
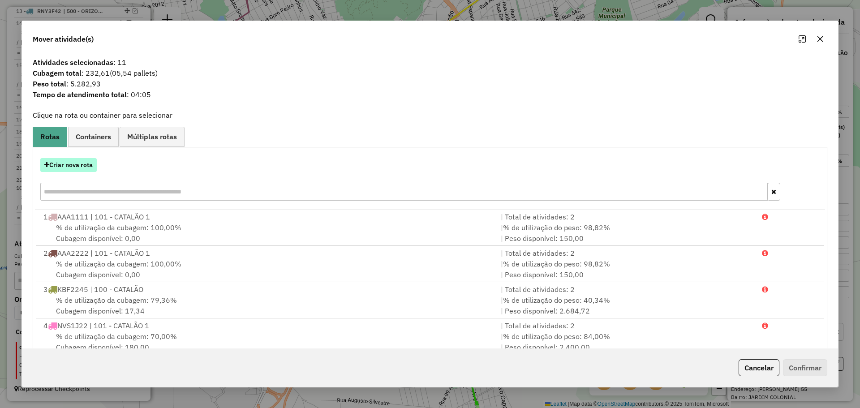
click at [86, 162] on button "Criar nova rota" at bounding box center [68, 165] width 56 height 14
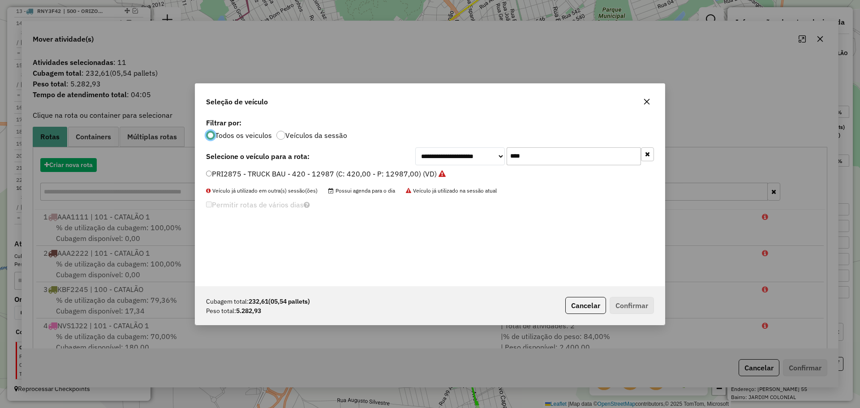
scroll to position [5, 3]
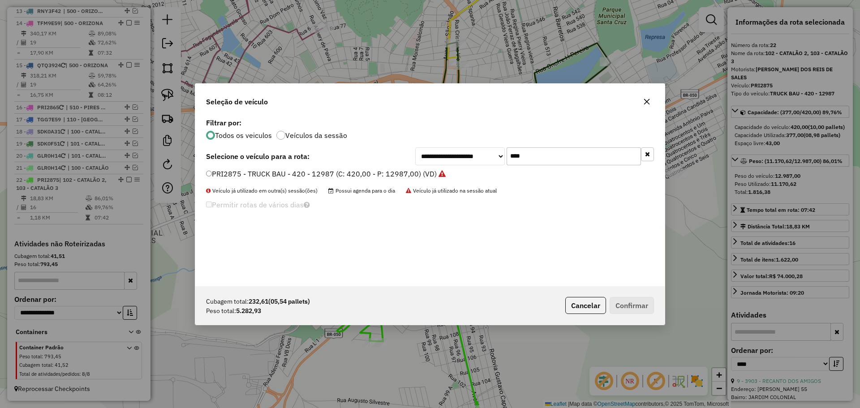
click at [591, 158] on input "****" at bounding box center [574, 156] width 134 height 18
click at [590, 157] on input "****" at bounding box center [574, 156] width 134 height 18
type input "***"
drag, startPoint x: 238, startPoint y: 177, endPoint x: 286, endPoint y: 193, distance: 50.8
click at [237, 176] on label "TFO8H29 - TOCO (C: 336,00 - P: 8000,00) (VD)" at bounding box center [286, 173] width 160 height 11
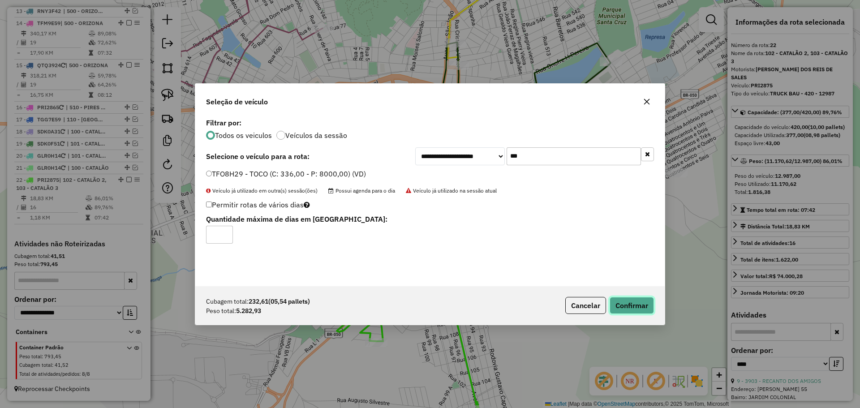
click at [648, 307] on button "Confirmar" at bounding box center [632, 305] width 44 height 17
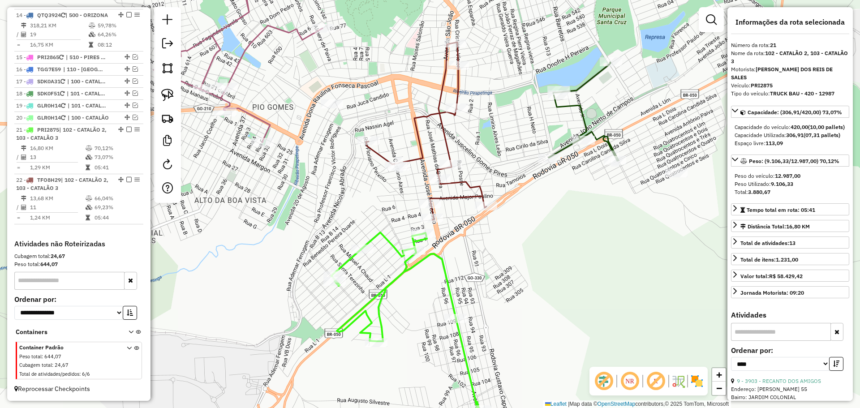
scroll to position [918, 0]
click at [483, 199] on icon at bounding box center [426, 131] width 120 height 178
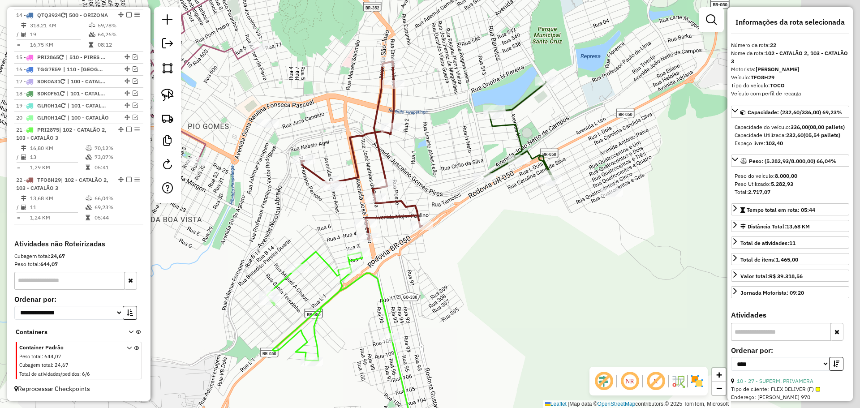
drag, startPoint x: 520, startPoint y: 230, endPoint x: 455, endPoint y: 249, distance: 68.6
click at [455, 249] on div "Janela de atendimento Grade de atendimento Capacidade Transportadoras Veículos …" at bounding box center [430, 204] width 860 height 408
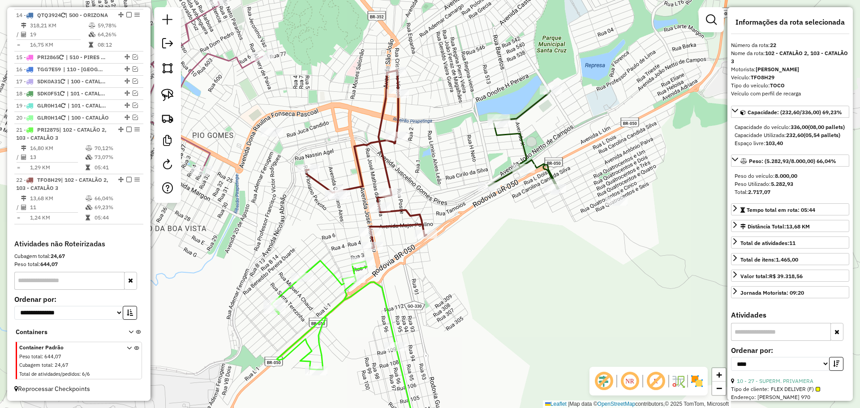
drag, startPoint x: 514, startPoint y: 241, endPoint x: 583, endPoint y: 291, distance: 85.5
click at [583, 291] on div "Janela de atendimento Grade de atendimento Capacidade Transportadoras Veículos …" at bounding box center [430, 204] width 860 height 408
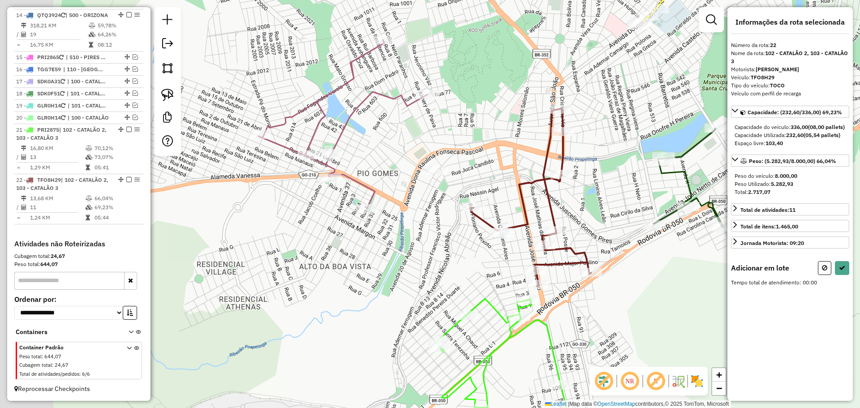
drag, startPoint x: 456, startPoint y: 226, endPoint x: 558, endPoint y: 222, distance: 101.3
click at [558, 222] on icon at bounding box center [531, 197] width 120 height 178
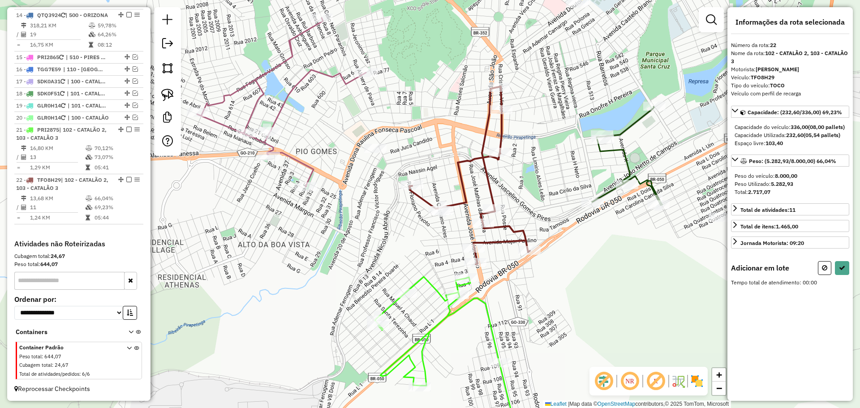
drag, startPoint x: 566, startPoint y: 220, endPoint x: 411, endPoint y: 180, distance: 160.0
click at [407, 182] on div "Janela de atendimento Grade de atendimento Capacidade Transportadoras Veículos …" at bounding box center [430, 204] width 860 height 408
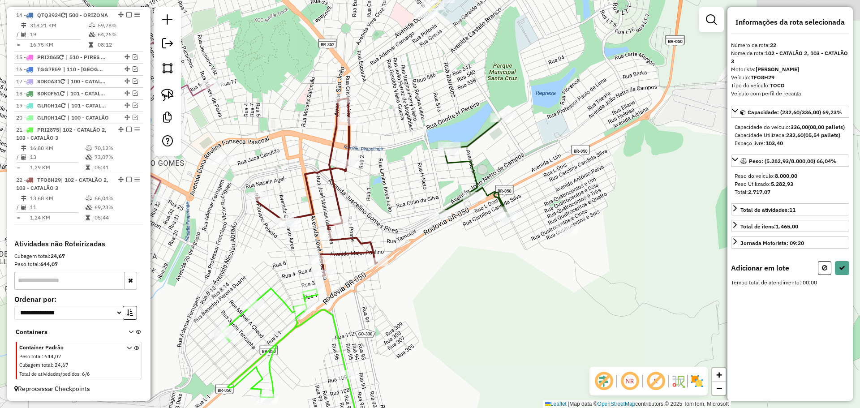
drag, startPoint x: 524, startPoint y: 222, endPoint x: 468, endPoint y: 249, distance: 61.9
click at [468, 249] on div "Janela de atendimento Grade de atendimento Capacidade Transportadoras Veículos …" at bounding box center [430, 204] width 860 height 408
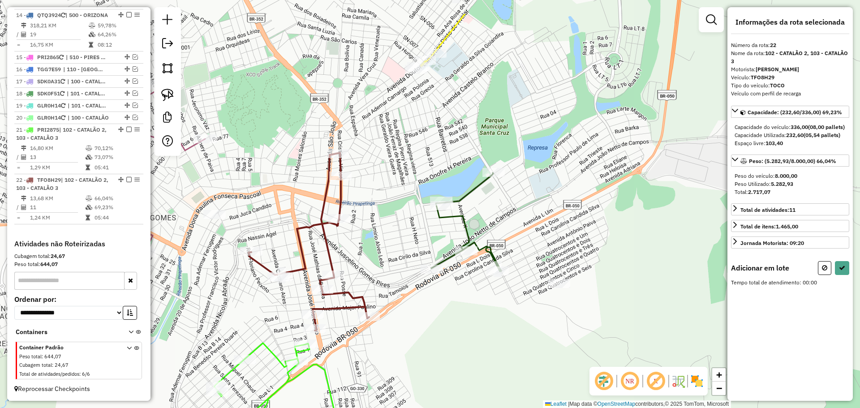
drag, startPoint x: 578, startPoint y: 190, endPoint x: 576, endPoint y: 245, distance: 55.1
click at [576, 245] on div "Janela de atendimento Grade de atendimento Capacidade Transportadoras Veículos …" at bounding box center [430, 204] width 860 height 408
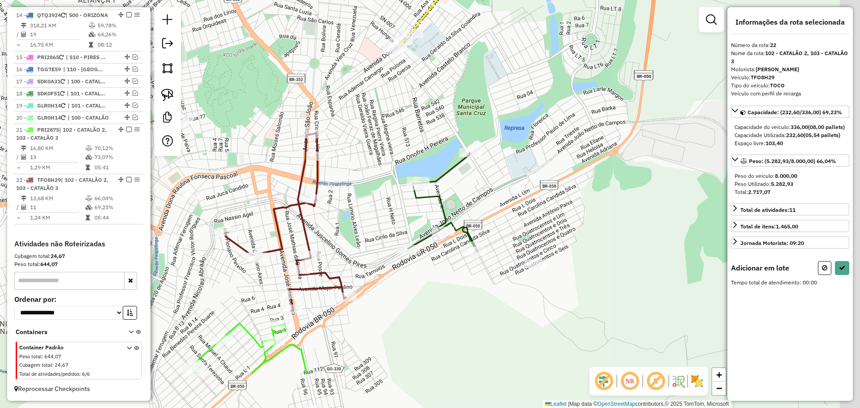
drag, startPoint x: 577, startPoint y: 201, endPoint x: 562, endPoint y: 154, distance: 49.7
click at [562, 154] on div "Janela de atendimento Grade de atendimento Capacidade Transportadoras Veículos …" at bounding box center [430, 204] width 860 height 408
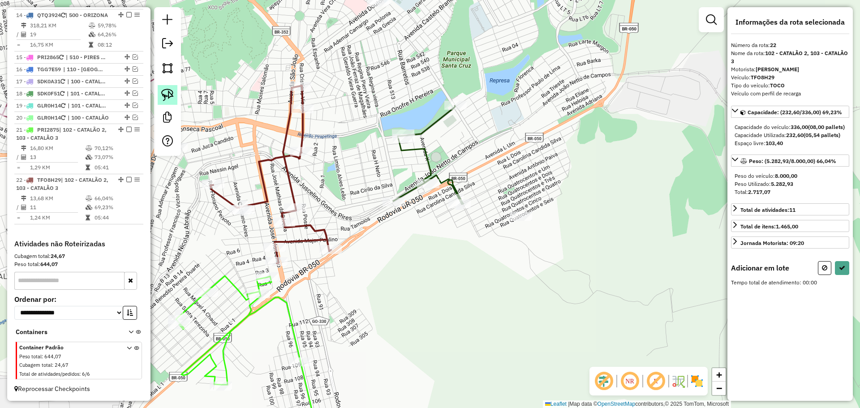
click at [168, 97] on img at bounding box center [167, 95] width 13 height 13
drag, startPoint x: 338, startPoint y: 175, endPoint x: 425, endPoint y: 208, distance: 93.2
click at [424, 208] on div "Janela de atendimento Grade de atendimento Capacidade Transportadoras Veículos …" at bounding box center [430, 204] width 860 height 408
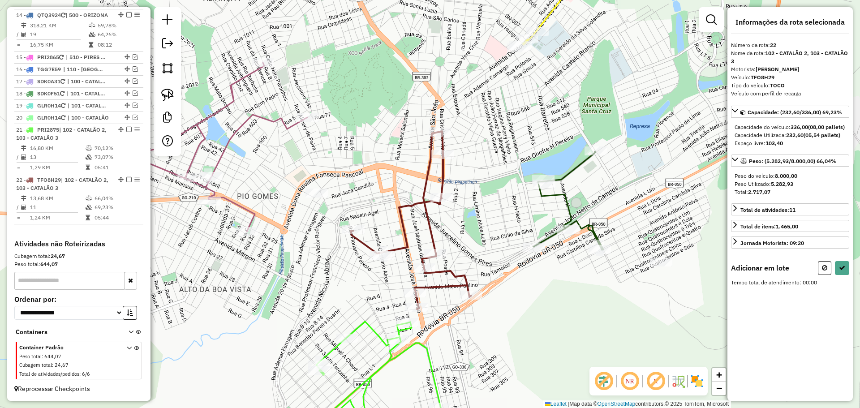
drag, startPoint x: 374, startPoint y: 206, endPoint x: 390, endPoint y: 209, distance: 16.8
click at [391, 209] on div "Janela de atendimento Grade de atendimento Capacidade Transportadoras Veículos …" at bounding box center [430, 204] width 860 height 408
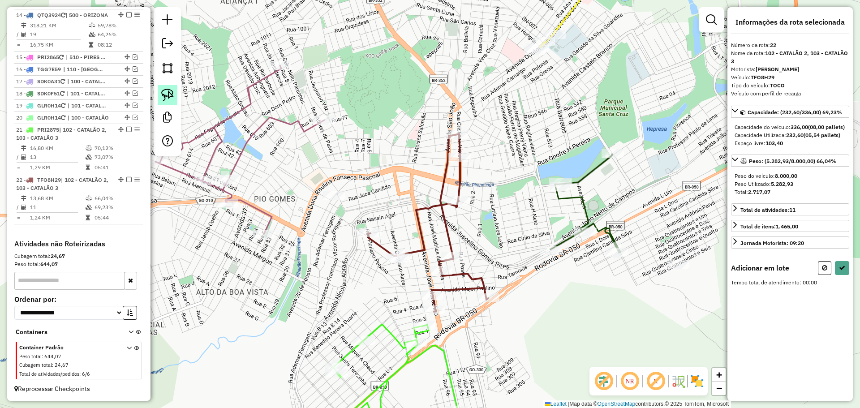
click at [176, 97] on link at bounding box center [168, 95] width 20 height 20
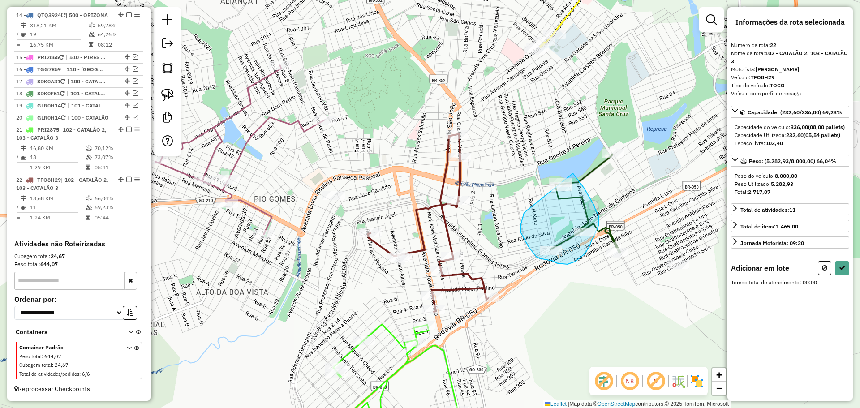
drag, startPoint x: 524, startPoint y: 213, endPoint x: 507, endPoint y: 146, distance: 69.3
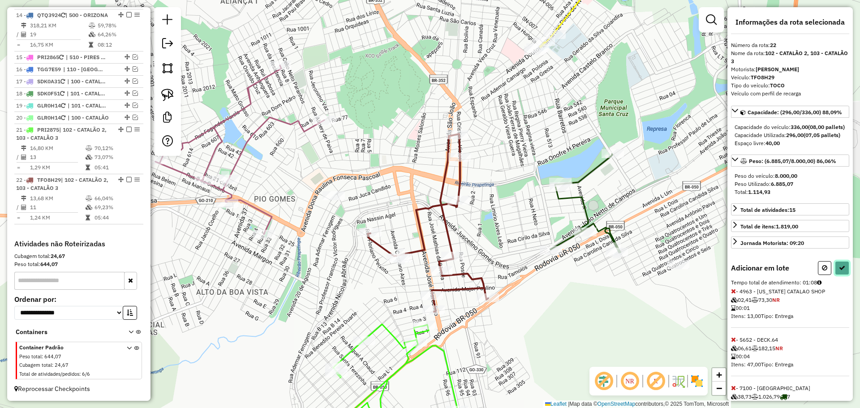
click at [840, 275] on button at bounding box center [842, 268] width 14 height 14
select select "*********"
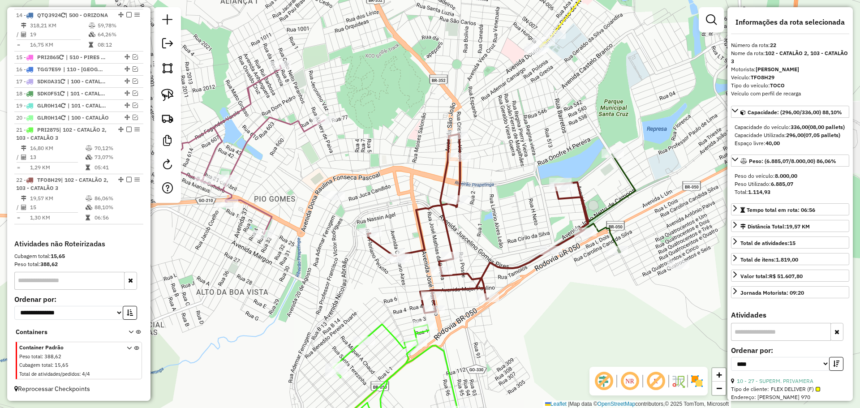
click at [557, 191] on div at bounding box center [561, 186] width 22 height 9
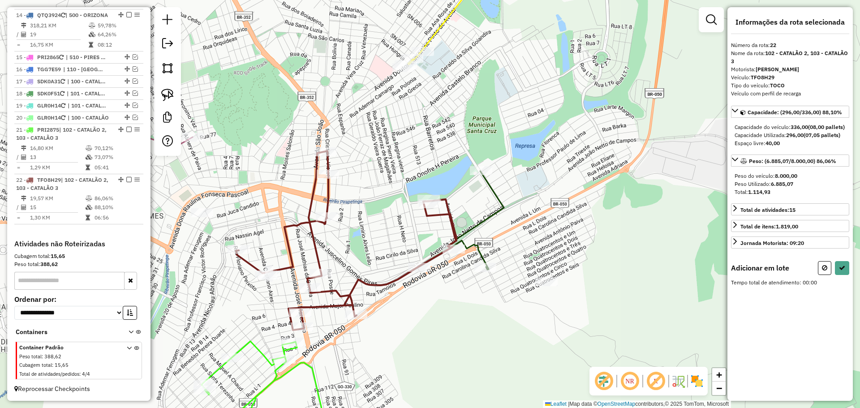
drag, startPoint x: 172, startPoint y: 90, endPoint x: 194, endPoint y: 90, distance: 22.4
click at [172, 90] on img at bounding box center [167, 95] width 13 height 13
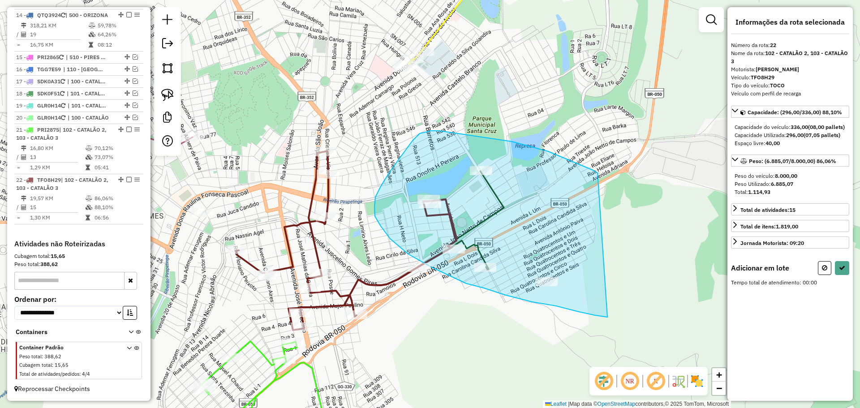
drag, startPoint x: 597, startPoint y: 173, endPoint x: 660, endPoint y: 318, distance: 157.7
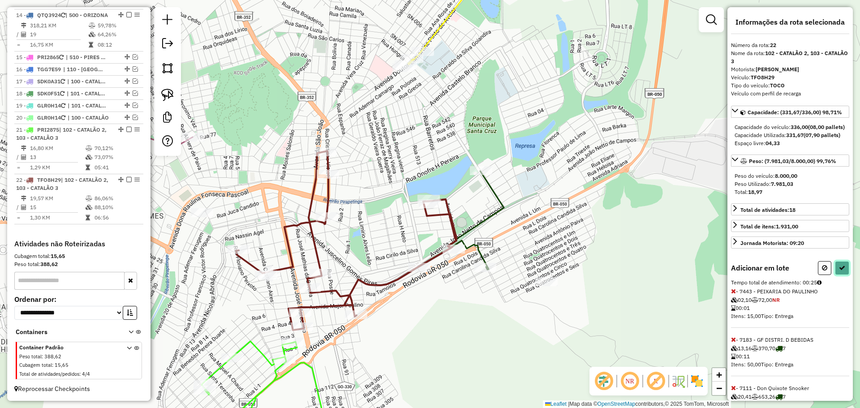
drag, startPoint x: 838, startPoint y: 288, endPoint x: 765, endPoint y: 289, distance: 72.1
click at [838, 275] on button at bounding box center [842, 268] width 14 height 14
select select "*********"
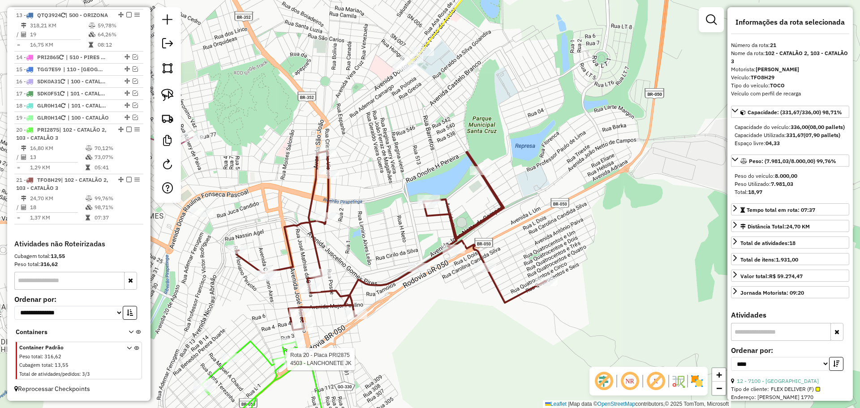
scroll to position [852, 0]
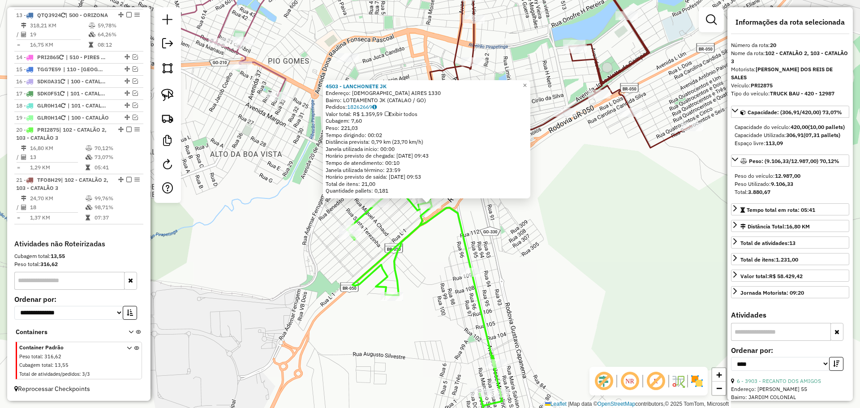
click at [686, 271] on div "4503 - LANCHONETE JK Endereço: CRISTIANO AIRES 1330 Bairro: LOTEAMENTO JK (CATA…" at bounding box center [430, 204] width 860 height 408
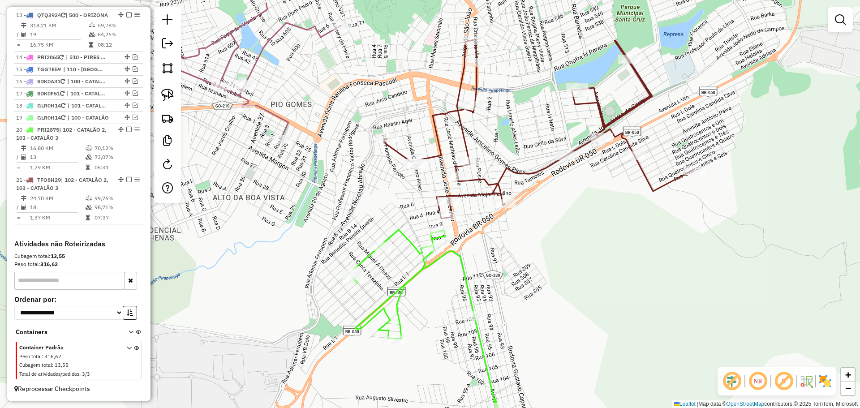
drag, startPoint x: 654, startPoint y: 254, endPoint x: 618, endPoint y: 347, distance: 99.4
click at [618, 347] on div "Janela de atendimento Grade de atendimento Capacidade Transportadoras Veículos …" at bounding box center [430, 204] width 860 height 408
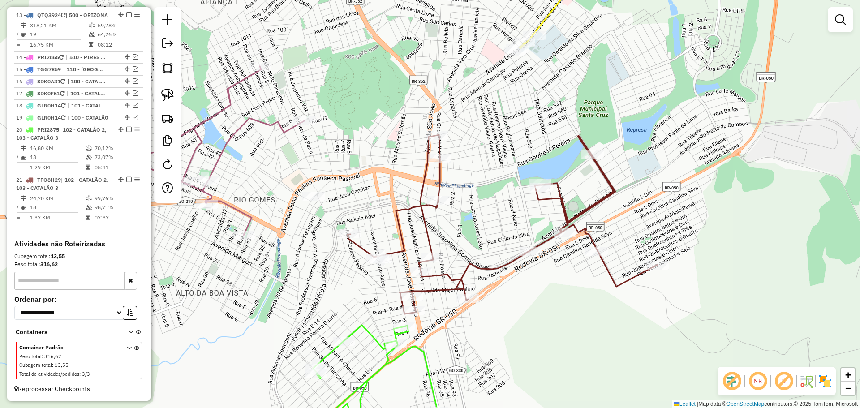
drag, startPoint x: 695, startPoint y: 187, endPoint x: 704, endPoint y: 280, distance: 93.6
click at [704, 280] on div "Janela de atendimento Grade de atendimento Capacidade Transportadoras Veículos …" at bounding box center [430, 204] width 860 height 408
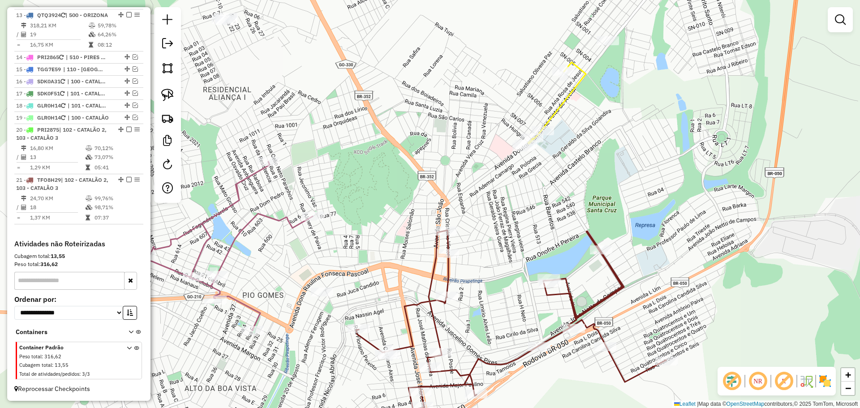
drag, startPoint x: 577, startPoint y: 193, endPoint x: 634, endPoint y: 183, distance: 57.8
click at [620, 198] on div "Janela de atendimento Grade de atendimento Capacidade Transportadoras Veículos …" at bounding box center [430, 204] width 860 height 408
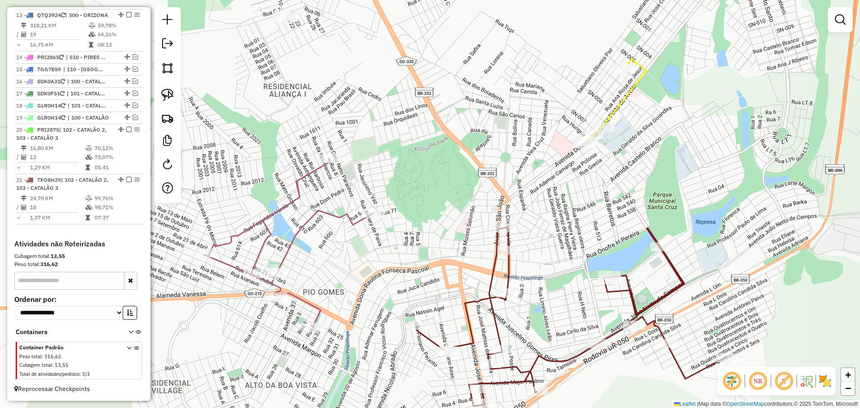
drag, startPoint x: 419, startPoint y: 275, endPoint x: 470, endPoint y: 221, distance: 73.8
click at [470, 221] on div "Janela de atendimento Grade de atendimento Capacidade Transportadoras Veículos …" at bounding box center [430, 204] width 860 height 408
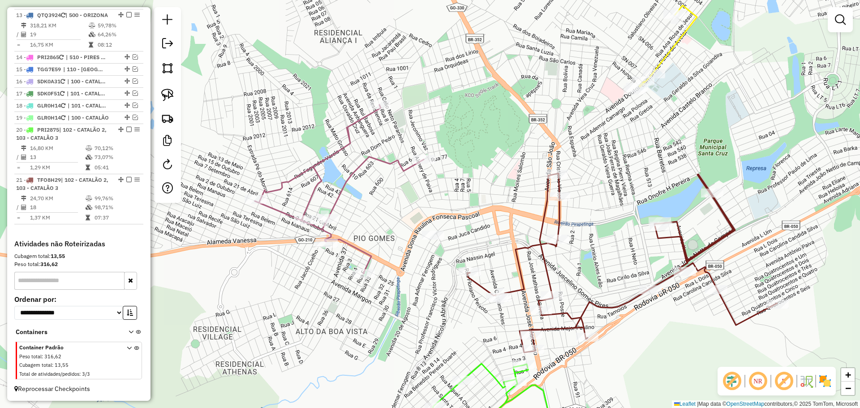
drag, startPoint x: 157, startPoint y: 96, endPoint x: 204, endPoint y: 96, distance: 46.6
click at [158, 96] on div at bounding box center [167, 105] width 27 height 196
click at [167, 99] on img at bounding box center [167, 95] width 13 height 13
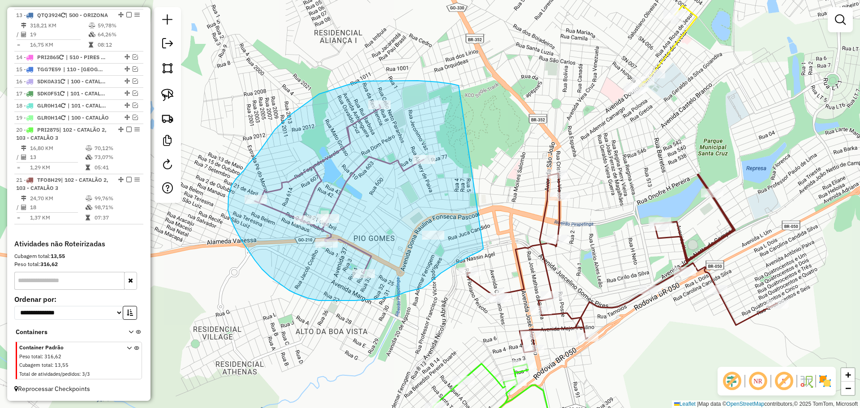
drag, startPoint x: 459, startPoint y: 86, endPoint x: 483, endPoint y: 249, distance: 164.9
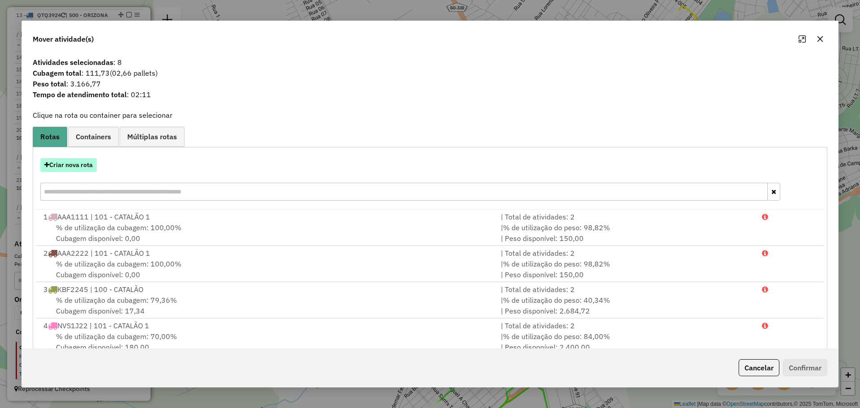
click at [88, 162] on button "Criar nova rota" at bounding box center [68, 165] width 56 height 14
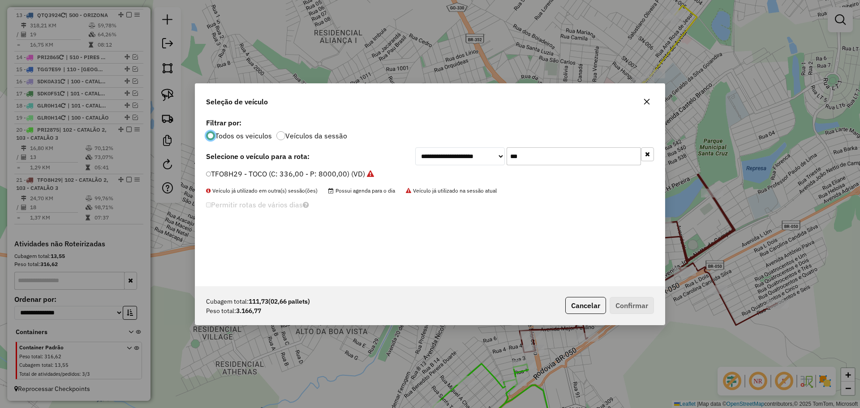
scroll to position [5, 3]
click at [541, 151] on input "***" at bounding box center [574, 156] width 134 height 18
type input "***"
click at [220, 169] on label "PRI3E05 - TRUCK BAU - 420 - 12987 (C: 420,00 - P: 12987,00) (VD)" at bounding box center [325, 173] width 239 height 11
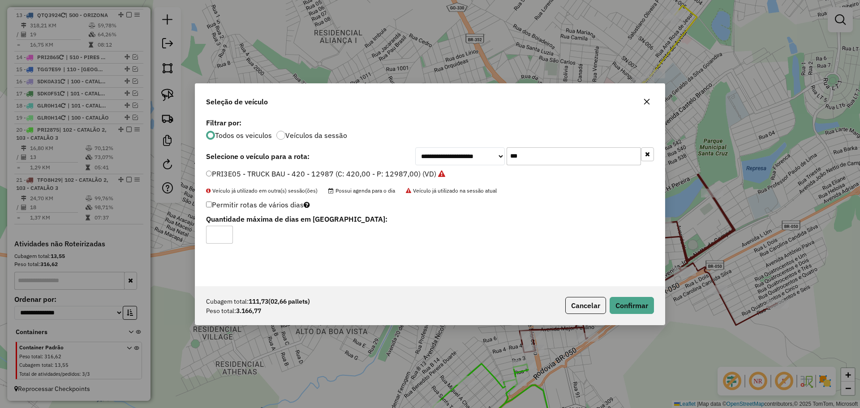
click at [631, 314] on div "Cubagem total: 111,73 (02,66 pallets) Peso total: 3.166,77 Cancelar Confirmar" at bounding box center [429, 305] width 469 height 39
click at [630, 307] on button "Confirmar" at bounding box center [632, 305] width 44 height 17
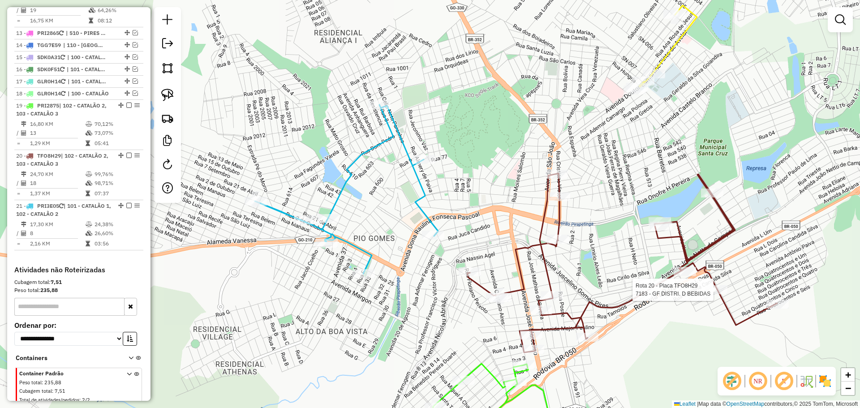
select select "*********"
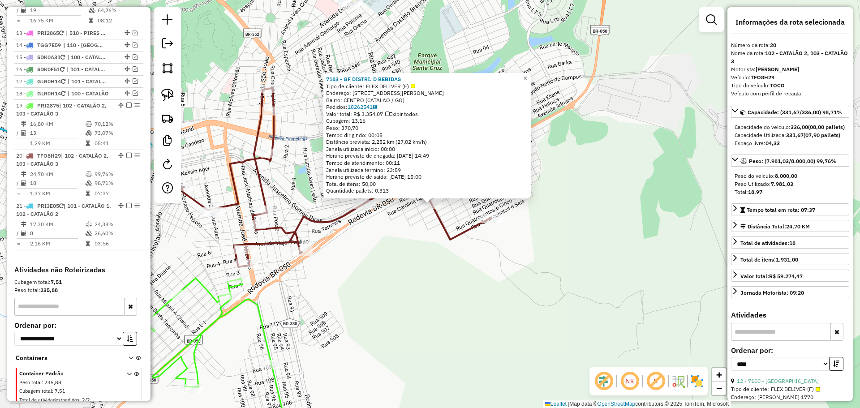
scroll to position [852, 0]
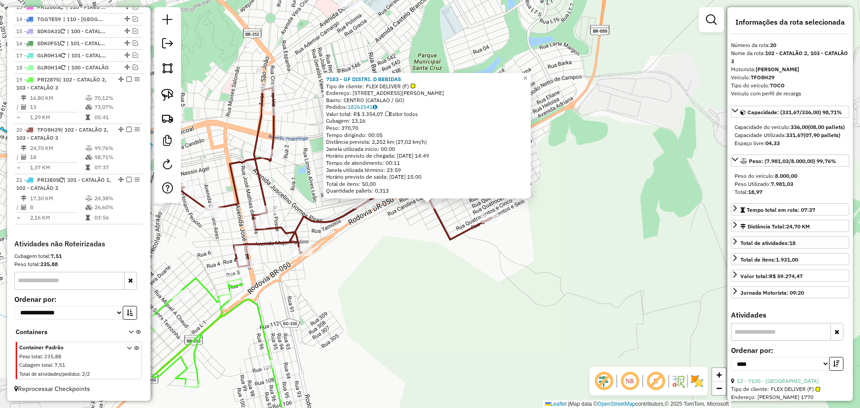
drag, startPoint x: 415, startPoint y: 281, endPoint x: 529, endPoint y: 254, distance: 117.2
click at [529, 254] on div "7183 - GF DISTRI. D BEBIDAS Tipo de cliente: FLEX DELIVER (F) Endereço: Avenida…" at bounding box center [430, 204] width 860 height 408
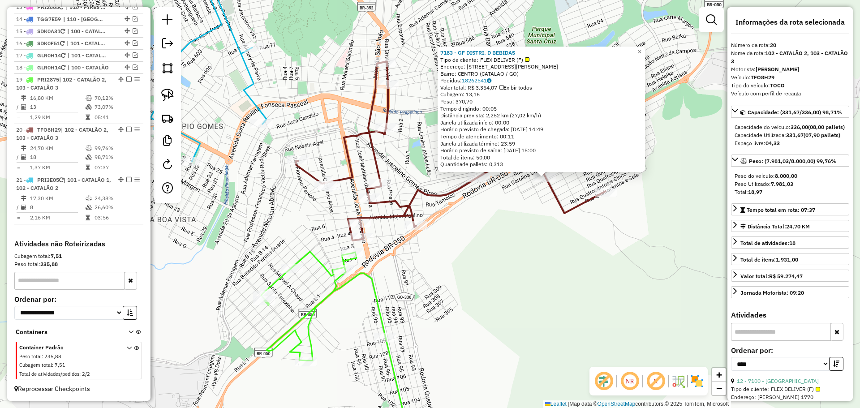
click at [481, 277] on div "7183 - GF DISTRI. D BEBIDAS Tipo de cliente: FLEX DELIVER (F) Endereço: Avenida…" at bounding box center [430, 204] width 860 height 408
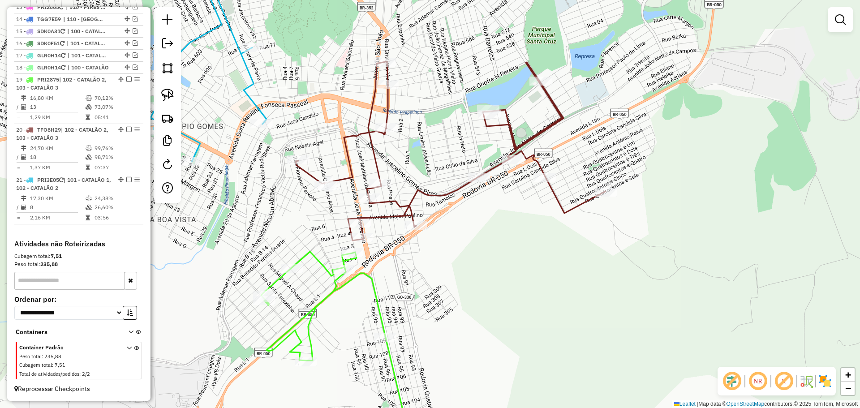
drag, startPoint x: 481, startPoint y: 278, endPoint x: 555, endPoint y: 245, distance: 82.0
click at [555, 245] on div "Janela de atendimento Grade de atendimento Capacidade Transportadoras Veículos …" at bounding box center [430, 204] width 860 height 408
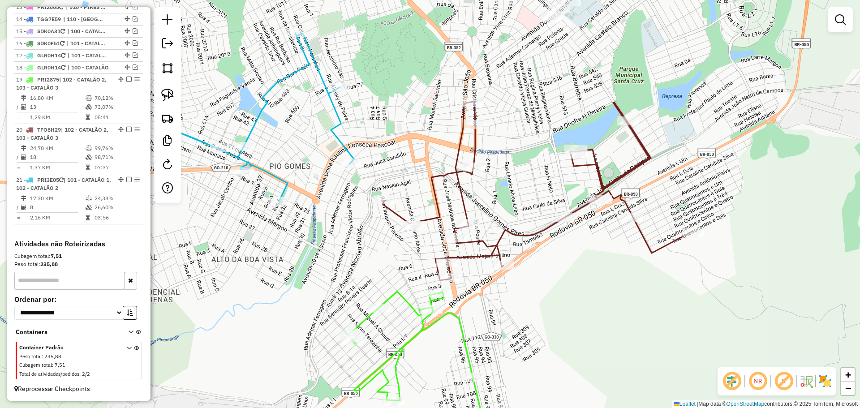
drag, startPoint x: 510, startPoint y: 225, endPoint x: 515, endPoint y: 243, distance: 19.0
click at [522, 301] on div "Janela de atendimento Grade de atendimento Capacidade Transportadoras Veículos …" at bounding box center [430, 204] width 860 height 408
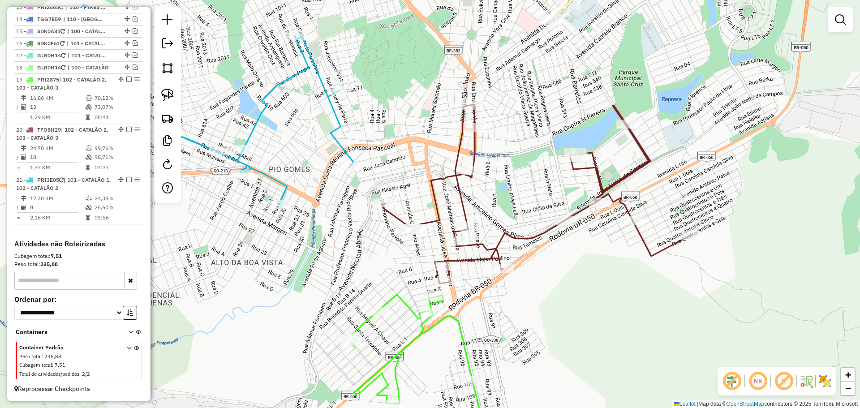
drag, startPoint x: 527, startPoint y: 153, endPoint x: 521, endPoint y: 210, distance: 57.1
click at [521, 210] on div "Janela de atendimento Grade de atendimento Capacidade Transportadoras Veículos …" at bounding box center [430, 204] width 860 height 408
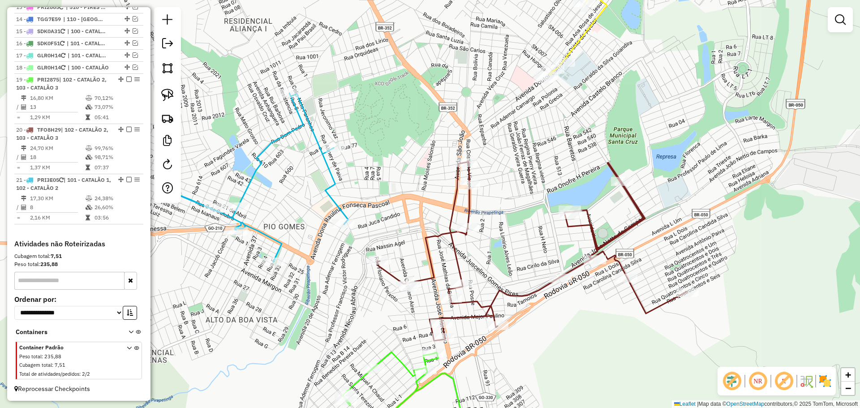
select select "*********"
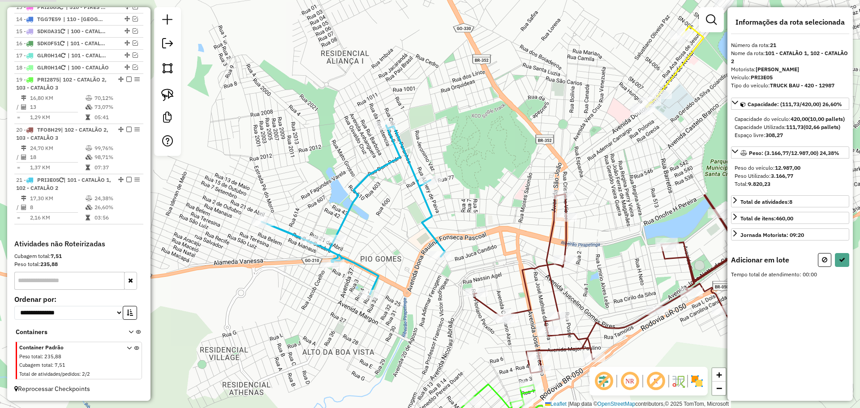
drag, startPoint x: 457, startPoint y: 156, endPoint x: 445, endPoint y: 242, distance: 87.3
click at [451, 248] on div "Janela de atendimento Grade de atendimento Capacidade Transportadoras Veículos …" at bounding box center [430, 204] width 860 height 408
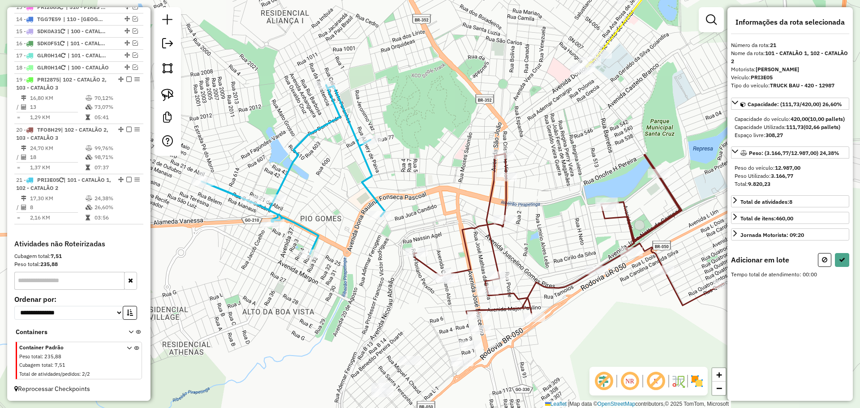
drag, startPoint x: 510, startPoint y: 260, endPoint x: 456, endPoint y: 126, distance: 144.7
click at [456, 126] on div "Janela de atendimento Grade de atendimento Capacidade Transportadoras Veículos …" at bounding box center [430, 204] width 860 height 408
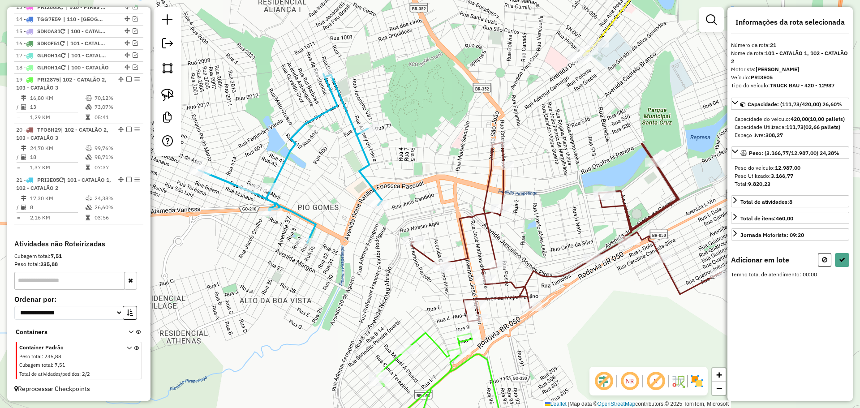
drag, startPoint x: 463, startPoint y: 212, endPoint x: 433, endPoint y: 161, distance: 59.6
click at [451, 168] on div "Janela de atendimento Grade de atendimento Capacidade Transportadoras Veículos …" at bounding box center [430, 204] width 860 height 408
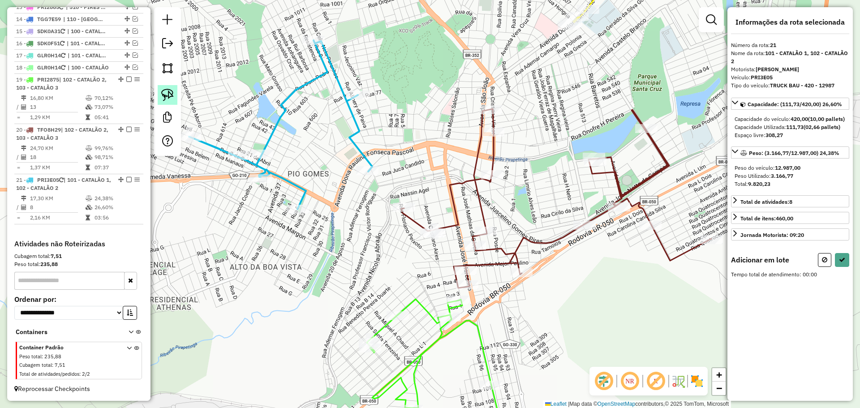
click at [165, 95] on img at bounding box center [167, 95] width 13 height 13
drag, startPoint x: 406, startPoint y: 187, endPoint x: 452, endPoint y: 224, distance: 59.2
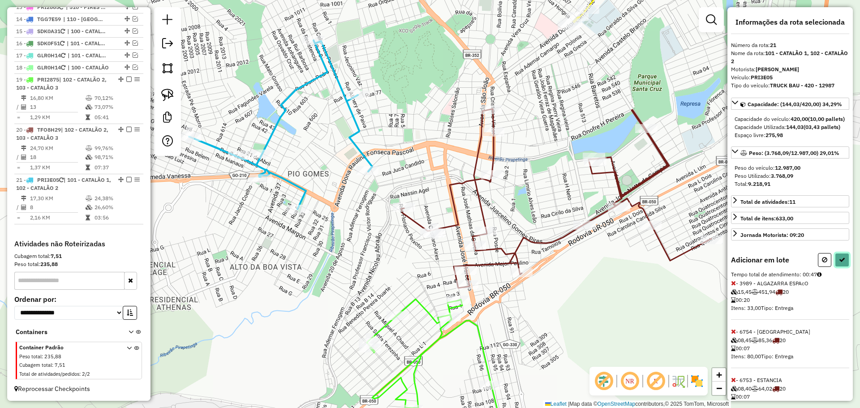
click at [837, 267] on button at bounding box center [842, 260] width 14 height 14
select select "*********"
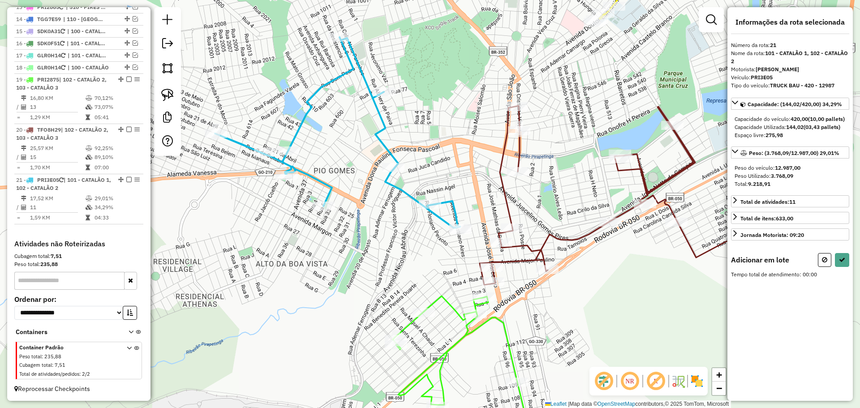
drag, startPoint x: 172, startPoint y: 97, endPoint x: 352, endPoint y: 136, distance: 184.1
click at [172, 97] on img at bounding box center [167, 95] width 13 height 13
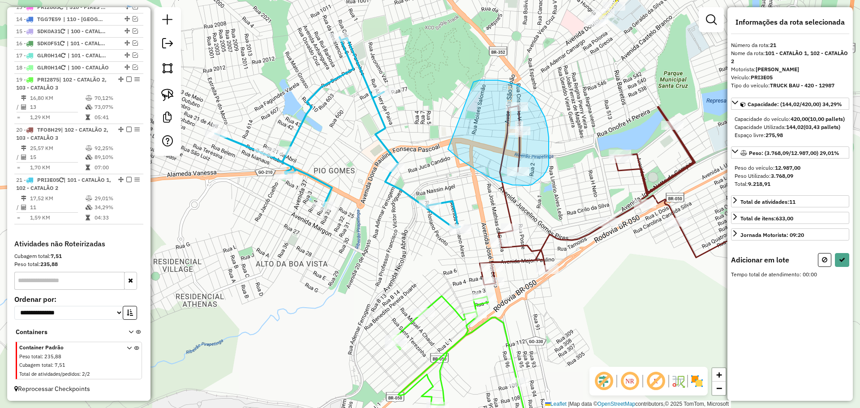
drag, startPoint x: 448, startPoint y: 149, endPoint x: 542, endPoint y: 170, distance: 96.3
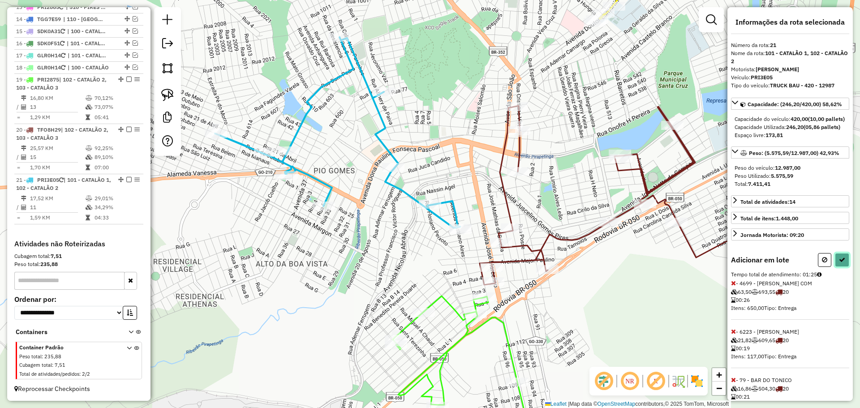
click at [843, 267] on button at bounding box center [842, 260] width 14 height 14
select select "*********"
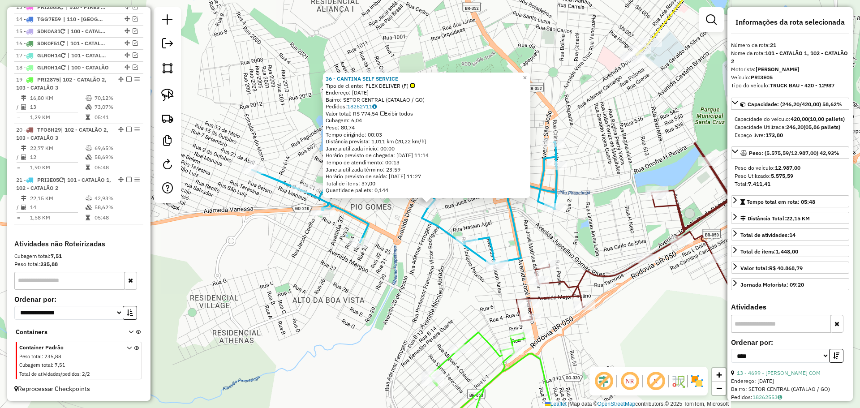
click at [497, 273] on div "Rota 21 - Placa PRI3E05 6753 - ESTANCIA 36 - CANTINA SELF SERVICE Tipo de clien…" at bounding box center [430, 204] width 860 height 408
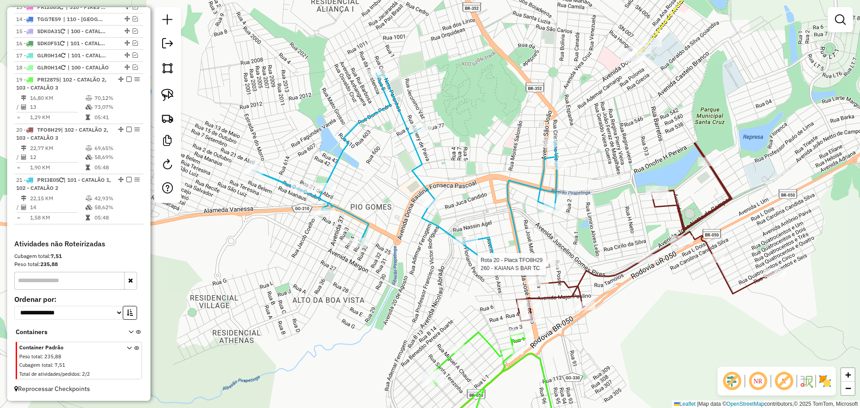
select select "*********"
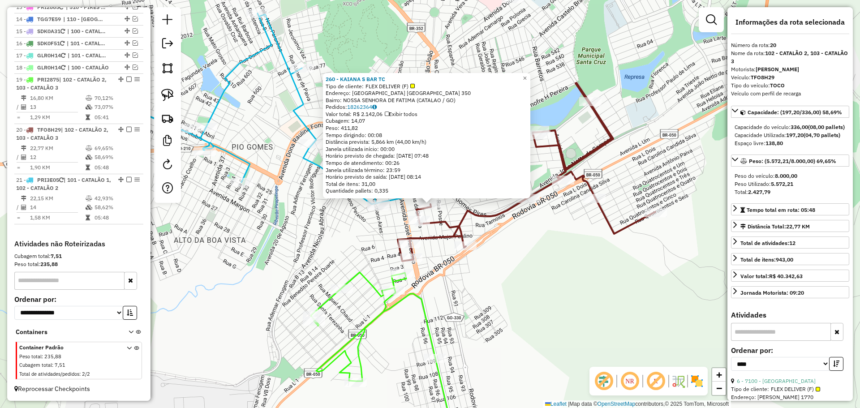
click at [554, 296] on div "260 - KAIANA S BAR TC Tipo de cliente: FLEX DELIVER (F) Endereço: PORTUGAL PORT…" at bounding box center [430, 204] width 860 height 408
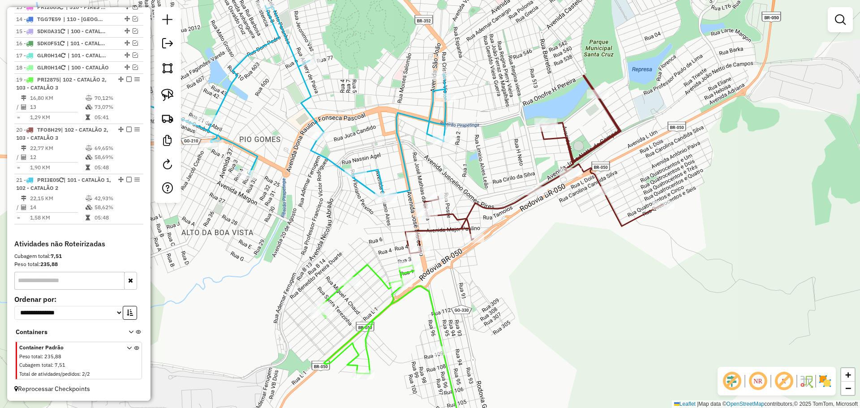
drag, startPoint x: 537, startPoint y: 281, endPoint x: 585, endPoint y: 226, distance: 72.7
click at [585, 226] on div "Janela de atendimento Grade de atendimento Capacidade Transportadoras Veículos …" at bounding box center [430, 204] width 860 height 408
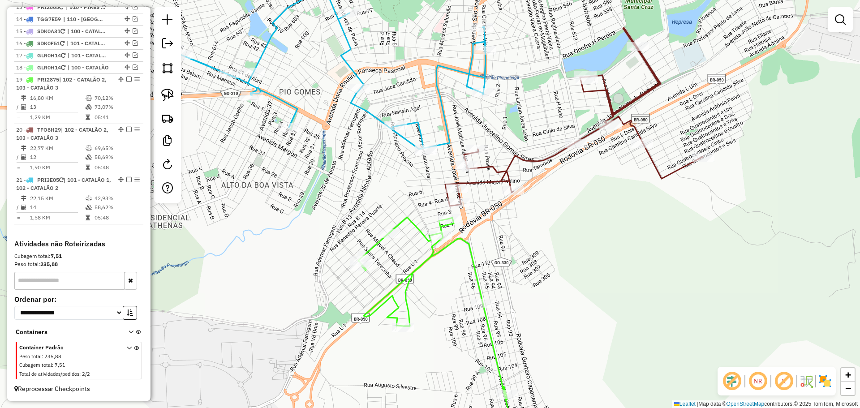
click at [606, 181] on div "Rota 20 - Placa TFO8H29 4886 - CSA DE CARNE GABRIEL Janela de atendimento Grade…" at bounding box center [430, 204] width 860 height 408
drag, startPoint x: 591, startPoint y: 170, endPoint x: 650, endPoint y: 318, distance: 159.4
click at [650, 318] on div "Janela de atendimento Grade de atendimento Capacidade Transportadoras Veículos …" at bounding box center [430, 204] width 860 height 408
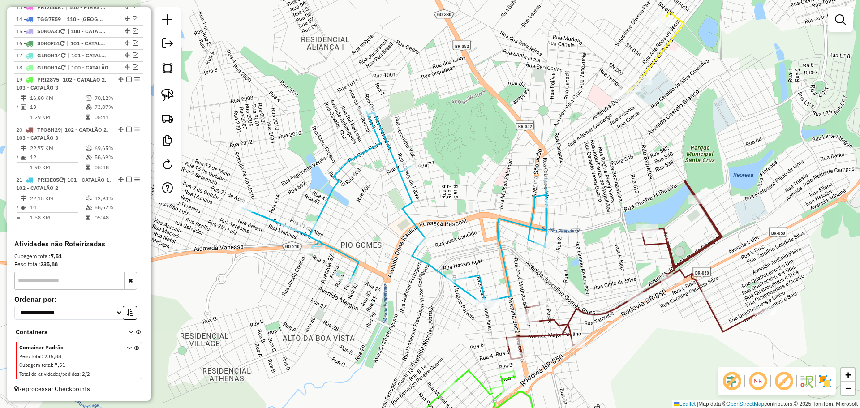
click at [651, 241] on icon at bounding box center [636, 270] width 258 height 178
select select "*********"
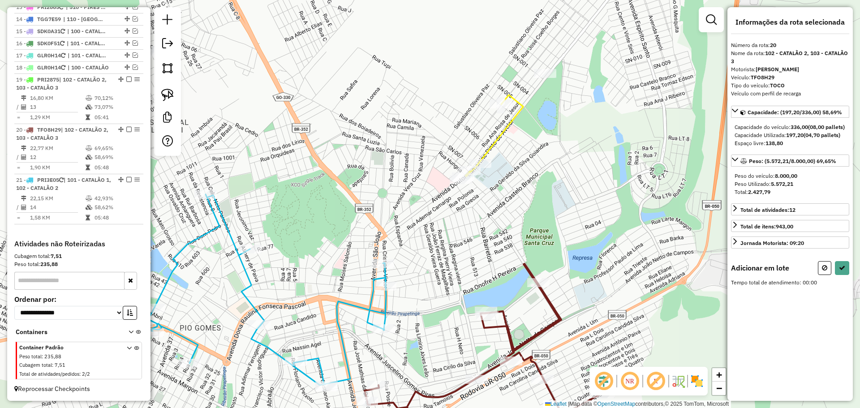
drag, startPoint x: 560, startPoint y: 152, endPoint x: 600, endPoint y: 220, distance: 78.5
click at [600, 220] on div "Janela de atendimento Grade de atendimento Capacidade Transportadoras Veículos …" at bounding box center [430, 204] width 860 height 408
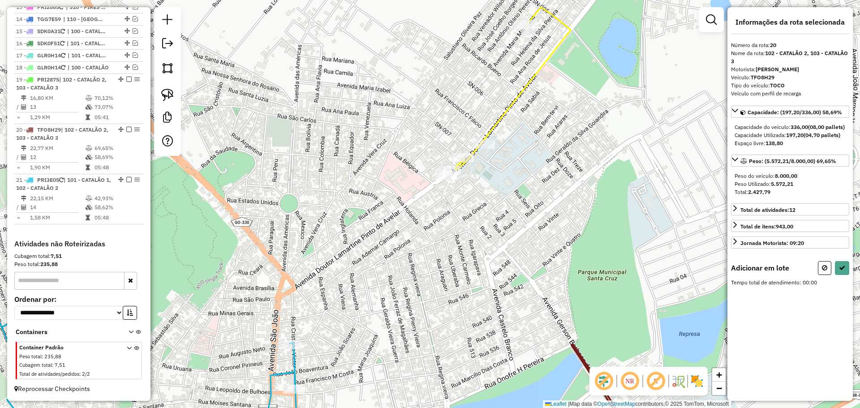
click at [444, 180] on div at bounding box center [446, 175] width 22 height 9
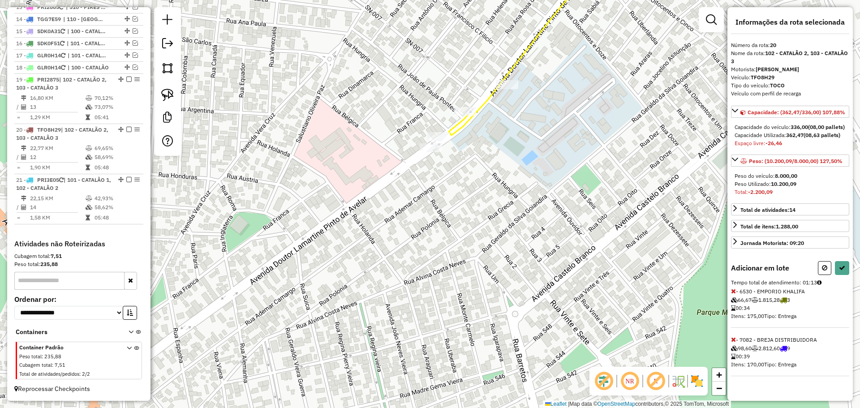
scroll to position [18, 0]
click at [735, 343] on icon at bounding box center [733, 339] width 5 height 6
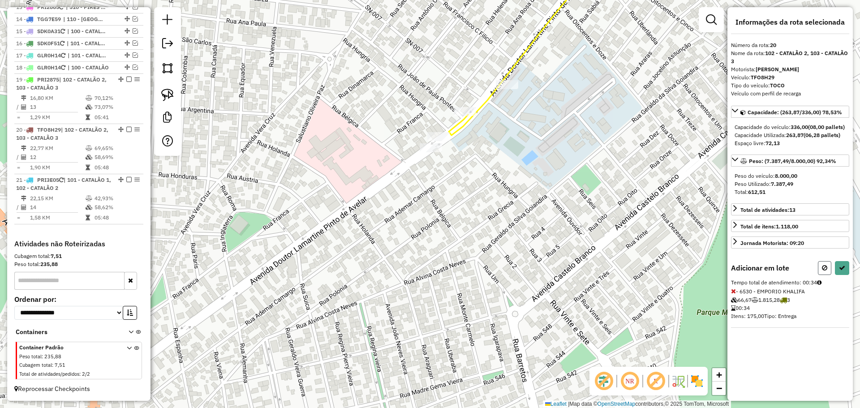
click at [825, 275] on button at bounding box center [824, 268] width 13 height 14
select select "*********"
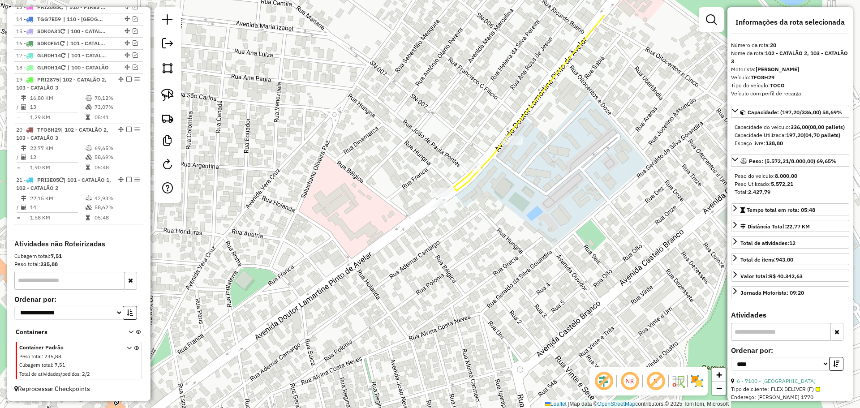
drag, startPoint x: 594, startPoint y: 200, endPoint x: 598, endPoint y: 248, distance: 48.1
click at [600, 249] on div "Janela de atendimento Grade de atendimento Capacidade Transportadoras Veículos …" at bounding box center [430, 204] width 860 height 408
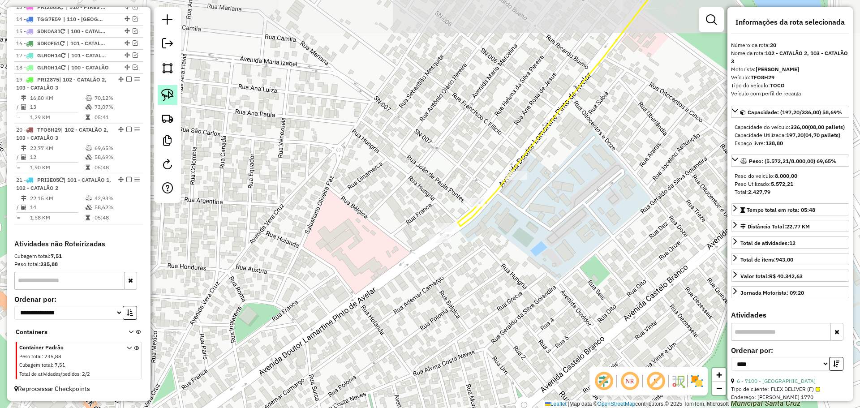
click at [167, 96] on img at bounding box center [167, 95] width 13 height 13
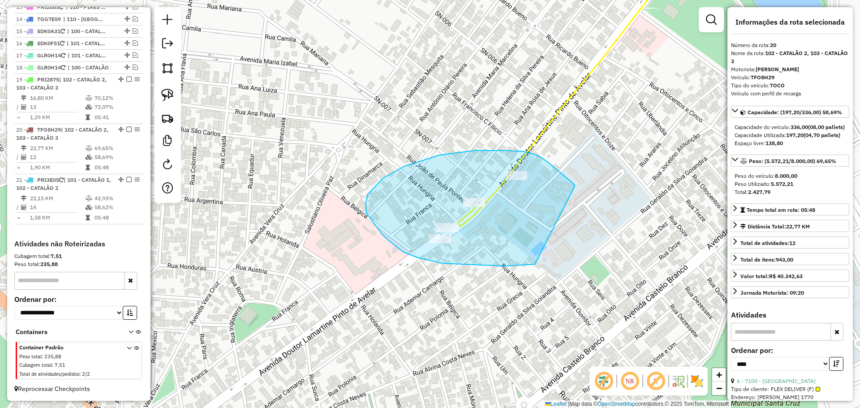
drag, startPoint x: 533, startPoint y: 154, endPoint x: 559, endPoint y: 252, distance: 101.4
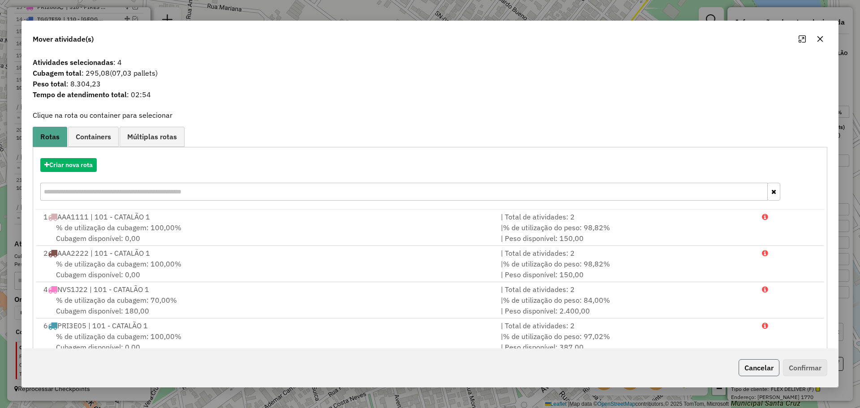
drag, startPoint x: 753, startPoint y: 361, endPoint x: 607, endPoint y: 274, distance: 169.5
click at [754, 361] on button "Cancelar" at bounding box center [759, 367] width 41 height 17
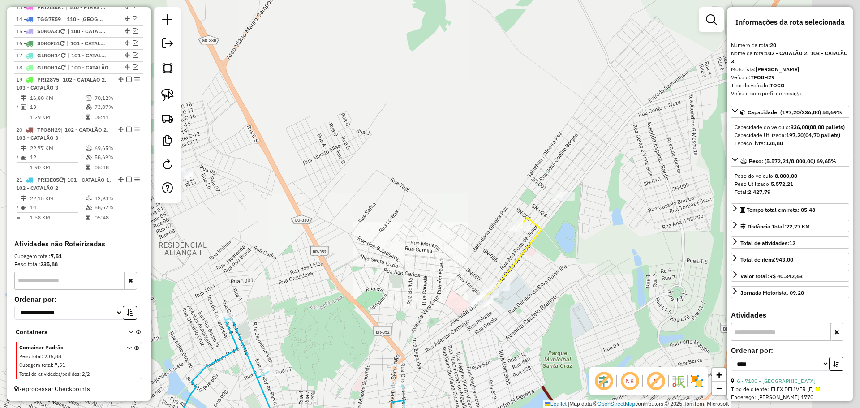
drag, startPoint x: 598, startPoint y: 216, endPoint x: 493, endPoint y: 242, distance: 108.3
click at [493, 243] on icon at bounding box center [513, 259] width 58 height 82
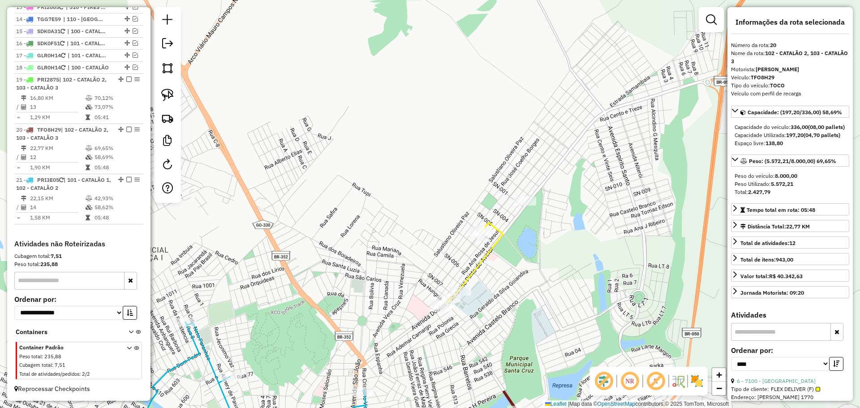
click at [172, 92] on img at bounding box center [167, 95] width 13 height 13
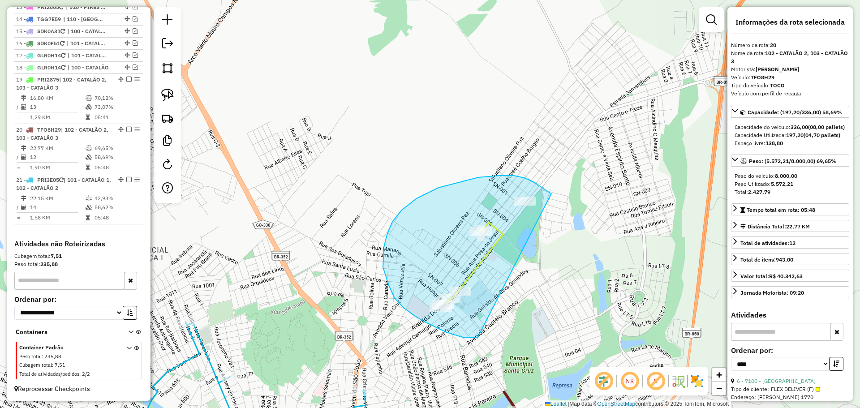
drag, startPoint x: 551, startPoint y: 194, endPoint x: 529, endPoint y: 327, distance: 134.8
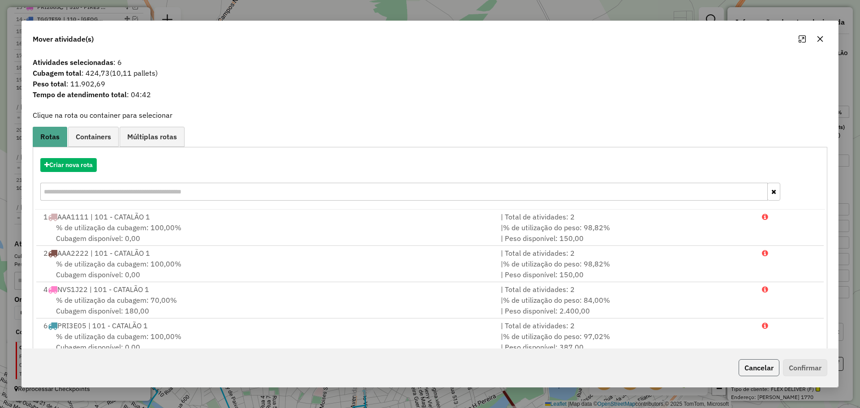
click at [744, 369] on button "Cancelar" at bounding box center [759, 367] width 41 height 17
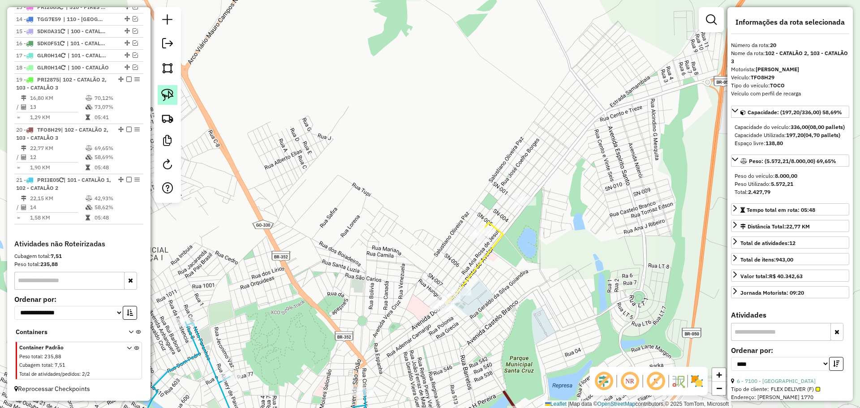
click at [161, 97] on link at bounding box center [168, 95] width 20 height 20
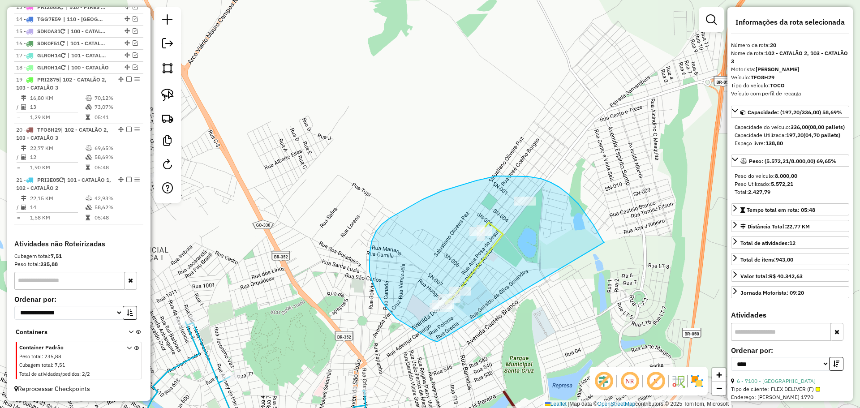
drag, startPoint x: 603, startPoint y: 242, endPoint x: 488, endPoint y: 341, distance: 152.1
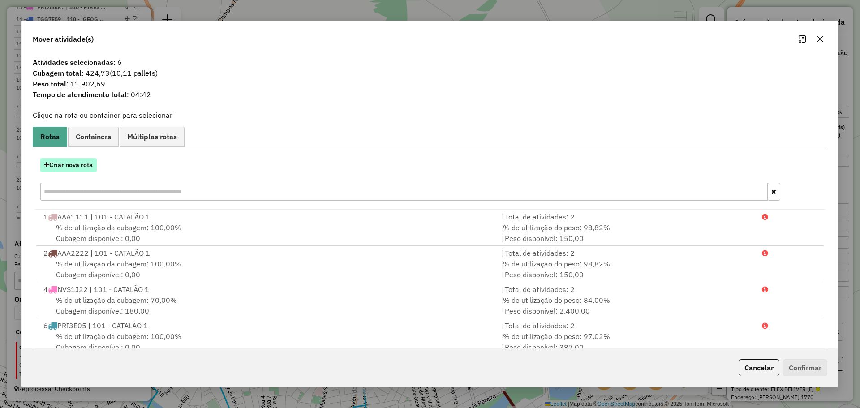
click at [96, 167] on button "Criar nova rota" at bounding box center [68, 165] width 56 height 14
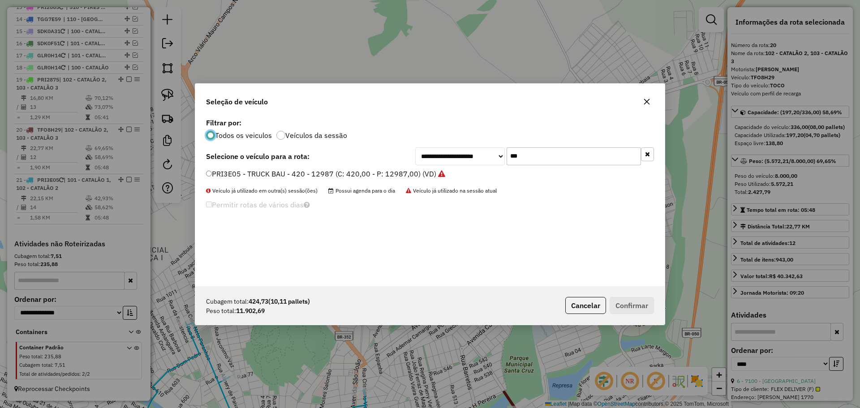
scroll to position [5, 3]
click at [514, 163] on input "***" at bounding box center [574, 156] width 134 height 18
click at [279, 173] on label "PRI3E05 - TRUCK BAU - 420 - 12987 (C: 420,00 - P: 12987,00) (VD)" at bounding box center [325, 173] width 239 height 11
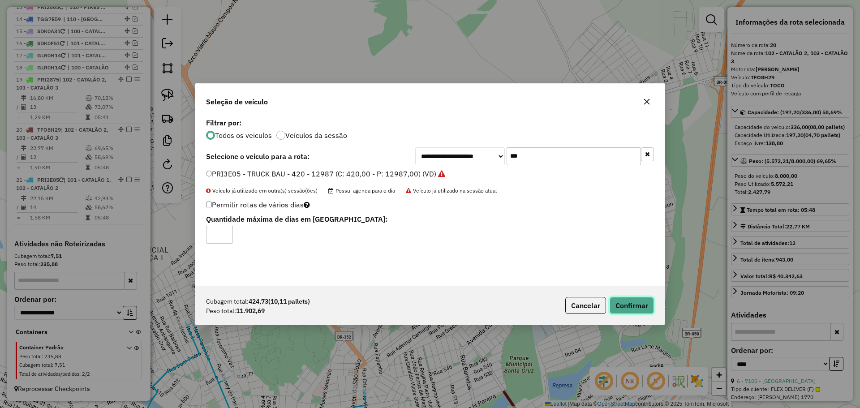
click at [645, 310] on button "Confirmar" at bounding box center [632, 305] width 44 height 17
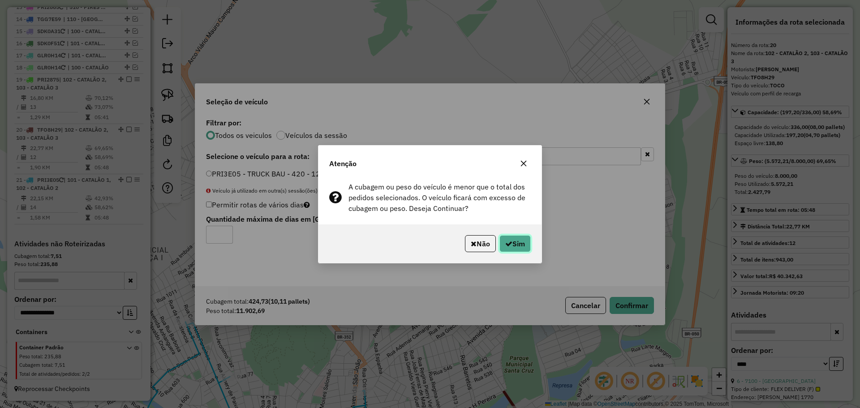
click at [505, 237] on button "Sim" at bounding box center [514, 243] width 31 height 17
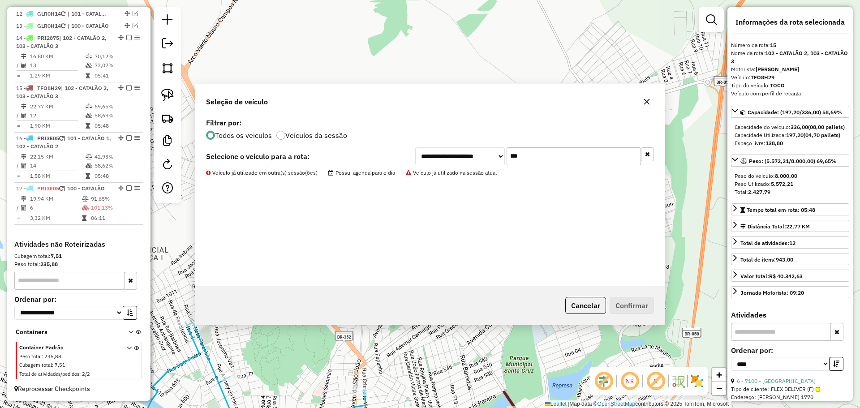
scroll to position [664, 0]
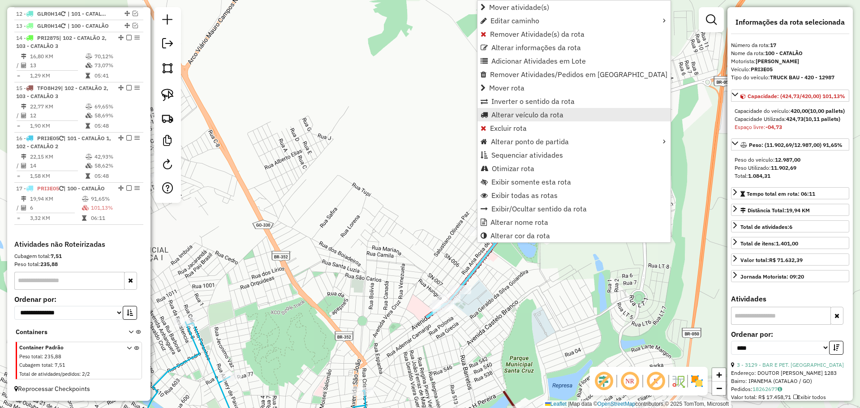
click at [537, 114] on span "Alterar veículo da rota" at bounding box center [527, 114] width 72 height 7
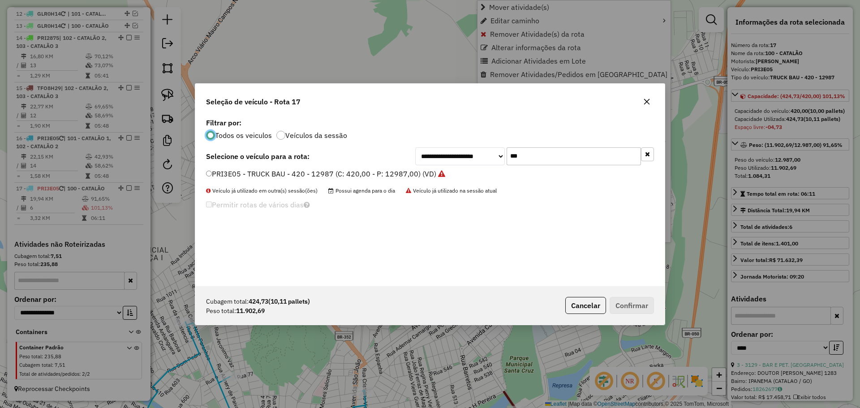
scroll to position [5, 3]
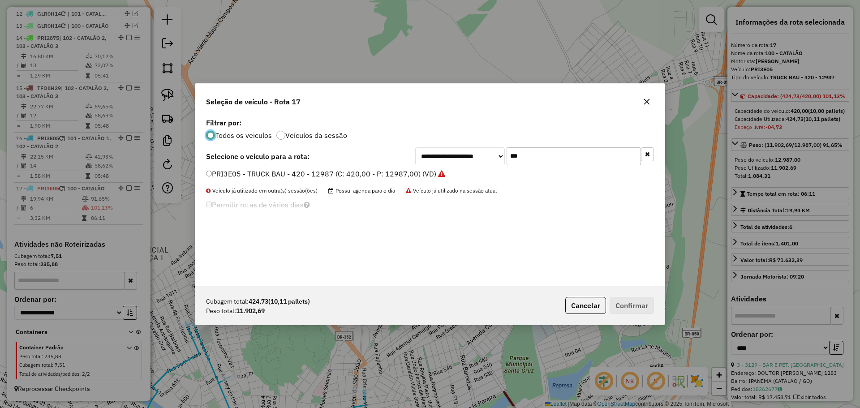
click at [578, 156] on input "***" at bounding box center [574, 156] width 134 height 18
type input "****"
click at [239, 176] on label "PRI2875 - TRUCK BAU - 420 - 12987 (C: 420,00 - P: 12987,00) (VD)" at bounding box center [326, 173] width 240 height 11
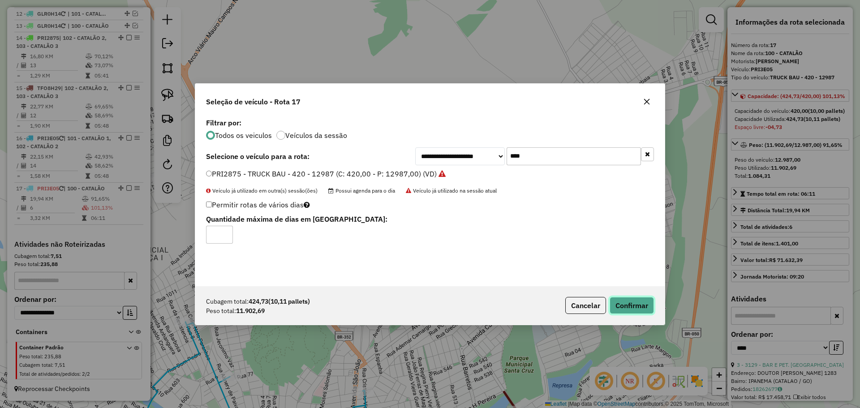
click at [629, 308] on button "Confirmar" at bounding box center [632, 305] width 44 height 17
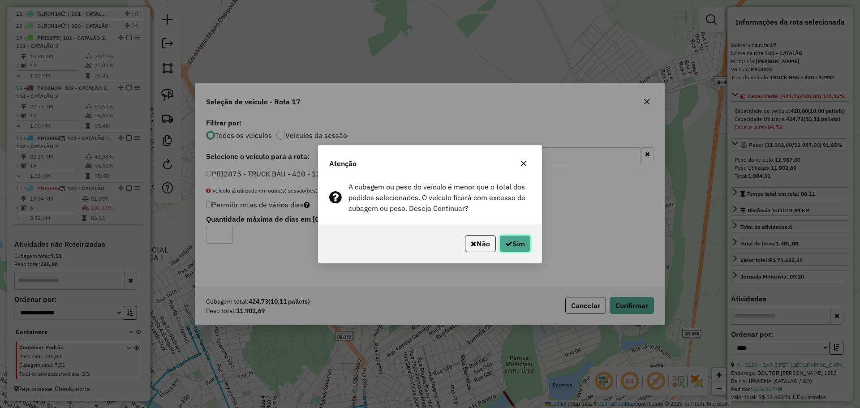
click at [509, 240] on icon "button" at bounding box center [508, 243] width 7 height 7
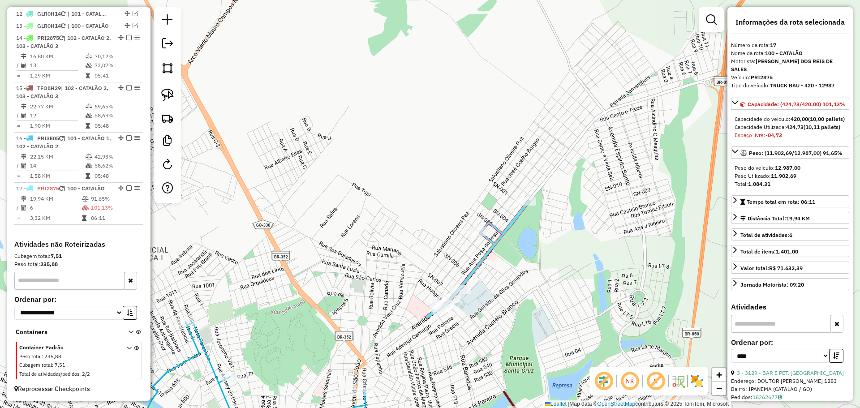
drag, startPoint x: 514, startPoint y: 307, endPoint x: 553, endPoint y: 216, distance: 98.5
click at [553, 216] on div "Janela de atendimento Grade de atendimento Capacidade Transportadoras Veículos …" at bounding box center [430, 204] width 860 height 408
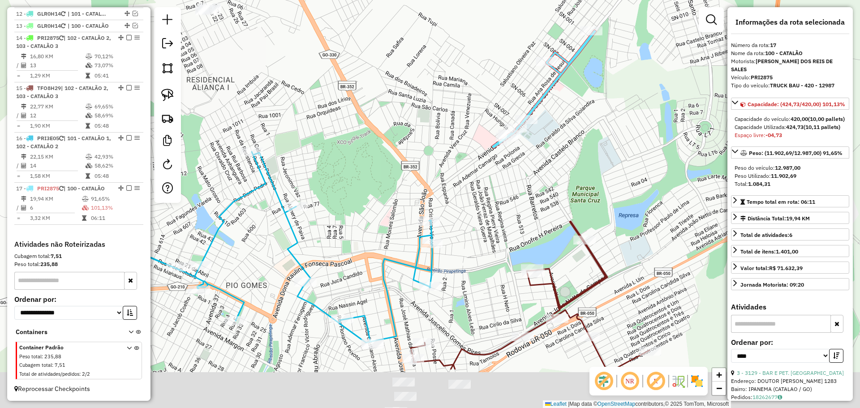
click at [528, 213] on div "Janela de atendimento Grade de atendimento Capacidade Transportadoras Veículos …" at bounding box center [430, 204] width 860 height 408
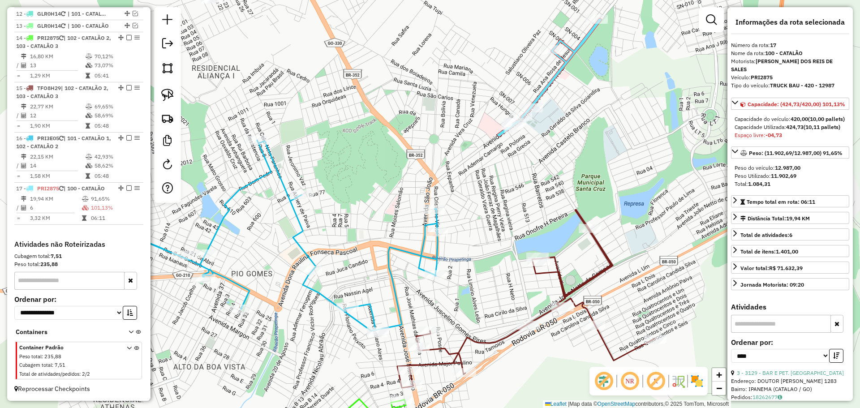
drag, startPoint x: 524, startPoint y: 293, endPoint x: 527, endPoint y: 241, distance: 52.5
click at [528, 241] on div "Janela de atendimento Grade de atendimento Capacidade Transportadoras Veículos …" at bounding box center [430, 204] width 860 height 408
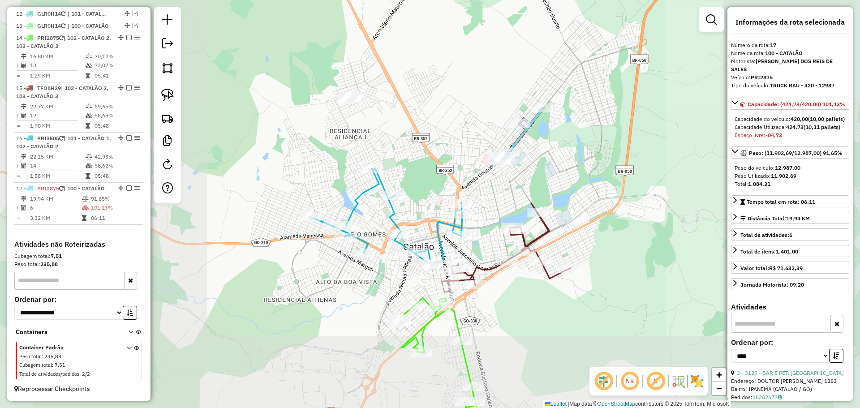
drag, startPoint x: 522, startPoint y: 320, endPoint x: 512, endPoint y: 284, distance: 37.5
click at [512, 284] on div "Janela de atendimento Grade de atendimento Capacidade Transportadoras Veículos …" at bounding box center [430, 204] width 860 height 408
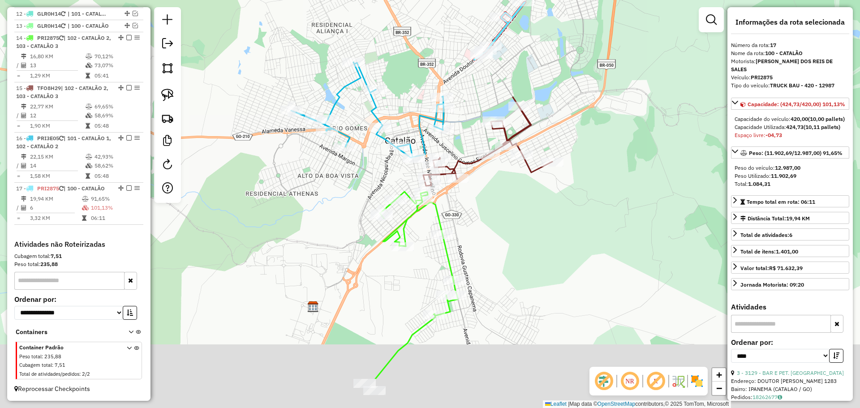
drag, startPoint x: 513, startPoint y: 238, endPoint x: 506, endPoint y: 193, distance: 45.3
click at [506, 193] on div "Janela de atendimento Grade de atendimento Capacidade Transportadoras Veículos …" at bounding box center [430, 204] width 860 height 408
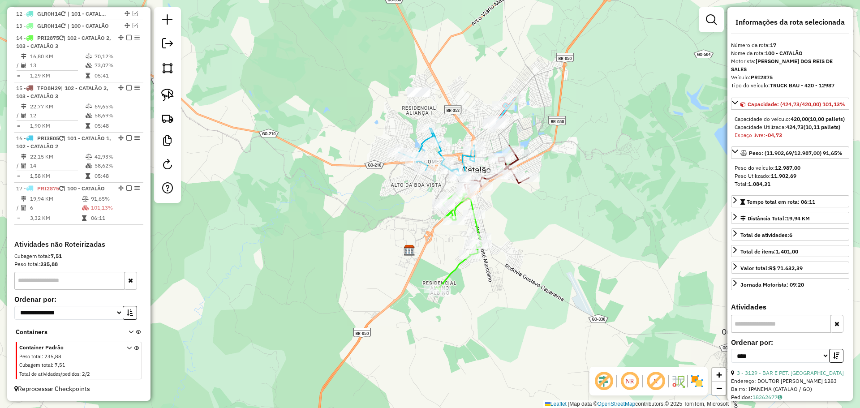
drag, startPoint x: 593, startPoint y: 291, endPoint x: 585, endPoint y: 285, distance: 10.2
click at [593, 291] on div "Janela de atendimento Grade de atendimento Capacidade Transportadoras Veículos …" at bounding box center [430, 204] width 860 height 408
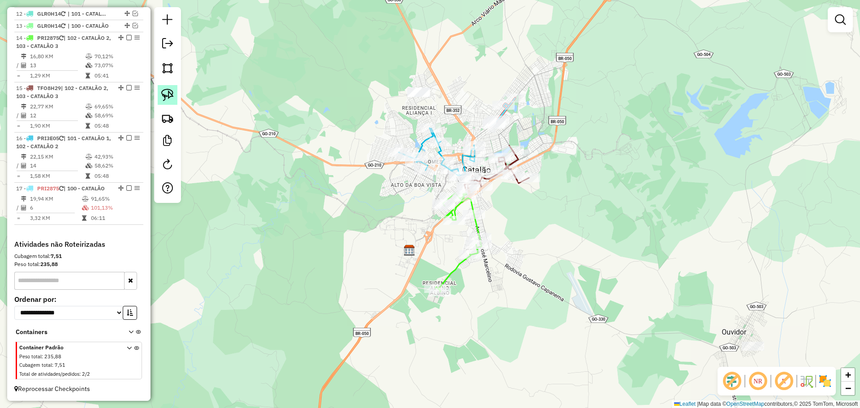
click at [172, 93] on img at bounding box center [167, 95] width 13 height 13
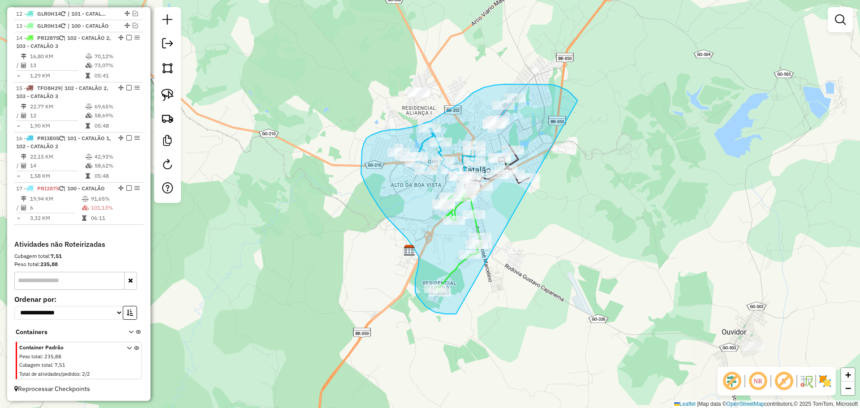
drag, startPoint x: 577, startPoint y: 102, endPoint x: 507, endPoint y: 301, distance: 210.6
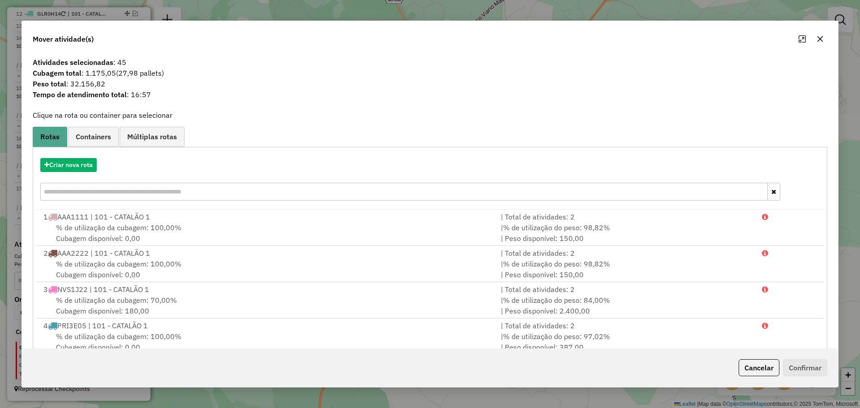
drag, startPoint x: 752, startPoint y: 369, endPoint x: 747, endPoint y: 361, distance: 9.7
click at [751, 367] on button "Cancelar" at bounding box center [759, 367] width 41 height 17
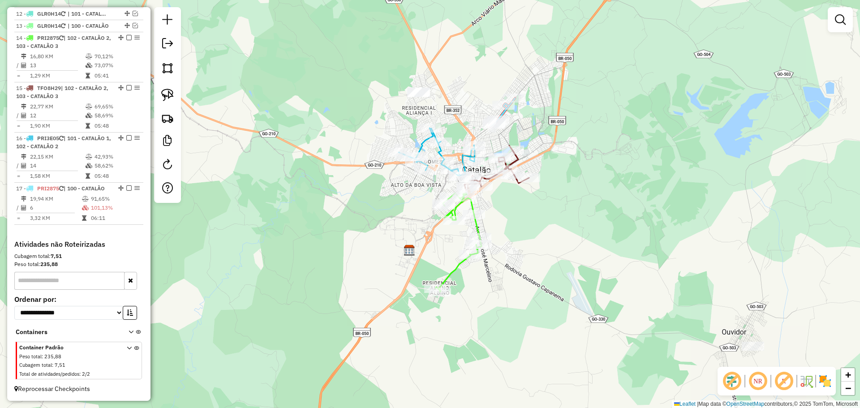
drag, startPoint x: 582, startPoint y: 199, endPoint x: 593, endPoint y: 214, distance: 18.3
click at [596, 220] on div "Janela de atendimento Grade de atendimento Capacidade Transportadoras Veículos …" at bounding box center [430, 204] width 860 height 408
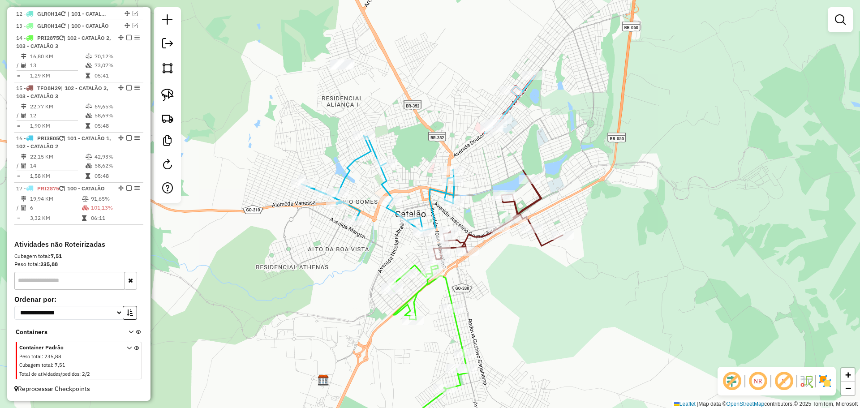
drag, startPoint x: 541, startPoint y: 157, endPoint x: 546, endPoint y: 147, distance: 10.4
click at [546, 147] on div "Janela de atendimento Grade de atendimento Capacidade Transportadoras Veículos …" at bounding box center [430, 204] width 860 height 408
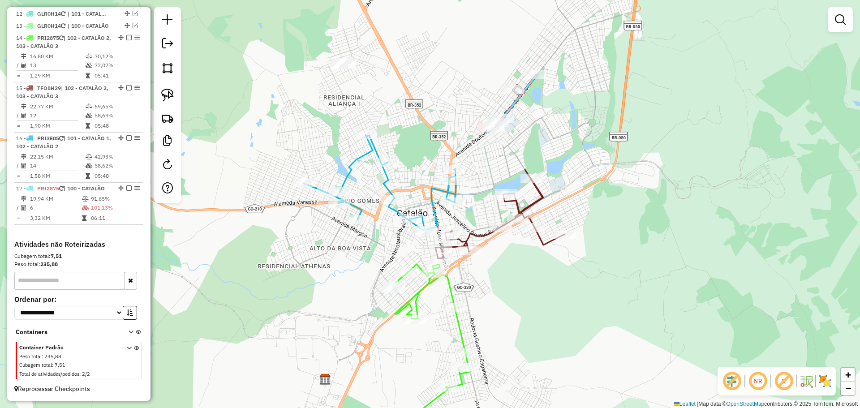
click at [506, 132] on div "Janela de atendimento Grade de atendimento Capacidade Transportadoras Veículos …" at bounding box center [430, 204] width 860 height 408
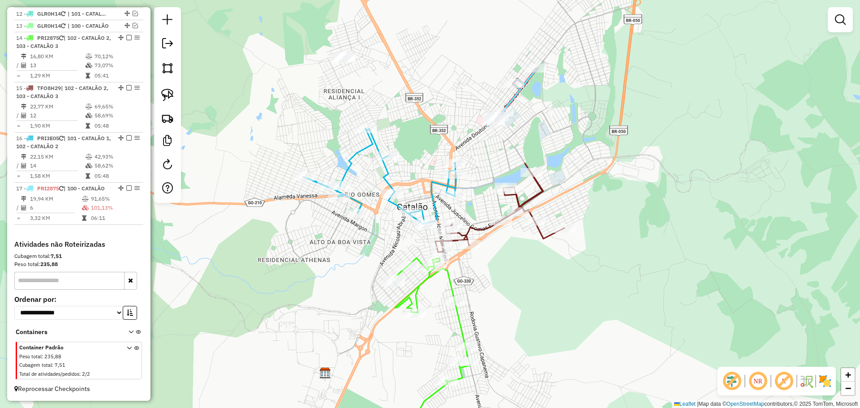
drag, startPoint x: 520, startPoint y: 157, endPoint x: 495, endPoint y: 158, distance: 25.5
click at [516, 139] on div "Janela de atendimento Grade de atendimento Capacidade Transportadoras Veículos …" at bounding box center [430, 204] width 860 height 408
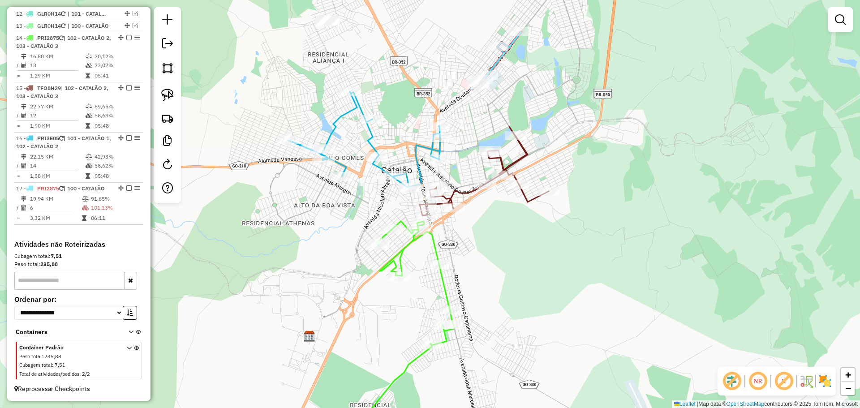
drag, startPoint x: 495, startPoint y: 158, endPoint x: 484, endPoint y: 133, distance: 27.1
click at [484, 133] on div "Janela de atendimento Grade de atendimento Capacidade Transportadoras Veículos …" at bounding box center [430, 204] width 860 height 408
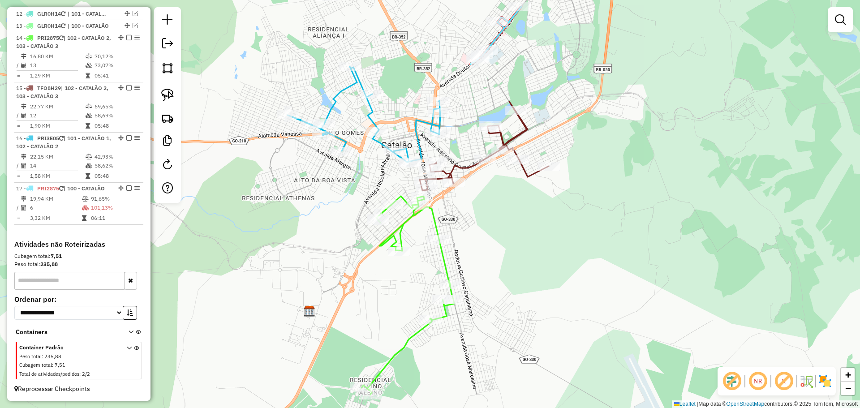
drag, startPoint x: 501, startPoint y: 244, endPoint x: 502, endPoint y: 213, distance: 31.4
click at [502, 213] on div "Janela de atendimento Grade de atendimento Capacidade Transportadoras Veículos …" at bounding box center [430, 204] width 860 height 408
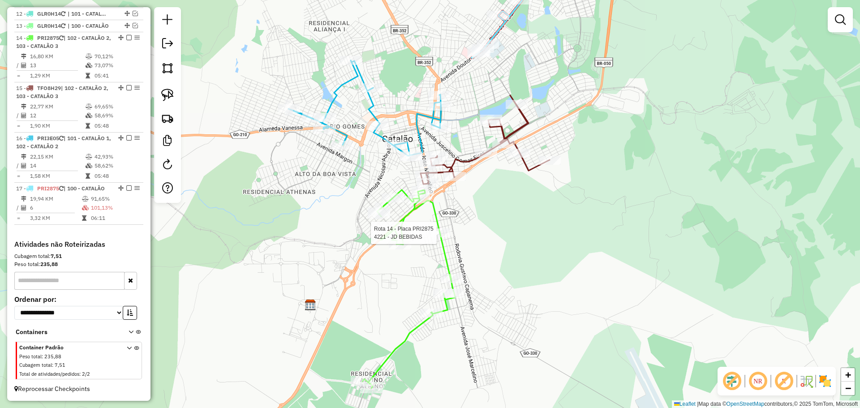
select select "*********"
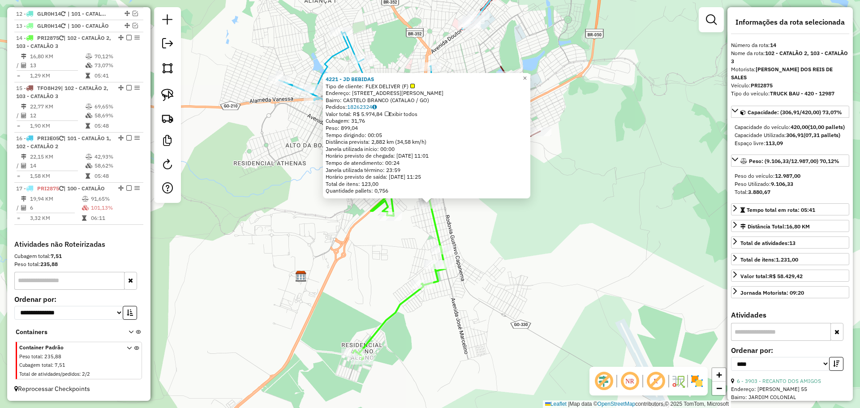
click at [476, 252] on div "4221 - JD BEBIDAS Tipo de cliente: FLEX DELIVER (F) Endereço: AV JOSE MARCELINO…" at bounding box center [430, 204] width 860 height 408
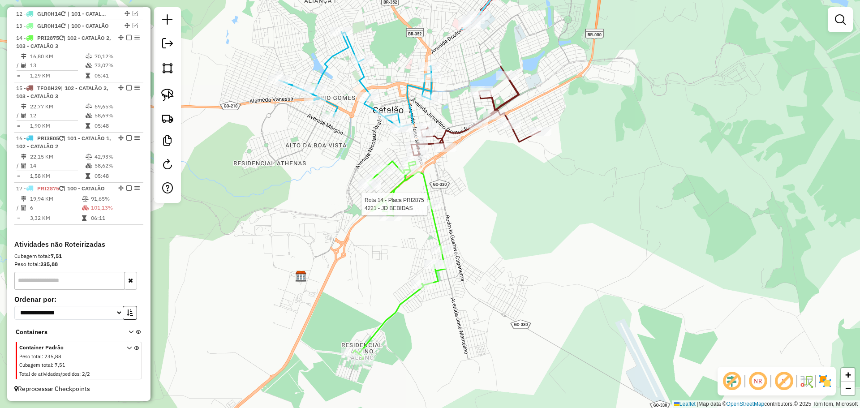
select select "*********"
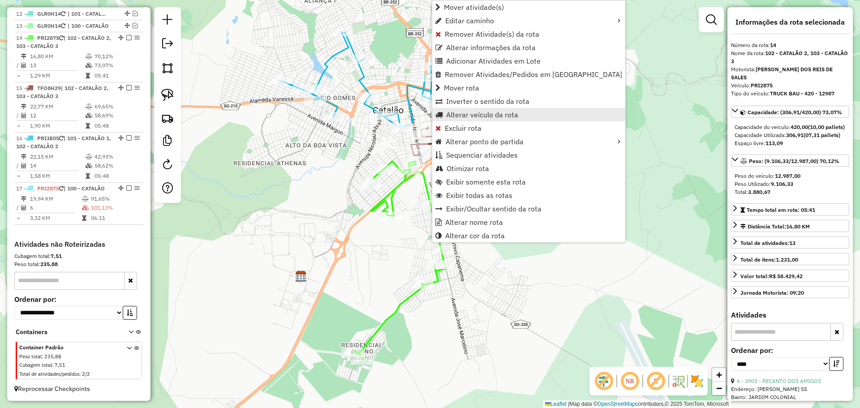
click at [468, 117] on span "Alterar veículo da rota" at bounding box center [482, 114] width 72 height 7
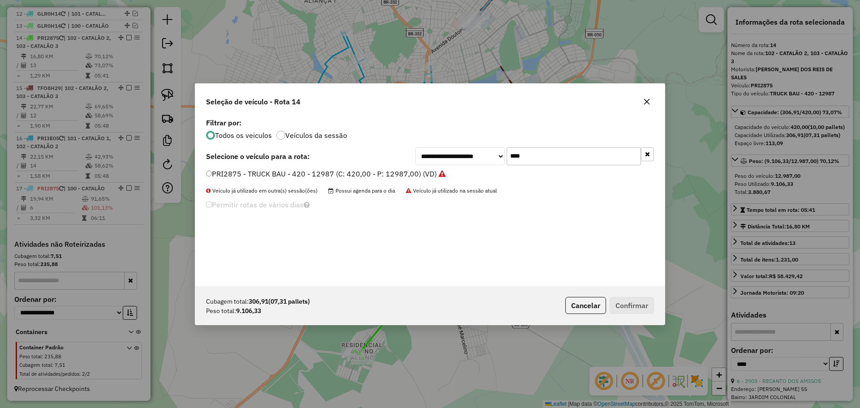
click at [535, 160] on input "****" at bounding box center [574, 156] width 134 height 18
type input "****"
click at [228, 176] on label "PRI3395 - TRUCK BAU - 420 - 12987 (C: 420,00 - P: 12987,00) (VD)" at bounding box center [321, 173] width 231 height 11
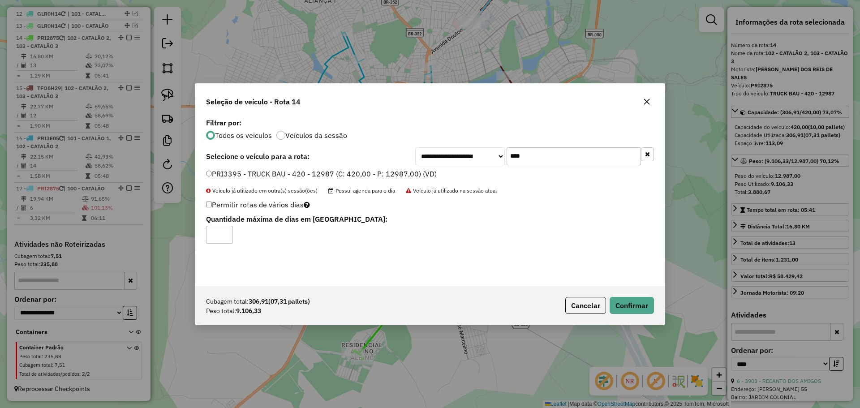
click at [659, 300] on div "Cubagem total: 306,91 (07,31 pallets) Peso total: 9.106,33 Cancelar Confirmar" at bounding box center [429, 305] width 469 height 39
drag, startPoint x: 650, startPoint y: 302, endPoint x: 581, endPoint y: 302, distance: 69.0
click at [646, 302] on button "Confirmar" at bounding box center [632, 305] width 44 height 17
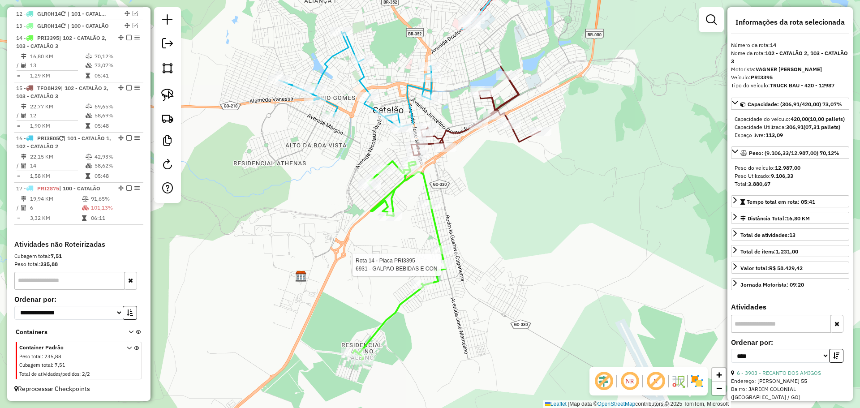
scroll to position [656, 0]
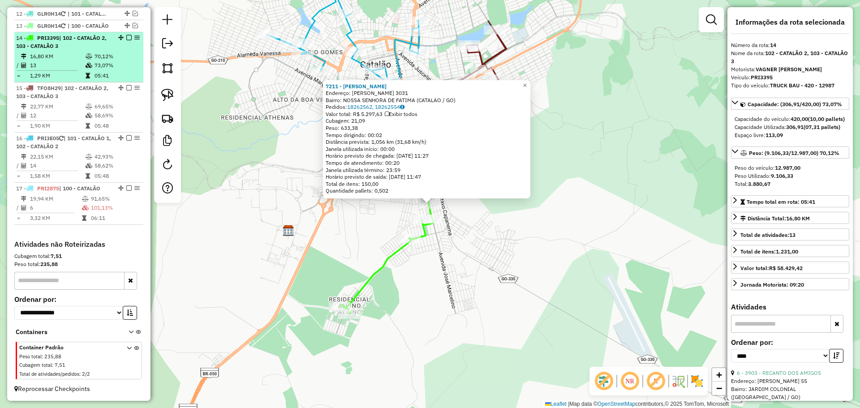
click at [126, 37] on em at bounding box center [128, 37] width 5 height 5
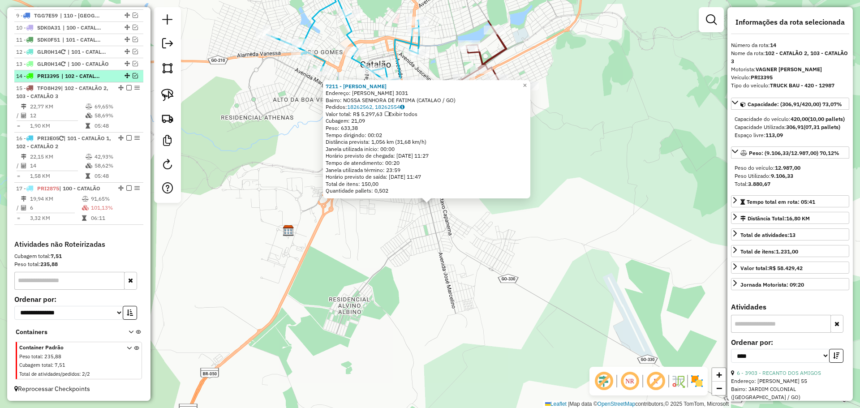
scroll to position [618, 0]
click at [133, 77] on em at bounding box center [135, 75] width 5 height 5
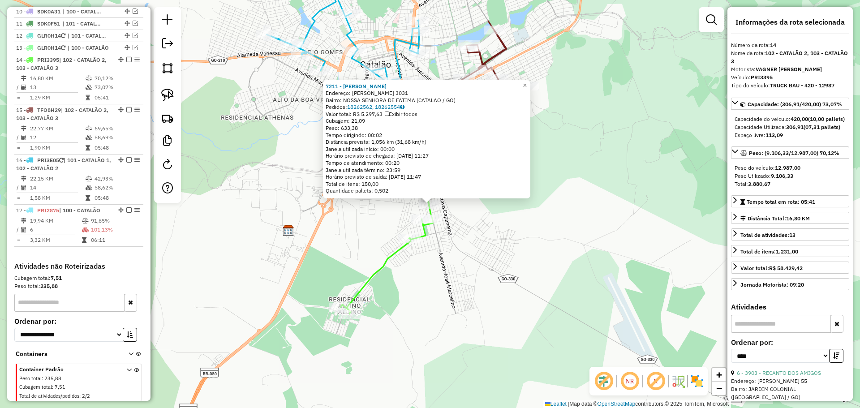
scroll to position [656, 0]
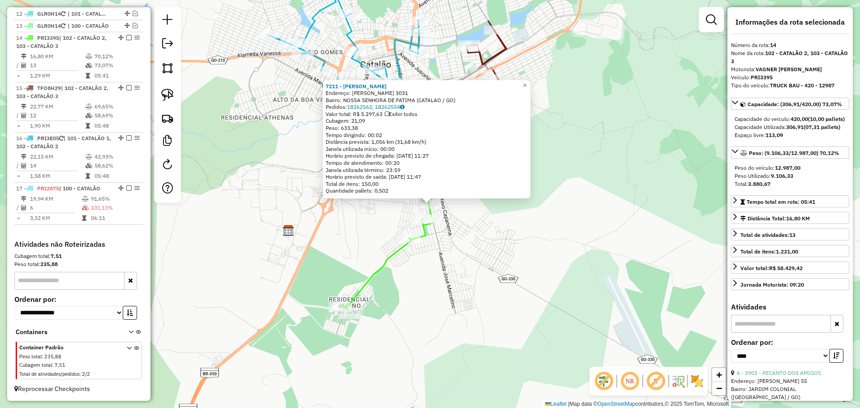
click at [384, 265] on icon at bounding box center [386, 215] width 93 height 198
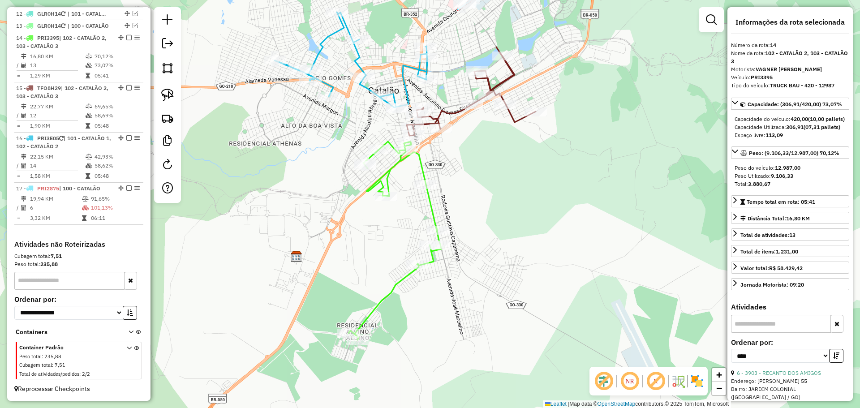
drag, startPoint x: 462, startPoint y: 210, endPoint x: 459, endPoint y: 241, distance: 31.5
click at [459, 241] on div "Janela de atendimento Grade de atendimento Capacidade Transportadoras Veículos …" at bounding box center [430, 204] width 860 height 408
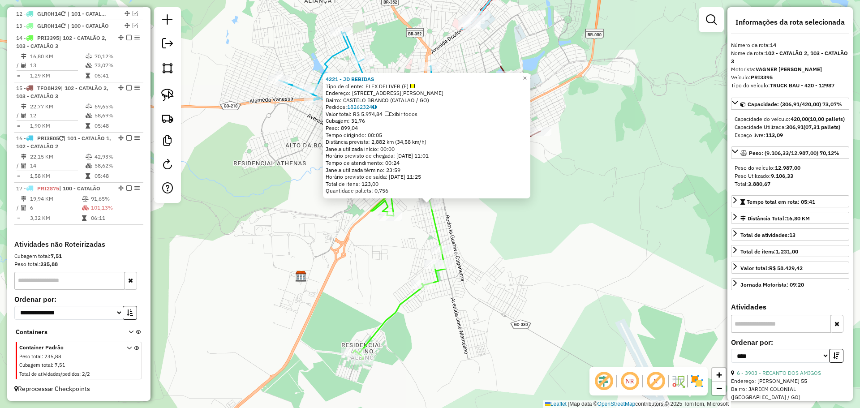
click at [503, 246] on div "Rota 14 - Placa PRI3395 7211 - NEWTON ESTRELA 4221 - JD BEBIDAS Tipo de cliente…" at bounding box center [430, 204] width 860 height 408
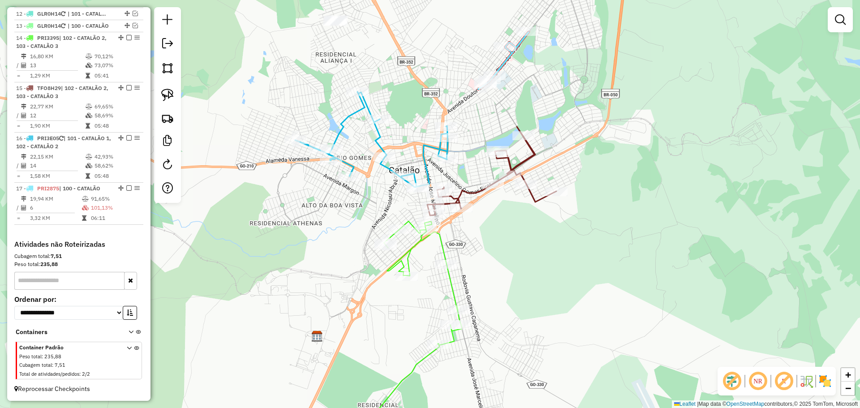
drag, startPoint x: 482, startPoint y: 233, endPoint x: 489, endPoint y: 259, distance: 26.4
click at [489, 259] on div "Janela de atendimento Grade de atendimento Capacidade Transportadoras Veículos …" at bounding box center [430, 204] width 860 height 408
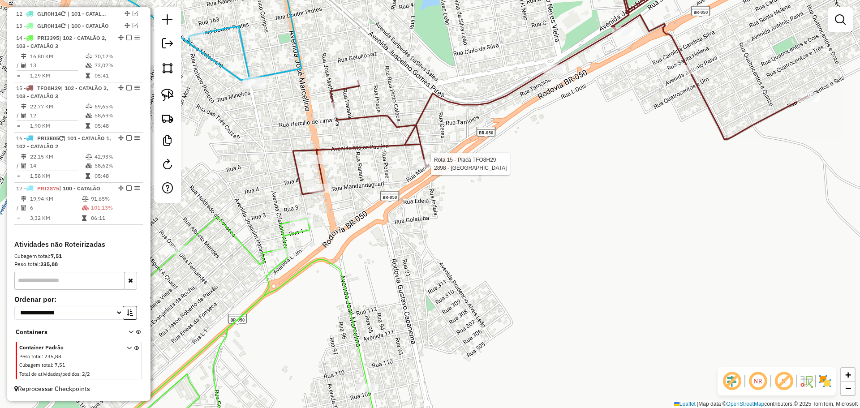
select select "*********"
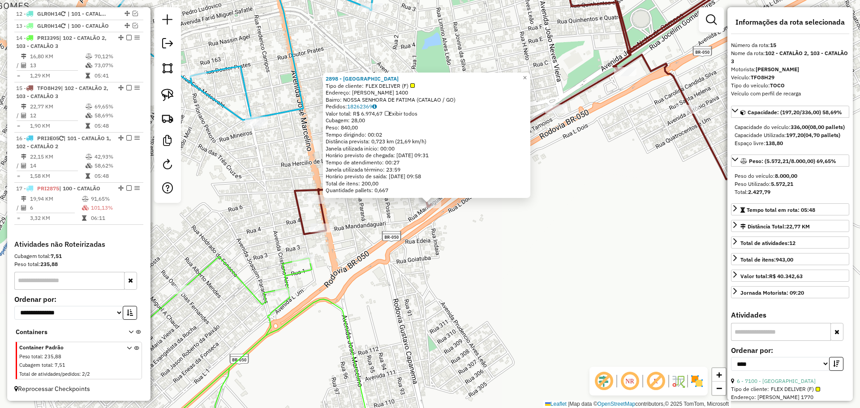
drag, startPoint x: 434, startPoint y: 302, endPoint x: 503, endPoint y: 274, distance: 74.3
click at [503, 274] on div "2898 - Monte Verde Tipo de cliente: FLEX DELIVER (F) Endereço: JOSE SEVERINO 14…" at bounding box center [430, 204] width 860 height 408
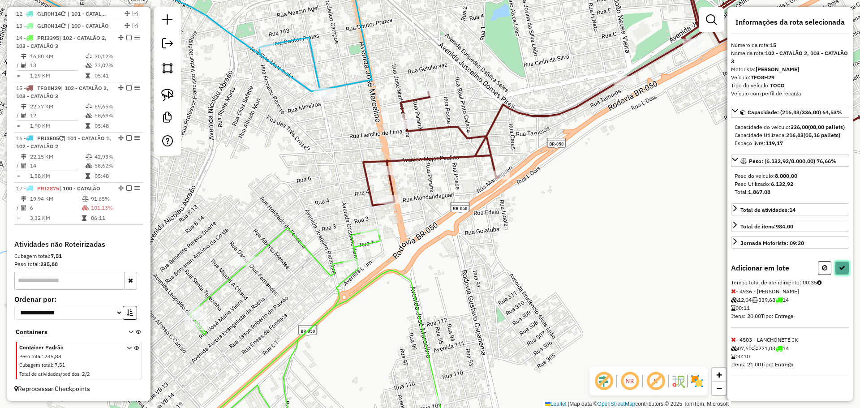
click at [842, 271] on icon at bounding box center [842, 268] width 6 height 6
select select "*********"
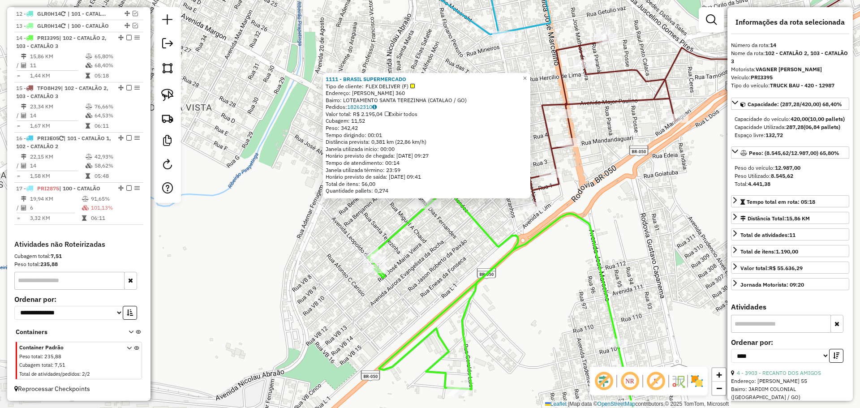
click at [482, 312] on div "1111 - BRASIL SUPERMERCADO Tipo de cliente: FLEX DELIVER (F) Endereço: HAIDE EV…" at bounding box center [430, 204] width 860 height 408
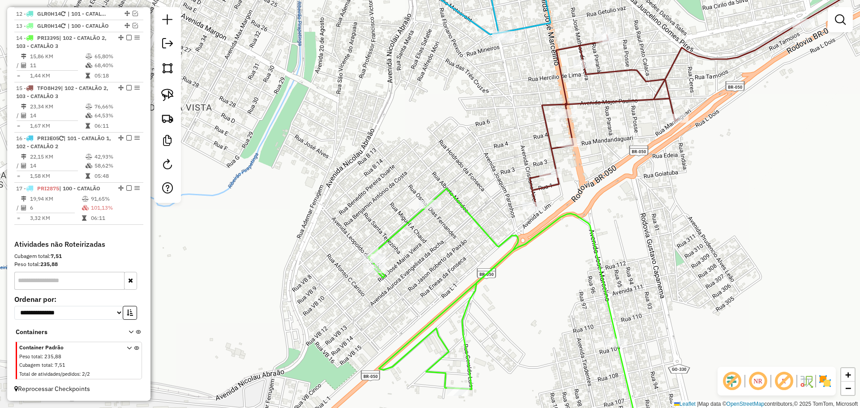
drag, startPoint x: 533, startPoint y: 314, endPoint x: 508, endPoint y: 286, distance: 37.2
click at [508, 286] on div "Janela de atendimento Grade de atendimento Capacidade Transportadoras Veículos …" at bounding box center [430, 204] width 860 height 408
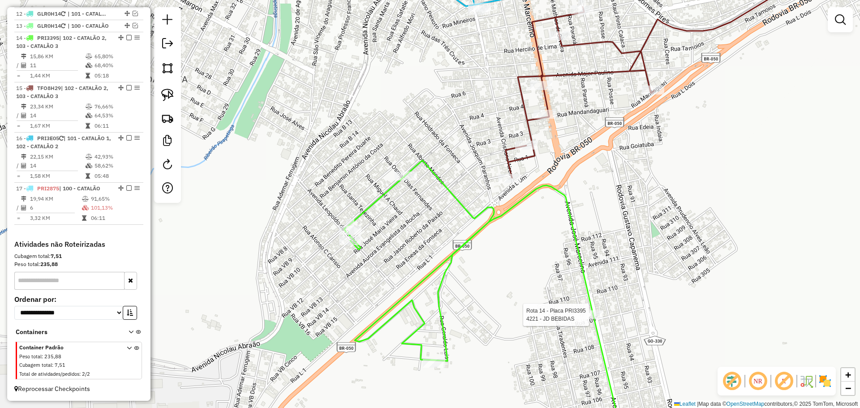
select select "*********"
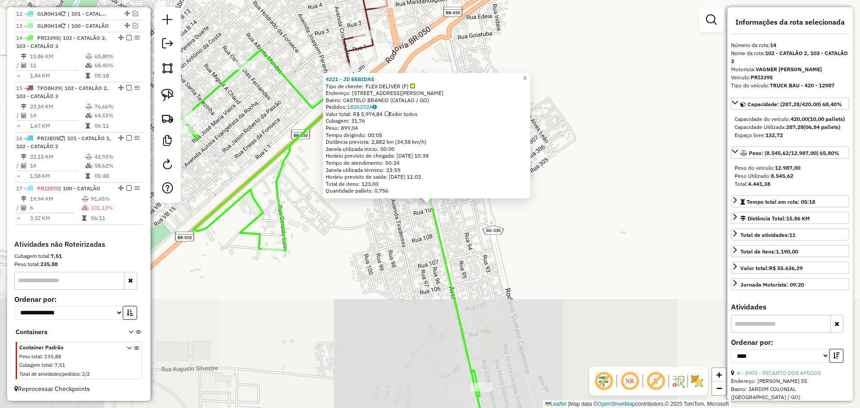
click at [541, 305] on div "4221 - JD BEBIDAS Tipo de cliente: FLEX DELIVER (F) Endereço: AV JOSE MARCELINO…" at bounding box center [430, 204] width 860 height 408
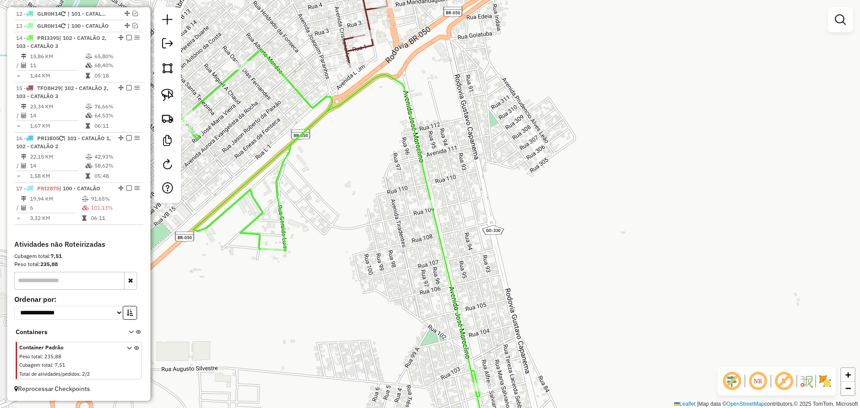
drag, startPoint x: 465, startPoint y: 156, endPoint x: 505, endPoint y: 256, distance: 107.1
click at [505, 256] on div "Janela de atendimento Grade de atendimento Capacidade Transportadoras Veículos …" at bounding box center [430, 204] width 860 height 408
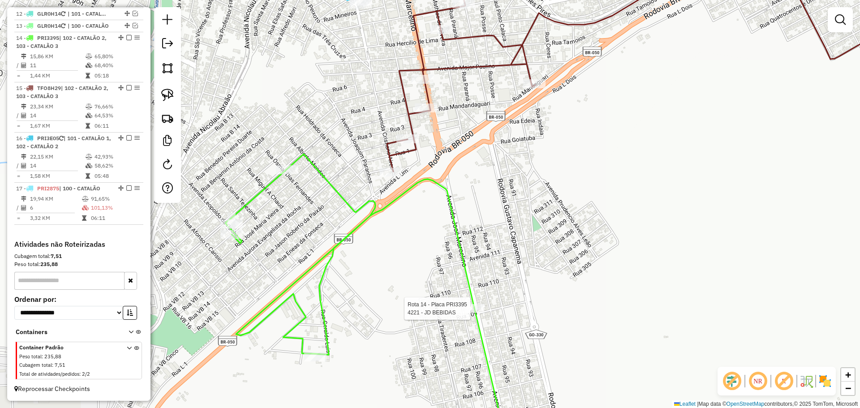
select select "*********"
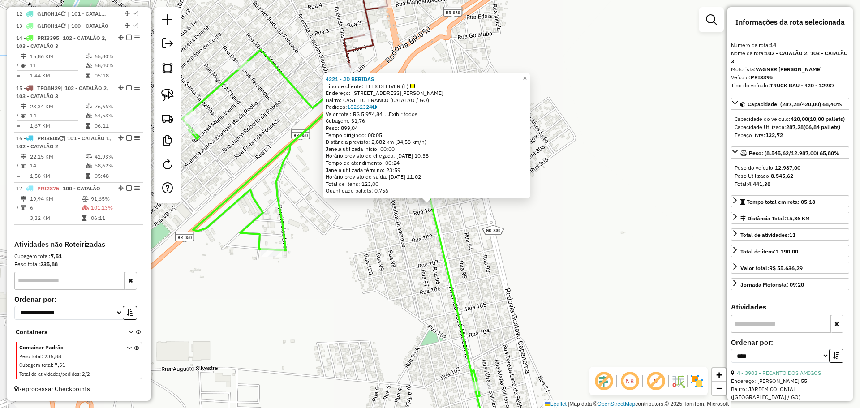
click at [512, 309] on div "4221 - JD BEBIDAS Tipo de cliente: FLEX DELIVER (F) Endereço: AV JOSE MARCELINO…" at bounding box center [430, 204] width 860 height 408
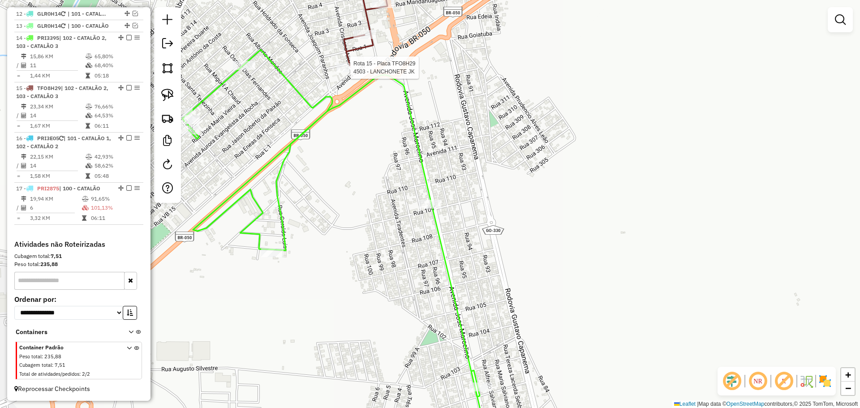
select select "*********"
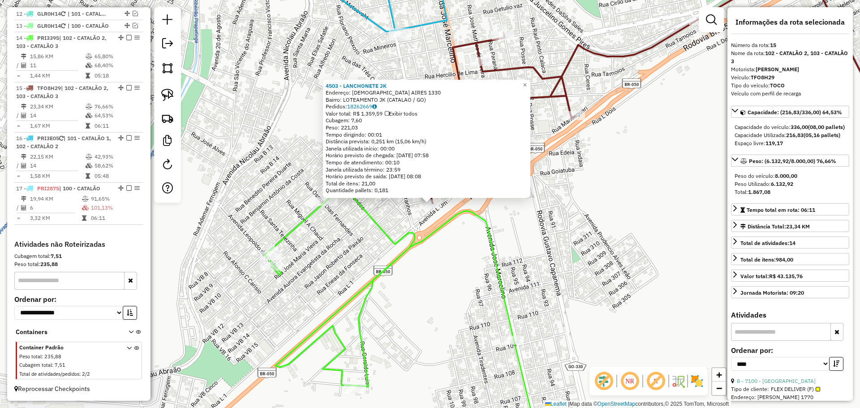
click at [587, 284] on div "4503 - LANCHONETE JK Endereço: CRISTIANO AIRES 1330 Bairro: LOTEAMENTO JK (CATA…" at bounding box center [430, 204] width 860 height 408
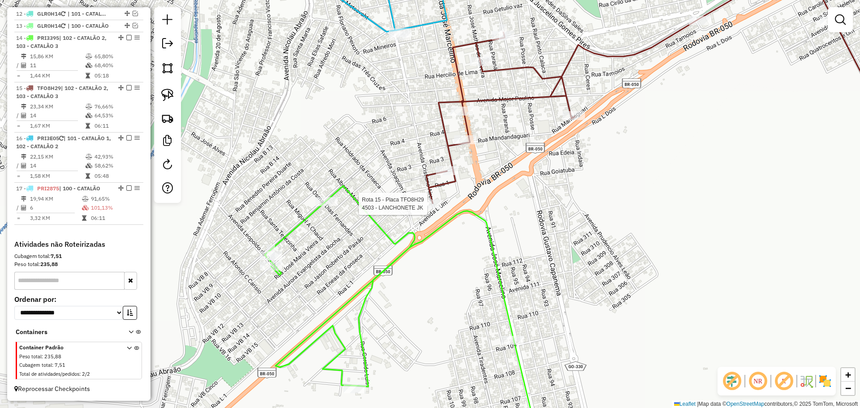
select select "*********"
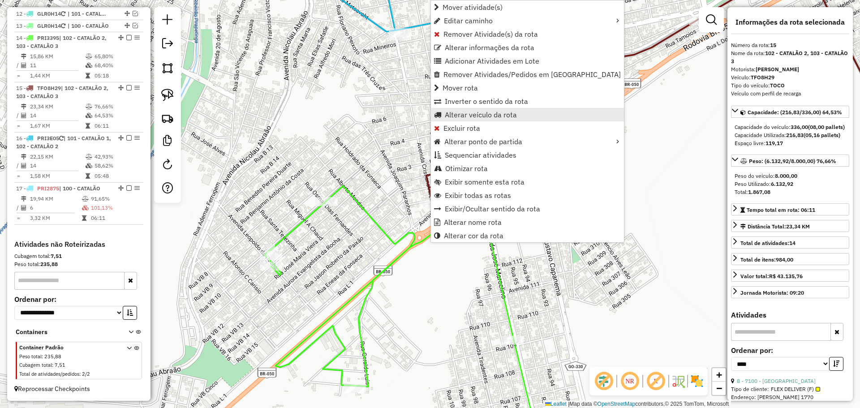
click at [473, 116] on span "Alterar veículo da rota" at bounding box center [481, 114] width 72 height 7
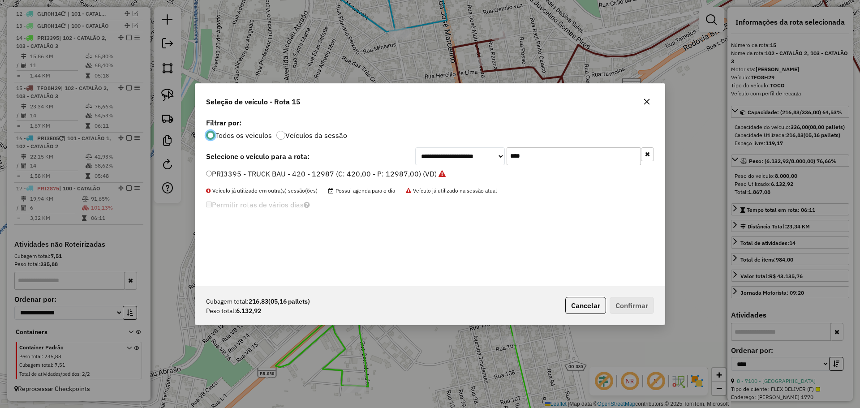
scroll to position [5, 3]
click at [529, 149] on input "****" at bounding box center [574, 156] width 134 height 18
click at [530, 149] on input "****" at bounding box center [574, 156] width 134 height 18
type input "***"
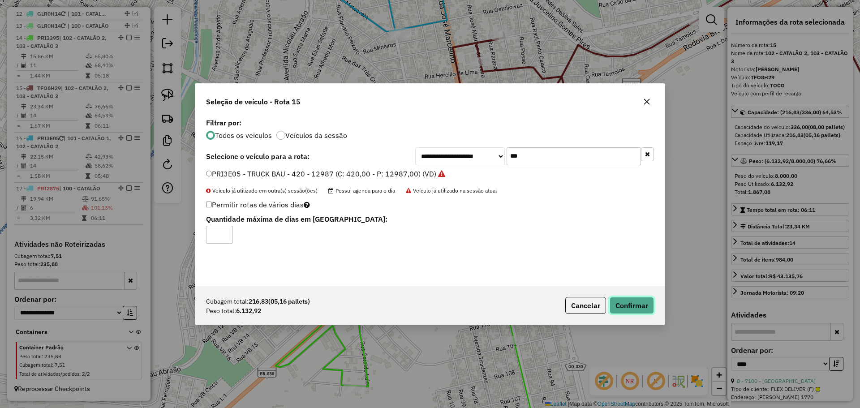
click at [628, 304] on button "Confirmar" at bounding box center [632, 305] width 44 height 17
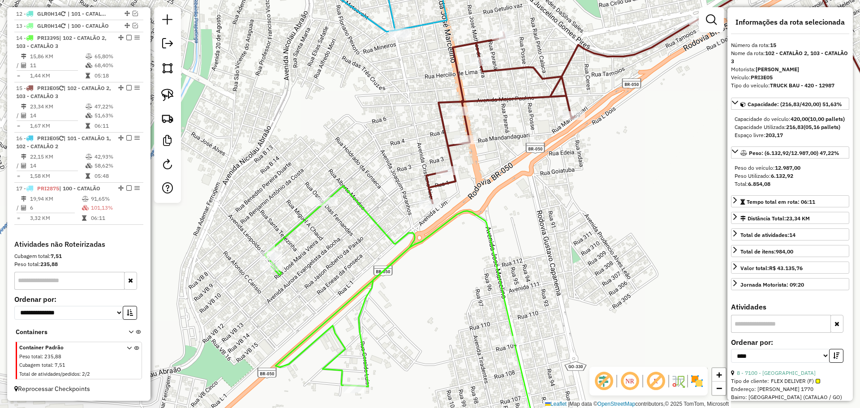
drag, startPoint x: 552, startPoint y: 220, endPoint x: 553, endPoint y: 227, distance: 7.2
click at [554, 227] on div "Janela de atendimento Grade de atendimento Capacidade Transportadoras Veículos …" at bounding box center [430, 204] width 860 height 408
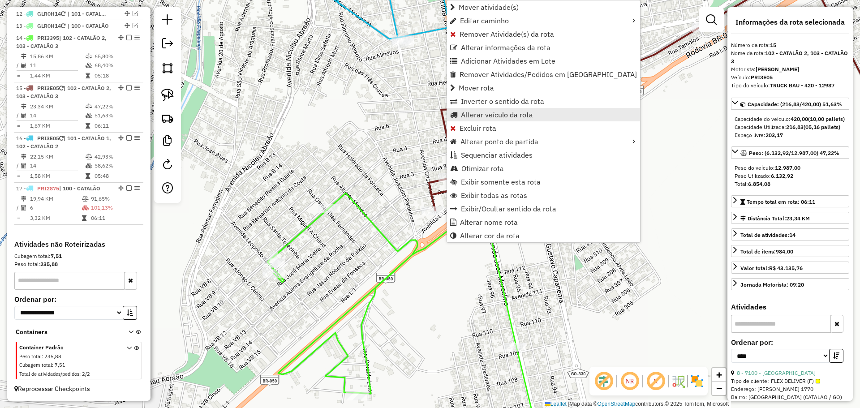
click at [494, 113] on span "Alterar veículo da rota" at bounding box center [497, 114] width 72 height 7
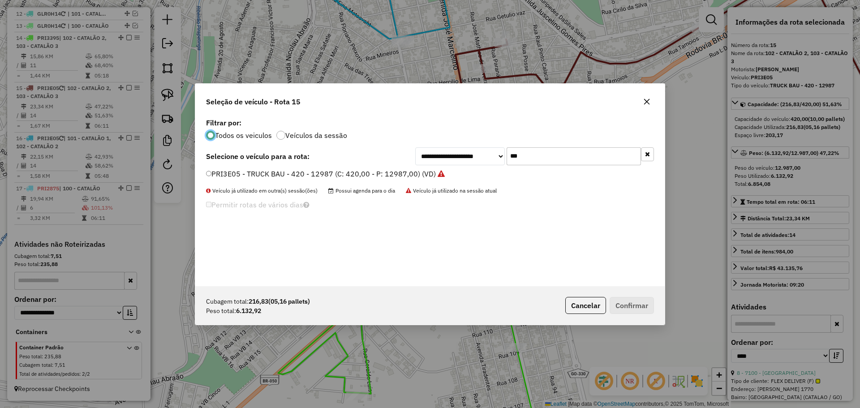
click at [521, 158] on input "***" at bounding box center [574, 156] width 134 height 18
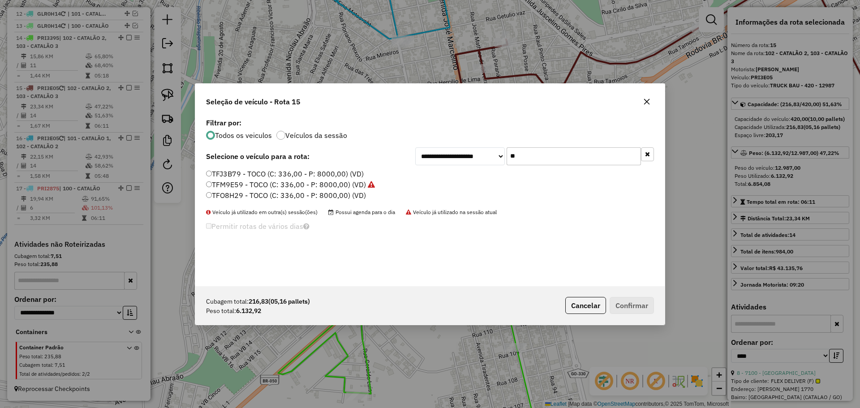
type input "**"
click at [237, 173] on label "TFJ3B79 - TOCO (C: 336,00 - P: 8000,00) (VD)" at bounding box center [285, 173] width 158 height 11
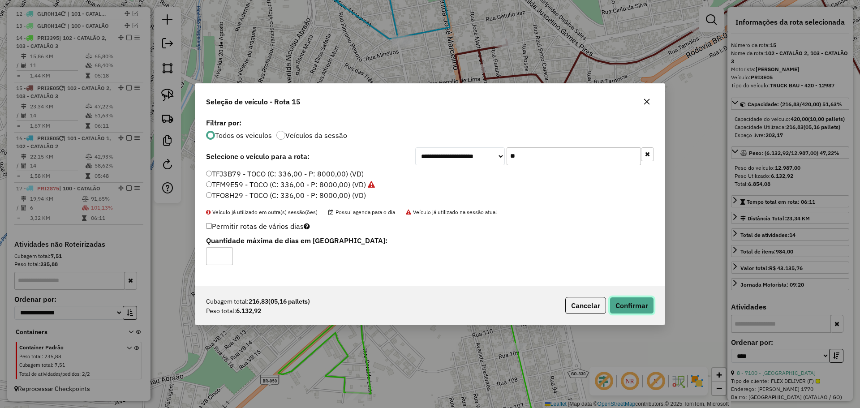
click at [636, 302] on button "Confirmar" at bounding box center [632, 305] width 44 height 17
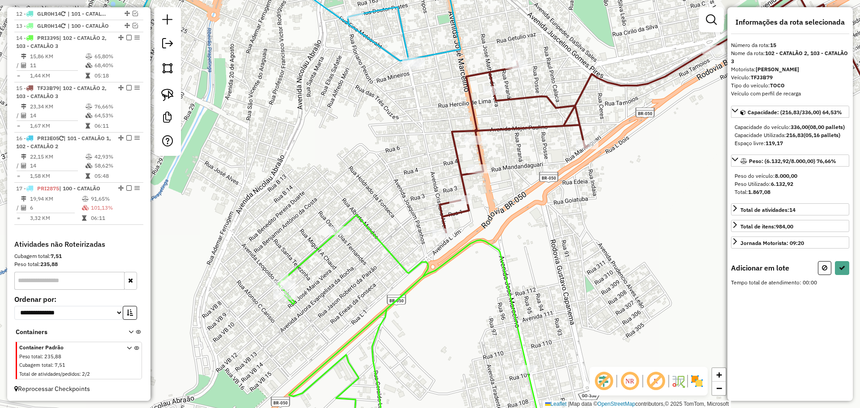
drag, startPoint x: 630, startPoint y: 183, endPoint x: 651, endPoint y: 330, distance: 148.5
click at [651, 329] on div "Janela de atendimento Grade de atendimento Capacidade Transportadoras Veículos …" at bounding box center [430, 204] width 860 height 408
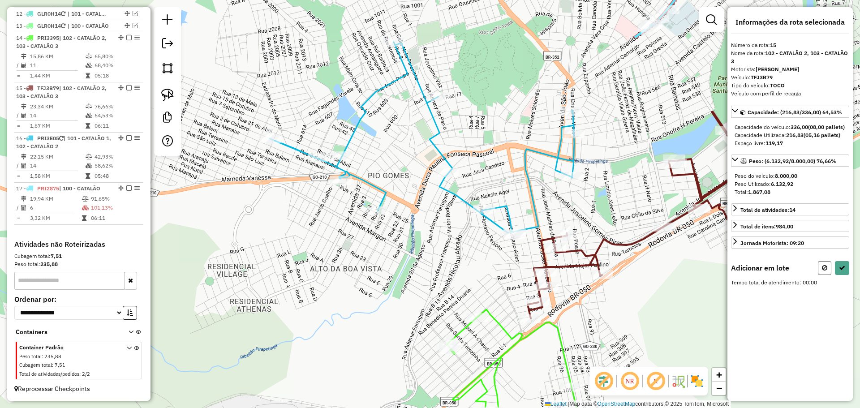
click at [823, 271] on button at bounding box center [824, 268] width 13 height 14
select select "*********"
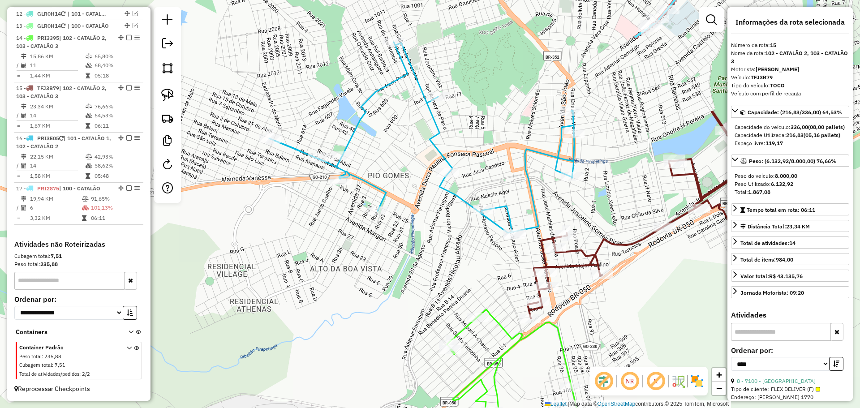
click at [506, 228] on icon at bounding box center [421, 137] width 305 height 191
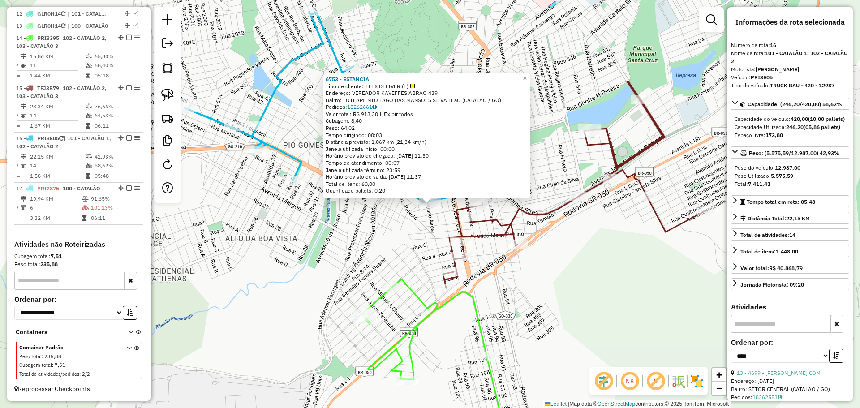
click at [597, 272] on div "6753 - ESTANCIA Tipo de cliente: FLEX DELIVER (F) Endereço: VEREADOR KAVEFFES A…" at bounding box center [430, 204] width 860 height 408
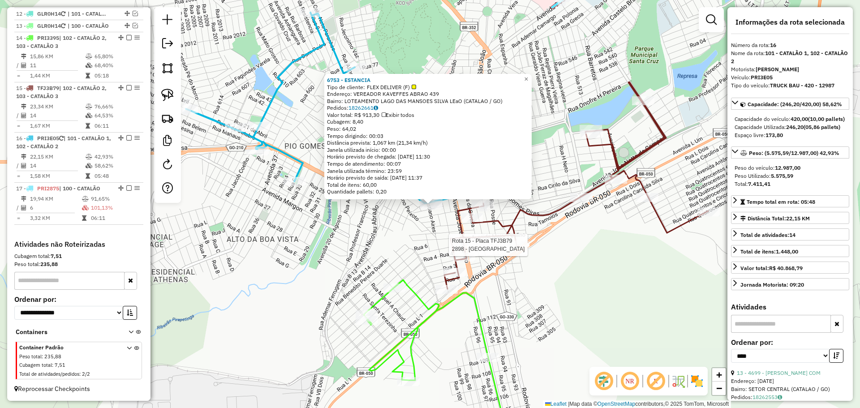
click at [520, 249] on div at bounding box center [518, 245] width 22 height 9
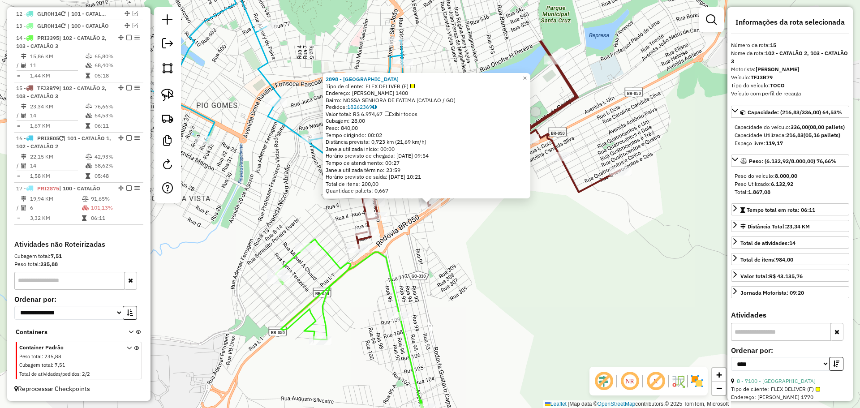
click at [506, 258] on div "2898 - Monte Verde Tipo de cliente: FLEX DELIVER (F) Endereço: JOSE SEVERINO 14…" at bounding box center [430, 204] width 860 height 408
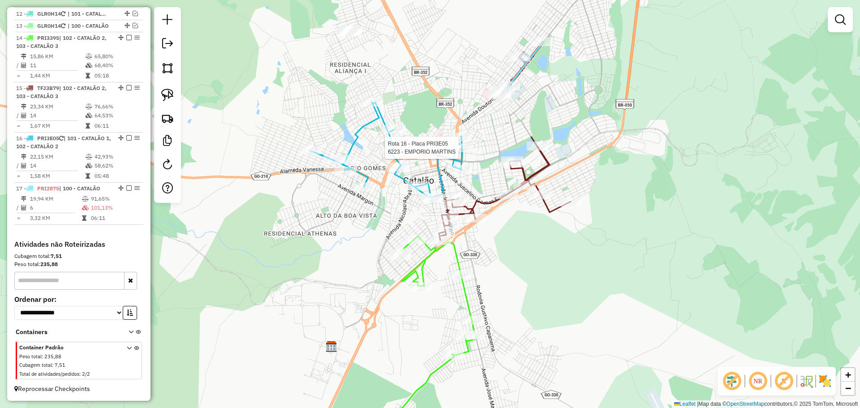
select select "*********"
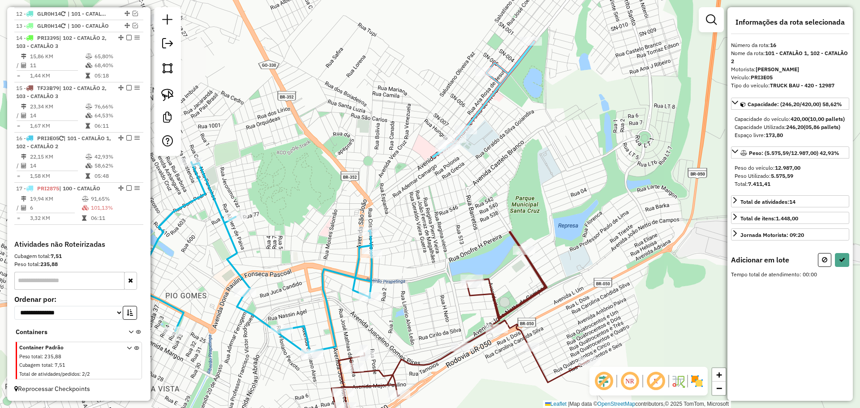
drag, startPoint x: 457, startPoint y: 174, endPoint x: 442, endPoint y: 181, distance: 17.1
click at [443, 182] on div "Janela de atendimento Grade de atendimento Capacidade Transportadoras Veículos …" at bounding box center [430, 204] width 860 height 408
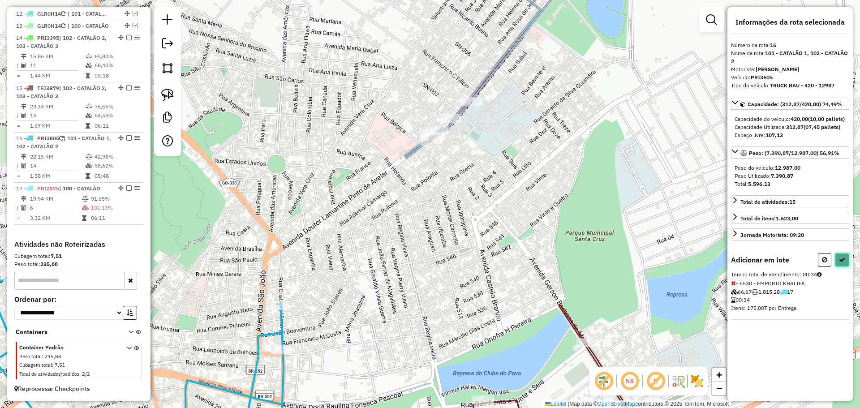
click at [846, 267] on button at bounding box center [842, 260] width 14 height 14
select select "*********"
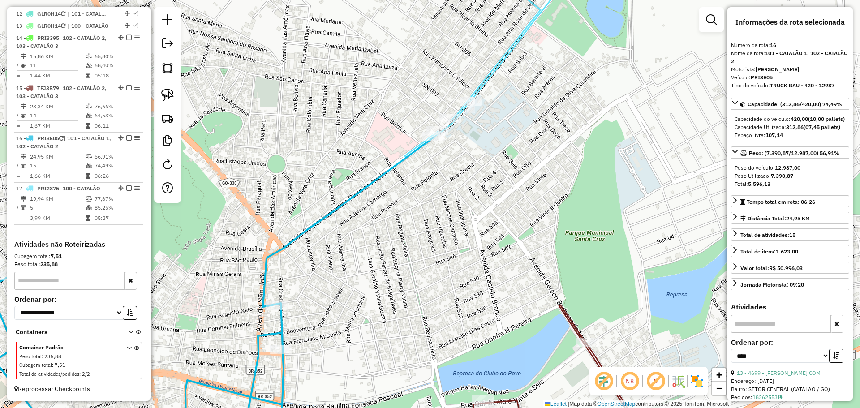
drag, startPoint x: 377, startPoint y: 305, endPoint x: 539, endPoint y: 77, distance: 279.6
click at [539, 77] on div "Janela de atendimento Grade de atendimento Capacidade Transportadoras Veículos …" at bounding box center [430, 204] width 860 height 408
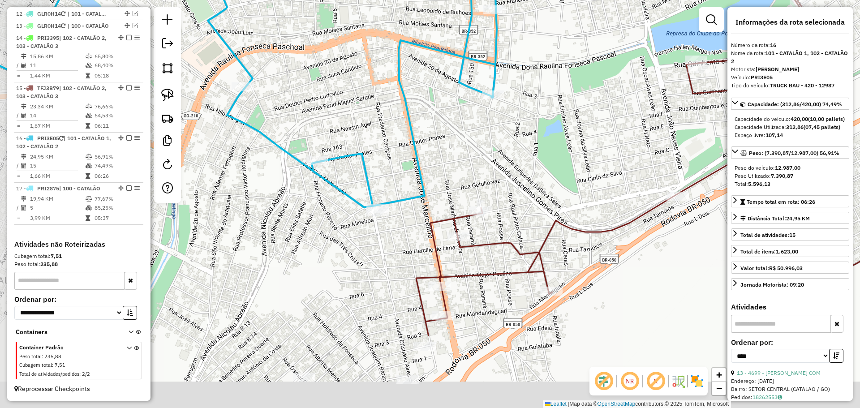
click at [520, 62] on div "Janela de atendimento Grade de atendimento Capacidade Transportadoras Veículos …" at bounding box center [430, 204] width 860 height 408
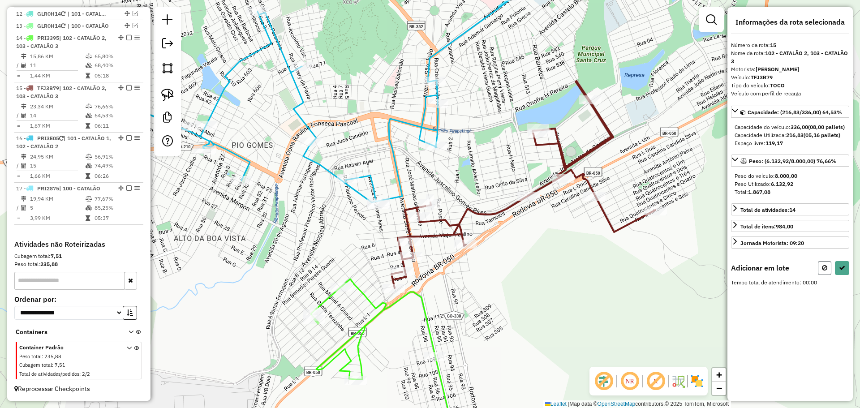
drag, startPoint x: 826, startPoint y: 276, endPoint x: 810, endPoint y: 257, distance: 24.8
click at [826, 271] on icon at bounding box center [824, 268] width 5 height 6
select select "*********"
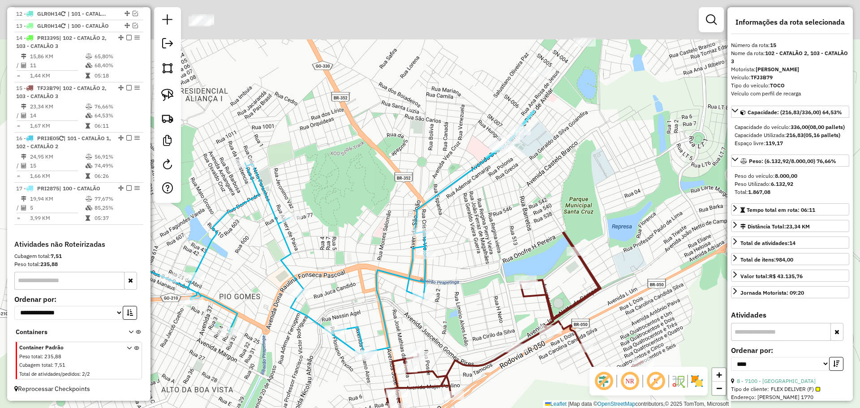
drag, startPoint x: 640, startPoint y: 107, endPoint x: 543, endPoint y: 229, distance: 155.8
click at [573, 297] on div "Janela de atendimento Grade de atendimento Capacidade Transportadoras Veículos …" at bounding box center [430, 204] width 860 height 408
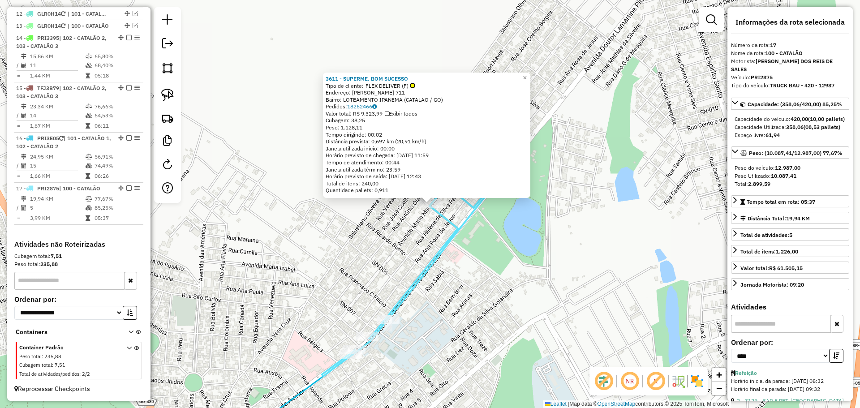
drag, startPoint x: 455, startPoint y: 293, endPoint x: 493, endPoint y: 195, distance: 105.5
click at [493, 195] on div "3611 - SUPERME. BOM SUCESSO Tipo de cliente: FLEX DELIVER (F) Endereço: MARIA M…" at bounding box center [430, 204] width 860 height 408
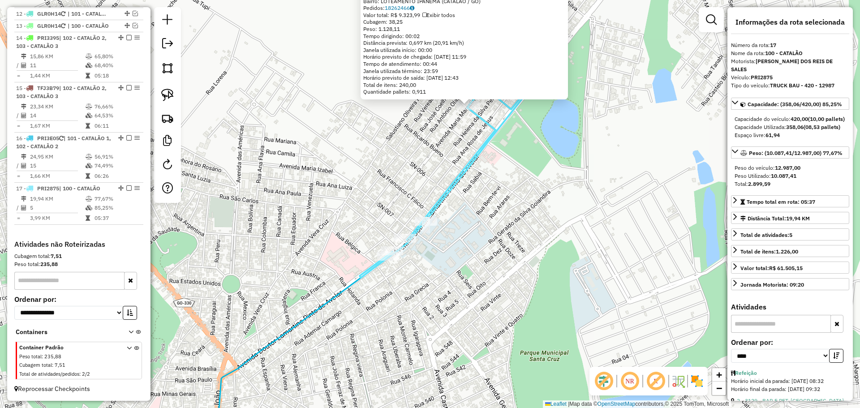
click at [459, 234] on div "3611 - SUPERME. BOM SUCESSO Tipo de cliente: FLEX DELIVER (F) Endereço: MARIA M…" at bounding box center [430, 204] width 860 height 408
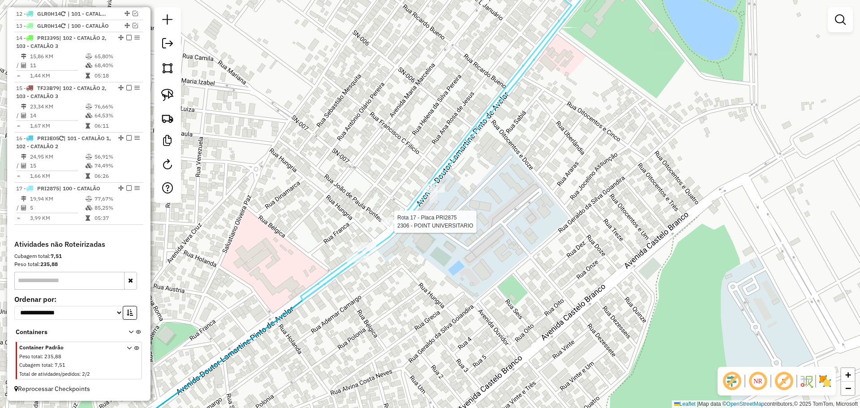
select select "*********"
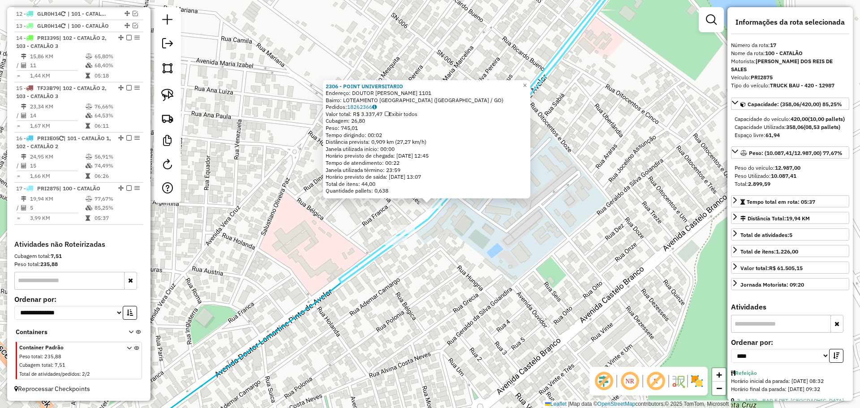
click at [433, 248] on div "2306 - POINT UNIVERSITARIO Endereço: DOUTOR LAMARTINE PINTO DE AVEL 1101 Bairro…" at bounding box center [430, 204] width 860 height 408
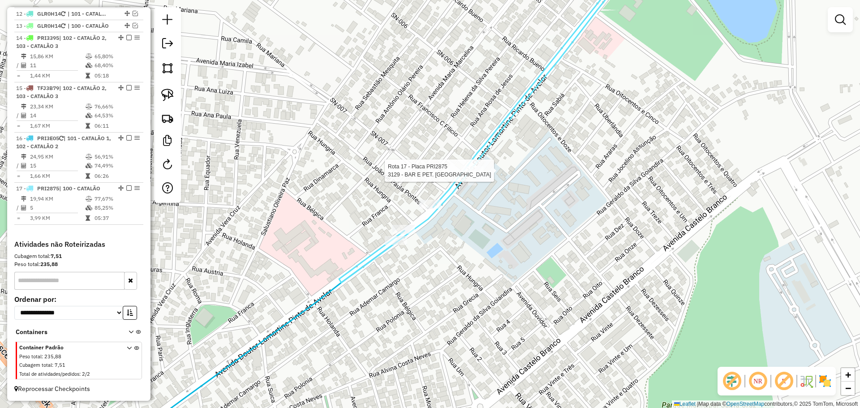
select select "*********"
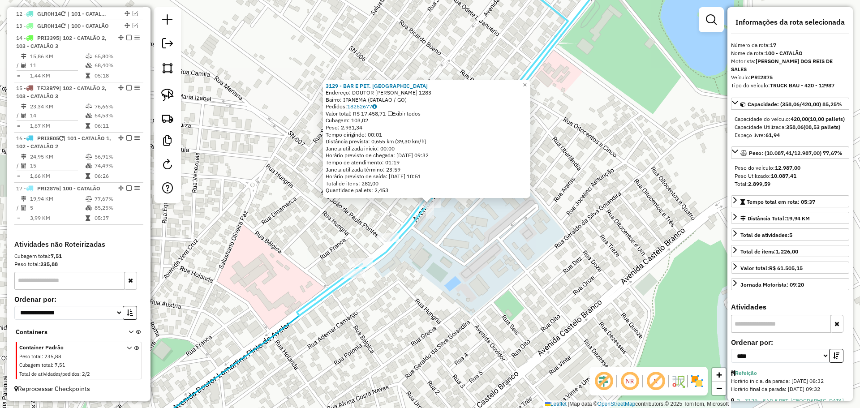
click at [466, 288] on div "3129 - BAR E PET. BRETEIROS Endereço: DOUTOR LAMARTINE PINTO DE AVEL 1283 Bairr…" at bounding box center [430, 204] width 860 height 408
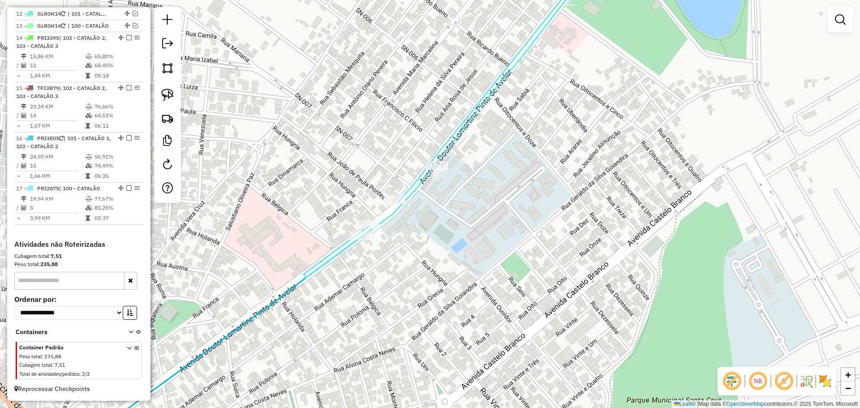
drag, startPoint x: 481, startPoint y: 275, endPoint x: 506, endPoint y: 162, distance: 116.0
click at [499, 182] on div "Janela de atendimento Grade de atendimento Capacidade Transportadoras Veículos …" at bounding box center [430, 204] width 860 height 408
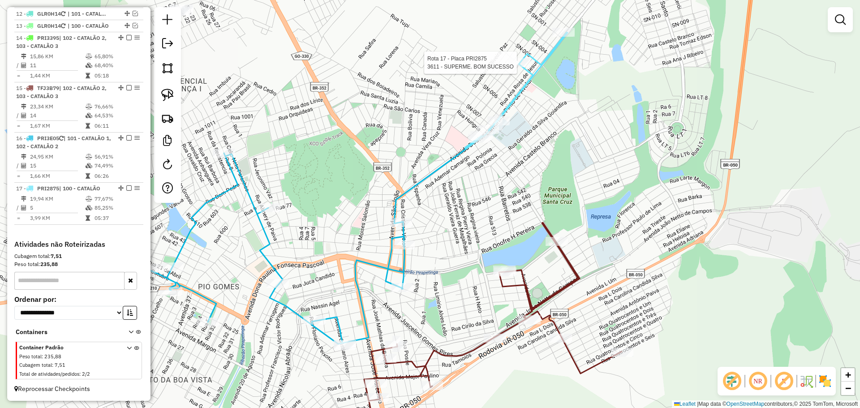
select select "*********"
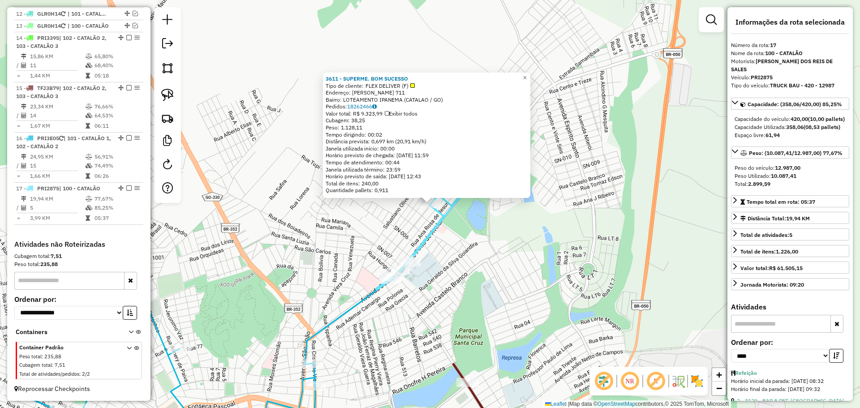
click at [477, 243] on div "3611 - SUPERME. BOM SUCESSO Tipo de cliente: FLEX DELIVER (F) Endereço: MARIA M…" at bounding box center [430, 204] width 860 height 408
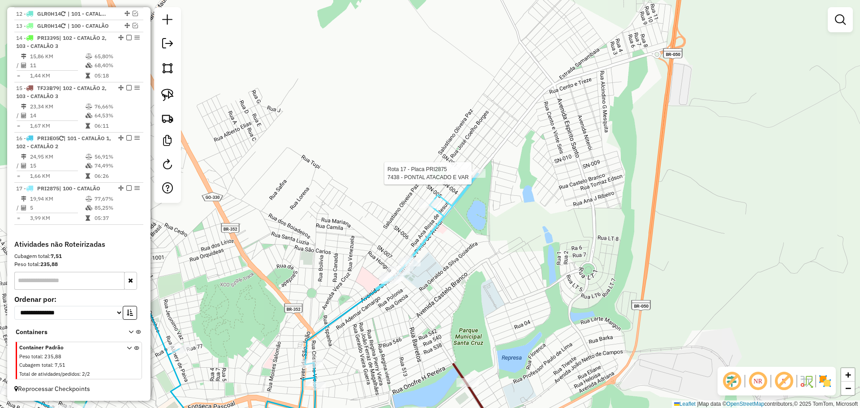
select select "*********"
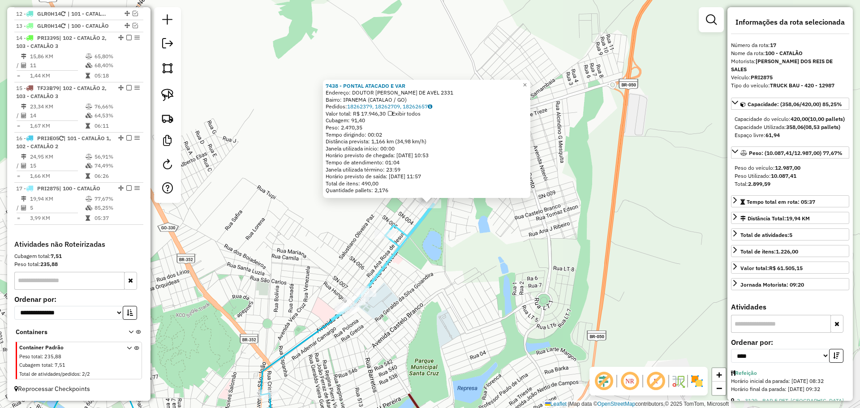
click at [425, 256] on div "7438 - PONTAL ATACADO E VAR Endereço: DOUTOR LAMARTINE PINTO DE AVEL 2331 Bairr…" at bounding box center [430, 204] width 860 height 408
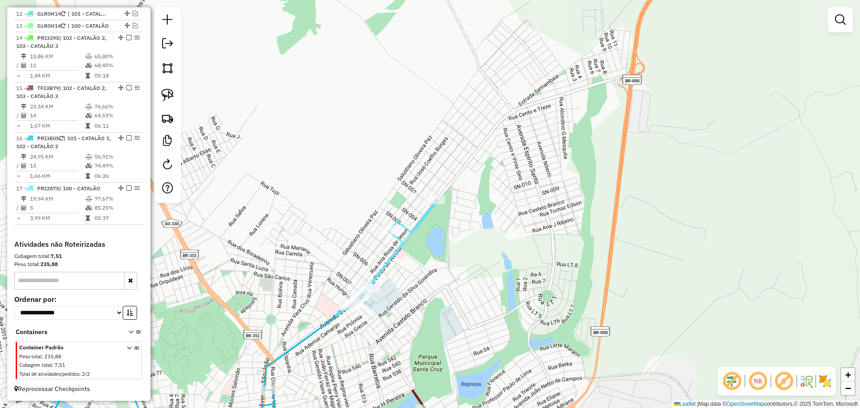
drag, startPoint x: 391, startPoint y: 281, endPoint x: 454, endPoint y: 182, distance: 117.4
click at [454, 182] on div "Janela de atendimento Grade de atendimento Capacidade Transportadoras Veículos …" at bounding box center [430, 204] width 860 height 408
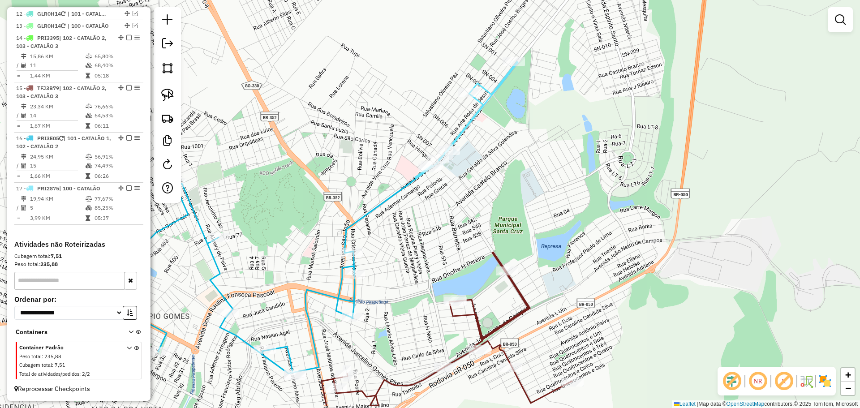
drag, startPoint x: 438, startPoint y: 211, endPoint x: 463, endPoint y: 165, distance: 52.7
click at [463, 165] on div "Janela de atendimento Grade de atendimento Capacidade Transportadoras Veículos …" at bounding box center [430, 204] width 860 height 408
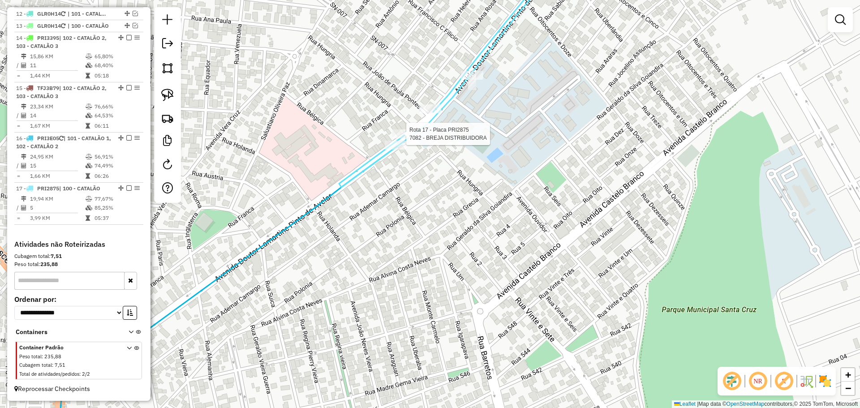
select select "*********"
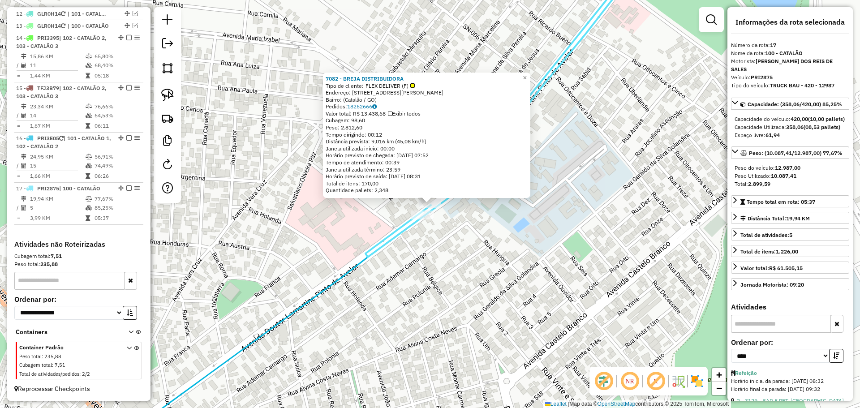
click at [447, 237] on div "7082 - BREJA DISTRIBUIDORA Tipo de cliente: FLEX DELIVER (F) Endereço: [STREET_…" at bounding box center [430, 204] width 860 height 408
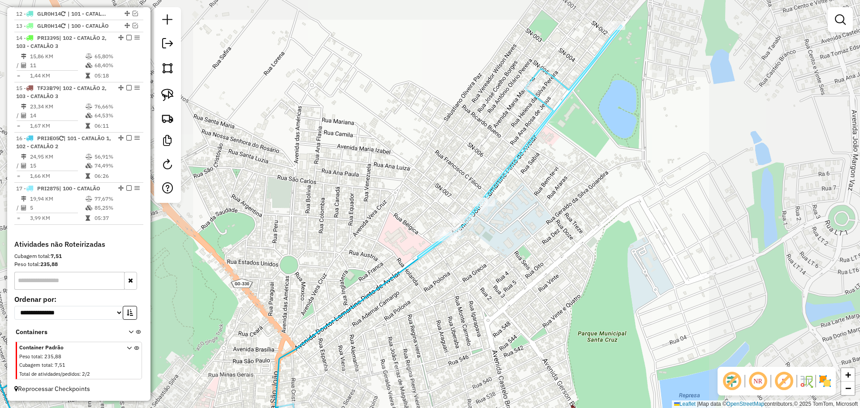
drag, startPoint x: 470, startPoint y: 301, endPoint x: 546, endPoint y: 153, distance: 165.7
click at [545, 154] on div "Janela de atendimento Grade de atendimento Capacidade Transportadoras Veículos …" at bounding box center [430, 204] width 860 height 408
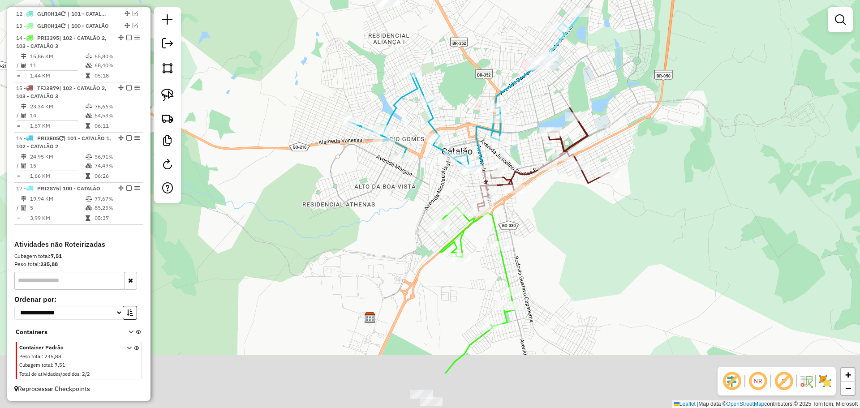
drag, startPoint x: 522, startPoint y: 228, endPoint x: 521, endPoint y: 163, distance: 64.1
click at [521, 163] on div "Janela de atendimento Grade de atendimento Capacidade Transportadoras Veículos …" at bounding box center [430, 204] width 860 height 408
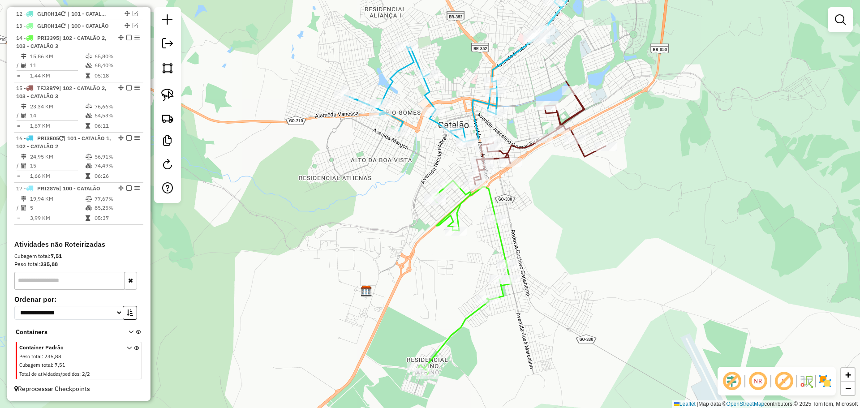
drag, startPoint x: 540, startPoint y: 240, endPoint x: 536, endPoint y: 214, distance: 26.7
click at [536, 214] on div "Janela de atendimento Grade de atendimento Capacidade Transportadoras Veículos …" at bounding box center [430, 204] width 860 height 408
select select "*********"
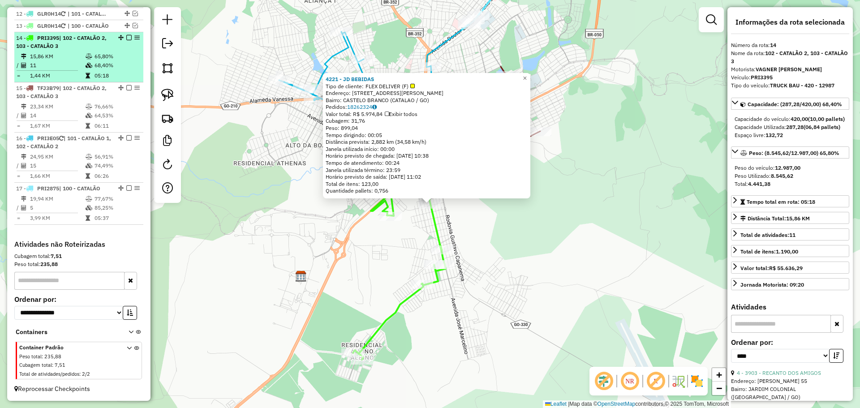
click at [127, 39] on em at bounding box center [128, 37] width 5 height 5
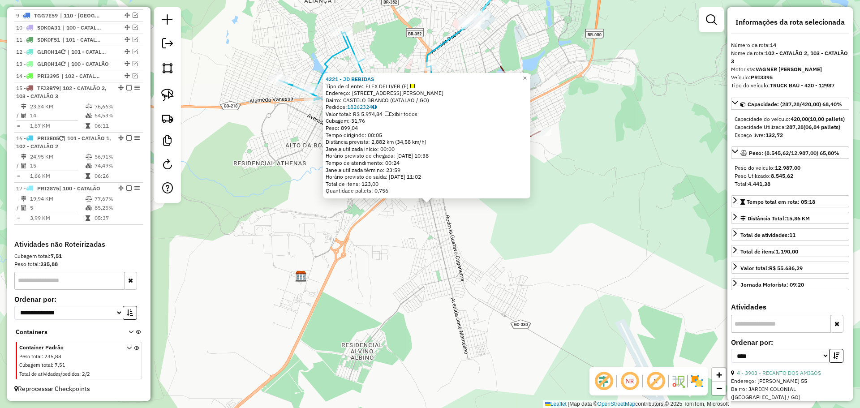
click at [453, 276] on div "4221 - JD BEBIDAS Tipo de cliente: FLEX DELIVER (F) Endereço: AV JOSE MARCELINO…" at bounding box center [430, 204] width 860 height 408
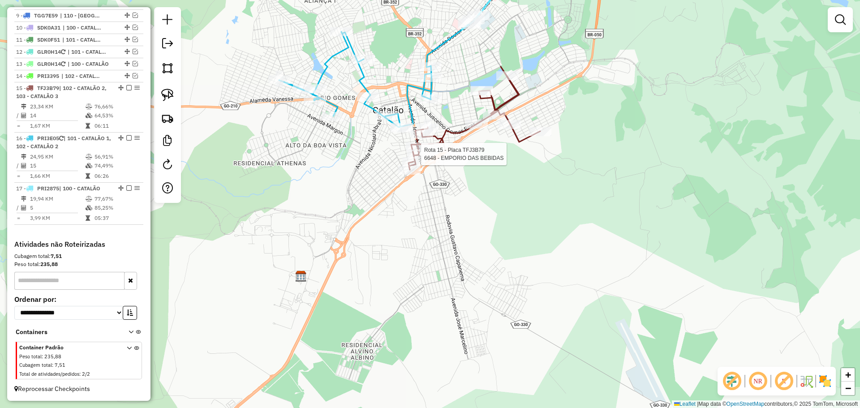
select select "*********"
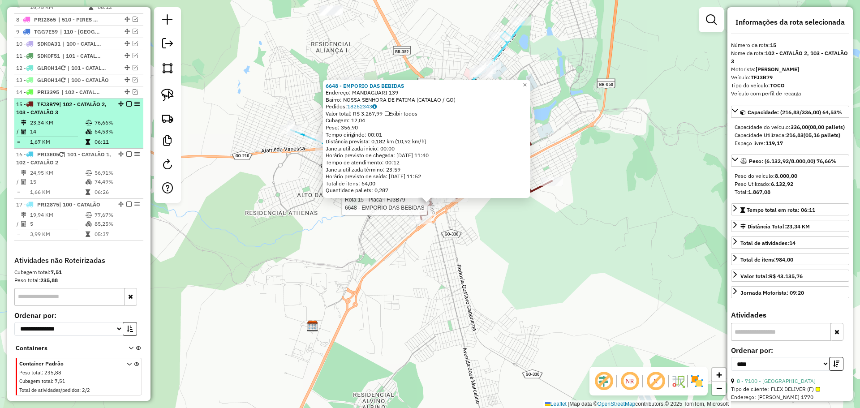
scroll to position [573, 0]
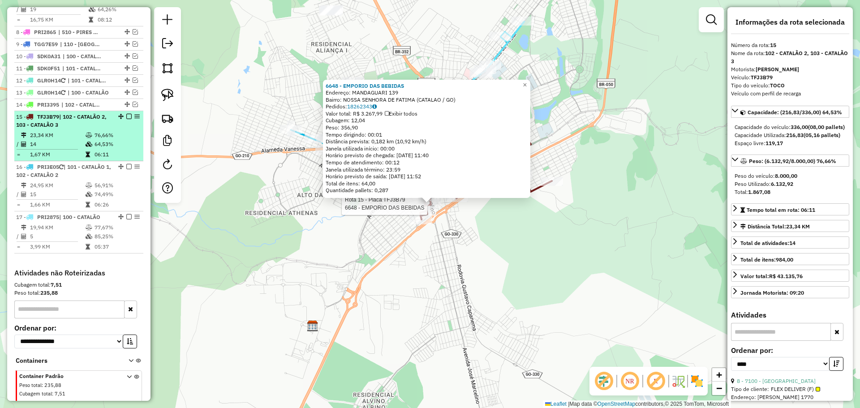
click at [126, 119] on em at bounding box center [128, 116] width 5 height 5
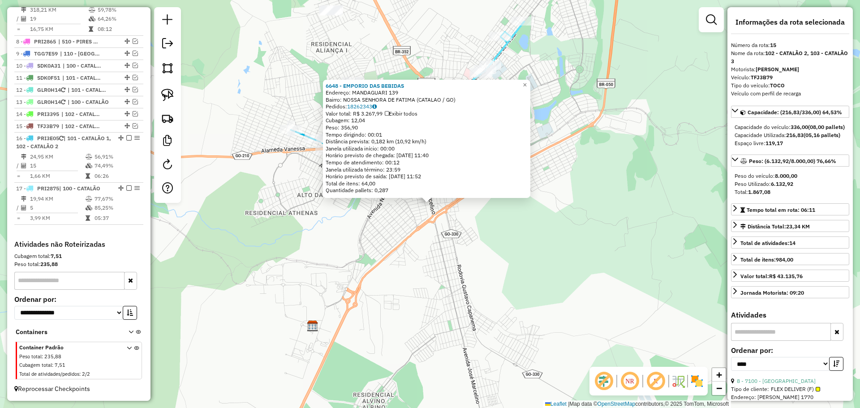
click at [369, 249] on div "6648 - EMPORIO DAS BEBIDAS Endereço: MANDAGUARI 139 Bairro: NOSSA SENHORA DE FA…" at bounding box center [430, 204] width 860 height 408
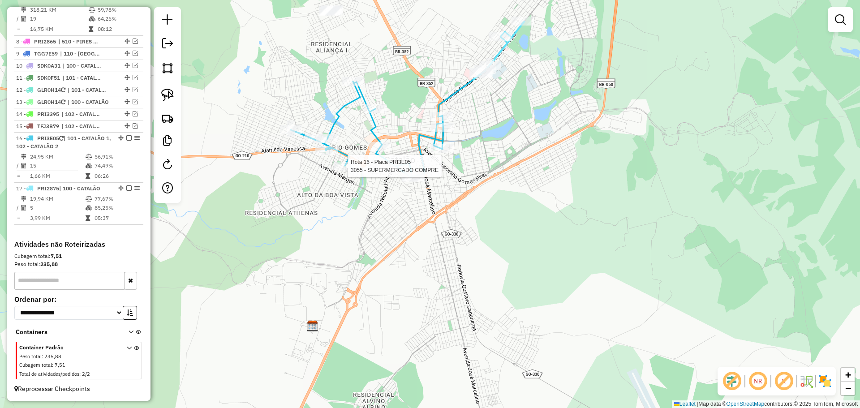
scroll to position [580, 0]
select select "*********"
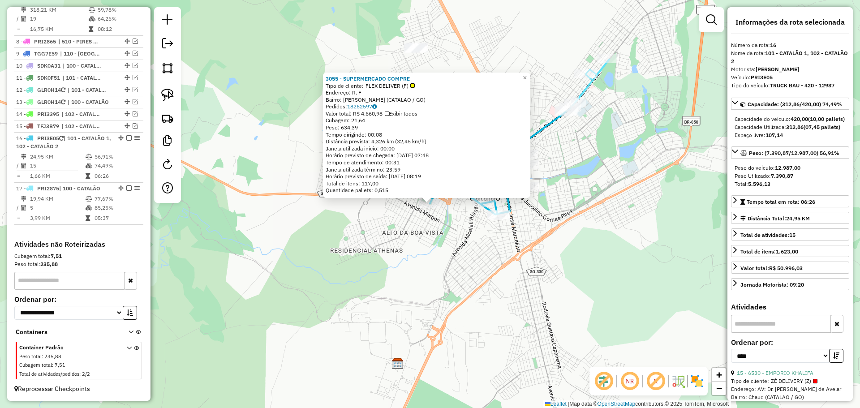
click at [443, 227] on div "Rota 16 - Placa PRI3E05 3055 - SUPERMERCADO COMPRE 3055 - SUPERMERCADO COMPRE T…" at bounding box center [430, 204] width 860 height 408
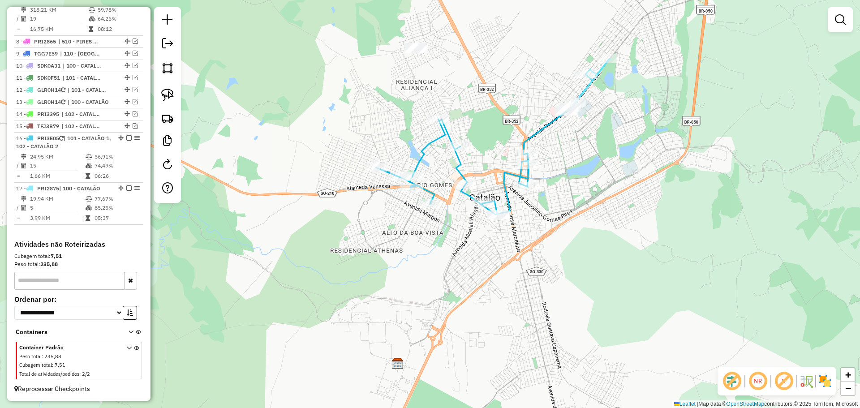
select select "*********"
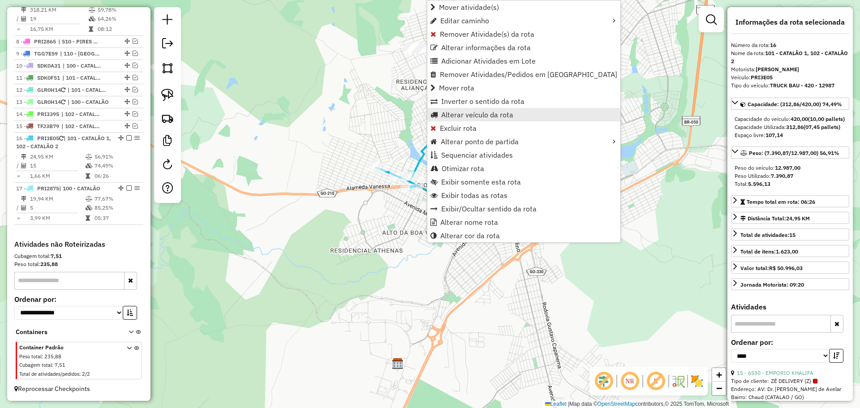
click at [477, 117] on span "Alterar veículo da rota" at bounding box center [477, 114] width 72 height 7
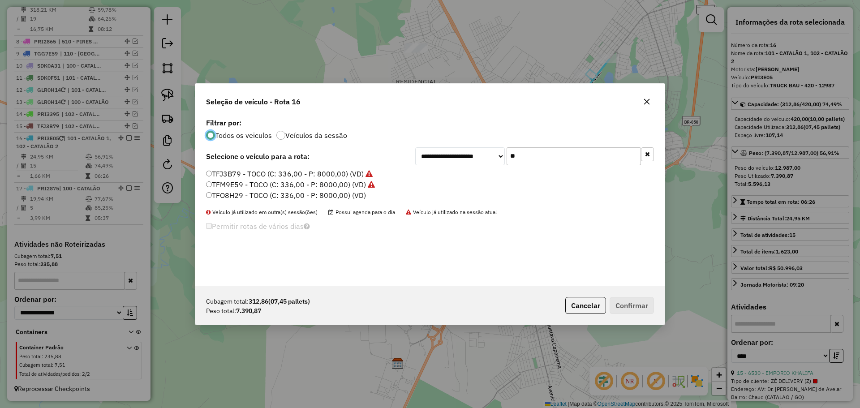
scroll to position [5, 3]
drag, startPoint x: 535, startPoint y: 159, endPoint x: 483, endPoint y: 159, distance: 51.5
click at [535, 159] on input "**" at bounding box center [574, 156] width 134 height 18
click at [246, 183] on label "TFM9E59 - TOCO (C: 336,00 - P: 8000,00) (VD)" at bounding box center [290, 184] width 169 height 11
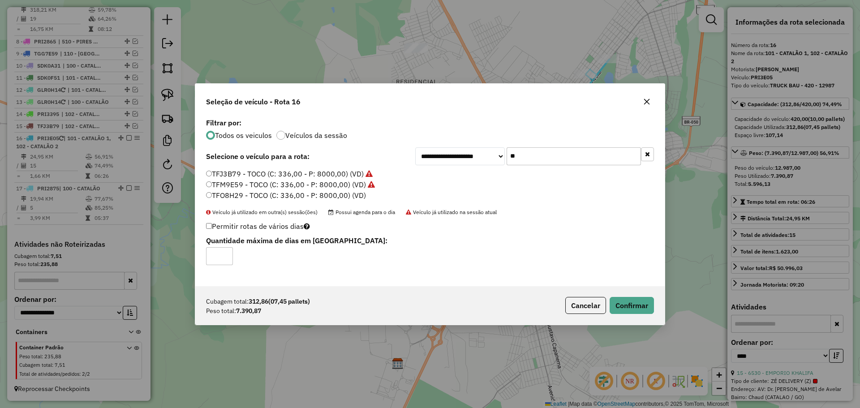
click at [245, 199] on label "TFO8H29 - TOCO (C: 336,00 - P: 8000,00) (VD)" at bounding box center [286, 195] width 160 height 11
click at [630, 308] on button "Confirmar" at bounding box center [632, 305] width 44 height 17
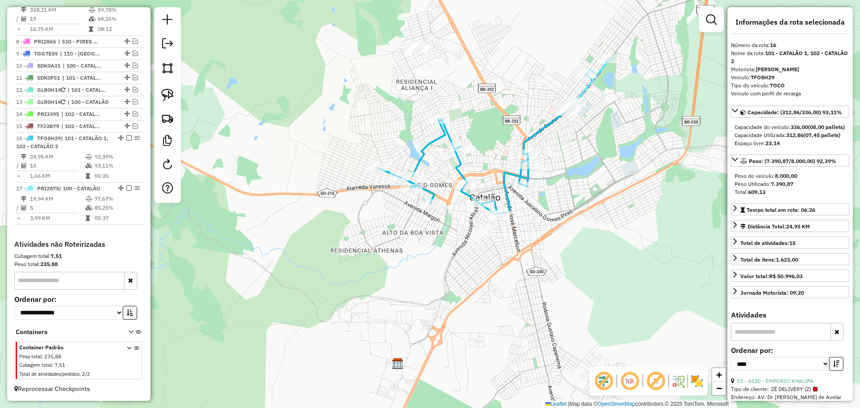
scroll to position [572, 0]
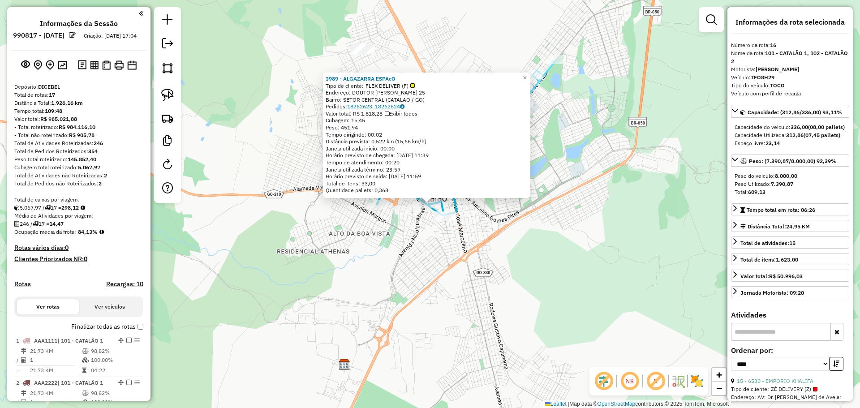
select select "*********"
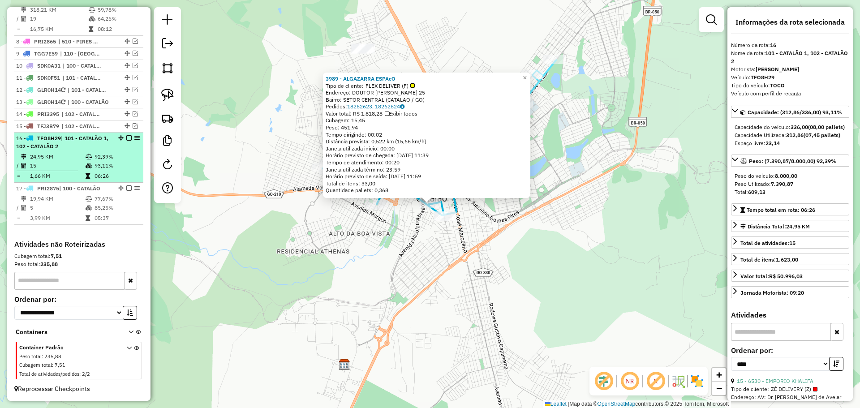
click at [126, 138] on em at bounding box center [128, 137] width 5 height 5
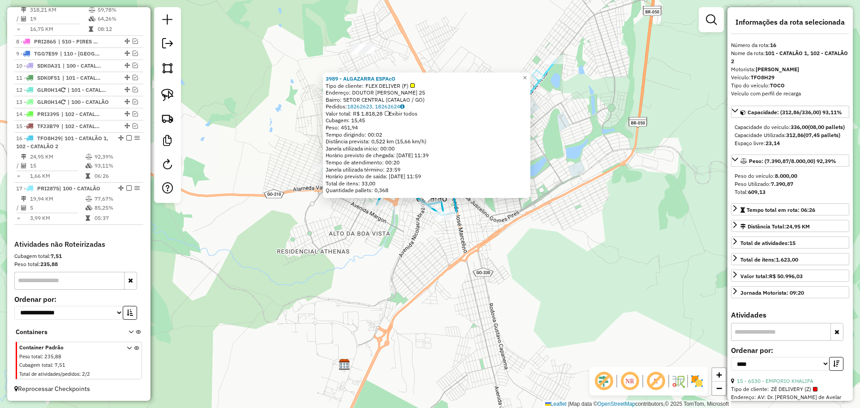
scroll to position [534, 0]
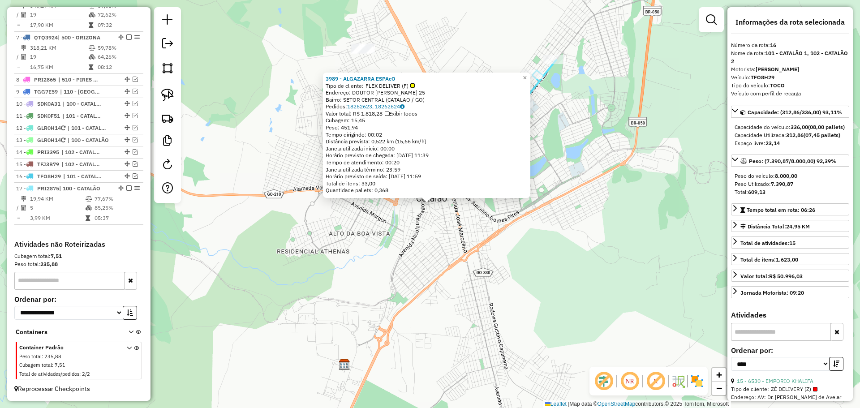
click at [461, 300] on div "3989 - ALGAZARRA ESPAcO Tipo de cliente: FLEX DELIVER (F) Endereço: DOUTOR PRAT…" at bounding box center [430, 204] width 860 height 408
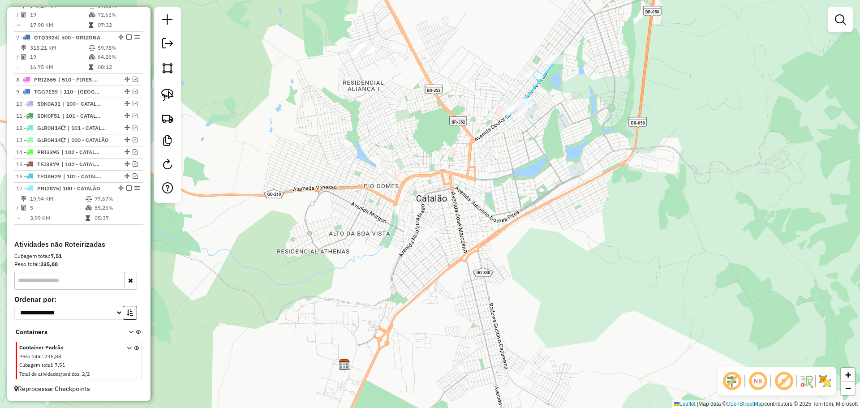
drag, startPoint x: 549, startPoint y: 185, endPoint x: 494, endPoint y: 256, distance: 89.0
click at [495, 256] on div "Janela de atendimento Grade de atendimento Capacidade Transportadoras Veículos …" at bounding box center [430, 204] width 860 height 408
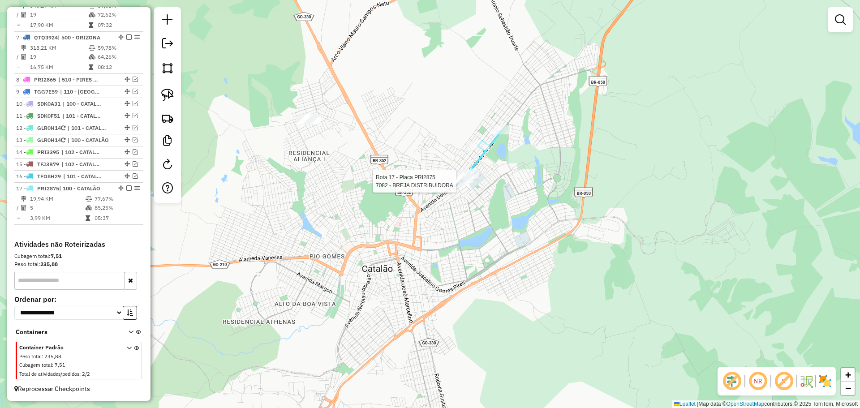
select select "*********"
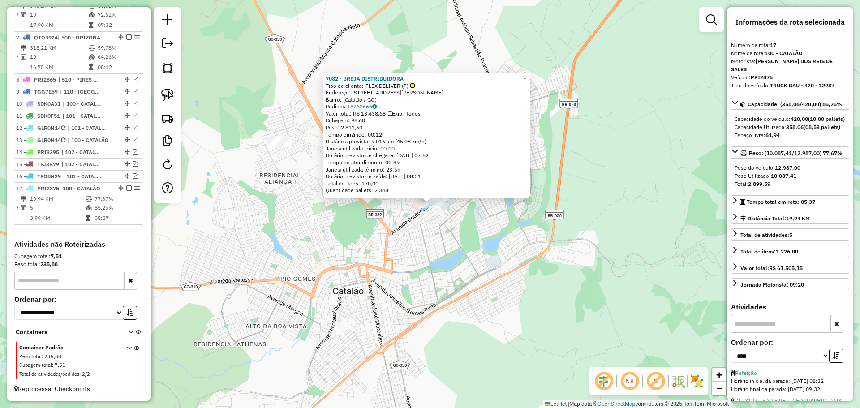
click at [464, 266] on div "7082 - BREJA DISTRIBUIDORA Tipo de cliente: FLEX DELIVER (F) Endereço: [STREET_…" at bounding box center [430, 204] width 860 height 408
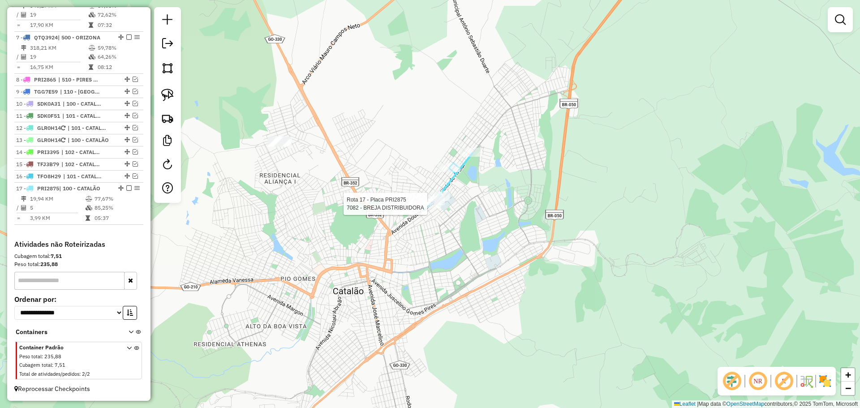
select select "*********"
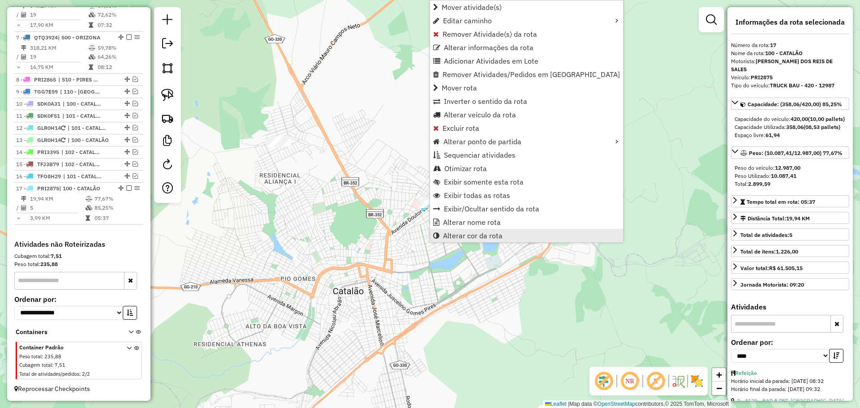
click at [444, 233] on span "Alterar cor da rota" at bounding box center [473, 235] width 60 height 7
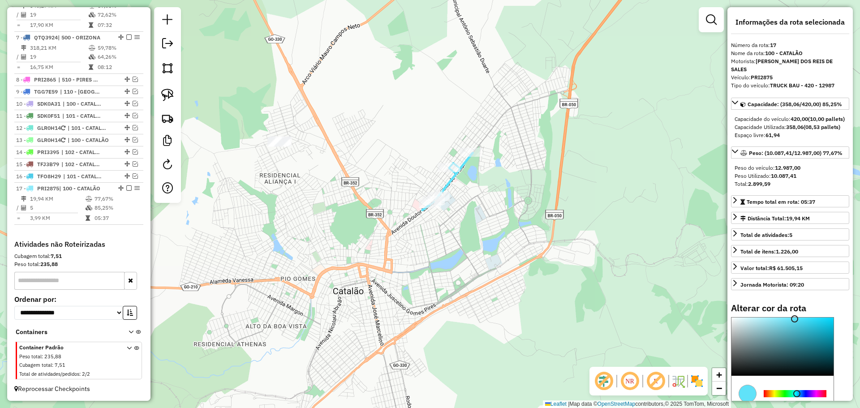
click at [444, 217] on div "Janela de atendimento Grade de atendimento Capacidade Transportadoras Veículos …" at bounding box center [430, 204] width 860 height 408
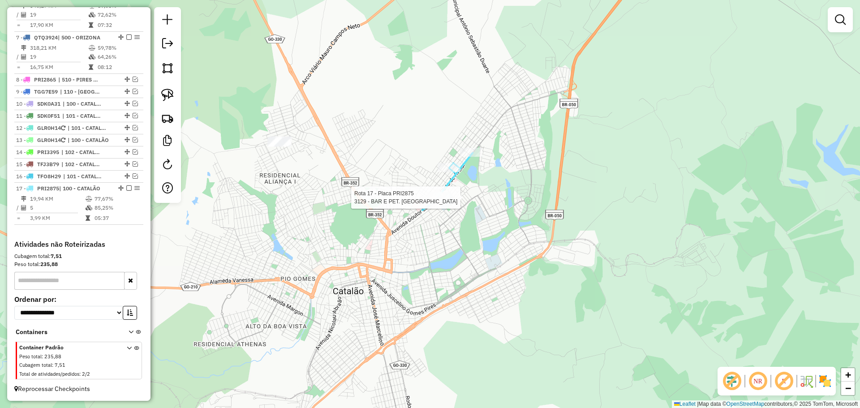
select select "*********"
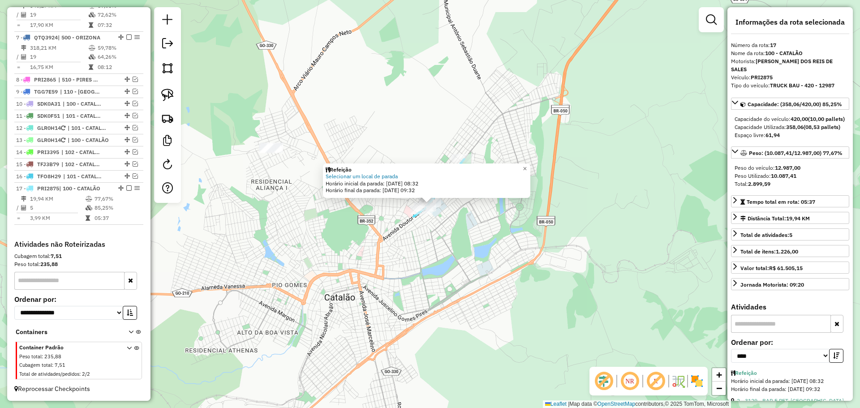
drag, startPoint x: 127, startPoint y: 188, endPoint x: 227, endPoint y: 209, distance: 102.5
click at [127, 188] on em at bounding box center [128, 187] width 5 height 5
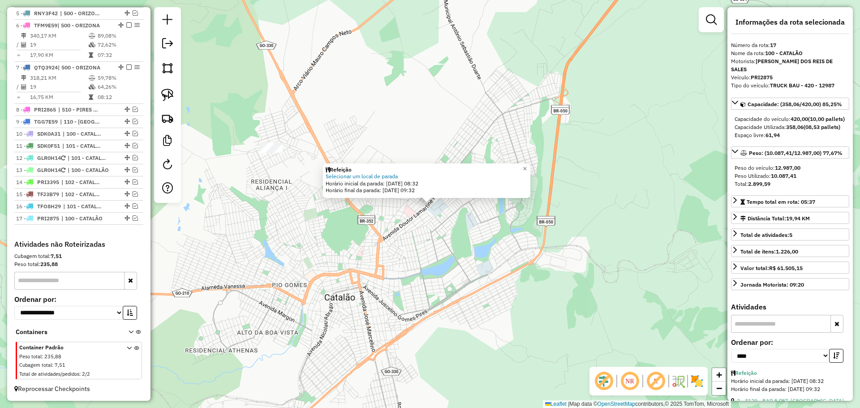
click at [238, 212] on div "Refeição Selecionar um local de parada Horário inicial da parada: [DATE] 08:32 …" at bounding box center [430, 204] width 860 height 408
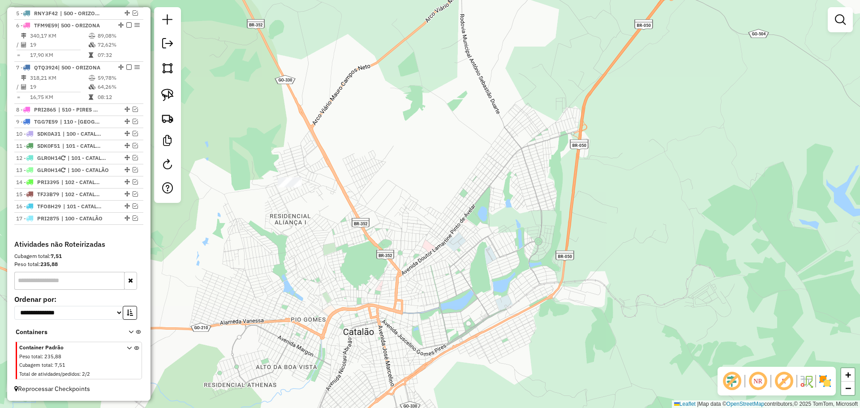
drag, startPoint x: 374, startPoint y: 115, endPoint x: 400, endPoint y: 250, distance: 137.3
click at [402, 250] on div "Janela de atendimento Grade de atendimento Capacidade Transportadoras Veículos …" at bounding box center [430, 204] width 860 height 408
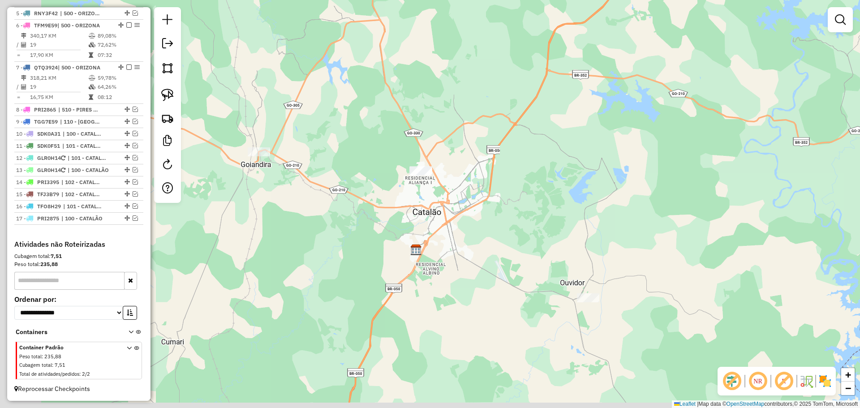
drag, startPoint x: 279, startPoint y: 272, endPoint x: 327, endPoint y: 176, distance: 107.8
click at [327, 176] on div "Janela de atendimento Grade de atendimento Capacidade Transportadoras Veículos …" at bounding box center [430, 204] width 860 height 408
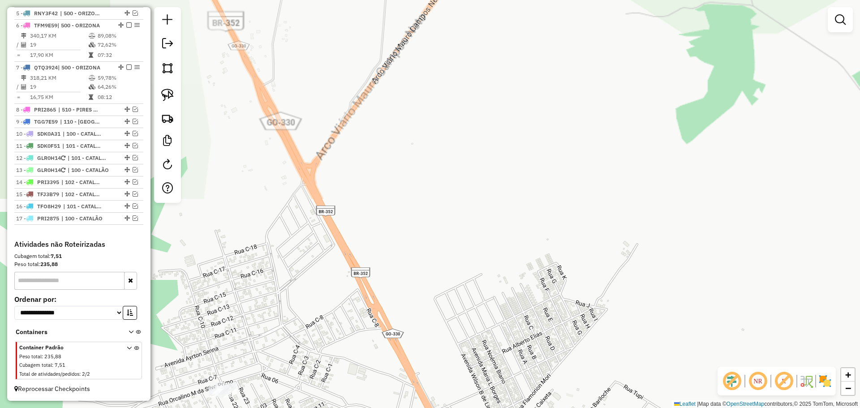
drag, startPoint x: 364, startPoint y: 274, endPoint x: 542, endPoint y: 109, distance: 242.8
click at [542, 107] on div "Janela de atendimento Grade de atendimento Capacidade Transportadoras Veículos …" at bounding box center [430, 204] width 860 height 408
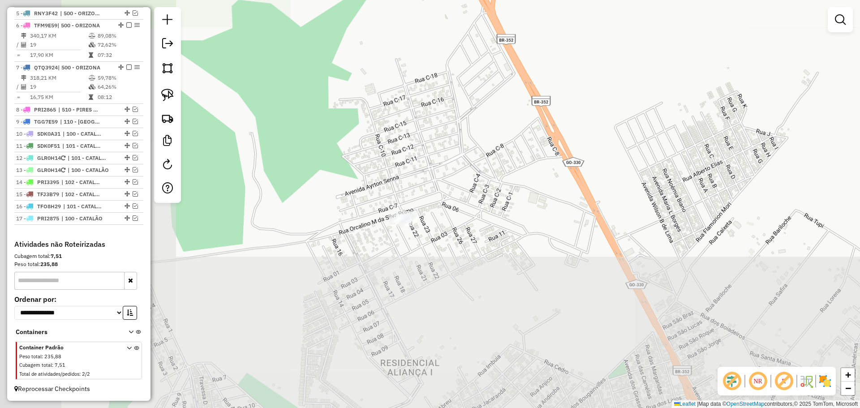
click at [479, 143] on div "Janela de atendimento Grade de atendimento Capacidade Transportadoras Veículos …" at bounding box center [430, 204] width 860 height 408
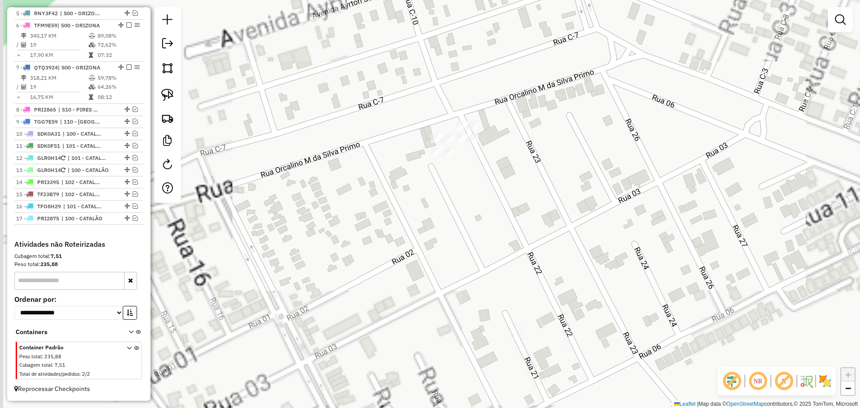
drag, startPoint x: 397, startPoint y: 192, endPoint x: 474, endPoint y: 172, distance: 79.1
click at [474, 172] on div "Janela de atendimento Grade de atendimento Capacidade Transportadoras Veículos …" at bounding box center [430, 204] width 860 height 408
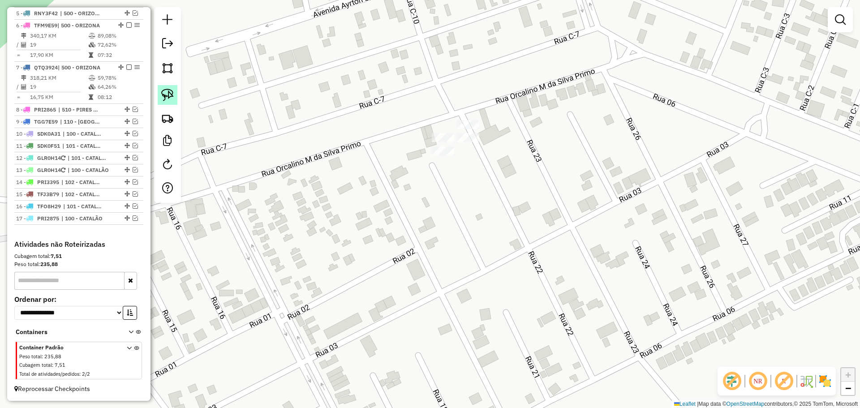
click at [166, 98] on img at bounding box center [167, 95] width 13 height 13
drag, startPoint x: 434, startPoint y: 161, endPoint x: 419, endPoint y: 143, distance: 22.9
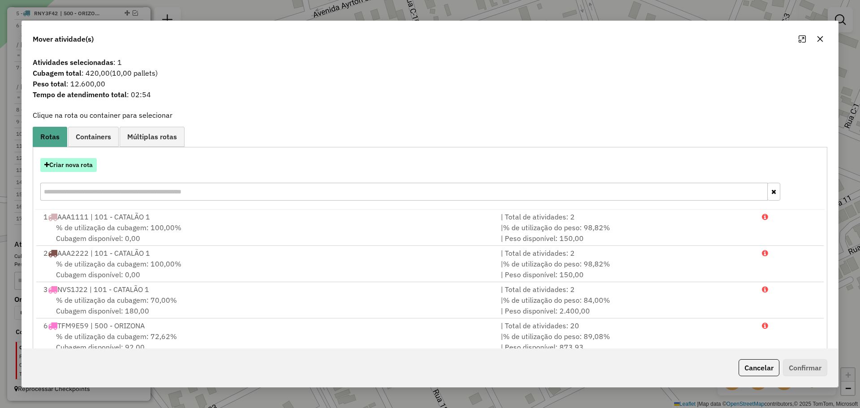
click at [73, 162] on button "Criar nova rota" at bounding box center [68, 165] width 56 height 14
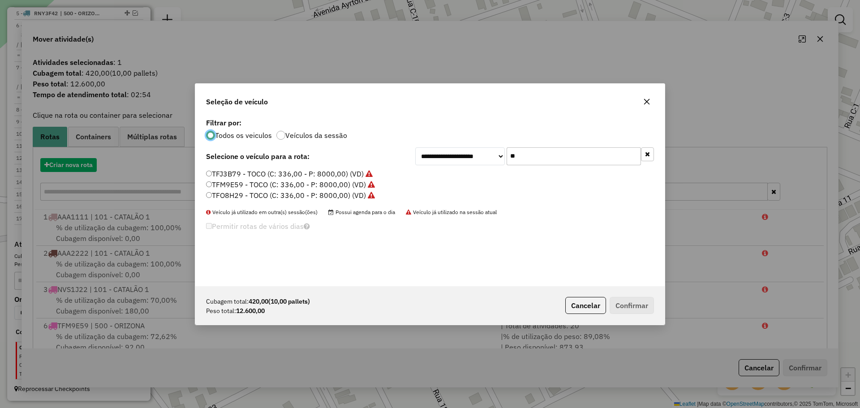
scroll to position [5, 3]
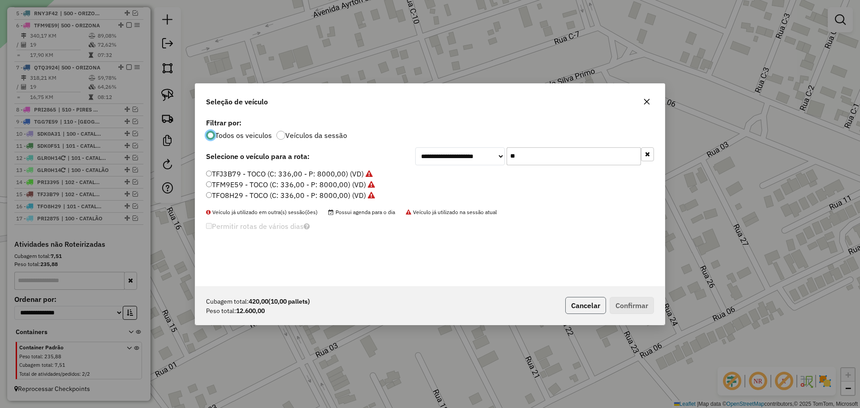
drag, startPoint x: 593, startPoint y: 309, endPoint x: 538, endPoint y: 249, distance: 80.9
click at [593, 309] on button "Cancelar" at bounding box center [585, 305] width 41 height 17
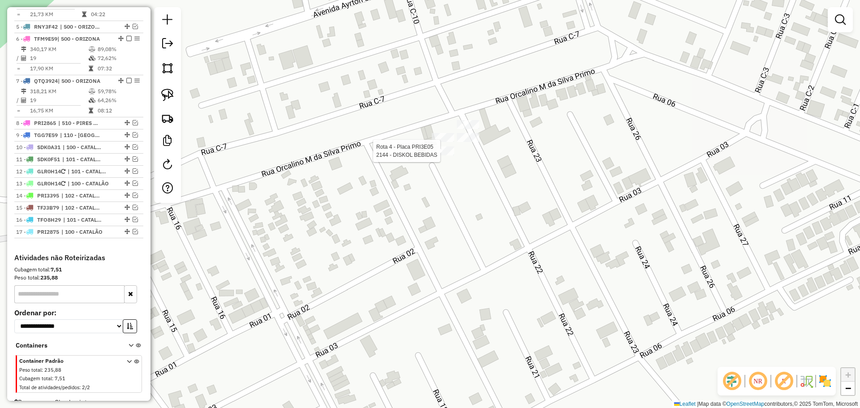
select select "*********"
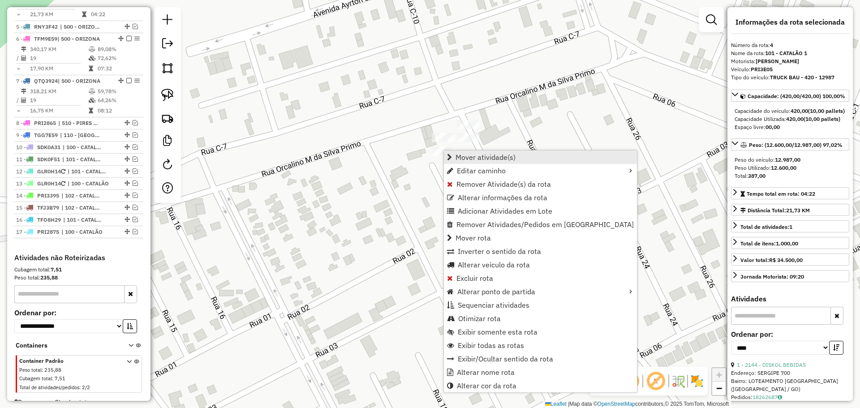
scroll to position [462, 0]
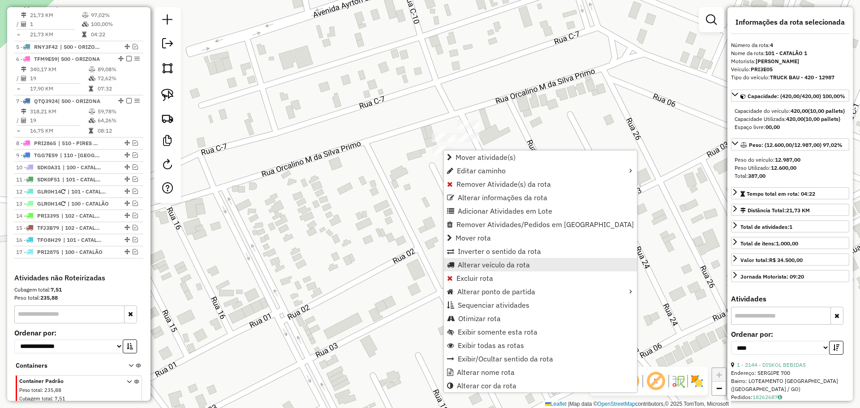
click at [485, 264] on span "Alterar veículo da rota" at bounding box center [494, 264] width 72 height 7
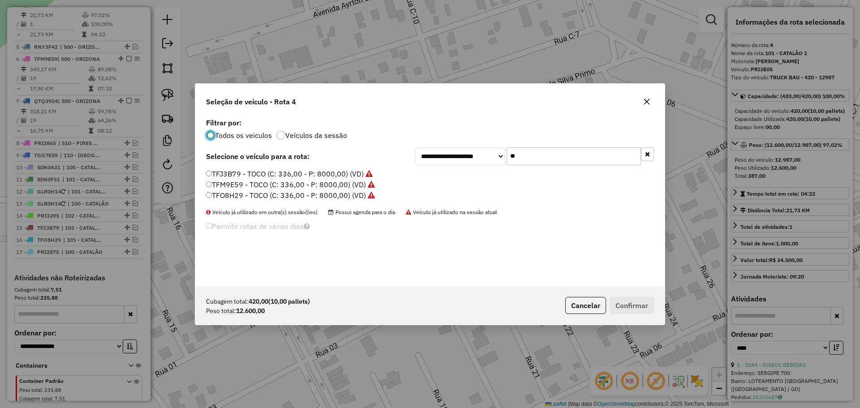
scroll to position [5, 3]
click at [521, 159] on input "**" at bounding box center [574, 156] width 134 height 18
click at [585, 309] on button "Cancelar" at bounding box center [585, 305] width 41 height 17
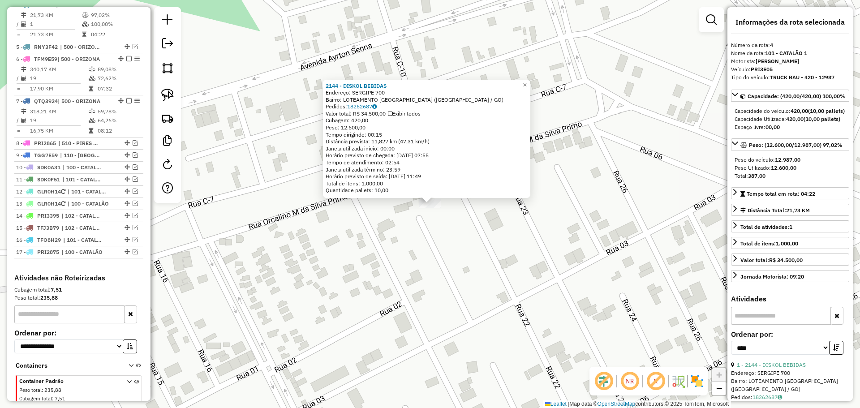
click at [473, 249] on div "2144 - DISKOL BEBIDAS Endereço: SERGIPE 700 Bairro: LOTEAMENTO [GEOGRAPHIC_DATA…" at bounding box center [430, 204] width 860 height 408
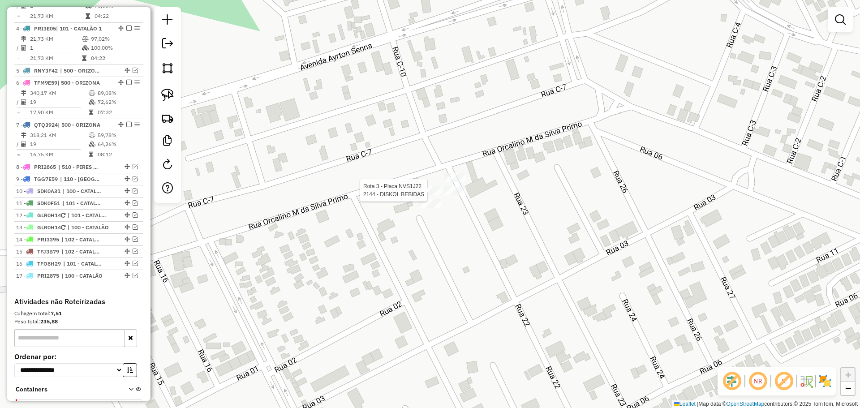
select select "*********"
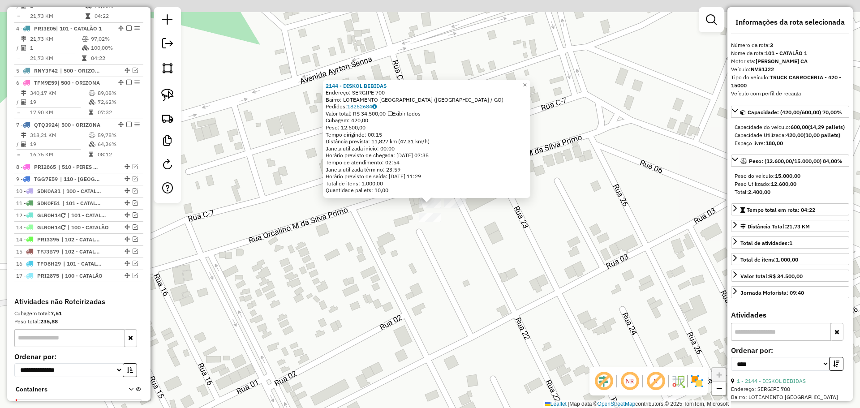
scroll to position [420, 0]
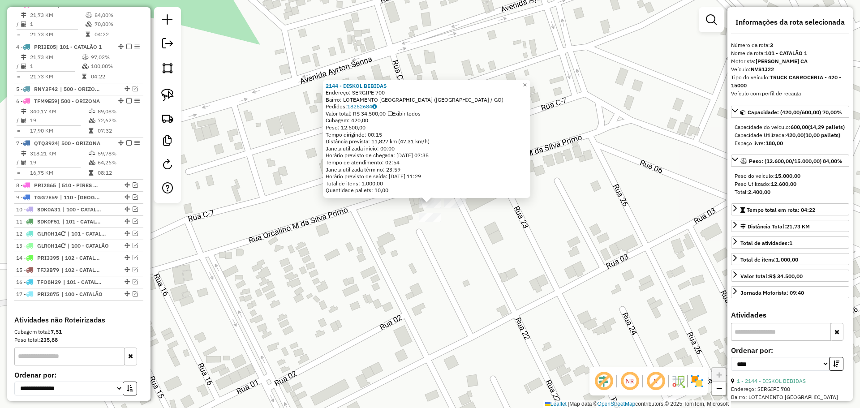
click at [468, 282] on div "2144 - DISKOL BEBIDAS Endereço: SERGIPE 700 Bairro: LOTEAMENTO [GEOGRAPHIC_DATA…" at bounding box center [430, 204] width 860 height 408
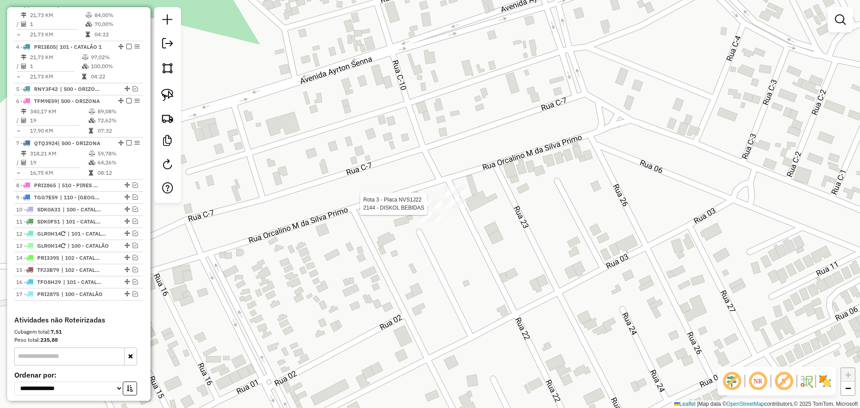
select select "*********"
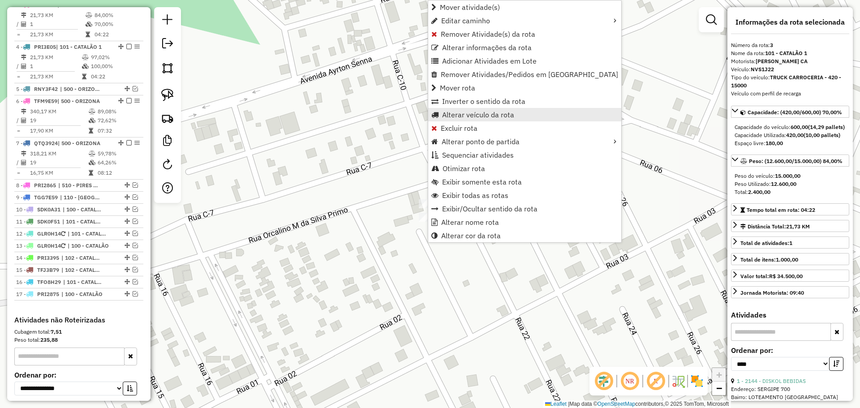
click at [477, 115] on span "Alterar veículo da rota" at bounding box center [478, 114] width 72 height 7
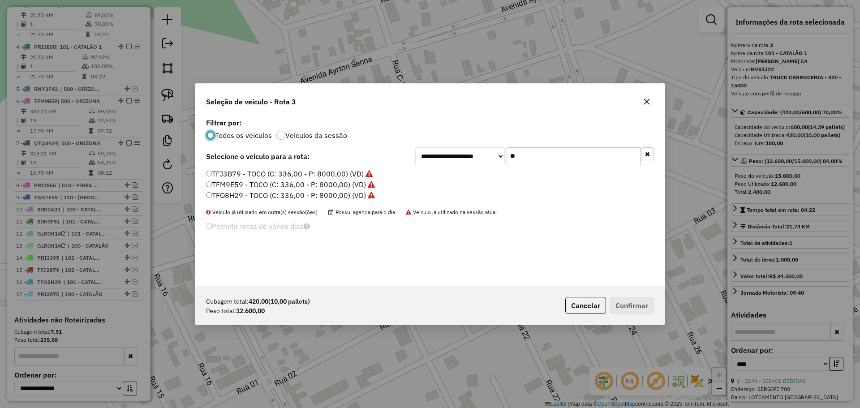
scroll to position [5, 3]
click at [536, 159] on input "**" at bounding box center [574, 156] width 134 height 18
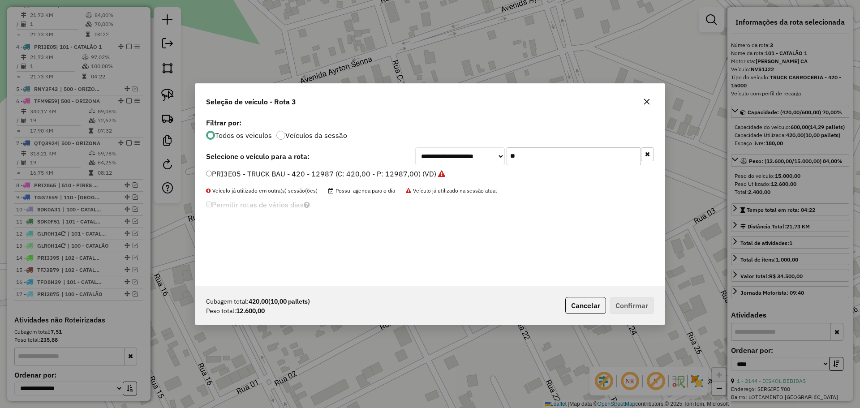
type input "**"
click at [248, 172] on label "PRI3E05 - TRUCK BAU - 420 - 12987 (C: 420,00 - P: 12987,00) (VD)" at bounding box center [325, 173] width 239 height 11
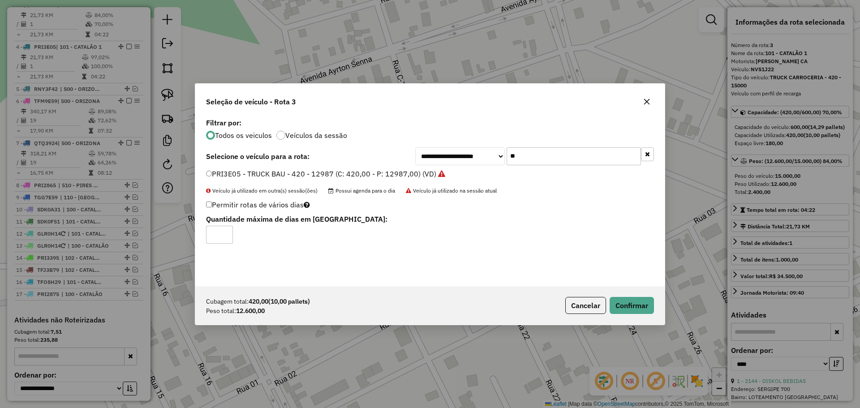
drag, startPoint x: 660, startPoint y: 309, endPoint x: 649, endPoint y: 304, distance: 12.1
click at [660, 308] on div "Cubagem total: 420,00 (10,00 pallets) Peso total: 12.600,00 Cancelar Confirmar" at bounding box center [429, 305] width 469 height 39
click at [648, 304] on button "Confirmar" at bounding box center [632, 305] width 44 height 17
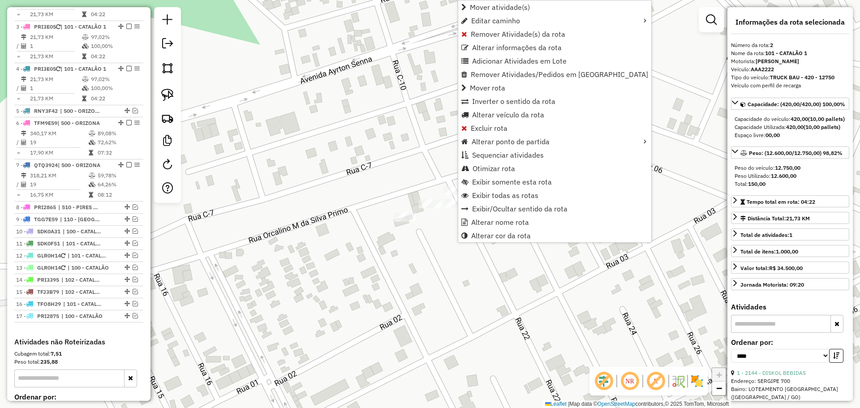
scroll to position [378, 0]
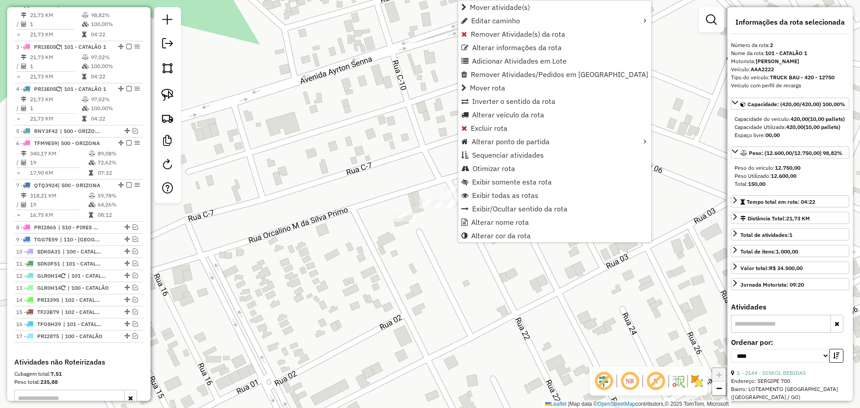
click at [425, 257] on div "Janela de atendimento Grade de atendimento Capacidade Transportadoras Veículos …" at bounding box center [430, 204] width 860 height 408
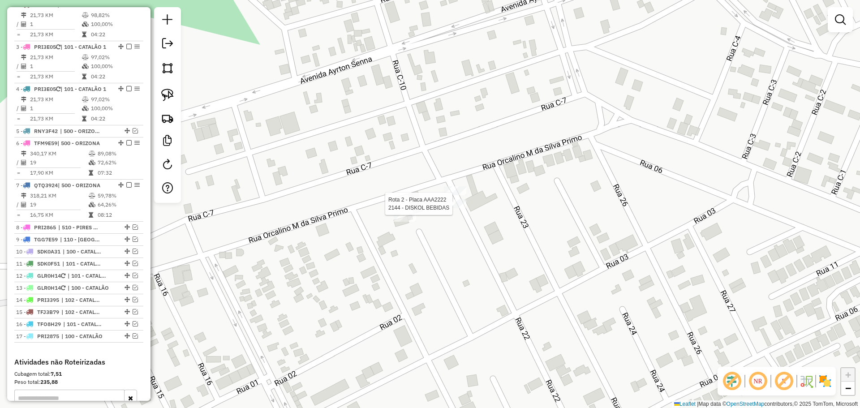
select select "*********"
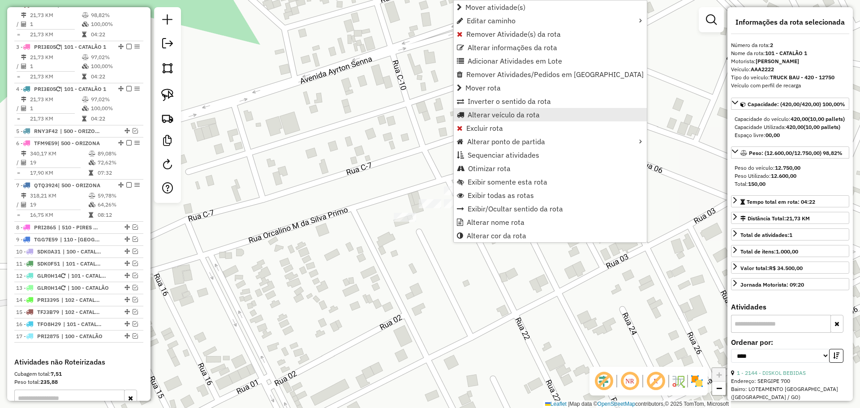
click at [490, 112] on span "Alterar veículo da rota" at bounding box center [504, 114] width 72 height 7
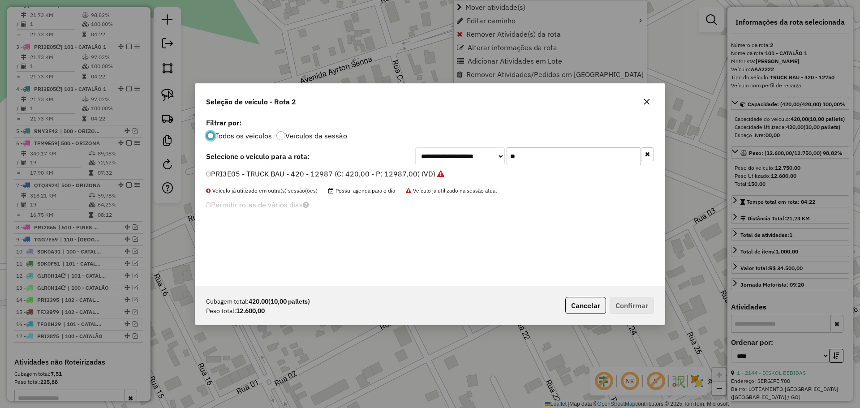
scroll to position [5, 3]
click at [287, 172] on label "PRI3E05 - TRUCK BAU - 420 - 12987 (C: 420,00 - P: 12987,00) (VD)" at bounding box center [325, 173] width 239 height 11
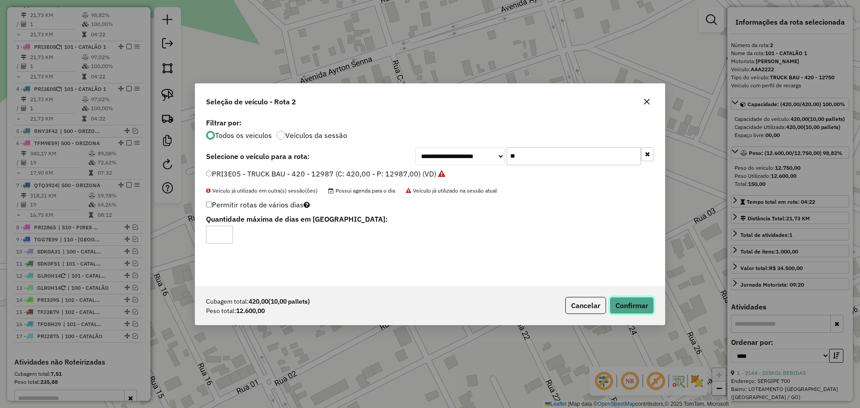
click at [637, 305] on button "Confirmar" at bounding box center [632, 305] width 44 height 17
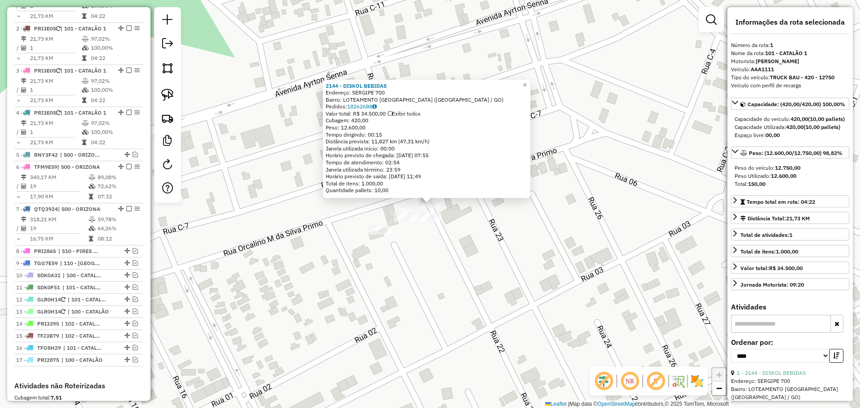
scroll to position [336, 0]
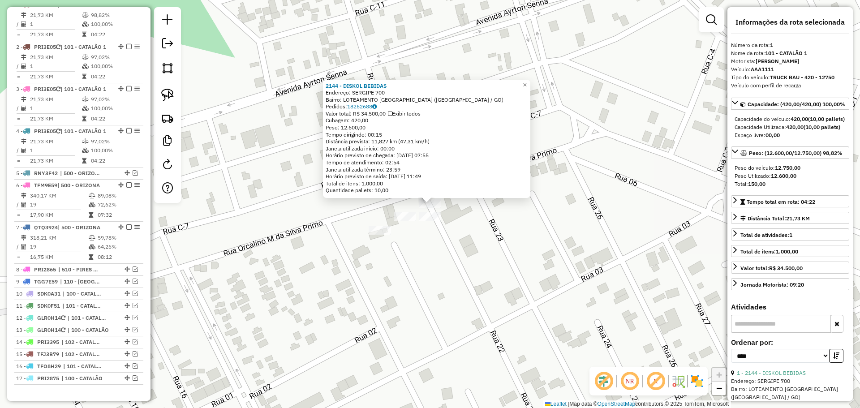
click at [460, 333] on div "2144 - DISKOL BEBIDAS Endereço: SERGIPE 700 Bairro: LOTEAMENTO [GEOGRAPHIC_DATA…" at bounding box center [430, 204] width 860 height 408
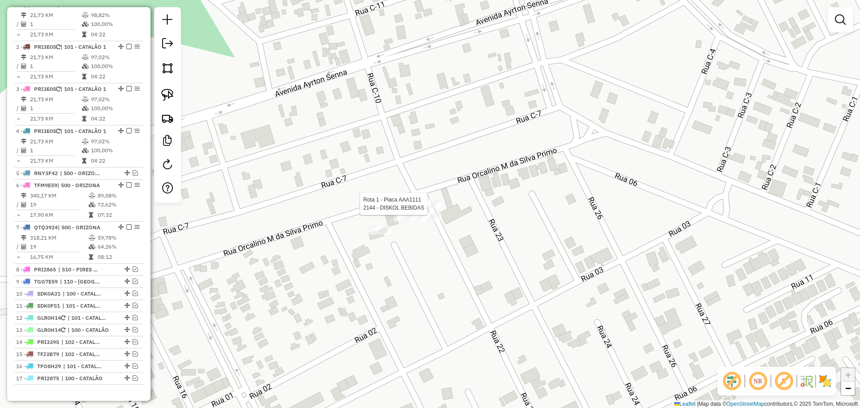
select select "*********"
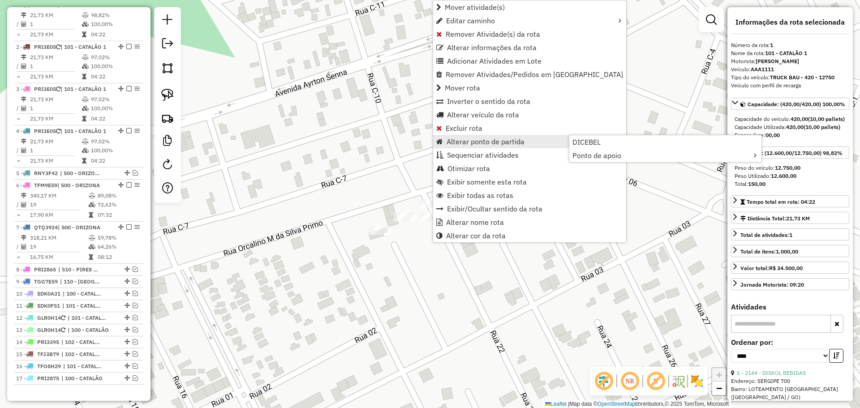
click at [485, 139] on span "Alterar ponto de partida" at bounding box center [486, 141] width 78 height 7
click at [493, 154] on span "Sequenciar atividades" at bounding box center [483, 154] width 72 height 7
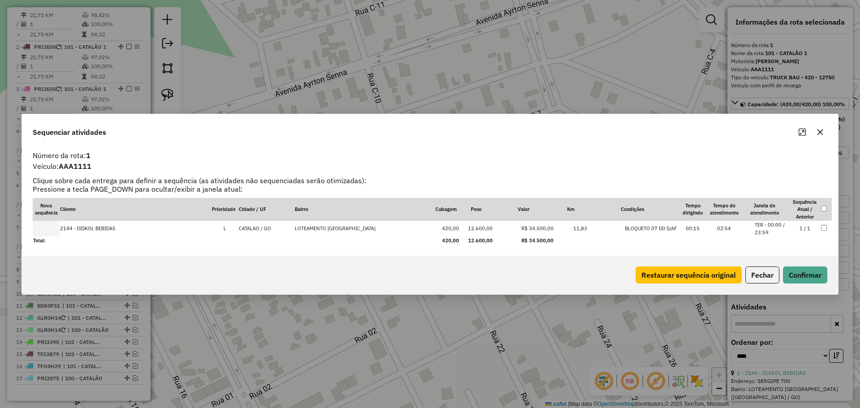
click at [821, 135] on icon "button" at bounding box center [819, 132] width 7 height 7
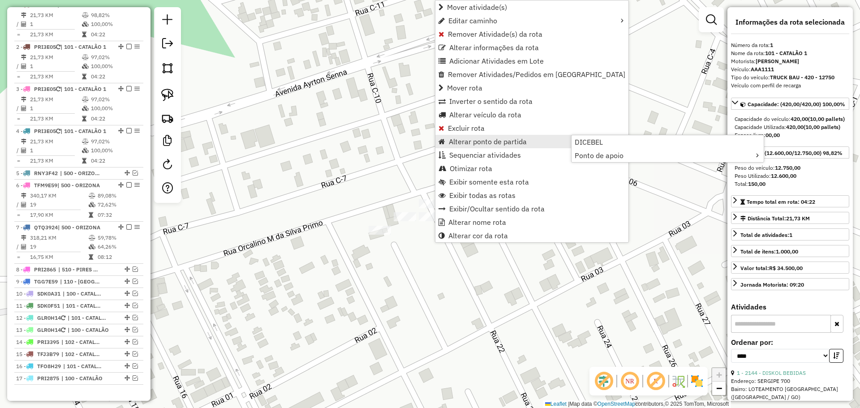
click at [481, 143] on span "Alterar ponto de partida" at bounding box center [488, 141] width 78 height 7
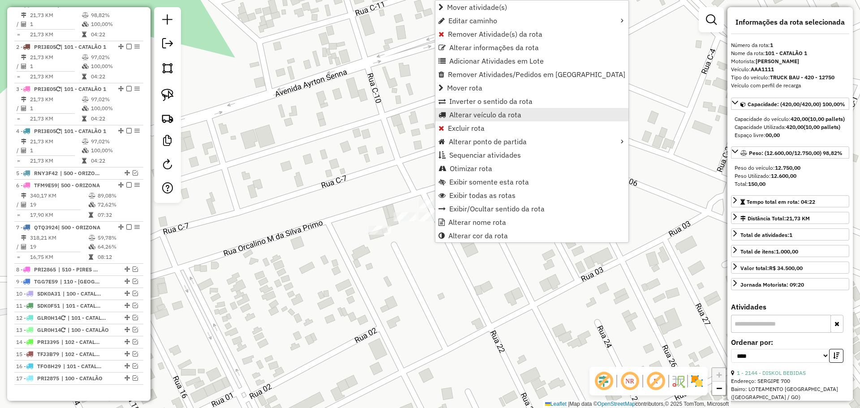
click at [477, 112] on span "Alterar veículo da rota" at bounding box center [485, 114] width 72 height 7
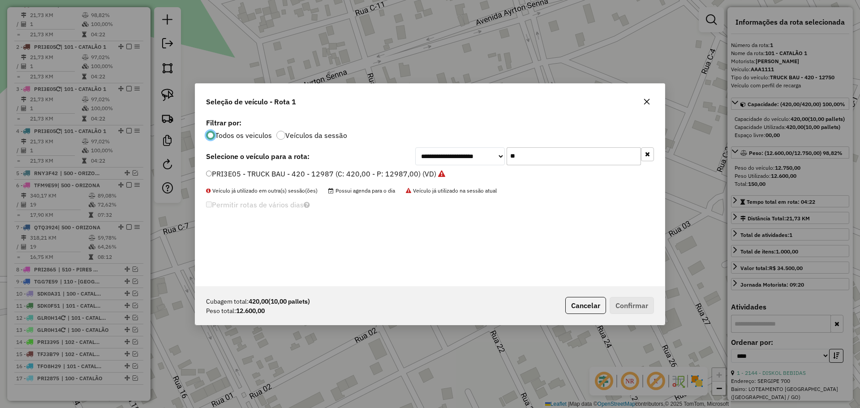
scroll to position [5, 3]
click at [360, 174] on label "PRI3E05 - TRUCK BAU - 420 - 12987 (C: 420,00 - P: 12987,00) (VD)" at bounding box center [325, 173] width 239 height 11
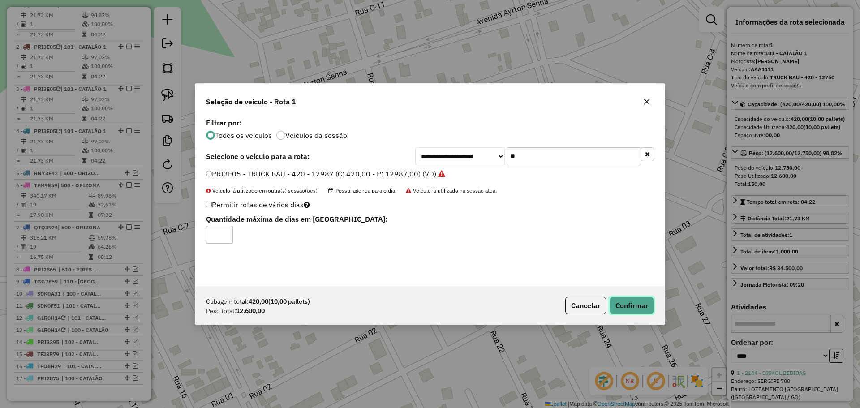
click at [625, 299] on button "Confirmar" at bounding box center [632, 305] width 44 height 17
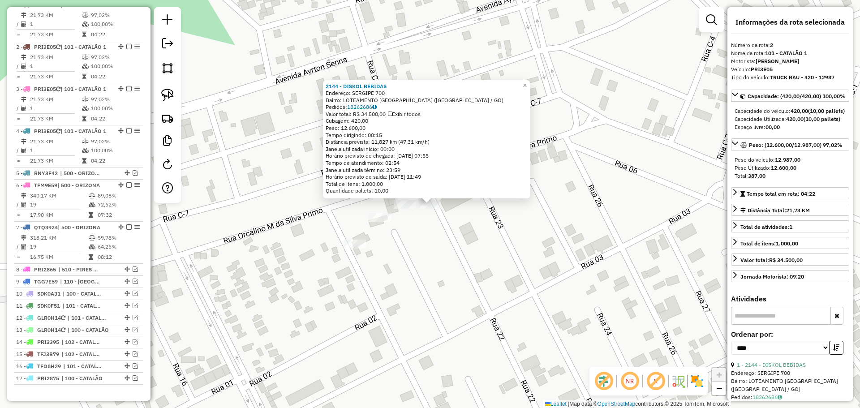
scroll to position [386, 0]
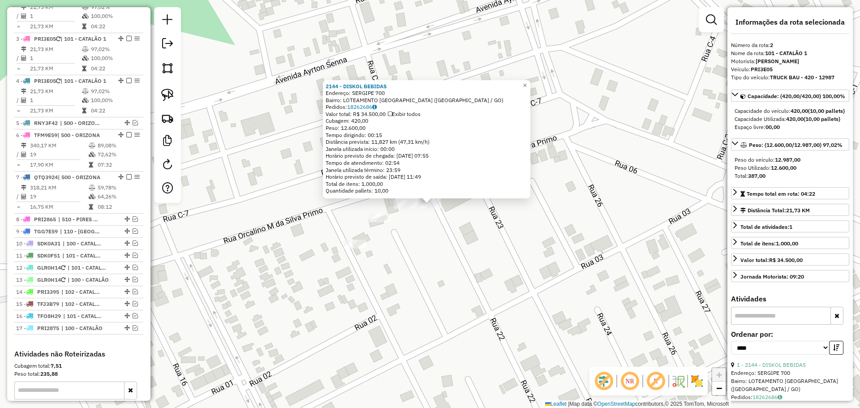
click at [426, 245] on div "2144 - DISKOL BEBIDAS Endereço: SERGIPE 700 Bairro: LOTEAMENTO [GEOGRAPHIC_DATA…" at bounding box center [430, 204] width 860 height 408
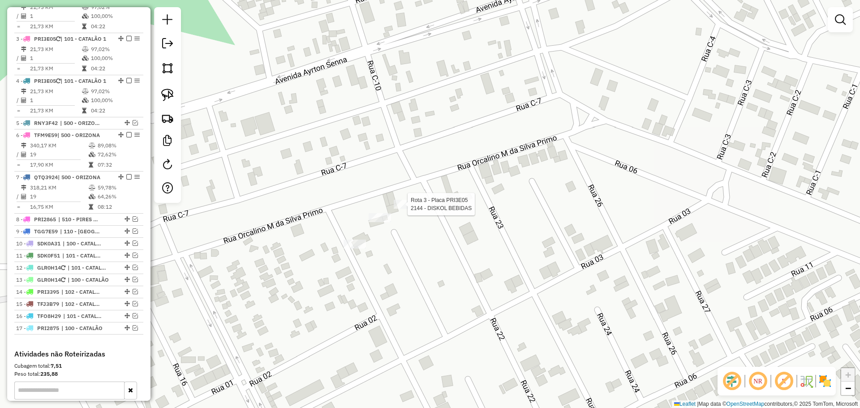
select select "*********"
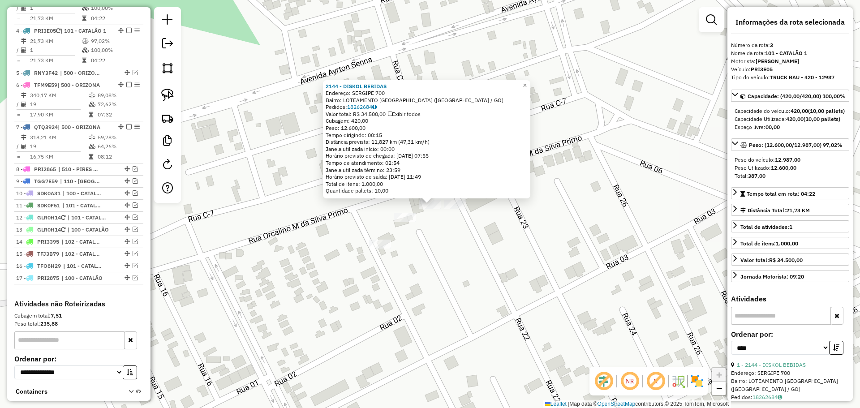
click at [425, 256] on div "2144 - DISKOL BEBIDAS Endereço: SERGIPE 700 Bairro: LOTEAMENTO [GEOGRAPHIC_DATA…" at bounding box center [430, 204] width 860 height 408
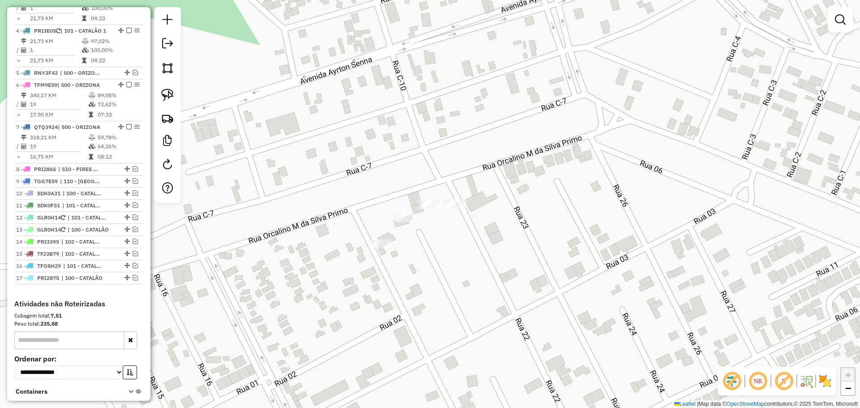
click at [406, 222] on div at bounding box center [405, 217] width 22 height 9
select select "*********"
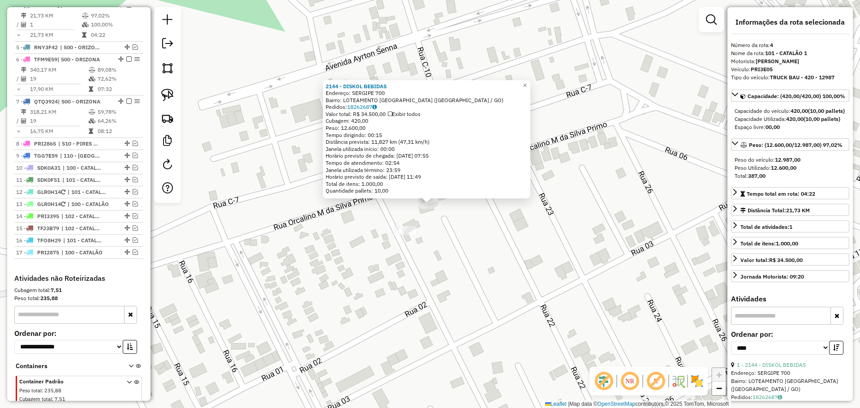
scroll to position [486, 0]
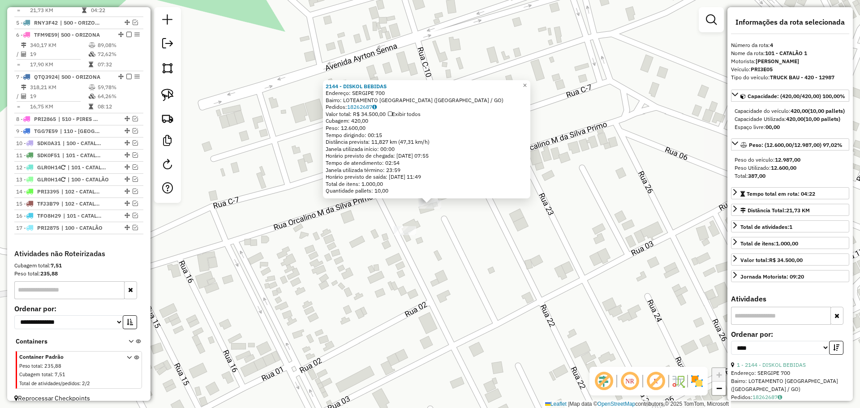
click at [421, 281] on div "Rota 1 - Placa PRI3E05 2144 - DISKOL BEBIDAS 2144 - DISKOL BEBIDAS Endereço: SE…" at bounding box center [430, 204] width 860 height 408
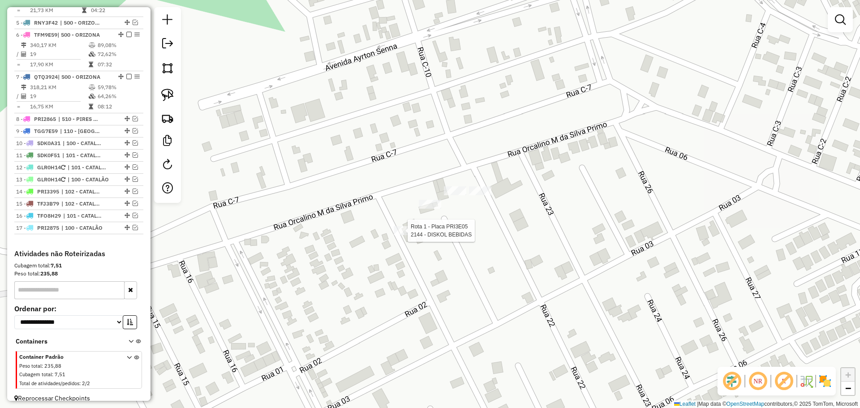
click at [404, 235] on div at bounding box center [405, 230] width 22 height 9
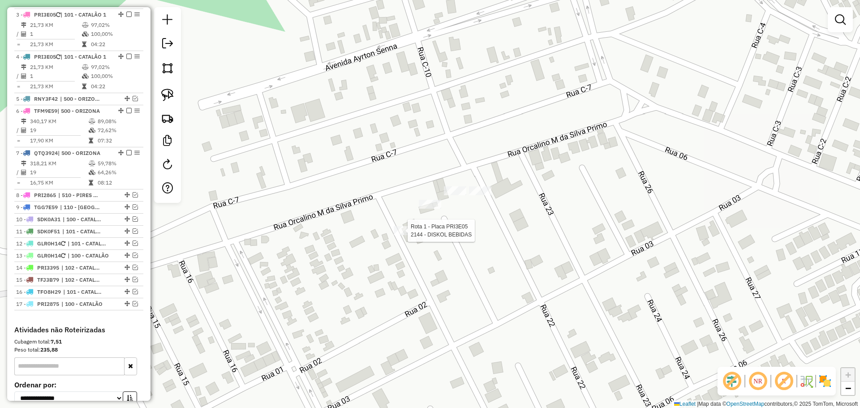
select select "*********"
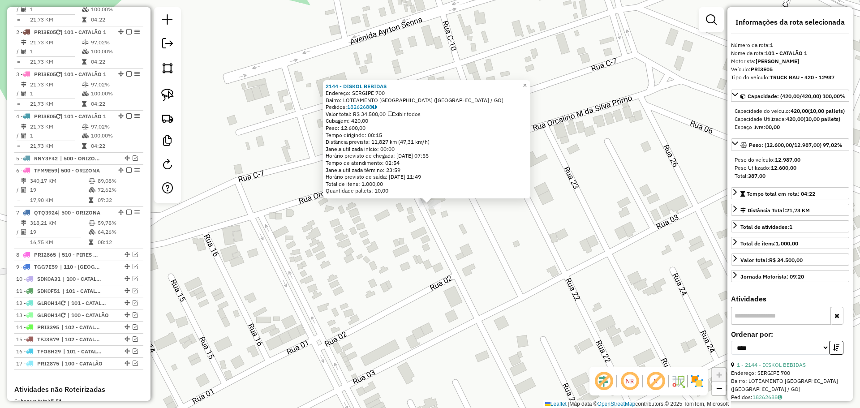
scroll to position [336, 0]
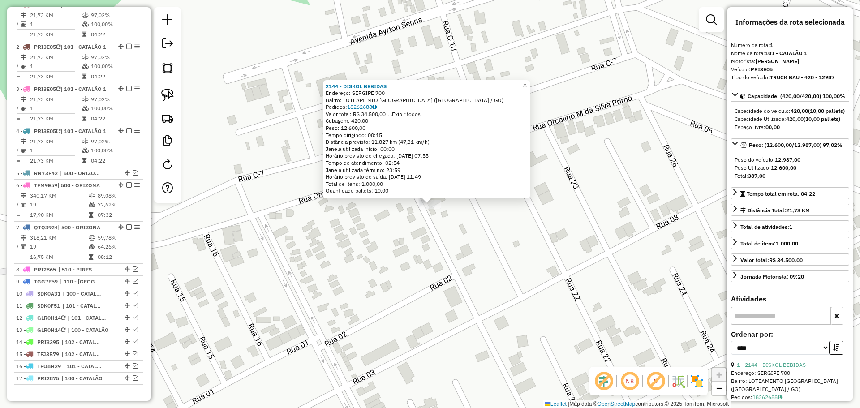
click at [417, 267] on div "2144 - DISKOL BEBIDAS Endereço: SERGIPE 700 Bairro: LOTEAMENTO [GEOGRAPHIC_DATA…" at bounding box center [430, 204] width 860 height 408
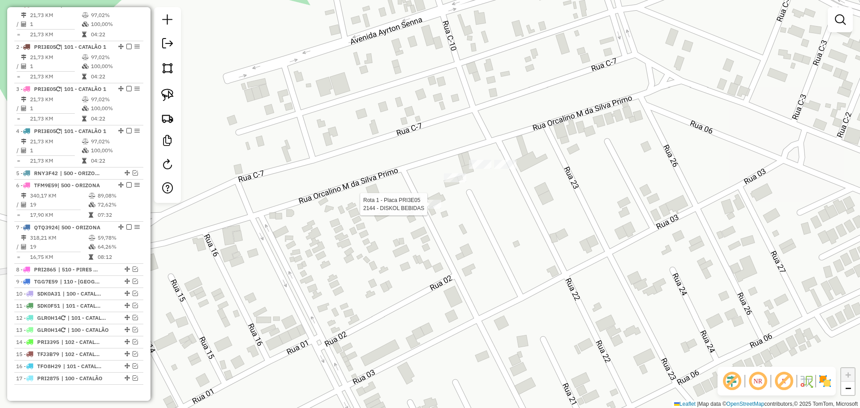
click at [424, 209] on div at bounding box center [430, 204] width 22 height 9
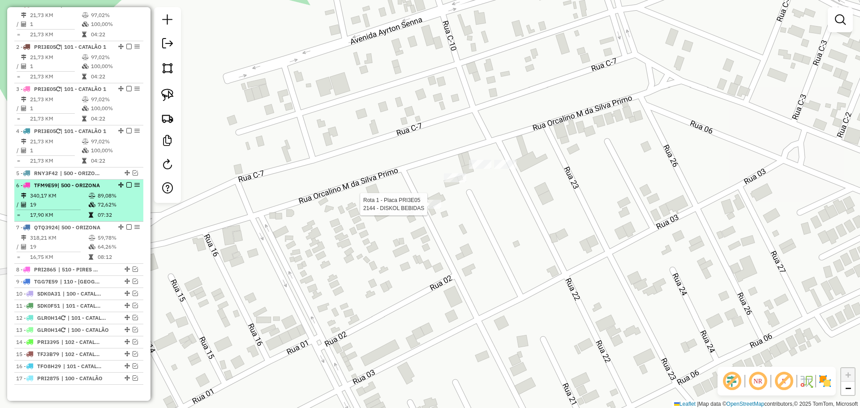
select select "*********"
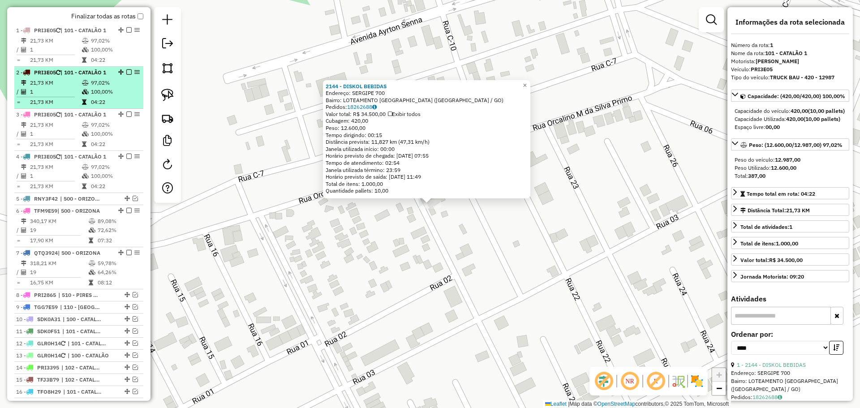
scroll to position [291, 0]
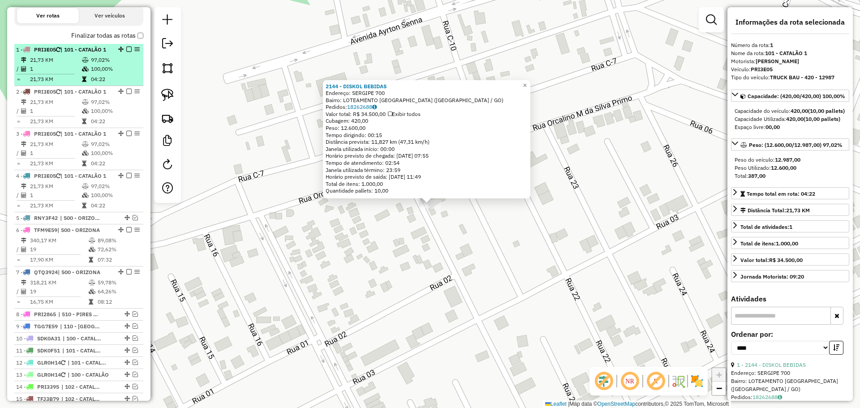
click at [126, 52] on em at bounding box center [128, 49] width 5 height 5
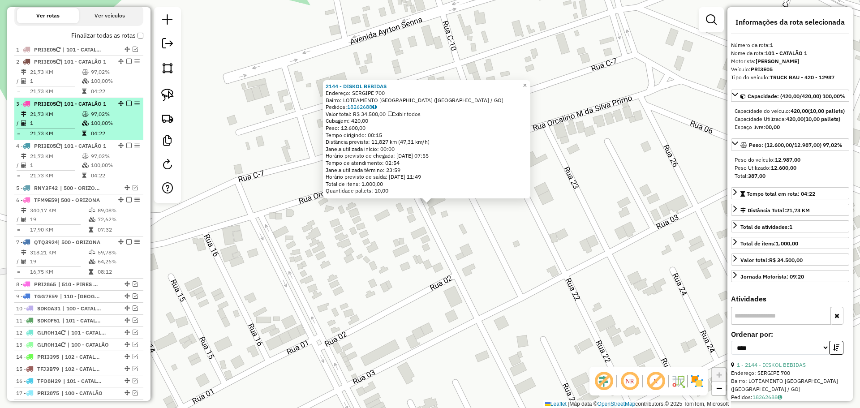
click at [127, 106] on em at bounding box center [128, 103] width 5 height 5
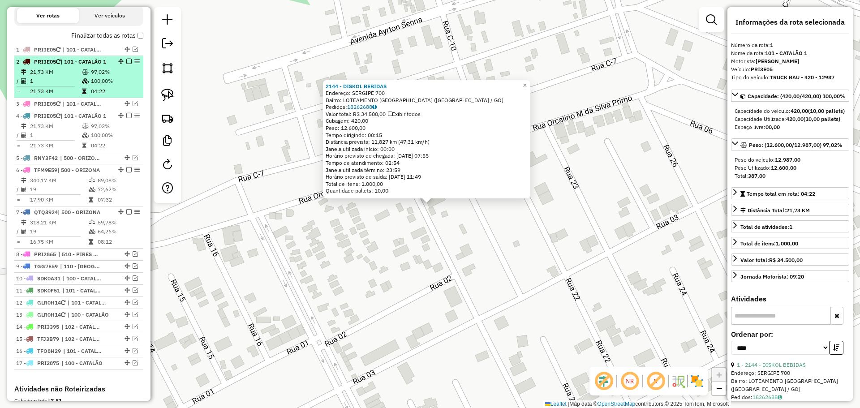
click at [127, 64] on em at bounding box center [128, 61] width 5 height 5
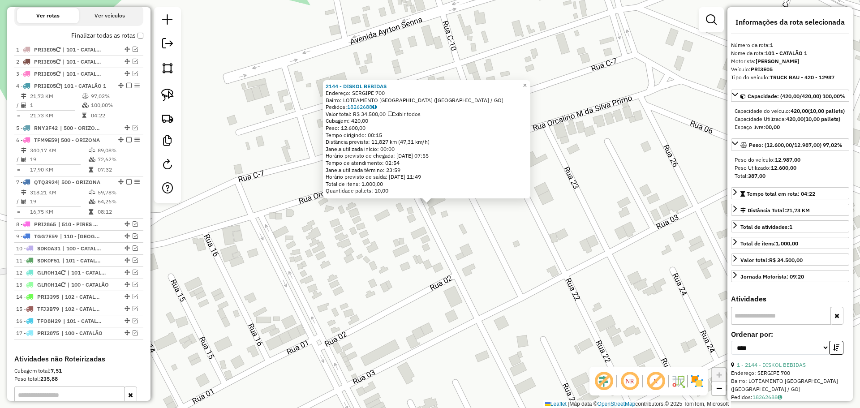
click at [269, 259] on div "2144 - DISKOL BEBIDAS Endereço: SERGIPE 700 Bairro: LOTEAMENTO [GEOGRAPHIC_DATA…" at bounding box center [430, 204] width 860 height 408
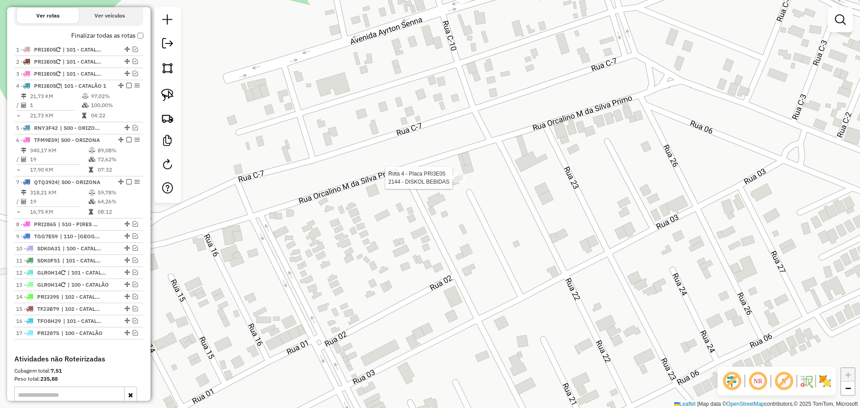
select select "*********"
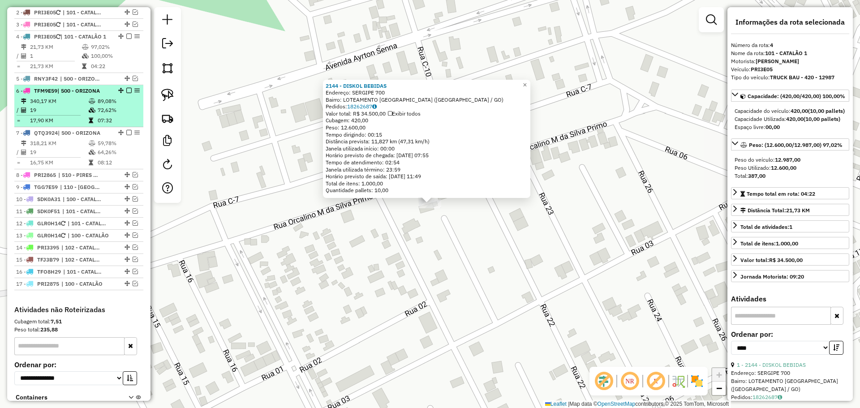
scroll to position [327, 0]
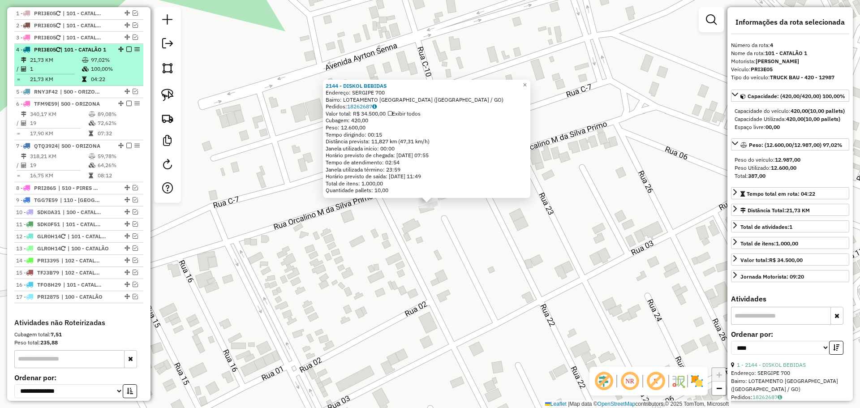
click at [126, 52] on em at bounding box center [128, 49] width 5 height 5
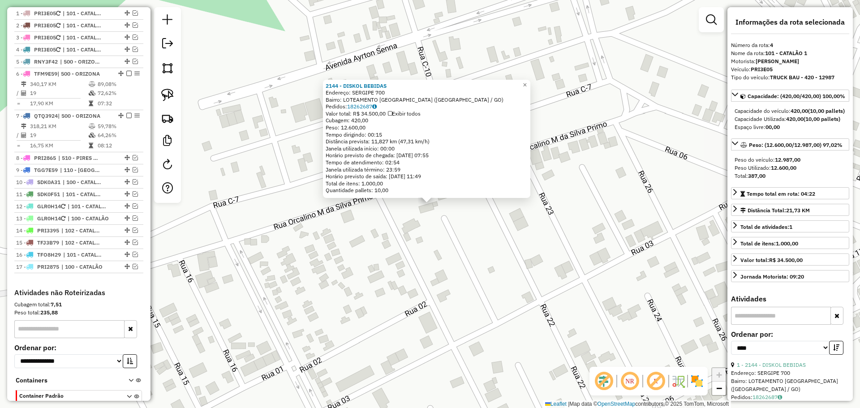
click at [306, 276] on div "2144 - DISKOL BEBIDAS Endereço: SERGIPE 700 Bairro: LOTEAMENTO [GEOGRAPHIC_DATA…" at bounding box center [430, 204] width 860 height 408
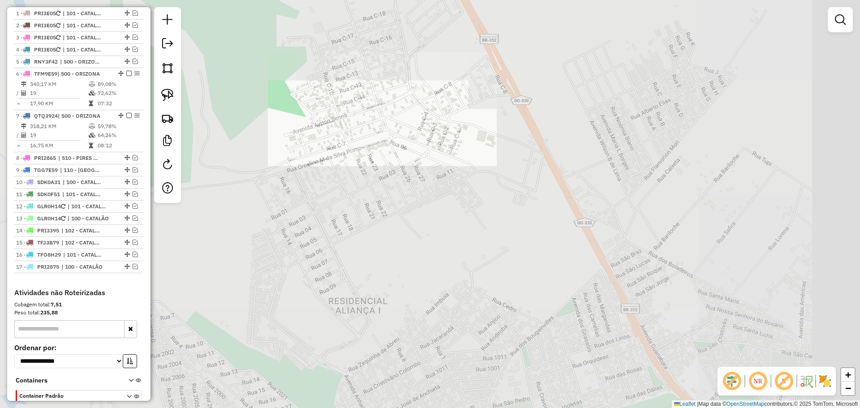
drag, startPoint x: 571, startPoint y: 322, endPoint x: 460, endPoint y: 151, distance: 204.0
click at [475, 167] on div "Janela de atendimento Grade de atendimento Capacidade Transportadoras Veículos …" at bounding box center [430, 204] width 860 height 408
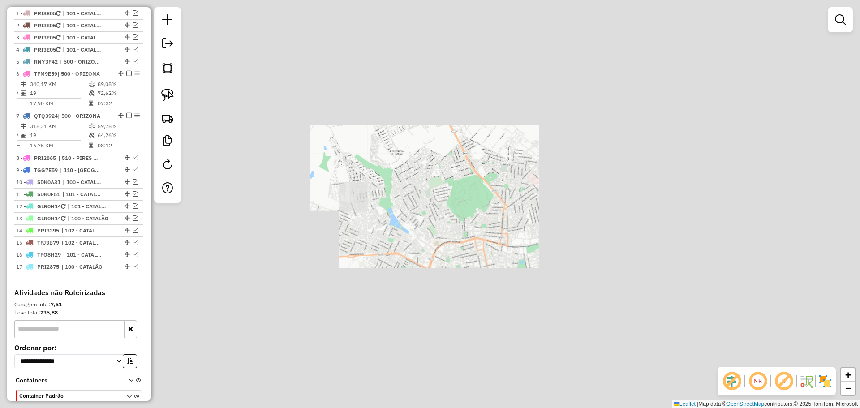
drag, startPoint x: 550, startPoint y: 301, endPoint x: 483, endPoint y: 171, distance: 146.0
click at [483, 171] on div "Janela de atendimento Grade de atendimento Capacidade Transportadoras Veículos …" at bounding box center [430, 204] width 860 height 408
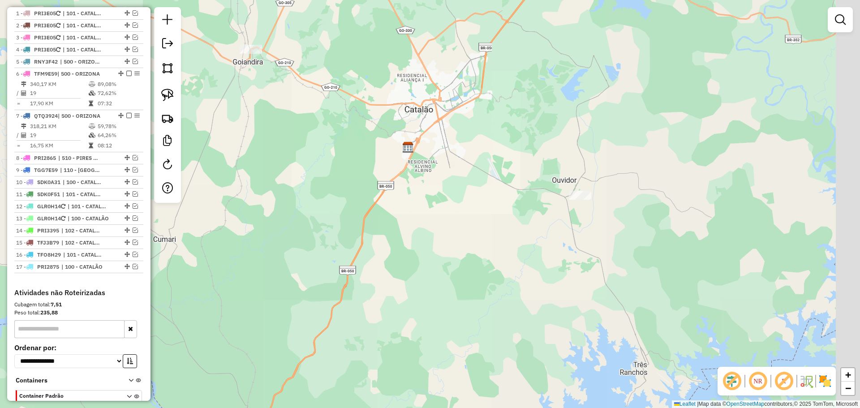
drag, startPoint x: 520, startPoint y: 292, endPoint x: 505, endPoint y: 223, distance: 70.5
click at [500, 240] on div "Janela de atendimento Grade de atendimento Capacidade Transportadoras Veículos …" at bounding box center [430, 204] width 860 height 408
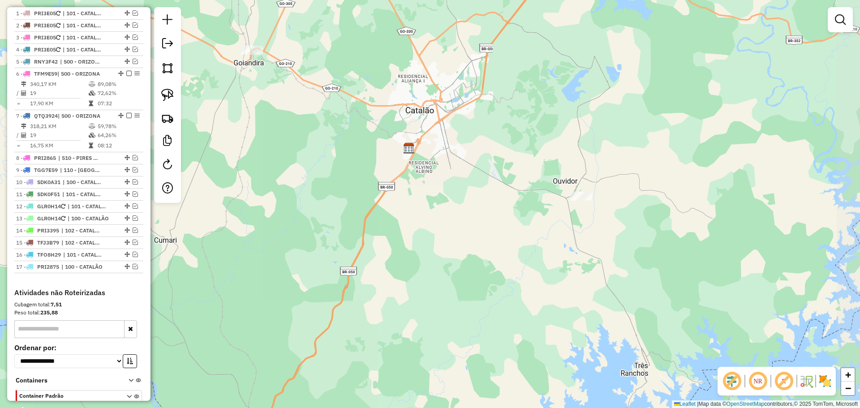
drag, startPoint x: 487, startPoint y: 200, endPoint x: 507, endPoint y: 222, distance: 29.2
click at [507, 222] on div "Janela de atendimento Grade de atendimento Capacidade Transportadoras Veículos …" at bounding box center [430, 204] width 860 height 408
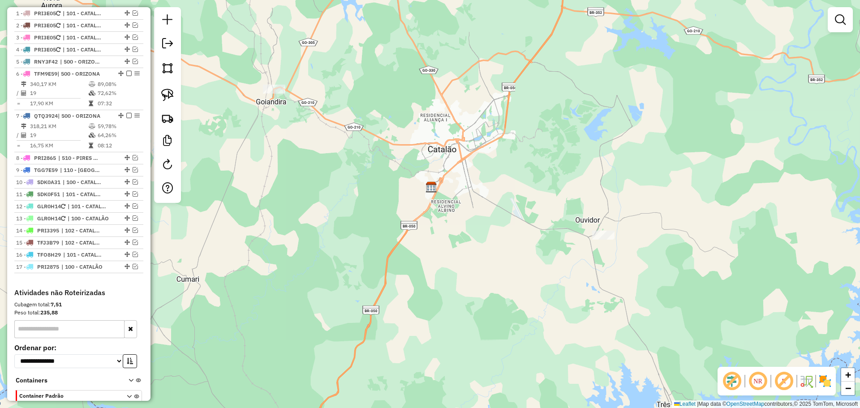
drag, startPoint x: 132, startPoint y: 263, endPoint x: 181, endPoint y: 258, distance: 49.6
click at [133, 257] on em at bounding box center [135, 254] width 5 height 5
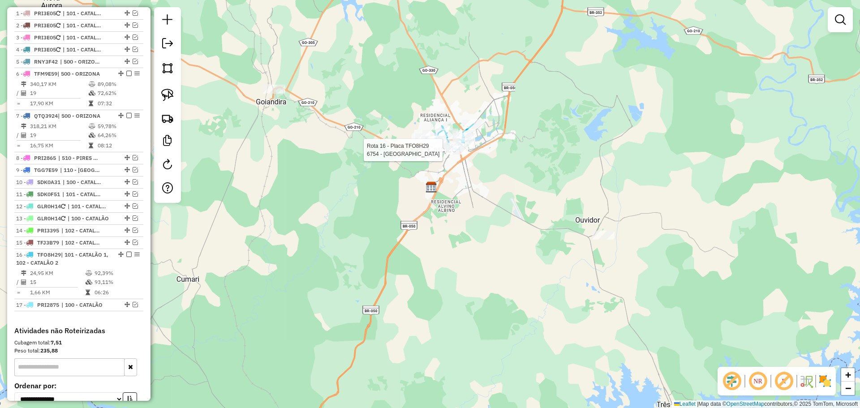
select select "*********"
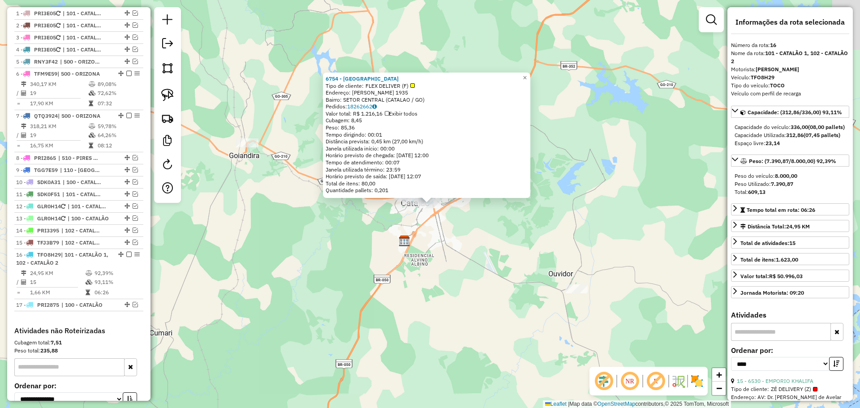
scroll to position [422, 0]
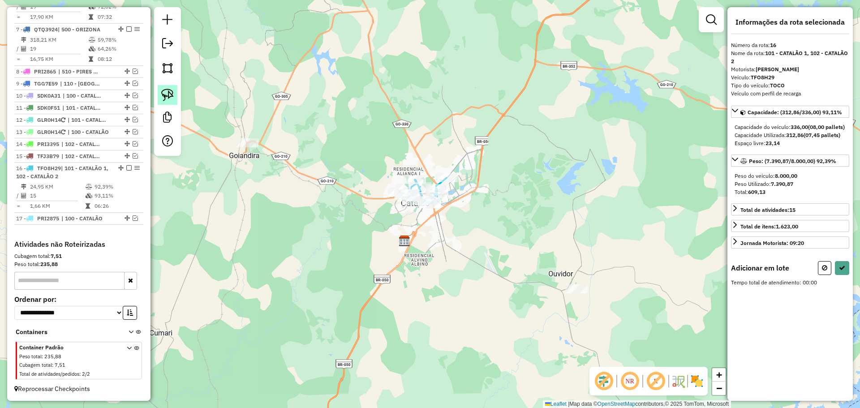
drag, startPoint x: 168, startPoint y: 95, endPoint x: 254, endPoint y: 128, distance: 92.7
click at [168, 95] on img at bounding box center [167, 95] width 13 height 13
drag, startPoint x: 604, startPoint y: 277, endPoint x: 593, endPoint y: 302, distance: 26.9
click at [823, 271] on icon at bounding box center [824, 268] width 5 height 6
select select "*********"
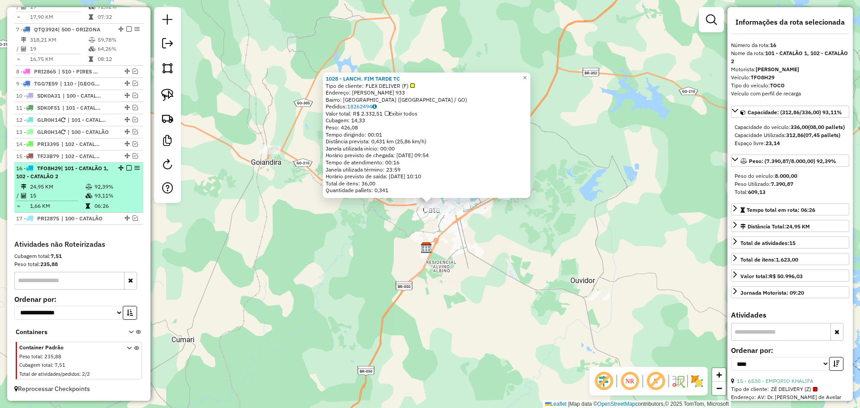
click at [126, 168] on em at bounding box center [128, 167] width 5 height 5
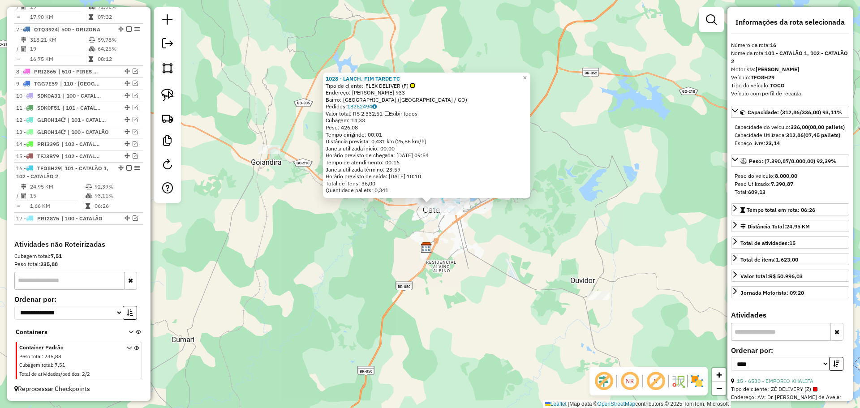
scroll to position [384, 0]
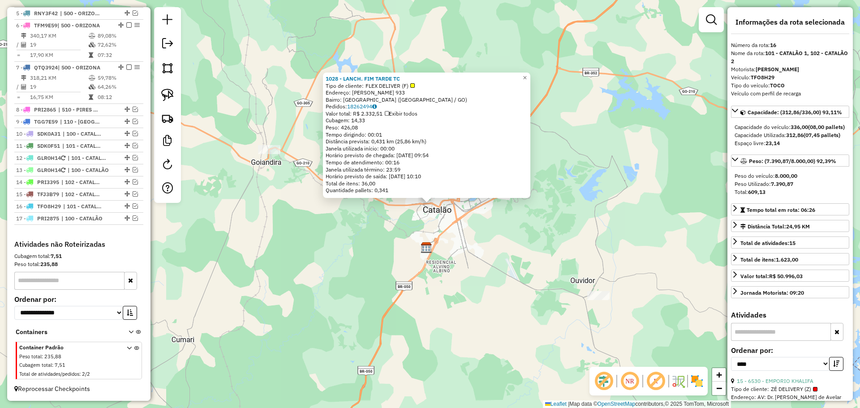
click at [471, 280] on div "1028 - LANCH. FIM TARDE TC Tipo de cliente: FLEX DELIVER (F) Endereço: [PERSON_…" at bounding box center [430, 204] width 860 height 408
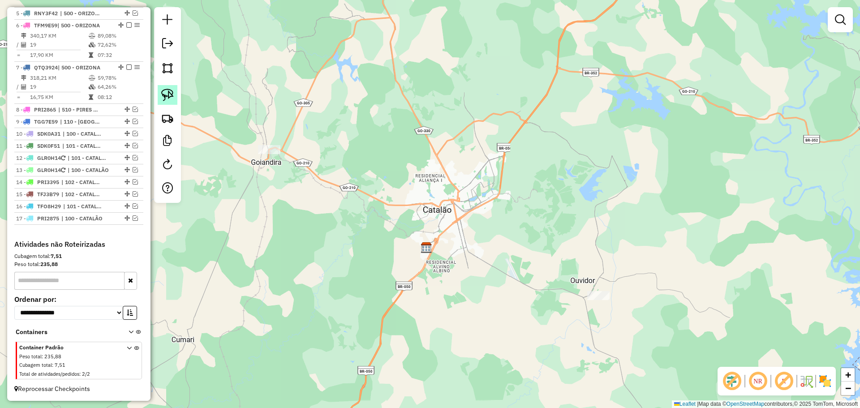
click at [176, 92] on link at bounding box center [168, 95] width 20 height 20
drag, startPoint x: 589, startPoint y: 276, endPoint x: 633, endPoint y: 302, distance: 51.6
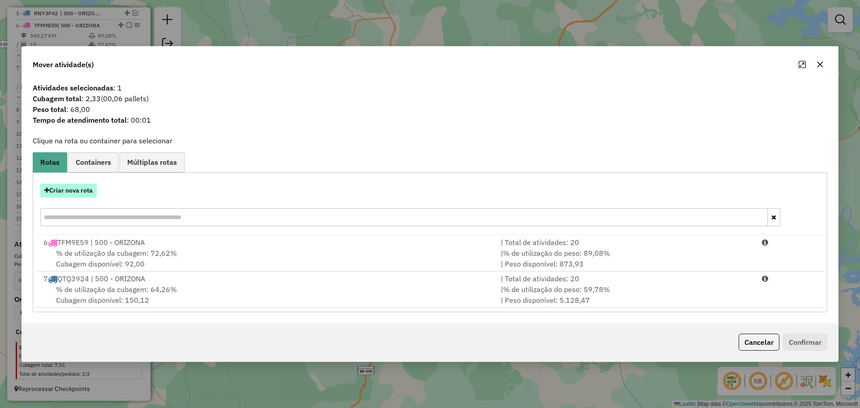
click at [87, 185] on button "Criar nova rota" at bounding box center [68, 191] width 56 height 14
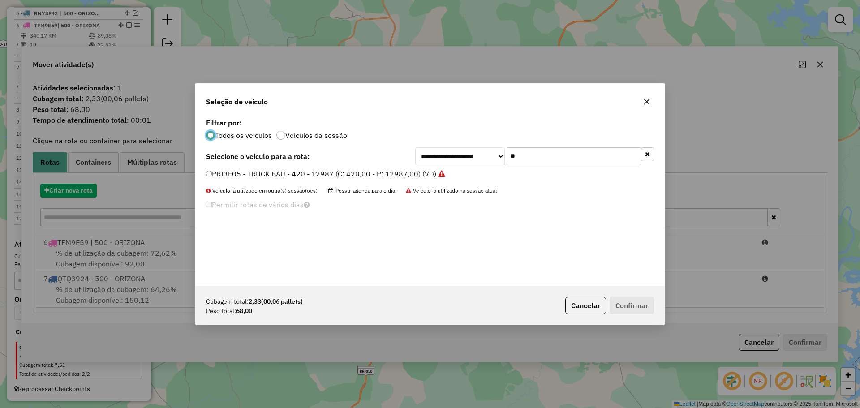
scroll to position [5, 3]
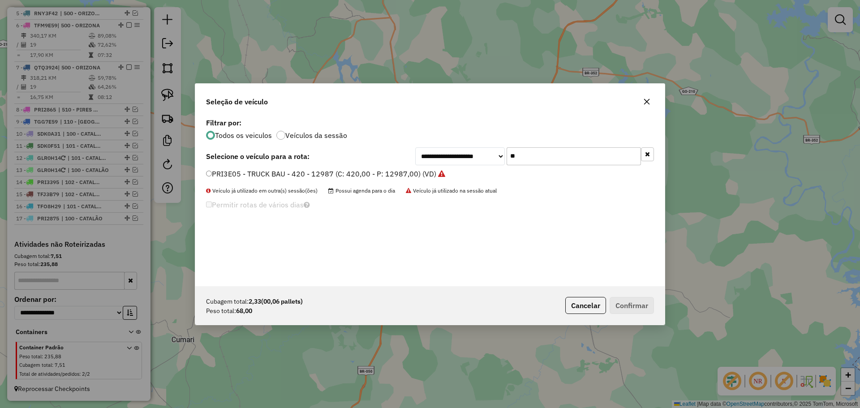
click at [561, 160] on input "**" at bounding box center [574, 156] width 134 height 18
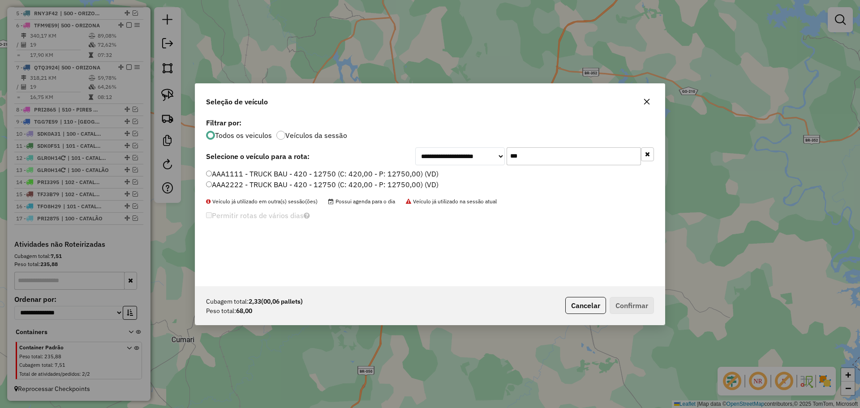
type input "***"
click at [227, 173] on label "AAA1111 - TRUCK BAU - 420 - 12750 (C: 420,00 - P: 12750,00) (VD)" at bounding box center [322, 173] width 232 height 11
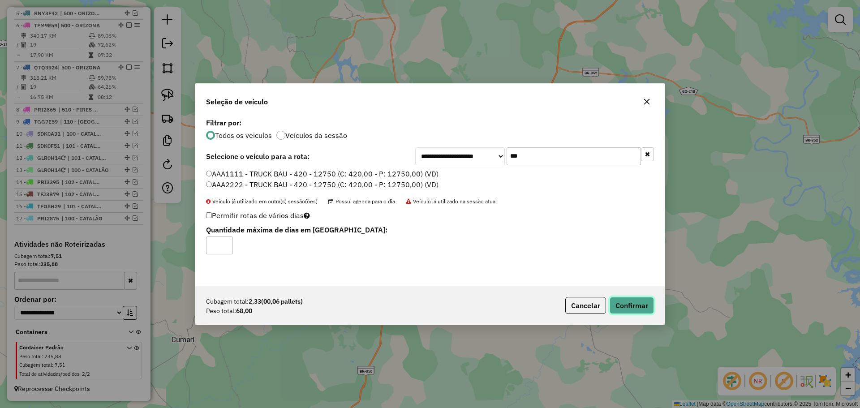
click at [652, 301] on button "Confirmar" at bounding box center [632, 305] width 44 height 17
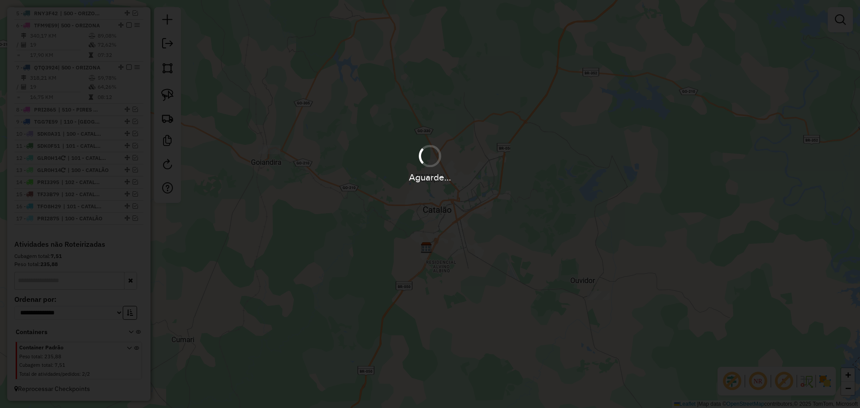
scroll to position [433, 0]
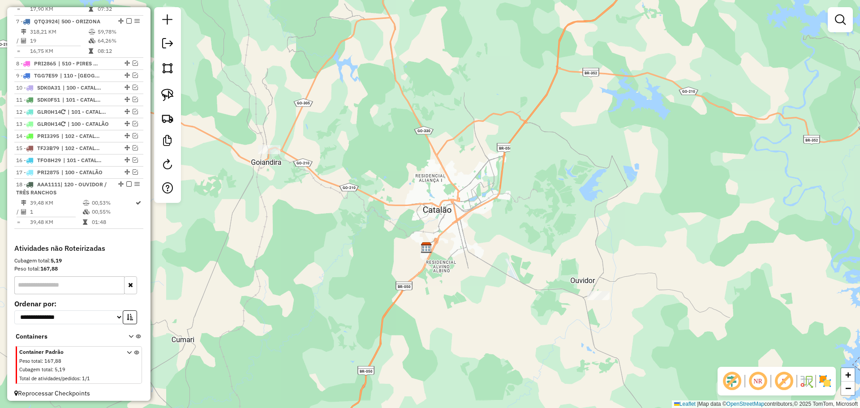
click at [593, 290] on div "Janela de atendimento Grade de atendimento Capacidade Transportadoras Veículos …" at bounding box center [430, 204] width 860 height 408
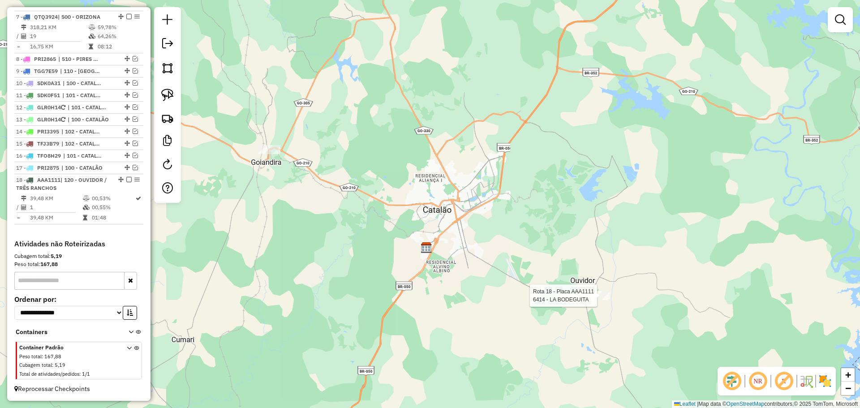
select select "*********"
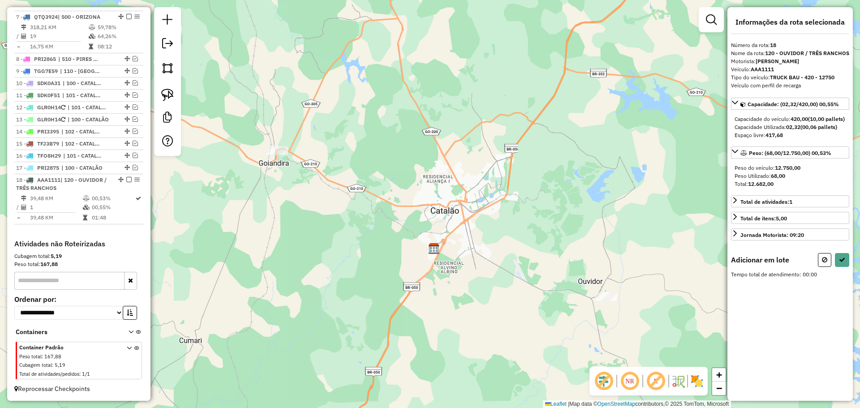
drag, startPoint x: 335, startPoint y: 157, endPoint x: 479, endPoint y: 233, distance: 163.7
click at [479, 233] on div "Janela de atendimento Grade de atendimento Capacidade Transportadoras Veículos …" at bounding box center [430, 204] width 860 height 408
click at [162, 91] on img at bounding box center [167, 95] width 13 height 13
drag, startPoint x: 337, startPoint y: 139, endPoint x: 357, endPoint y: 165, distance: 33.2
click at [833, 267] on div at bounding box center [833, 260] width 31 height 14
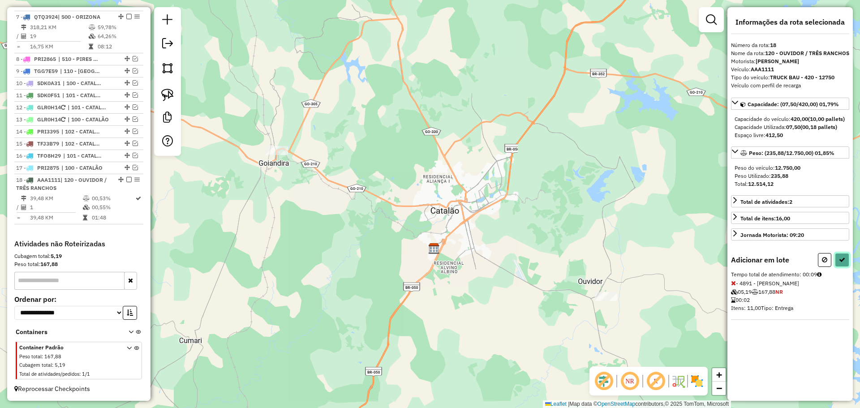
click at [839, 263] on icon at bounding box center [842, 260] width 6 height 6
select select "*********"
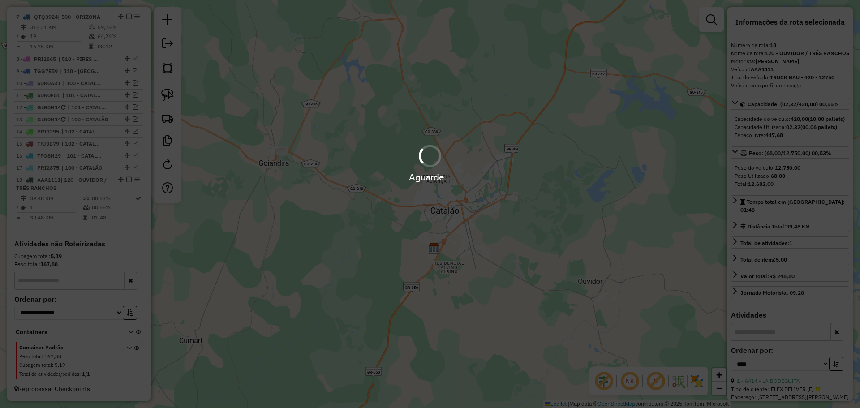
scroll to position [304, 0]
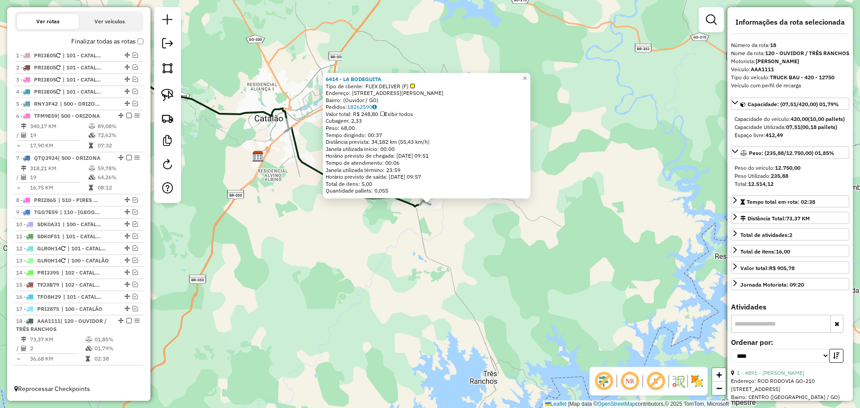
click at [388, 233] on div "6414 - LA BODEGUITA Tipo de cliente: FLEX DELIVER (F) Endereço: [STREET_ADDRESS…" at bounding box center [430, 204] width 860 height 408
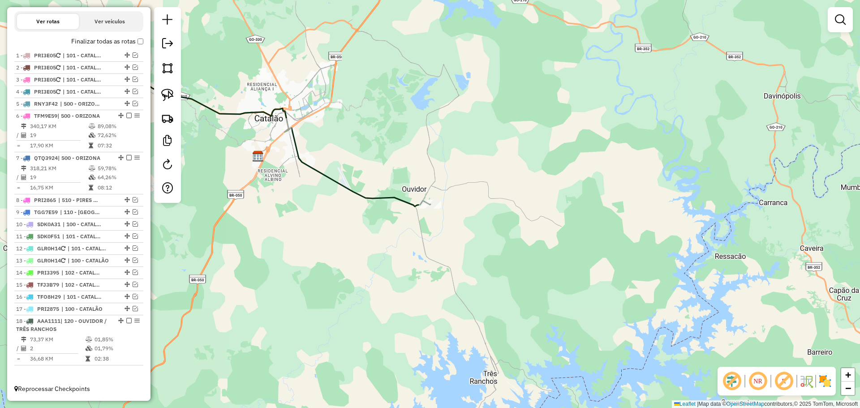
select select "*********"
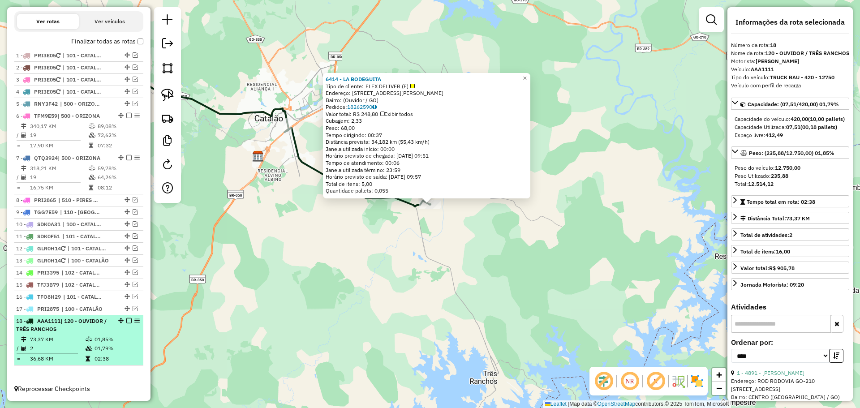
click at [126, 322] on em at bounding box center [128, 320] width 5 height 5
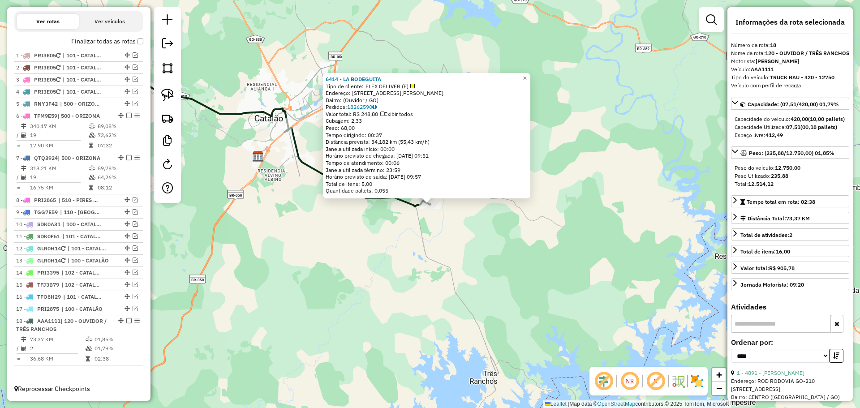
scroll to position [266, 0]
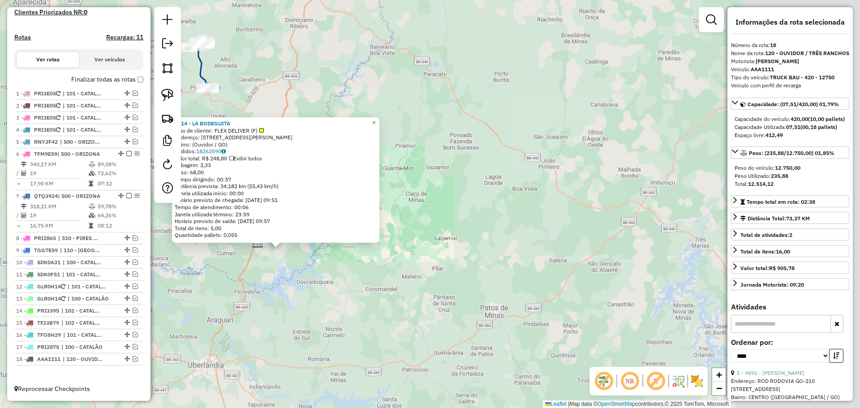
click at [285, 298] on div "6414 - LA BODEGUITA Tipo de cliente: FLEX DELIVER (F) Endereço: [STREET_ADDRESS…" at bounding box center [430, 204] width 860 height 408
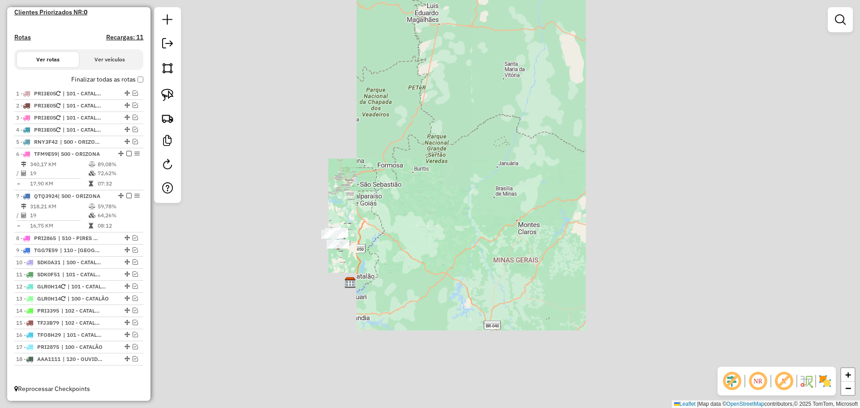
drag, startPoint x: 334, startPoint y: 249, endPoint x: 365, endPoint y: 265, distance: 35.1
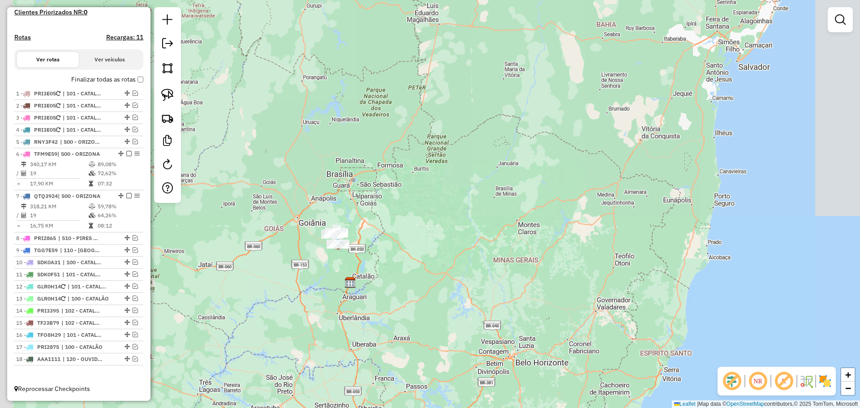
click at [365, 265] on div "Janela de atendimento Grade de atendimento Capacidade Transportadoras Veículos …" at bounding box center [430, 204] width 860 height 408
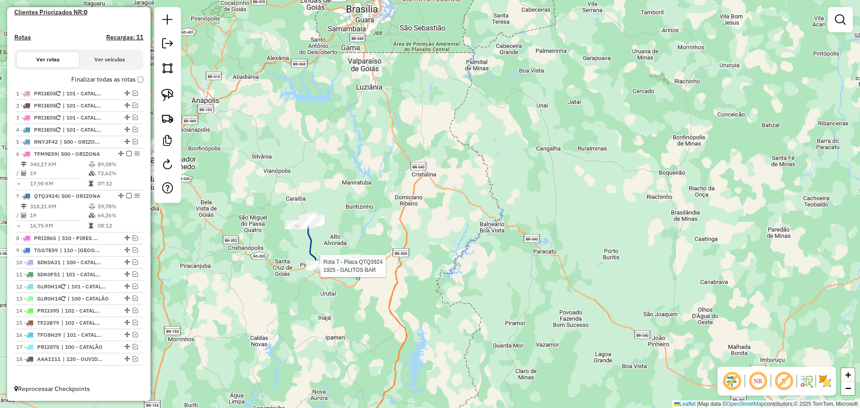
click at [312, 271] on div at bounding box center [317, 266] width 22 height 9
select select "*********"
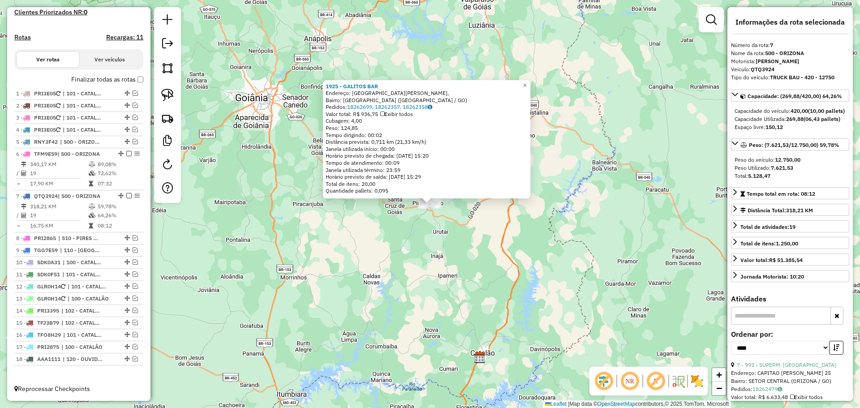
click at [368, 270] on div "1925 - GALITOS BAR Endereço: [GEOGRAPHIC_DATA][PERSON_NAME], [GEOGRAPHIC_DATA]:…" at bounding box center [430, 204] width 860 height 408
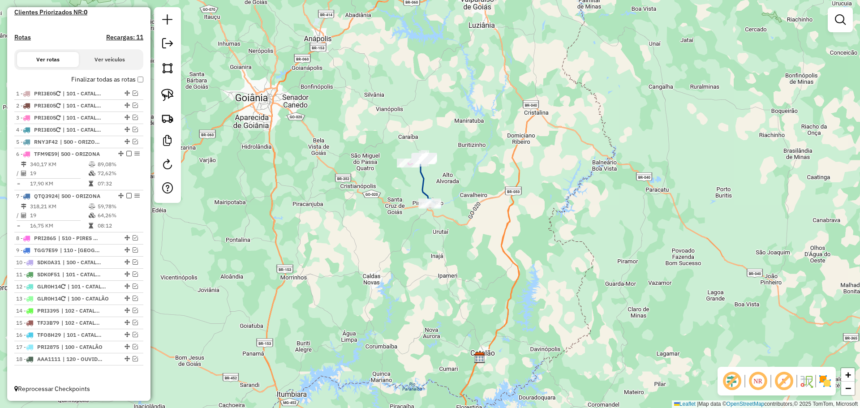
click at [430, 211] on div "Janela de atendimento Grade de atendimento Capacidade Transportadoras Veículos …" at bounding box center [430, 204] width 860 height 408
select select "*********"
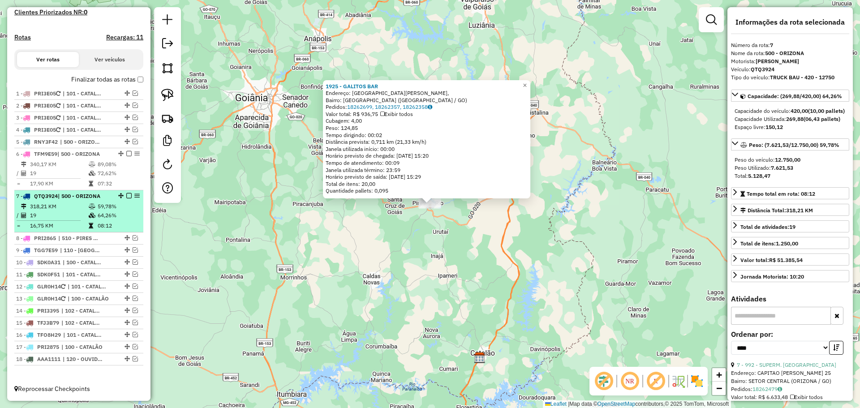
click at [127, 195] on em at bounding box center [128, 195] width 5 height 5
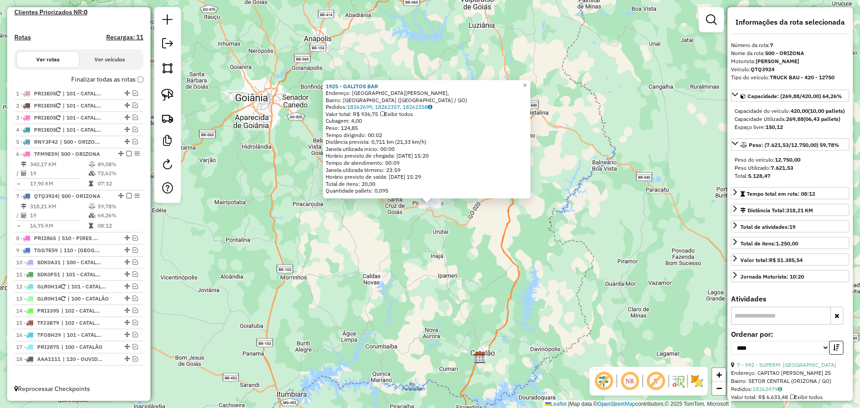
scroll to position [236, 0]
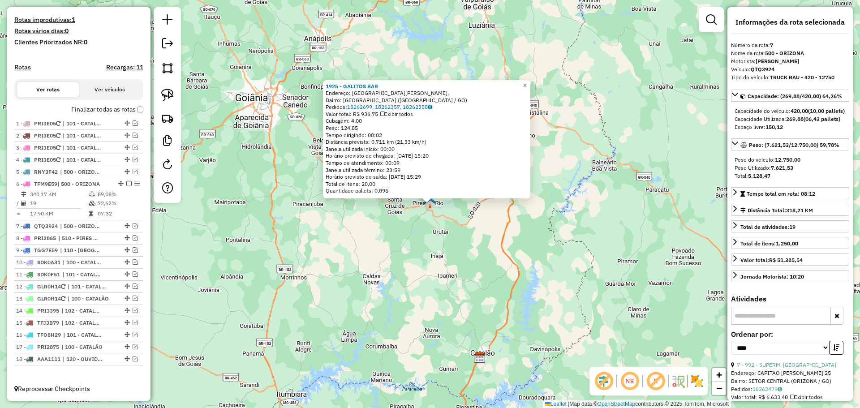
click at [386, 227] on div "1925 - GALITOS BAR Endereço: [GEOGRAPHIC_DATA][PERSON_NAME], [GEOGRAPHIC_DATA]:…" at bounding box center [430, 204] width 860 height 408
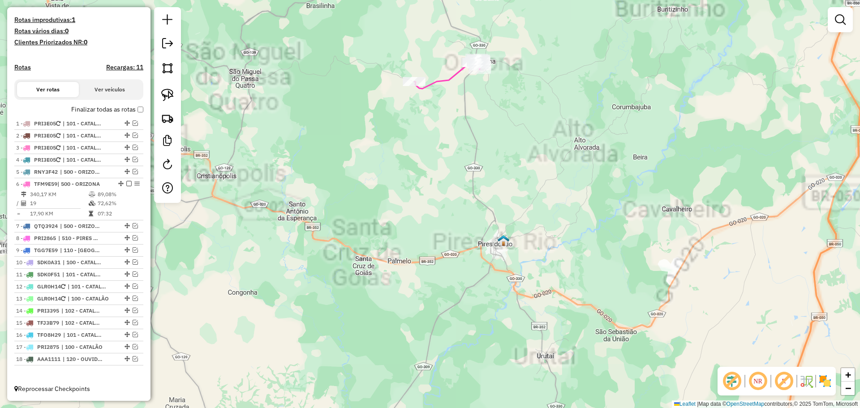
drag, startPoint x: 453, startPoint y: 104, endPoint x: 452, endPoint y: 161, distance: 57.3
click at [452, 161] on div "Janela de atendimento Grade de atendimento Capacidade Transportadoras Veículos …" at bounding box center [430, 204] width 860 height 408
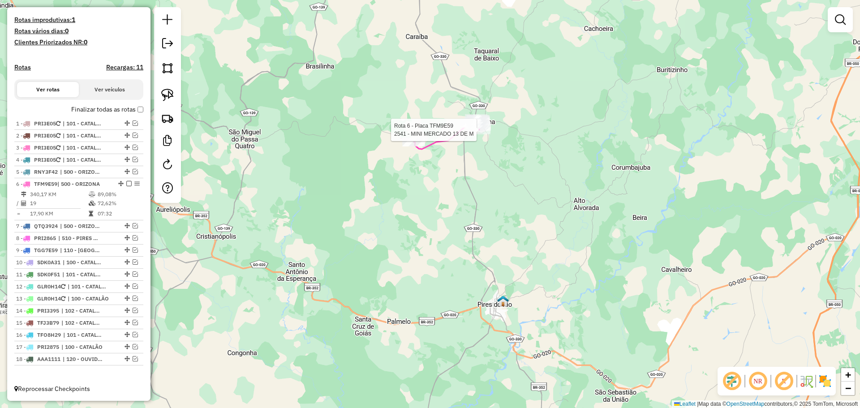
select select "*********"
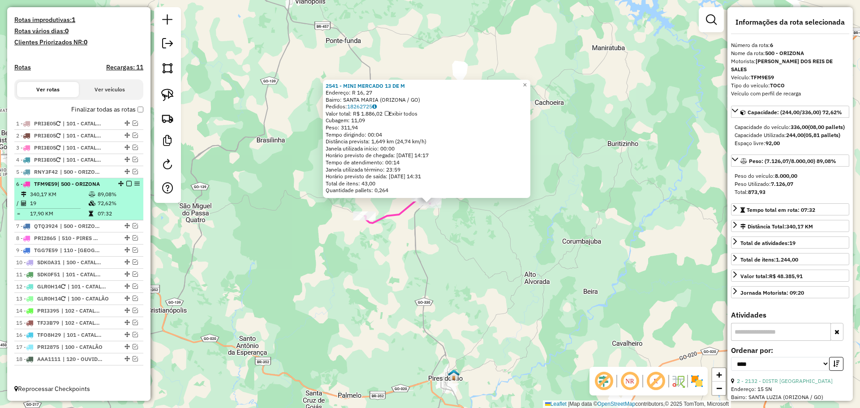
click at [127, 183] on em at bounding box center [128, 183] width 5 height 5
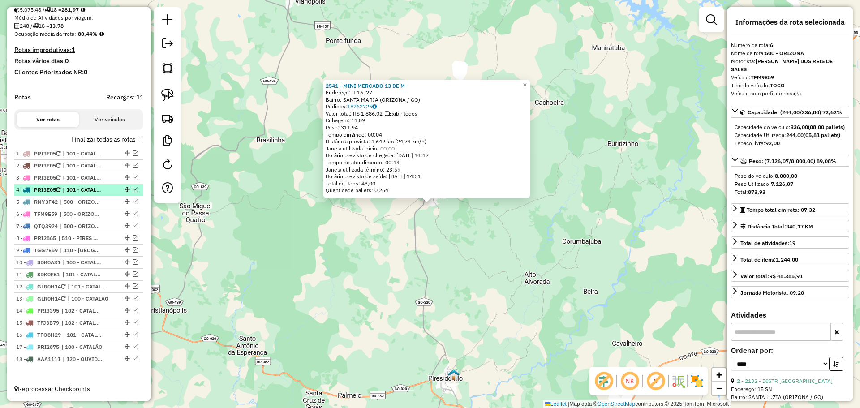
scroll to position [206, 0]
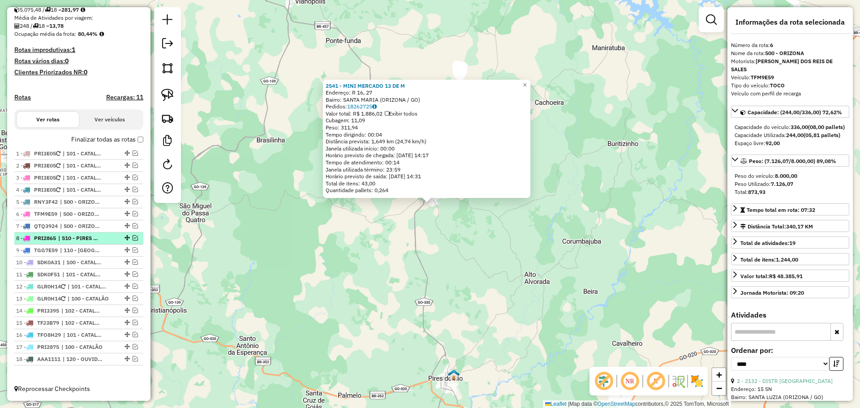
click at [71, 237] on span "| 510 - PIRES DO RIO" at bounding box center [78, 238] width 41 height 8
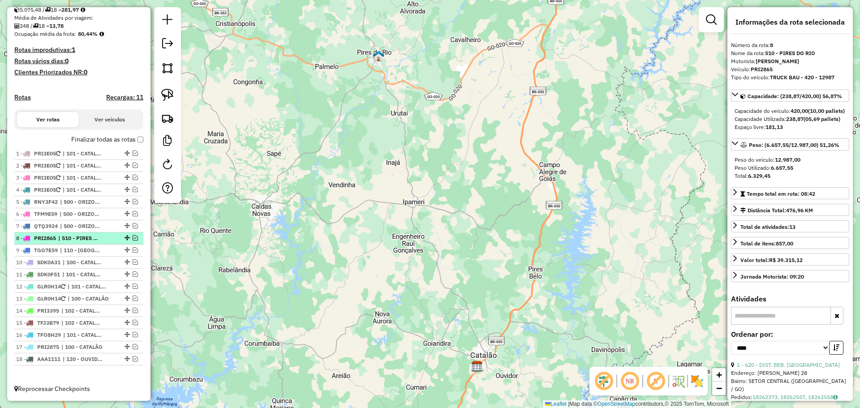
click at [133, 237] on em at bounding box center [135, 237] width 5 height 5
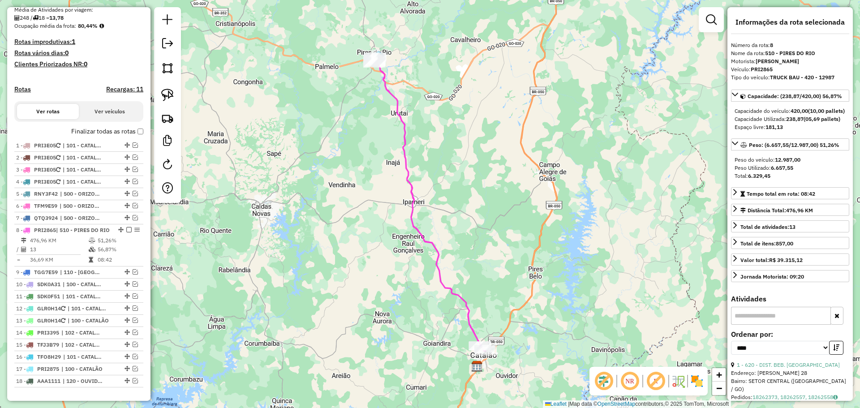
scroll to position [236, 0]
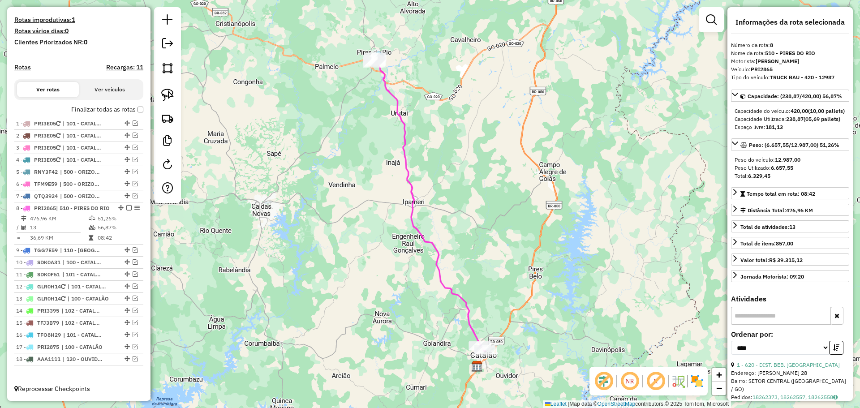
click at [395, 237] on div "Janela de atendimento Grade de atendimento Capacidade Transportadoras Veículos …" at bounding box center [430, 204] width 860 height 408
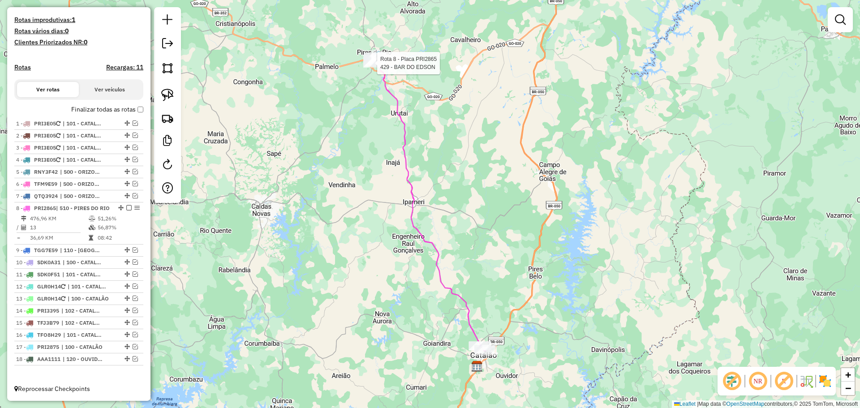
select select "*********"
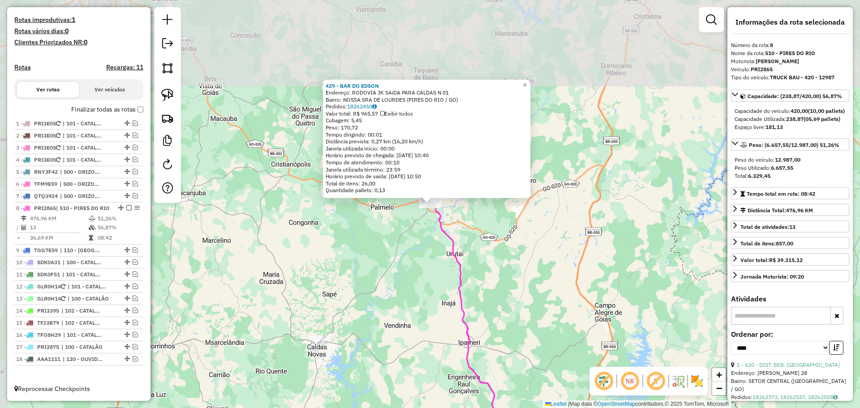
scroll to position [244, 0]
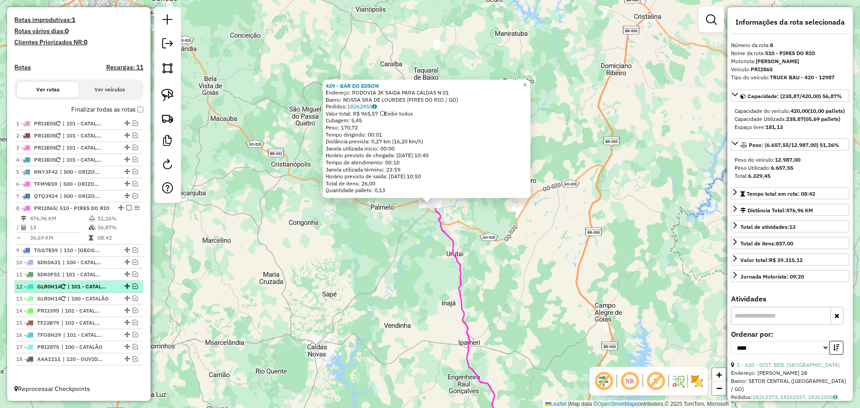
click at [79, 288] on span "| 101 - CATALÃO 1" at bounding box center [88, 287] width 41 height 8
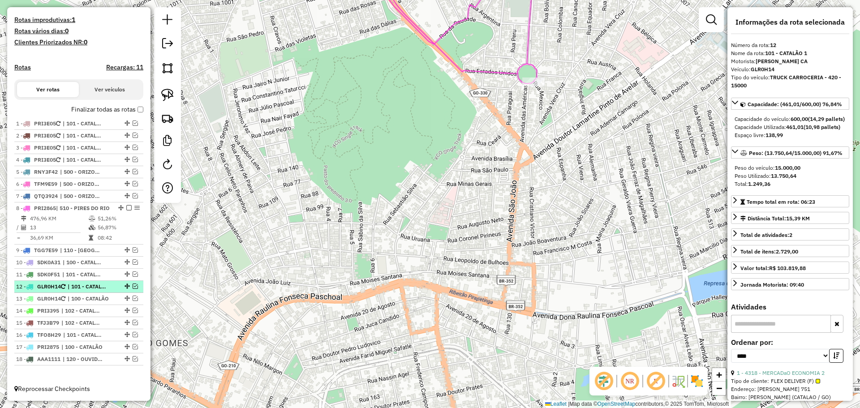
click at [133, 287] on em at bounding box center [135, 286] width 5 height 5
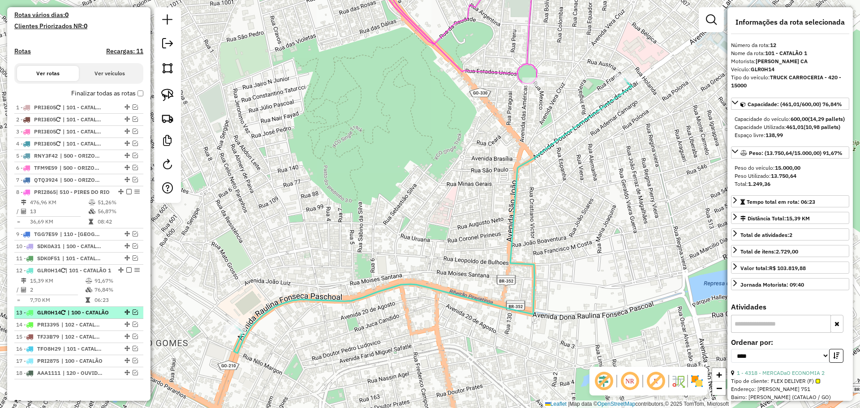
click at [133, 315] on em at bounding box center [135, 311] width 5 height 5
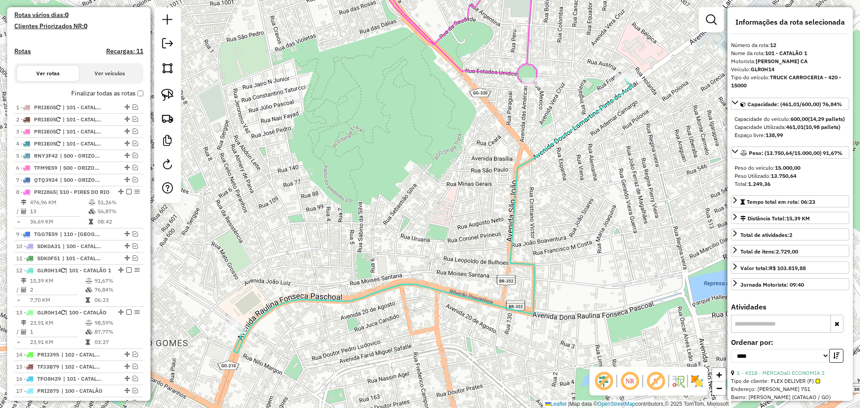
click at [330, 311] on div "Rota 12 - Placa GLR0H14 4318 - MERCADaO ECONOMIA 2 Janela de atendimento Grade …" at bounding box center [430, 204] width 860 height 408
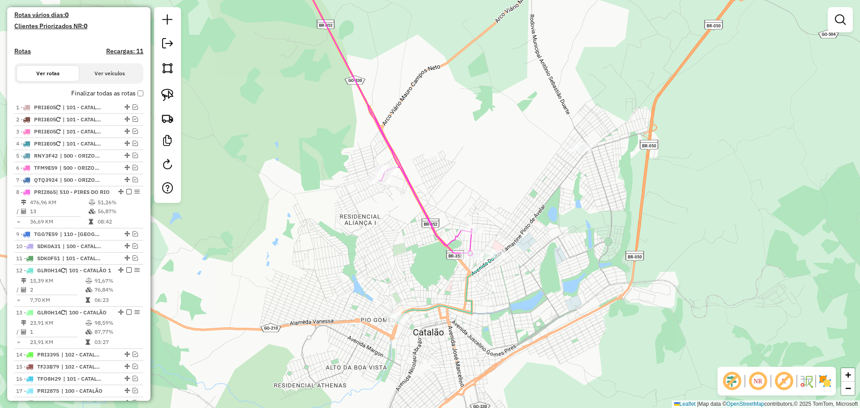
click at [572, 154] on div "Janela de atendimento Grade de atendimento Capacidade Transportadoras Veículos …" at bounding box center [430, 204] width 860 height 408
click at [576, 151] on div at bounding box center [580, 146] width 22 height 9
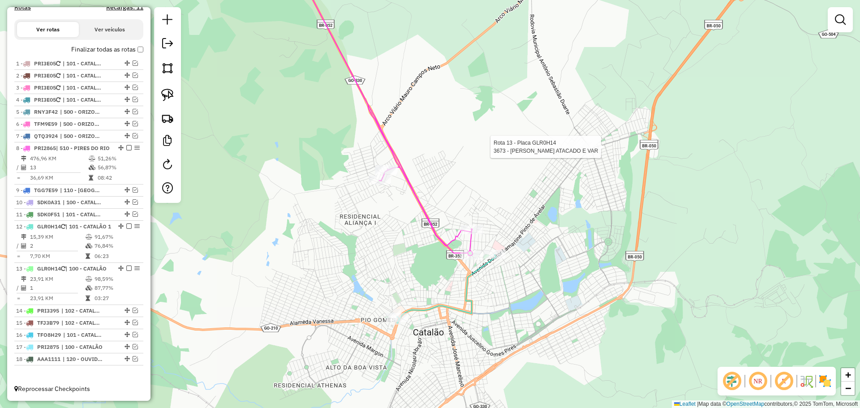
select select "*********"
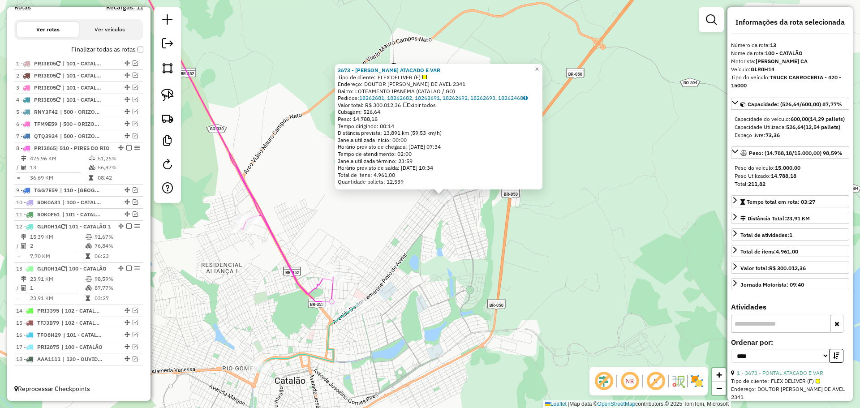
drag, startPoint x: 337, startPoint y: 339, endPoint x: 355, endPoint y: 327, distance: 21.4
click at [355, 327] on div "3673 - PONTAL ATACADO E VAR Tipo de cliente: FLEX DELIVER (F) Endereço: DOUTOR …" at bounding box center [430, 204] width 860 height 408
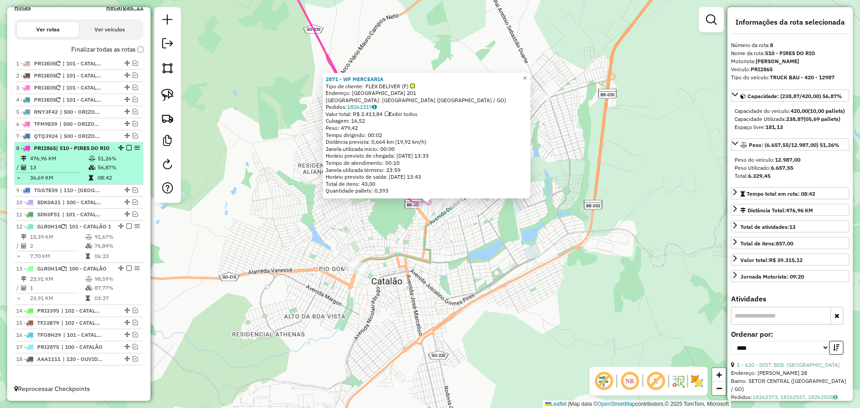
click at [127, 145] on em at bounding box center [128, 147] width 5 height 5
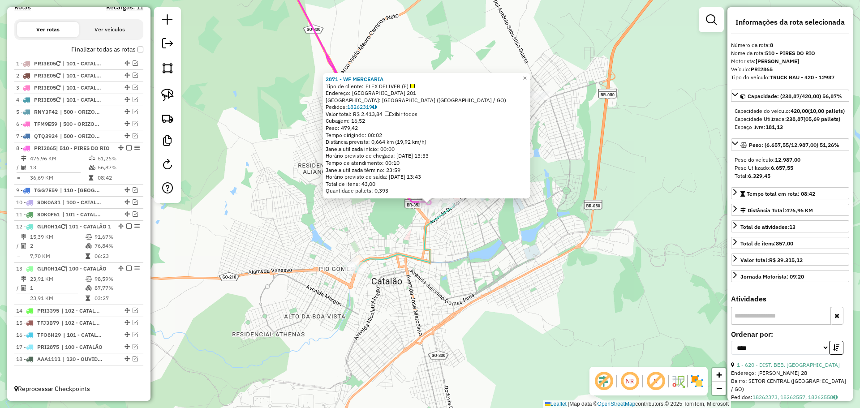
scroll to position [282, 0]
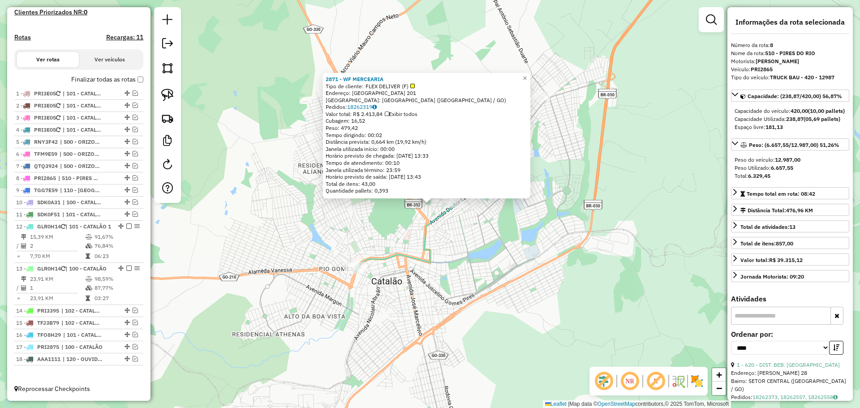
click at [414, 241] on div "2871 - WF MERCEARIA Tipo de cliente: FLEX DELIVER (F) Endereço: [GEOGRAPHIC_DAT…" at bounding box center [430, 204] width 860 height 408
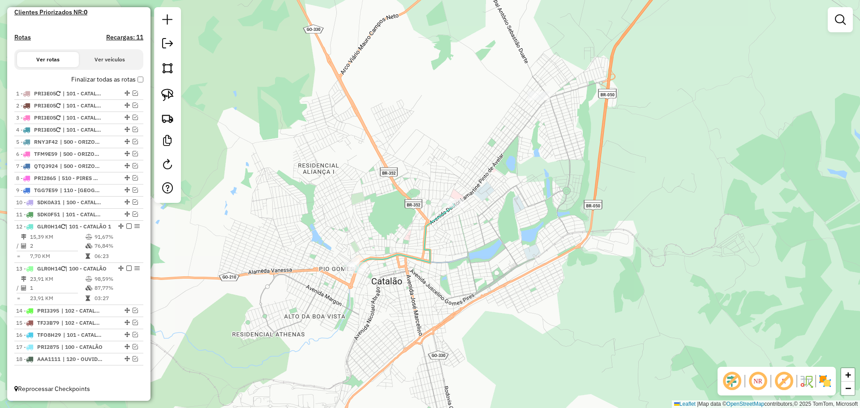
drag, startPoint x: 498, startPoint y: 232, endPoint x: 503, endPoint y: 233, distance: 6.1
click at [503, 233] on div "Janela de atendimento Grade de atendimento Capacidade Transportadoras Veículos …" at bounding box center [430, 204] width 860 height 408
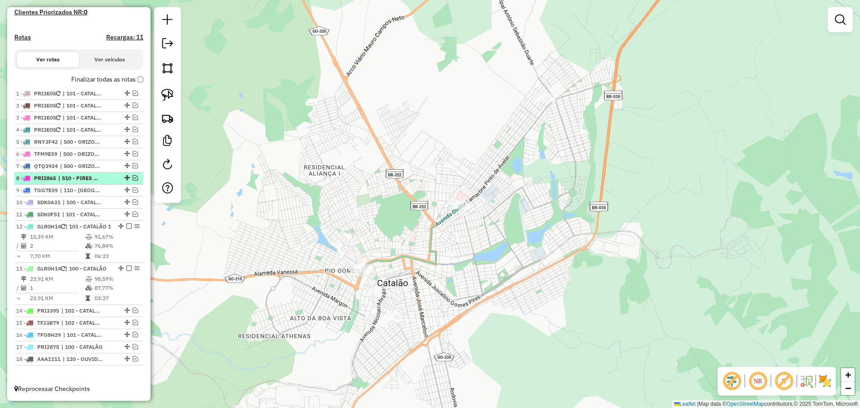
click at [107, 174] on div "8 - PRI2865 | 510 - [GEOGRAPHIC_DATA]" at bounding box center [63, 178] width 95 height 8
select select "*********"
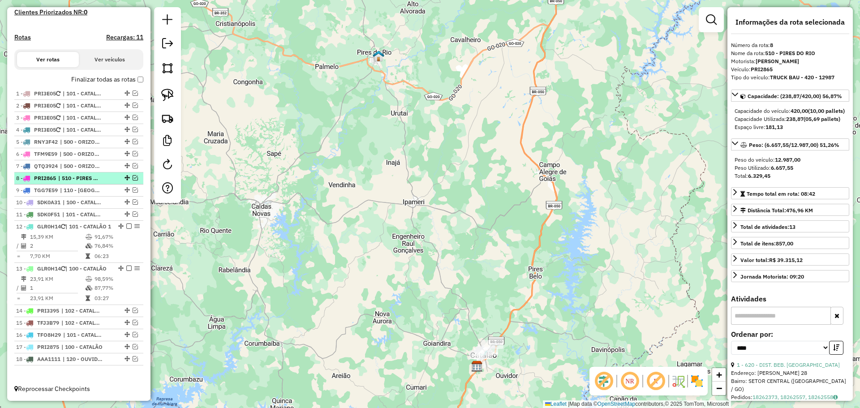
click at [133, 175] on em at bounding box center [135, 177] width 5 height 5
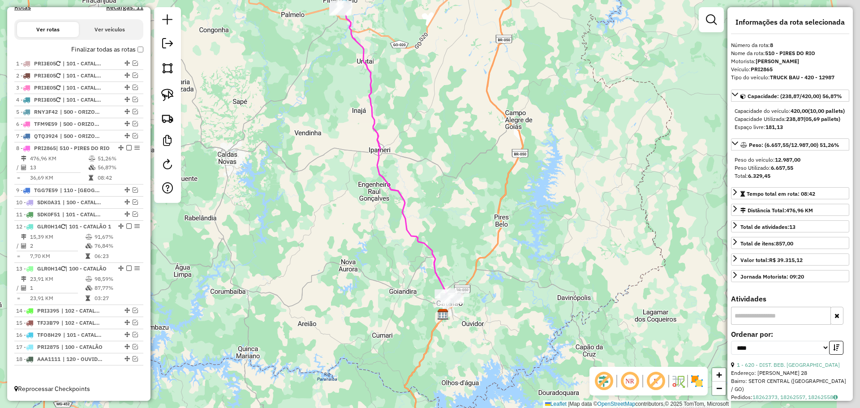
drag, startPoint x: 396, startPoint y: 251, endPoint x: 361, endPoint y: 197, distance: 65.0
click at [361, 197] on div "Janela de atendimento Grade de atendimento Capacidade Transportadoras Veículos …" at bounding box center [430, 204] width 860 height 408
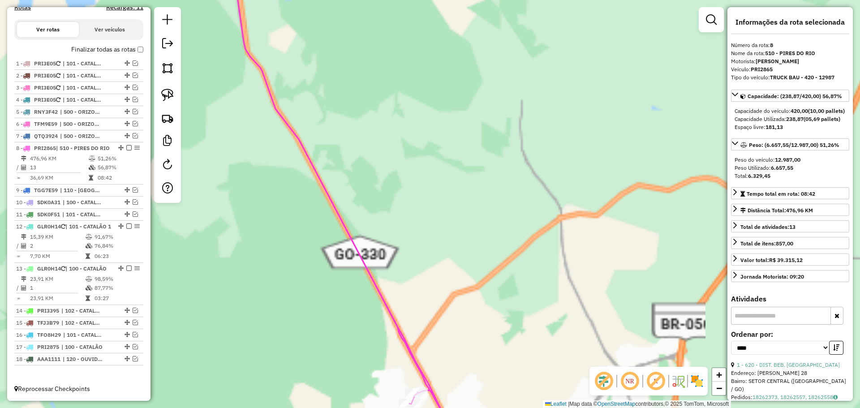
drag, startPoint x: 472, startPoint y: 355, endPoint x: 470, endPoint y: 252, distance: 103.5
click at [470, 253] on div "Janela de atendimento Grade de atendimento Capacidade Transportadoras Veículos …" at bounding box center [430, 204] width 860 height 408
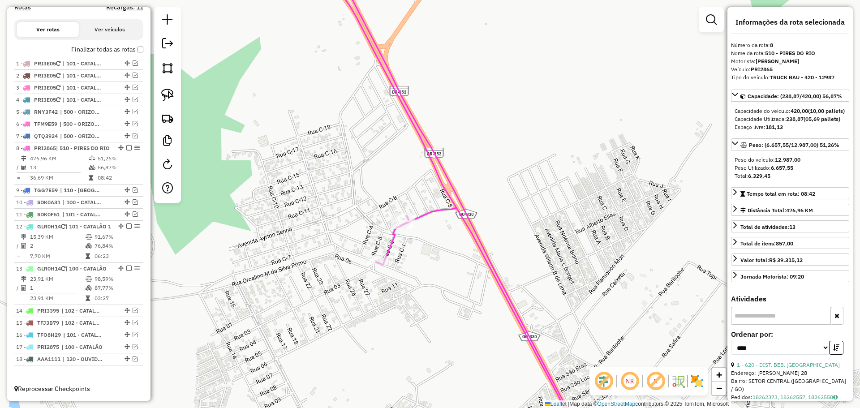
drag, startPoint x: 436, startPoint y: 315, endPoint x: 404, endPoint y: 268, distance: 56.4
click at [414, 282] on div "Janela de atendimento Grade de atendimento Capacidade Transportadoras Veículos …" at bounding box center [430, 204] width 860 height 408
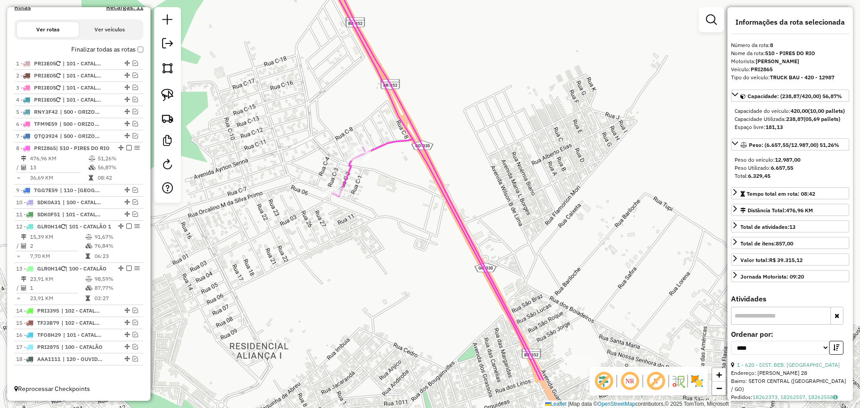
drag, startPoint x: 437, startPoint y: 287, endPoint x: 374, endPoint y: 188, distance: 117.7
click at [374, 188] on div "Janela de atendimento Grade de atendimento Capacidade Transportadoras Veículos …" at bounding box center [430, 204] width 860 height 408
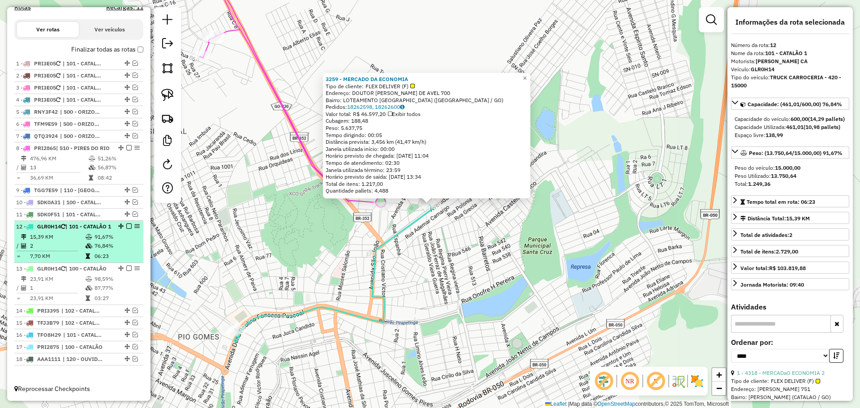
click at [126, 223] on em at bounding box center [128, 225] width 5 height 5
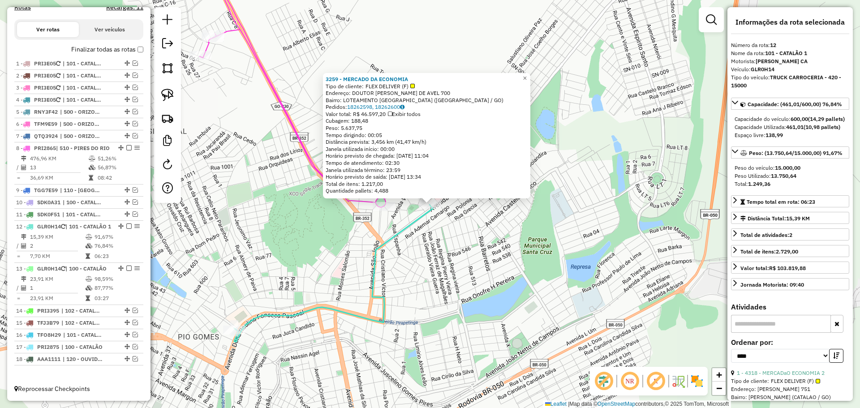
scroll to position [282, 0]
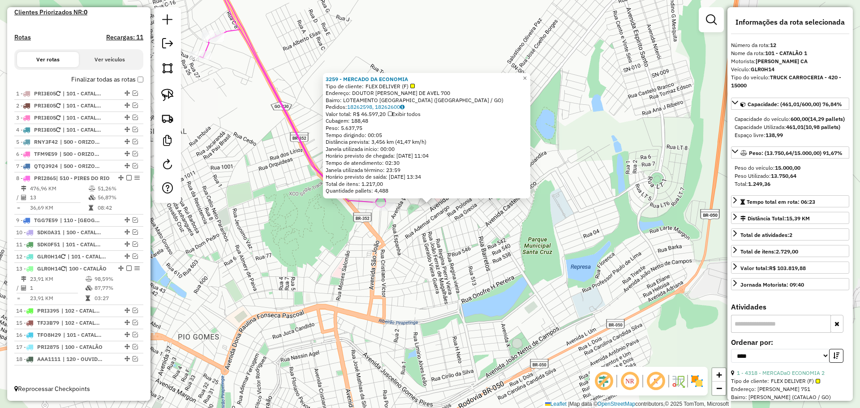
click at [556, 247] on div "3259 - MERCADO DA ECONOMIA Tipo de cliente: FLEX DELIVER (F) Endereço: DOUTOR […" at bounding box center [430, 204] width 860 height 408
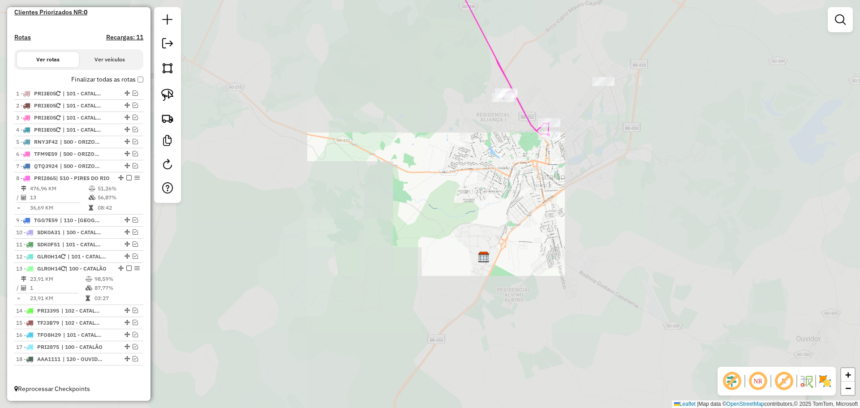
drag, startPoint x: 642, startPoint y: 86, endPoint x: 634, endPoint y: 137, distance: 51.2
click at [634, 137] on div "Janela de atendimento Grade de atendimento Capacidade Transportadoras Veículos …" at bounding box center [430, 204] width 860 height 408
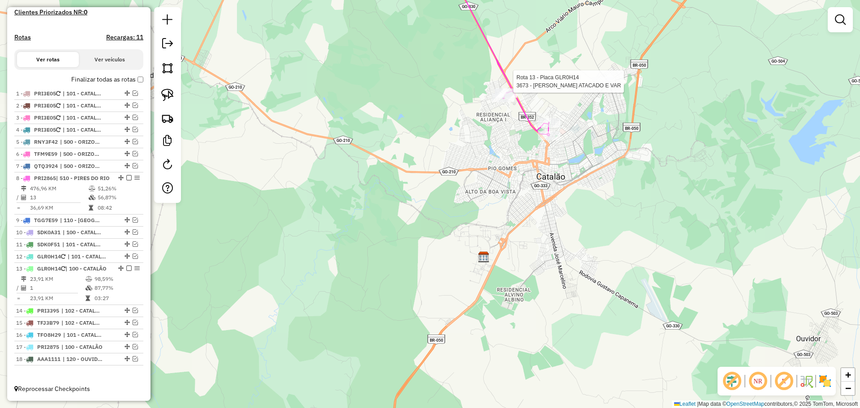
select select "*********"
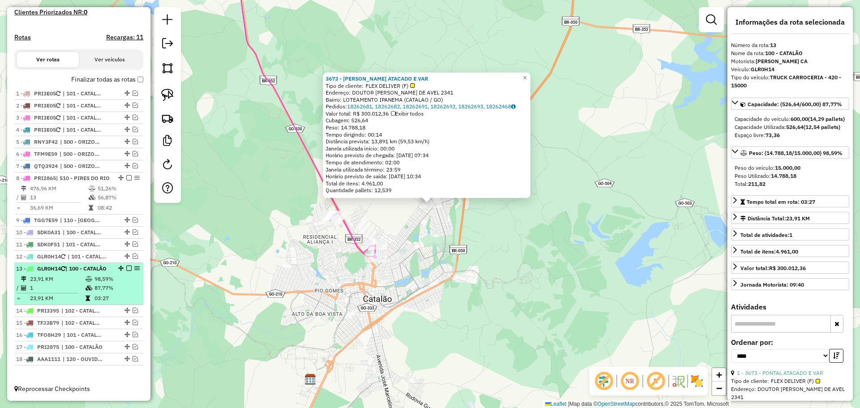
click at [127, 266] on em at bounding box center [128, 268] width 5 height 5
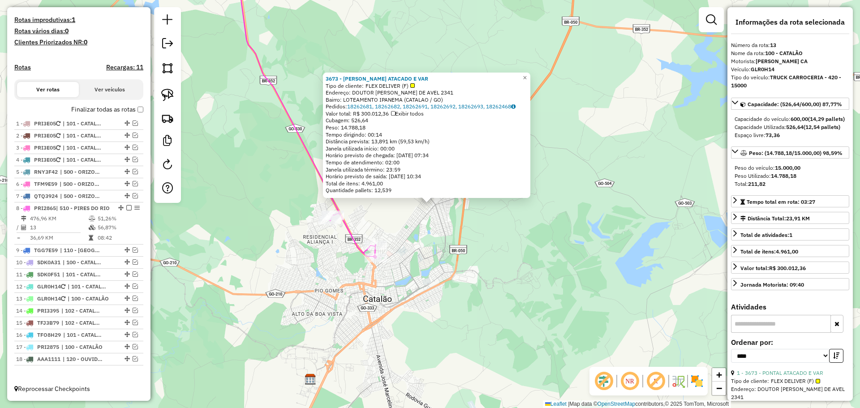
click at [395, 260] on div "3673 - PONTAL ATACADO E VAR Tipo de cliente: FLEX DELIVER (F) Endereço: DOUTOR …" at bounding box center [430, 204] width 860 height 408
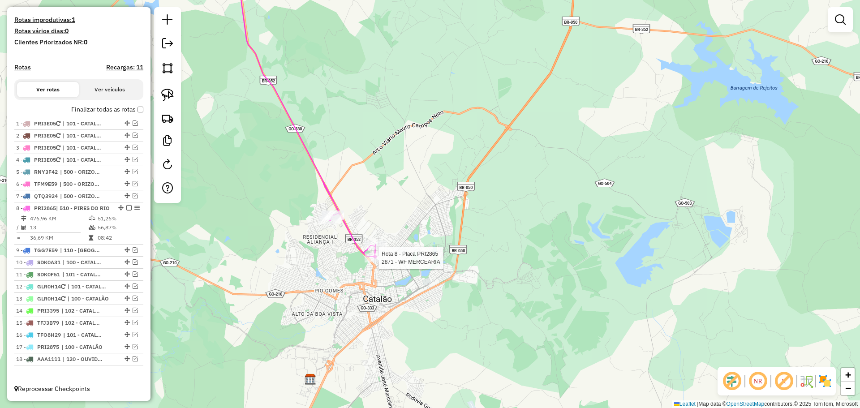
select select "*********"
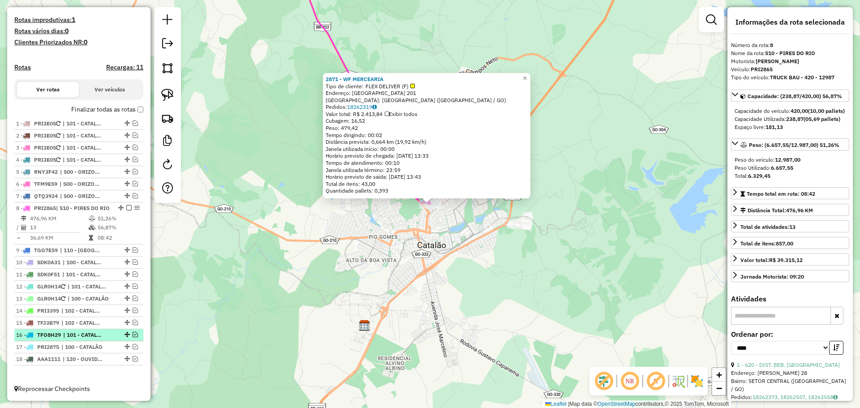
click at [133, 333] on em at bounding box center [135, 334] width 5 height 5
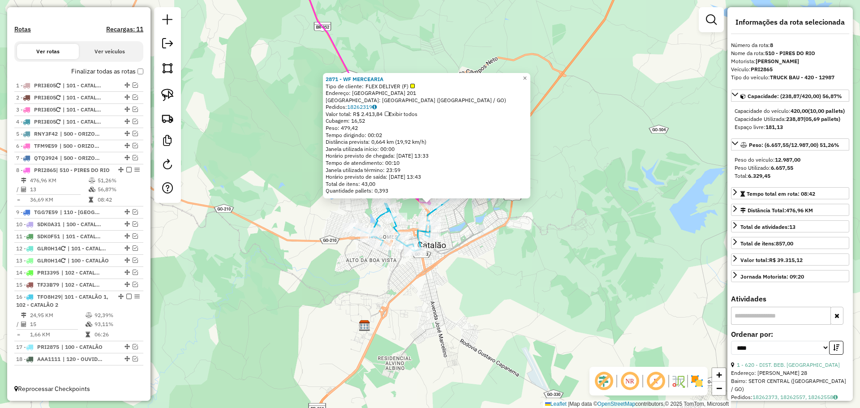
click at [481, 288] on div "2871 - WF MERCEARIA Tipo de cliente: FLEX DELIVER (F) Endereço: [GEOGRAPHIC_DAT…" at bounding box center [430, 204] width 860 height 408
click at [452, 245] on div "2871 - WF MERCEARIA Tipo de cliente: FLEX DELIVER (F) Endereço: [GEOGRAPHIC_DAT…" at bounding box center [430, 204] width 860 height 408
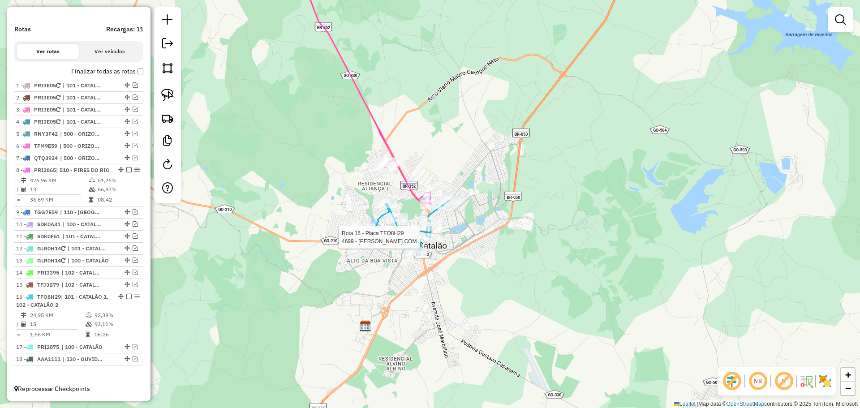
select select "*********"
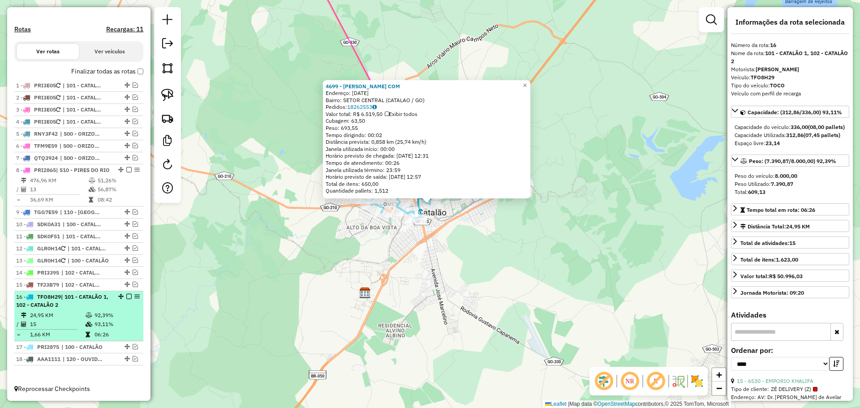
click at [126, 296] on em at bounding box center [128, 296] width 5 height 5
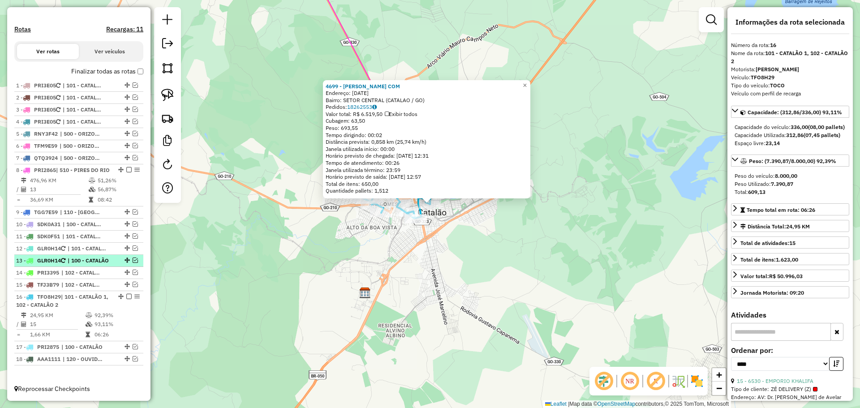
scroll to position [244, 0]
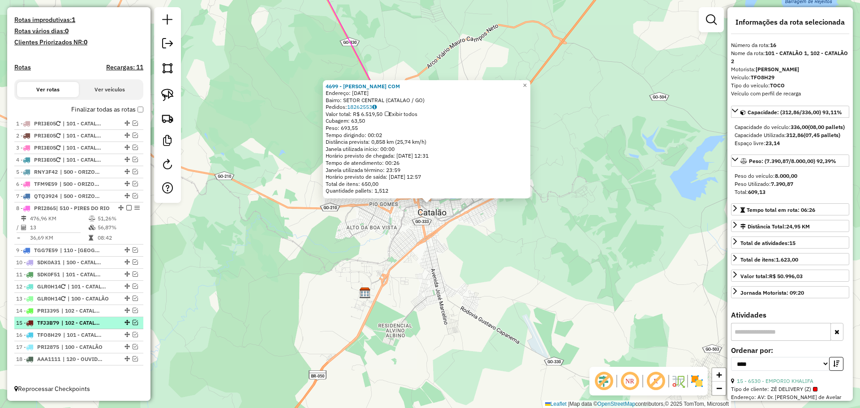
click at [93, 322] on span "| 102 - CATALÃO 2, 103 - CATALÃO 3" at bounding box center [81, 323] width 41 height 8
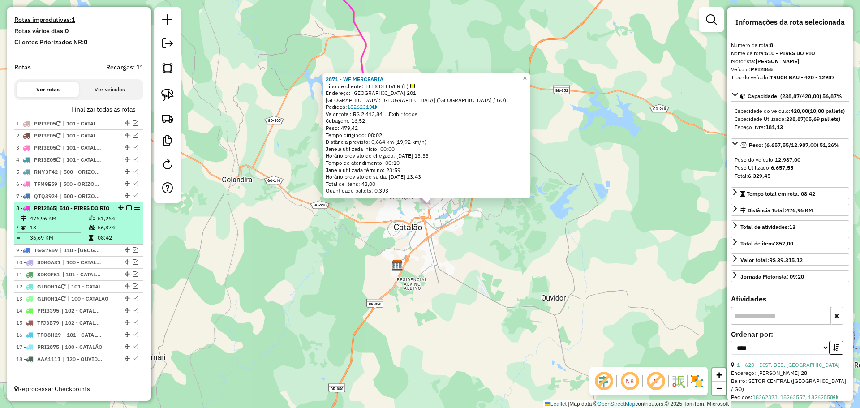
click at [126, 205] on em at bounding box center [128, 207] width 5 height 5
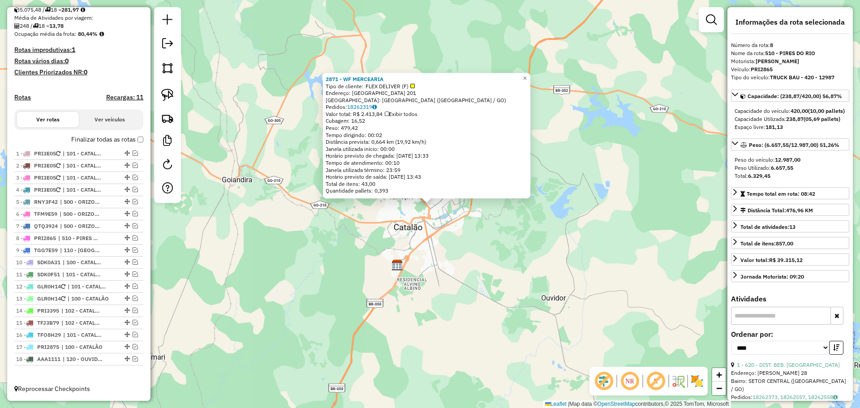
scroll to position [206, 0]
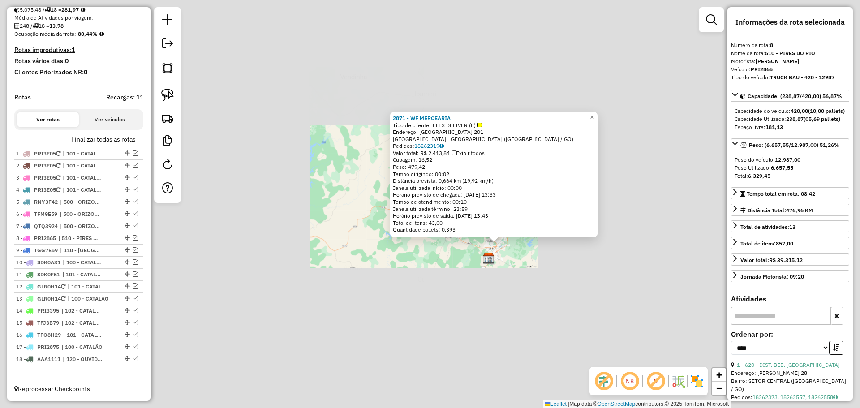
click at [545, 305] on div "2871 - WF MERCEARIA Tipo de cliente: FLEX DELIVER (F) Endereço: [GEOGRAPHIC_DAT…" at bounding box center [430, 204] width 860 height 408
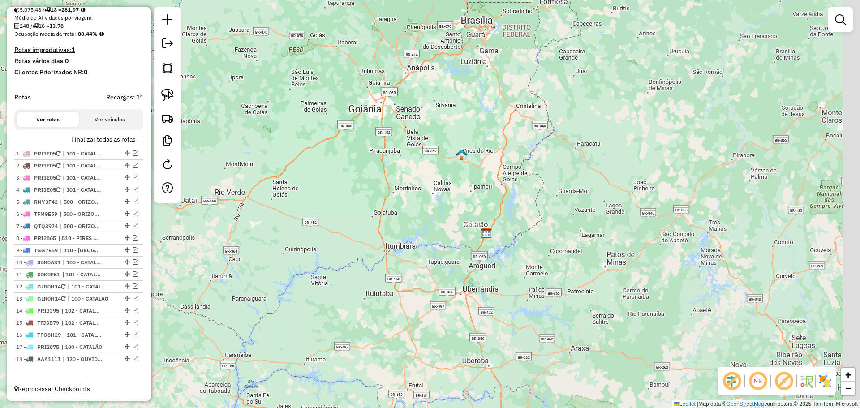
drag, startPoint x: 580, startPoint y: 326, endPoint x: 524, endPoint y: 249, distance: 95.1
click at [526, 252] on div "Janela de atendimento Grade de atendimento Capacidade Transportadoras Veículos …" at bounding box center [430, 204] width 860 height 408
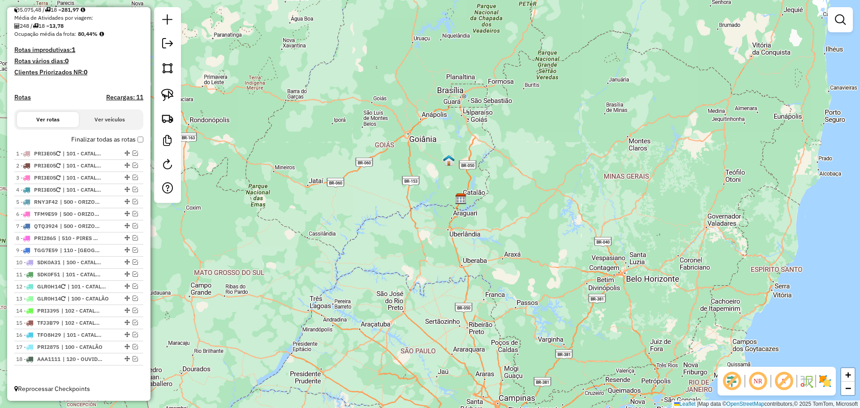
click at [513, 250] on div "Janela de atendimento Grade de atendimento Capacidade Transportadoras Veículos …" at bounding box center [430, 204] width 860 height 408
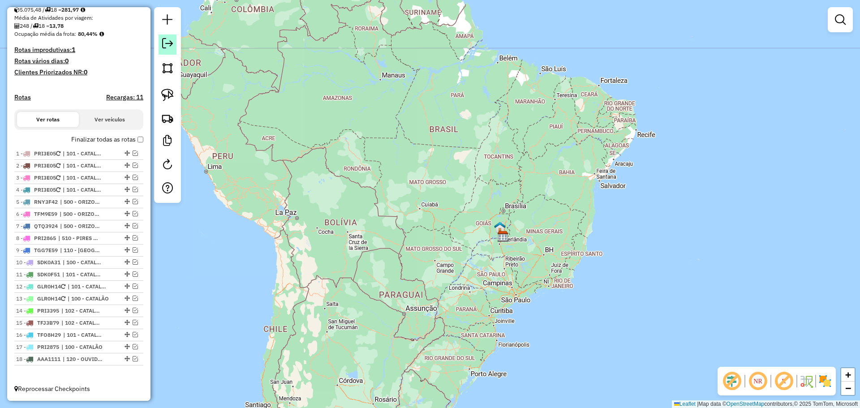
click at [170, 48] on em at bounding box center [167, 43] width 11 height 11
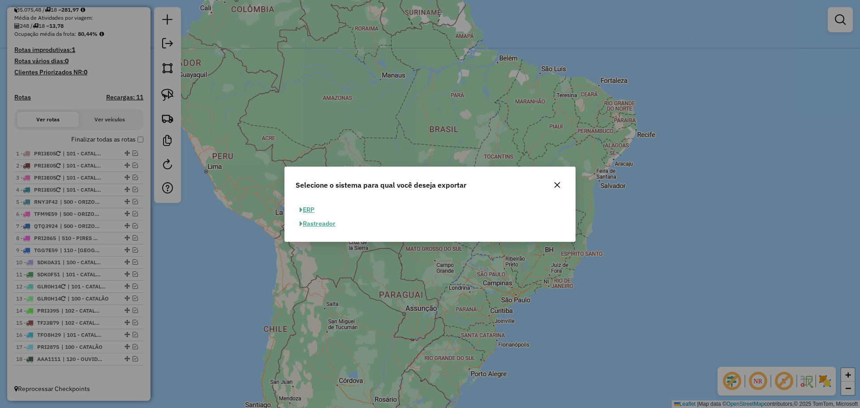
click at [314, 208] on button "ERP" at bounding box center [307, 210] width 23 height 14
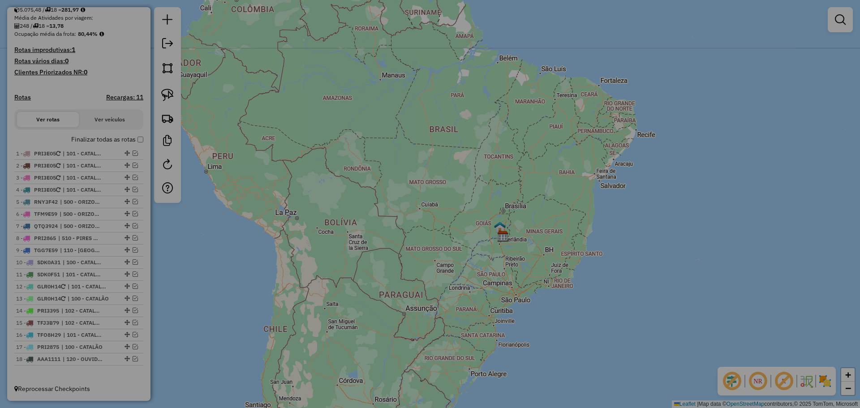
select select "**"
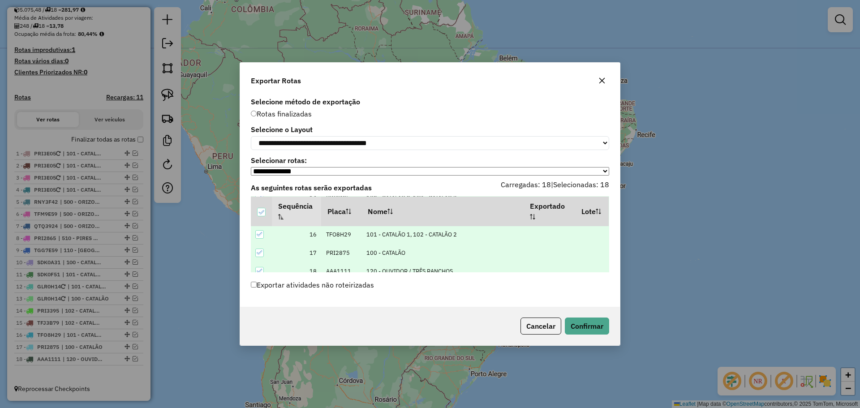
scroll to position [293, 0]
click at [591, 326] on button "Confirmar" at bounding box center [587, 326] width 44 height 17
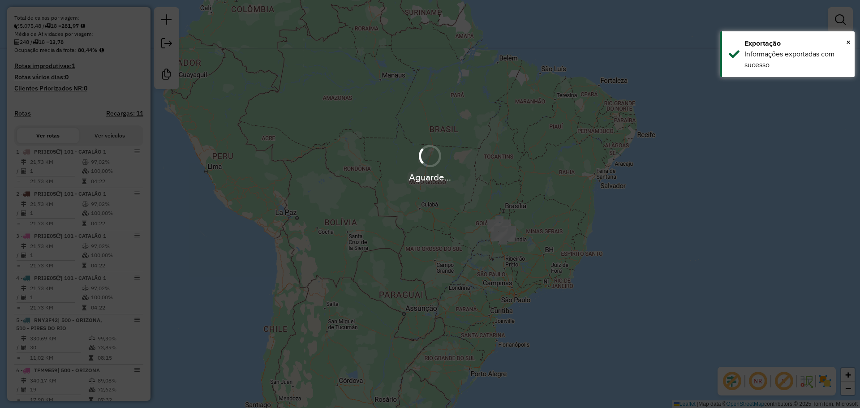
scroll to position [344, 0]
